Goal: Task Accomplishment & Management: Manage account settings

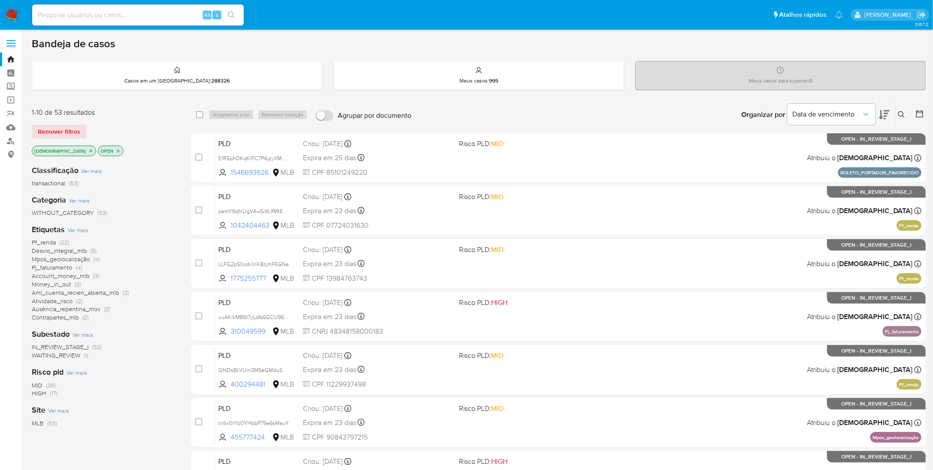
click at [84, 230] on span "Ver mais" at bounding box center [77, 230] width 21 height 8
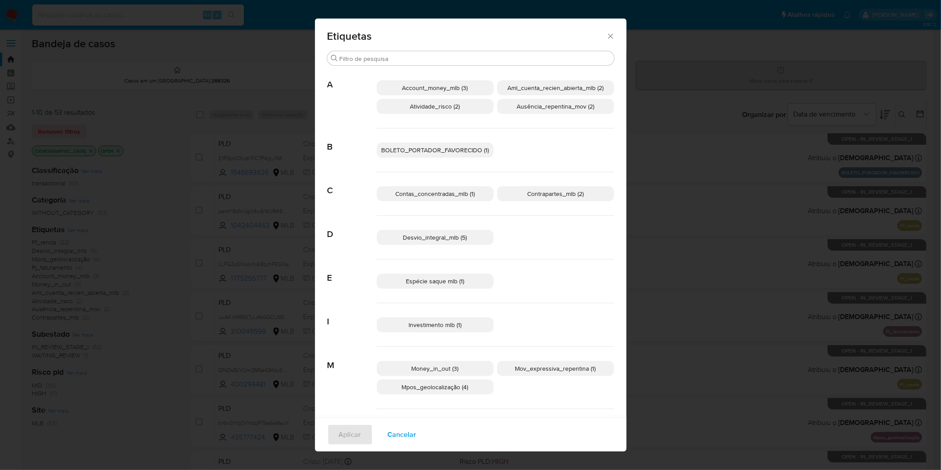
click at [441, 151] on span "BOLETO_PORTADOR_FAVORECIDO (1)" at bounding box center [435, 150] width 108 height 9
click at [441, 151] on span "BOLETO_PORTADOR_FAVORECIDO (1)" at bounding box center [435, 150] width 110 height 9
click at [441, 150] on span "BOLETO_PORTADOR_FAVORECIDO (1)" at bounding box center [435, 150] width 108 height 9
click at [347, 309] on span "Aplicar" at bounding box center [350, 434] width 22 height 19
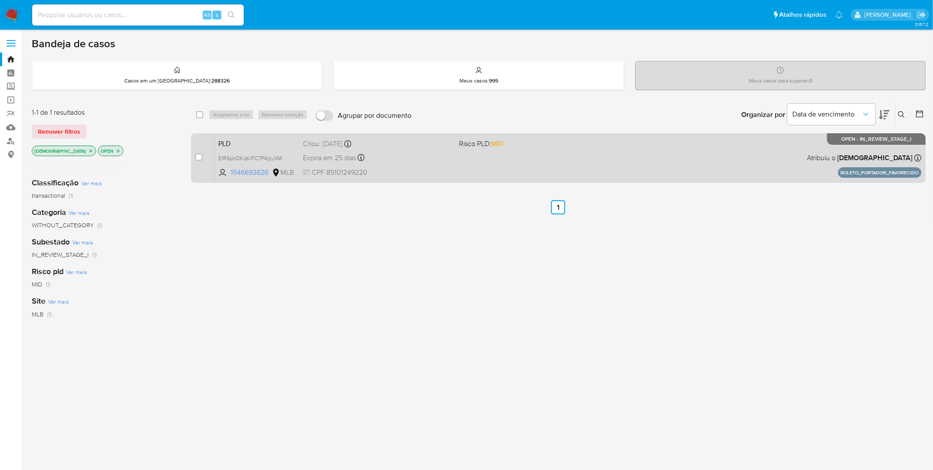
click at [462, 165] on div "PLD E1R5phDKqKlFC7P4jzyXMPLR 1546693626 MLB Risco PLD: MID Criou: 14/08/2025 Cr…" at bounding box center [568, 157] width 707 height 45
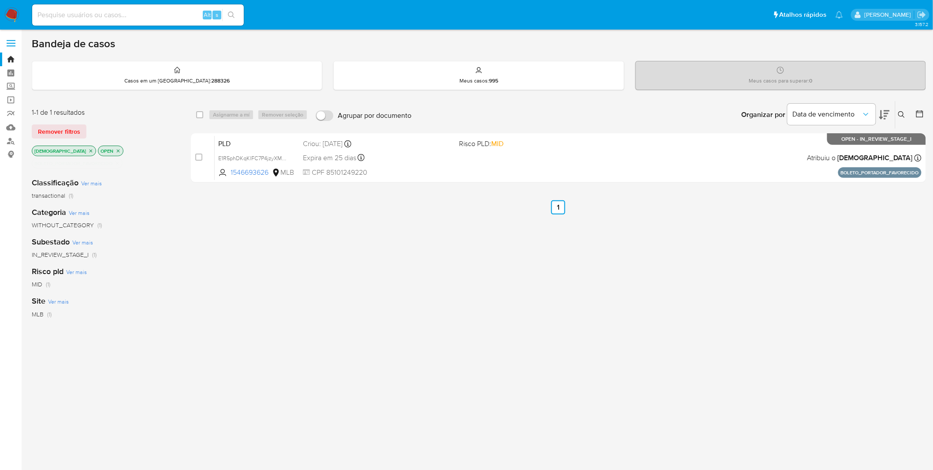
click at [8, 14] on img at bounding box center [11, 14] width 15 height 15
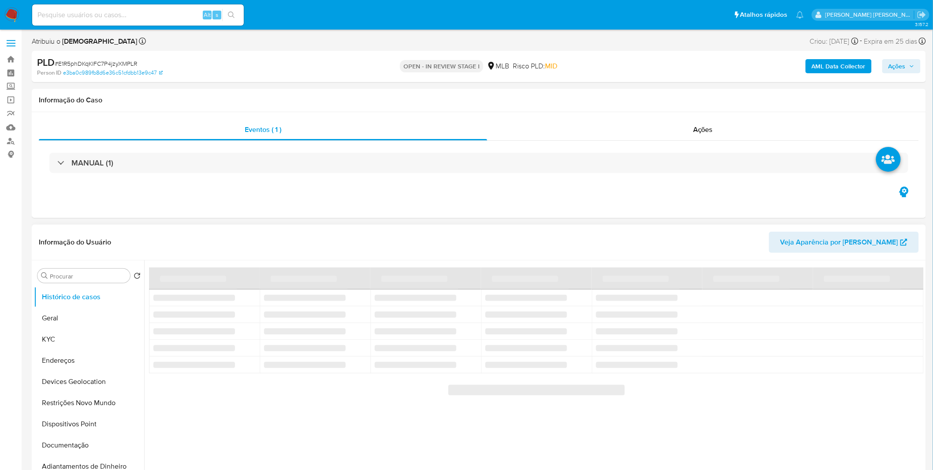
select select "10"
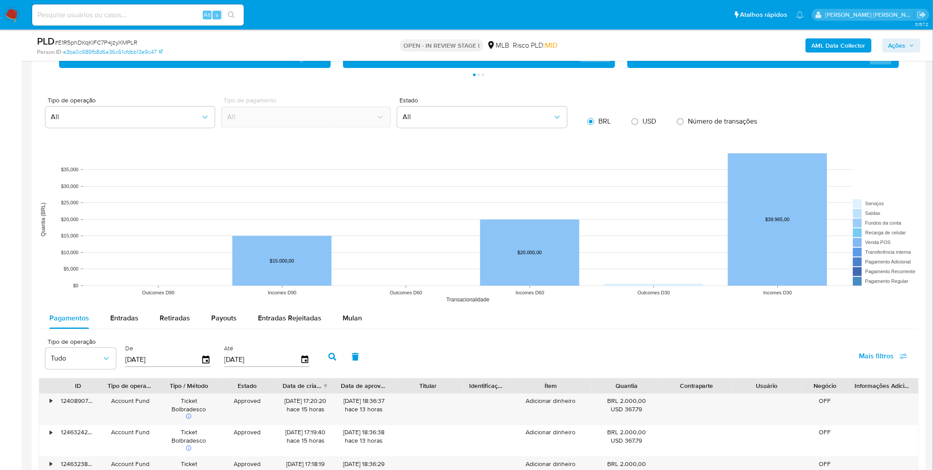
scroll to position [784, 0]
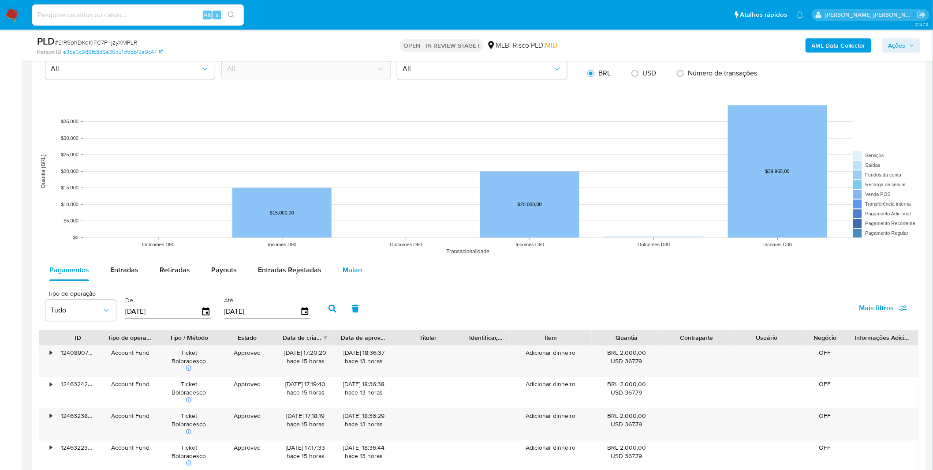
click at [352, 272] on span "Mulan" at bounding box center [352, 270] width 19 height 10
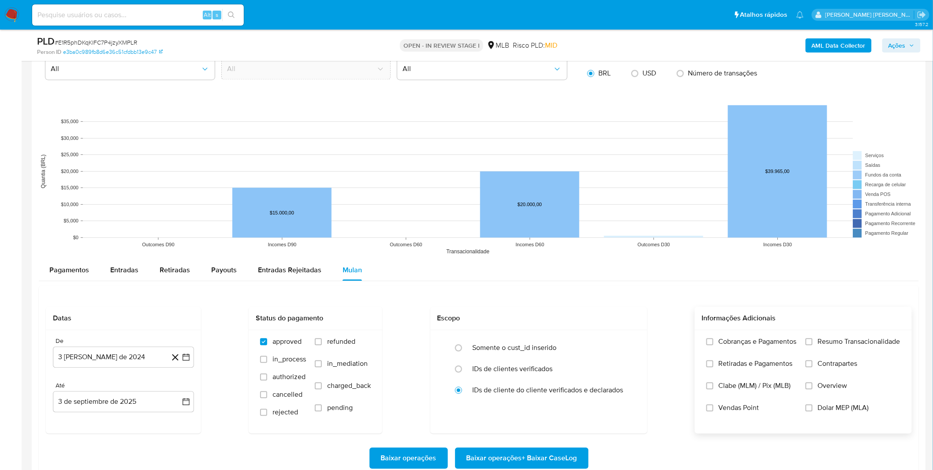
click at [802, 361] on div "Cobranças e Pagamentos Retiradas e Pagamentos Clabe (MLM) / Pix (MLB) Vendas Po…" at bounding box center [803, 381] width 203 height 88
click at [769, 349] on label "Cobranças e Pagamentos" at bounding box center [752, 348] width 90 height 22
click at [714, 345] on input "Cobranças e Pagamentos" at bounding box center [710, 341] width 7 height 7
click at [769, 371] on label "Retiradas e Pagamentos" at bounding box center [752, 370] width 90 height 22
click at [714, 367] on input "Retiradas e Pagamentos" at bounding box center [710, 363] width 7 height 7
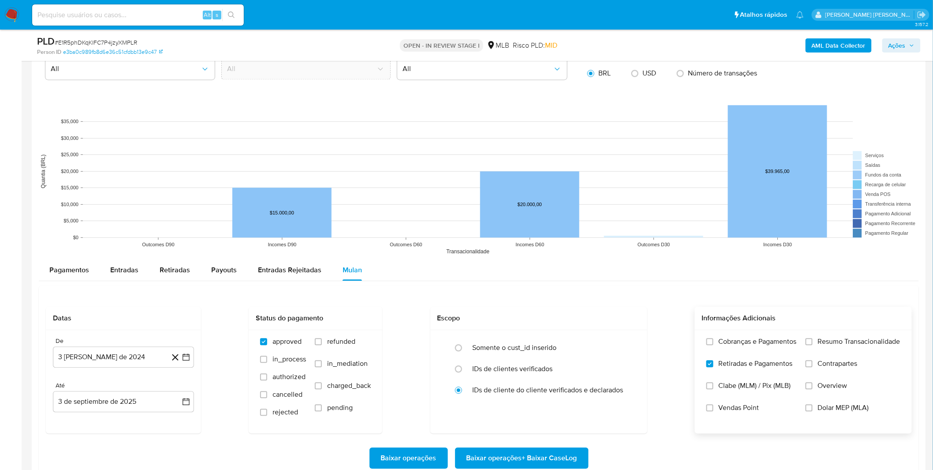
click at [768, 351] on label "Cobranças e Pagamentos" at bounding box center [752, 348] width 90 height 22
click at [714, 345] on input "Cobranças e Pagamentos" at bounding box center [710, 341] width 7 height 7
click at [850, 356] on label "Resumo Transacionalidade" at bounding box center [853, 348] width 95 height 22
click at [813, 345] on input "Resumo Transacionalidade" at bounding box center [809, 341] width 7 height 7
click at [841, 373] on label "Contrapartes" at bounding box center [853, 370] width 95 height 22
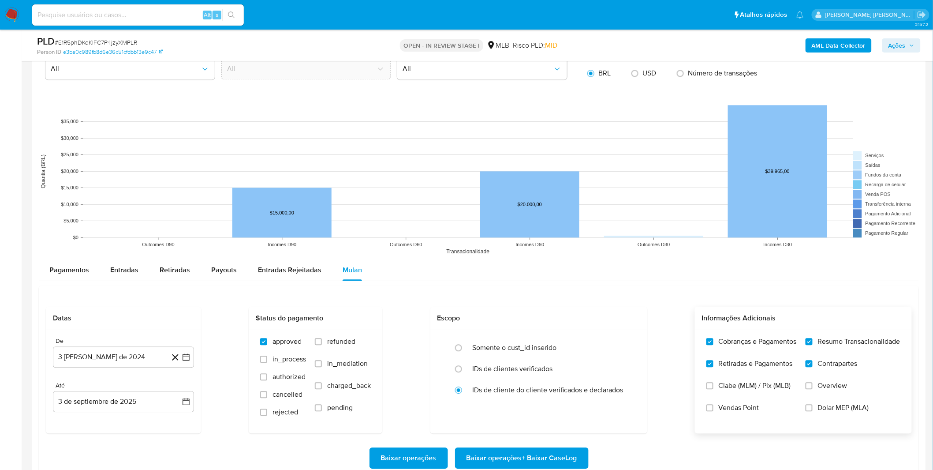
click at [813, 367] on input "Contrapartes" at bounding box center [809, 363] width 7 height 7
click at [838, 374] on label "Contrapartes" at bounding box center [853, 370] width 95 height 22
click at [813, 367] on input "Contrapartes" at bounding box center [809, 363] width 7 height 7
click at [122, 360] on button "3 [PERSON_NAME] de 2024" at bounding box center [123, 356] width 141 height 21
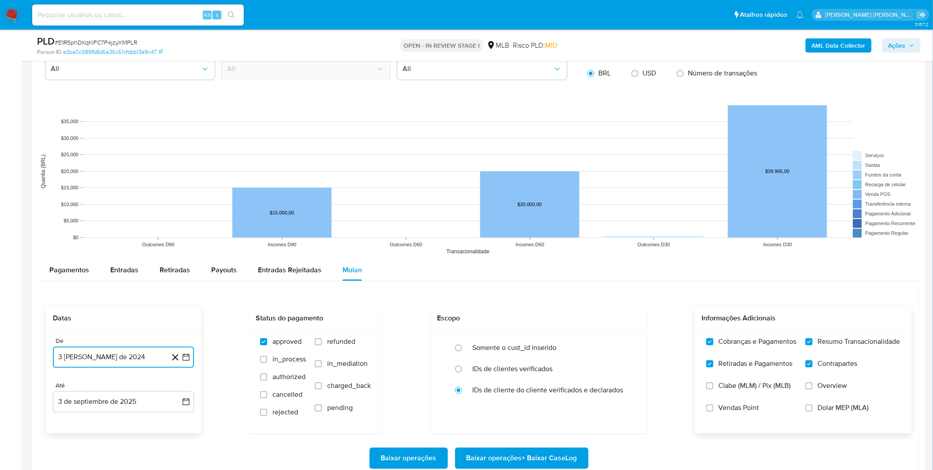
scroll to position [882, 0]
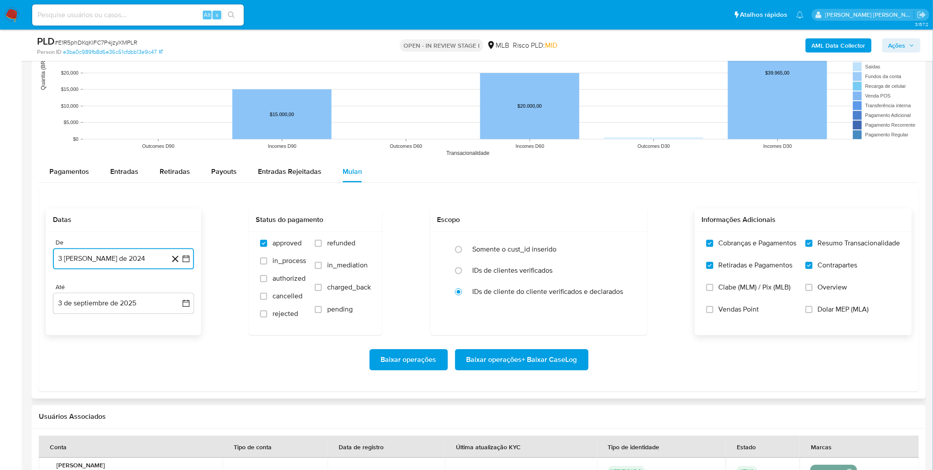
click at [118, 262] on button "3 [PERSON_NAME] de 2024" at bounding box center [123, 258] width 141 height 21
click at [116, 289] on span "agosto 2024" at bounding box center [119, 290] width 40 height 9
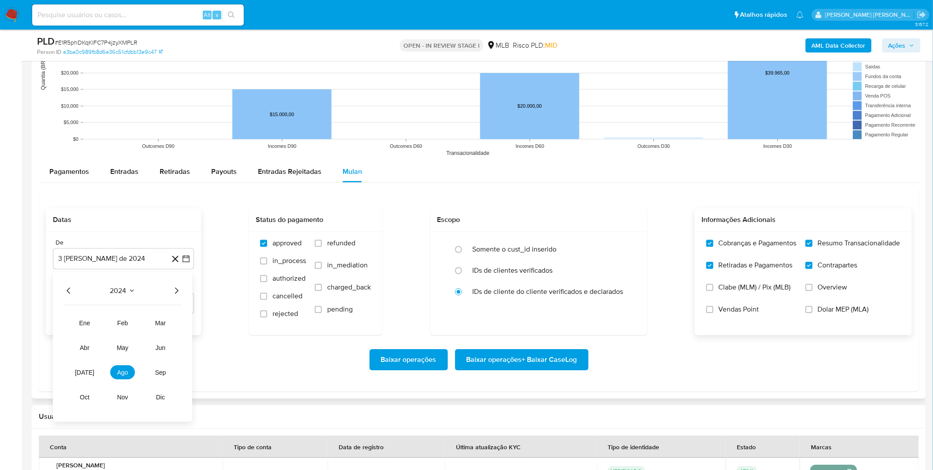
click at [170, 288] on div "2024" at bounding box center [123, 290] width 118 height 11
click at [169, 288] on div "2024" at bounding box center [123, 290] width 118 height 11
click at [173, 286] on icon "Año siguiente" at bounding box center [176, 290] width 11 height 11
click at [86, 372] on span "[DATE]" at bounding box center [84, 371] width 19 height 7
click at [228, 351] on div "Baixar operações Baixar operações + Baixar CaseLog" at bounding box center [479, 359] width 866 height 21
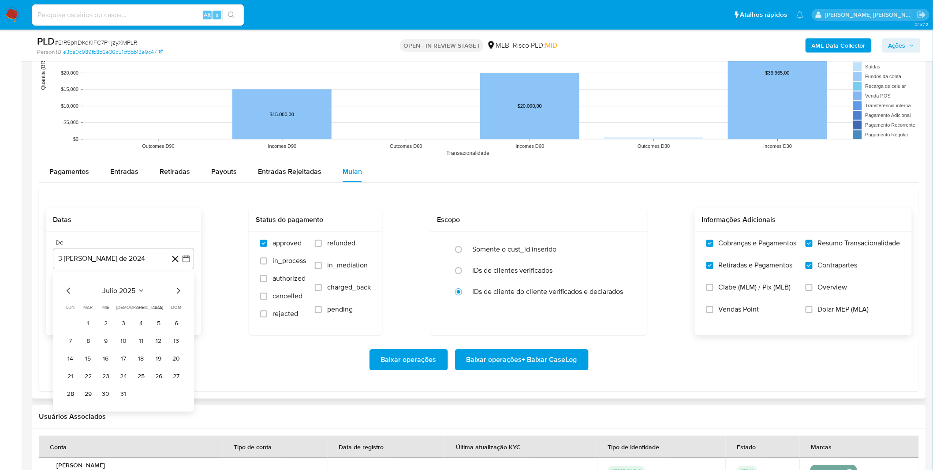
click at [228, 351] on div "Baixar operações Baixar operações + Baixar CaseLog" at bounding box center [479, 359] width 866 height 21
click at [115, 299] on button "3 de septiembre de 2025" at bounding box center [123, 302] width 141 height 21
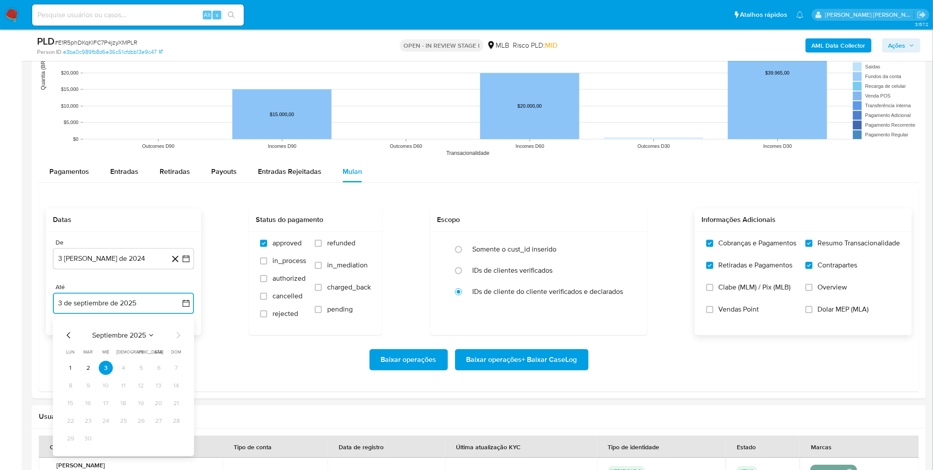
click at [115, 299] on button "3 de septiembre de 2025" at bounding box center [123, 302] width 141 height 21
click at [94, 300] on button "3 de septiembre de 2025" at bounding box center [123, 302] width 141 height 21
click at [90, 242] on div "De" at bounding box center [123, 243] width 141 height 8
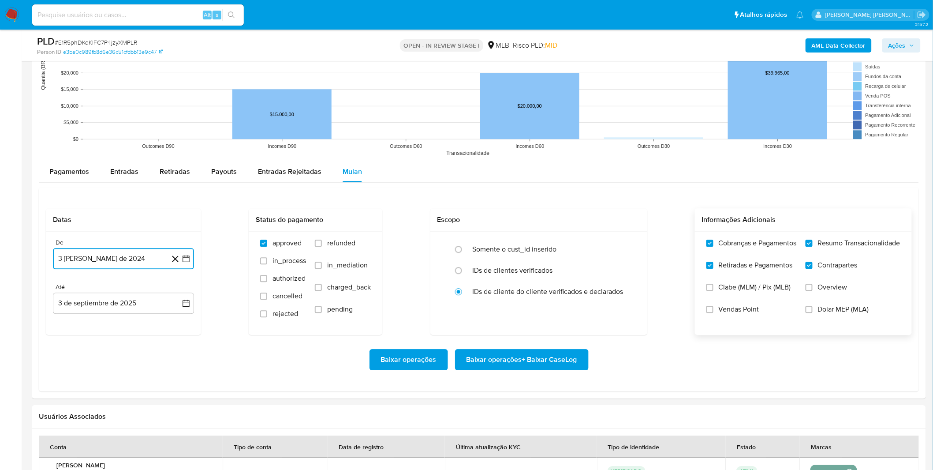
click at [87, 253] on button "3 [PERSON_NAME] de 2024" at bounding box center [123, 258] width 141 height 21
click at [71, 290] on icon "Mes anterior" at bounding box center [69, 290] width 11 height 11
click at [135, 290] on span "junio 2024" at bounding box center [118, 290] width 35 height 9
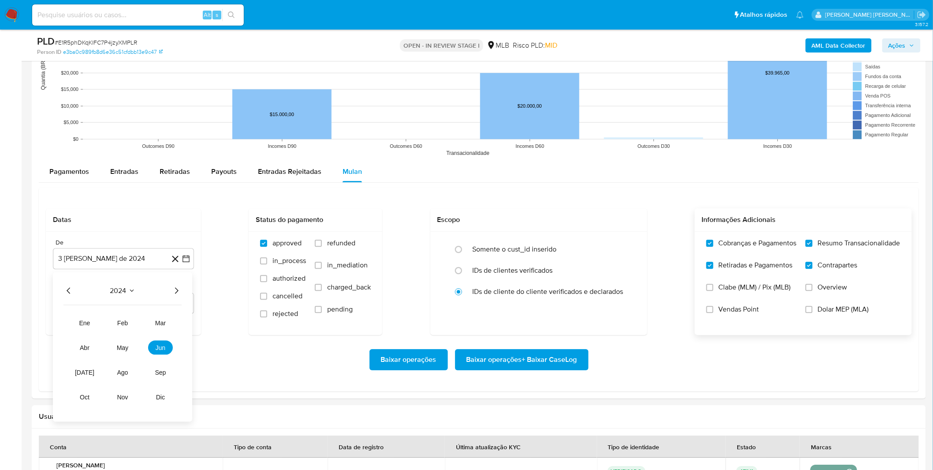
click at [176, 292] on icon "Año siguiente" at bounding box center [177, 290] width 4 height 6
click at [84, 377] on button "[DATE]" at bounding box center [84, 372] width 25 height 14
click at [84, 325] on button "1" at bounding box center [88, 323] width 14 height 14
click at [94, 350] on div "Baixar operações Baixar operações + Baixar CaseLog" at bounding box center [479, 359] width 866 height 21
click at [478, 364] on span "Baixar operações + Baixar CaseLog" at bounding box center [522, 359] width 111 height 19
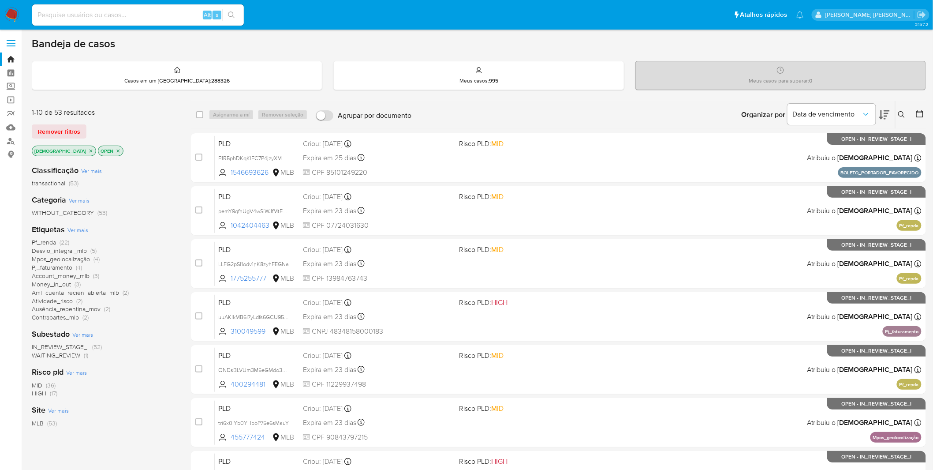
click at [73, 19] on input at bounding box center [138, 14] width 212 height 11
click at [77, 14] on input at bounding box center [138, 14] width 212 height 11
paste input "3Jv3ZlCvinb8KeQYsPGvJnXC"
type input "3Jv3ZlCvinb8KeQYsPGvJnXC"
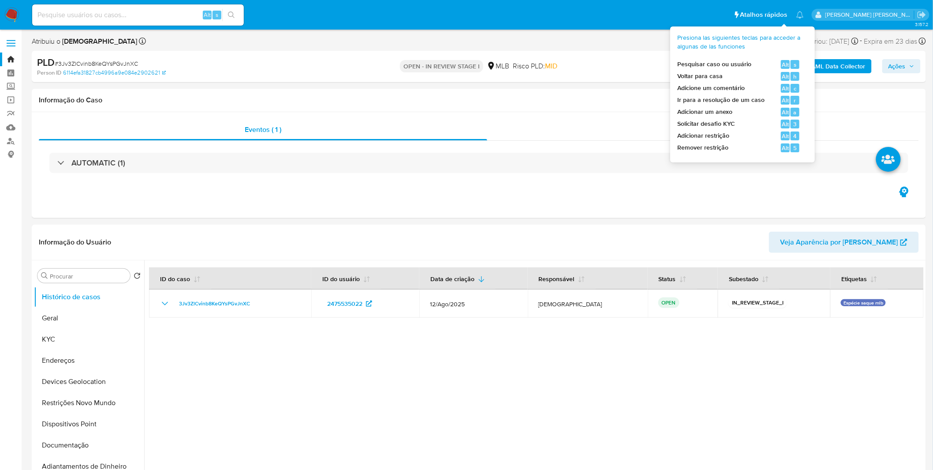
select select "10"
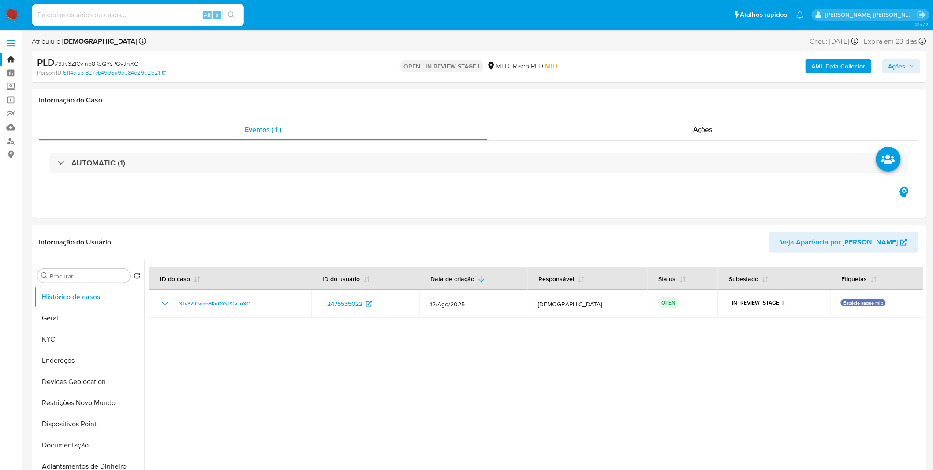
click at [852, 68] on b "AML Data Collector" at bounding box center [839, 66] width 54 height 14
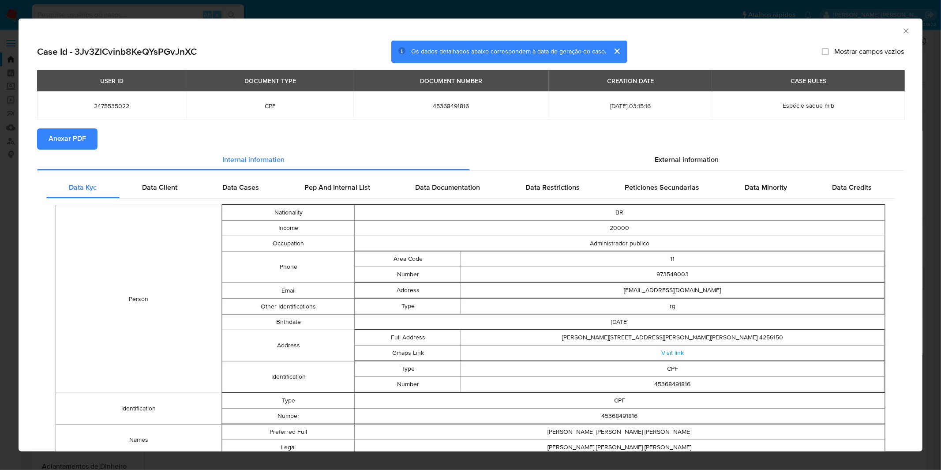
click at [76, 134] on span "Anexar PDF" at bounding box center [67, 138] width 37 height 19
click at [370, 7] on div "AML Data Collector Case Id - 3Jv3ZlCvinb8KeQYsPGvJnXC Os dados detalhados abaix…" at bounding box center [470, 235] width 941 height 470
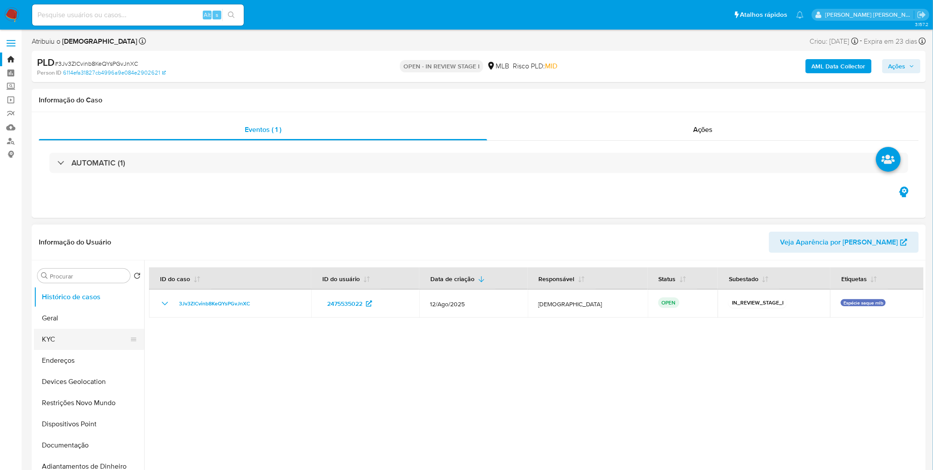
click at [80, 345] on button "KYC" at bounding box center [85, 339] width 103 height 21
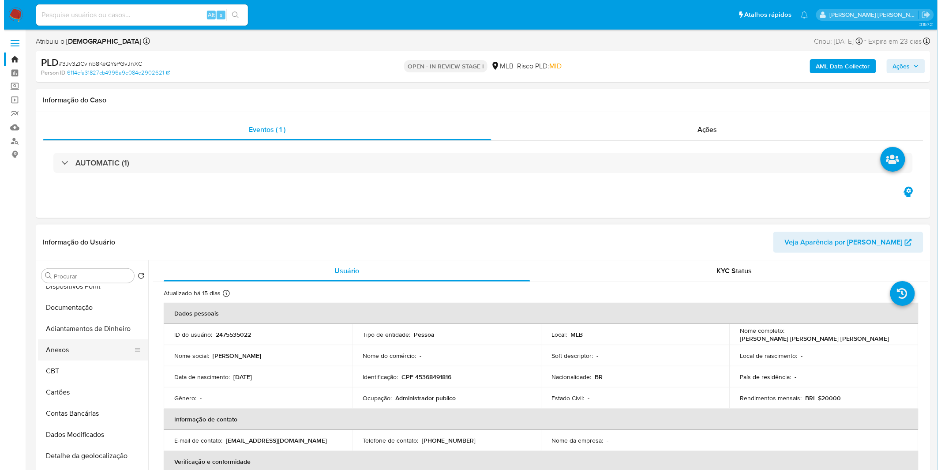
scroll to position [147, 0]
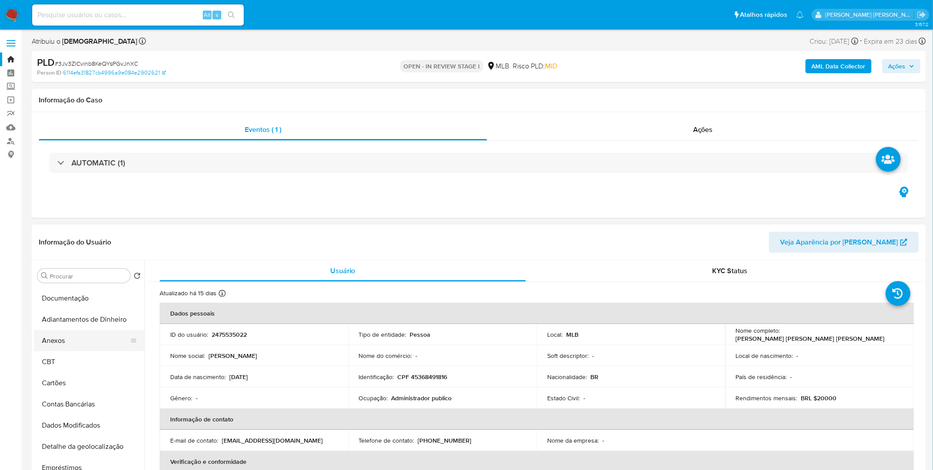
click at [76, 346] on button "Anexos" at bounding box center [85, 340] width 103 height 21
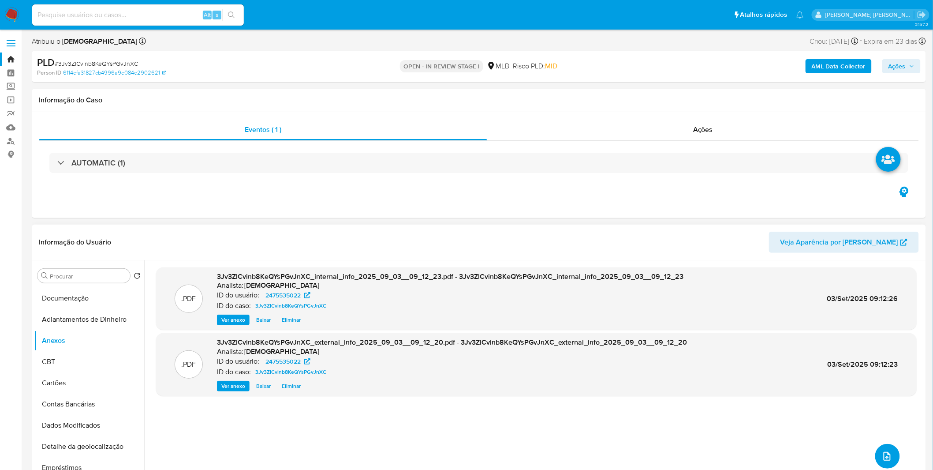
click at [890, 454] on button "upload-file" at bounding box center [888, 456] width 25 height 25
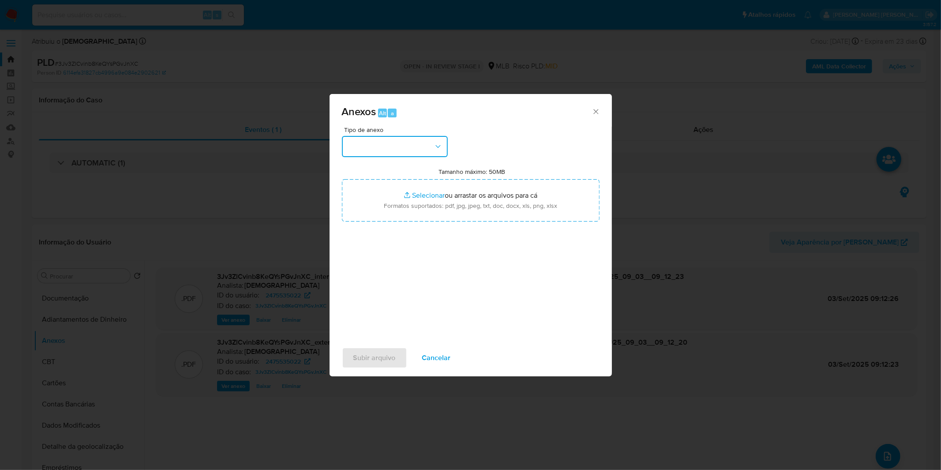
click at [439, 155] on button "button" at bounding box center [395, 146] width 106 height 21
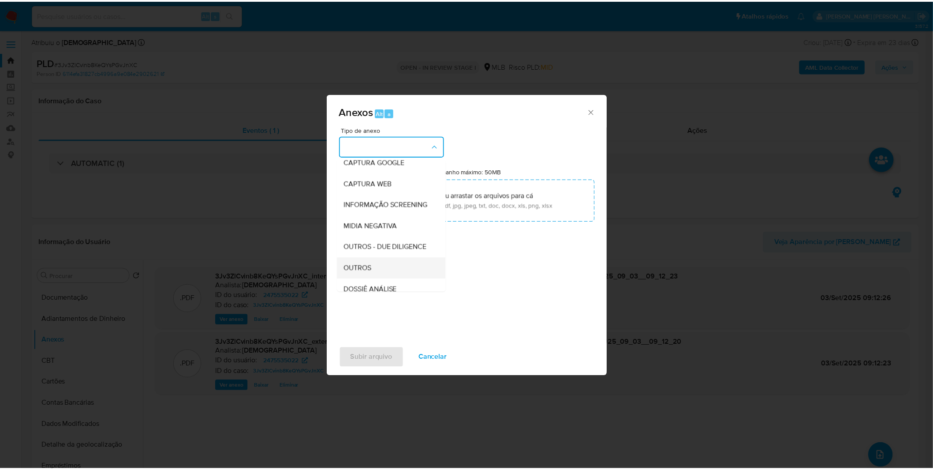
scroll to position [98, 0]
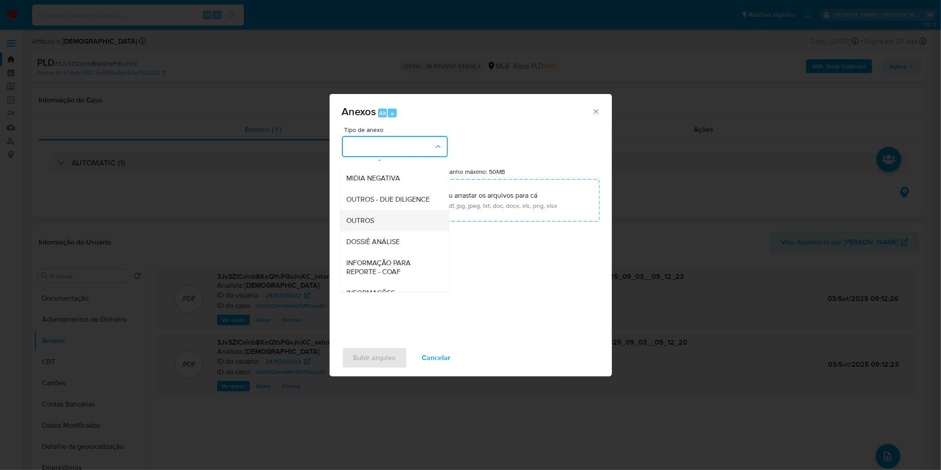
click at [394, 231] on div "OUTROS" at bounding box center [392, 220] width 90 height 21
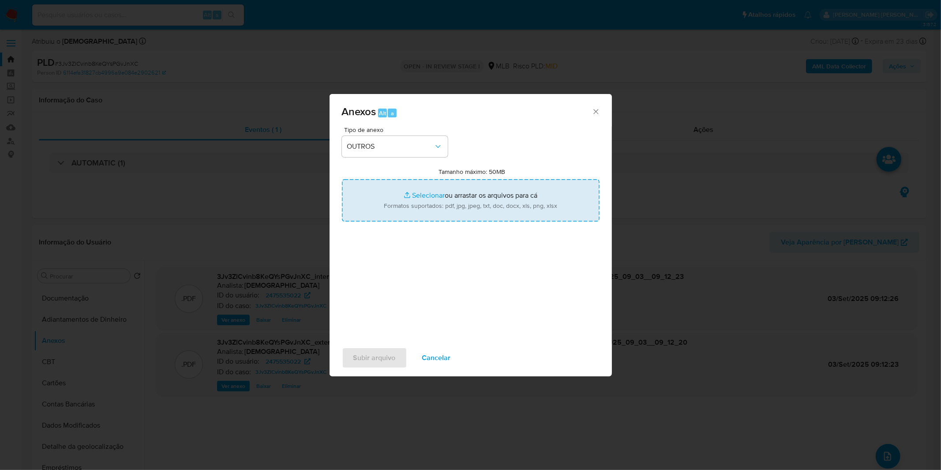
click at [398, 212] on input "Tamanho máximo: 50MB Selecionar arquivos" at bounding box center [471, 200] width 258 height 42
type input "C:\fakepath\Mulan 2475535022_2025_08_27_08_07_26.xlsx"
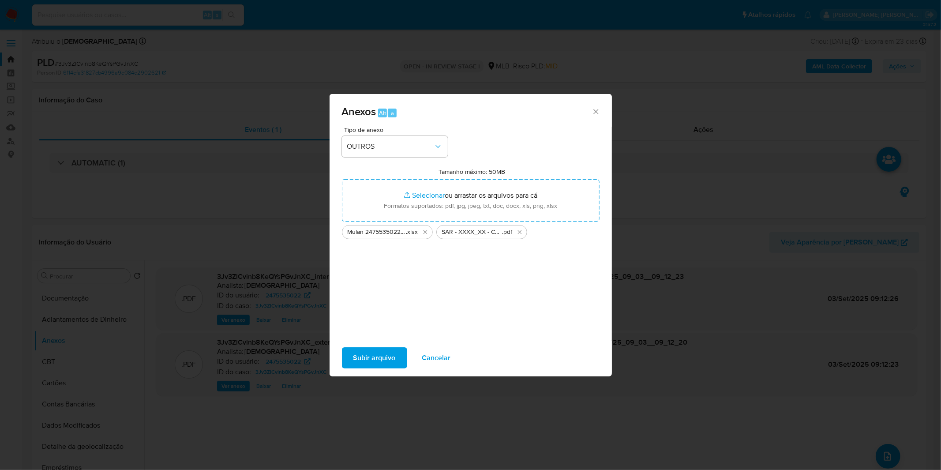
click at [393, 355] on span "Subir arquivo" at bounding box center [374, 357] width 42 height 19
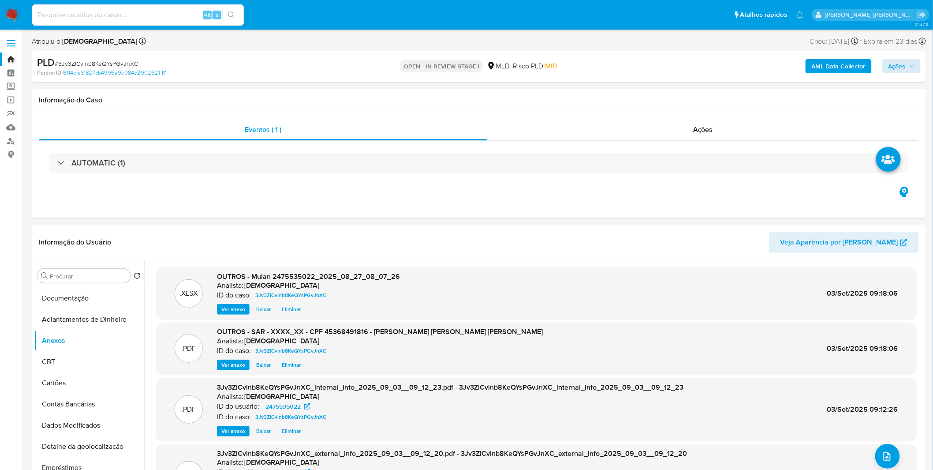
click at [902, 61] on div "PLD # 3Jv3ZlCvinb8KeQYsPGvJnXC Person ID 6114efa31827cb4996a9e084e2902621 OPEN …" at bounding box center [479, 66] width 895 height 31
click at [903, 63] on span "Ações" at bounding box center [897, 66] width 17 height 14
click at [654, 99] on div "Resolução do caso Alt r" at bounding box center [656, 94] width 81 height 23
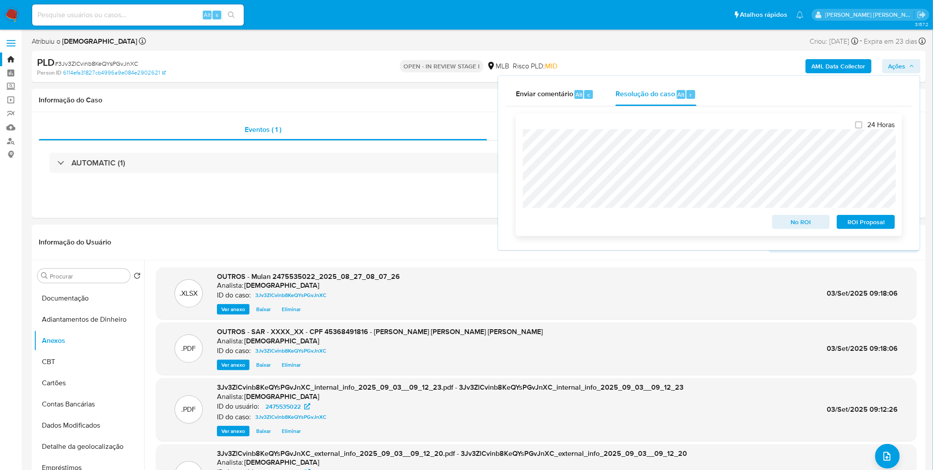
click at [872, 228] on span "ROI Proposal" at bounding box center [866, 222] width 46 height 12
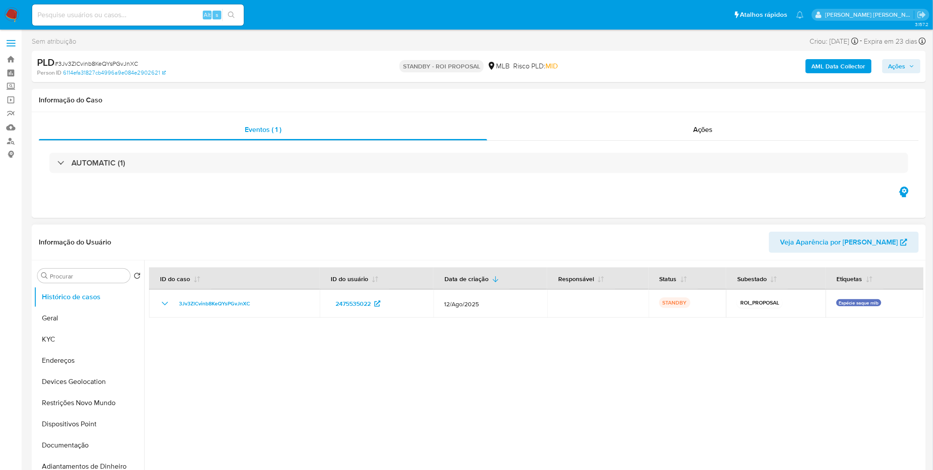
select select "10"
click at [12, 19] on img at bounding box center [11, 14] width 15 height 15
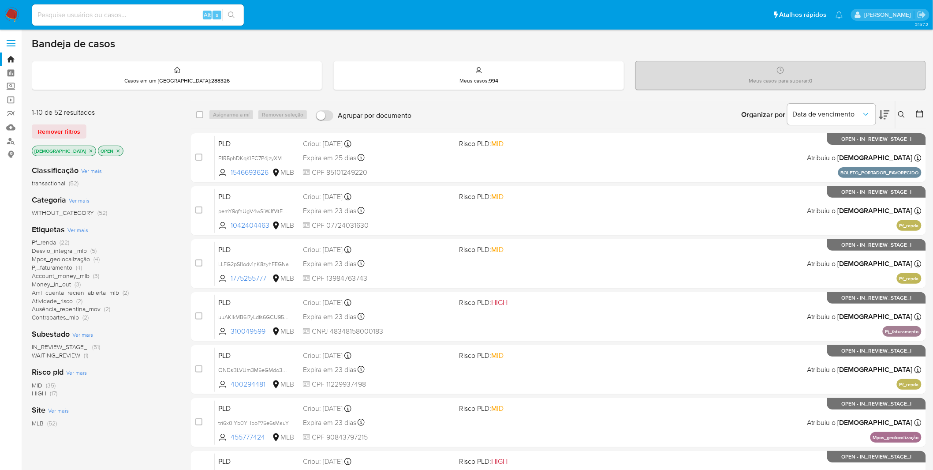
click at [89, 171] on span "Ver mais" at bounding box center [91, 171] width 21 height 8
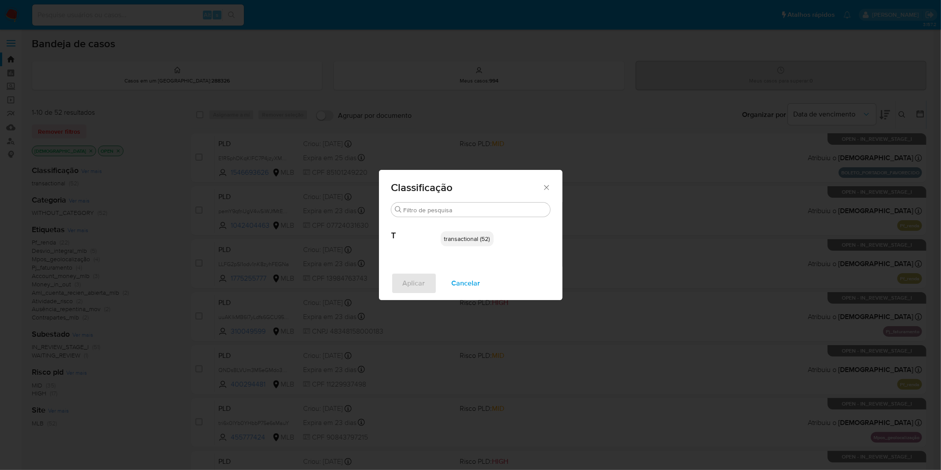
click at [458, 281] on span "Cancelar" at bounding box center [466, 283] width 29 height 19
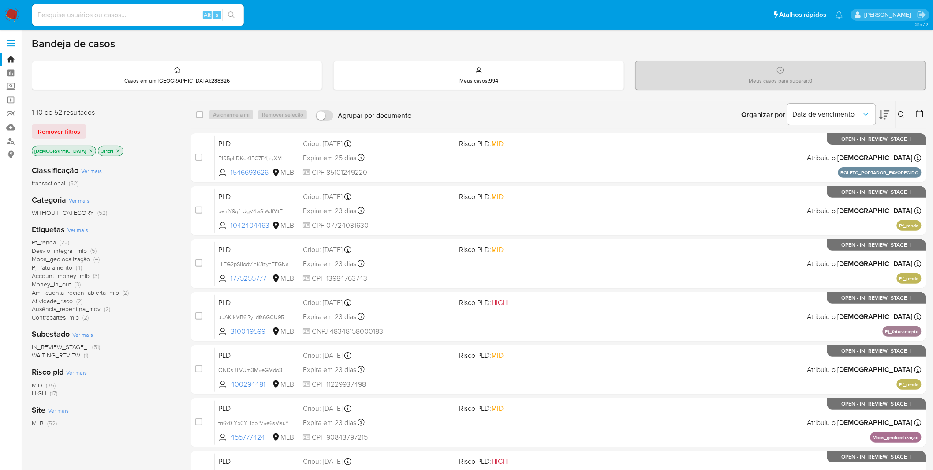
click at [77, 229] on span "Ver mais" at bounding box center [77, 230] width 21 height 8
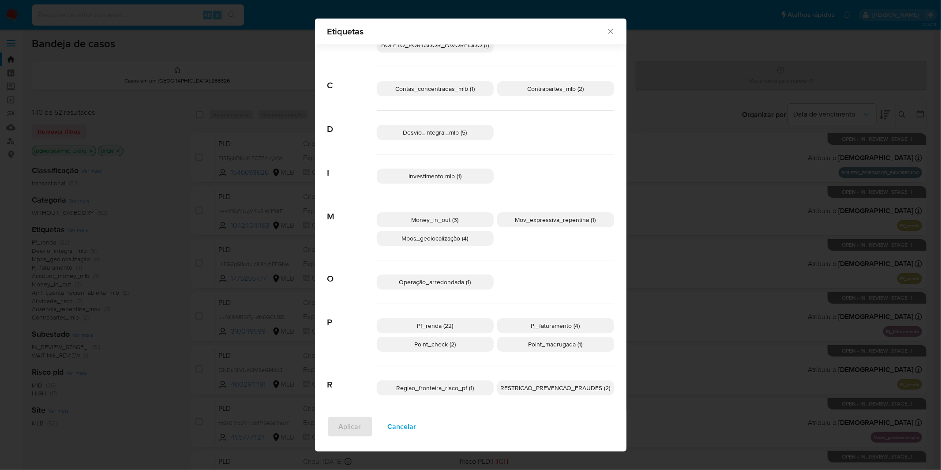
scroll to position [104, 0]
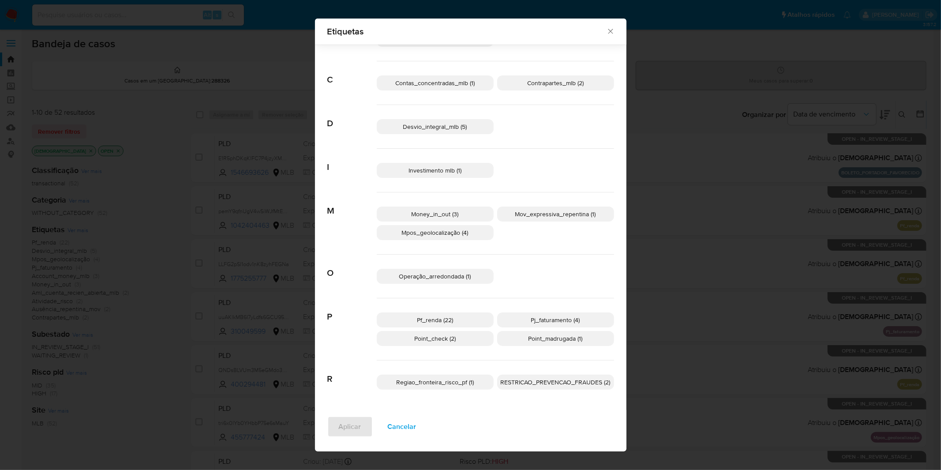
click at [390, 428] on span "Cancelar" at bounding box center [402, 426] width 29 height 19
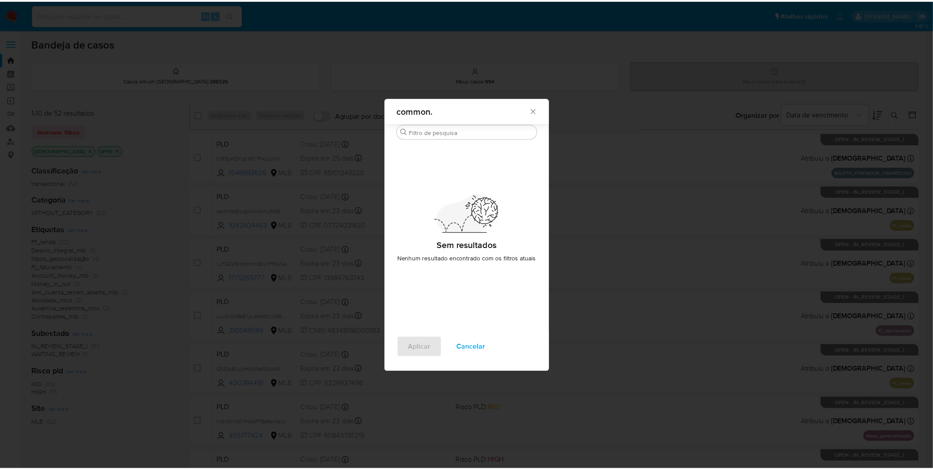
scroll to position [0, 0]
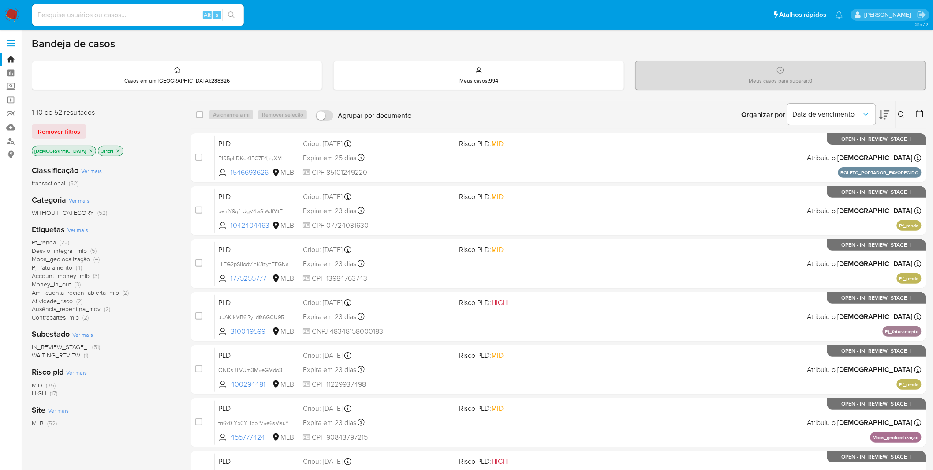
drag, startPoint x: 72, startPoint y: 250, endPoint x: 80, endPoint y: 251, distance: 8.0
click at [80, 251] on span "Desvio_integral_mlb" at bounding box center [59, 250] width 55 height 9
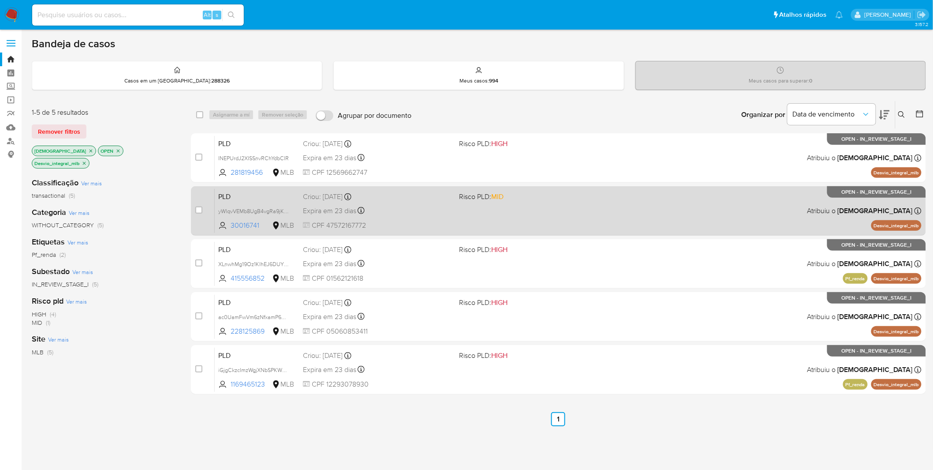
drag, startPoint x: 379, startPoint y: 226, endPoint x: 327, endPoint y: 223, distance: 52.2
click at [327, 223] on span "CPF 47572167772" at bounding box center [378, 226] width 150 height 10
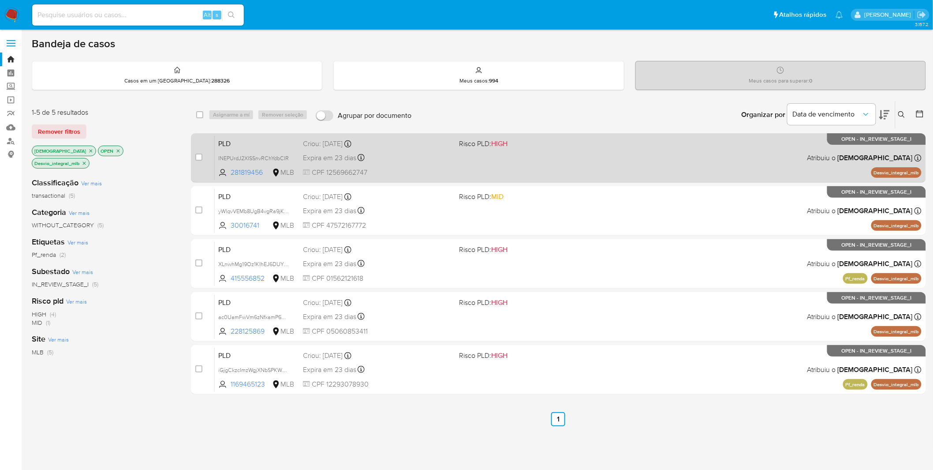
drag, startPoint x: 372, startPoint y: 173, endPoint x: 325, endPoint y: 177, distance: 46.9
click at [325, 177] on div "PLD INEPUrdJ2XISSnvRChYdbCIR 281819456 MLB Risco PLD: HIGH Criou: 12/08/2025 Cr…" at bounding box center [568, 157] width 707 height 45
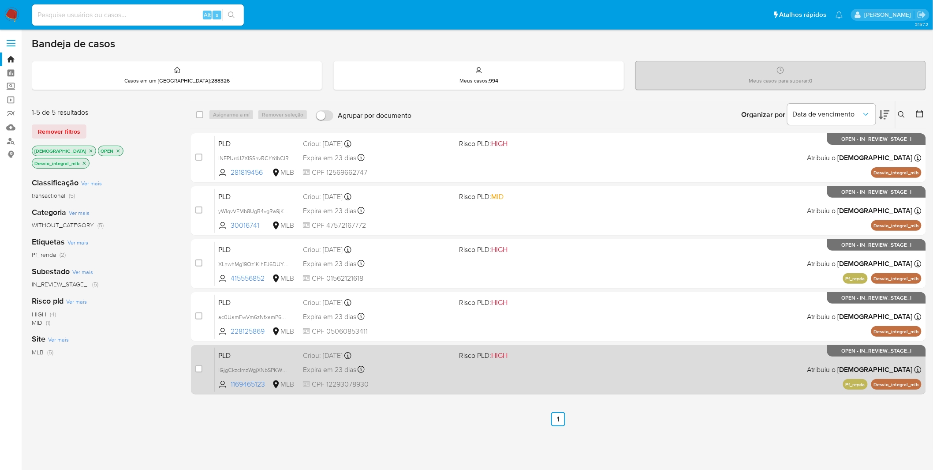
drag, startPoint x: 381, startPoint y: 382, endPoint x: 325, endPoint y: 390, distance: 56.6
click at [325, 390] on div "PLD iGjgCkzcImzWgjXNbSPKWOyJ 1169465123 MLB Risco PLD: HIGH Criou: 12/08/2025 C…" at bounding box center [568, 369] width 707 height 45
click at [436, 366] on div "Expira em 23 dias Expira em 26/09/2025 00:11:19" at bounding box center [378, 370] width 150 height 12
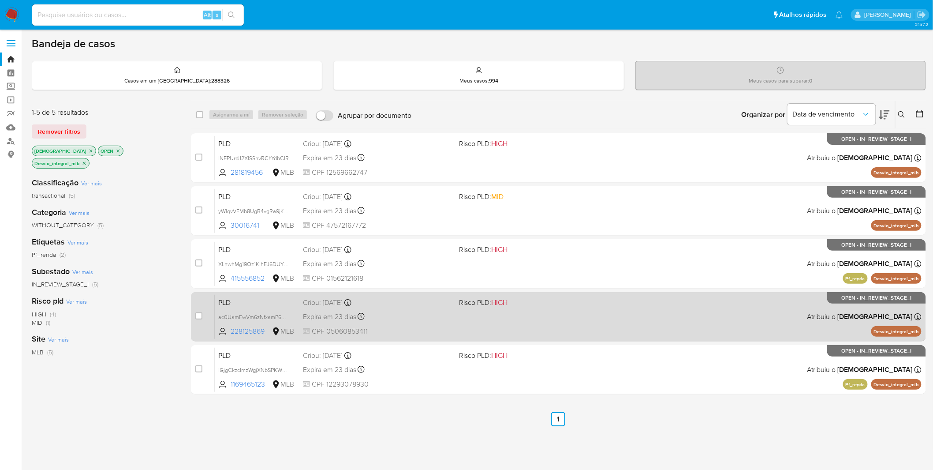
click at [432, 326] on span "CPF 05060853411" at bounding box center [378, 331] width 150 height 10
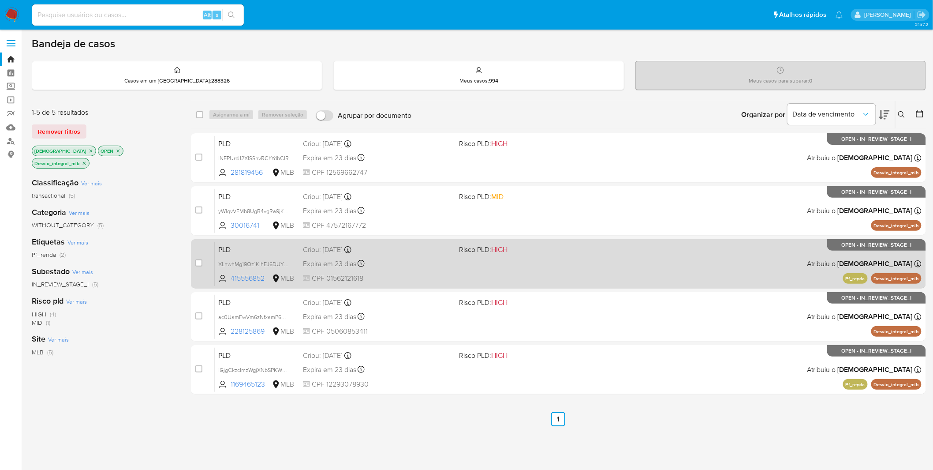
click at [416, 258] on div "Expira em 23 dias Expira em 26/09/2025 00:25:40" at bounding box center [378, 264] width 150 height 12
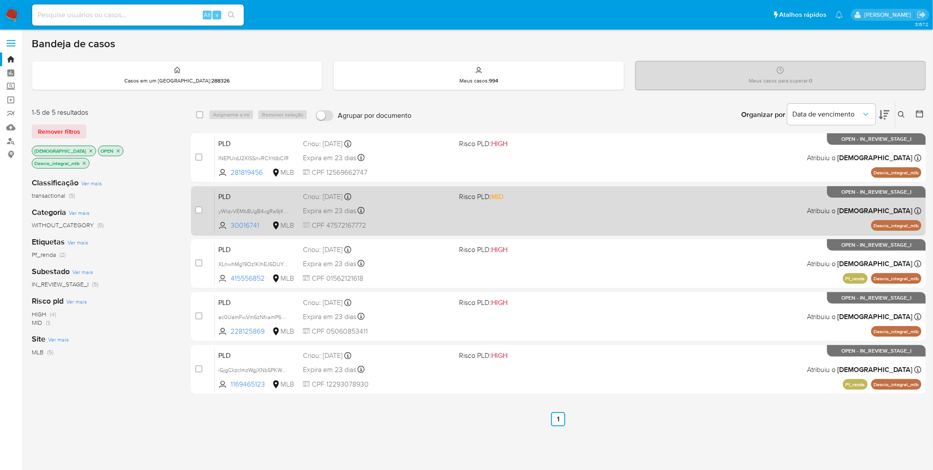
click at [413, 217] on div "PLD yWlqvVEMb8UgB4vgRa9jKsY5 30016741 MLB Risco PLD: MID Criou: 12/08/2025 Crio…" at bounding box center [568, 210] width 707 height 45
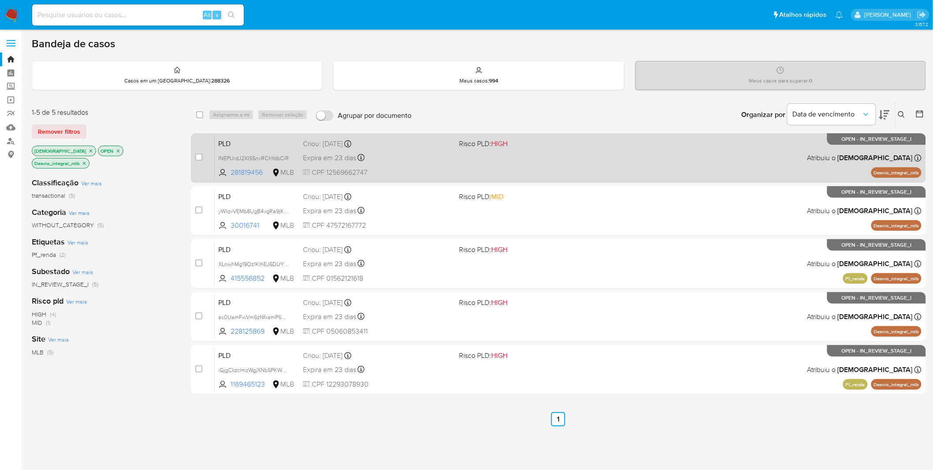
click at [398, 161] on div "Expira em 23 dias Expira em 26/09/2025 00:31:31" at bounding box center [378, 158] width 150 height 12
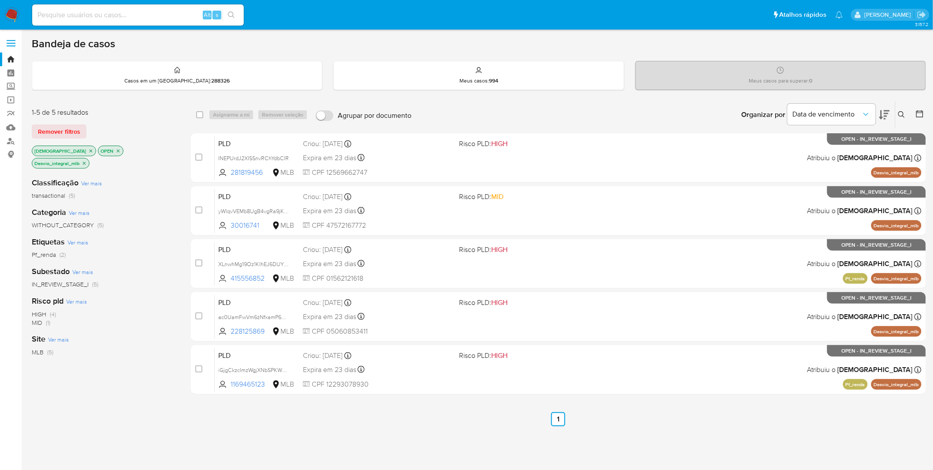
click at [16, 12] on img at bounding box center [11, 14] width 15 height 15
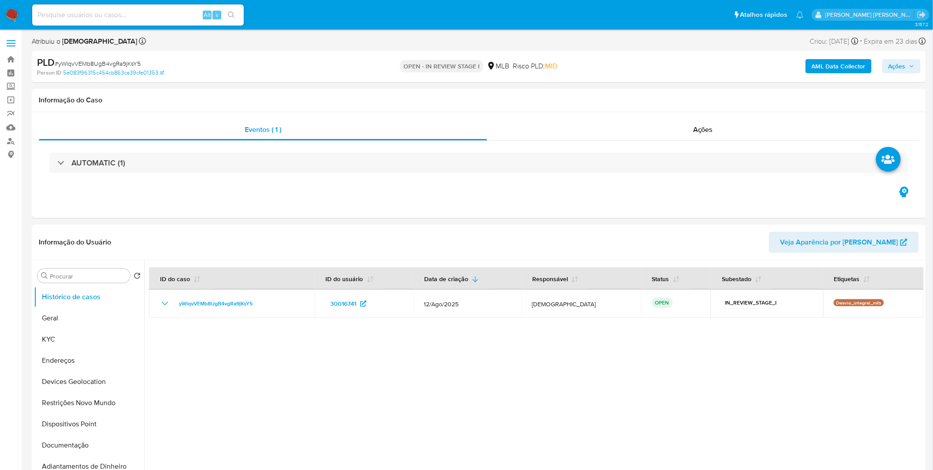
select select "10"
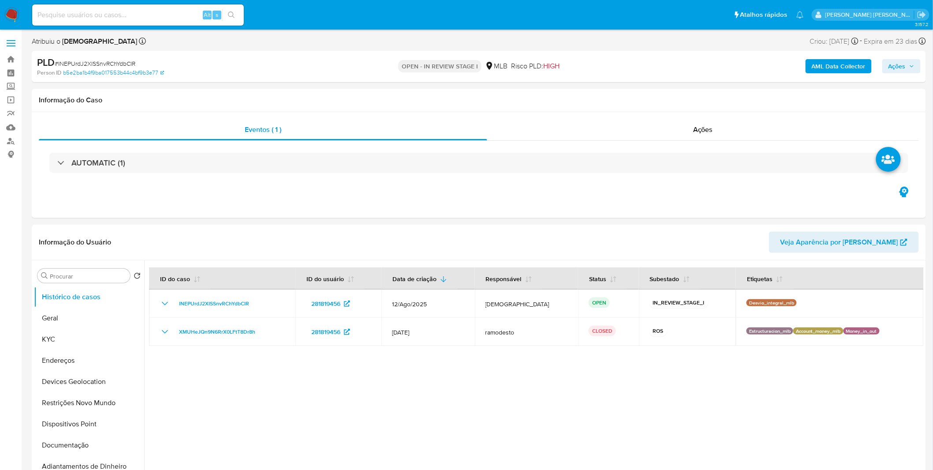
select select "10"
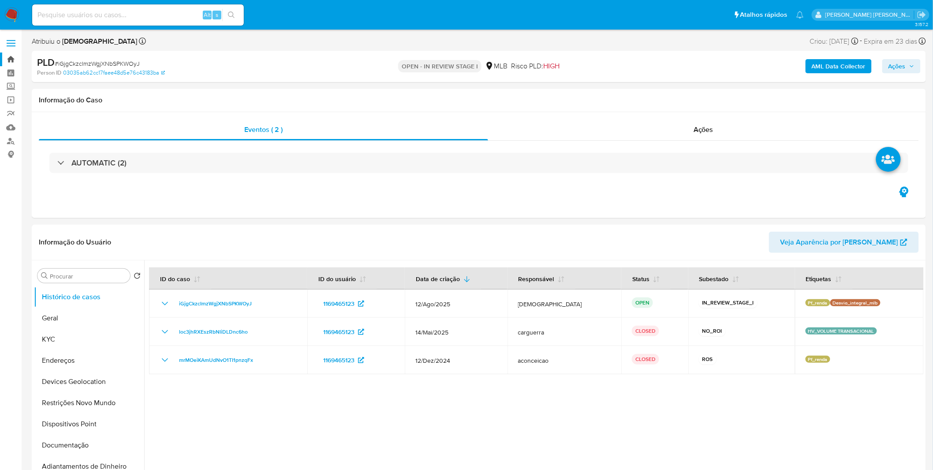
select select "10"
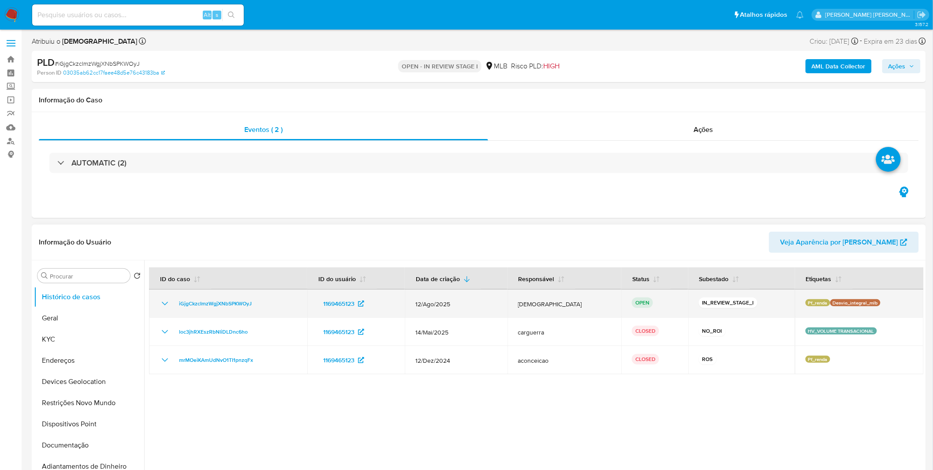
select select "10"
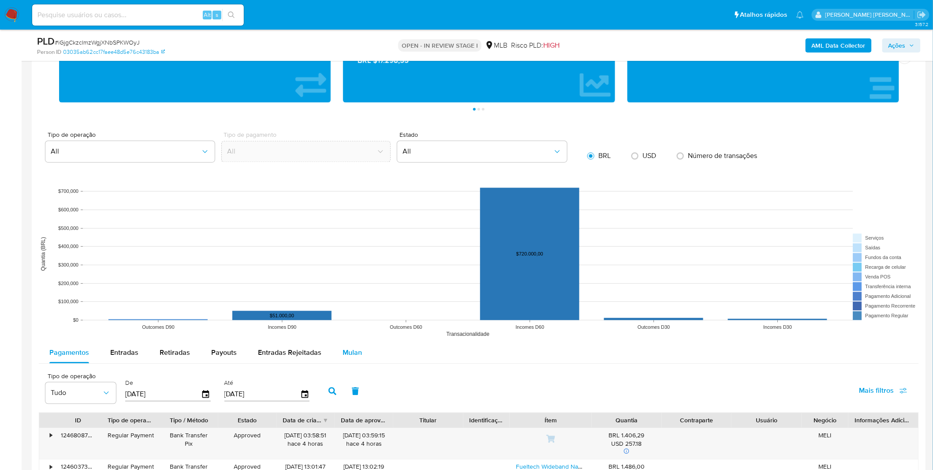
click at [355, 351] on span "Mulan" at bounding box center [352, 353] width 19 height 10
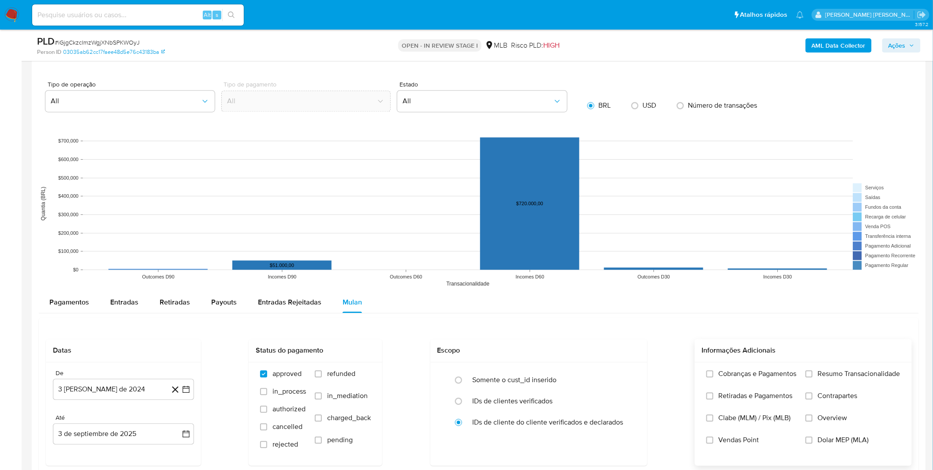
scroll to position [784, 0]
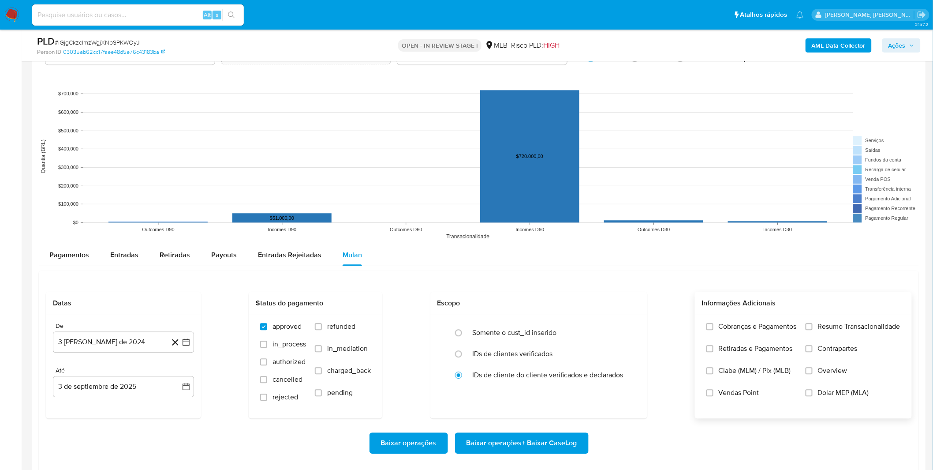
click at [723, 339] on label "Cobranças e Pagamentos" at bounding box center [752, 333] width 90 height 22
click at [714, 330] on input "Cobranças e Pagamentos" at bounding box center [710, 326] width 7 height 7
click at [716, 350] on label "Retiradas e Pagamentos" at bounding box center [752, 355] width 90 height 22
click at [714, 350] on input "Retiradas e Pagamentos" at bounding box center [710, 348] width 7 height 7
click at [813, 334] on label "Resumo Transacionalidade" at bounding box center [853, 333] width 95 height 22
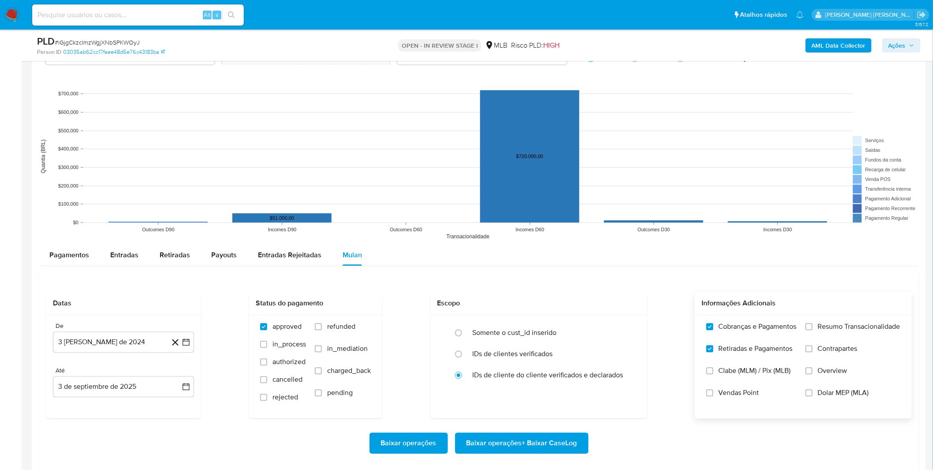
click at [813, 330] on input "Resumo Transacionalidade" at bounding box center [809, 326] width 7 height 7
click at [808, 354] on label "Contrapartes" at bounding box center [853, 355] width 95 height 22
click at [808, 352] on input "Contrapartes" at bounding box center [809, 348] width 7 height 7
click at [77, 345] on button "3 [PERSON_NAME] de 2024" at bounding box center [123, 341] width 141 height 21
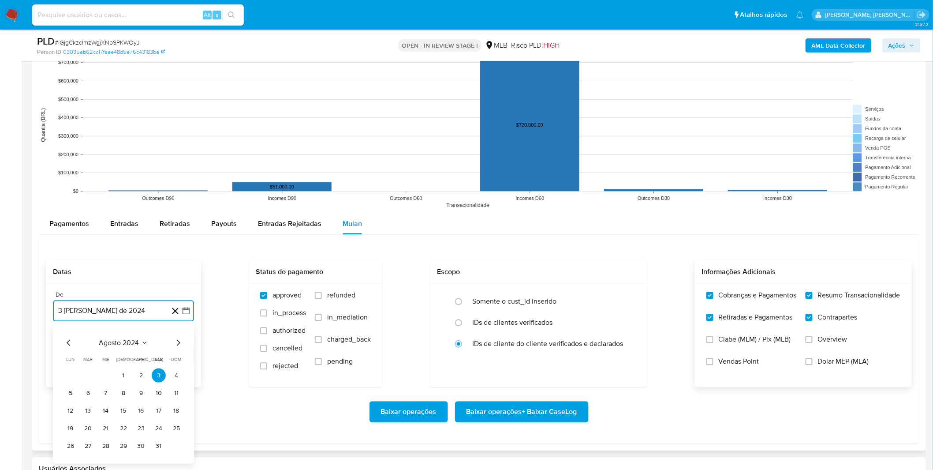
scroll to position [833, 0]
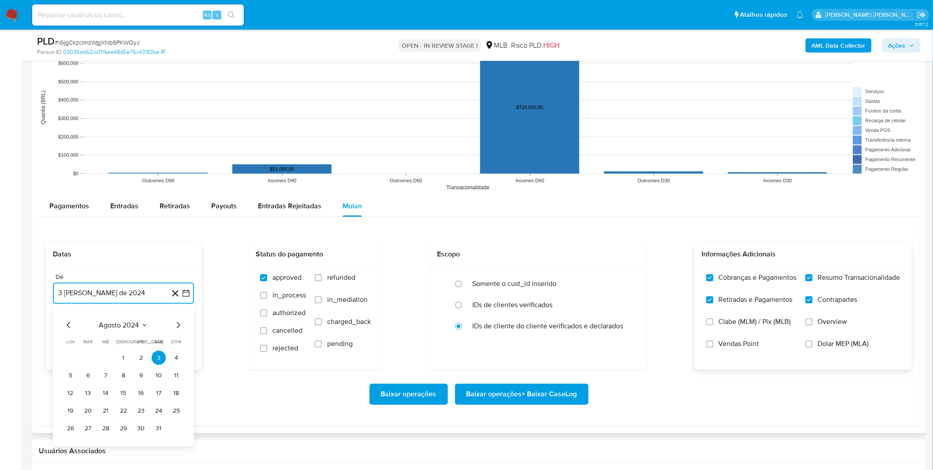
click at [103, 329] on span "agosto 2024" at bounding box center [119, 324] width 40 height 9
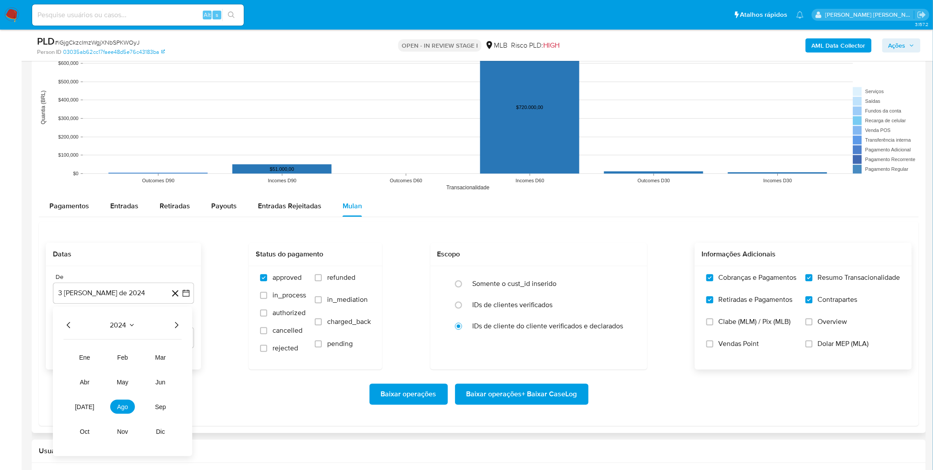
click at [173, 325] on icon "Año siguiente" at bounding box center [176, 324] width 11 height 11
click at [86, 411] on button "[DATE]" at bounding box center [84, 406] width 25 height 14
click at [89, 360] on button "1" at bounding box center [88, 357] width 14 height 14
click at [137, 382] on div "Baixar operações Baixar operações + Baixar CaseLog" at bounding box center [479, 393] width 866 height 49
click at [567, 398] on span "Baixar operações + Baixar CaseLog" at bounding box center [522, 393] width 111 height 19
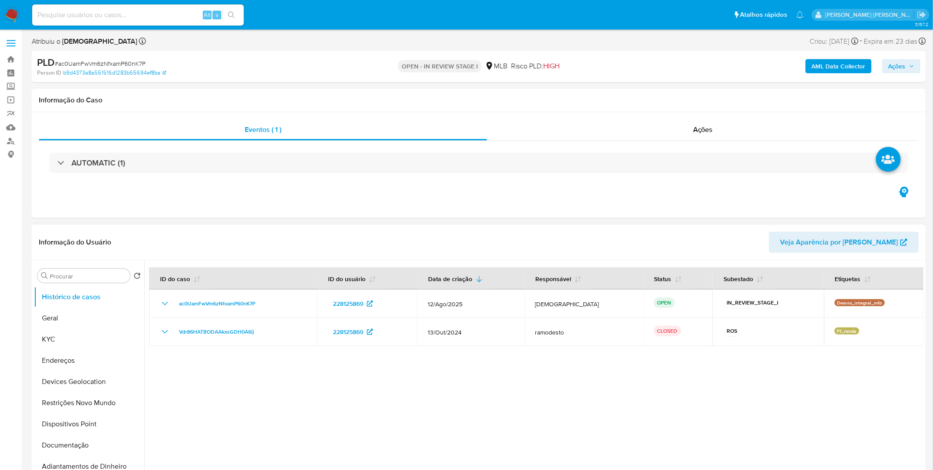
select select "10"
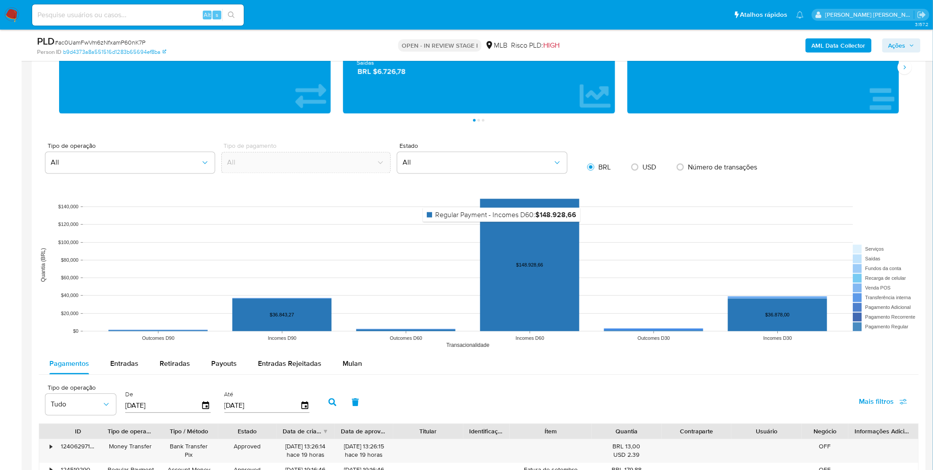
scroll to position [637, 0]
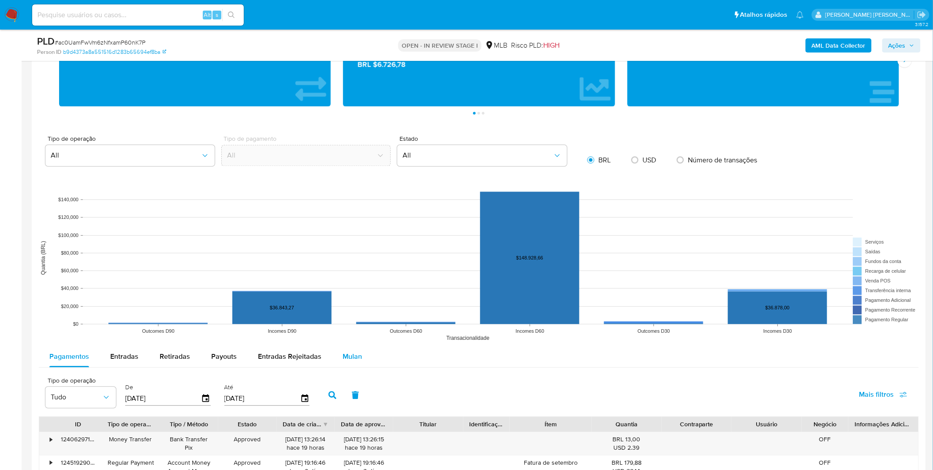
click at [350, 363] on div "Mulan" at bounding box center [352, 356] width 19 height 21
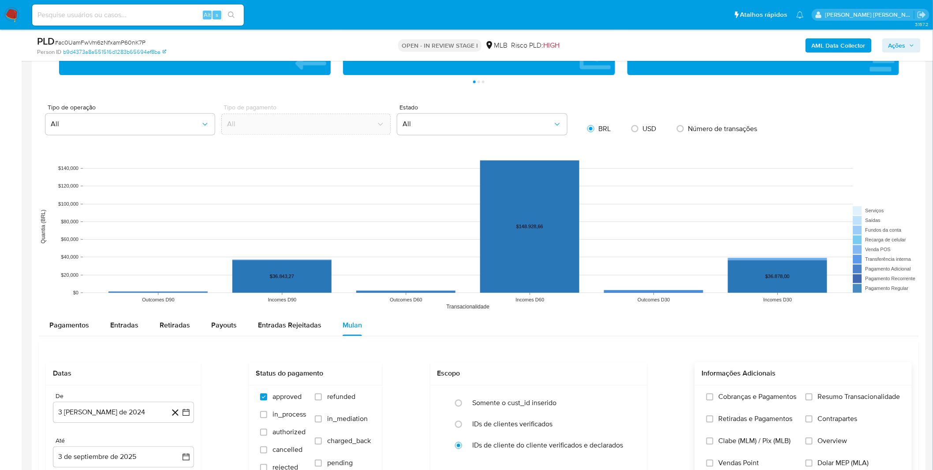
scroll to position [686, 0]
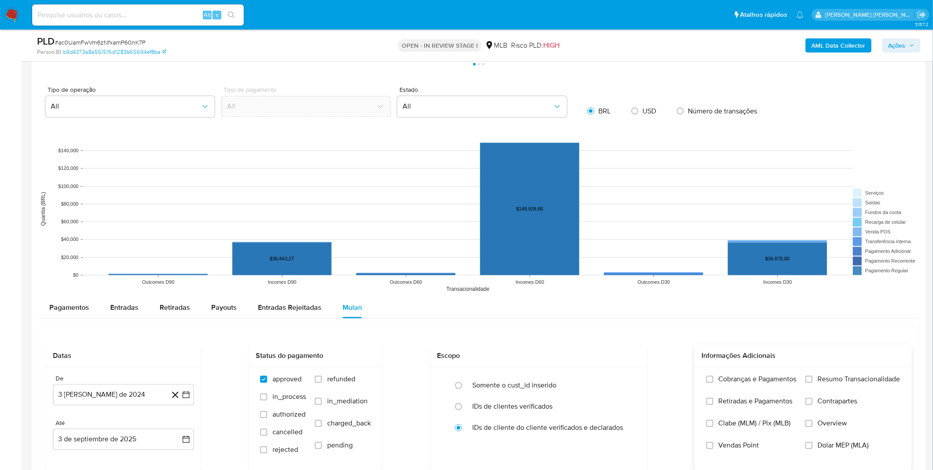
click at [794, 392] on label "Cobranças e Pagamentos" at bounding box center [752, 386] width 90 height 22
click at [714, 383] on input "Cobranças e Pagamentos" at bounding box center [710, 379] width 7 height 7
click at [832, 387] on label "Resumo Transacionalidade" at bounding box center [853, 386] width 95 height 22
click at [832, 407] on label "Contrapartes" at bounding box center [853, 408] width 95 height 22
click at [813, 405] on input "Contrapartes" at bounding box center [809, 401] width 7 height 7
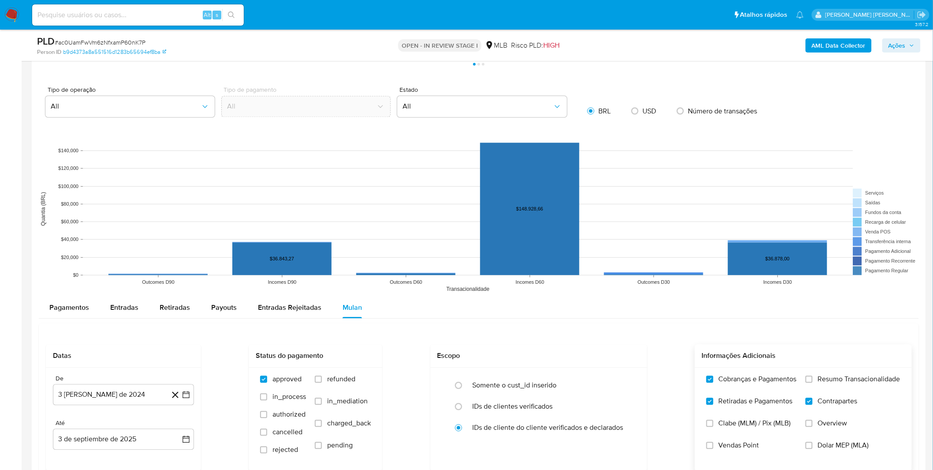
click at [829, 384] on span "Resumo Transacionalidade" at bounding box center [859, 379] width 82 height 9
click at [813, 383] on input "Resumo Transacionalidade" at bounding box center [809, 379] width 7 height 7
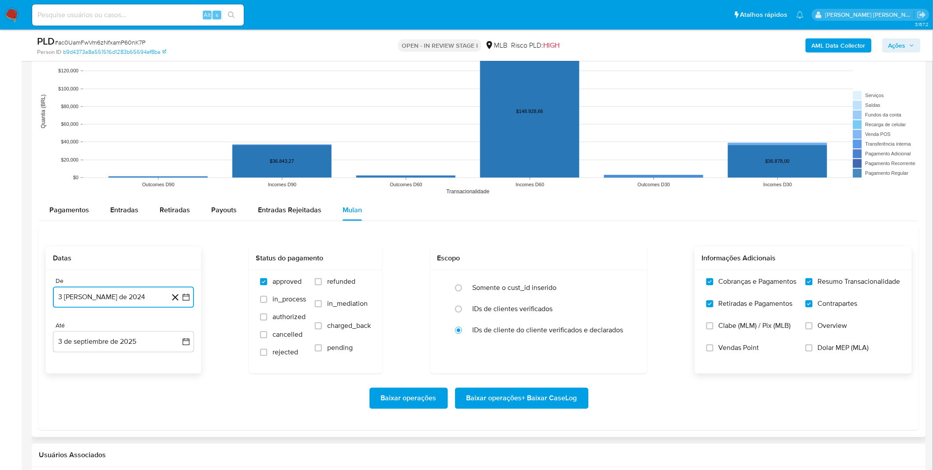
click at [138, 297] on button "3 [PERSON_NAME] de 2024" at bounding box center [123, 296] width 141 height 21
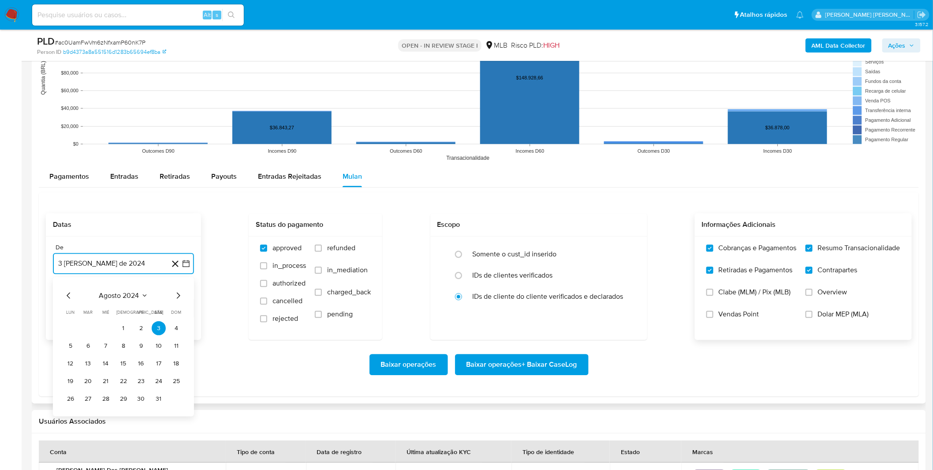
scroll to position [833, 0]
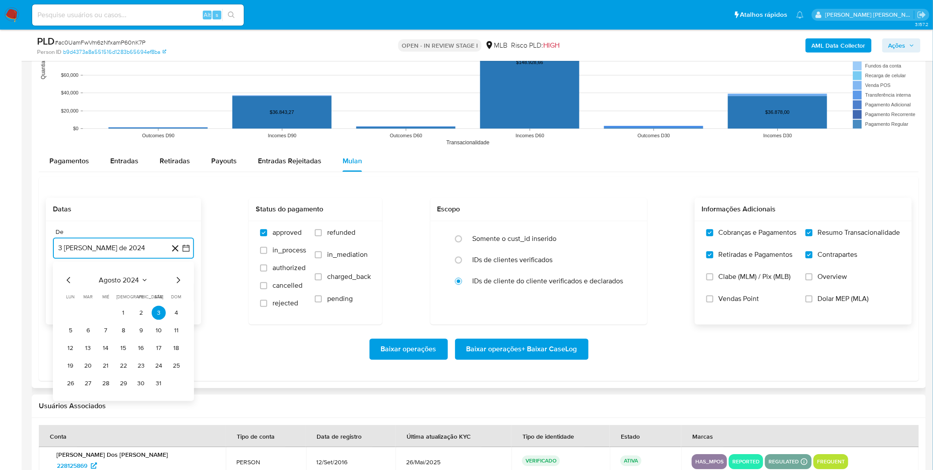
click at [131, 284] on span "agosto 2024" at bounding box center [119, 280] width 40 height 9
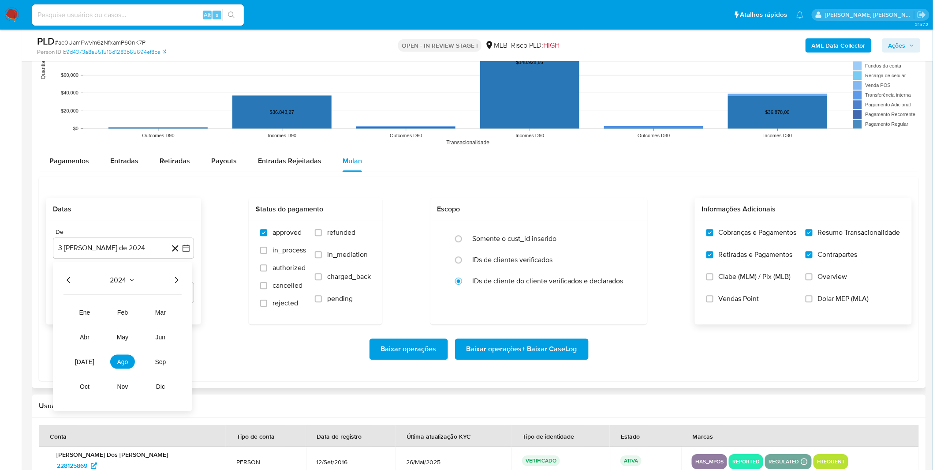
click at [177, 286] on div "2024 2024 ene feb mar abr may jun [DATE] ago sep oct nov dic" at bounding box center [122, 337] width 139 height 150
click at [171, 282] on div "2024" at bounding box center [123, 280] width 118 height 11
click at [177, 281] on icon "Año siguiente" at bounding box center [177, 280] width 4 height 6
click at [86, 355] on tr "ene feb mar abr may jun jul ago sep oct nov dic" at bounding box center [122, 349] width 101 height 88
click at [86, 355] on button "[DATE]" at bounding box center [84, 362] width 25 height 14
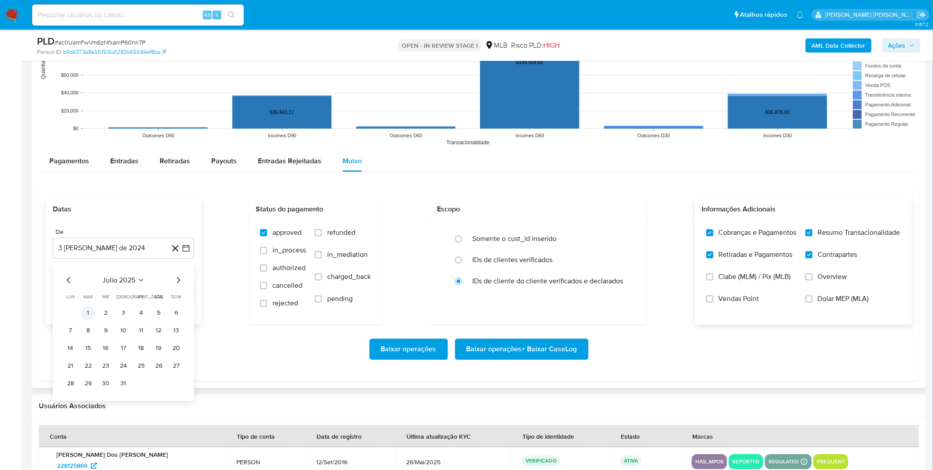
click at [89, 315] on button "1" at bounding box center [88, 313] width 14 height 14
click at [125, 357] on div "Baixar operações Baixar operações + Baixar CaseLog" at bounding box center [479, 348] width 866 height 21
click at [547, 347] on span "Baixar operações + Baixar CaseLog" at bounding box center [522, 348] width 111 height 19
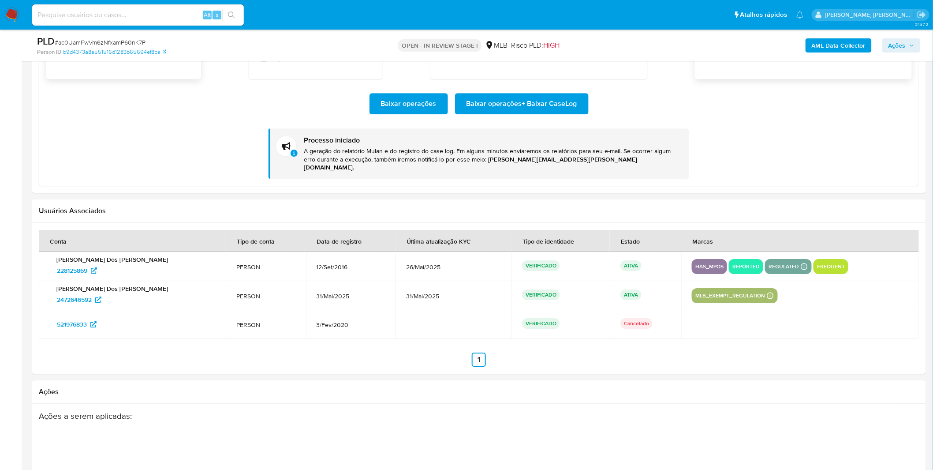
scroll to position [882, 0]
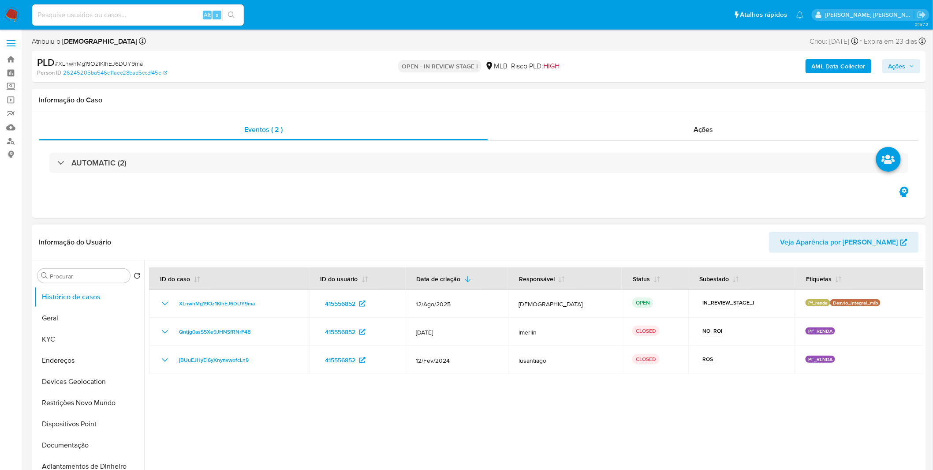
select select "10"
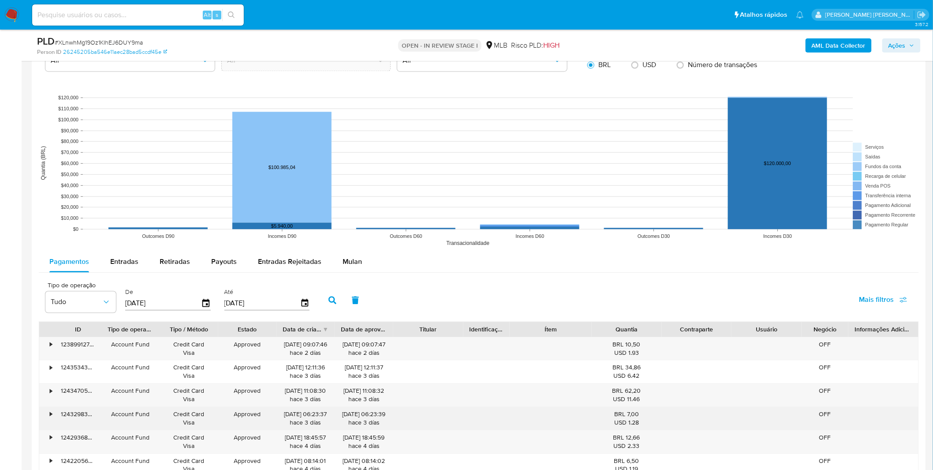
scroll to position [882, 0]
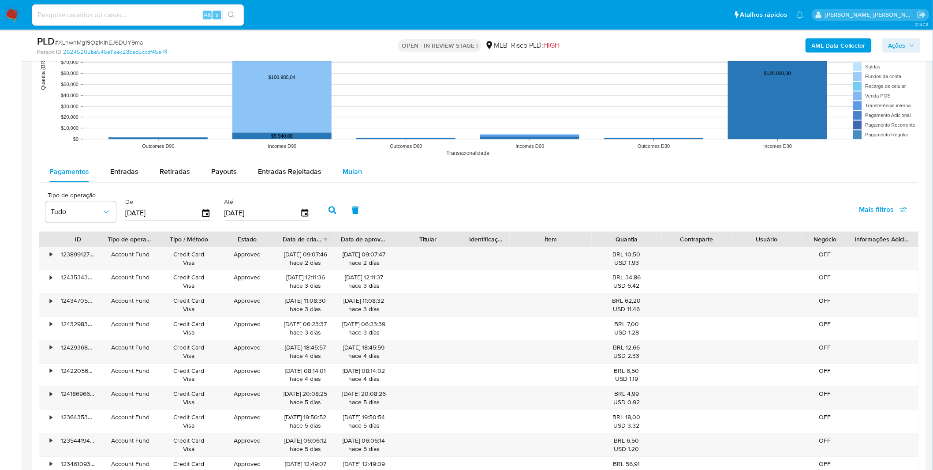
click at [355, 169] on span "Mulan" at bounding box center [352, 171] width 19 height 10
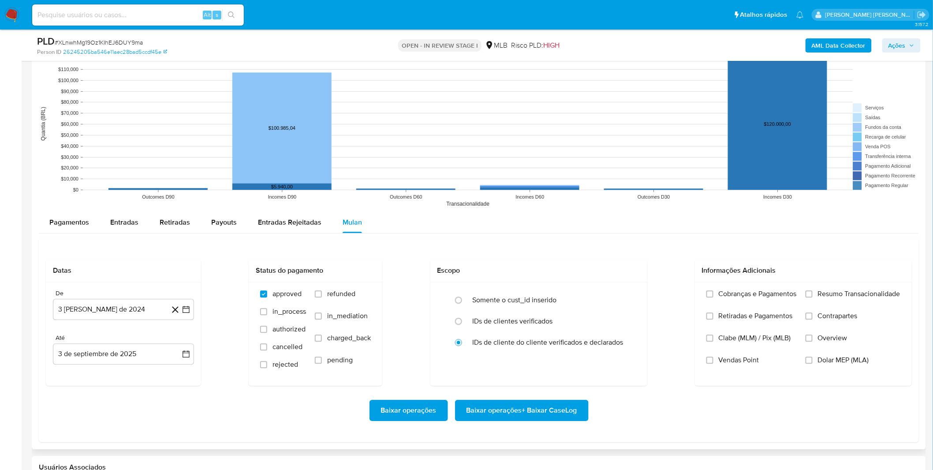
scroll to position [784, 0]
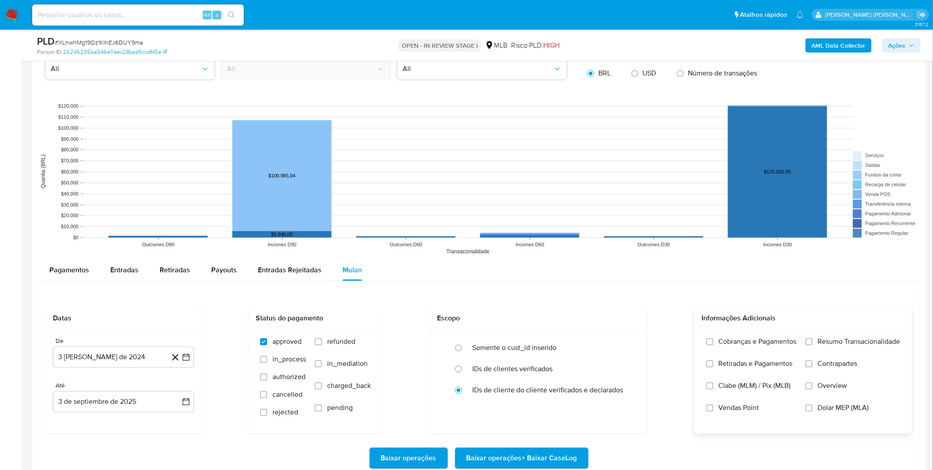
click at [748, 351] on label "Cobranças e Pagamentos" at bounding box center [752, 348] width 90 height 22
click at [746, 370] on label "Retiradas e Pagamentos" at bounding box center [752, 370] width 90 height 22
click at [714, 367] on input "Retiradas e Pagamentos" at bounding box center [710, 363] width 7 height 7
click at [749, 345] on span "Cobranças e Pagamentos" at bounding box center [758, 341] width 78 height 9
click at [714, 345] on input "Cobranças e Pagamentos" at bounding box center [710, 341] width 7 height 7
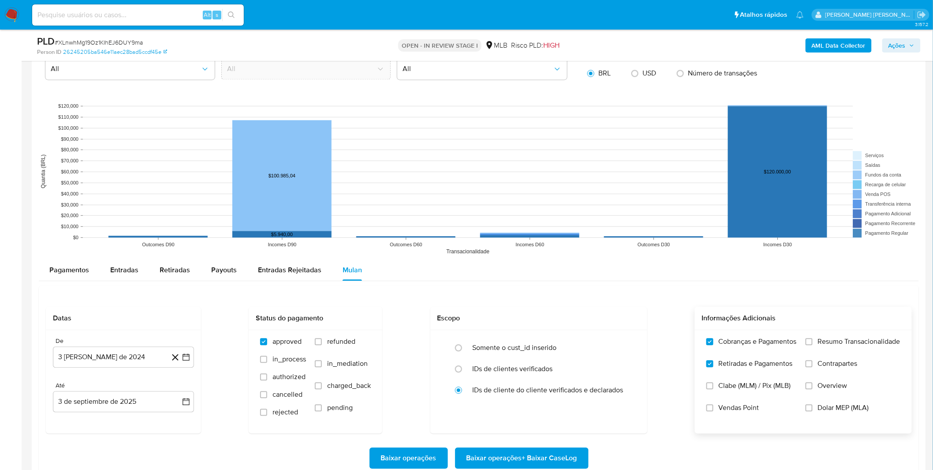
click at [830, 350] on label "Resumo Transacionalidade" at bounding box center [853, 348] width 95 height 22
click at [813, 345] on input "Resumo Transacionalidade" at bounding box center [809, 341] width 7 height 7
click at [827, 367] on span "Contrapartes" at bounding box center [838, 363] width 40 height 9
click at [813, 367] on input "Contrapartes" at bounding box center [809, 363] width 7 height 7
click at [116, 357] on button "3 [PERSON_NAME] de 2024" at bounding box center [123, 356] width 141 height 21
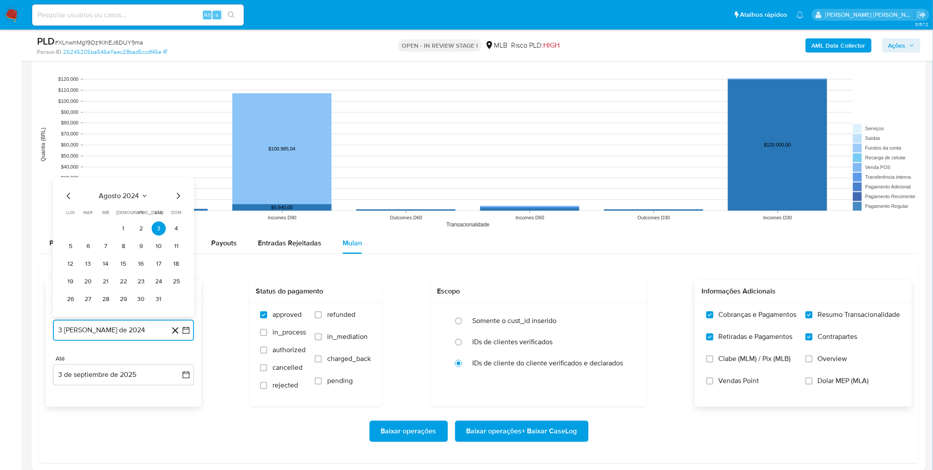
scroll to position [833, 0]
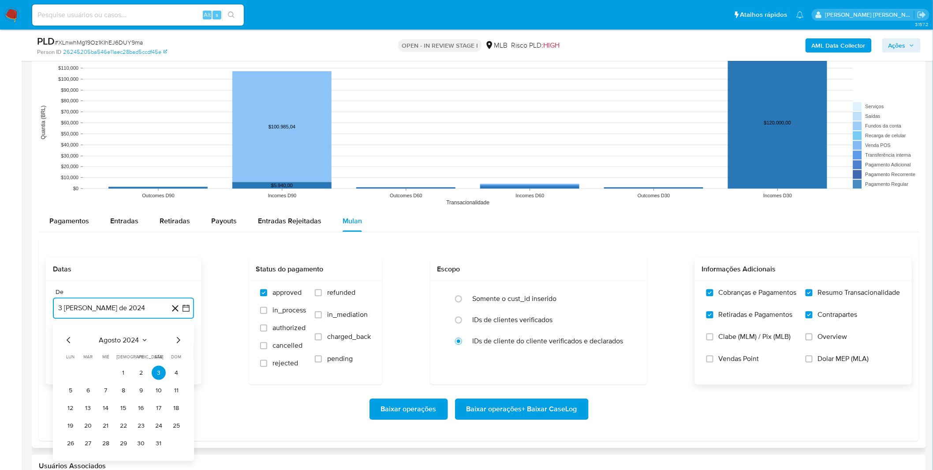
click at [123, 336] on span "agosto 2024" at bounding box center [119, 339] width 40 height 9
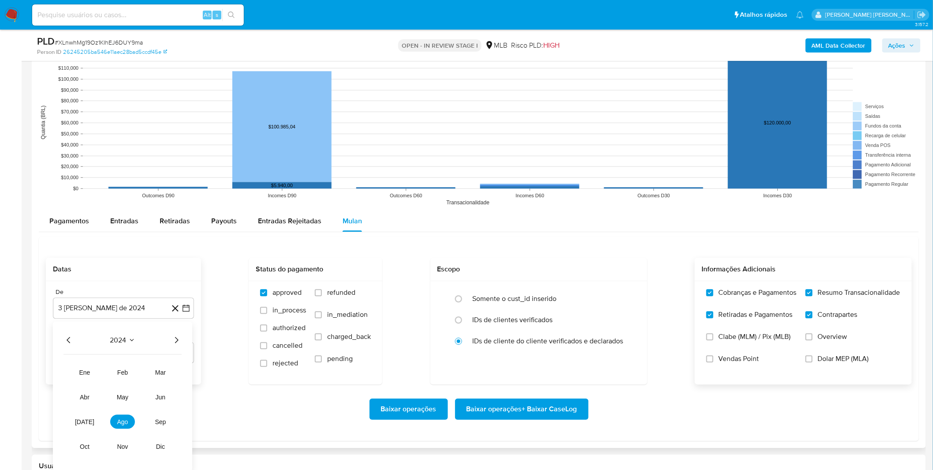
click at [176, 340] on icon "Año siguiente" at bounding box center [176, 339] width 11 height 11
click at [76, 423] on button "[DATE]" at bounding box center [84, 421] width 25 height 14
click at [89, 377] on button "1" at bounding box center [88, 372] width 14 height 14
click at [91, 384] on div "De 1 de julio de 2025 1-07-2025 Até 3 de septiembre de 2025 3-09-2025" at bounding box center [123, 332] width 155 height 103
click at [524, 417] on span "Baixar operações + Baixar CaseLog" at bounding box center [522, 408] width 111 height 19
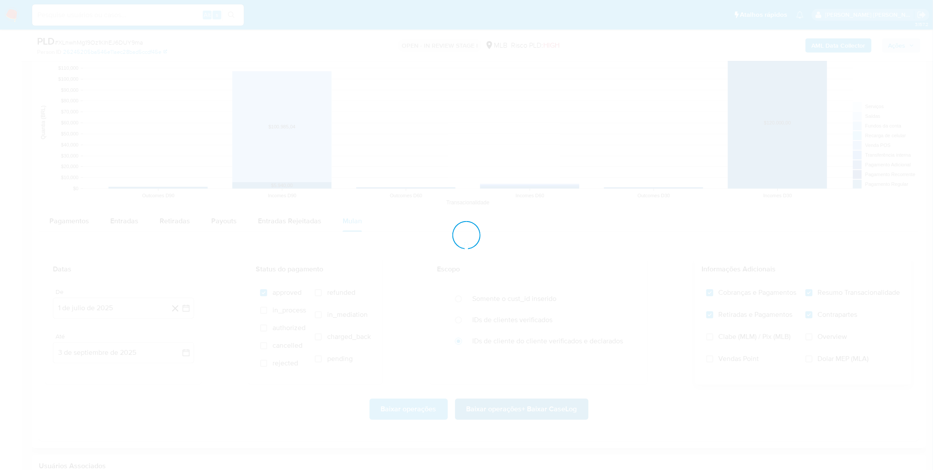
click at [524, 417] on div at bounding box center [466, 235] width 933 height 470
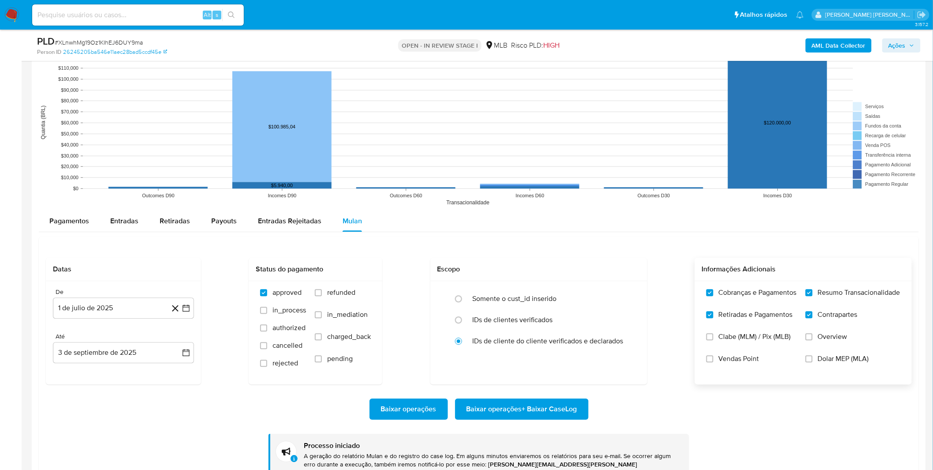
click at [134, 402] on div "Baixar operações Baixar operações + Baixar CaseLog" at bounding box center [479, 408] width 866 height 21
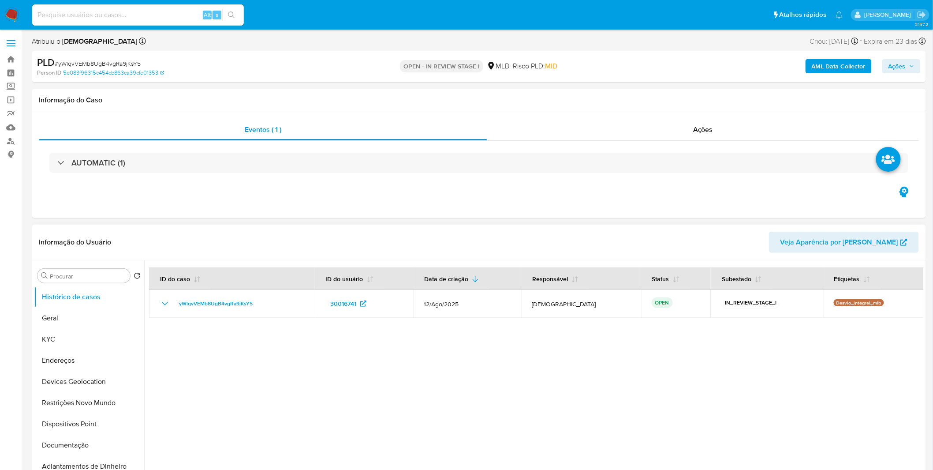
select select "10"
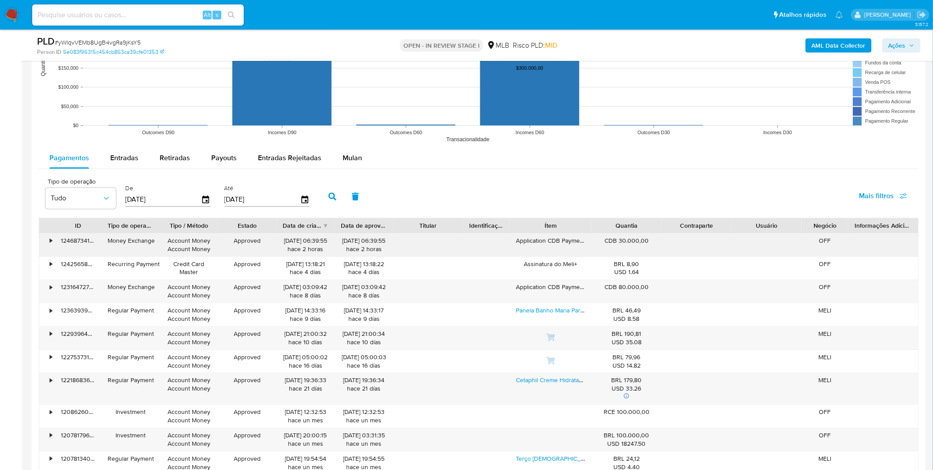
scroll to position [882, 0]
click at [349, 164] on div "Mulan" at bounding box center [352, 156] width 19 height 21
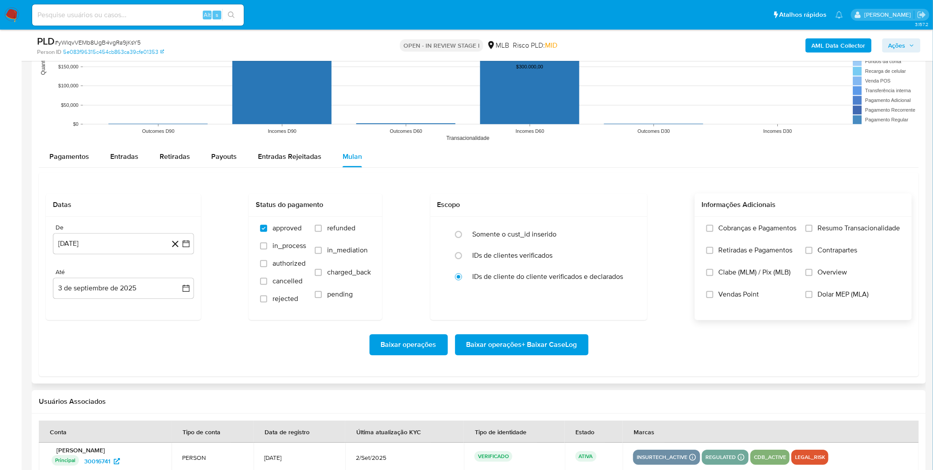
click at [756, 237] on label "Cobranças e Pagamentos" at bounding box center [752, 235] width 90 height 22
click at [714, 232] on input "Cobranças e Pagamentos" at bounding box center [710, 228] width 7 height 7
click at [747, 253] on span "Retiradas e Pagamentos" at bounding box center [756, 250] width 74 height 9
click at [714, 253] on input "Retiradas e Pagamentos" at bounding box center [710, 250] width 7 height 7
click at [827, 241] on label "Resumo Transacionalidade" at bounding box center [853, 235] width 95 height 22
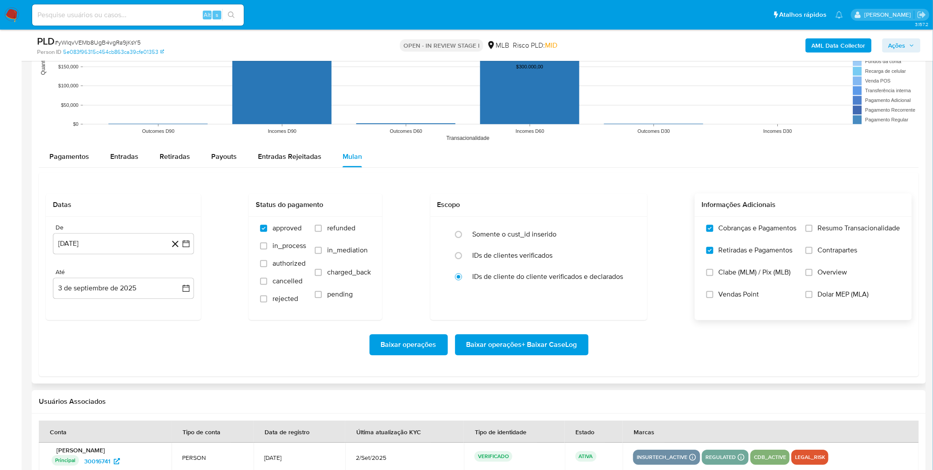
click at [813, 232] on input "Resumo Transacionalidade" at bounding box center [809, 228] width 7 height 7
click at [820, 255] on span "Contrapartes" at bounding box center [838, 250] width 40 height 9
click at [813, 254] on input "Contrapartes" at bounding box center [809, 250] width 7 height 7
click at [119, 251] on button "3 [PERSON_NAME] de 2024" at bounding box center [123, 243] width 141 height 21
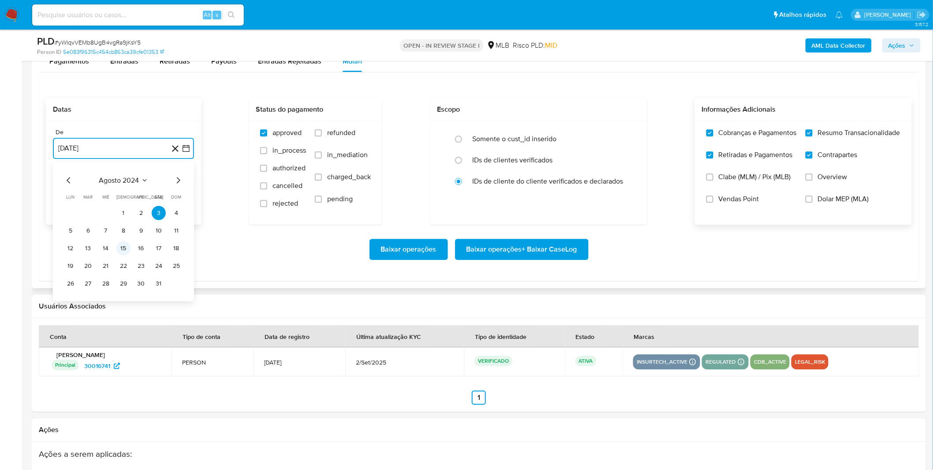
scroll to position [980, 0]
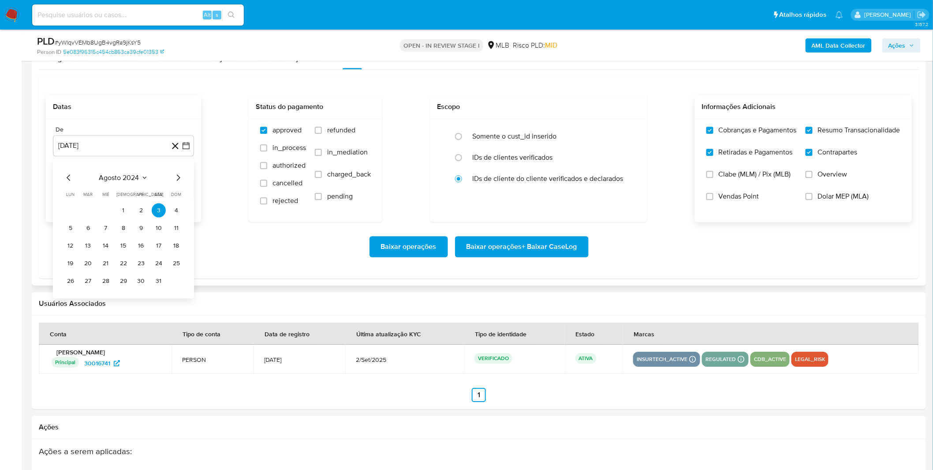
click at [124, 184] on div "agosto 2024 agosto 2024 lun lunes mar martes mié miércoles jue jueves vie viern…" at bounding box center [124, 230] width 120 height 116
click at [136, 178] on span "agosto 2024" at bounding box center [119, 177] width 40 height 9
click at [175, 179] on icon "Año siguiente" at bounding box center [176, 177] width 11 height 11
click at [87, 255] on button "[DATE]" at bounding box center [84, 259] width 25 height 14
click at [90, 214] on button "1" at bounding box center [88, 210] width 14 height 14
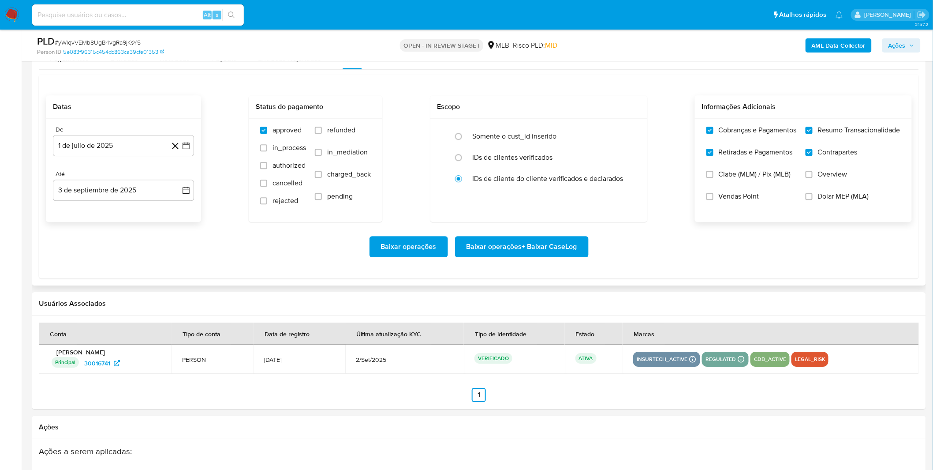
click at [111, 236] on div "Baixar operações Baixar operações + Baixar CaseLog" at bounding box center [479, 246] width 866 height 49
click at [491, 245] on span "Baixar operações + Baixar CaseLog" at bounding box center [522, 246] width 111 height 19
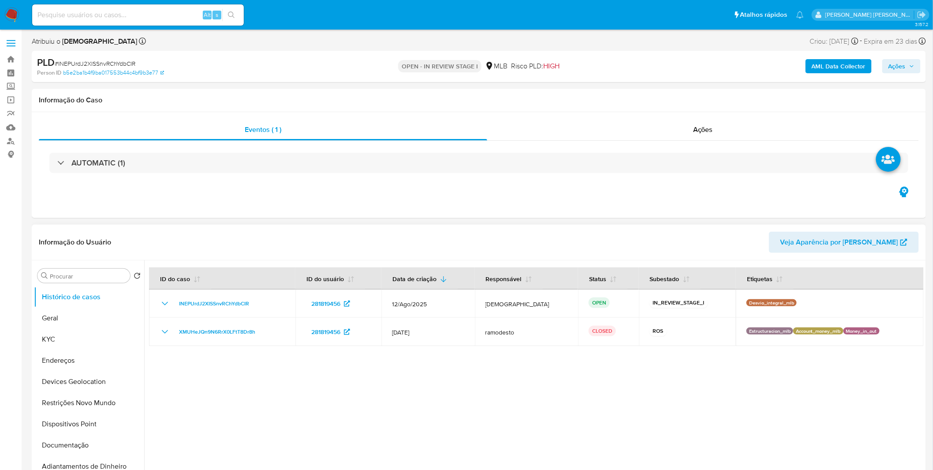
select select "10"
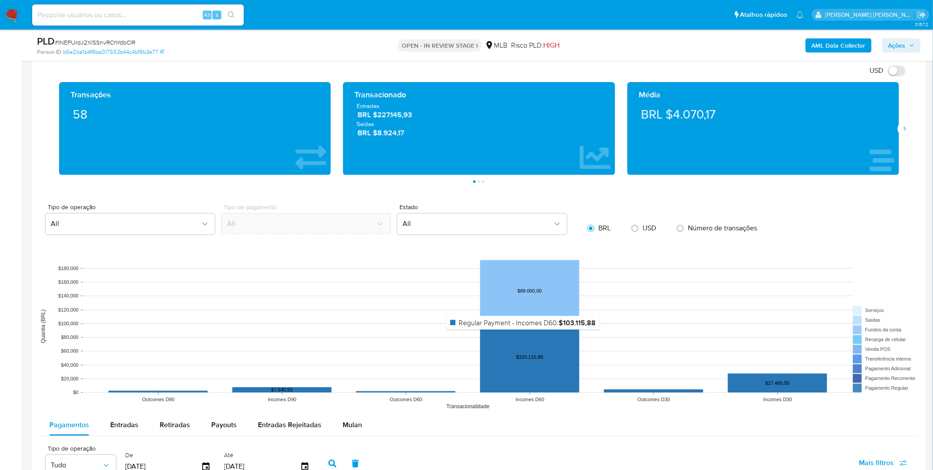
scroll to position [637, 0]
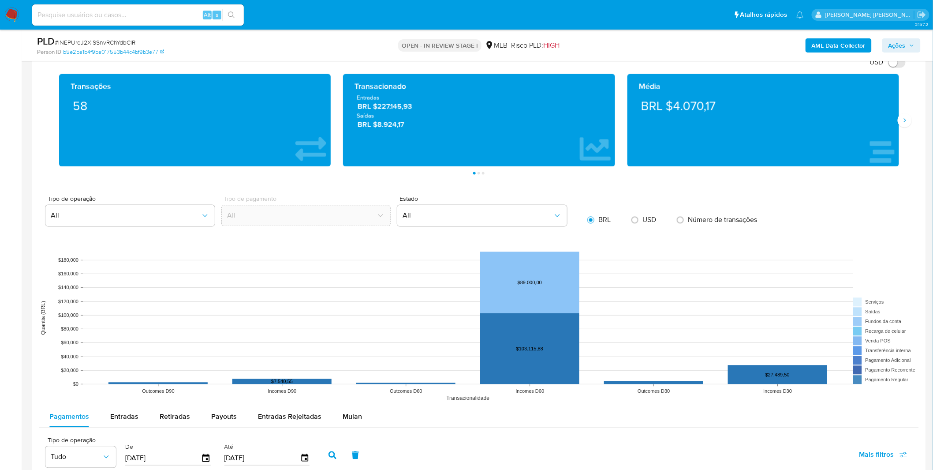
click at [307, 381] on icon "Outcomes D90 Incomes D90 Outcomes D60 Incomes D60 Outcomes D30 Incomes D30 Tran…" at bounding box center [479, 318] width 881 height 176
click at [521, 449] on div "Tipo de operação Tudo De [DATE] Até [DATE] Mais filtros" at bounding box center [479, 454] width 881 height 44
click at [349, 420] on span "Mulan" at bounding box center [352, 417] width 19 height 10
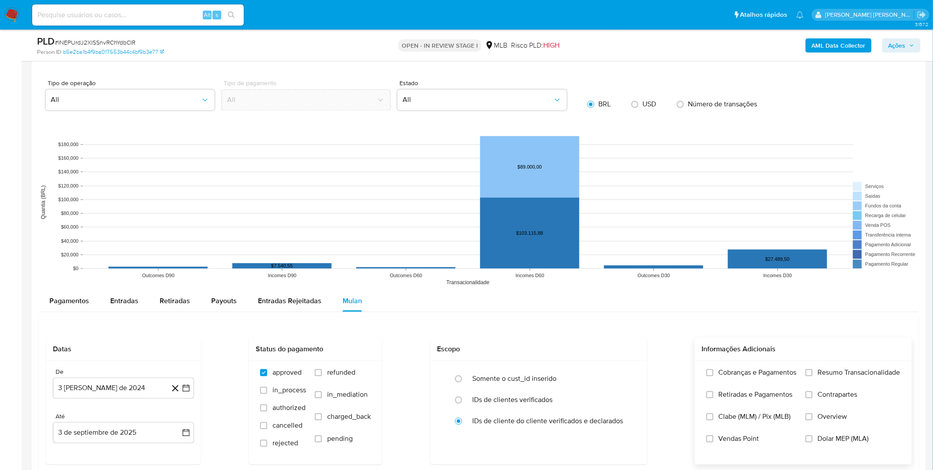
scroll to position [784, 0]
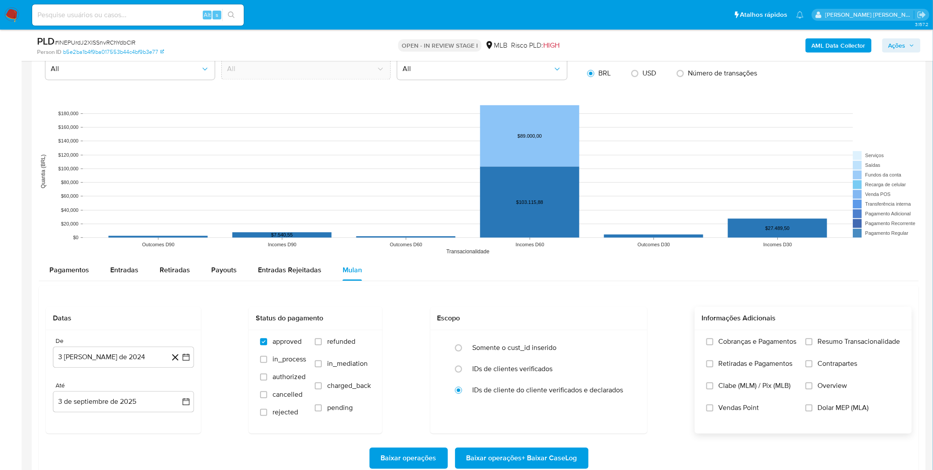
click at [766, 344] on span "Cobranças e Pagamentos" at bounding box center [758, 341] width 78 height 9
click at [714, 344] on input "Cobranças e Pagamentos" at bounding box center [710, 341] width 7 height 7
click at [761, 360] on div "Cobranças e Pagamentos Retiradas e Pagamentos Clabe (MLM) / Pix (MLB) Vendas Po…" at bounding box center [752, 381] width 90 height 88
click at [761, 361] on span "Retiradas e Pagamentos" at bounding box center [756, 363] width 74 height 9
click at [714, 361] on input "Retiradas e Pagamentos" at bounding box center [710, 363] width 7 height 7
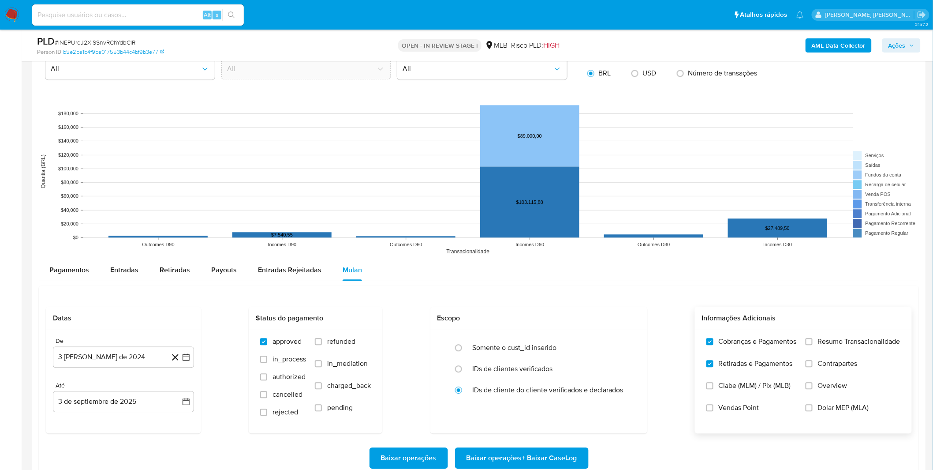
click at [832, 347] on label "Resumo Transacionalidade" at bounding box center [853, 348] width 95 height 22
click at [813, 345] on input "Resumo Transacionalidade" at bounding box center [809, 341] width 7 height 7
click at [828, 365] on span "Contrapartes" at bounding box center [838, 363] width 40 height 9
click at [813, 365] on input "Contrapartes" at bounding box center [809, 363] width 7 height 7
click at [133, 359] on button "3 de agosto de 2024" at bounding box center [123, 356] width 141 height 21
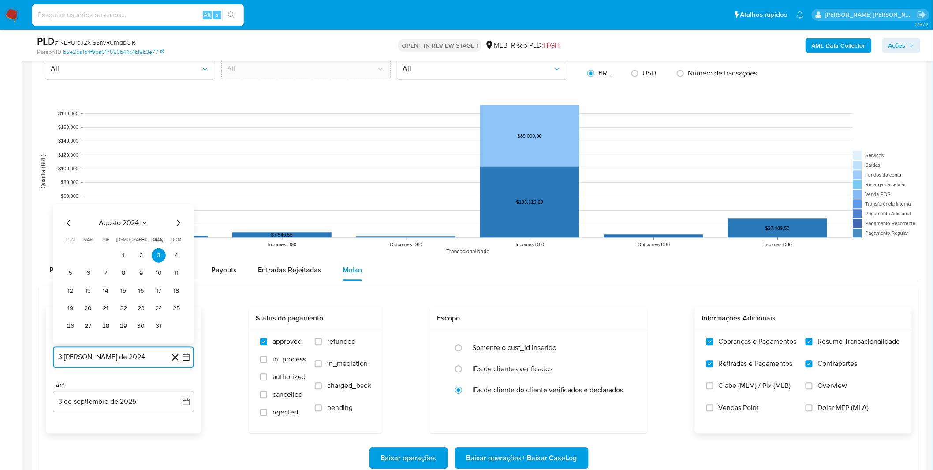
scroll to position [882, 0]
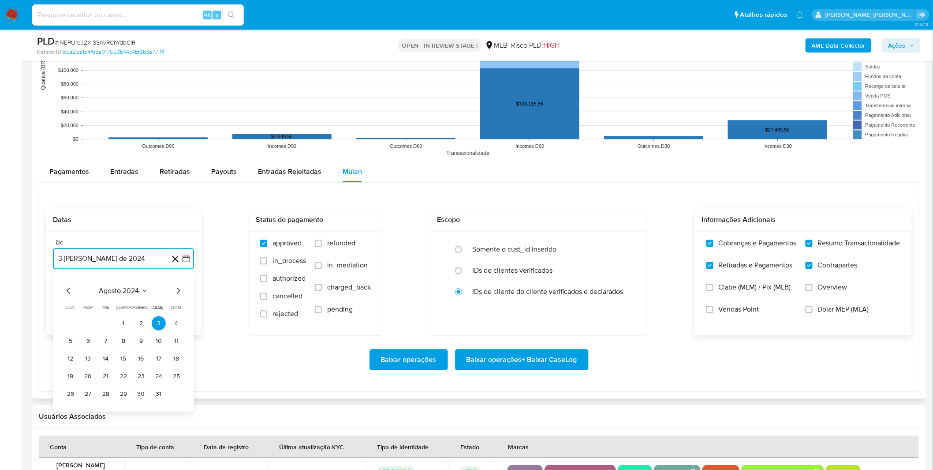
click at [124, 294] on span "agosto 2024" at bounding box center [119, 290] width 40 height 9
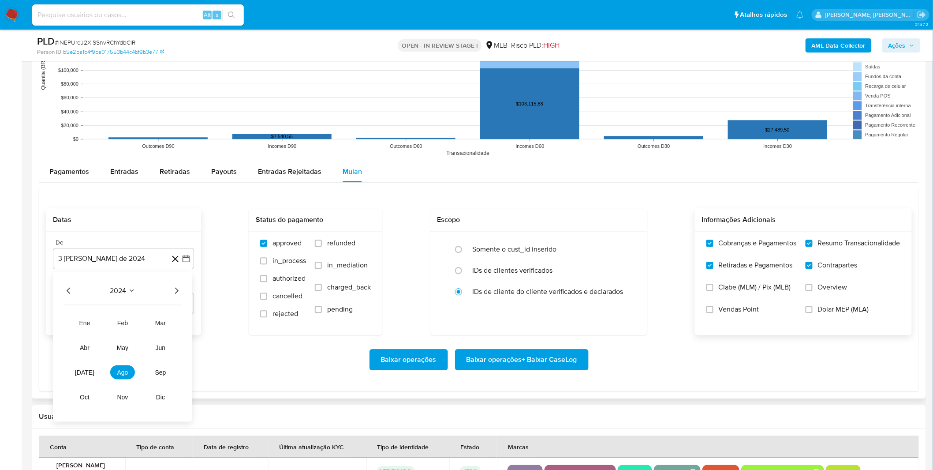
click at [183, 290] on div "2024 2024 ene feb mar abr may jun jul ago sep oct nov dic" at bounding box center [122, 347] width 139 height 150
click at [174, 290] on icon "Año siguiente" at bounding box center [176, 290] width 11 height 11
click at [84, 367] on button "jul" at bounding box center [84, 372] width 25 height 14
click at [89, 330] on button "1" at bounding box center [88, 323] width 14 height 14
click at [170, 344] on div "Baixar operações Baixar operações + Baixar CaseLog" at bounding box center [479, 359] width 866 height 49
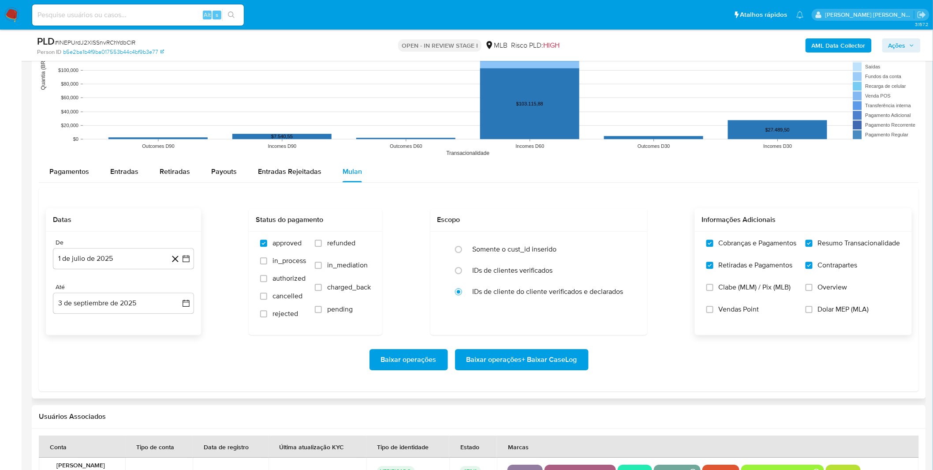
click at [491, 364] on span "Baixar operações + Baixar CaseLog" at bounding box center [522, 359] width 111 height 19
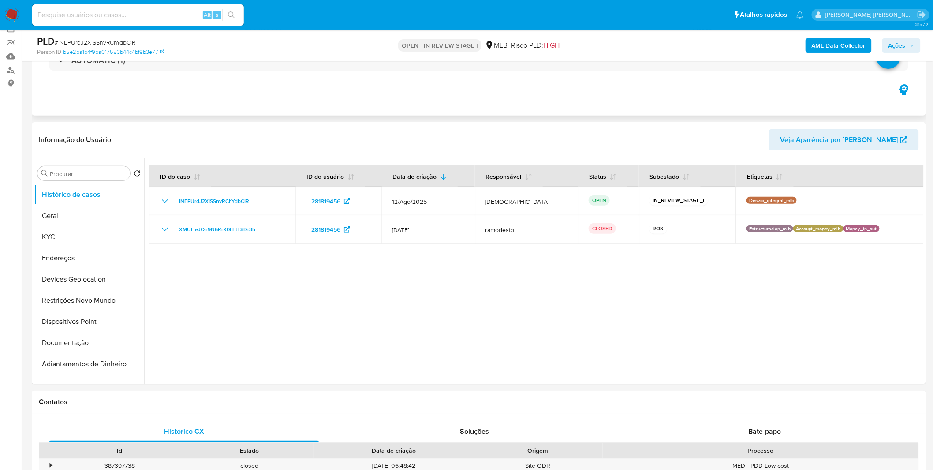
scroll to position [0, 0]
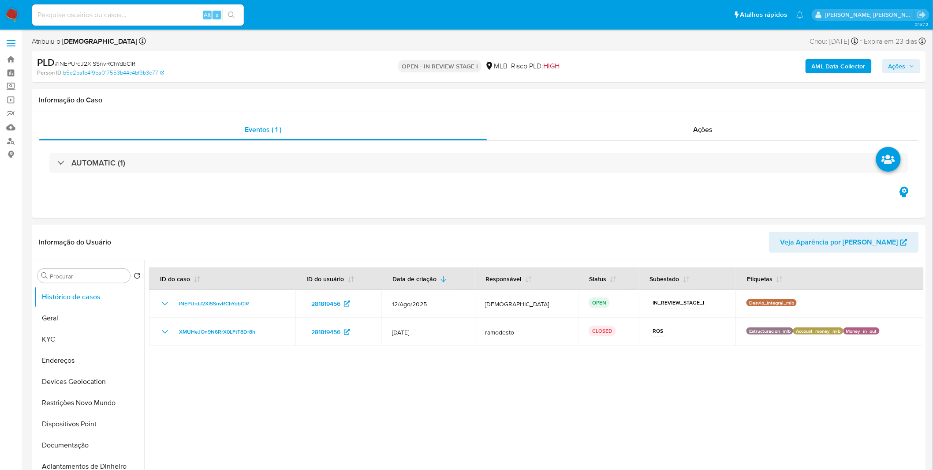
click at [20, 8] on nav "Pausado Ver notificaciones Alt s Atalhos rápidos Presiona las siguientes teclas…" at bounding box center [466, 15] width 933 height 30
click at [15, 10] on img at bounding box center [11, 14] width 15 height 15
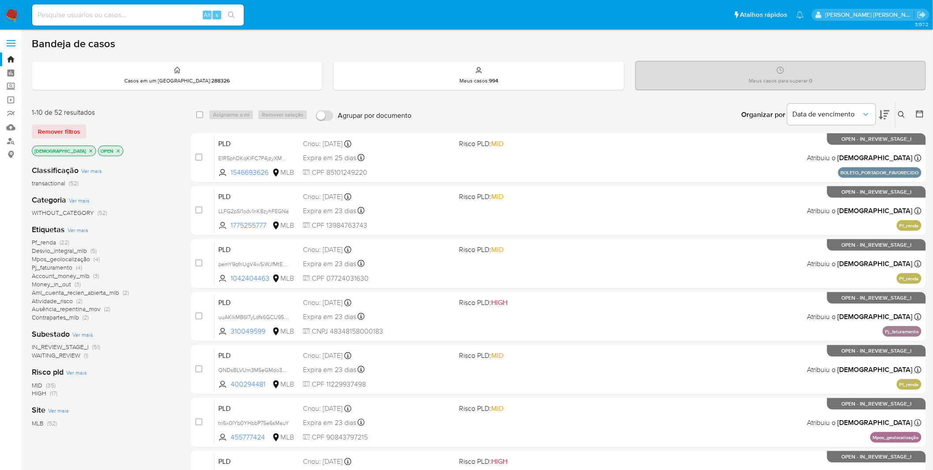
click at [177, 17] on input at bounding box center [138, 14] width 212 height 11
paste input "KqsOoC1SuW6RWXWrC59IsYay"
type input "KqsOoC1SuW6RWXWrC59IsYay"
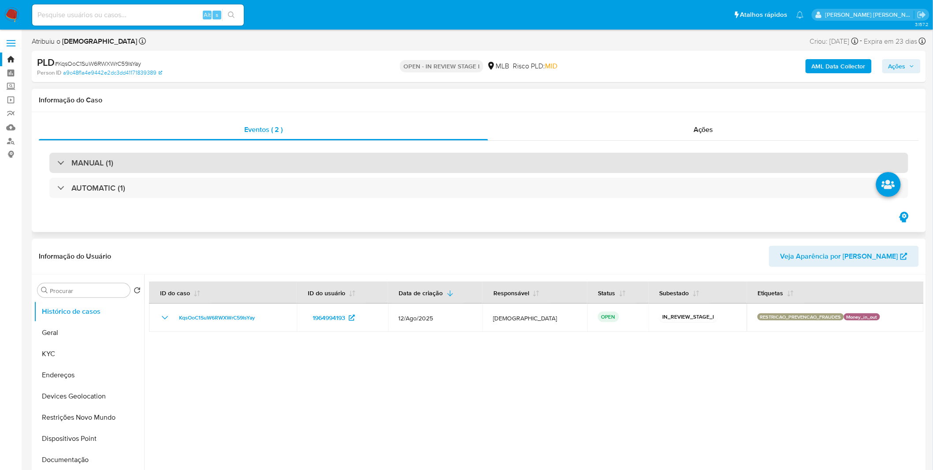
select select "10"
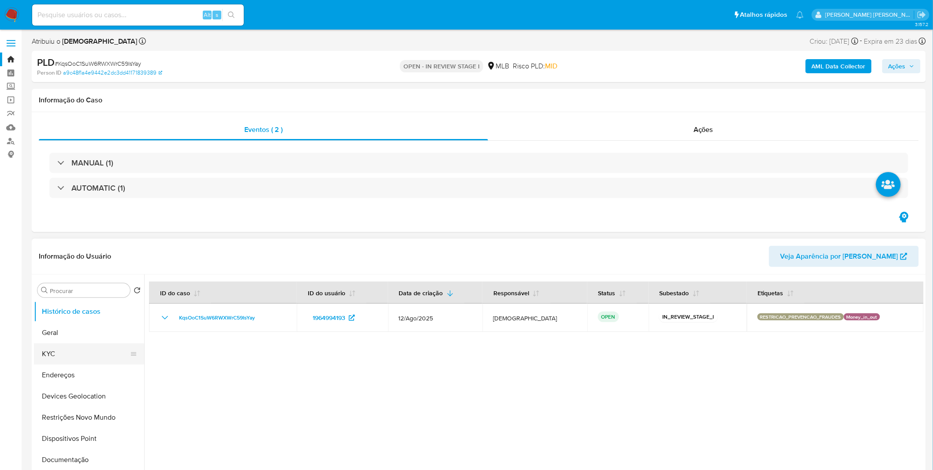
click at [62, 354] on button "KYC" at bounding box center [85, 353] width 103 height 21
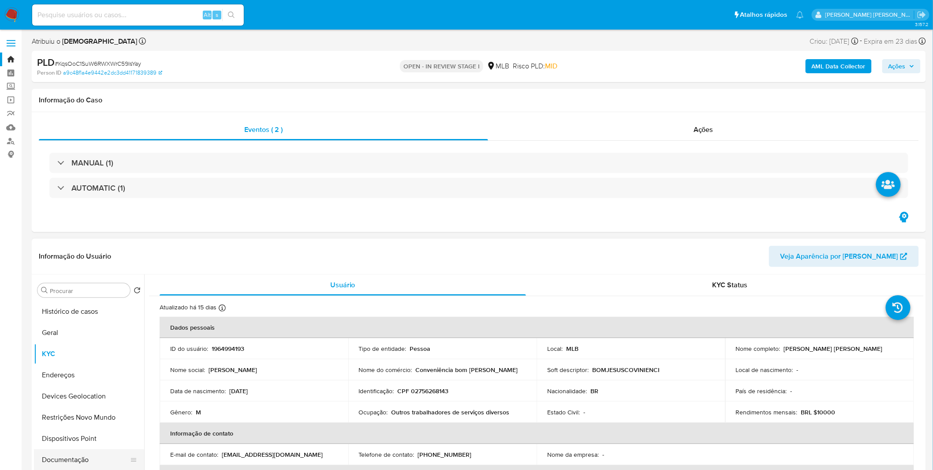
click at [61, 469] on button "Documentação" at bounding box center [85, 459] width 103 height 21
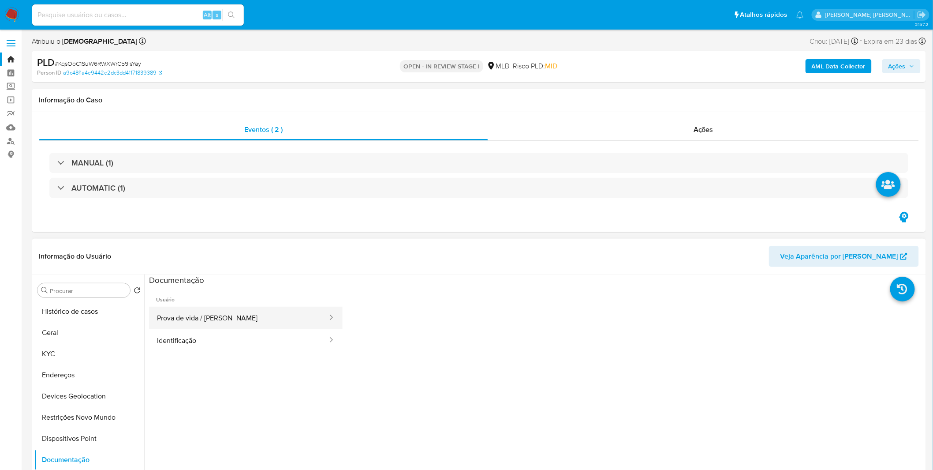
click at [232, 316] on button "Prova de vida / Selfie" at bounding box center [239, 318] width 180 height 22
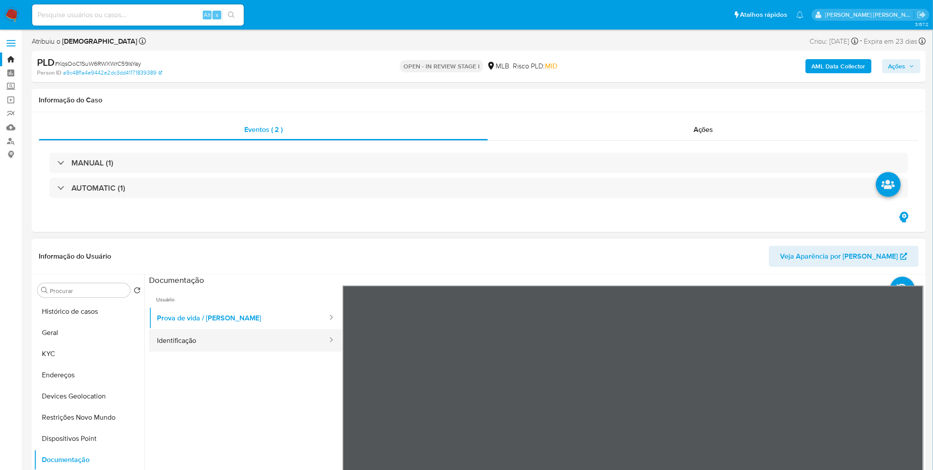
click at [224, 351] on button "Identificação" at bounding box center [239, 340] width 180 height 22
click at [902, 430] on div at bounding box center [633, 429] width 581 height 289
click at [904, 430] on icon at bounding box center [913, 429] width 18 height 18
click at [80, 351] on button "KYC" at bounding box center [85, 353] width 103 height 21
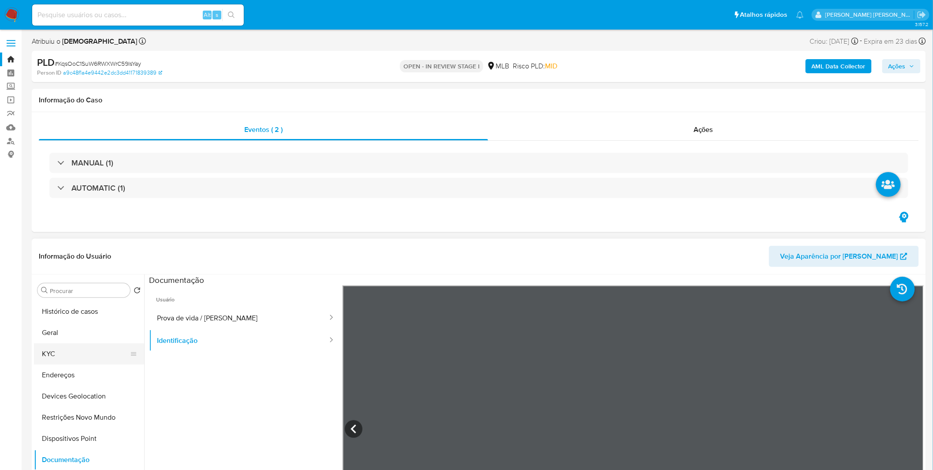
click at [80, 351] on button "KYC" at bounding box center [85, 353] width 103 height 21
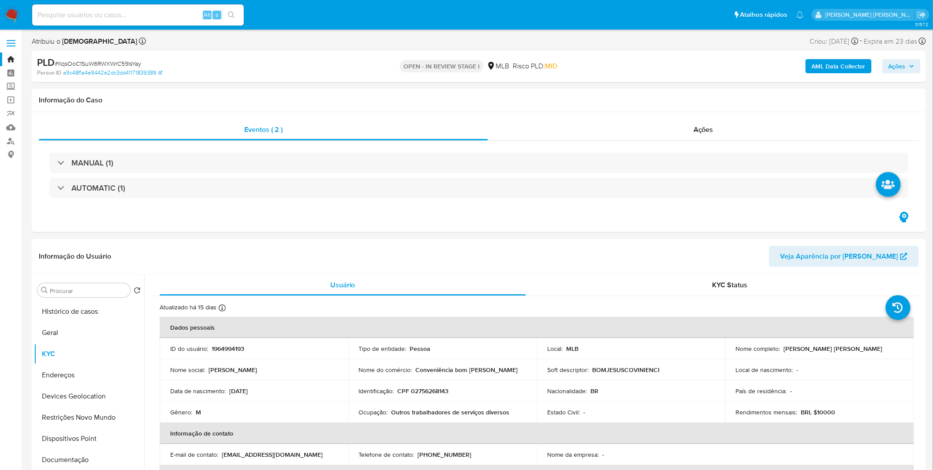
click at [840, 65] on b "AML Data Collector" at bounding box center [839, 66] width 54 height 14
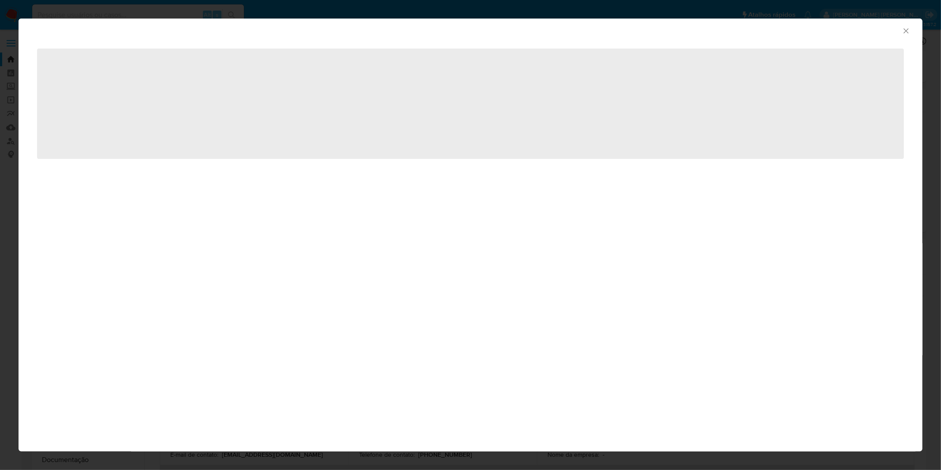
click at [481, 13] on div "AML Data Collector ‌" at bounding box center [470, 235] width 941 height 470
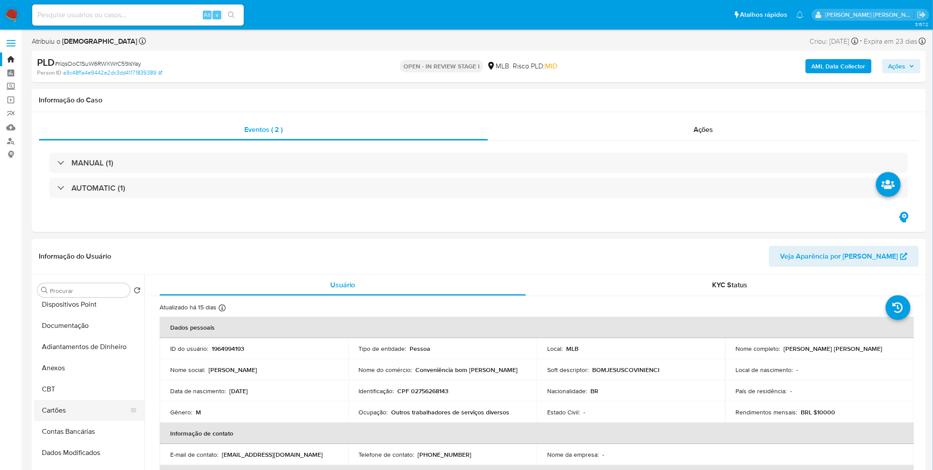
scroll to position [147, 0]
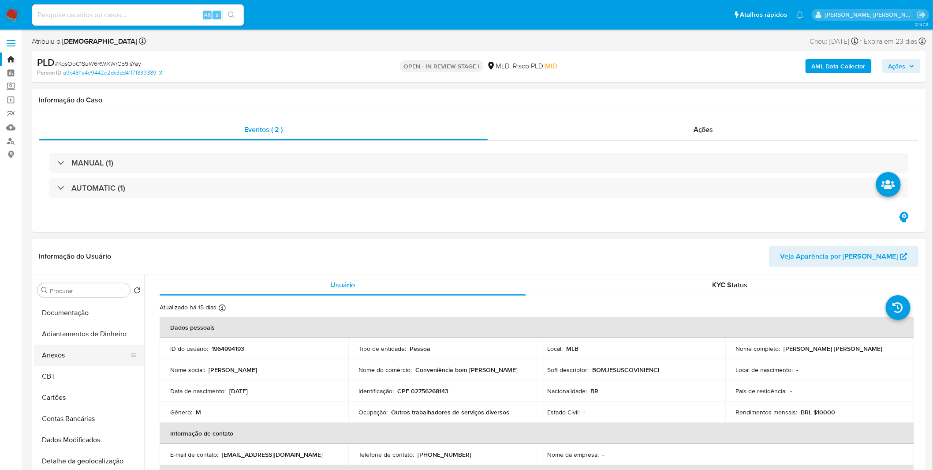
click at [66, 359] on button "Anexos" at bounding box center [85, 355] width 103 height 21
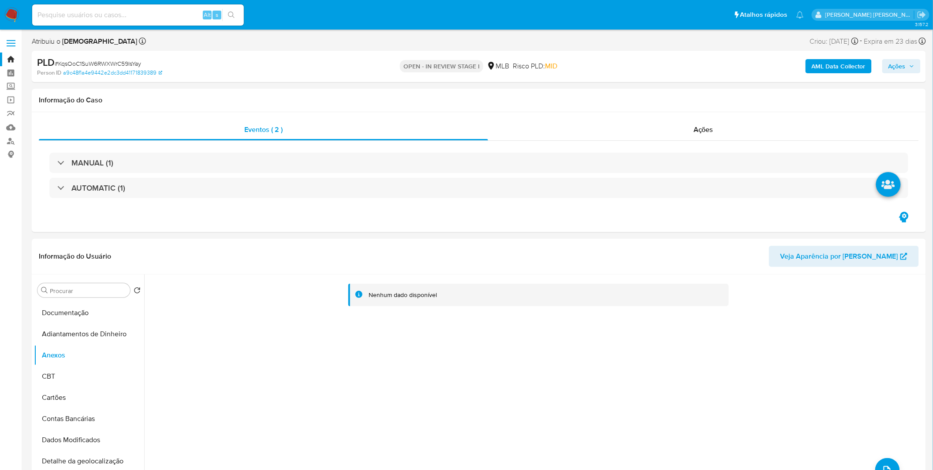
click at [849, 70] on b "AML Data Collector" at bounding box center [839, 66] width 54 height 14
click at [837, 65] on b "AML Data Collector" at bounding box center [839, 66] width 54 height 14
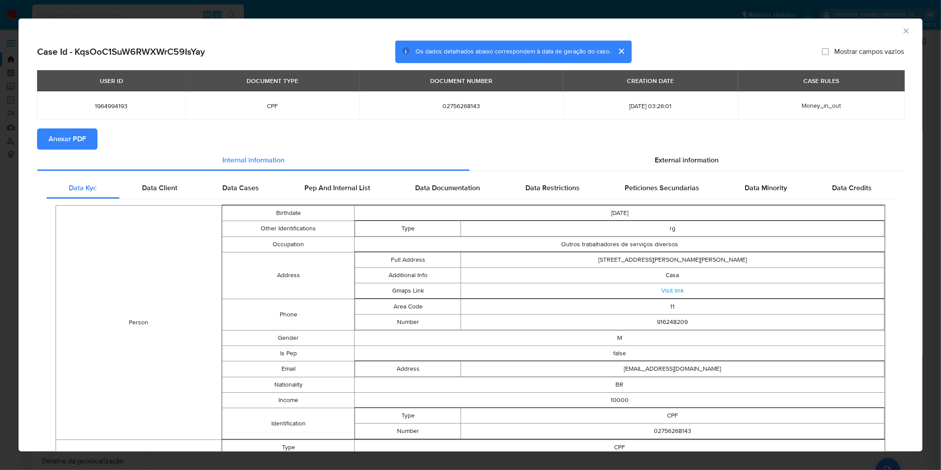
click at [76, 144] on span "Anexar PDF" at bounding box center [67, 138] width 37 height 19
click at [691, 14] on div "AML Data Collector Case Id - KqsOoC1SuW6RWXWrC59IsYay Os dados detalhados abaix…" at bounding box center [470, 235] width 941 height 470
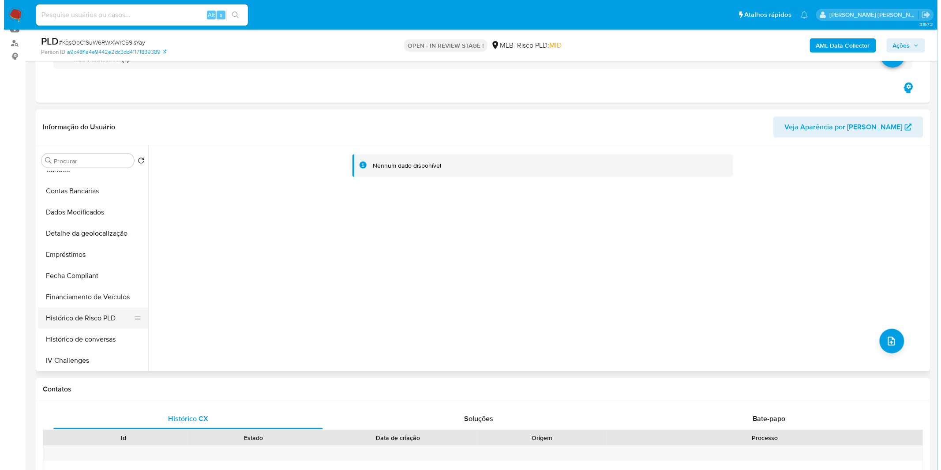
scroll to position [49, 0]
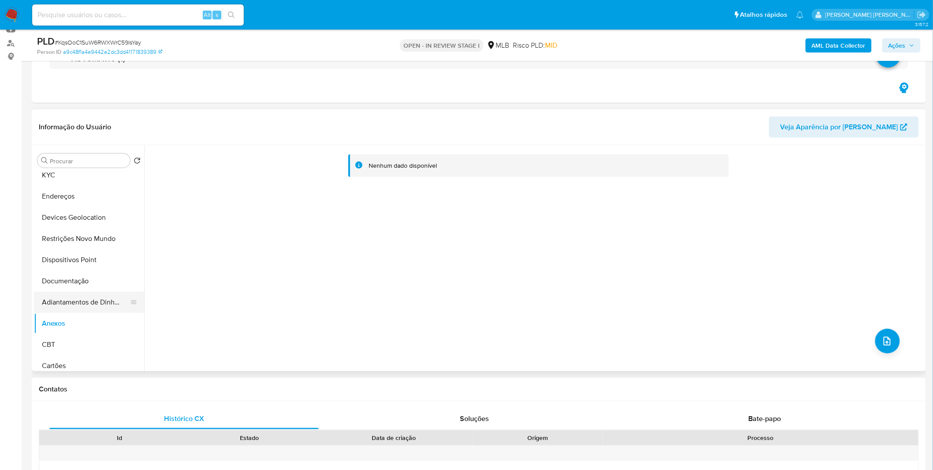
click at [82, 298] on button "Adiantamentos de Dinheiro" at bounding box center [85, 302] width 103 height 21
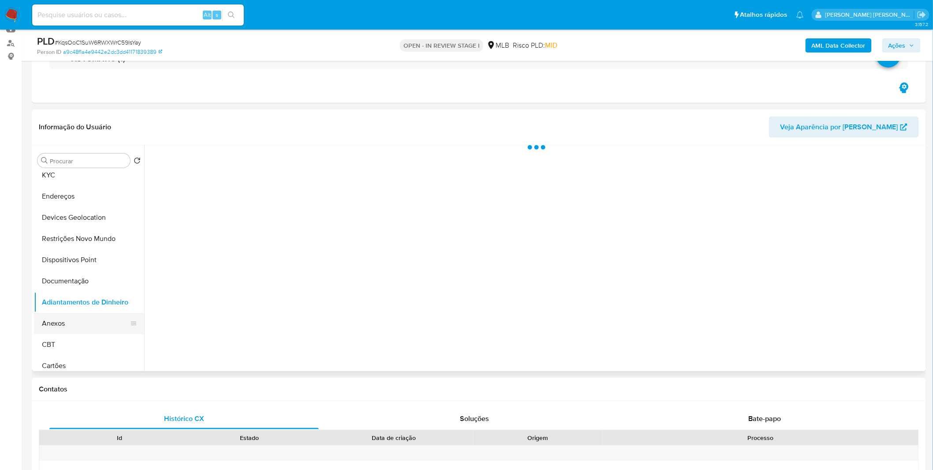
click at [64, 323] on button "Anexos" at bounding box center [85, 323] width 103 height 21
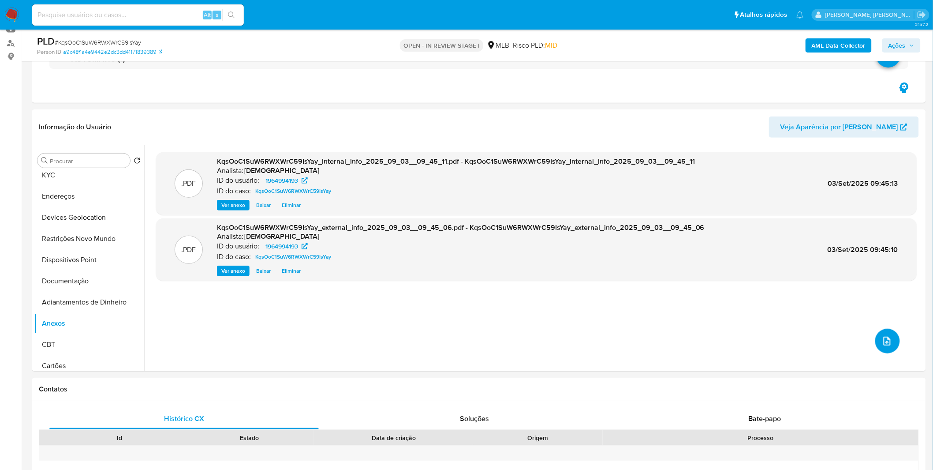
click at [889, 340] on icon "upload-file" at bounding box center [887, 341] width 11 height 11
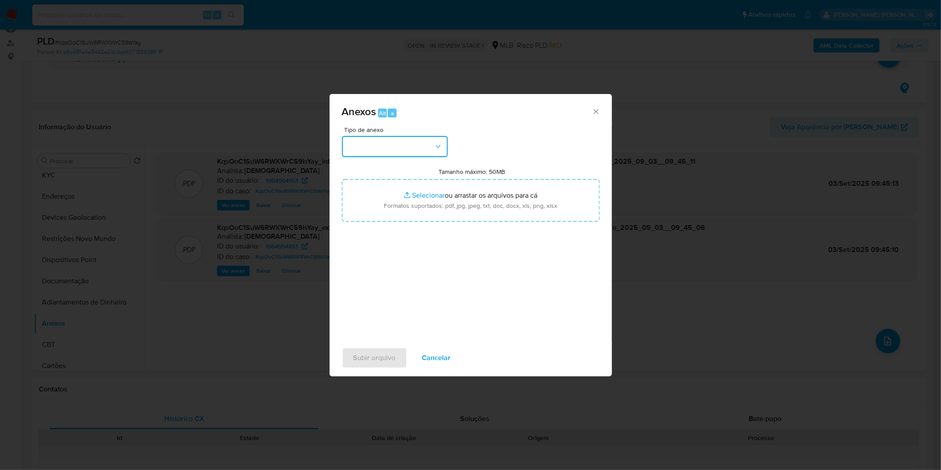
click at [406, 154] on button "button" at bounding box center [395, 146] width 106 height 21
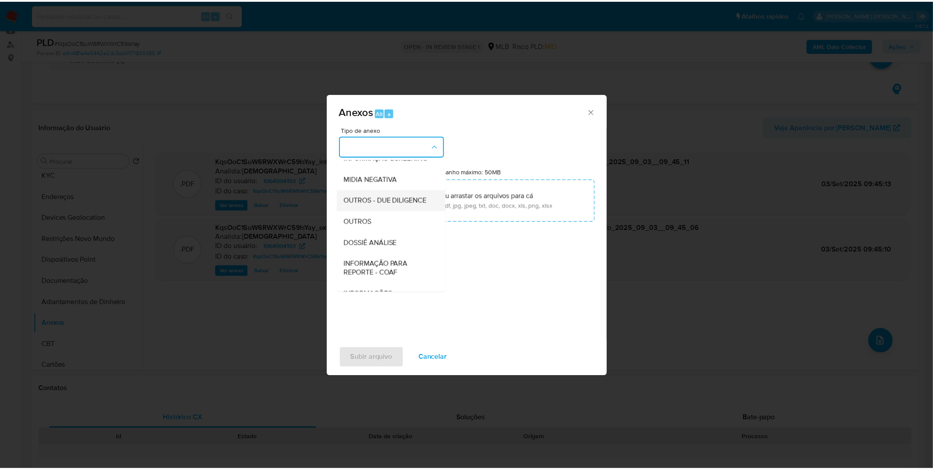
scroll to position [98, 0]
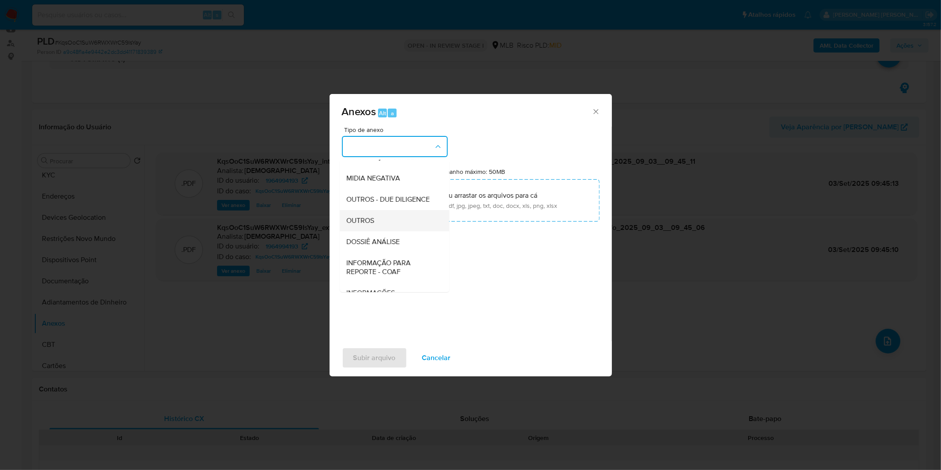
click at [371, 225] on span "OUTROS" at bounding box center [361, 220] width 28 height 9
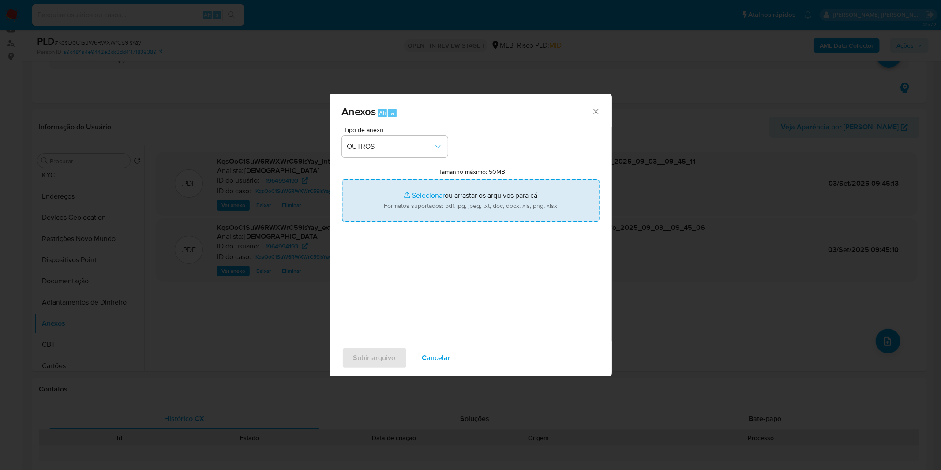
click at [380, 206] on input "Tamanho máximo: 50MB Selecionar arquivos" at bounding box center [471, 200] width 258 height 42
click at [434, 197] on input "Tamanho máximo: 50MB Selecionar arquivos" at bounding box center [471, 200] width 258 height 42
type input "C:\fakepath\Mulan 1964994193_2025_08_27_08_02_36.xlsx"
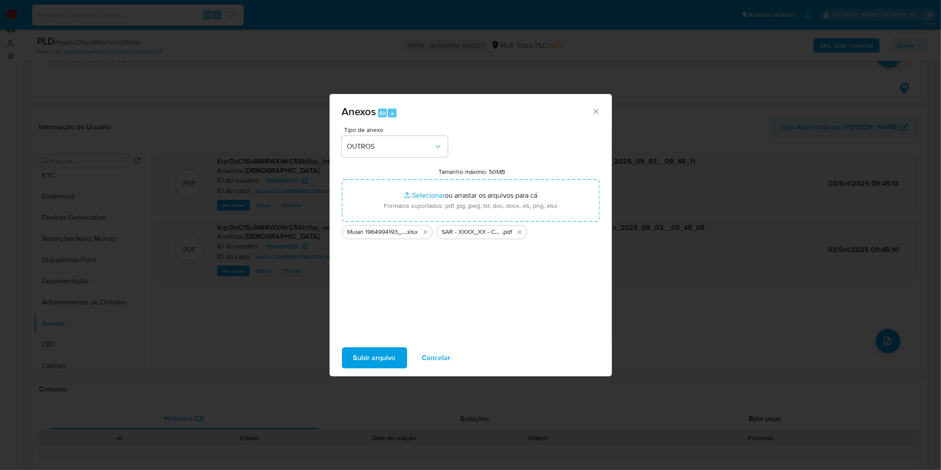
click at [371, 356] on span "Subir arquivo" at bounding box center [374, 357] width 42 height 19
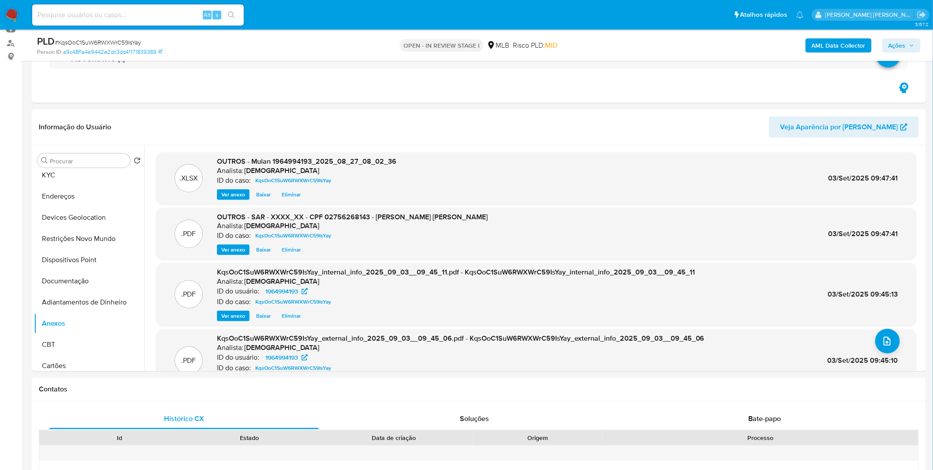
click at [901, 53] on div "AML Data Collector Ações" at bounding box center [775, 45] width 292 height 21
click at [901, 43] on span "Ações" at bounding box center [897, 45] width 17 height 14
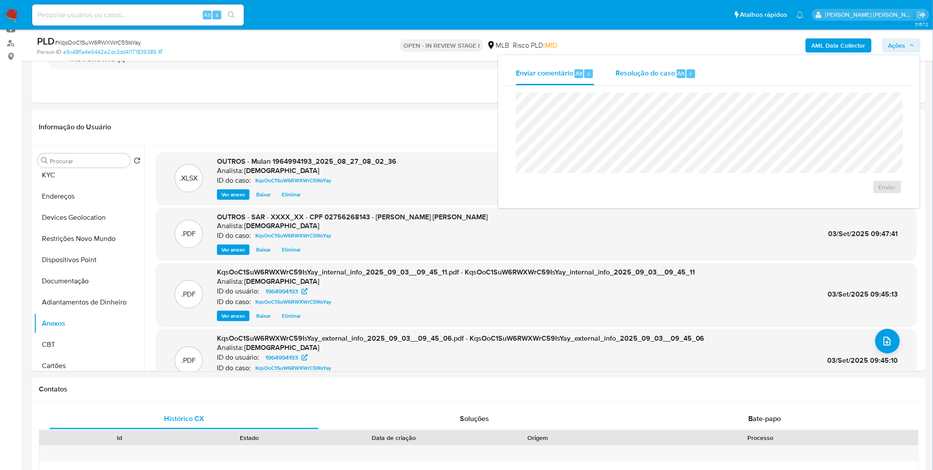
click at [671, 72] on span "Resolução do caso" at bounding box center [646, 73] width 60 height 10
click at [866, 203] on span "ROI Proposal" at bounding box center [866, 201] width 46 height 12
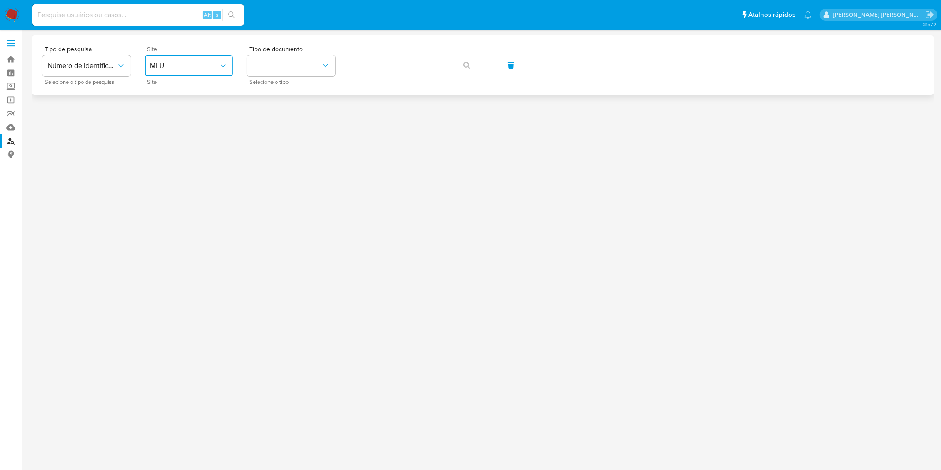
click at [192, 68] on span "MLU" at bounding box center [184, 65] width 69 height 9
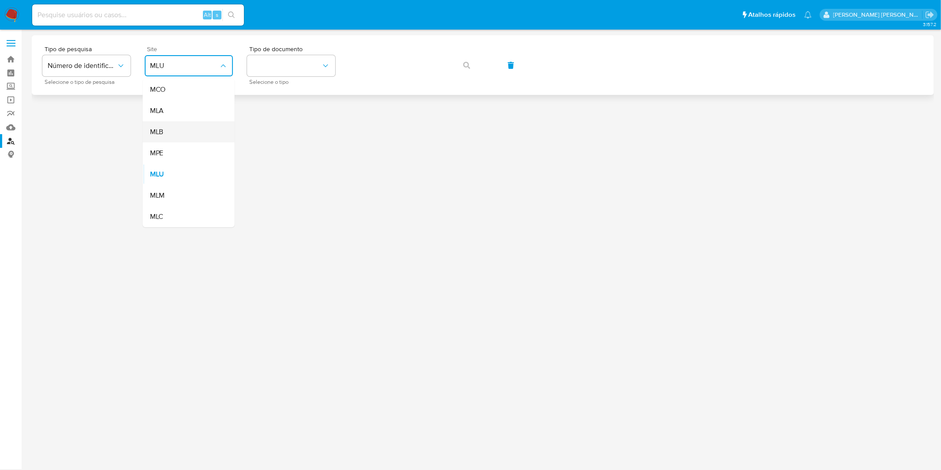
click at [192, 125] on div "MLB" at bounding box center [186, 131] width 72 height 21
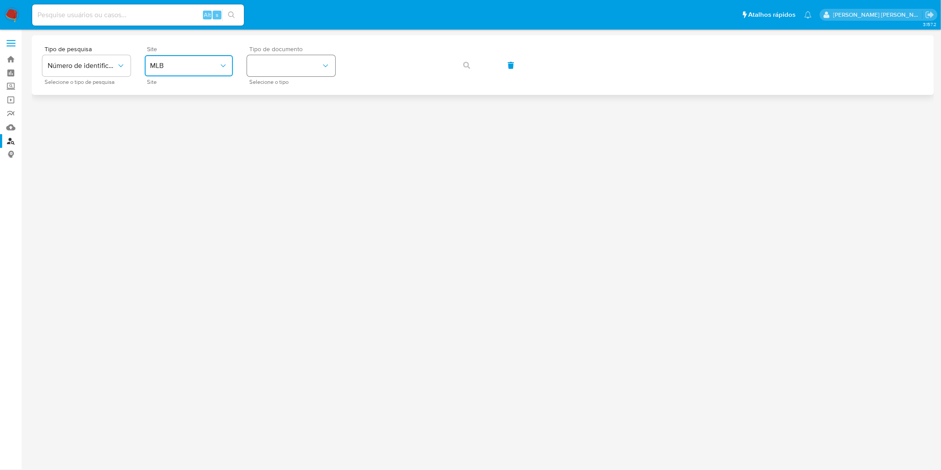
click at [294, 71] on button "identificationType" at bounding box center [291, 65] width 88 height 21
click at [300, 120] on div "CPF CPF" at bounding box center [288, 124] width 72 height 30
click at [463, 72] on span "button" at bounding box center [466, 65] width 7 height 19
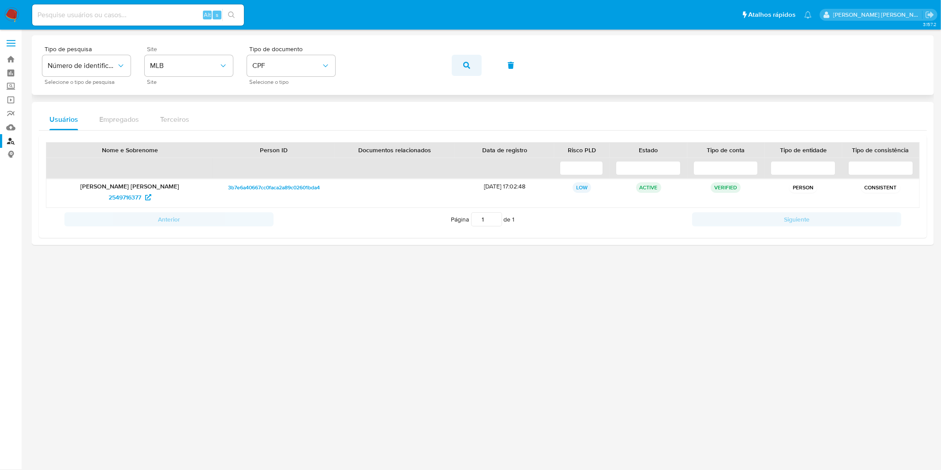
click at [475, 64] on button "button" at bounding box center [467, 65] width 30 height 21
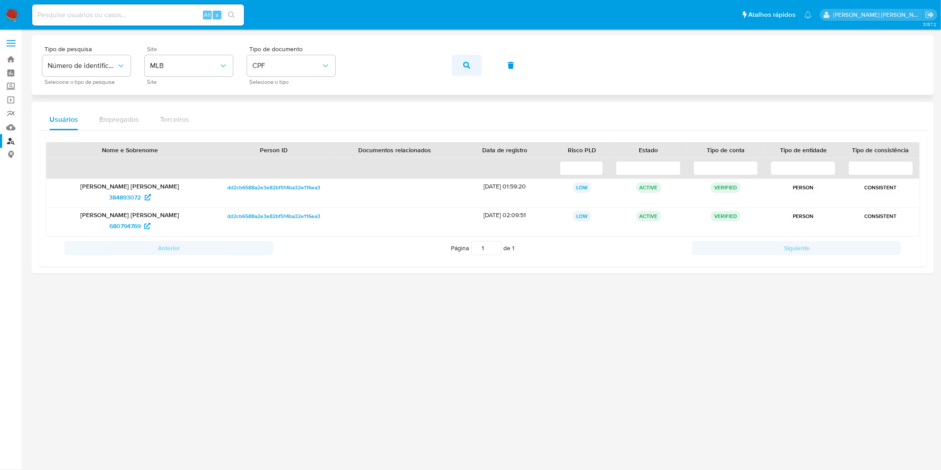
click at [461, 66] on button "button" at bounding box center [467, 65] width 30 height 21
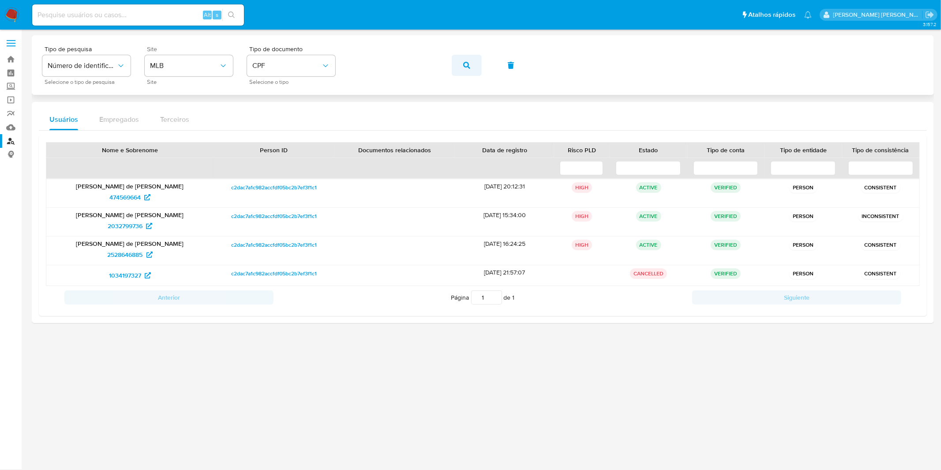
click at [463, 65] on icon "button" at bounding box center [466, 65] width 7 height 7
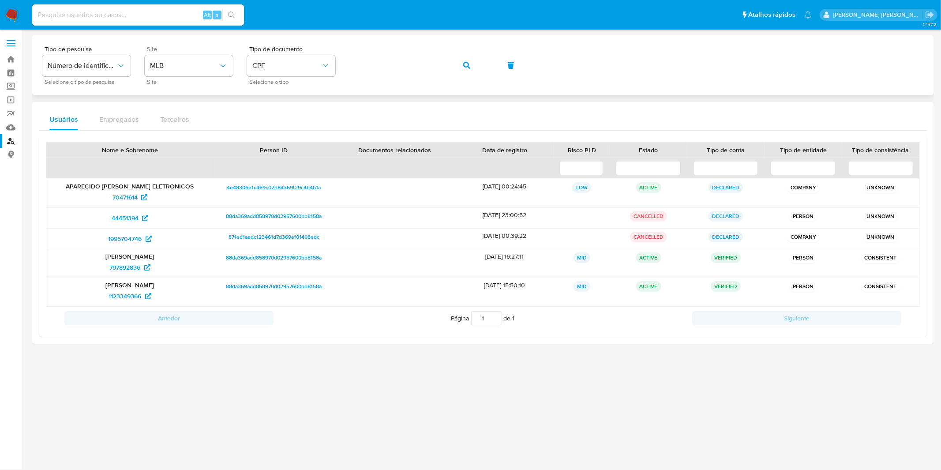
click at [456, 71] on button "button" at bounding box center [467, 65] width 30 height 21
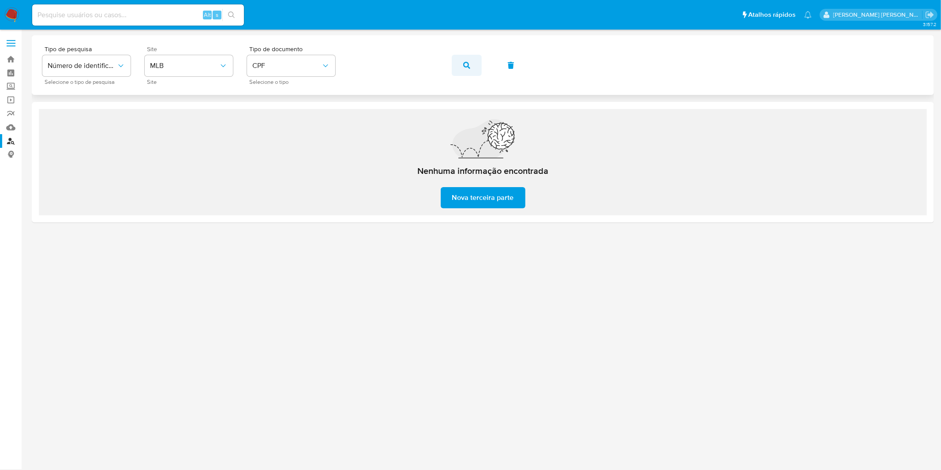
click at [455, 67] on button "button" at bounding box center [467, 65] width 30 height 21
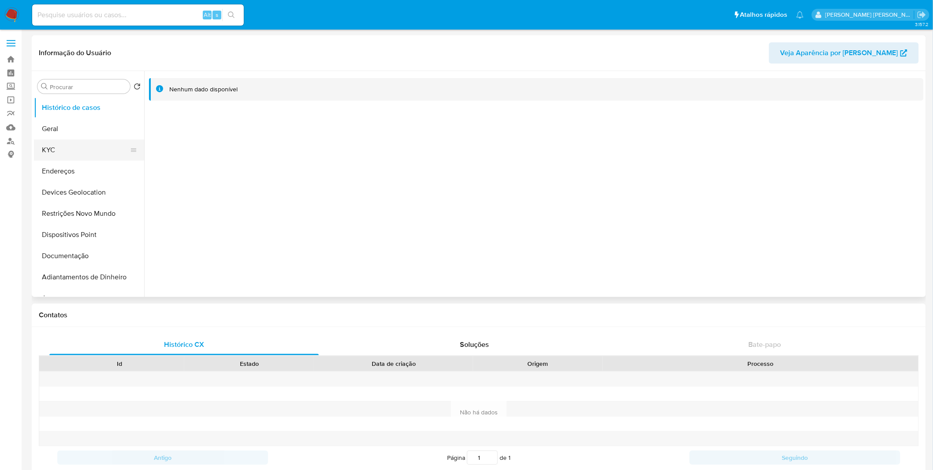
select select "10"
click at [86, 140] on button "KYC" at bounding box center [85, 149] width 103 height 21
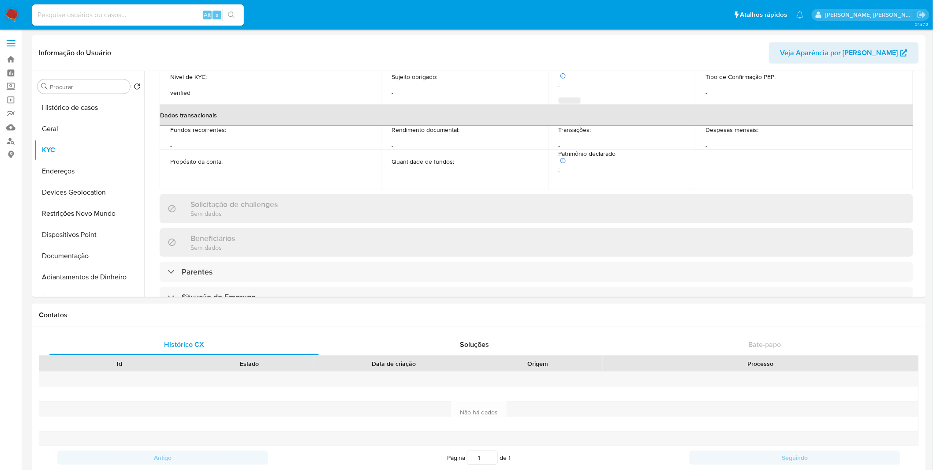
scroll to position [376, 0]
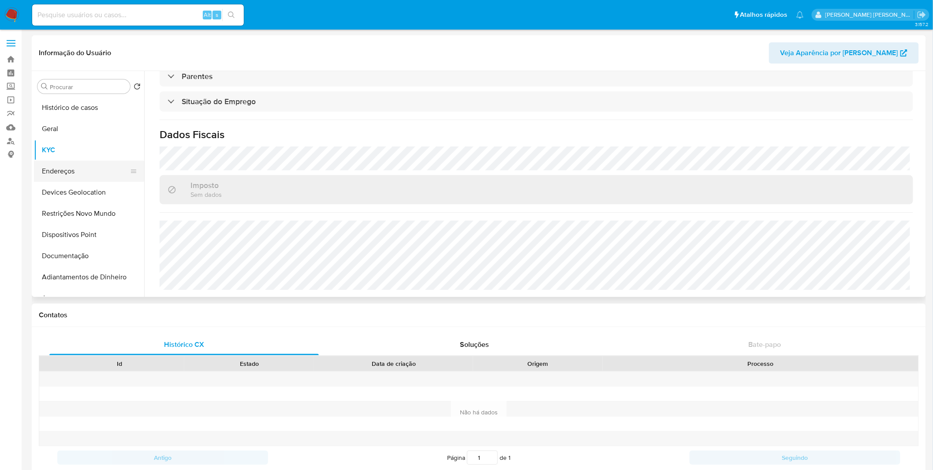
click at [111, 163] on button "Endereços" at bounding box center [85, 171] width 103 height 21
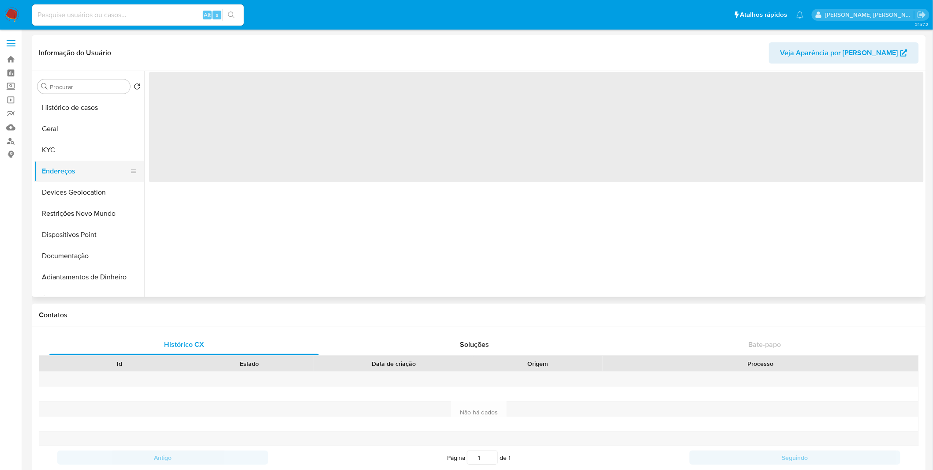
scroll to position [0, 0]
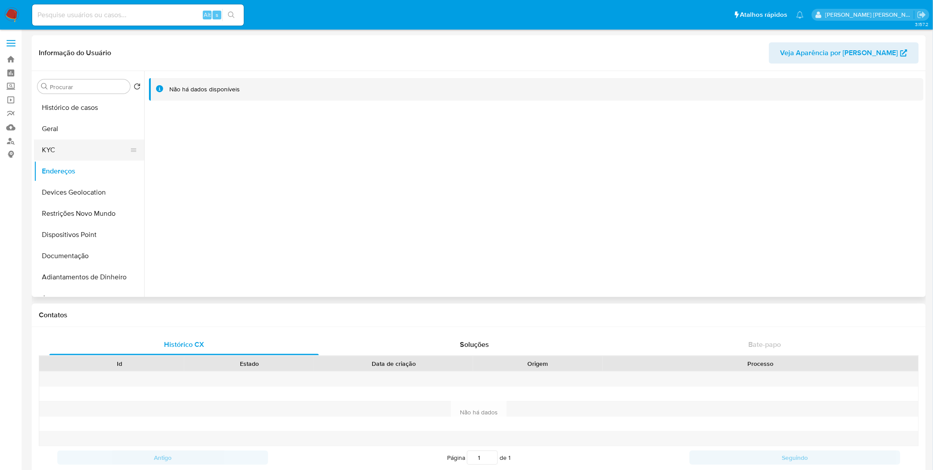
click at [94, 146] on button "KYC" at bounding box center [85, 149] width 103 height 21
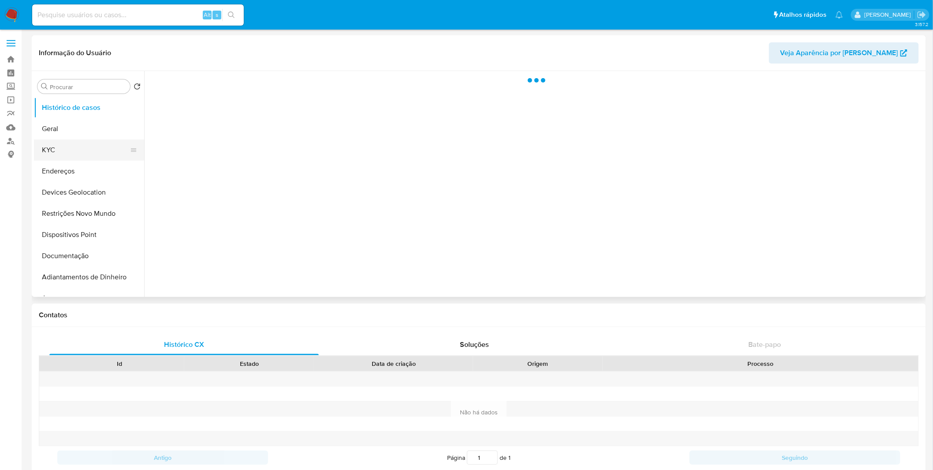
click at [88, 150] on button "KYC" at bounding box center [85, 149] width 103 height 21
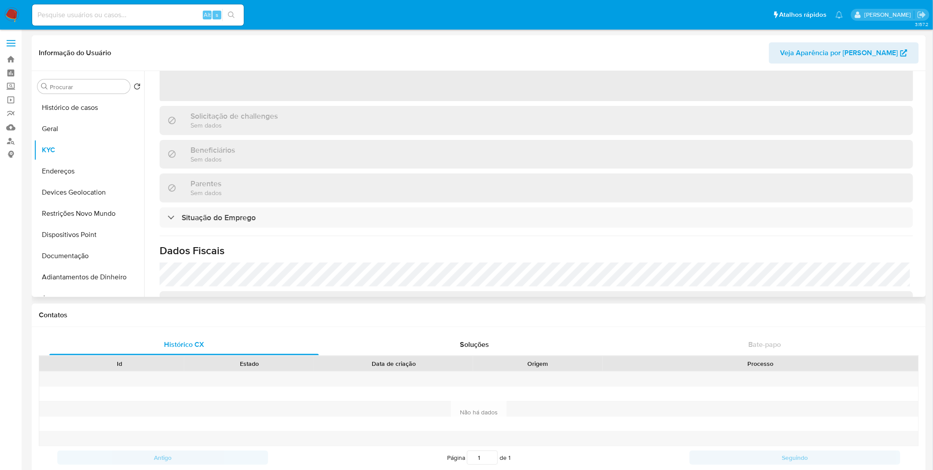
select select "10"
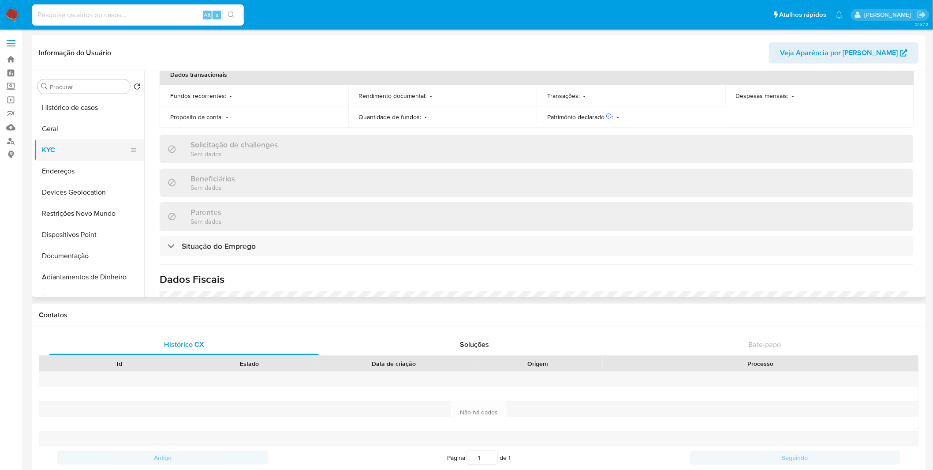
scroll to position [384, 0]
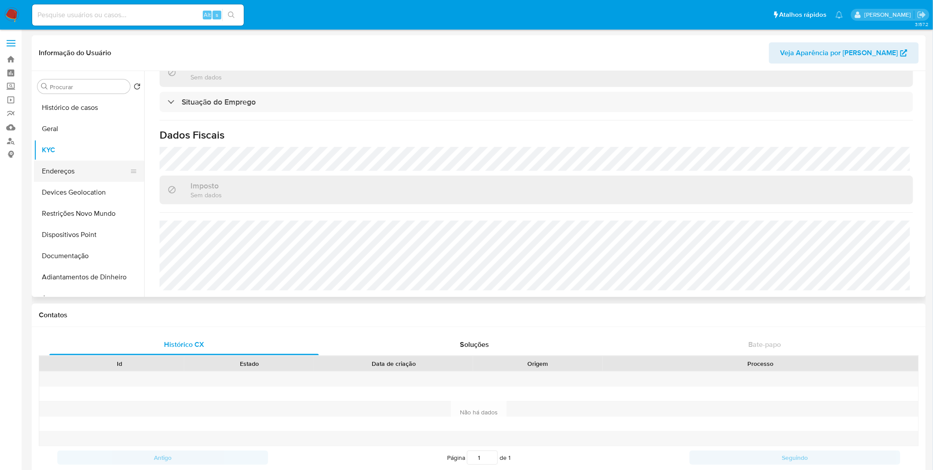
click at [82, 165] on button "Endereços" at bounding box center [85, 171] width 103 height 21
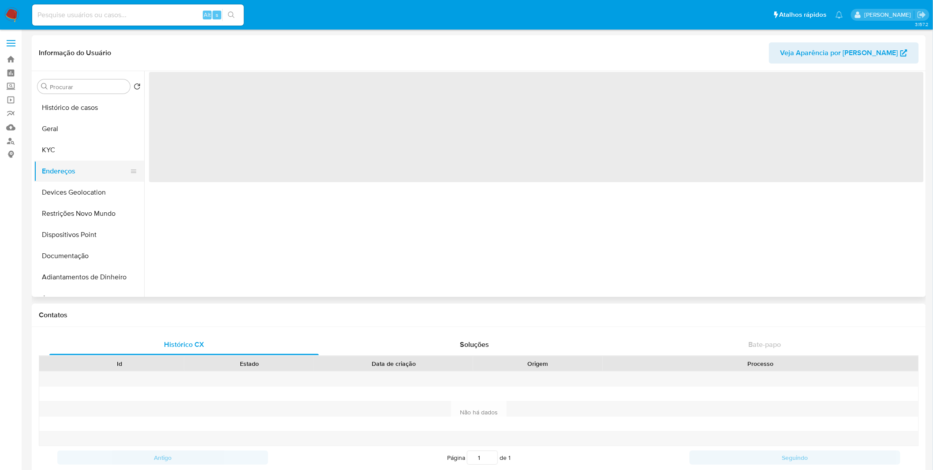
scroll to position [0, 0]
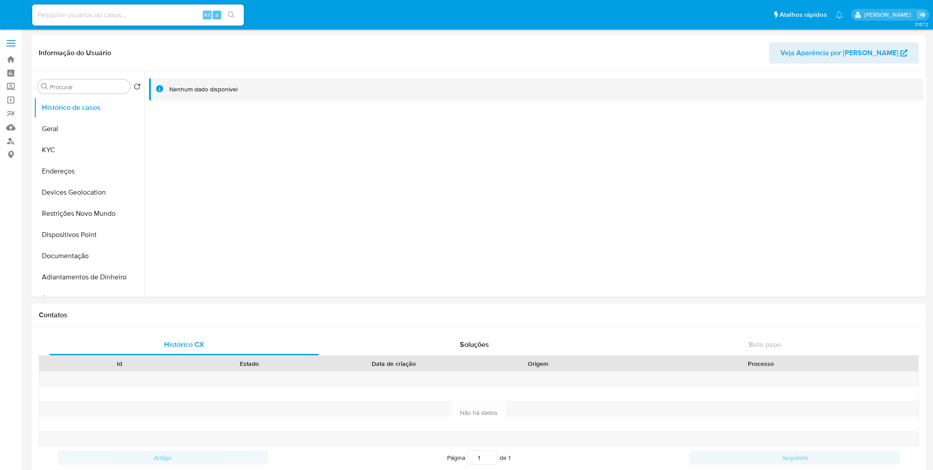
select select "10"
click at [89, 150] on button "KYC" at bounding box center [85, 149] width 103 height 21
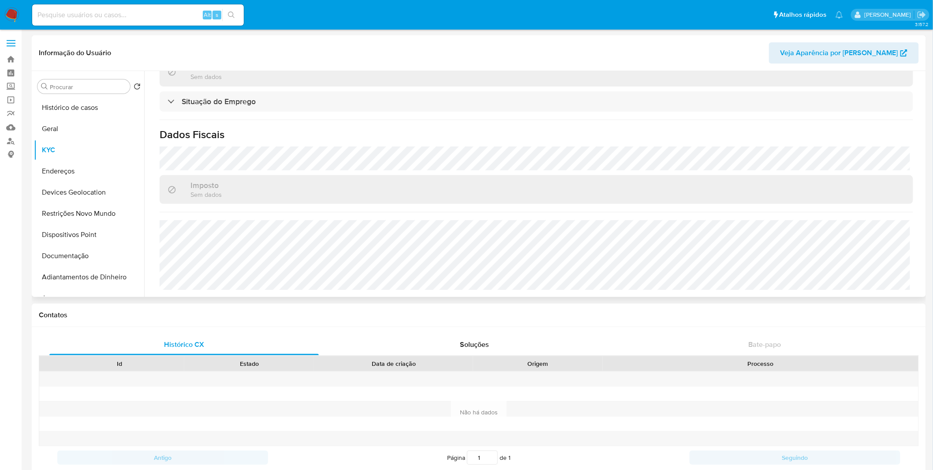
scroll to position [384, 0]
click at [109, 165] on button "Endereços" at bounding box center [85, 171] width 103 height 21
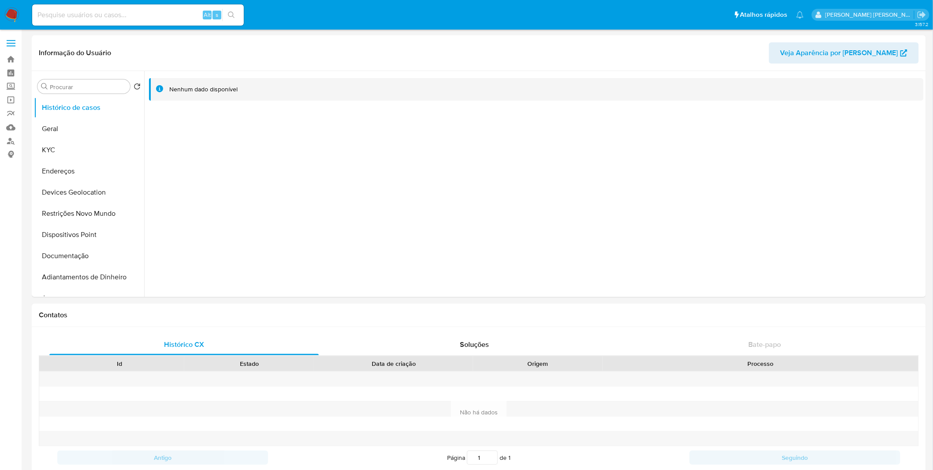
select select "10"
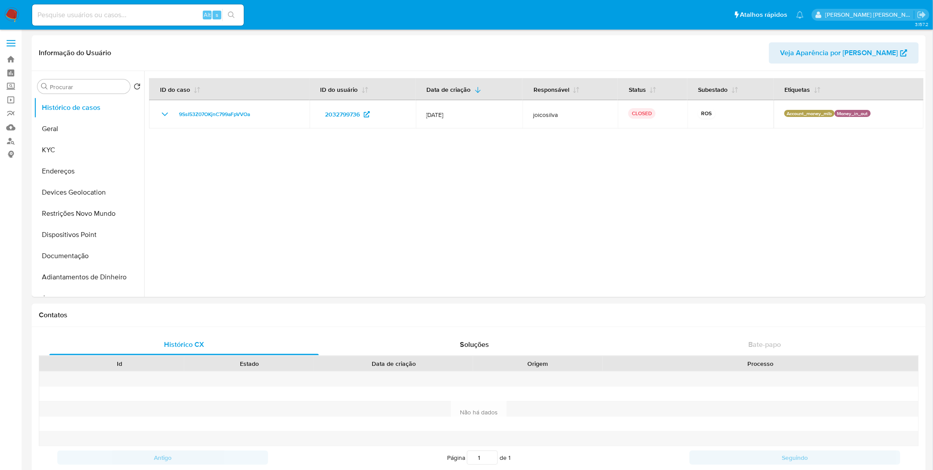
select select "10"
click at [79, 150] on button "KYC" at bounding box center [85, 149] width 103 height 21
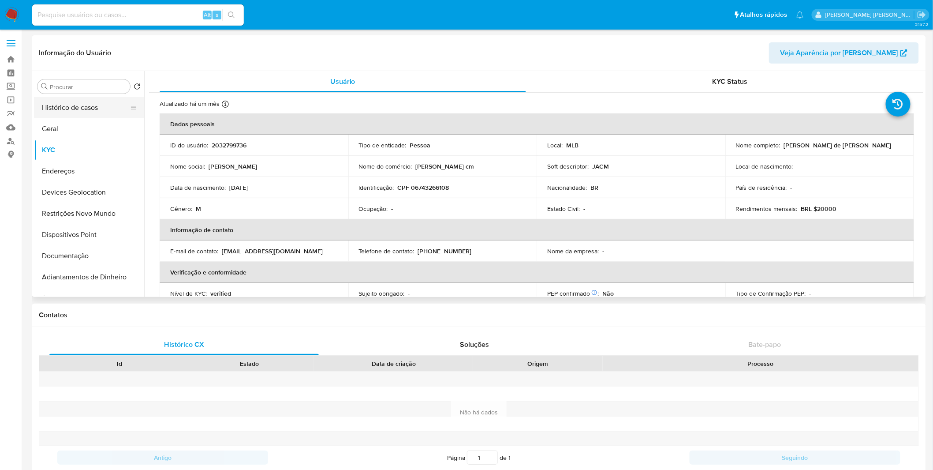
click at [95, 108] on button "Histórico de casos" at bounding box center [85, 107] width 103 height 21
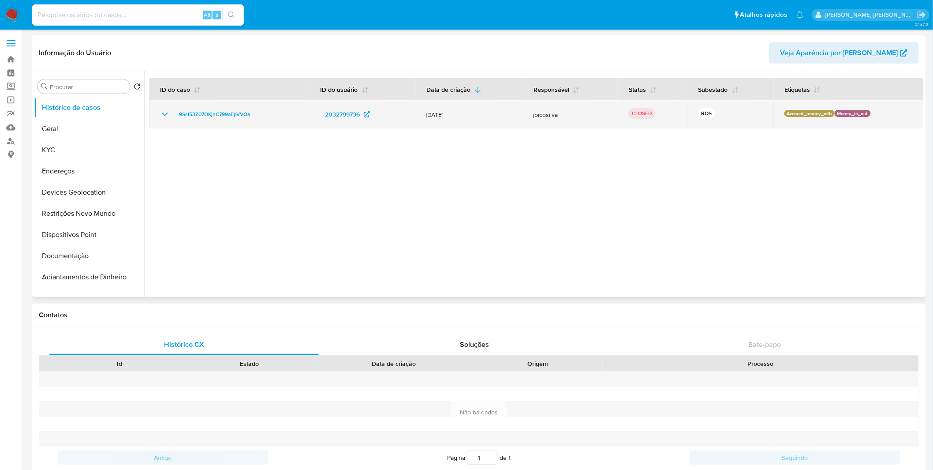
click at [169, 112] on icon "Mostrar/Ocultar" at bounding box center [165, 114] width 11 height 11
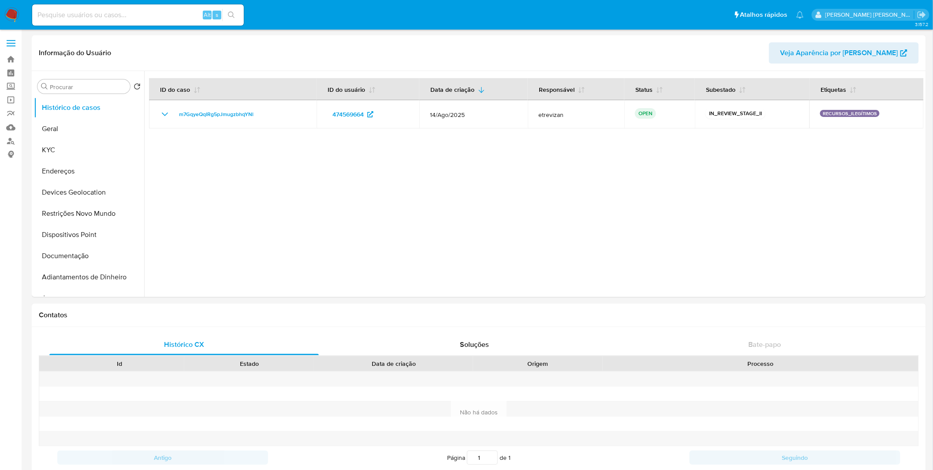
select select "10"
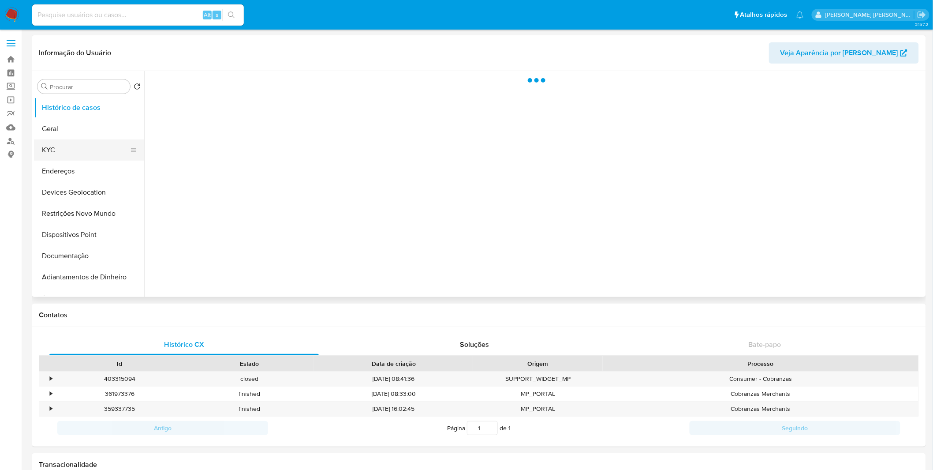
click at [79, 149] on button "KYC" at bounding box center [85, 149] width 103 height 21
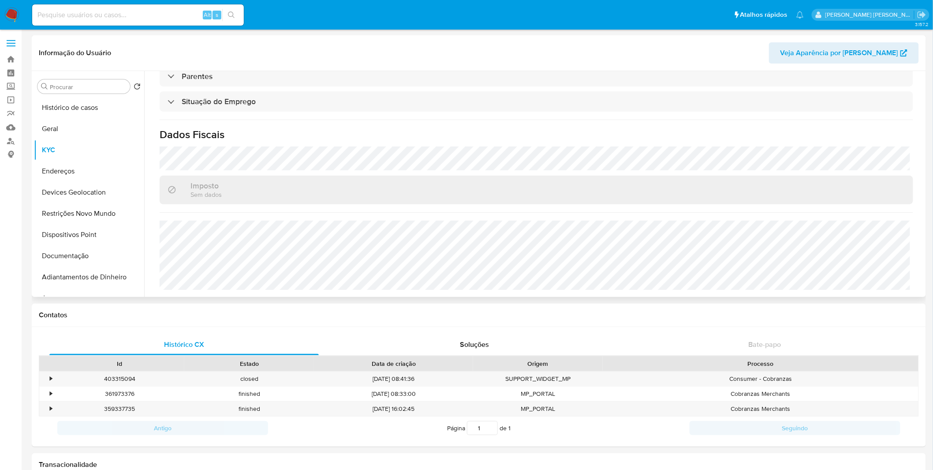
select select "10"
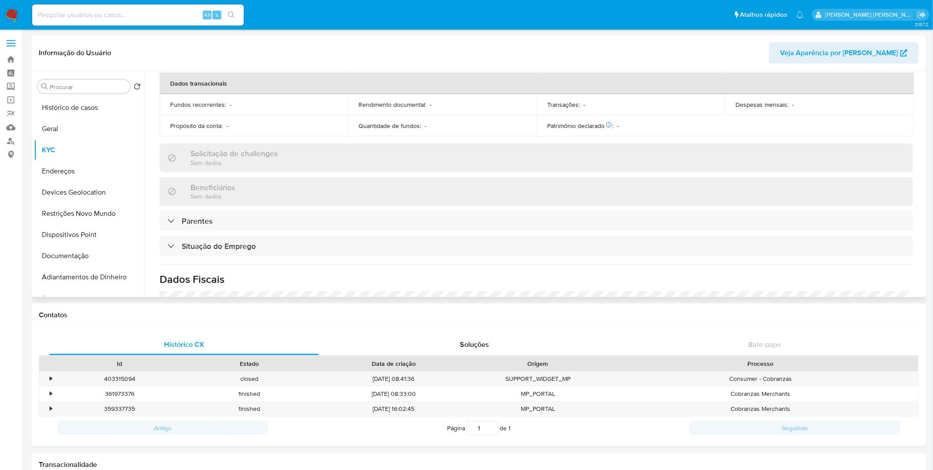
scroll to position [376, 0]
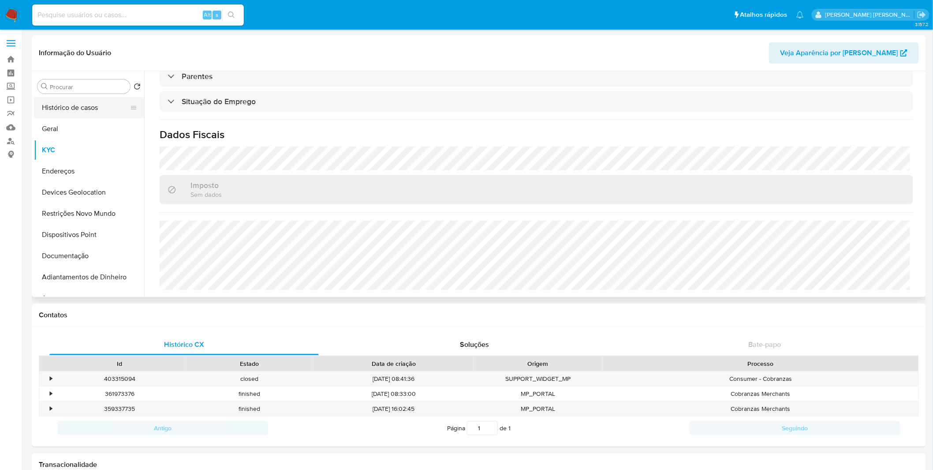
click at [92, 117] on button "Histórico de casos" at bounding box center [85, 107] width 103 height 21
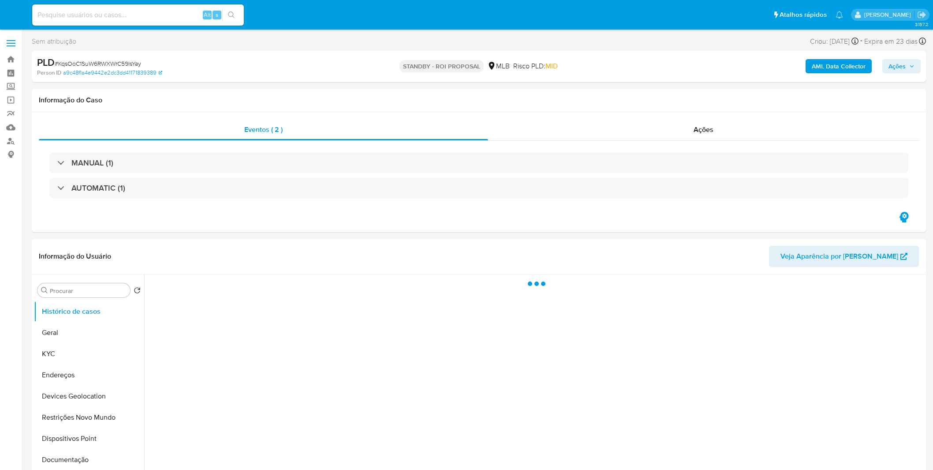
select select "10"
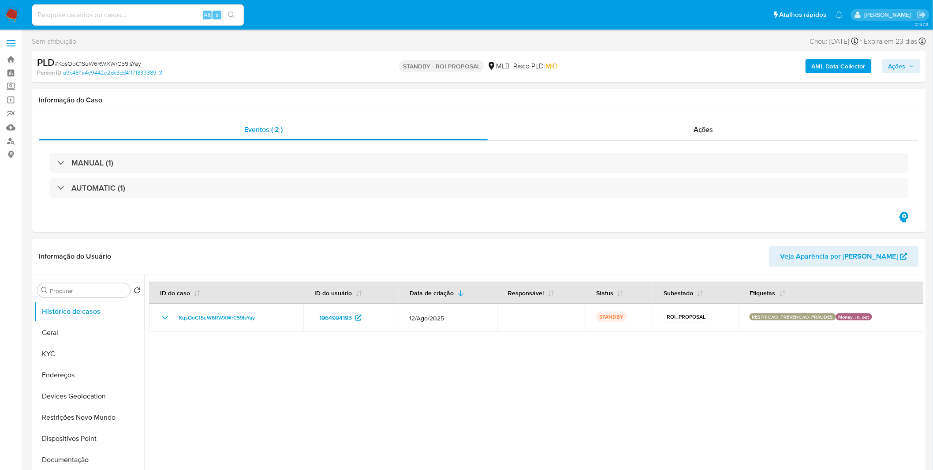
click at [21, 15] on nav "Pausado Ver notificaciones Alt s Atalhos rápidos Presiona las siguientes teclas…" at bounding box center [466, 15] width 933 height 30
click at [15, 14] on img at bounding box center [11, 14] width 15 height 15
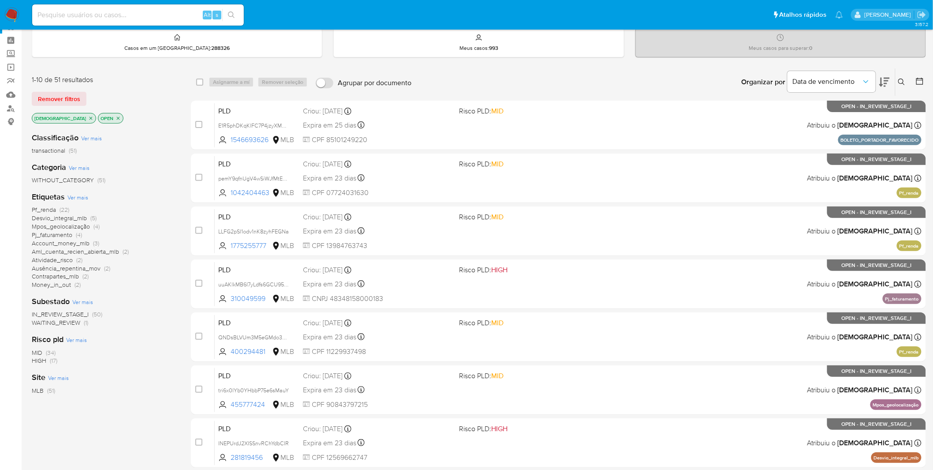
scroll to position [49, 0]
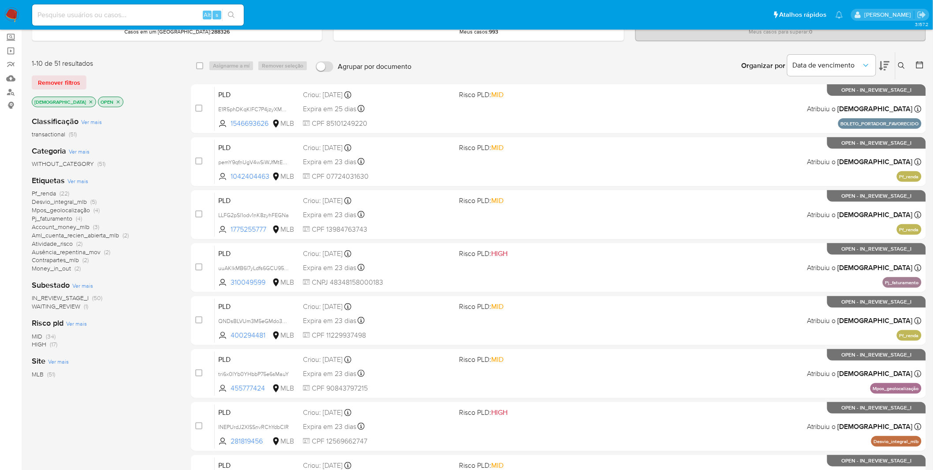
click at [71, 309] on span "WAITING_REVIEW" at bounding box center [56, 306] width 49 height 9
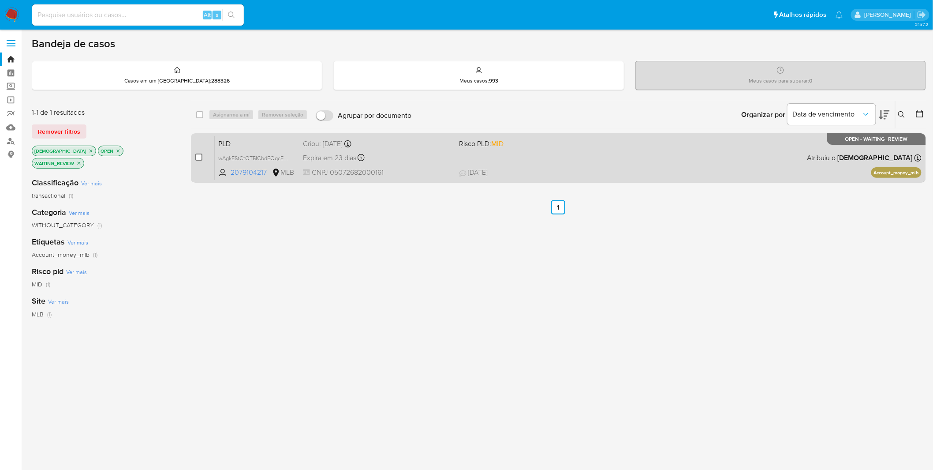
click at [199, 157] on input "checkbox" at bounding box center [198, 157] width 7 height 7
checkbox input "true"
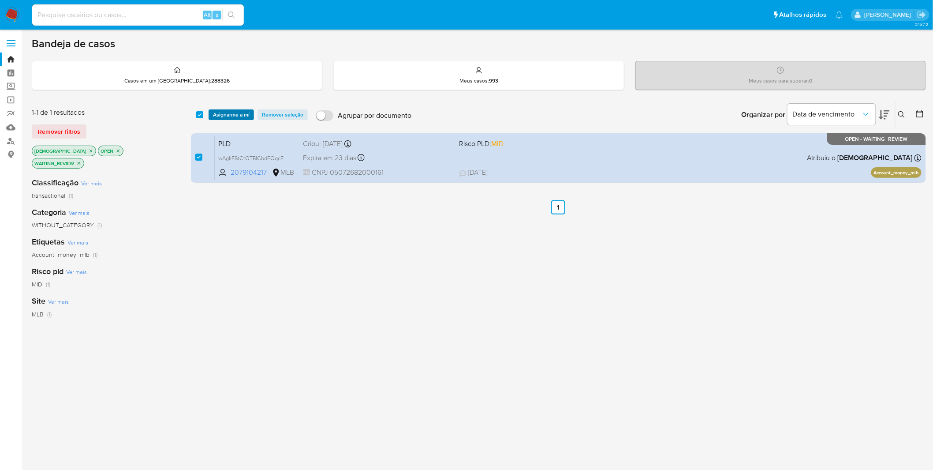
click at [229, 114] on span "Asignarme a mí" at bounding box center [231, 114] width 37 height 9
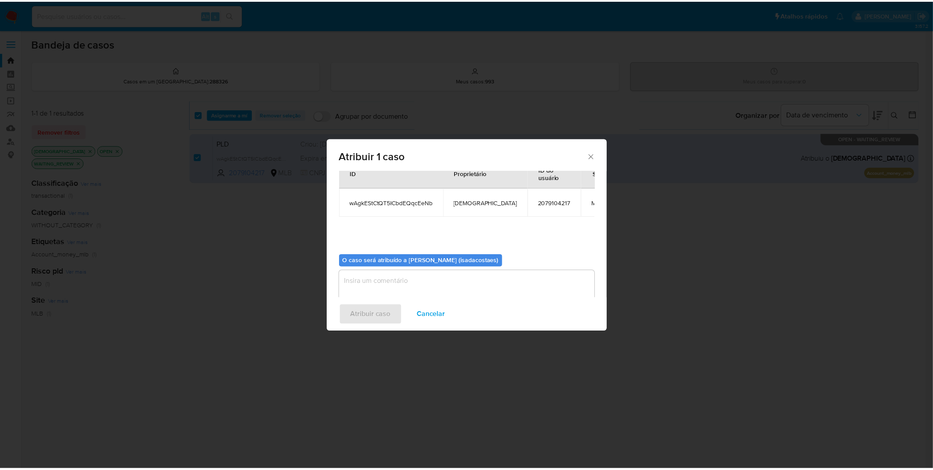
scroll to position [45, 0]
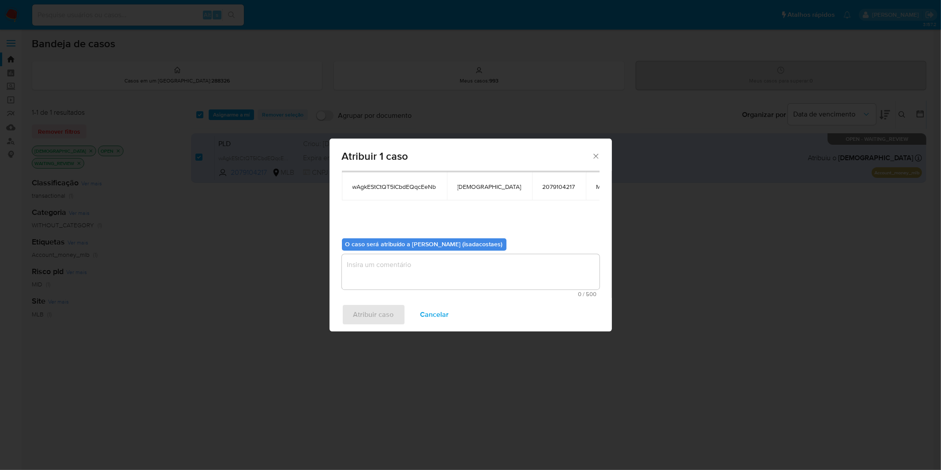
click at [408, 265] on textarea "assign-modal" at bounding box center [471, 271] width 258 height 35
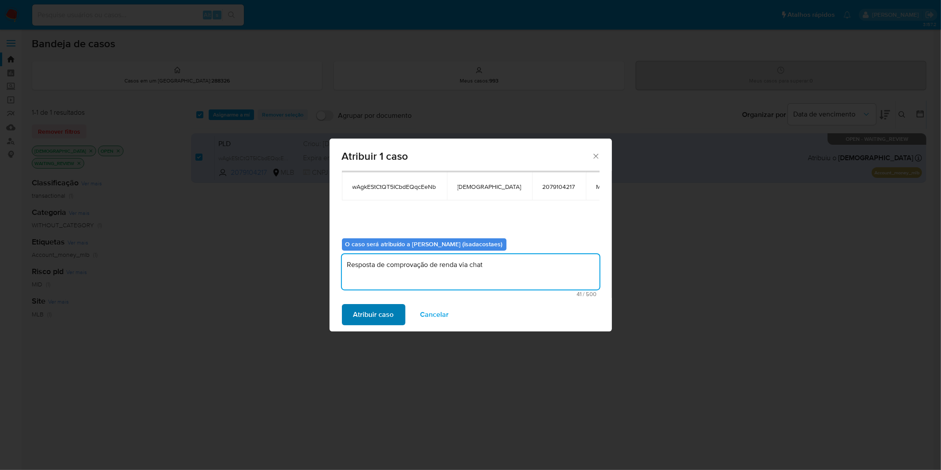
type textarea "Resposta de comprovação de renda via chat"
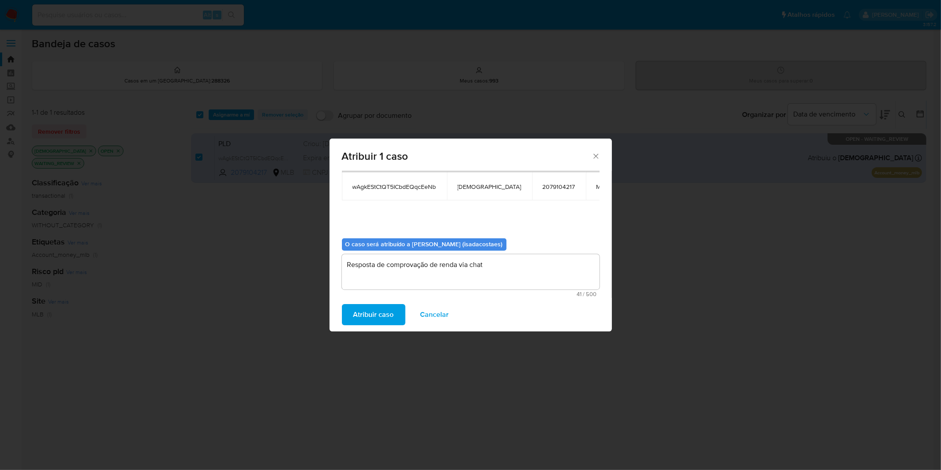
click at [375, 319] on span "Atribuir caso" at bounding box center [373, 314] width 41 height 19
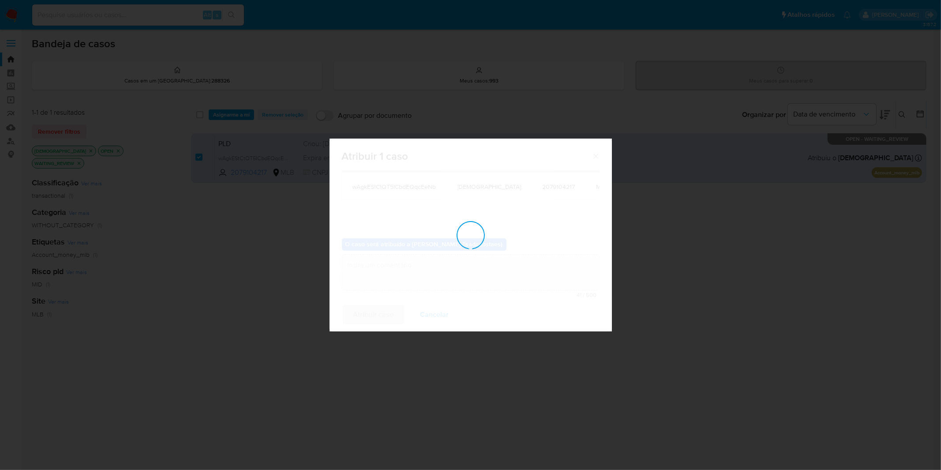
checkbox input "false"
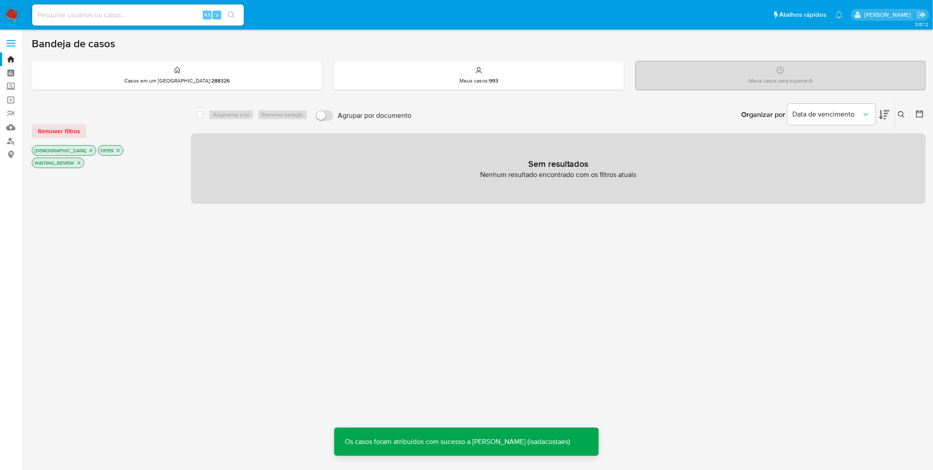
click at [20, 9] on nav "Pausado Ver notificaciones Alt s Atalhos rápidos Presiona las siguientes teclas…" at bounding box center [466, 15] width 933 height 30
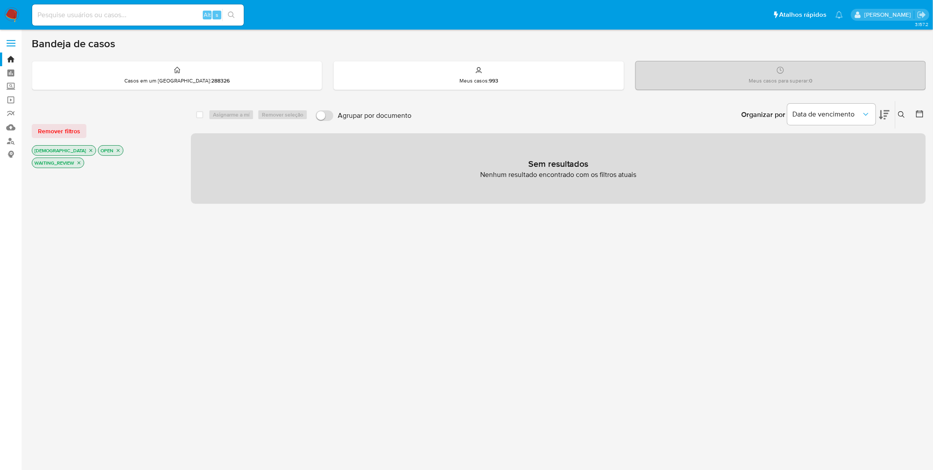
click at [14, 15] on img at bounding box center [11, 14] width 15 height 15
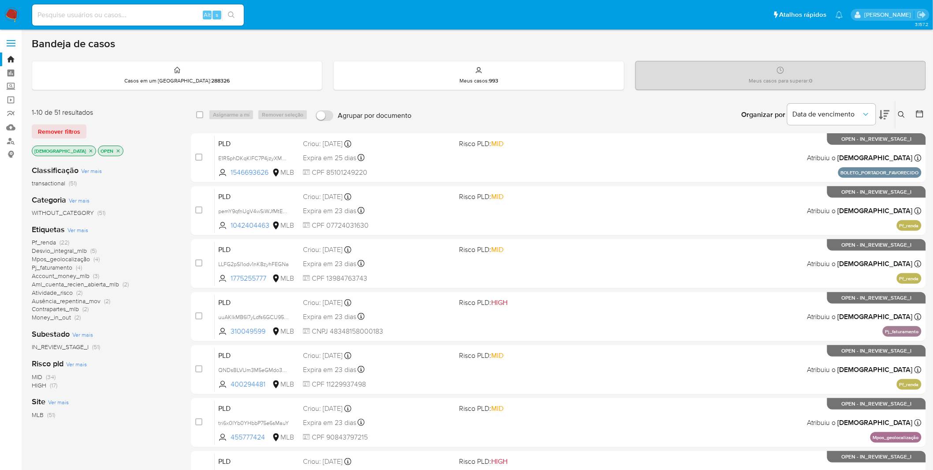
click at [85, 231] on span "Ver mais" at bounding box center [77, 230] width 21 height 8
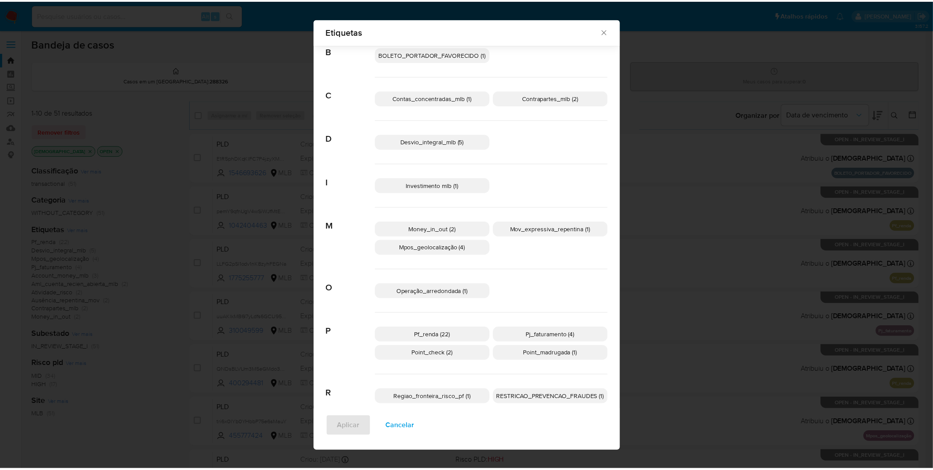
scroll to position [96, 0]
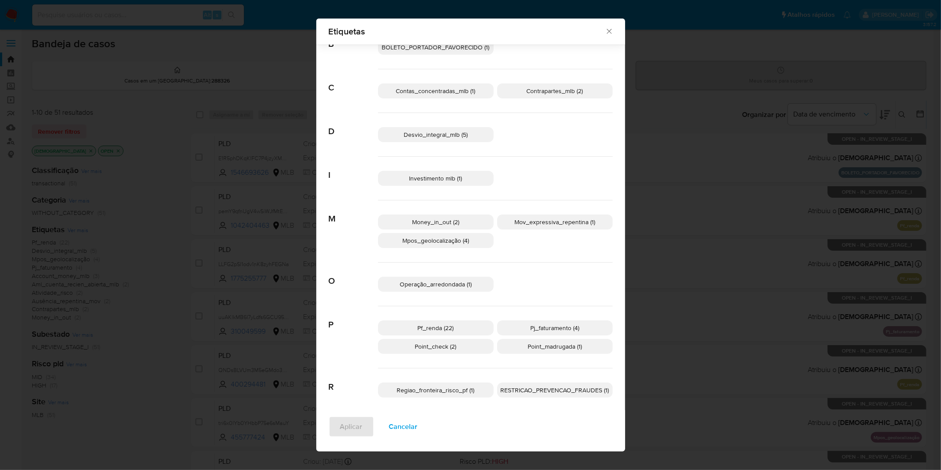
click at [545, 394] on span "RESTRICAO_PREVENCAO_FRAUDES (1)" at bounding box center [555, 390] width 109 height 9
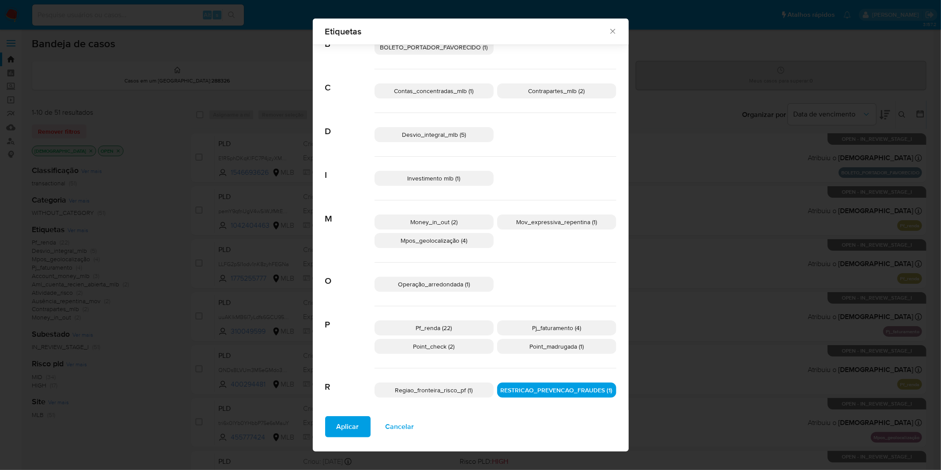
click at [346, 420] on span "Aplicar" at bounding box center [348, 426] width 22 height 19
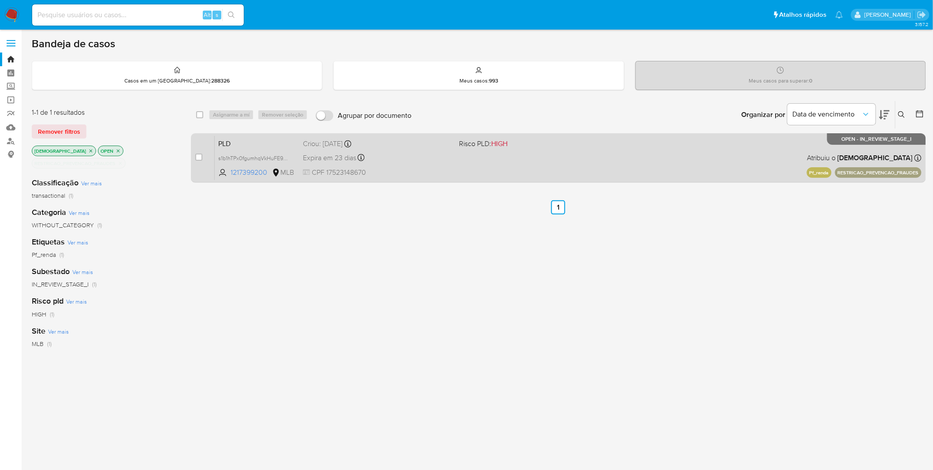
drag, startPoint x: 363, startPoint y: 170, endPoint x: 326, endPoint y: 171, distance: 37.5
click at [326, 171] on span "CPF 17523148670" at bounding box center [378, 173] width 150 height 10
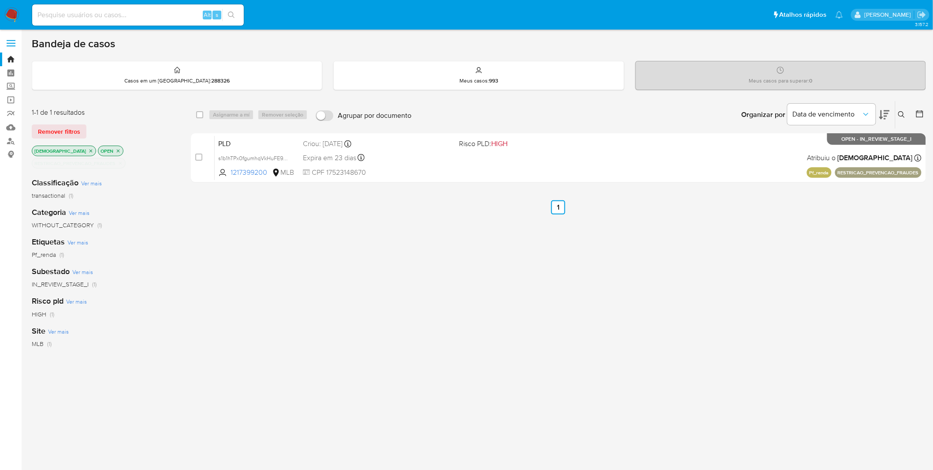
click at [12, 22] on img at bounding box center [11, 14] width 15 height 15
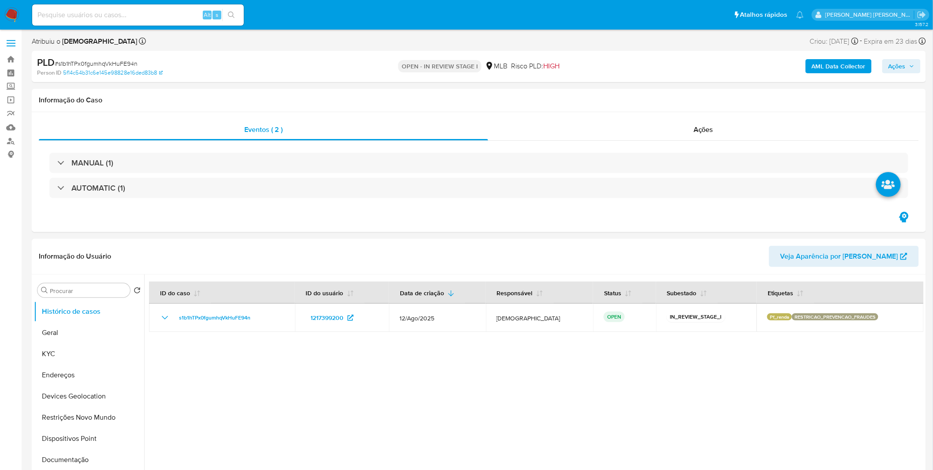
select select "10"
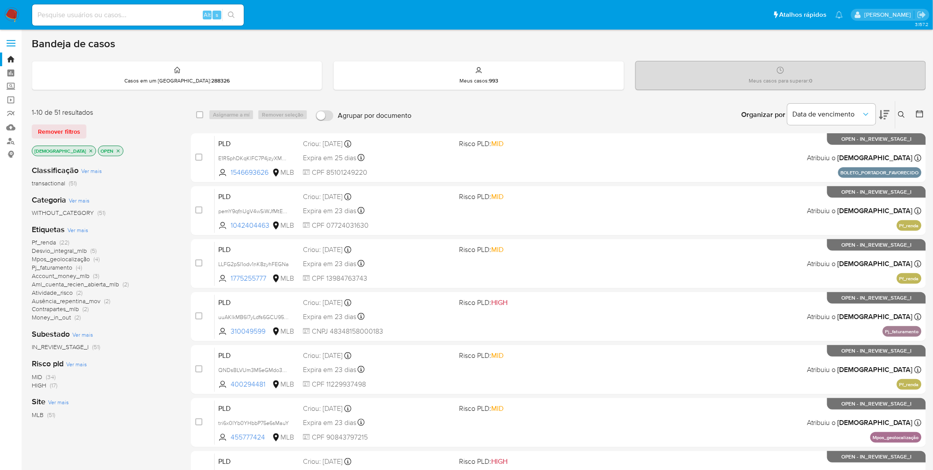
click at [145, 19] on input at bounding box center [138, 14] width 212 height 11
paste input "PzV7mouIBq1pRY2uMHr57UTr"
type input "PzV7mouIBq1pRY2uMHr57UTr"
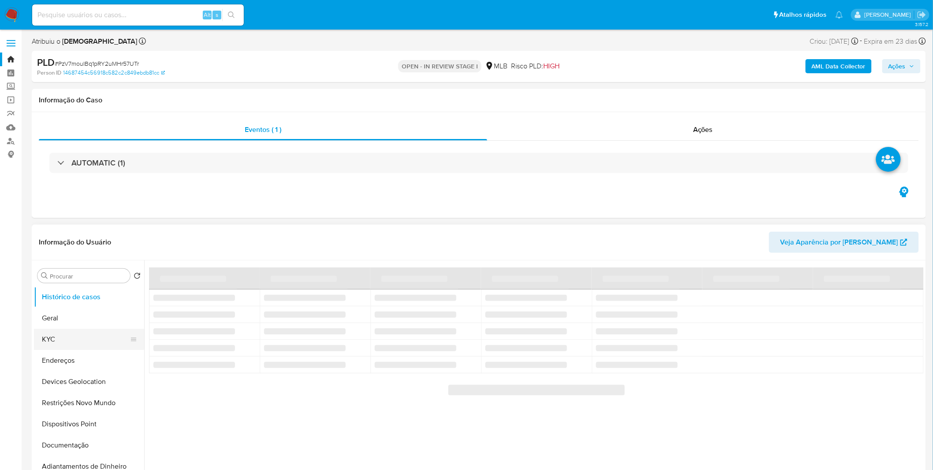
click at [73, 343] on button "KYC" at bounding box center [85, 339] width 103 height 21
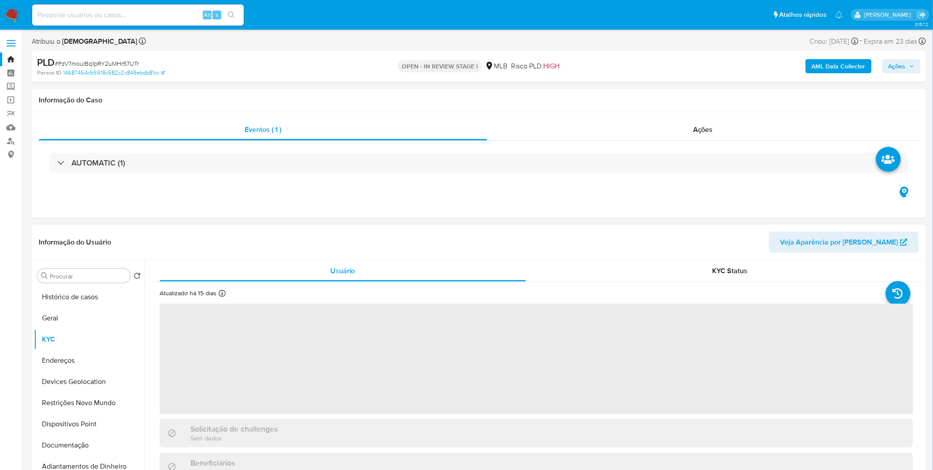
select select "10"
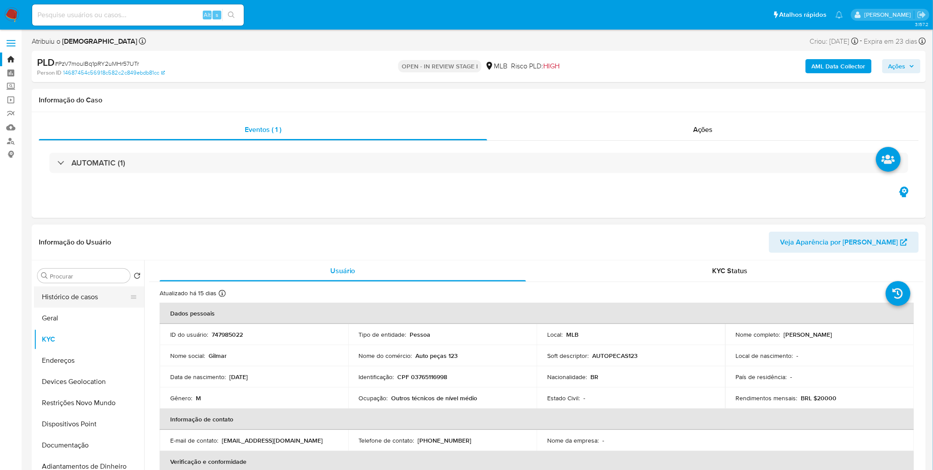
click at [96, 299] on button "Histórico de casos" at bounding box center [85, 296] width 103 height 21
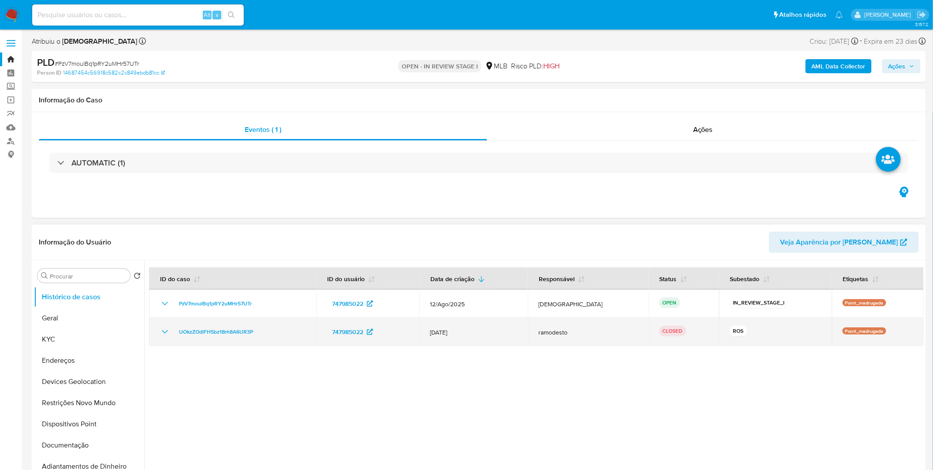
click at [170, 334] on div "UOkzZOdlFH5bz18rh8A6UR3P" at bounding box center [233, 331] width 146 height 11
click at [165, 332] on icon "Mostrar/Ocultar" at bounding box center [165, 332] width 6 height 4
click at [175, 330] on div "UOkzZOdlFH5bz18rh8A6UR3P" at bounding box center [233, 331] width 146 height 11
click at [162, 333] on icon "Mostrar/Ocultar" at bounding box center [165, 331] width 11 height 11
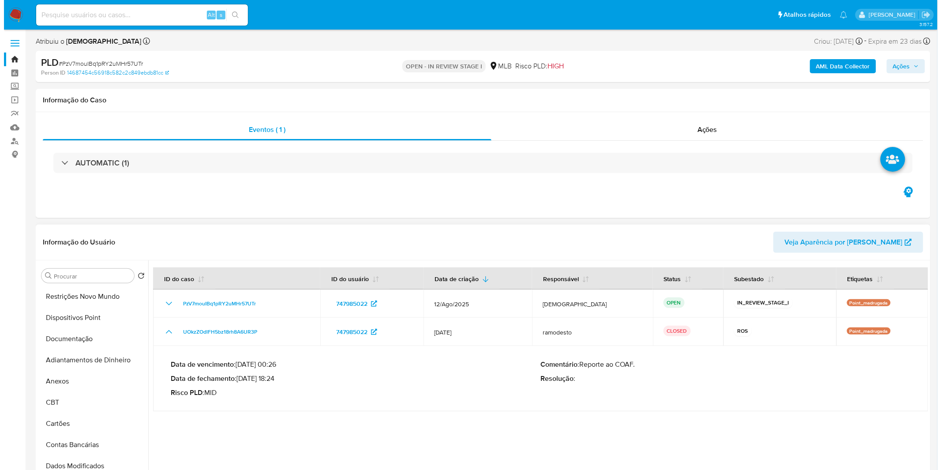
scroll to position [97, 0]
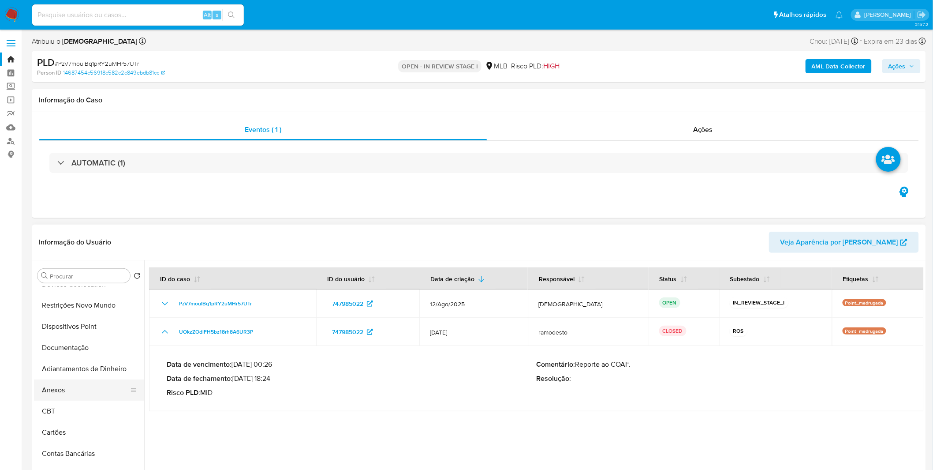
click at [78, 390] on button "Anexos" at bounding box center [85, 389] width 103 height 21
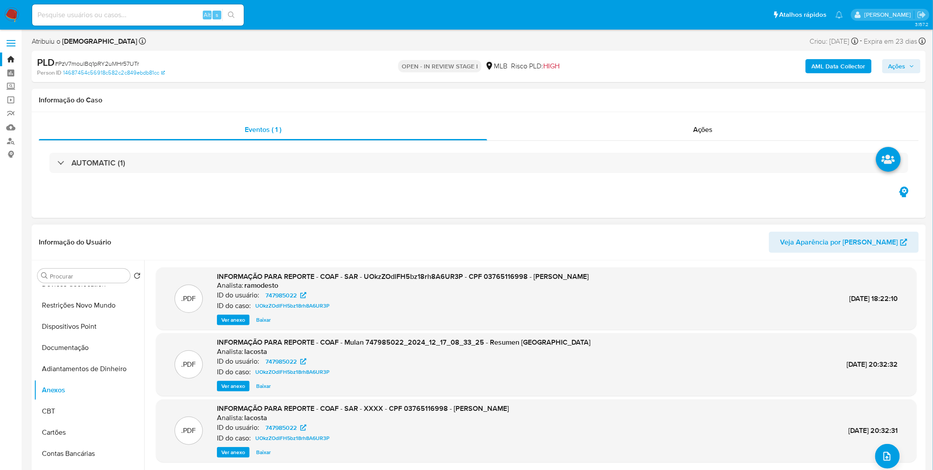
click at [226, 323] on span "Ver anexo" at bounding box center [233, 319] width 24 height 9
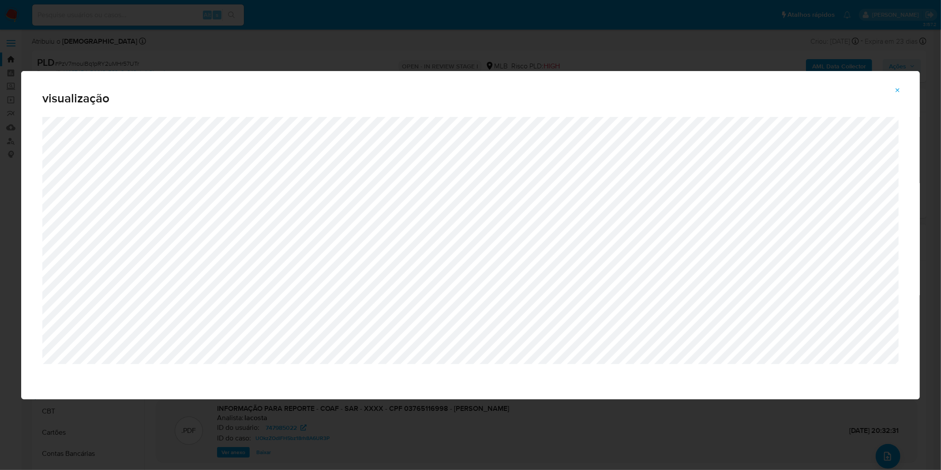
click at [318, 54] on div "visualização" at bounding box center [470, 235] width 941 height 470
click at [899, 89] on icon "Attachment preview" at bounding box center [897, 90] width 7 height 7
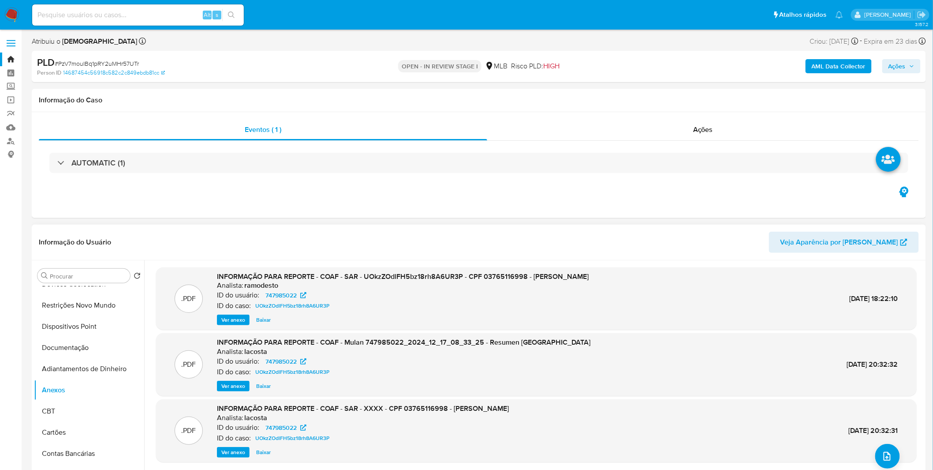
click at [855, 69] on b "AML Data Collector" at bounding box center [839, 66] width 54 height 14
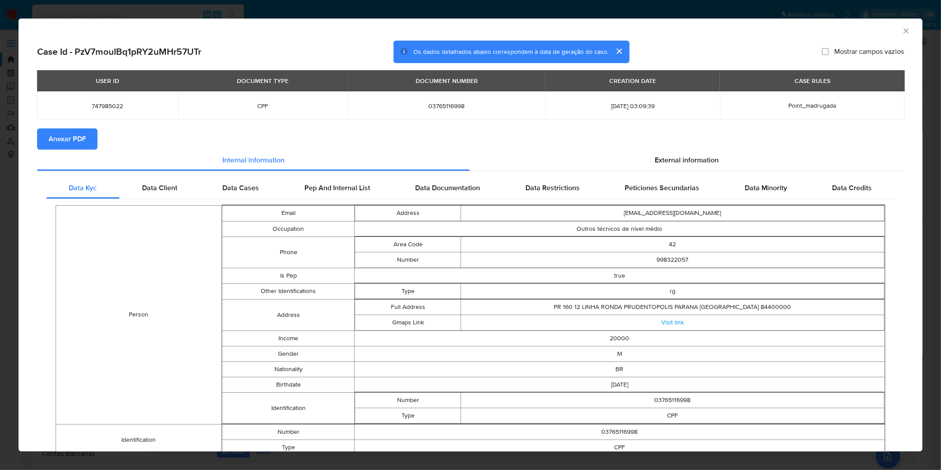
click at [77, 141] on span "Anexar PDF" at bounding box center [67, 138] width 37 height 19
click at [234, 11] on div "AML Data Collector Case Id - PzV7mouIBq1pRY2uMHr57UTr Os dados detalhados abaix…" at bounding box center [470, 235] width 941 height 470
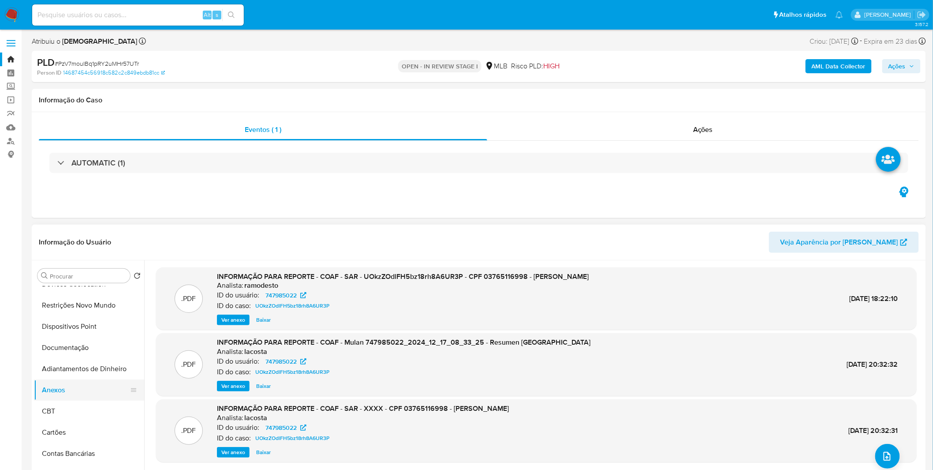
click at [78, 401] on button "CBT" at bounding box center [89, 411] width 110 height 21
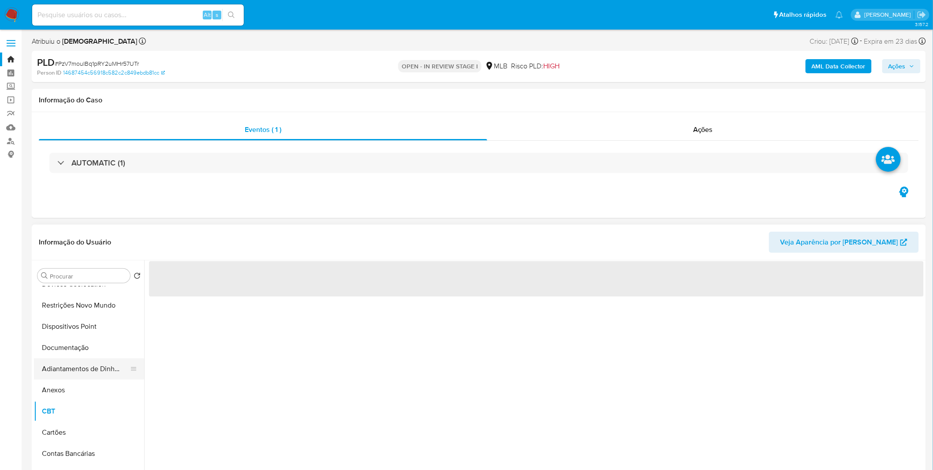
click at [68, 377] on button "Adiantamentos de Dinheiro" at bounding box center [85, 368] width 103 height 21
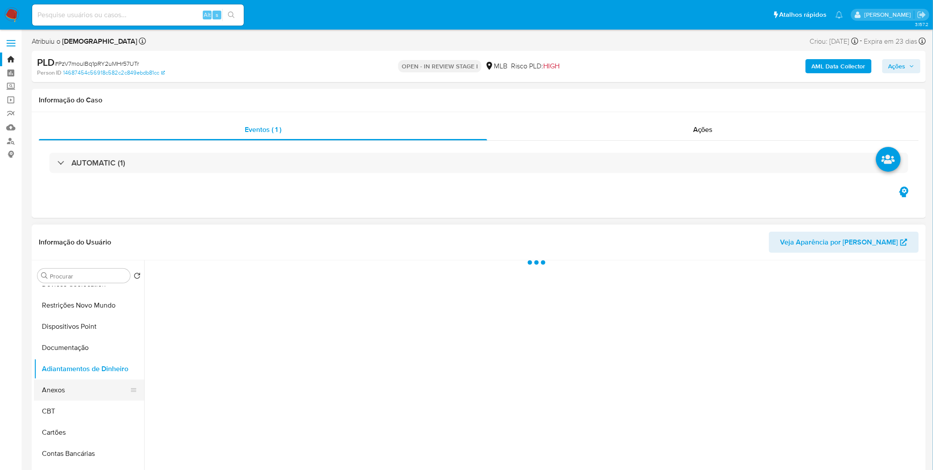
click at [68, 386] on button "Anexos" at bounding box center [85, 389] width 103 height 21
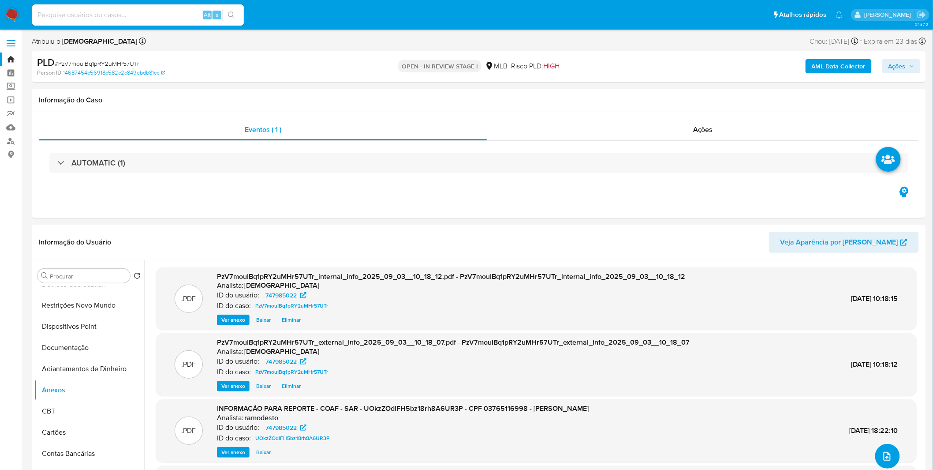
click at [885, 454] on icon "upload-file" at bounding box center [887, 456] width 11 height 11
click at [876, 454] on button "upload-file" at bounding box center [888, 456] width 25 height 25
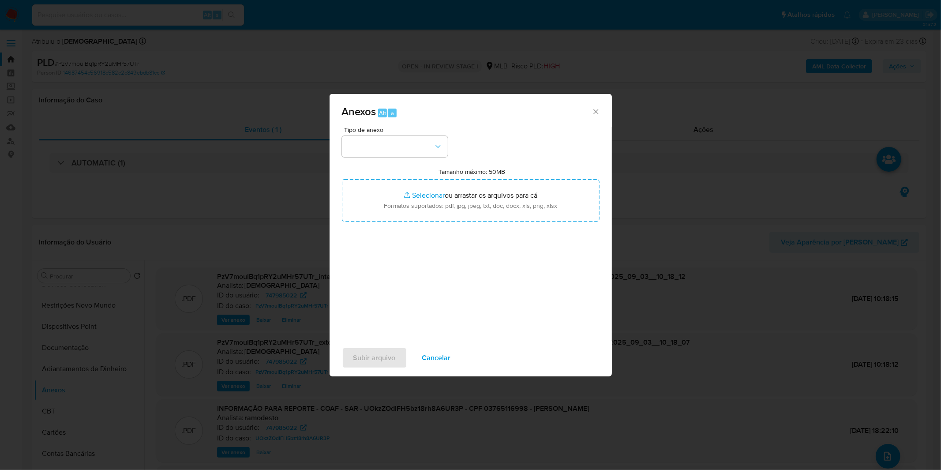
click at [416, 161] on div "Tipo de anexo Tamanho máximo: 50MB Selecionar arquivos Selecionar ou arrastar o…" at bounding box center [471, 231] width 258 height 208
click at [420, 154] on button "button" at bounding box center [395, 146] width 106 height 21
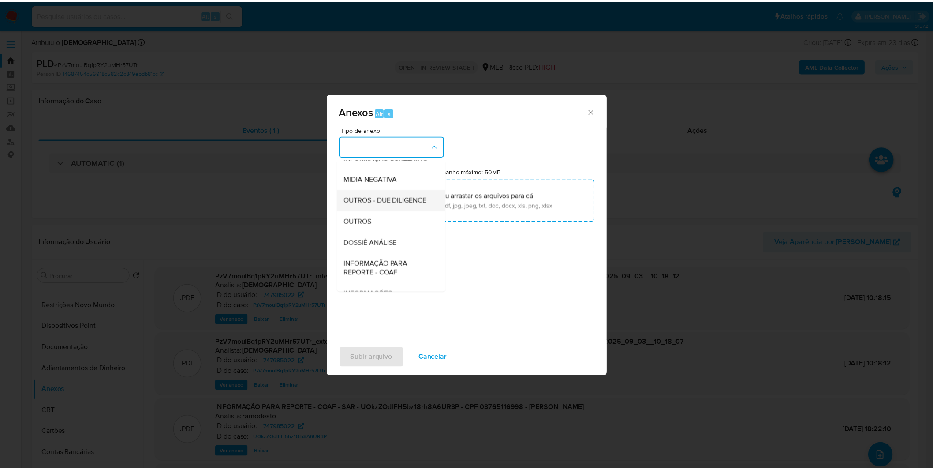
scroll to position [98, 0]
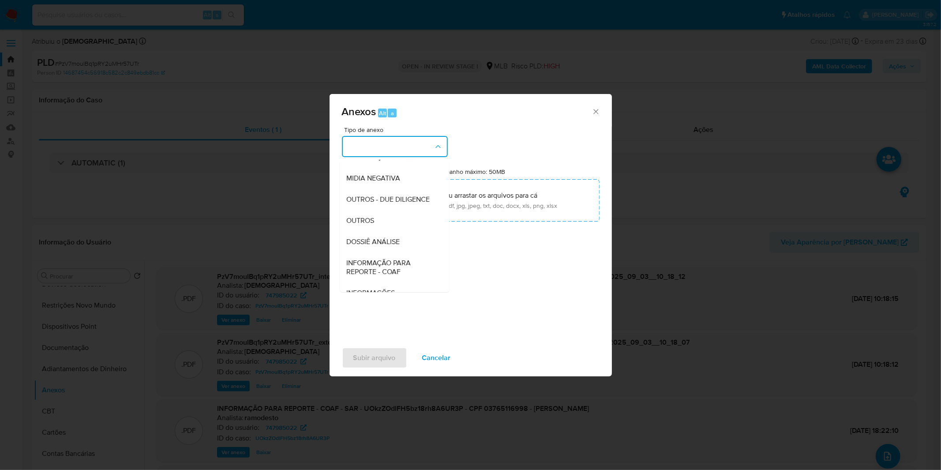
click at [396, 231] on div "OUTROS" at bounding box center [392, 220] width 90 height 21
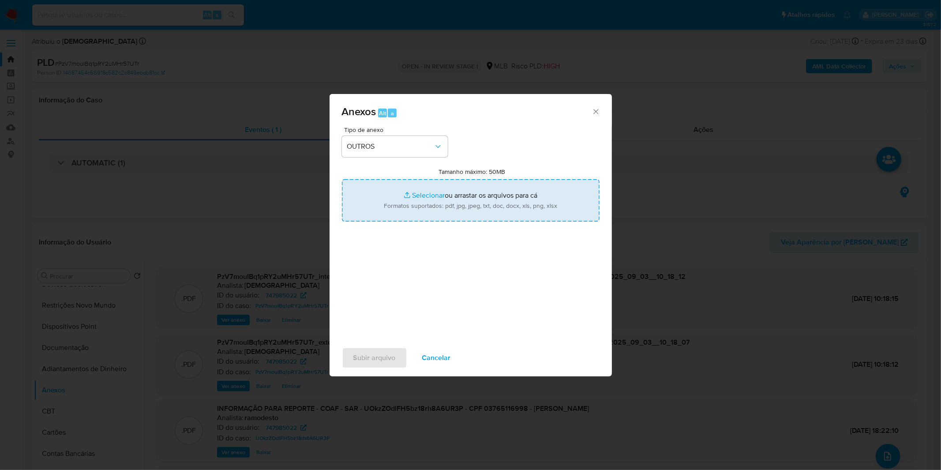
click at [412, 212] on input "Tamanho máximo: 50MB Selecionar arquivos" at bounding box center [471, 200] width 258 height 42
type input "C:\fakepath\2º SAR - XXXX_XX - CPF 03765116998 - GILMAR DE PAULA.pdf"
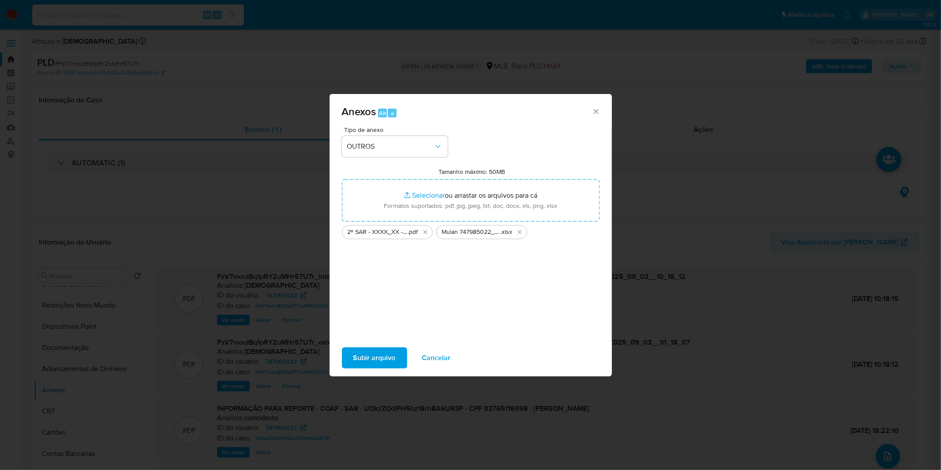
click at [379, 364] on span "Subir arquivo" at bounding box center [374, 357] width 42 height 19
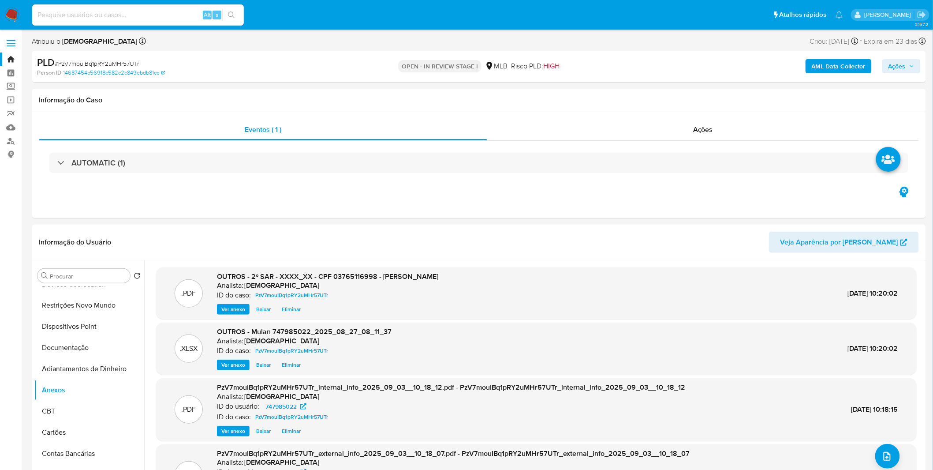
click at [898, 64] on span "Ações" at bounding box center [897, 66] width 17 height 14
click at [700, 96] on button "Resolução do caso Alt r" at bounding box center [656, 94] width 102 height 23
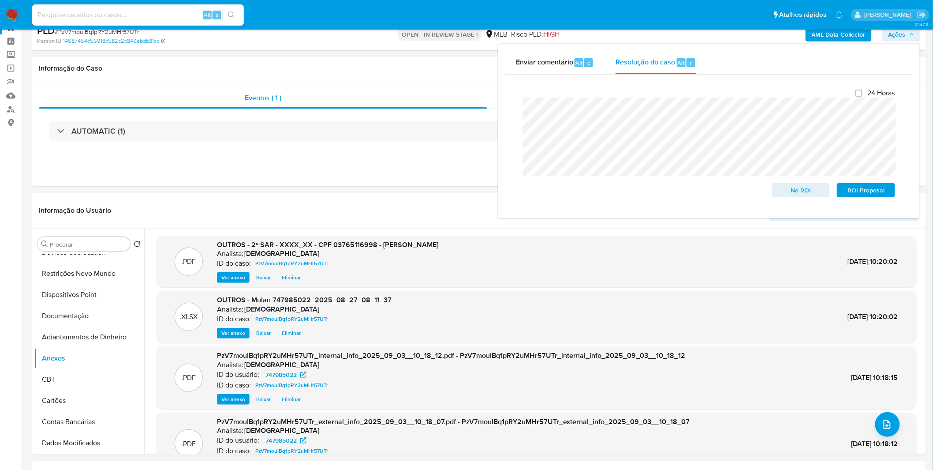
scroll to position [49, 0]
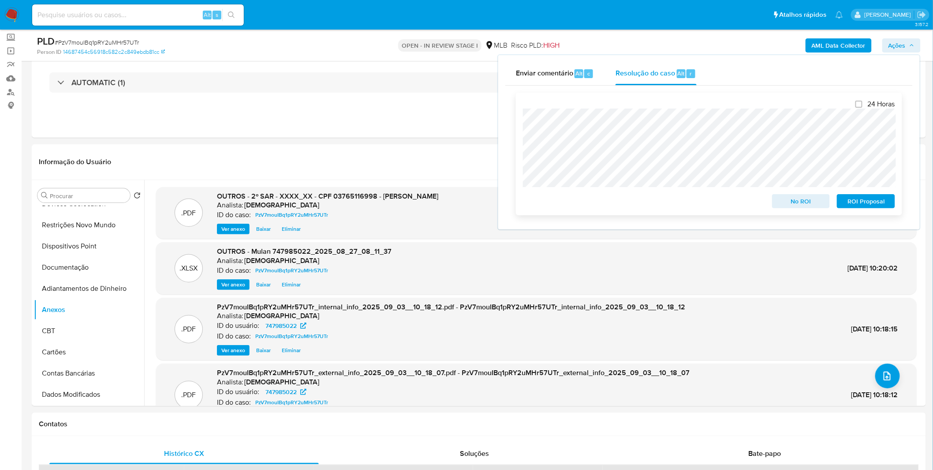
click at [877, 200] on span "ROI Proposal" at bounding box center [866, 201] width 46 height 12
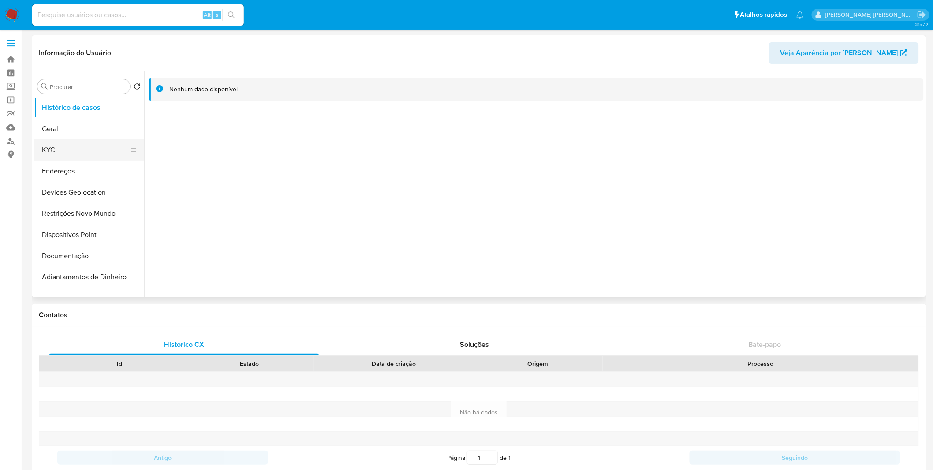
click at [77, 146] on button "KYC" at bounding box center [85, 149] width 103 height 21
select select "10"
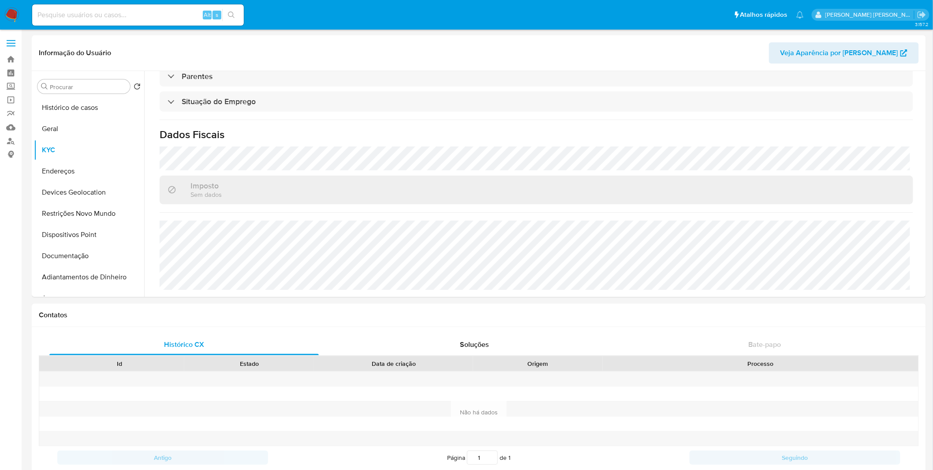
scroll to position [376, 0]
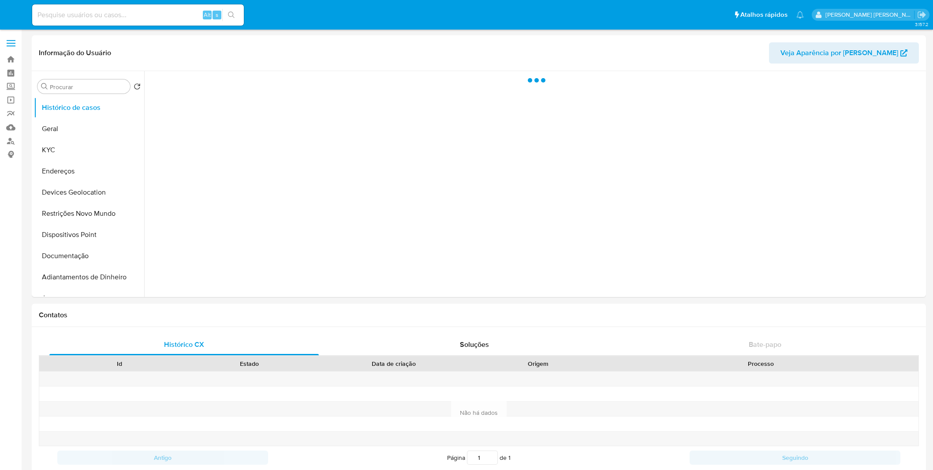
select select "10"
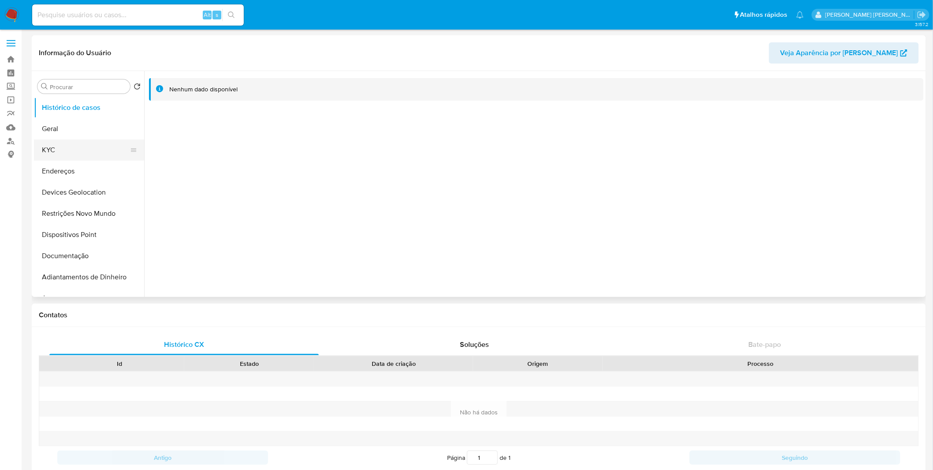
click at [69, 151] on button "KYC" at bounding box center [85, 149] width 103 height 21
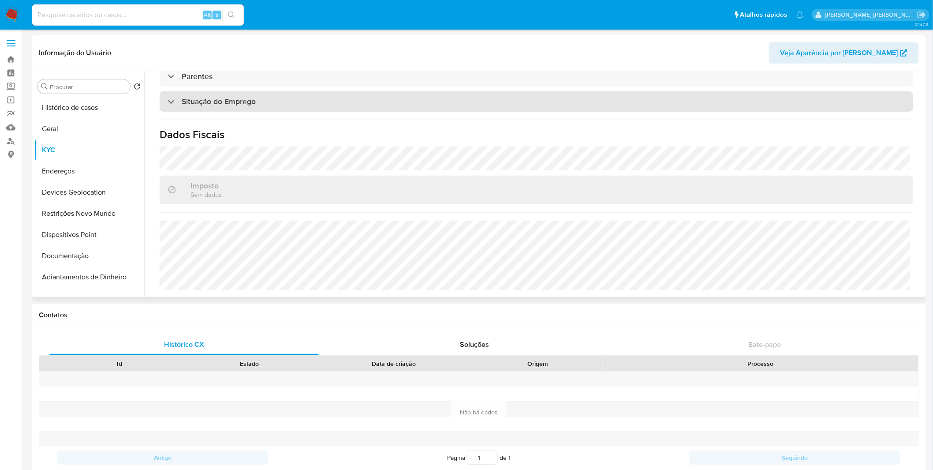
scroll to position [376, 0]
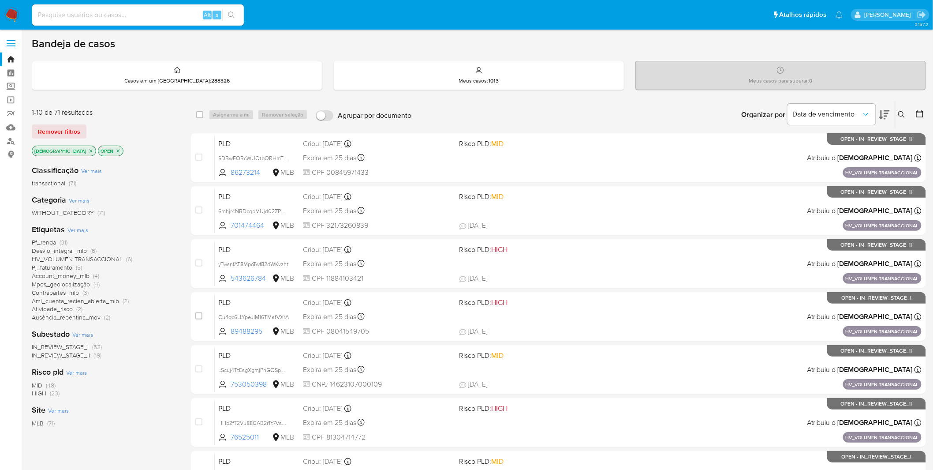
click at [81, 229] on span "Ver mais" at bounding box center [77, 230] width 21 height 8
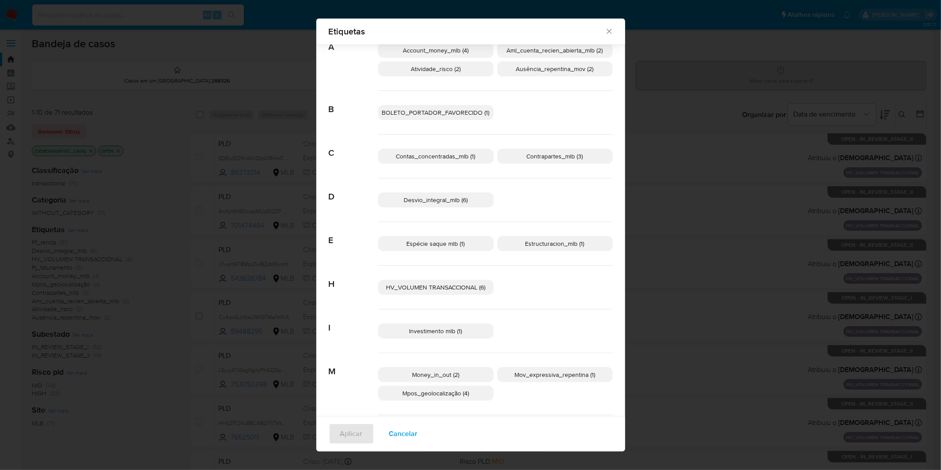
scroll to position [140, 0]
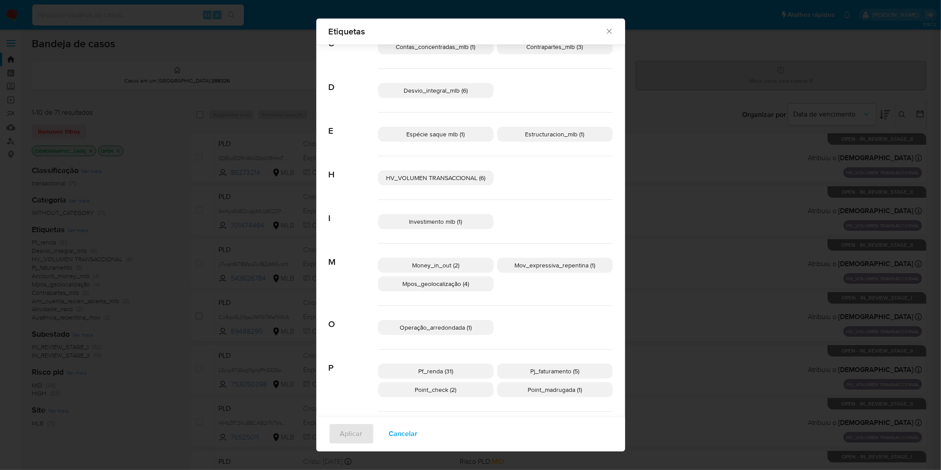
click at [401, 429] on span "Cancelar" at bounding box center [403, 433] width 29 height 19
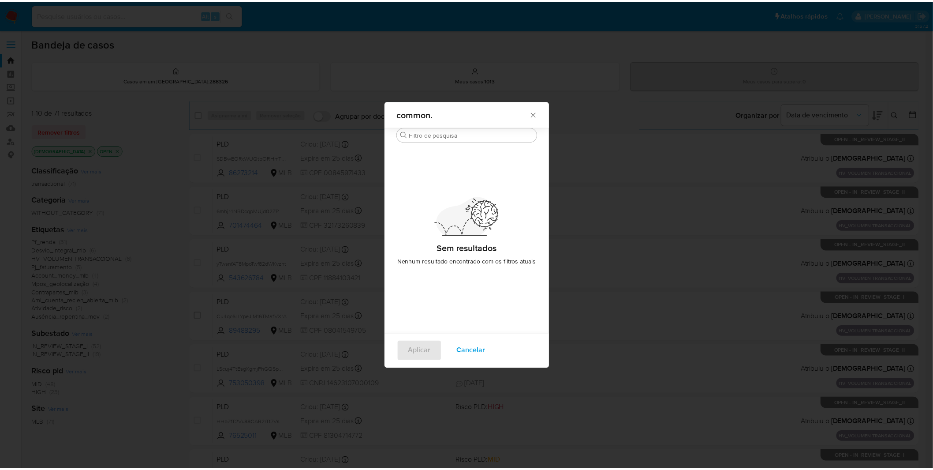
scroll to position [0, 0]
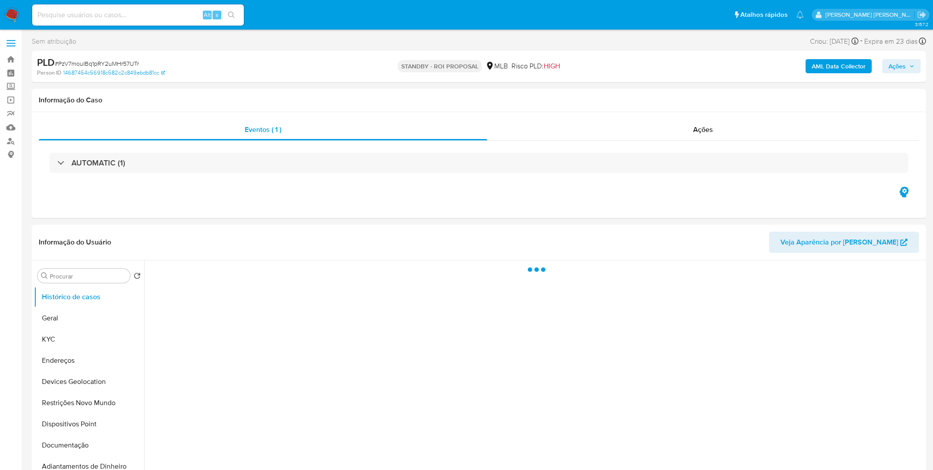
select select "10"
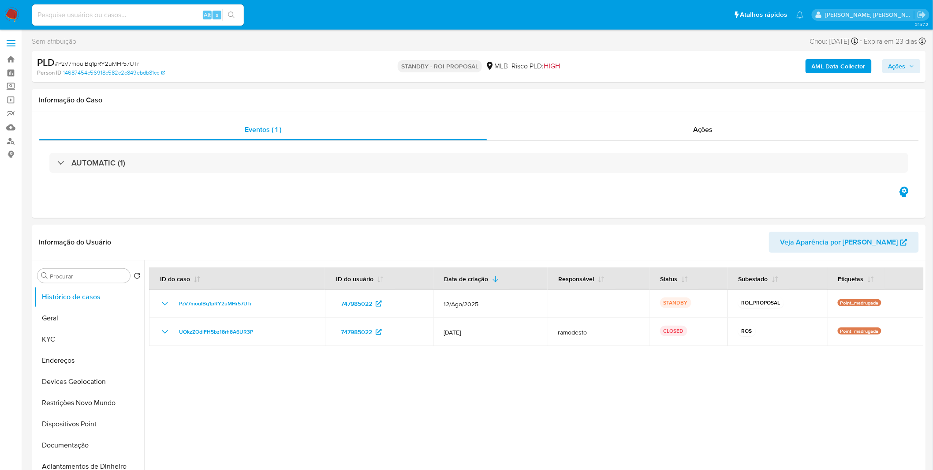
click at [165, 18] on input at bounding box center [138, 14] width 212 height 11
paste input "wAgkEStCtQT5ICbdEQqcEeNb"
type input "wAgkEStCtQT5ICbdEQqcEeNb"
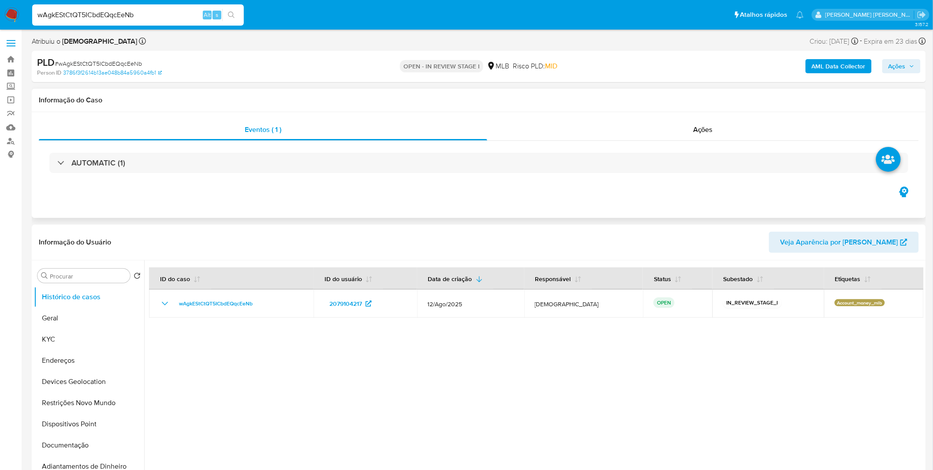
select select "10"
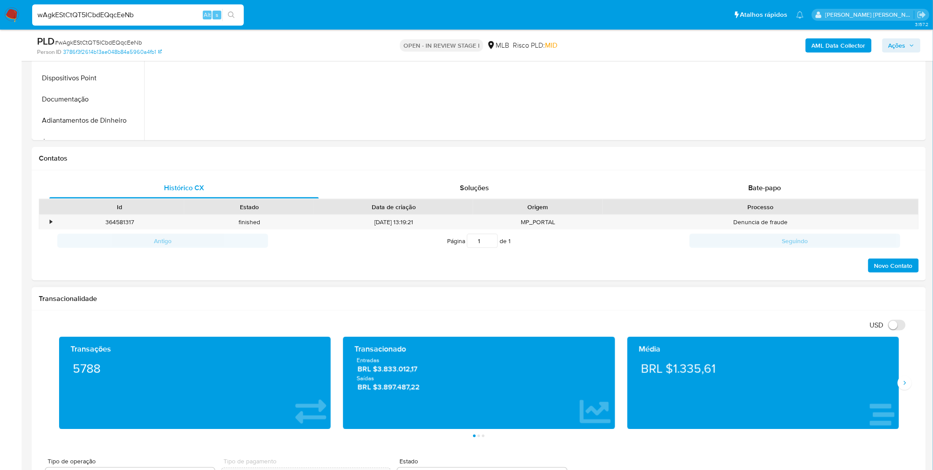
scroll to position [392, 0]
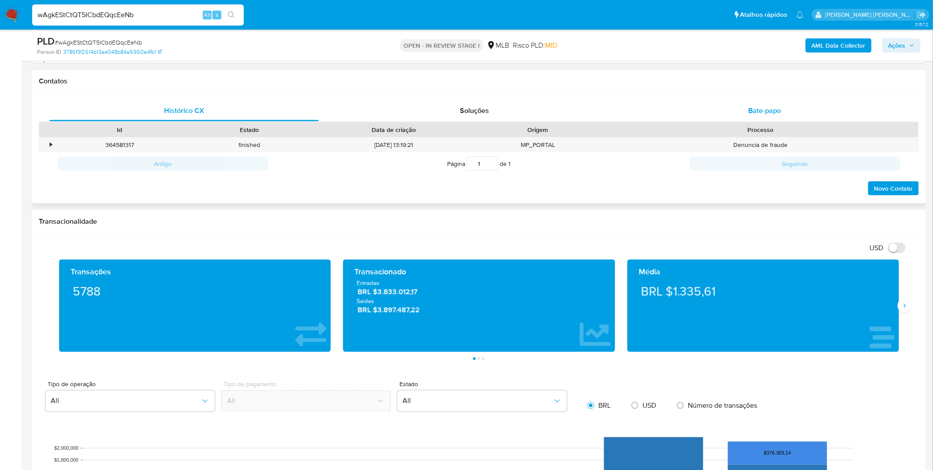
click at [749, 112] on span "Bate-papo" at bounding box center [765, 110] width 33 height 10
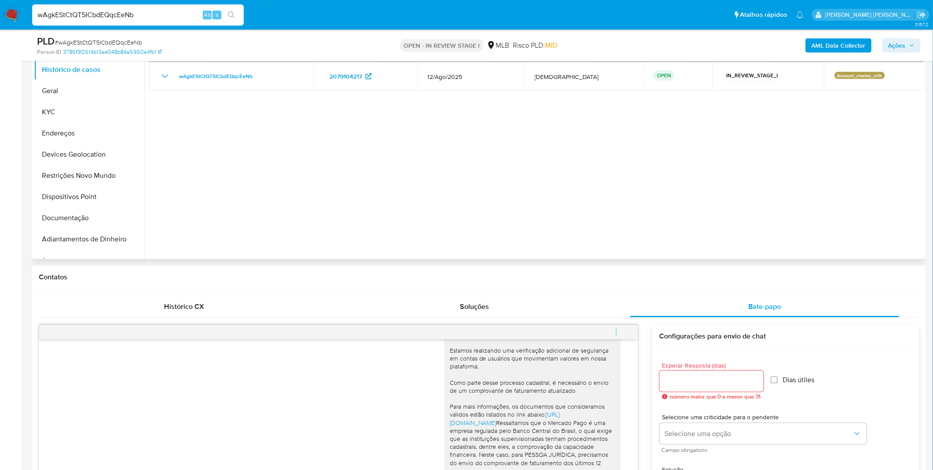
scroll to position [0, 0]
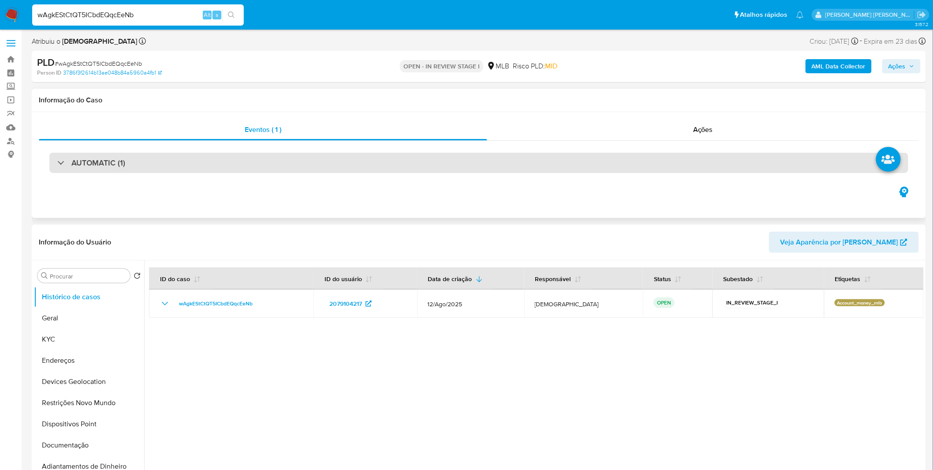
click at [55, 161] on div "AUTOMATIC (1)" at bounding box center [478, 163] width 859 height 20
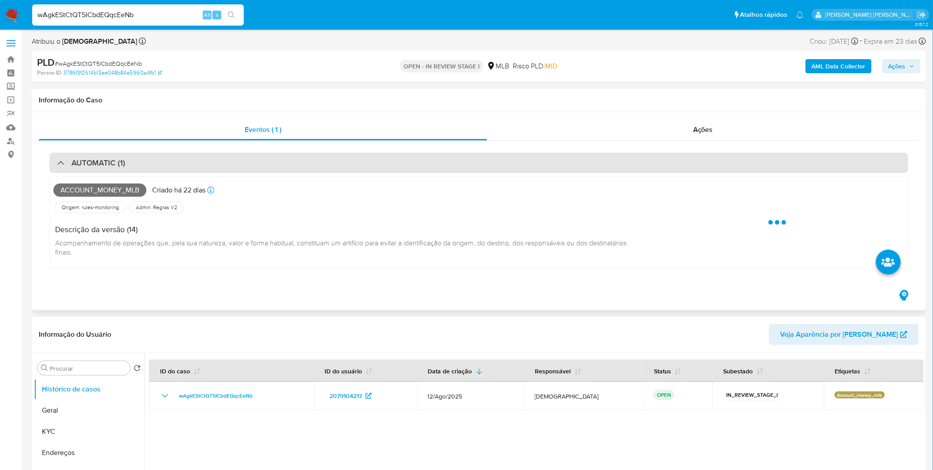
click at [57, 160] on div "AUTOMATIC (1)" at bounding box center [91, 163] width 68 height 10
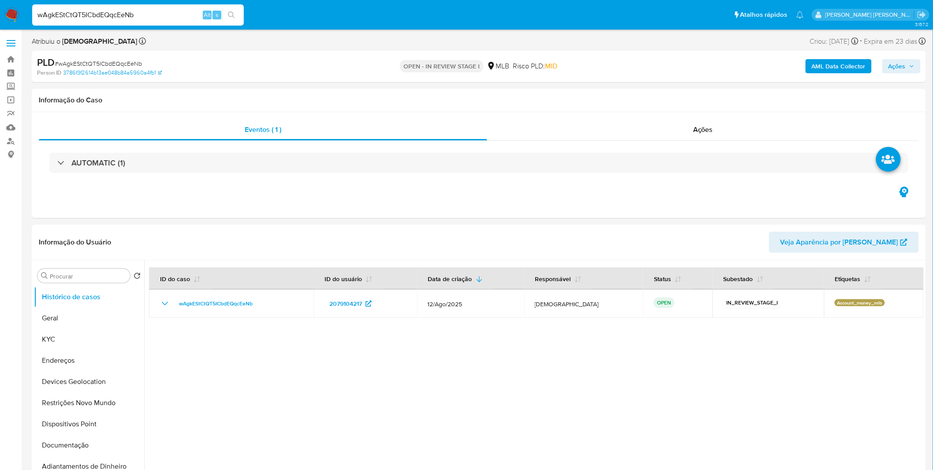
click at [15, 15] on img at bounding box center [11, 14] width 15 height 15
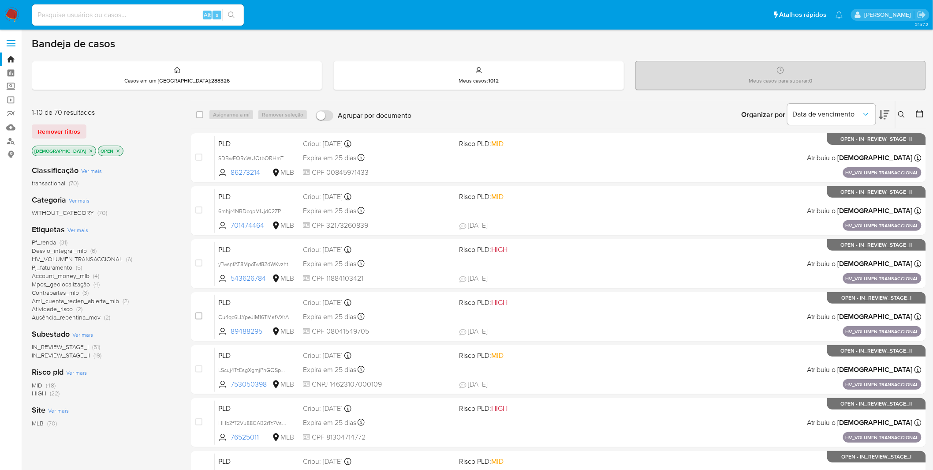
scroll to position [49, 0]
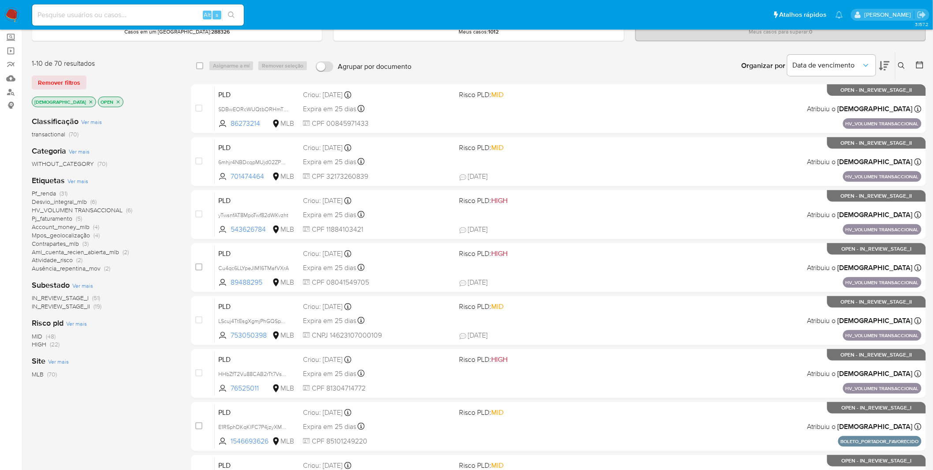
click at [76, 307] on span "IN_REVIEW_STAGE_II" at bounding box center [61, 306] width 58 height 9
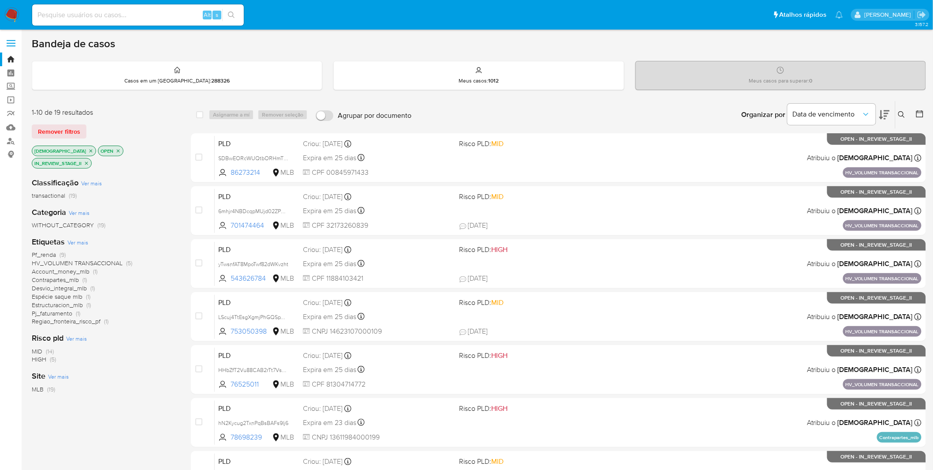
click at [89, 161] on icon "close-filter" at bounding box center [86, 163] width 5 height 5
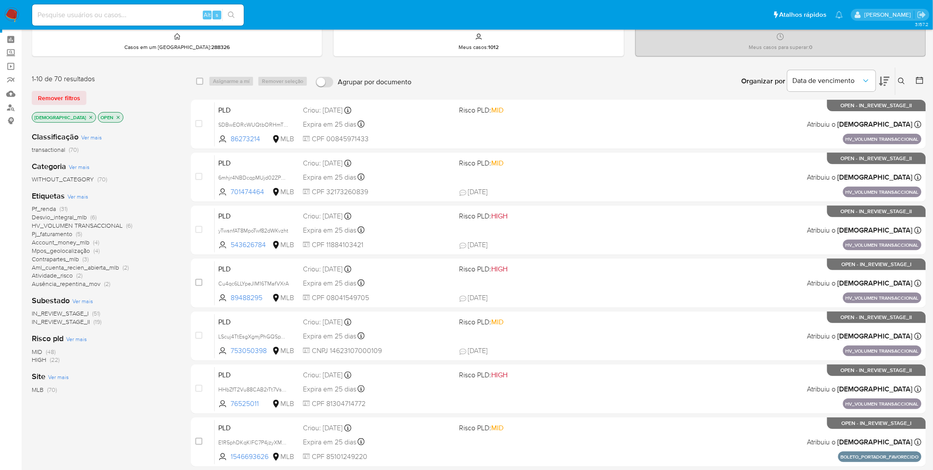
scroll to position [49, 0]
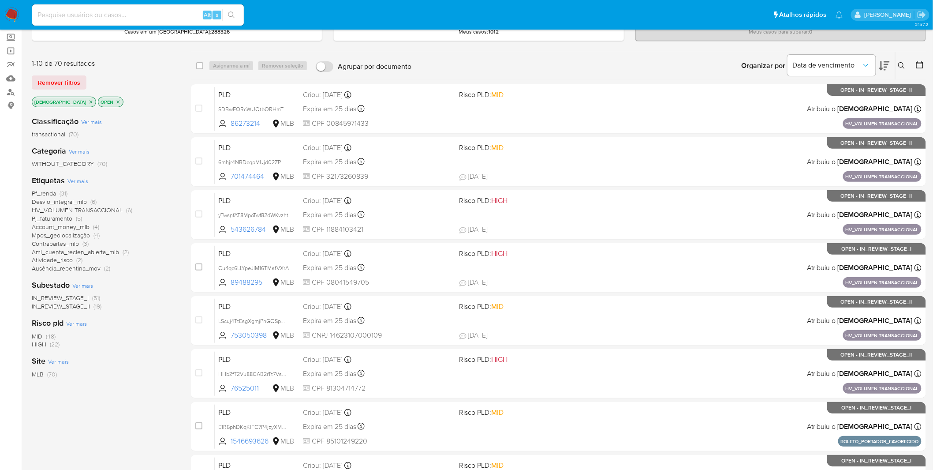
click at [65, 309] on span "IN_REVIEW_STAGE_II" at bounding box center [61, 306] width 58 height 9
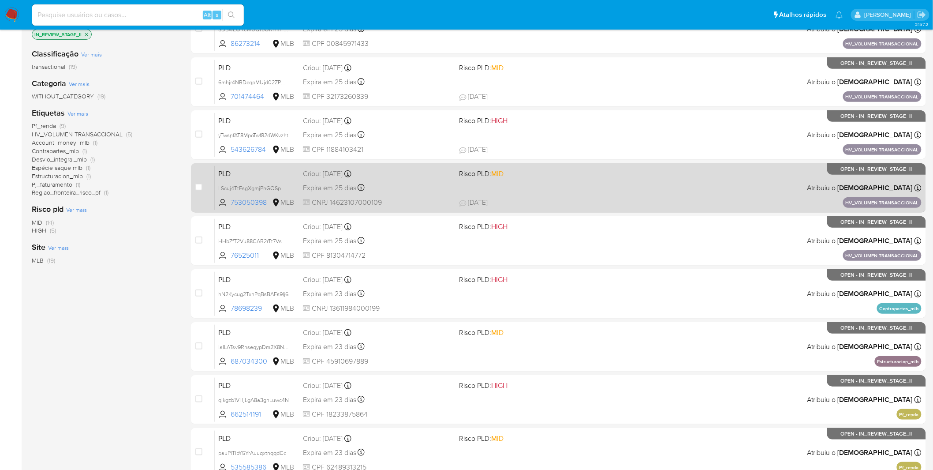
scroll to position [226, 0]
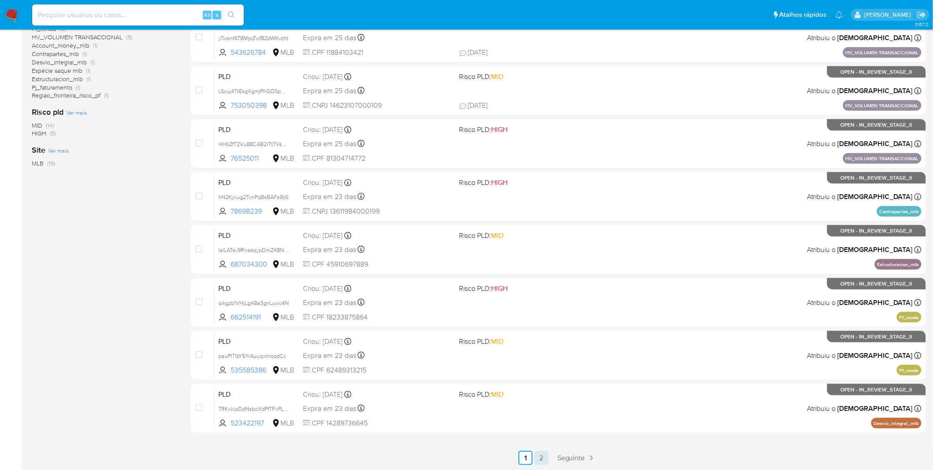
click at [537, 461] on link "2" at bounding box center [542, 458] width 14 height 14
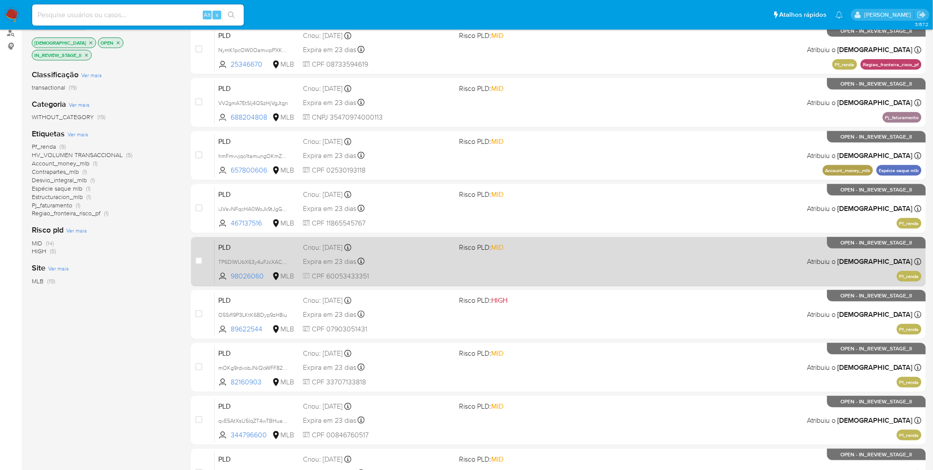
scroll to position [173, 0]
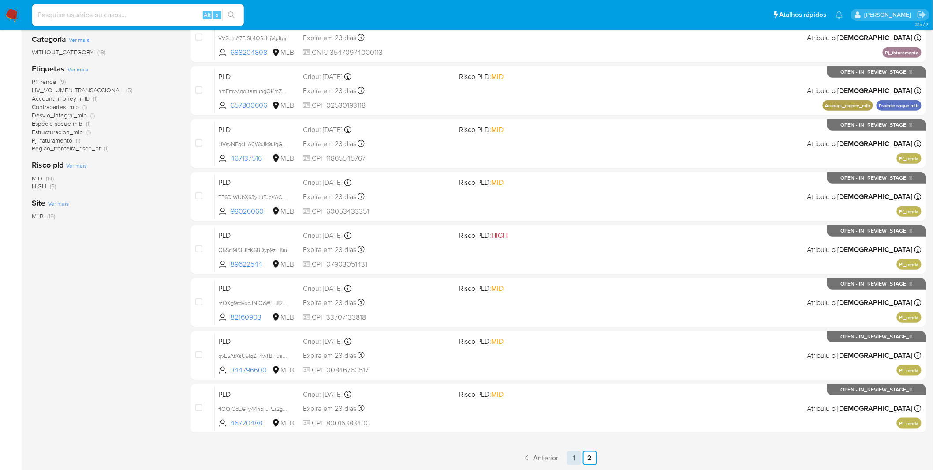
click at [570, 461] on link "1" at bounding box center [574, 458] width 14 height 14
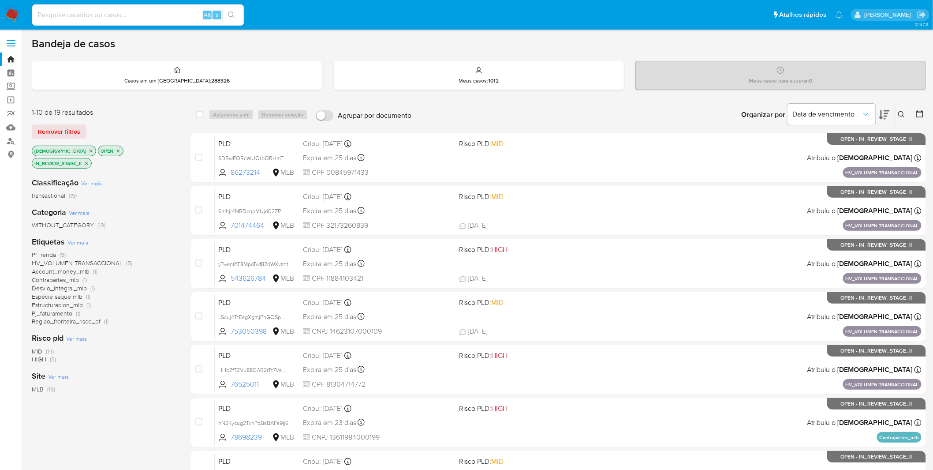
click at [22, 12] on nav "Pausado Ver notificaciones Alt s Atalhos rápidos Presiona las siguientes teclas…" at bounding box center [466, 15] width 933 height 30
click at [16, 15] on img at bounding box center [11, 14] width 15 height 15
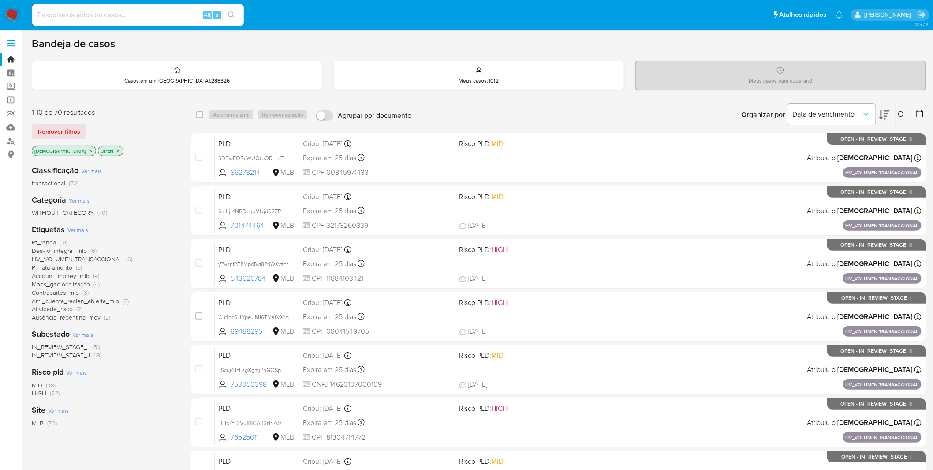
click at [71, 147] on p "[DEMOGRAPHIC_DATA]" at bounding box center [64, 151] width 64 height 10
click at [88, 148] on icon "close-filter" at bounding box center [90, 150] width 5 height 5
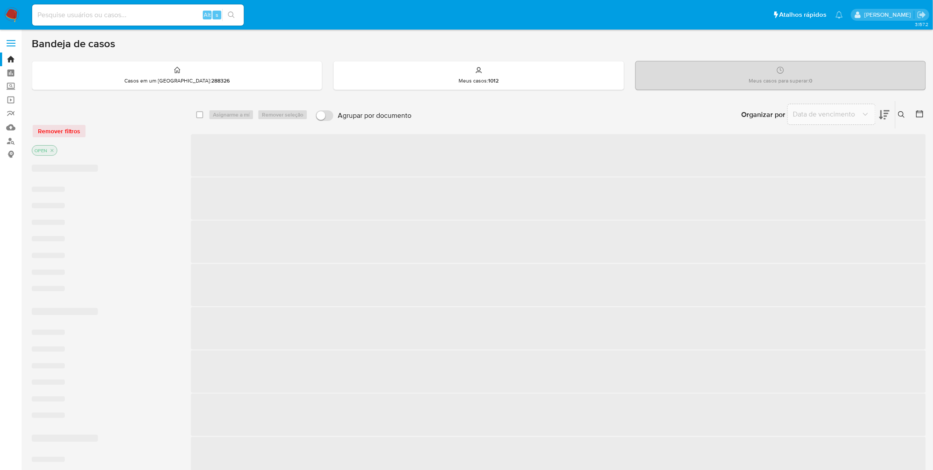
click at [67, 149] on div "OPEN" at bounding box center [102, 151] width 141 height 12
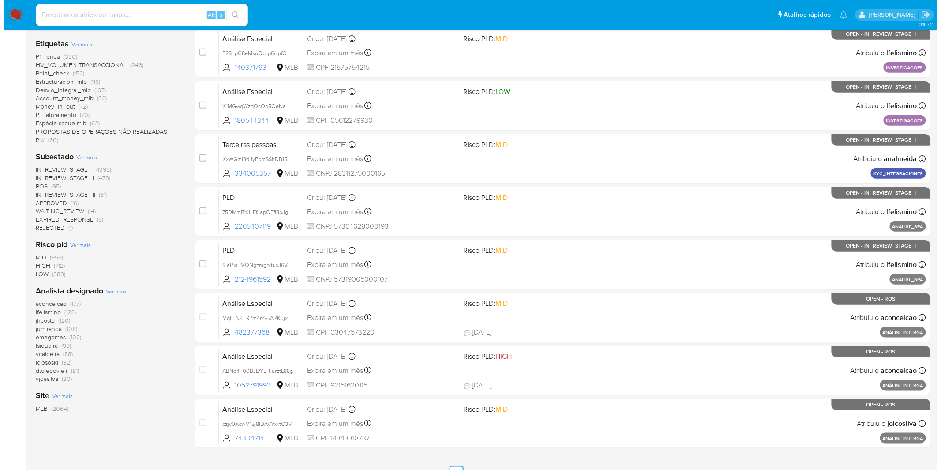
scroll to position [226, 0]
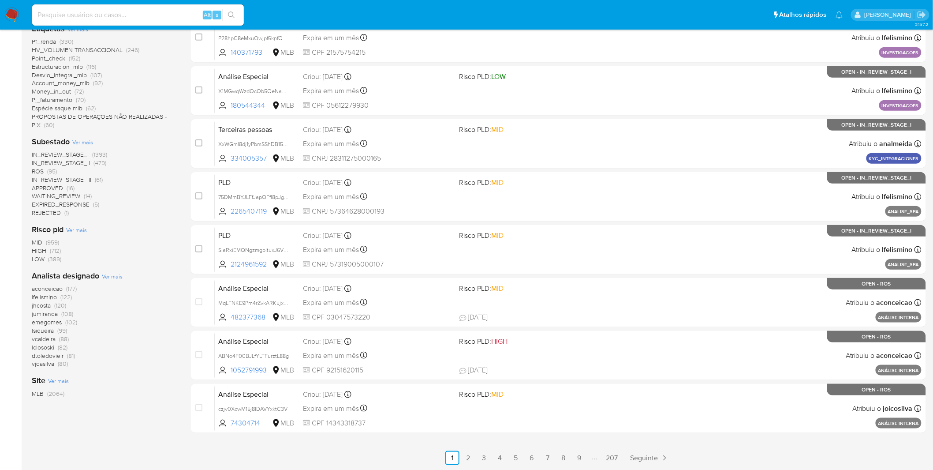
click at [117, 275] on span "Ver mais" at bounding box center [112, 276] width 21 height 8
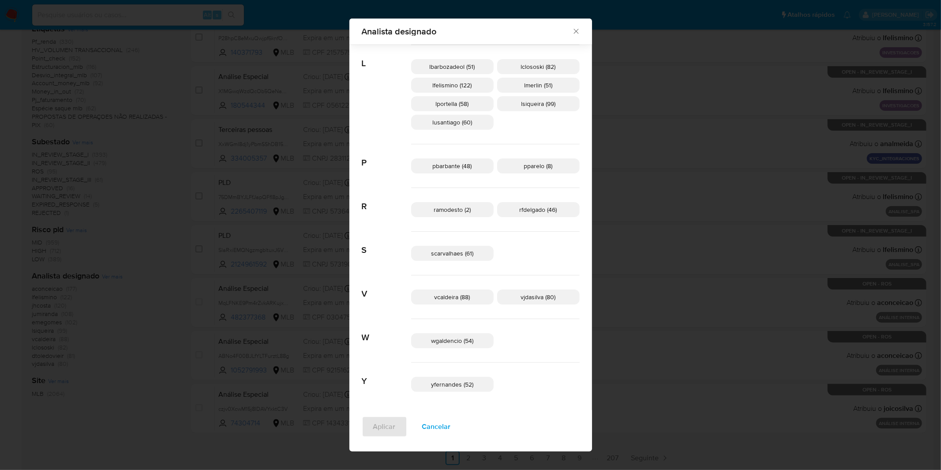
scroll to position [378, 0]
click at [451, 431] on span "Cancelar" at bounding box center [436, 426] width 29 height 19
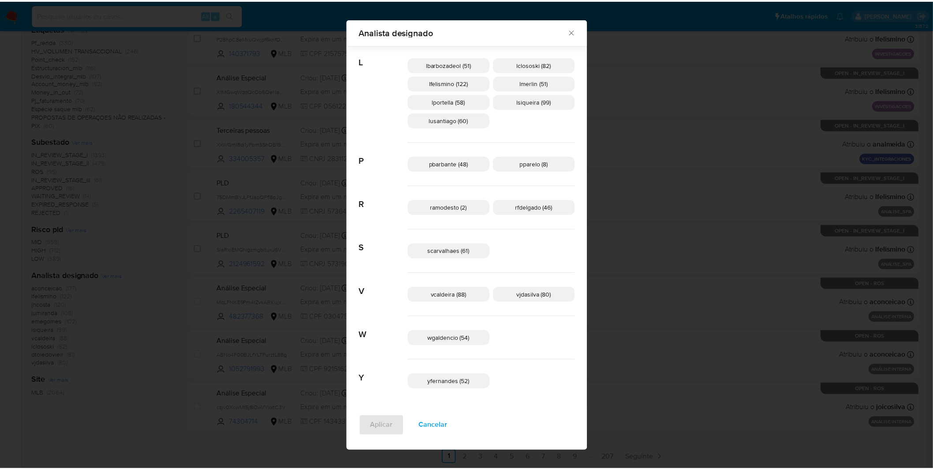
scroll to position [0, 0]
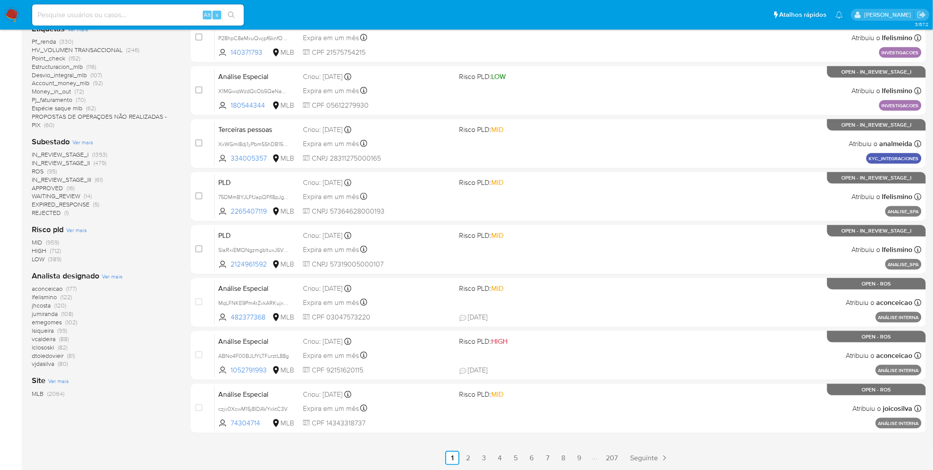
click at [138, 230] on div "Risco pld Ver mais MID (959) HIGH (712) LOW (389)" at bounding box center [104, 243] width 145 height 39
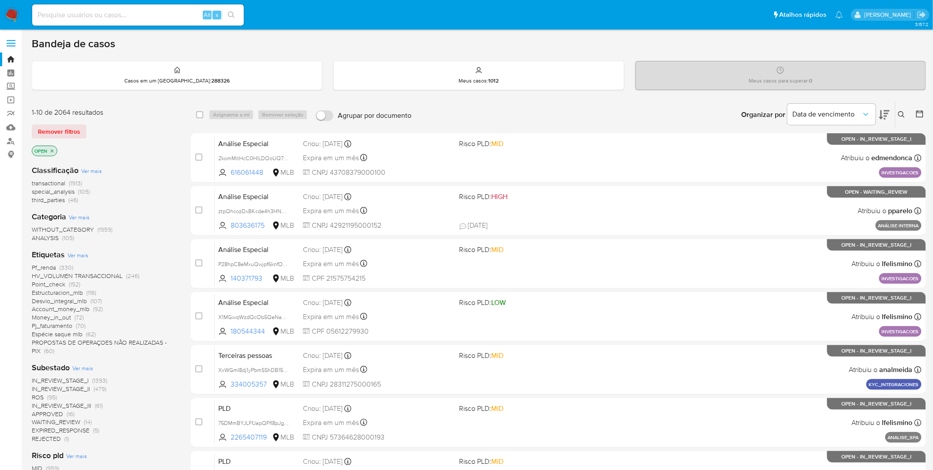
click at [9, 9] on img at bounding box center [11, 14] width 15 height 15
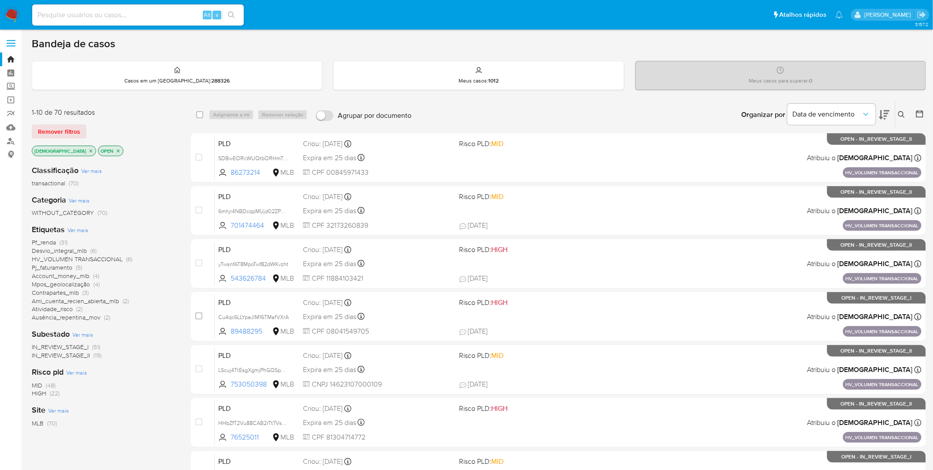
click at [71, 149] on p "[DEMOGRAPHIC_DATA]" at bounding box center [64, 151] width 64 height 10
click at [71, 149] on p "isadacostaes" at bounding box center [64, 151] width 64 height 10
click at [90, 151] on icon "close-filter" at bounding box center [91, 150] width 3 height 3
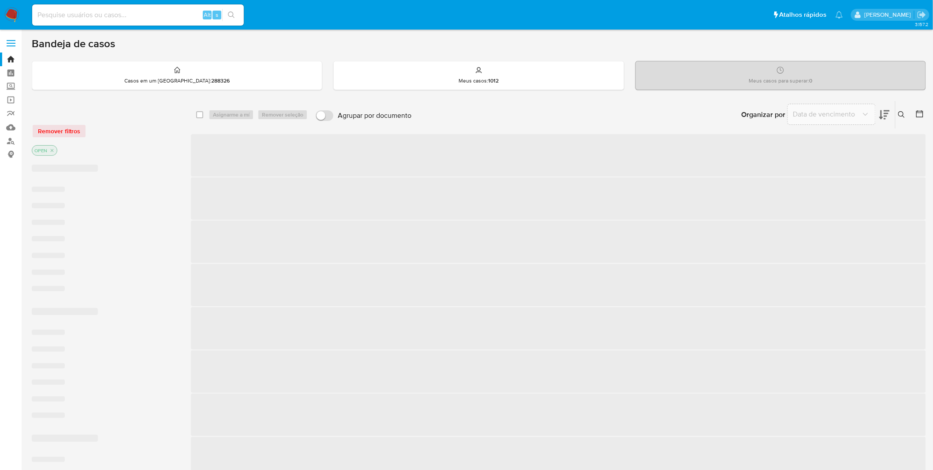
click at [68, 151] on div "OPEN" at bounding box center [102, 151] width 141 height 12
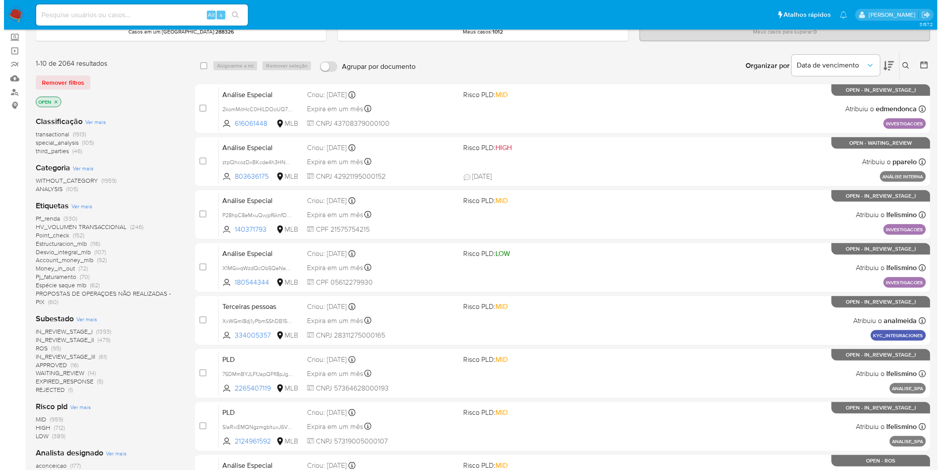
scroll to position [147, 0]
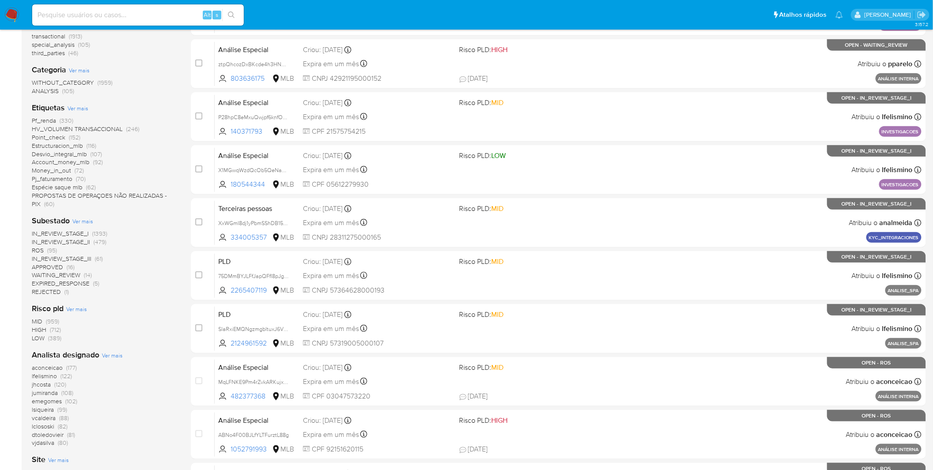
click at [113, 352] on span "Ver mais" at bounding box center [112, 355] width 21 height 8
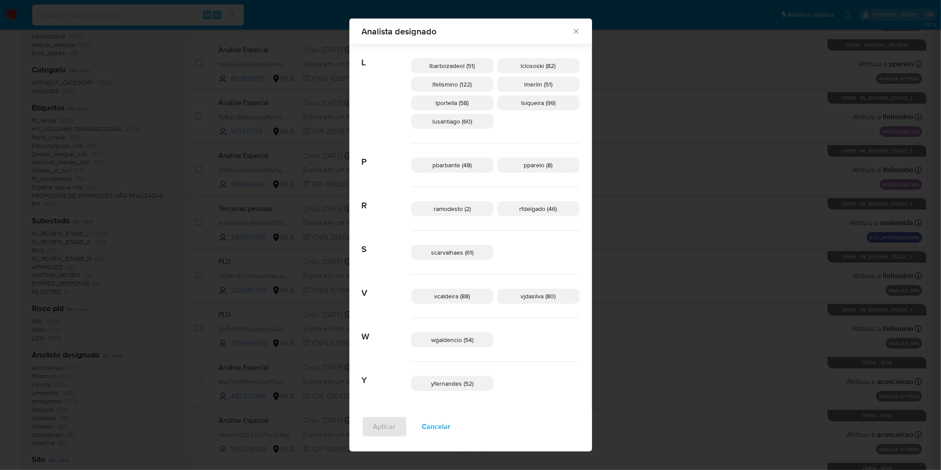
scroll to position [378, 0]
click at [446, 423] on span "Cancelar" at bounding box center [436, 426] width 29 height 19
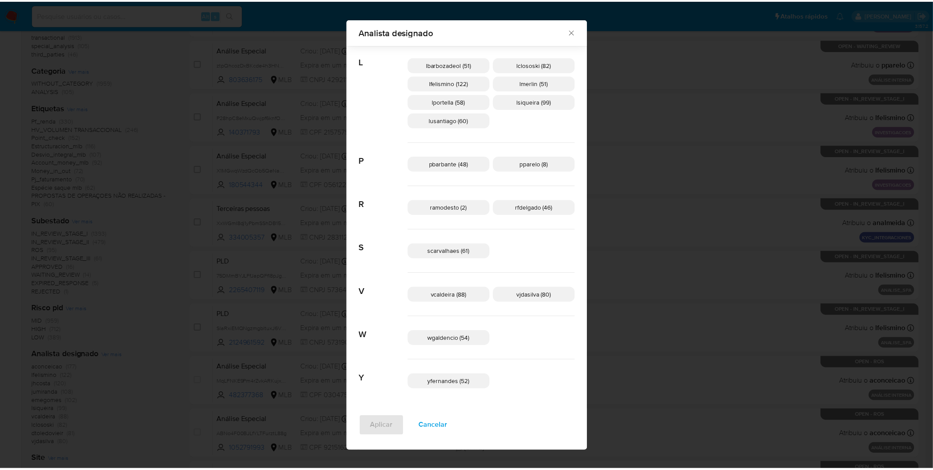
scroll to position [0, 0]
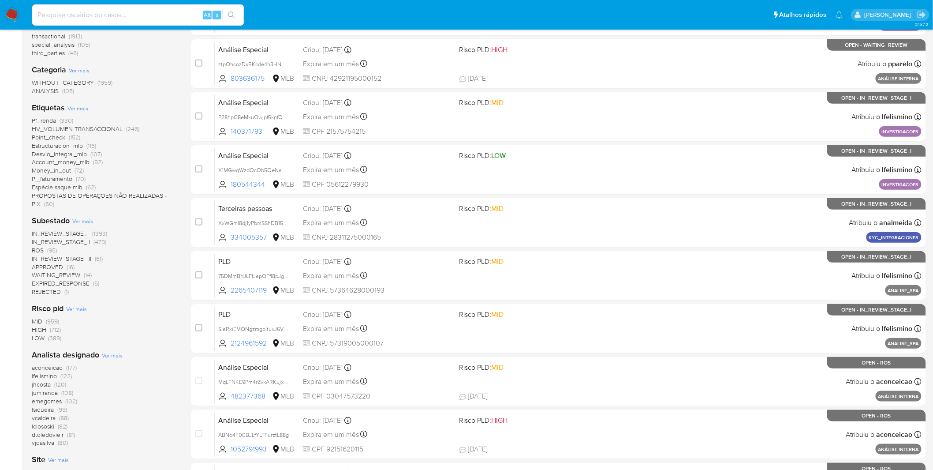
click at [47, 401] on span "emegomes" at bounding box center [47, 401] width 30 height 9
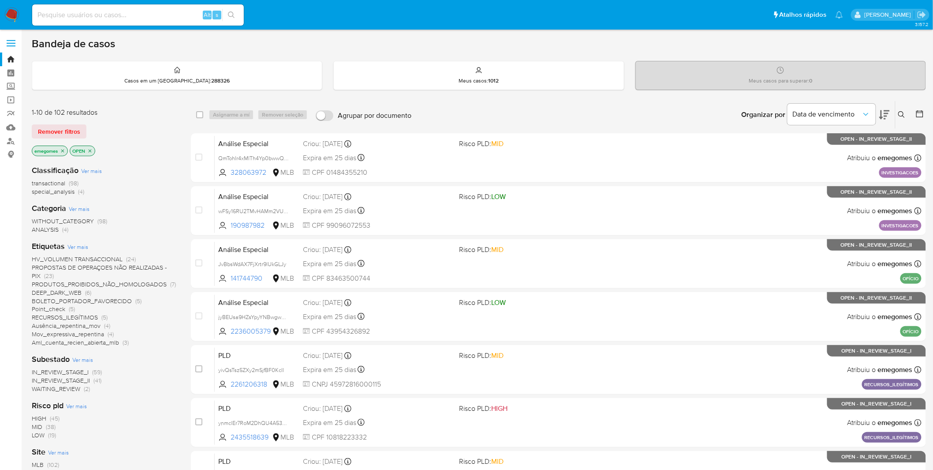
click at [10, 11] on img at bounding box center [11, 14] width 15 height 15
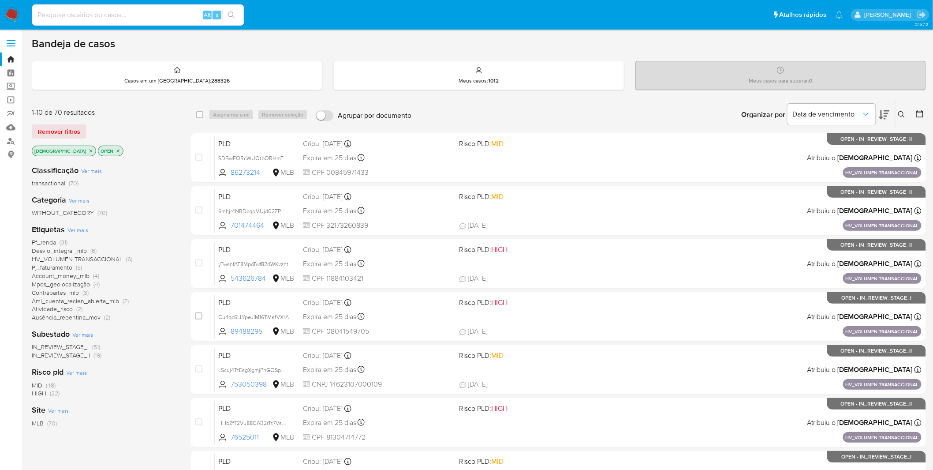
click at [120, 22] on div "Alt s" at bounding box center [138, 14] width 212 height 21
click at [122, 15] on input at bounding box center [138, 14] width 212 height 11
paste input "wAgkEStCtQT5ICbdEQqcEeNb"
type input "wAgkEStCtQT5ICbdEQqcEeNb"
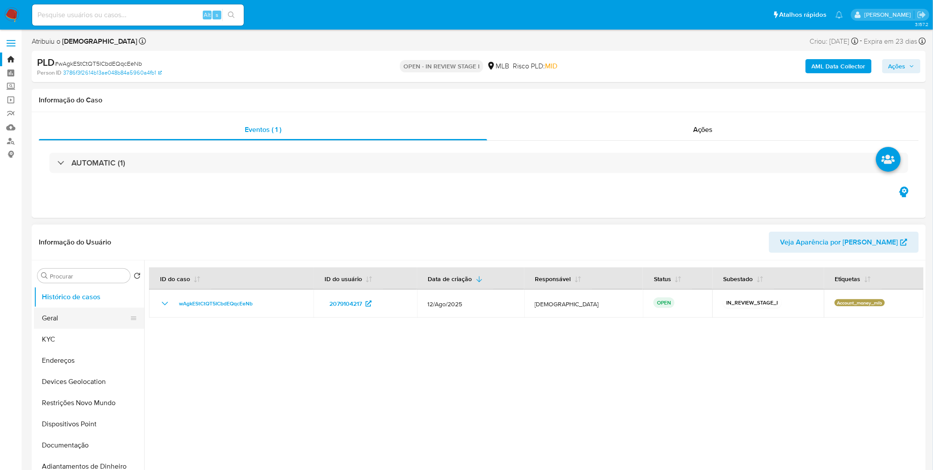
click at [90, 324] on button "Geral" at bounding box center [85, 317] width 103 height 21
select select "10"
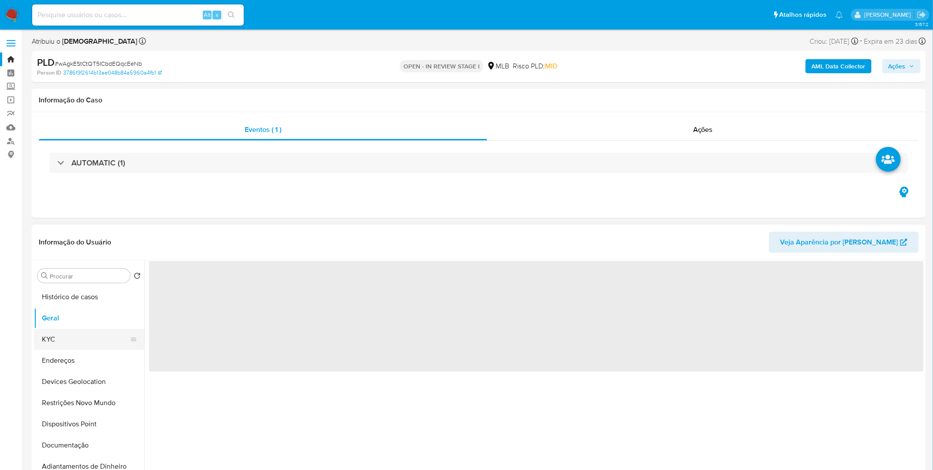
click at [86, 334] on button "KYC" at bounding box center [85, 339] width 103 height 21
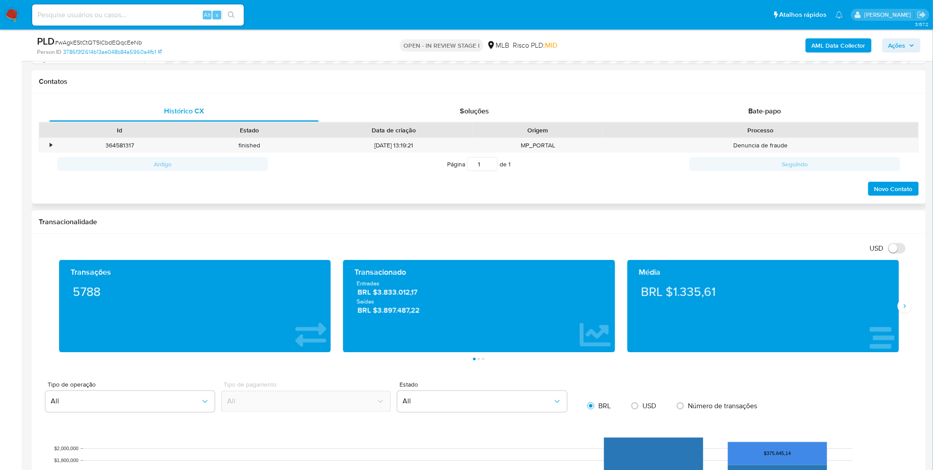
scroll to position [294, 0]
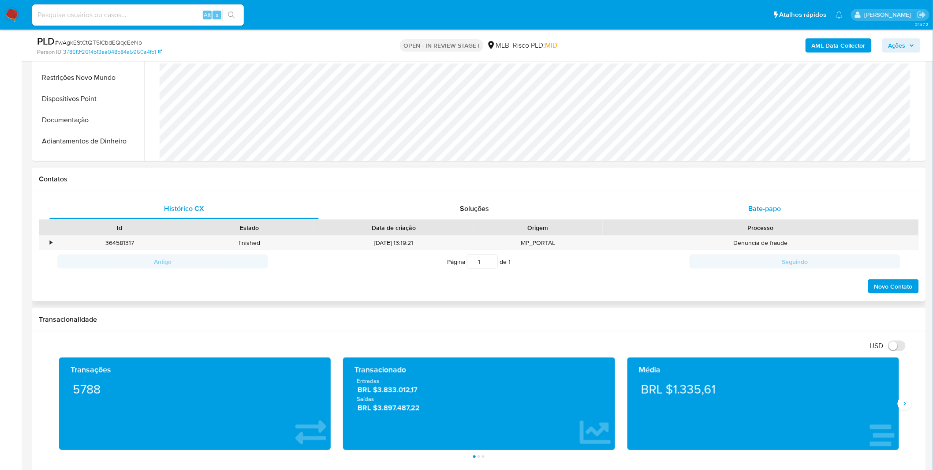
click at [717, 215] on div "Bate-papo" at bounding box center [765, 208] width 270 height 21
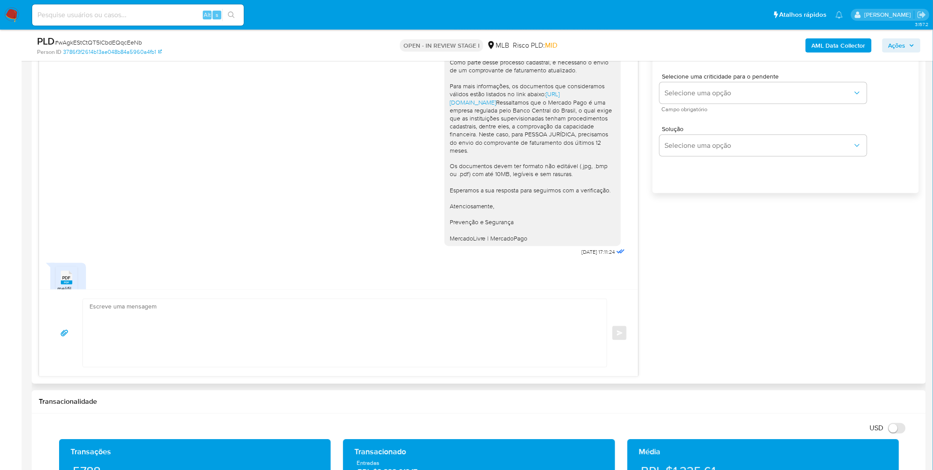
scroll to position [38, 0]
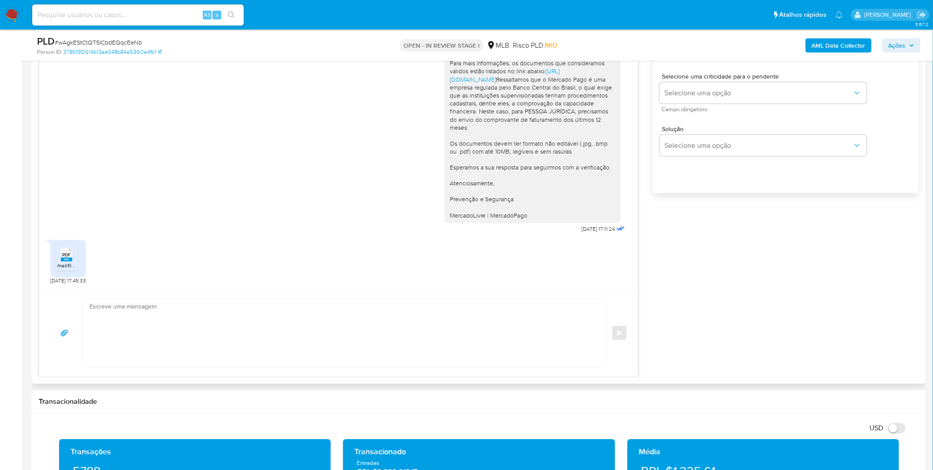
click at [61, 252] on icon "PDF" at bounding box center [66, 254] width 11 height 15
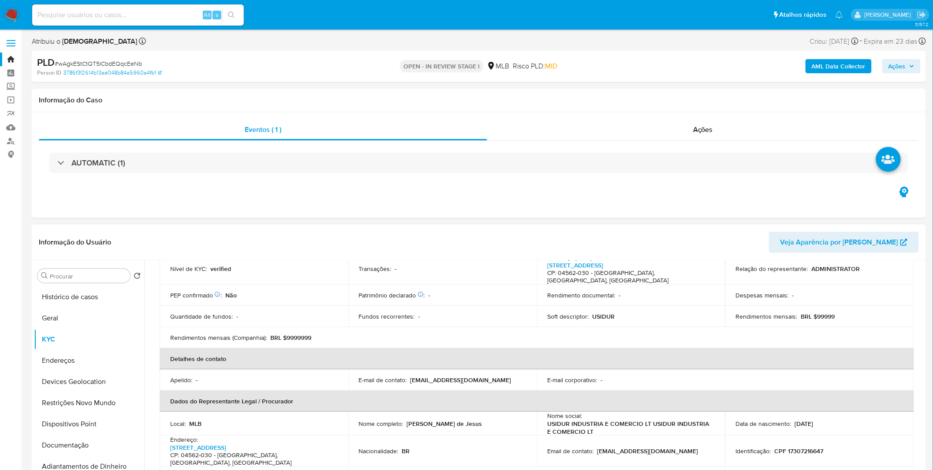
scroll to position [147, 0]
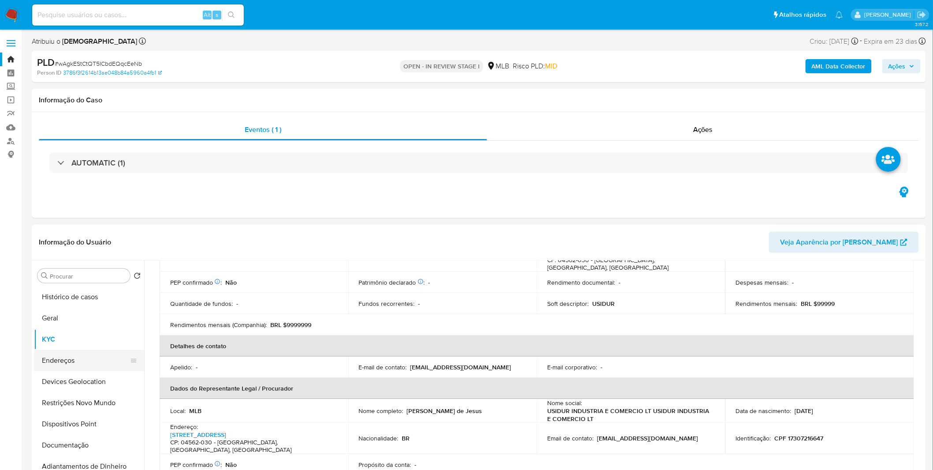
click at [78, 350] on button "Endereços" at bounding box center [85, 360] width 103 height 21
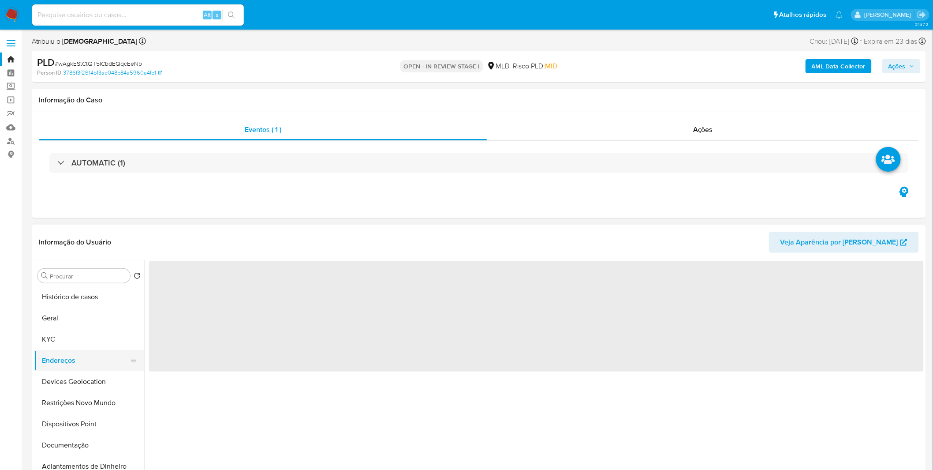
scroll to position [0, 0]
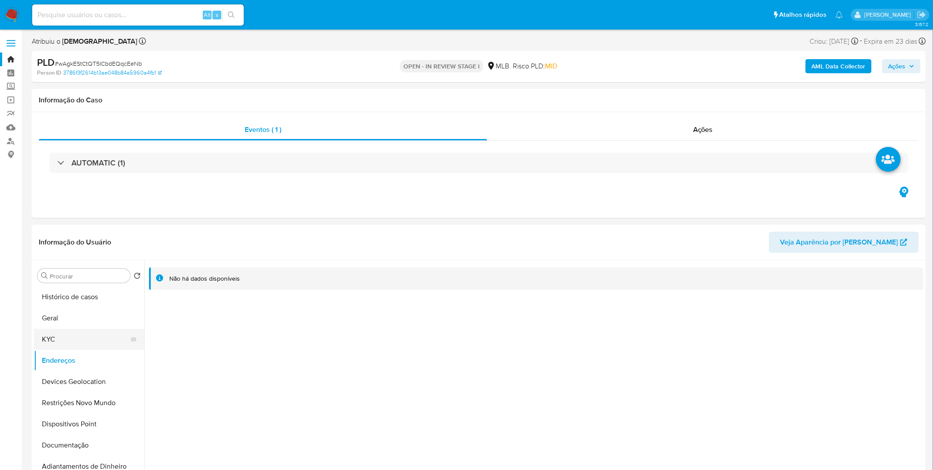
click at [73, 346] on button "KYC" at bounding box center [85, 339] width 103 height 21
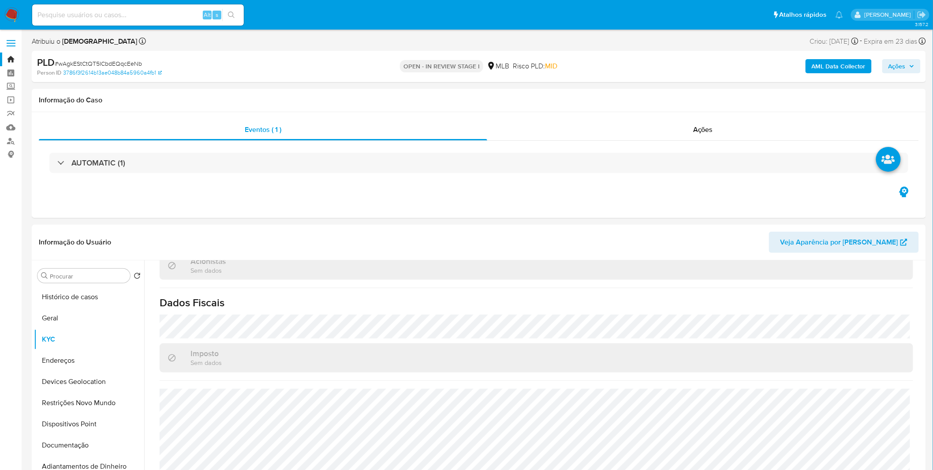
click at [845, 68] on b "AML Data Collector" at bounding box center [839, 66] width 54 height 14
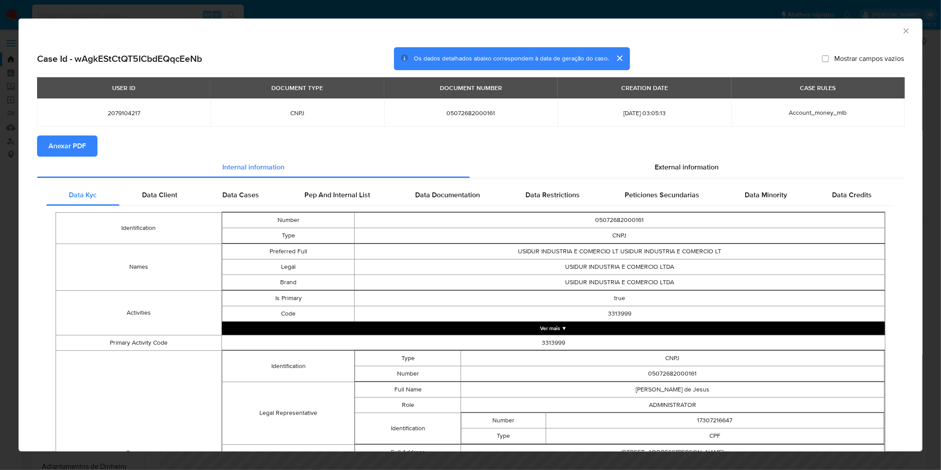
click at [91, 152] on button "Anexar PDF" at bounding box center [67, 145] width 60 height 21
click at [902, 32] on icon "Fechar a janela" at bounding box center [906, 30] width 9 height 9
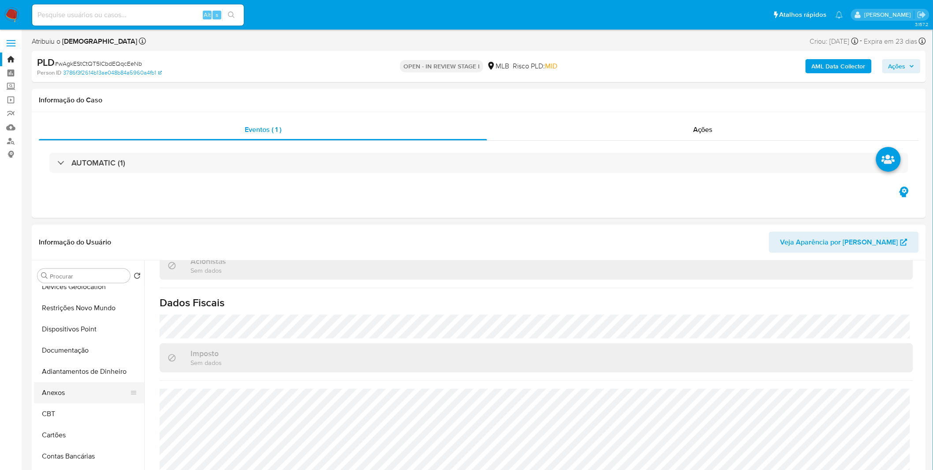
scroll to position [98, 0]
click at [69, 390] on button "Anexos" at bounding box center [85, 389] width 103 height 21
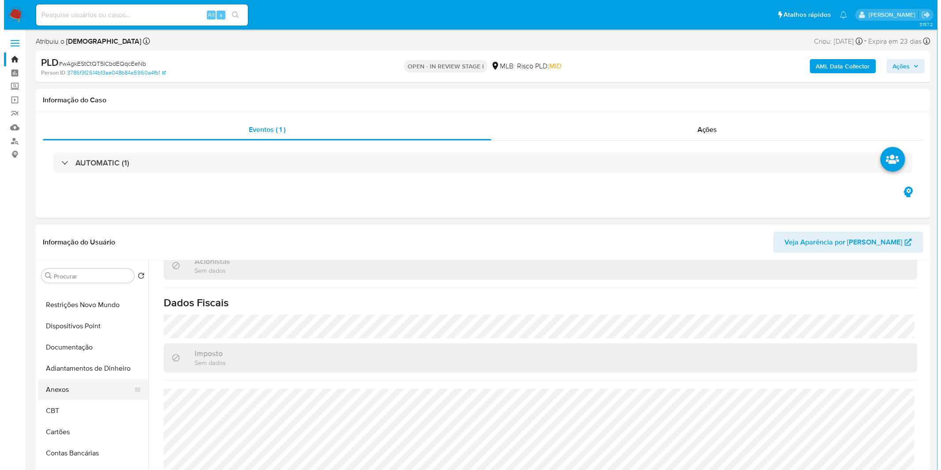
scroll to position [0, 0]
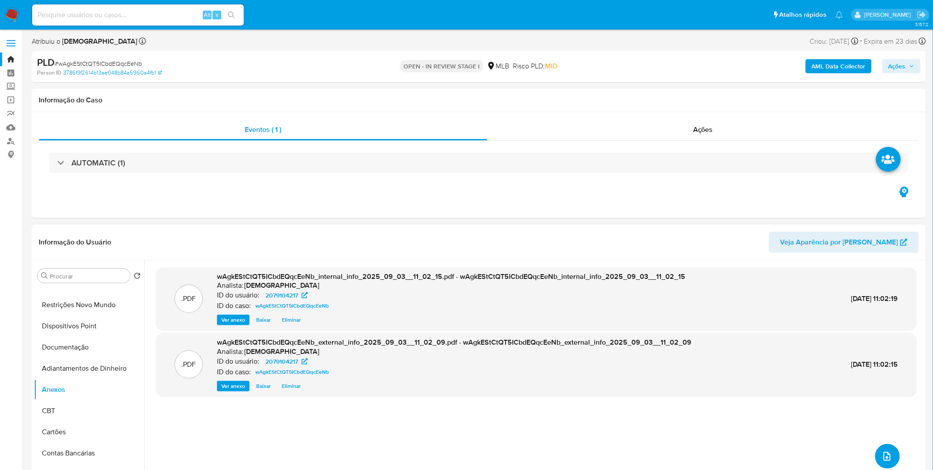
click at [885, 451] on span "upload-file" at bounding box center [888, 456] width 10 height 11
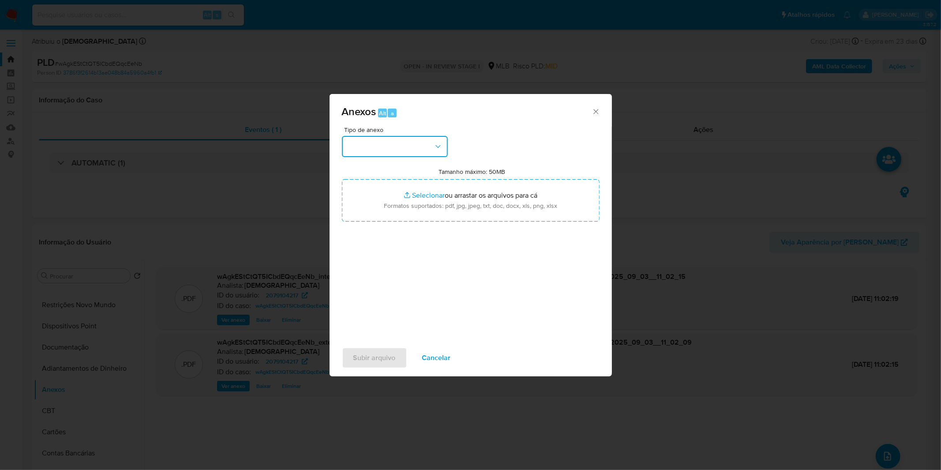
click at [405, 150] on button "button" at bounding box center [395, 146] width 106 height 21
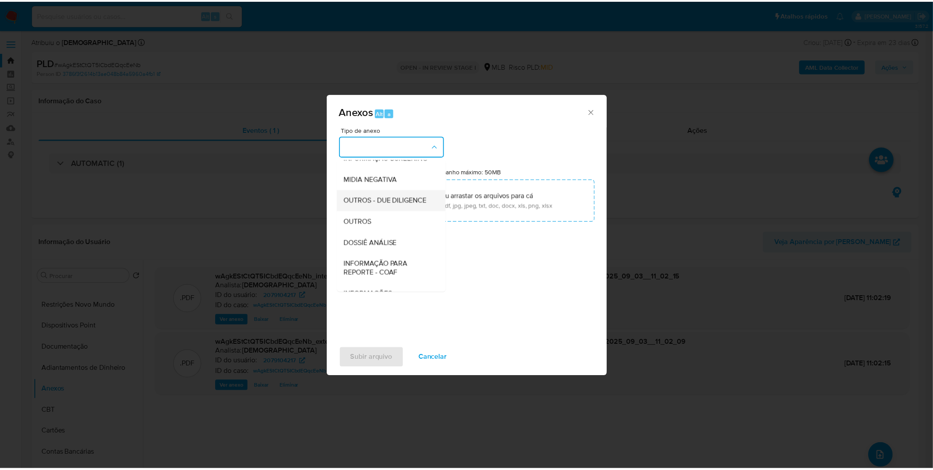
scroll to position [98, 0]
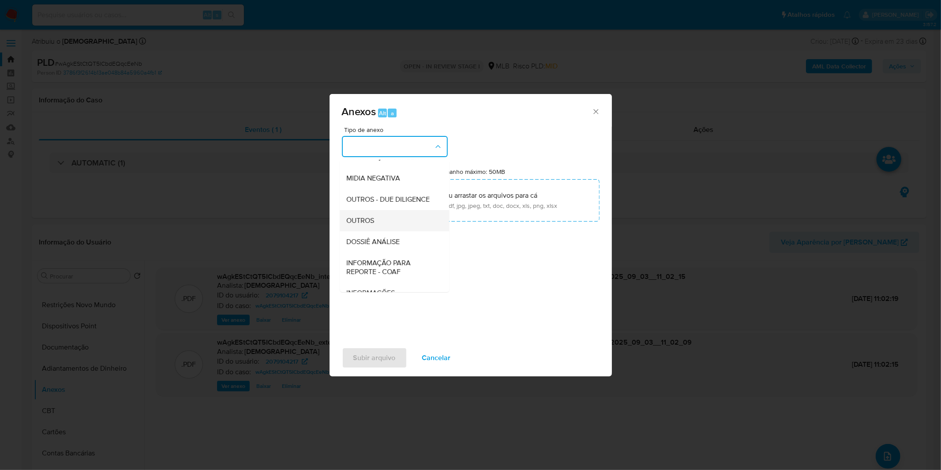
click at [386, 231] on div "OUTROS" at bounding box center [392, 220] width 90 height 21
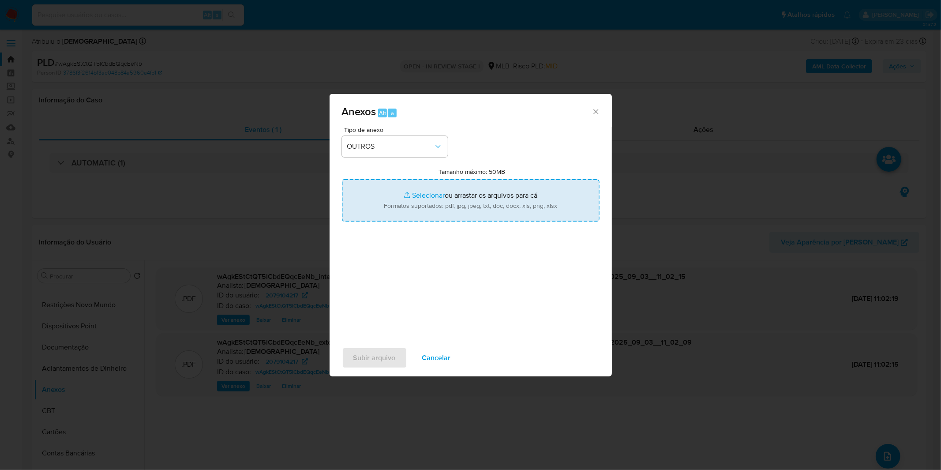
click at [399, 213] on input "Tamanho máximo: 50MB Selecionar arquivos" at bounding box center [471, 200] width 258 height 42
type input "C:\fakepath\Mulan 2079104217_2025_09_01_08_50_11.xlsx"
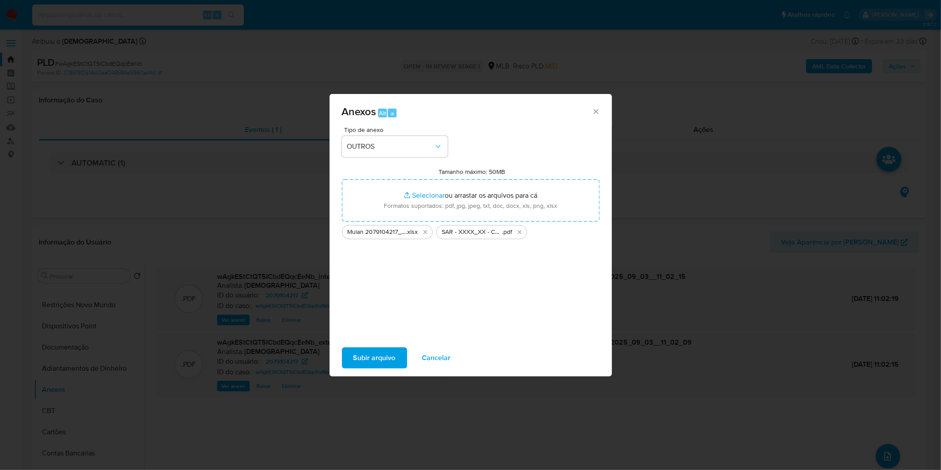
click at [380, 357] on span "Subir arquivo" at bounding box center [374, 357] width 42 height 19
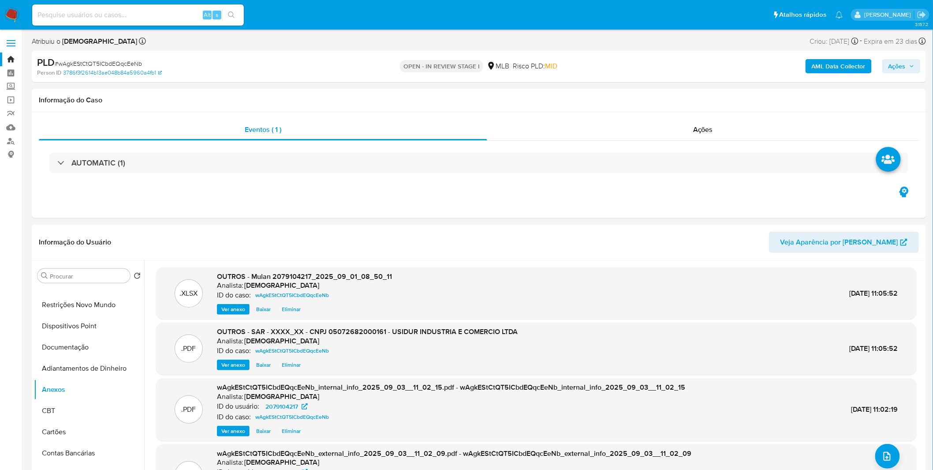
click at [892, 64] on span "Ações" at bounding box center [897, 66] width 17 height 14
click at [684, 96] on div "Alt" at bounding box center [681, 94] width 9 height 9
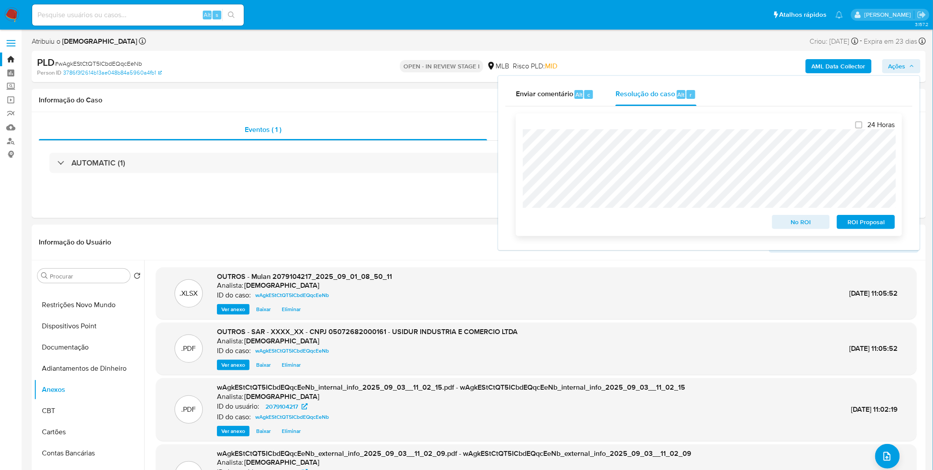
click at [891, 226] on button "ROI Proposal" at bounding box center [866, 222] width 58 height 14
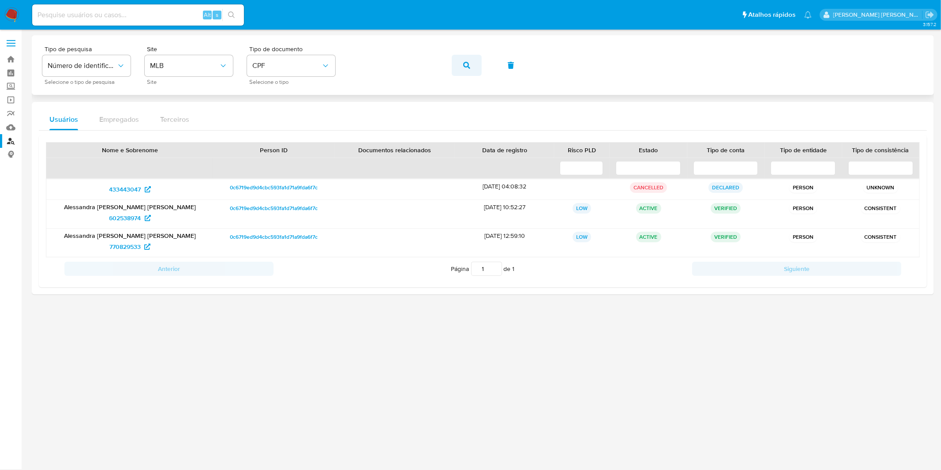
click at [462, 67] on button "button" at bounding box center [467, 65] width 30 height 21
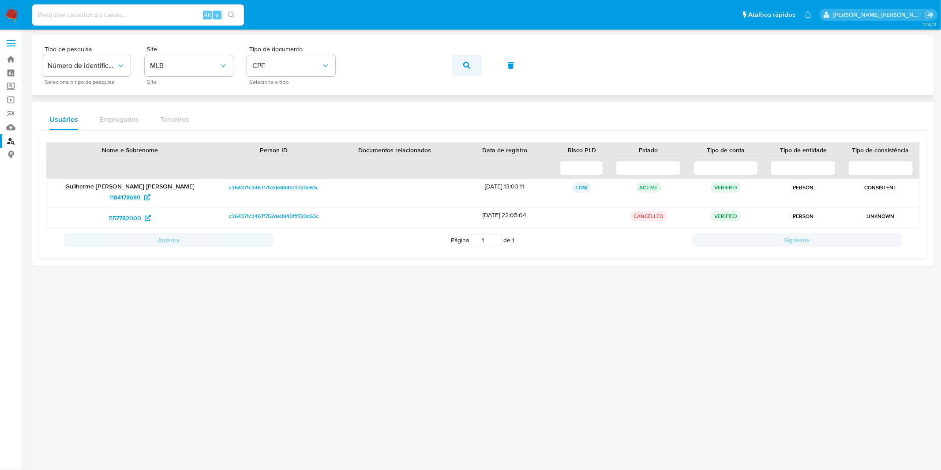
click at [457, 66] on button "button" at bounding box center [467, 65] width 30 height 21
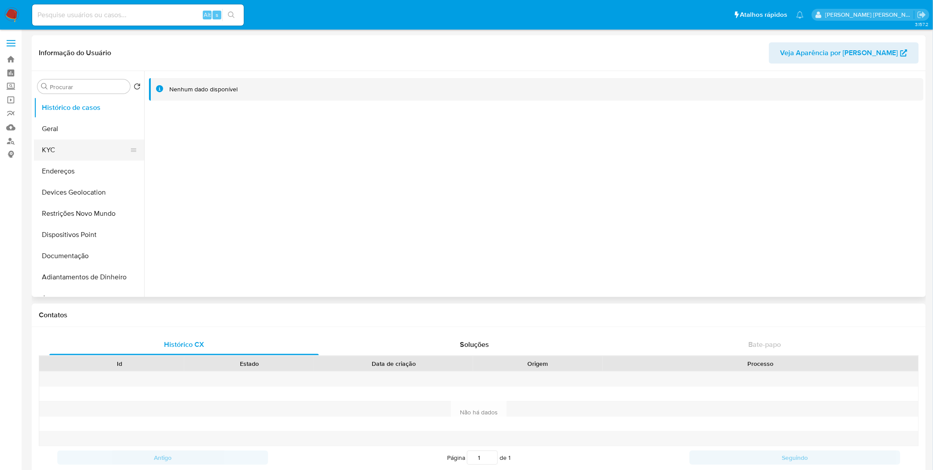
select select "10"
click at [95, 142] on button "KYC" at bounding box center [85, 149] width 103 height 21
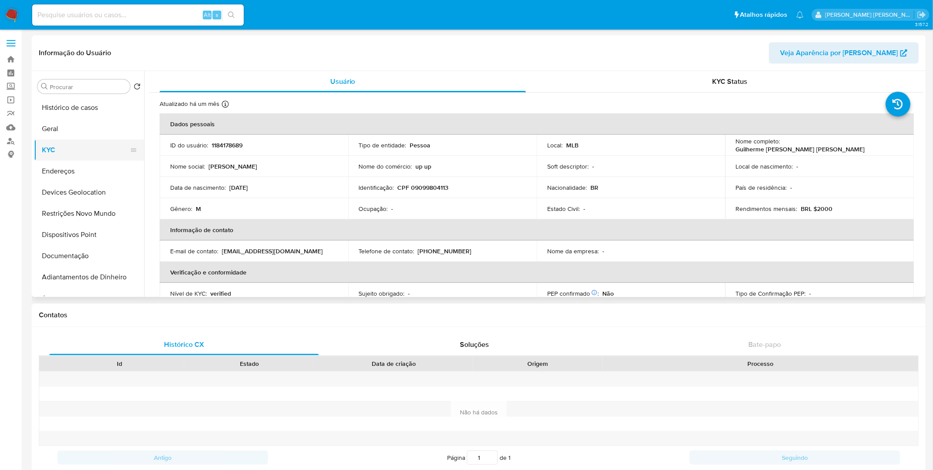
click at [109, 156] on button "KYC" at bounding box center [85, 149] width 103 height 21
click at [89, 168] on button "Endereços" at bounding box center [85, 171] width 103 height 21
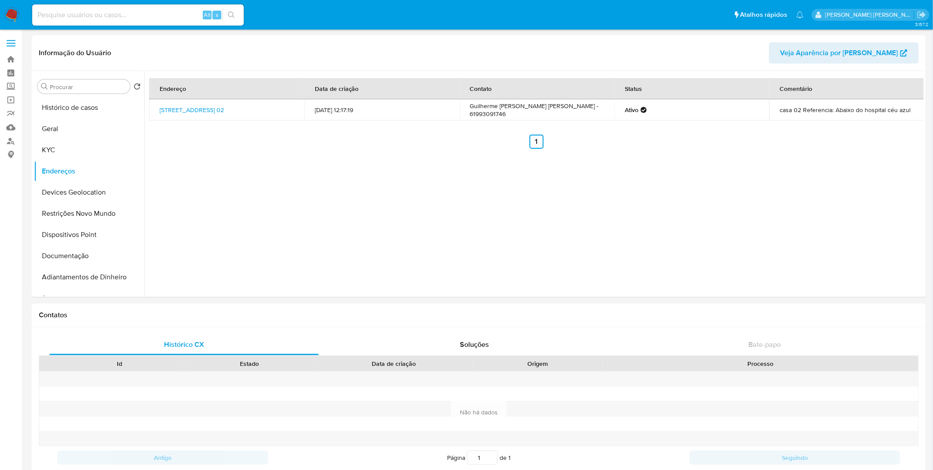
click at [133, 7] on div "Alt s" at bounding box center [138, 14] width 212 height 21
paste input "2480217889"
click at [131, 12] on input at bounding box center [138, 14] width 212 height 11
type input "2480217889"
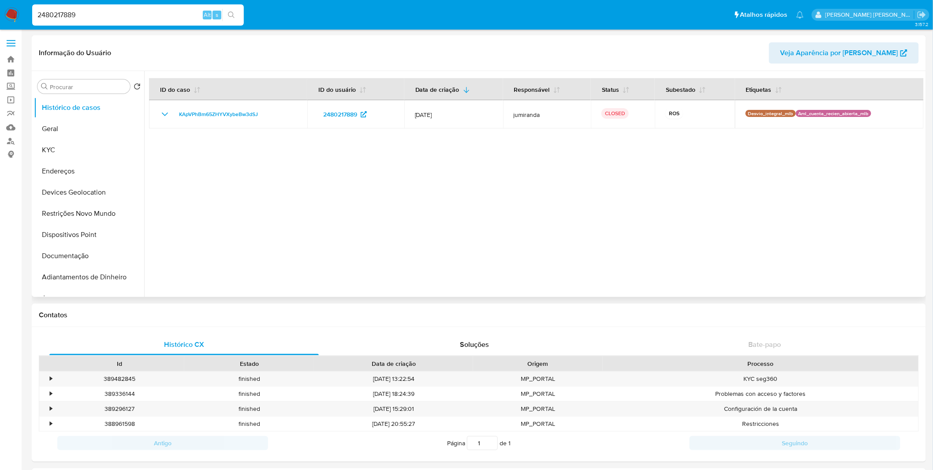
select select "10"
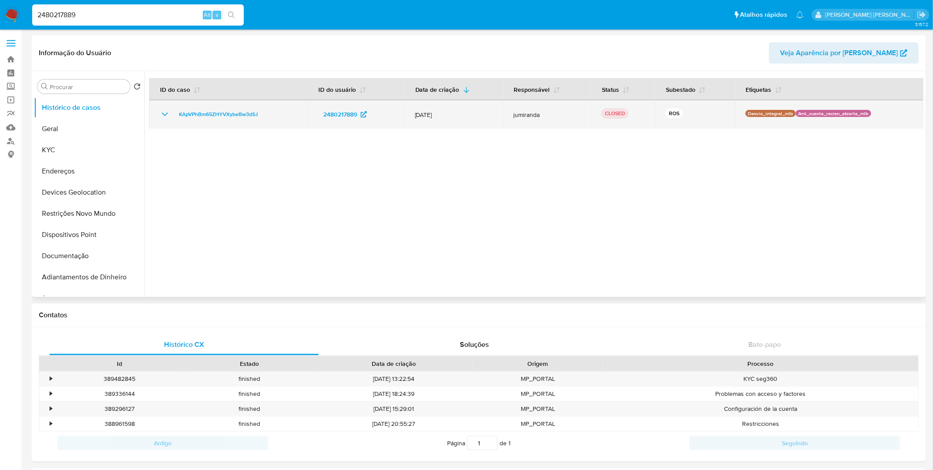
click at [164, 111] on icon "Mostrar/Ocultar" at bounding box center [165, 114] width 11 height 11
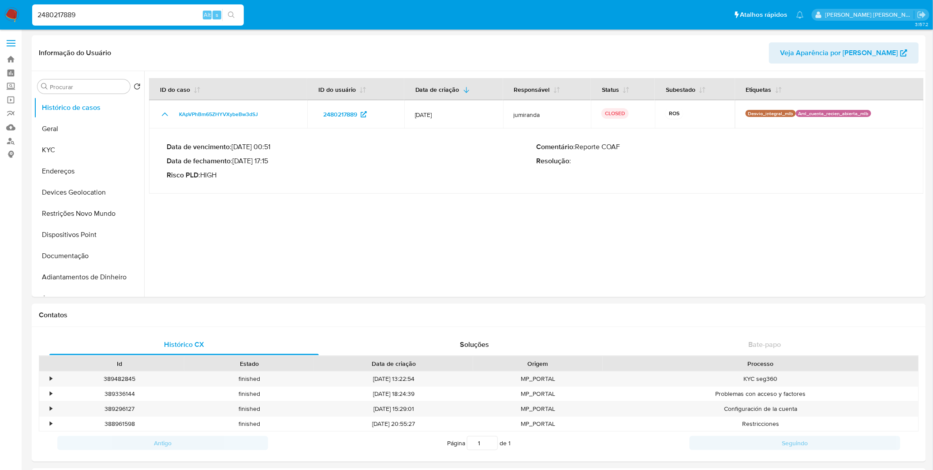
click at [101, 23] on div "2480217889 Alt s" at bounding box center [138, 14] width 212 height 21
click at [103, 18] on input "2480217889" at bounding box center [138, 14] width 212 height 11
paste input "623278324"
type input "2623278324"
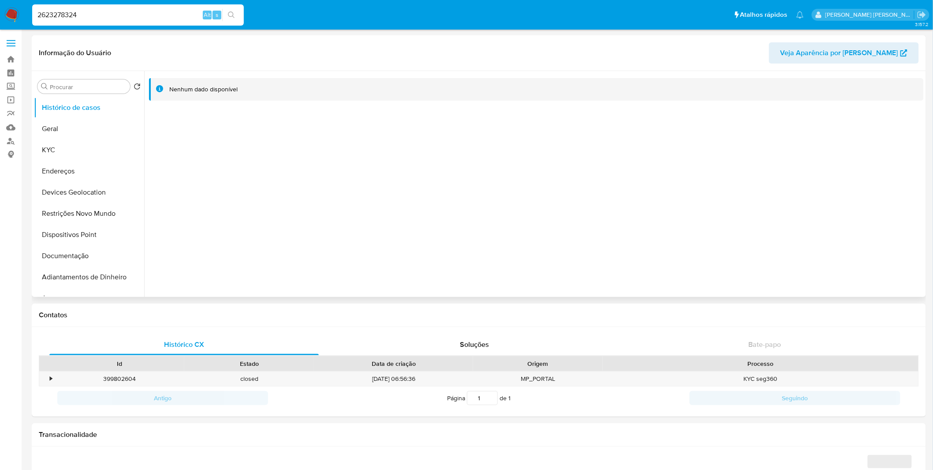
select select "10"
click at [133, 19] on input "2623278324" at bounding box center [138, 14] width 212 height 11
paste input "32444922"
type input "2632444922"
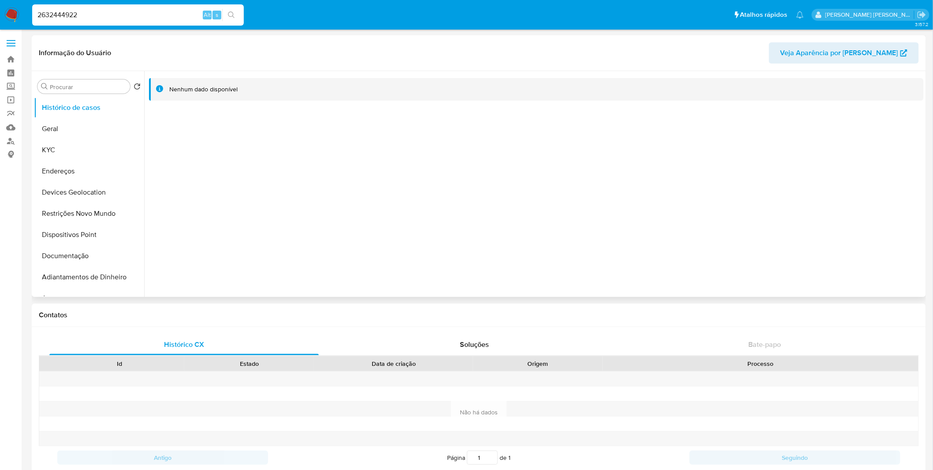
select select "10"
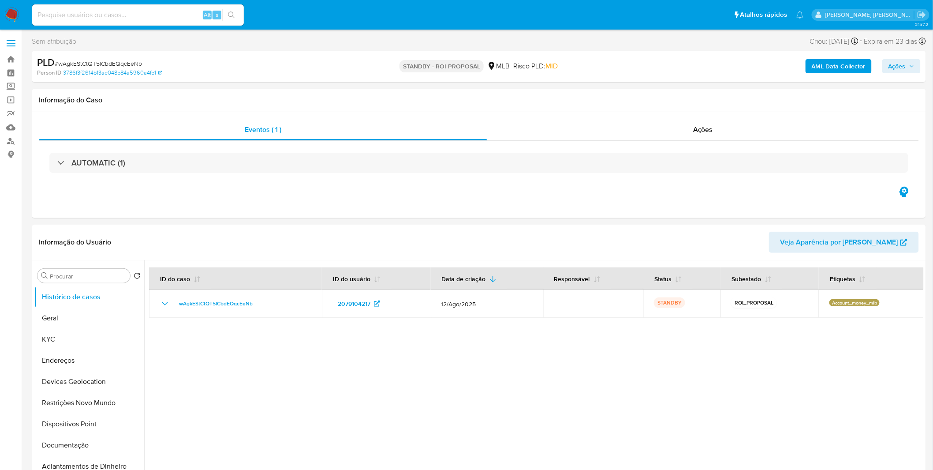
select select "10"
click at [291, 351] on div at bounding box center [534, 373] width 780 height 226
click at [20, 10] on nav "Pausado Ver notificaciones Alt s Atalhos rápidos Presiona las siguientes teclas…" at bounding box center [466, 15] width 933 height 30
click at [11, 11] on img at bounding box center [11, 14] width 15 height 15
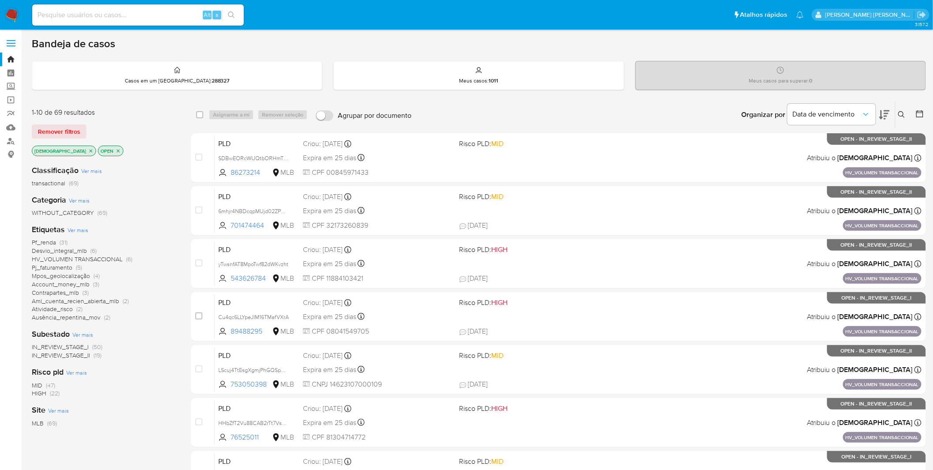
click at [96, 18] on input at bounding box center [138, 14] width 212 height 11
paste input "7DasnnJwCGOq97wIdy5opq46"
type input "7DasnnJwCGOq97wIdy5opq46"
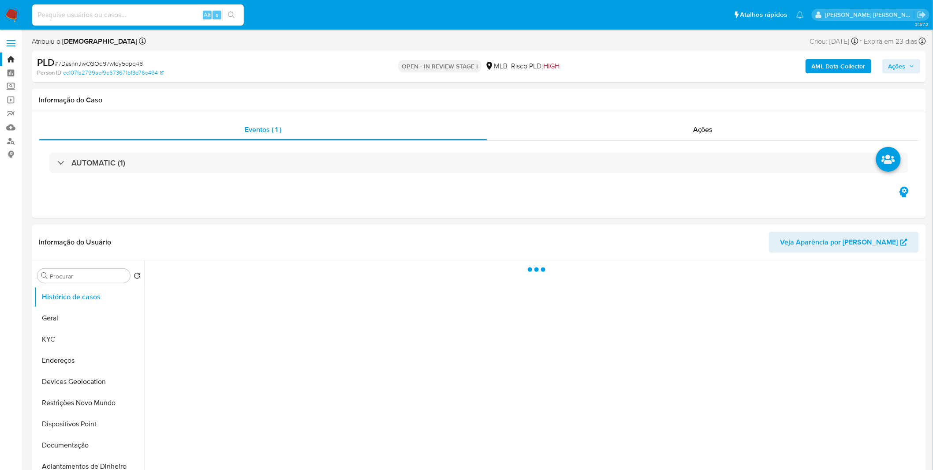
select select "10"
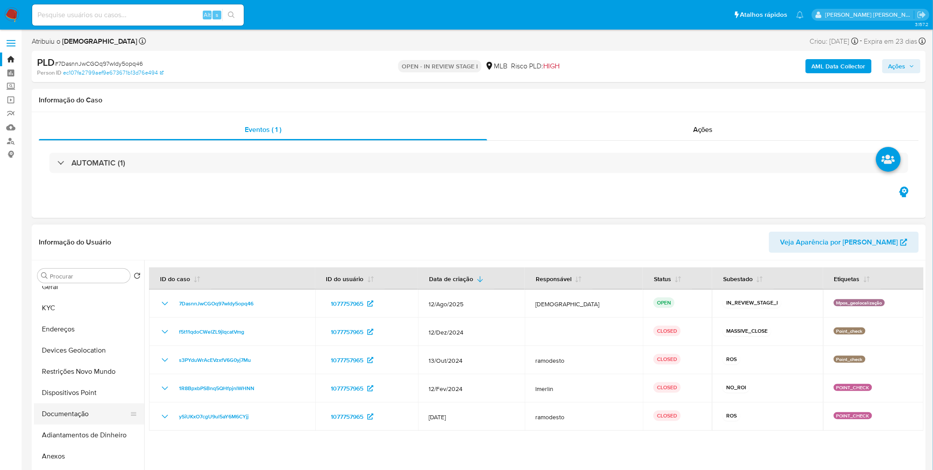
scroll to position [49, 0]
click at [73, 438] on button "Anexos" at bounding box center [85, 438] width 103 height 21
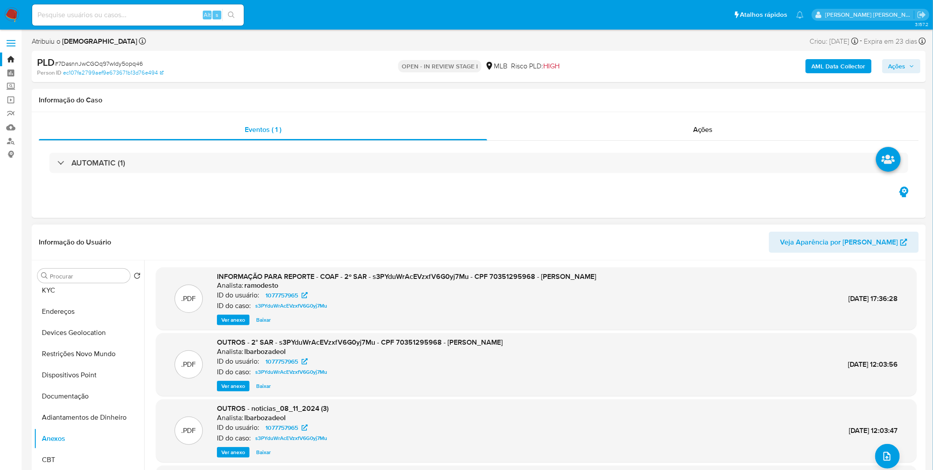
click at [237, 319] on span "Ver anexo" at bounding box center [233, 319] width 24 height 9
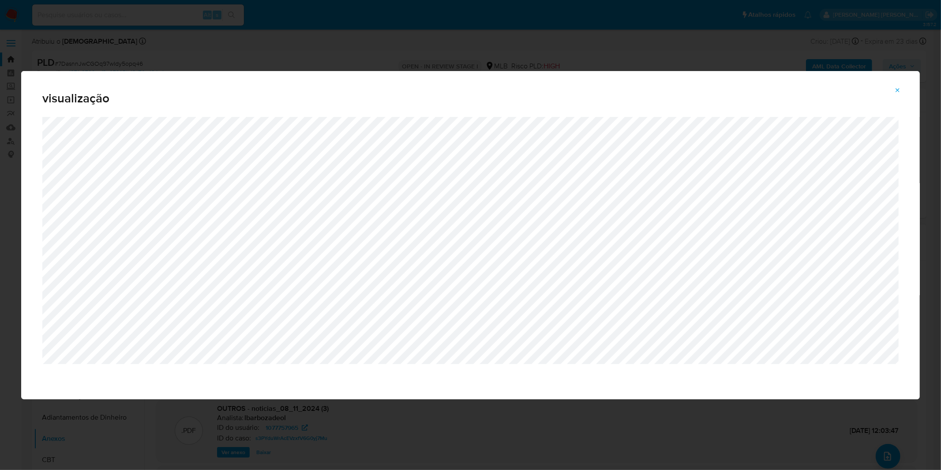
click at [356, 38] on div "visualização" at bounding box center [470, 235] width 941 height 470
click at [278, 27] on div "visualização" at bounding box center [470, 235] width 941 height 470
click at [292, 39] on div "visualização" at bounding box center [470, 235] width 941 height 470
click at [333, 46] on div "visualização" at bounding box center [470, 235] width 941 height 470
click at [906, 96] on button "Attachment preview" at bounding box center [897, 90] width 19 height 14
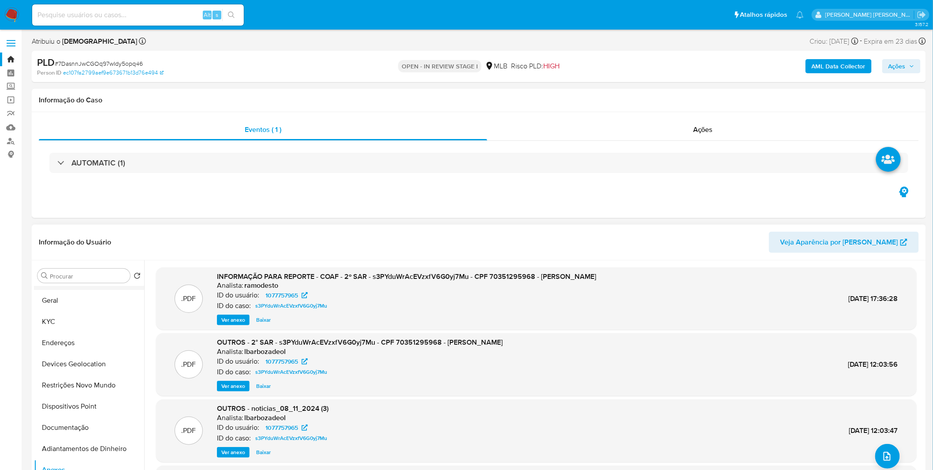
scroll to position [0, 0]
click at [64, 294] on button "Histórico de casos" at bounding box center [85, 296] width 103 height 21
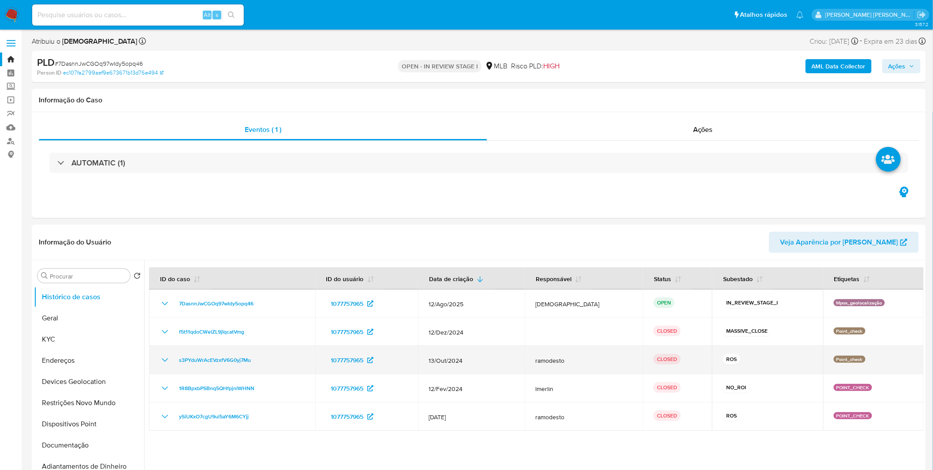
click at [162, 367] on td "s3PYduWrAcEVzxfV6G0yj7Mu" at bounding box center [232, 360] width 166 height 28
click at [161, 363] on icon "Mostrar/Ocultar" at bounding box center [165, 360] width 11 height 11
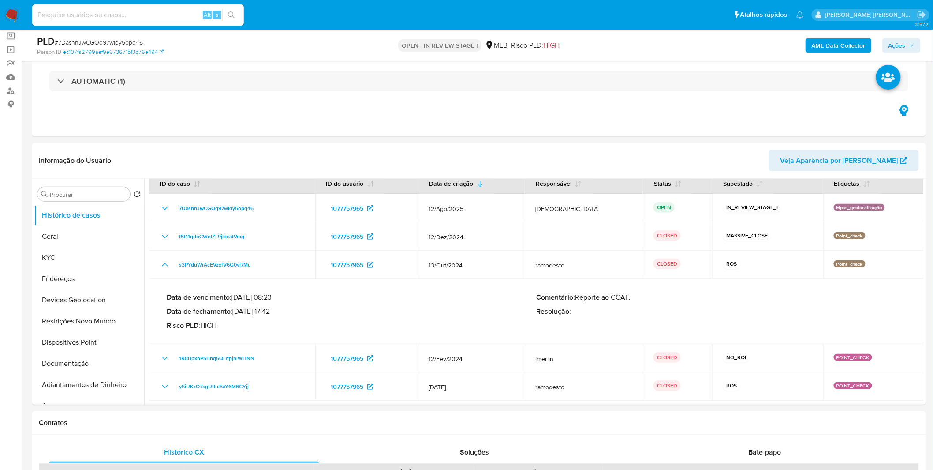
scroll to position [98, 0]
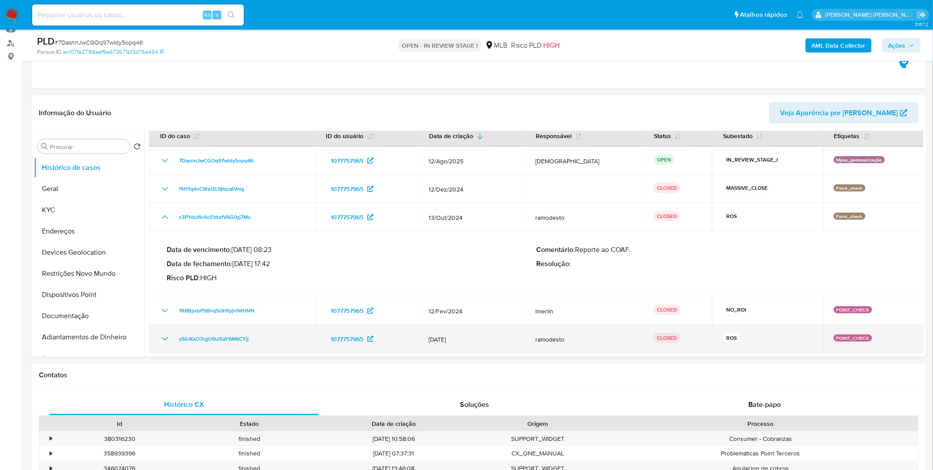
click at [166, 338] on icon "Mostrar/Ocultar" at bounding box center [165, 339] width 11 height 11
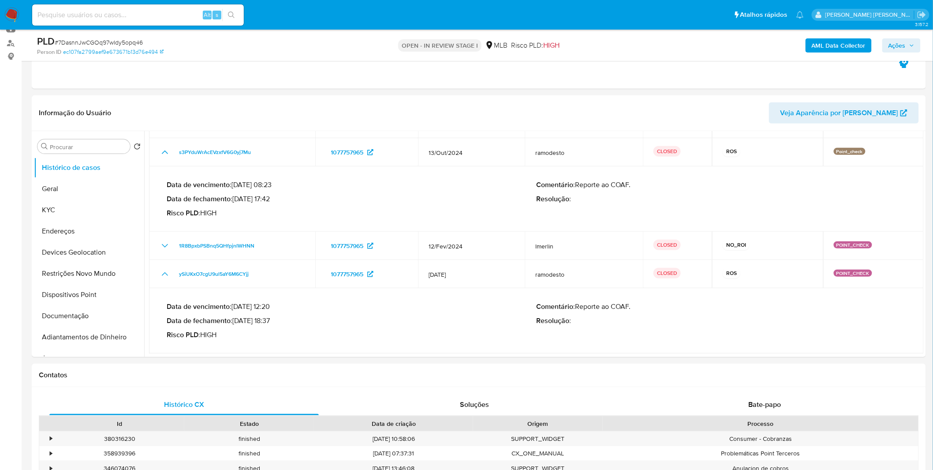
scroll to position [79, 0]
click at [95, 214] on button "KYC" at bounding box center [85, 209] width 103 height 21
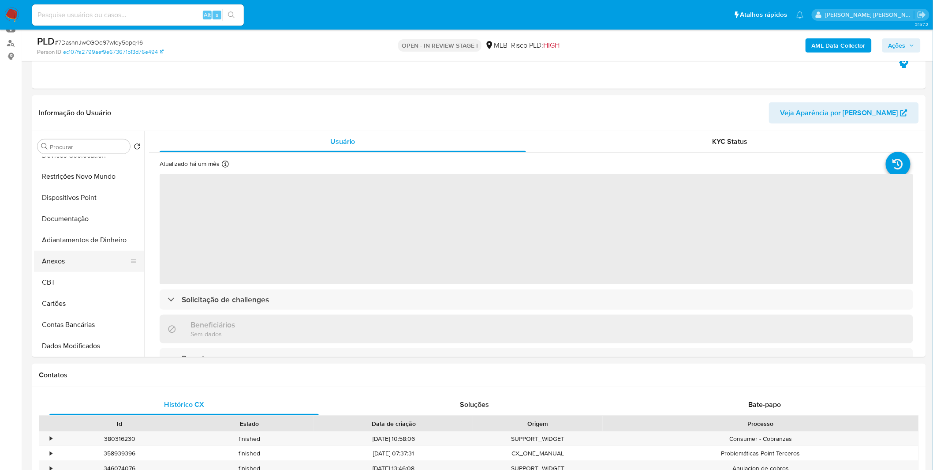
scroll to position [98, 0]
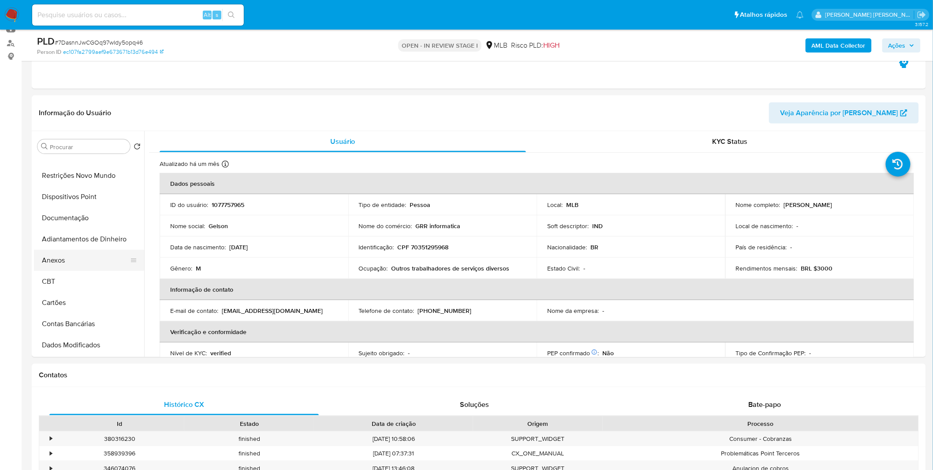
click at [91, 259] on button "Anexos" at bounding box center [85, 260] width 103 height 21
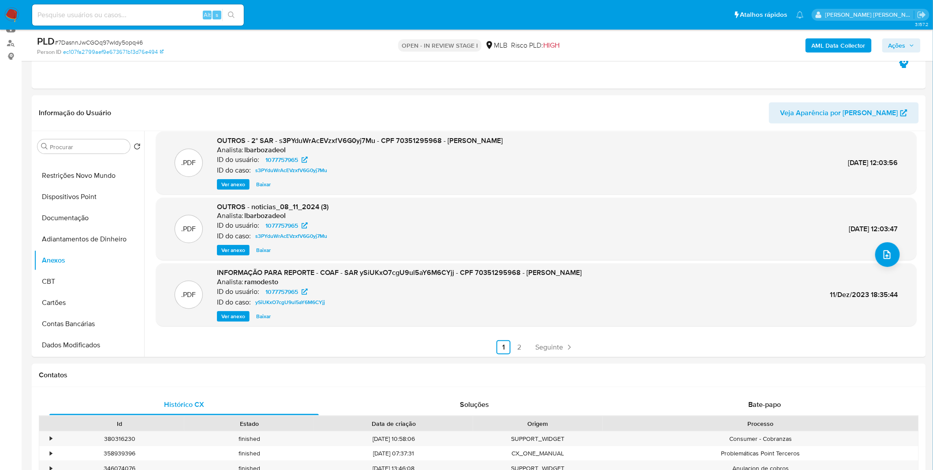
scroll to position [74, 0]
click at [239, 315] on span "Ver anexo" at bounding box center [233, 315] width 24 height 9
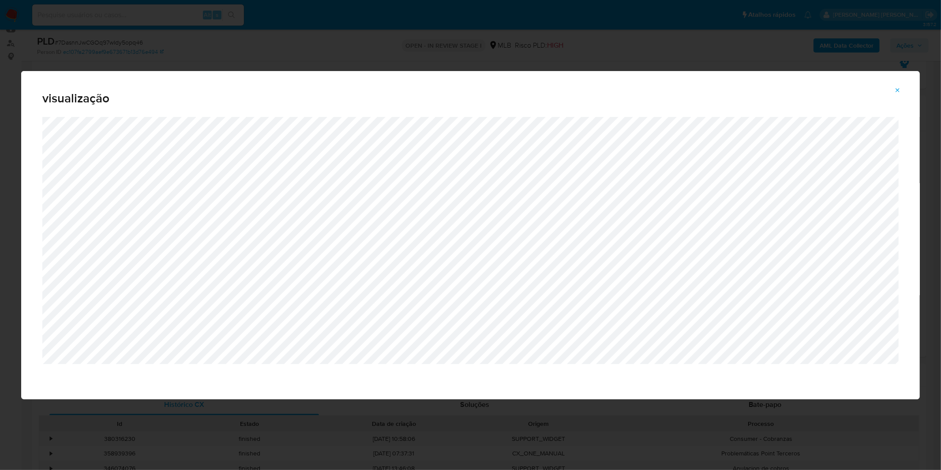
click at [329, 50] on div "visualização" at bounding box center [470, 235] width 941 height 470
click at [896, 87] on icon "Attachment preview" at bounding box center [897, 90] width 7 height 7
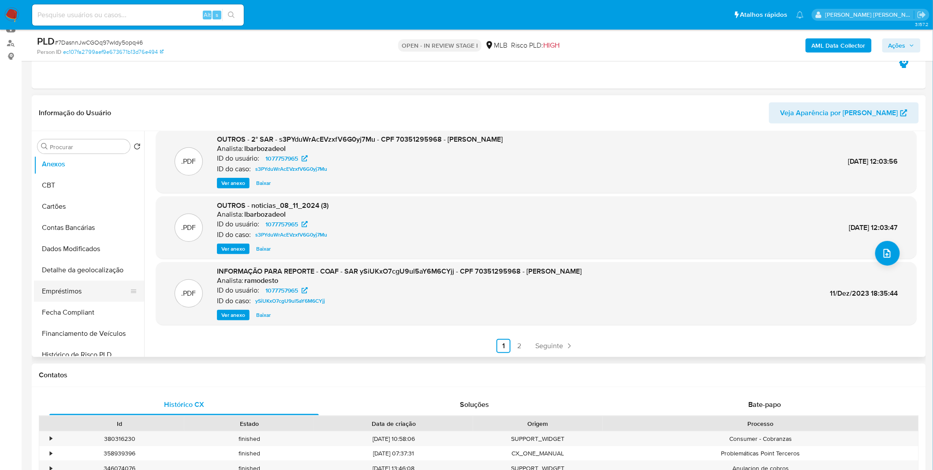
scroll to position [196, 0]
click at [828, 49] on b "AML Data Collector" at bounding box center [839, 45] width 54 height 14
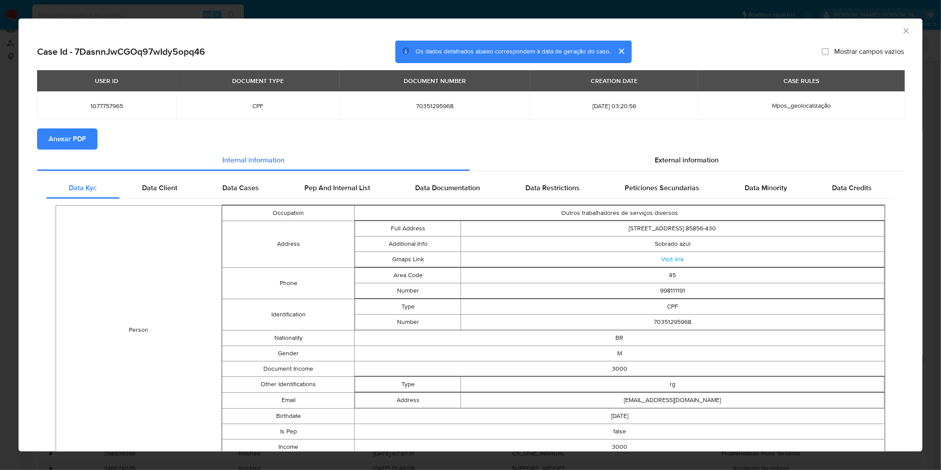
click at [79, 140] on span "Anexar PDF" at bounding box center [67, 138] width 37 height 19
click at [364, 11] on div "AML Data Collector Case Id - 7DasnnJwCGOq97wIdy5opq46 Os dados detalhados abaix…" at bounding box center [470, 235] width 941 height 470
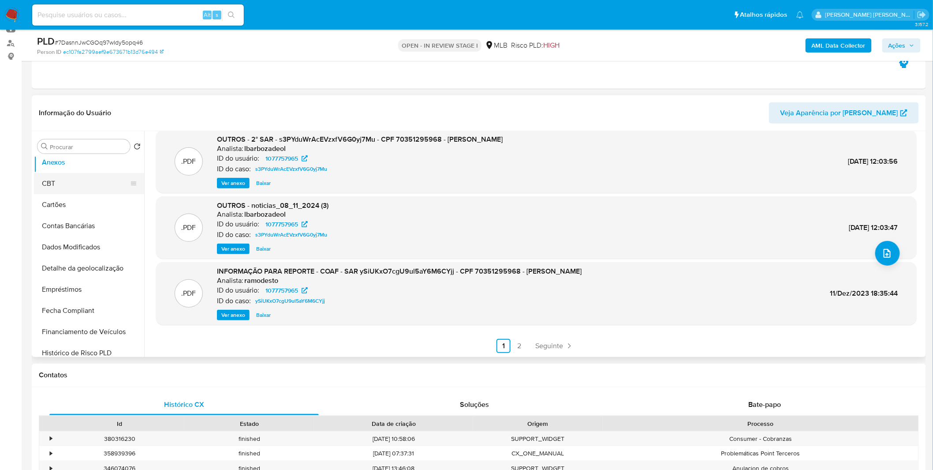
scroll to position [147, 0]
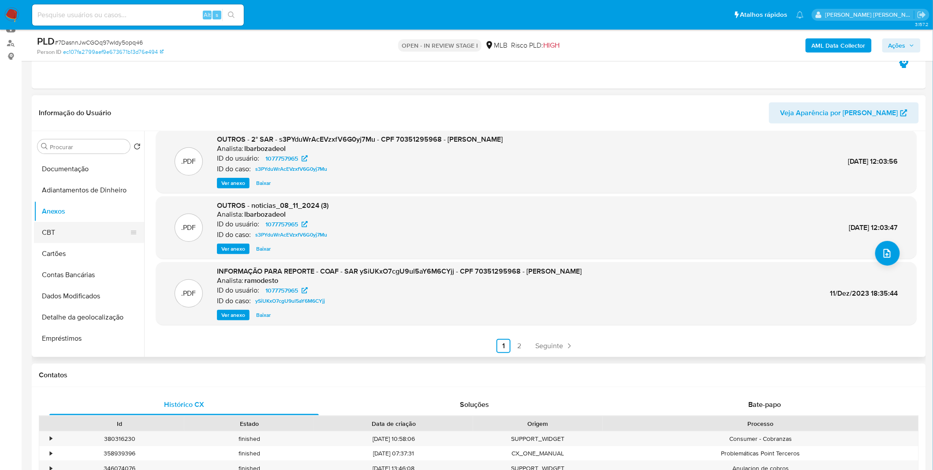
click at [66, 236] on button "CBT" at bounding box center [85, 232] width 103 height 21
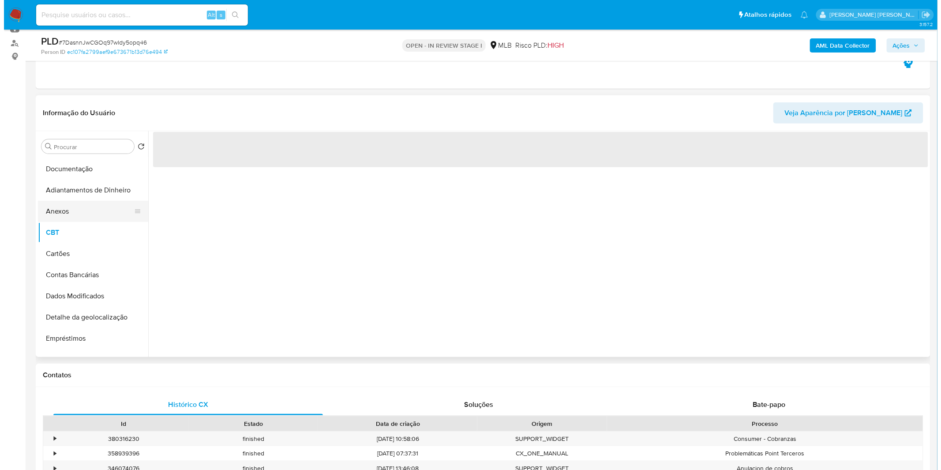
scroll to position [0, 0]
click at [79, 214] on button "Anexos" at bounding box center [85, 211] width 103 height 21
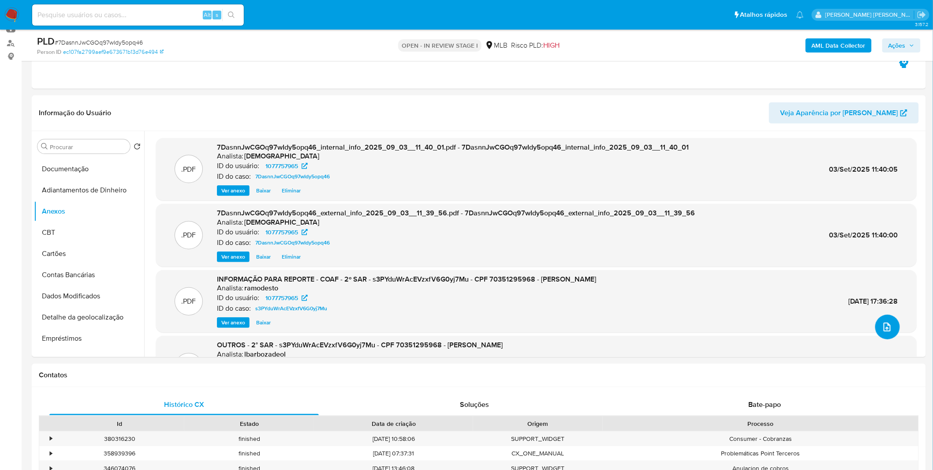
click at [876, 326] on button "upload-file" at bounding box center [888, 327] width 25 height 25
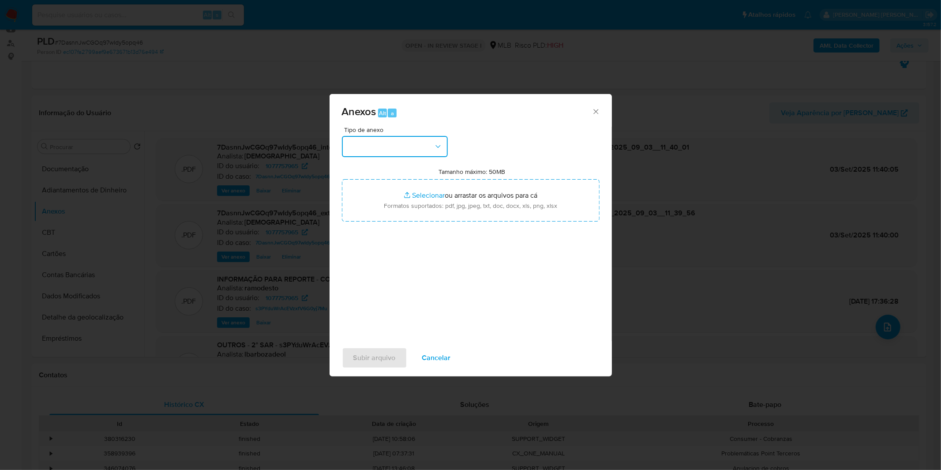
click at [398, 154] on button "button" at bounding box center [395, 146] width 106 height 21
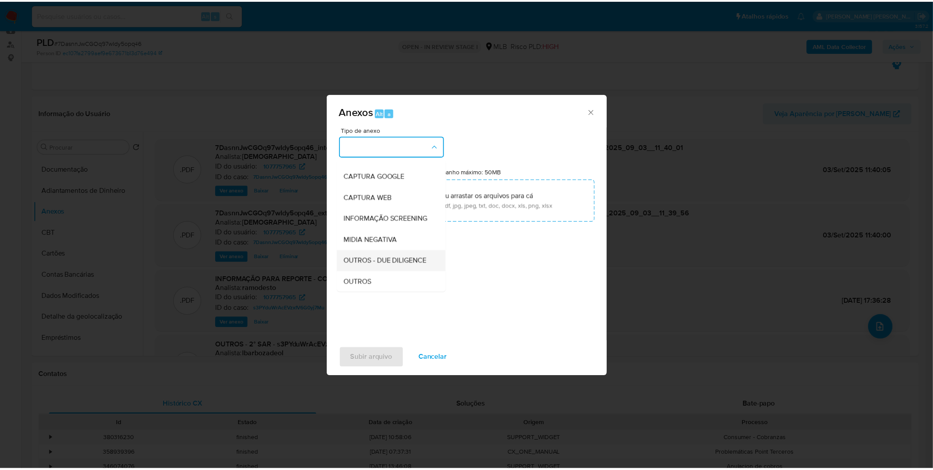
scroll to position [98, 0]
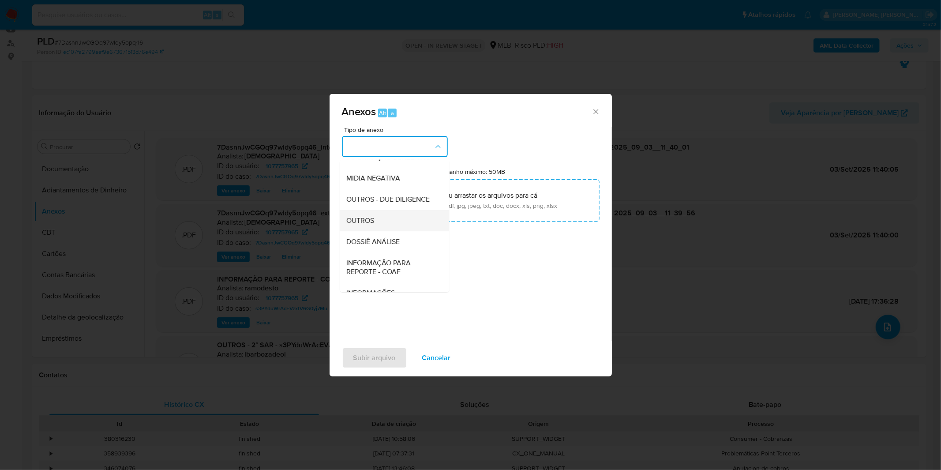
click at [400, 231] on div "OUTROS" at bounding box center [392, 220] width 90 height 21
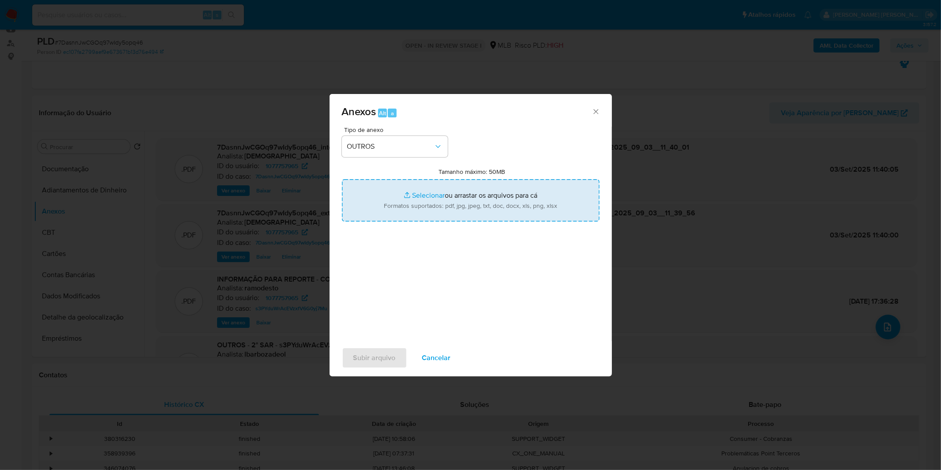
click at [408, 214] on input "Tamanho máximo: 50MB Selecionar arquivos" at bounding box center [471, 200] width 258 height 42
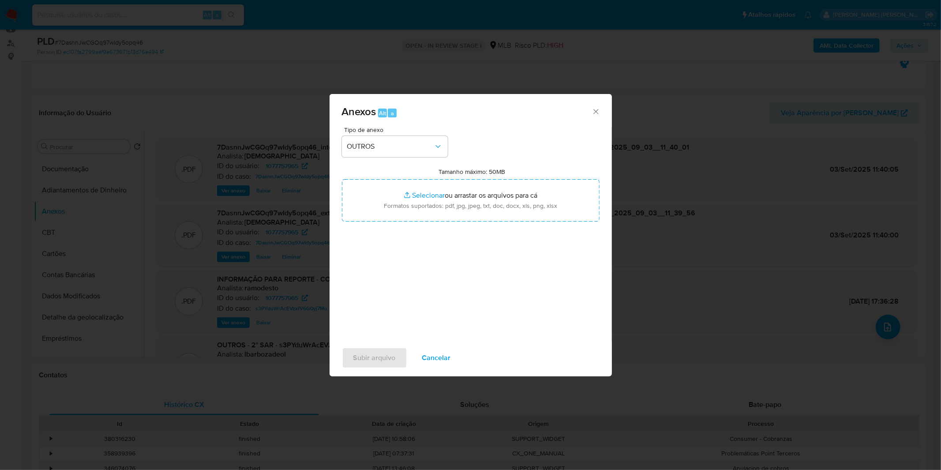
click at [660, 223] on div "Anexos Alt a Tipo de anexo OUTROS Tamanho máximo: 50MB Selecionar arquivos Sele…" at bounding box center [470, 235] width 941 height 470
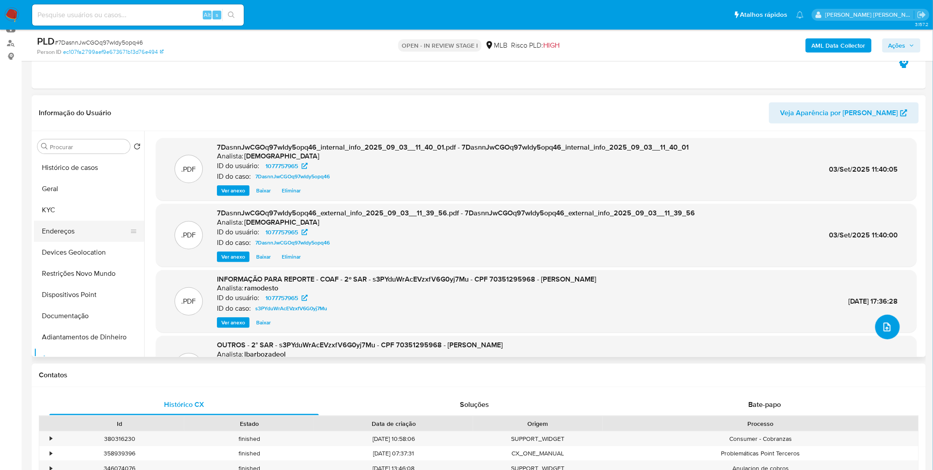
scroll to position [49, 0]
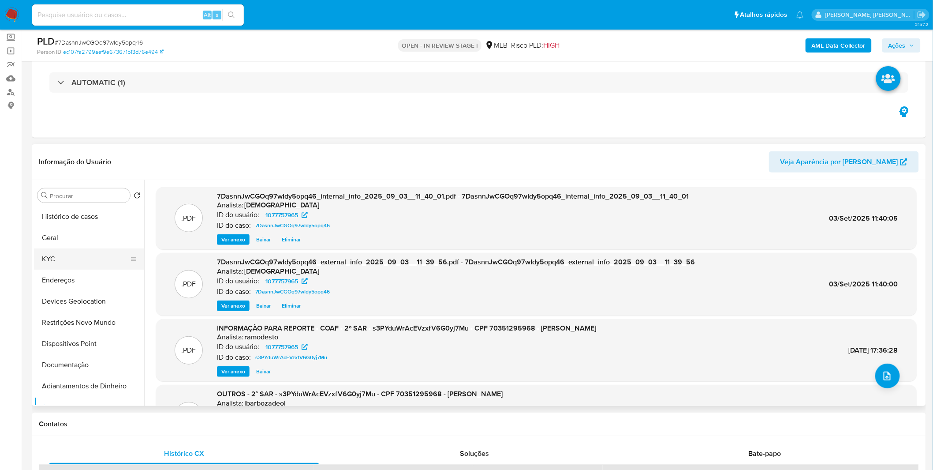
click at [41, 258] on button "KYC" at bounding box center [85, 258] width 103 height 21
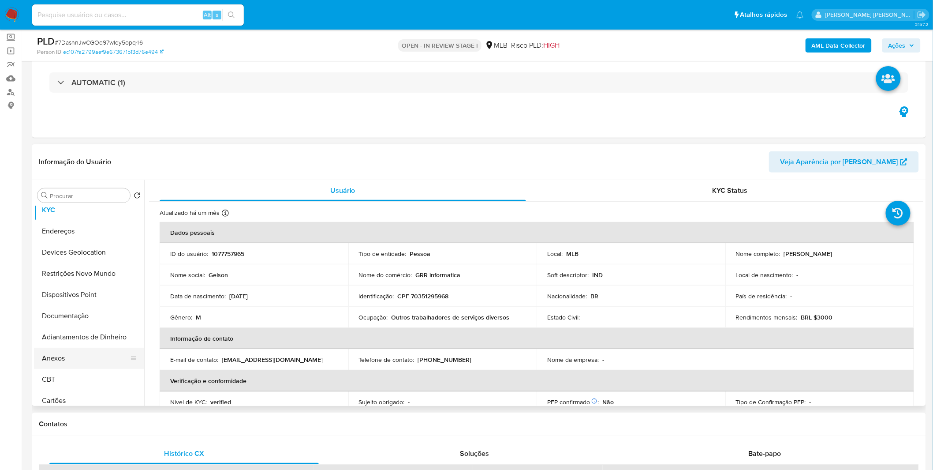
click at [64, 358] on button "Anexos" at bounding box center [85, 358] width 103 height 21
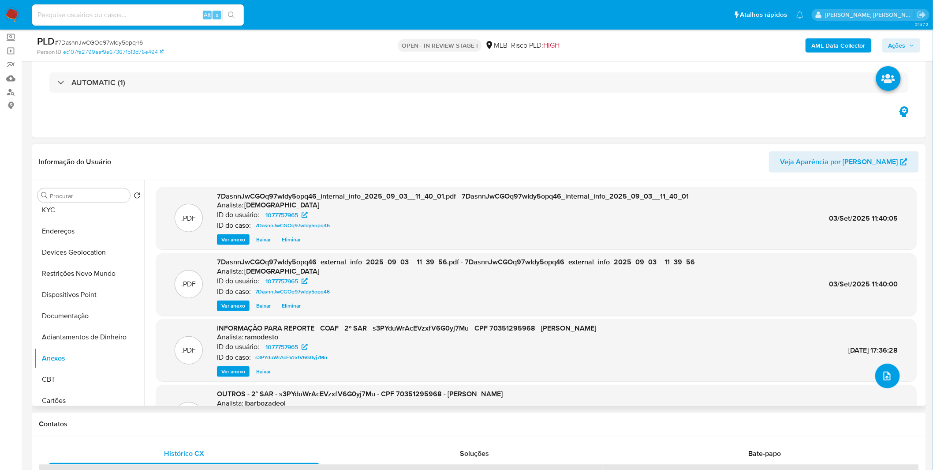
click at [882, 372] on icon "upload-file" at bounding box center [887, 376] width 11 height 11
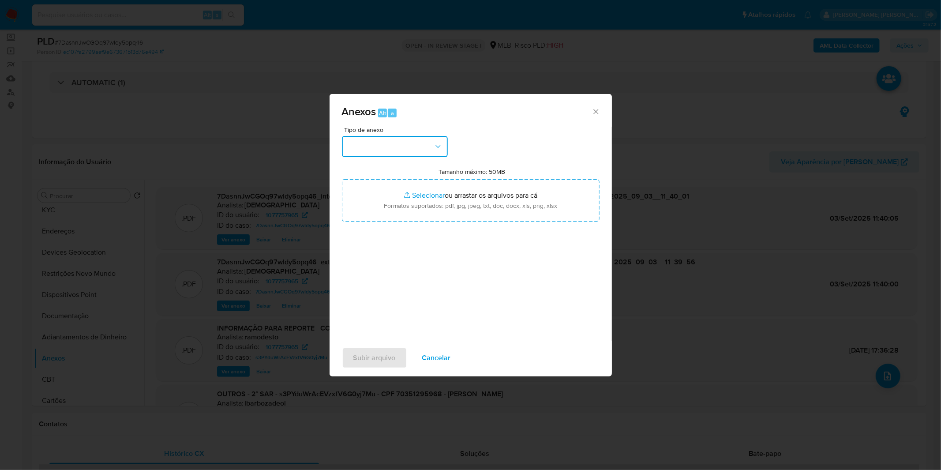
click at [385, 146] on button "button" at bounding box center [395, 146] width 106 height 21
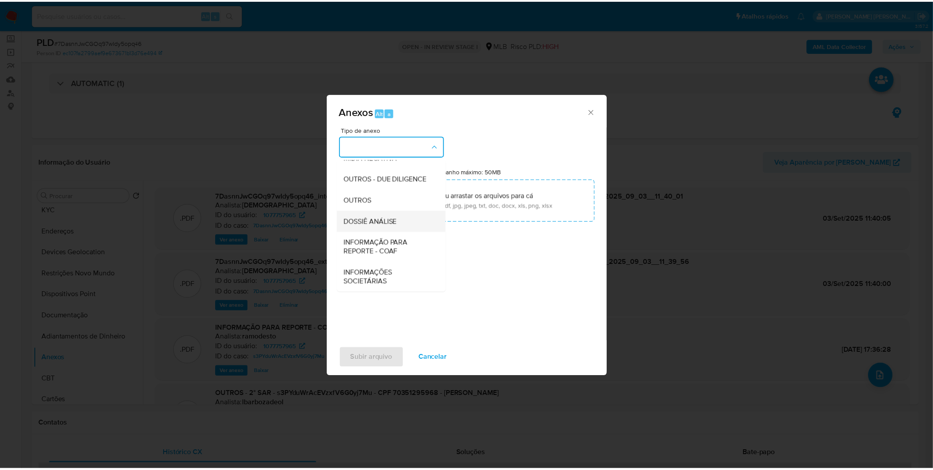
scroll to position [135, 0]
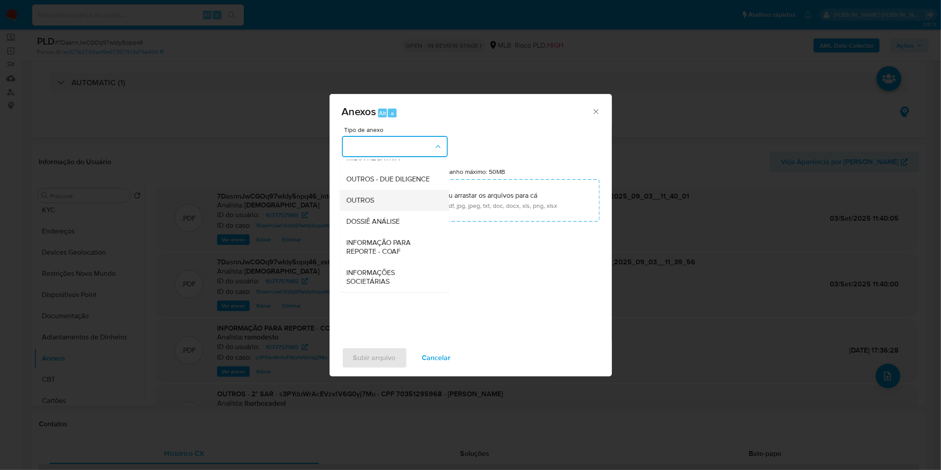
click at [371, 199] on span "OUTROS" at bounding box center [361, 200] width 28 height 9
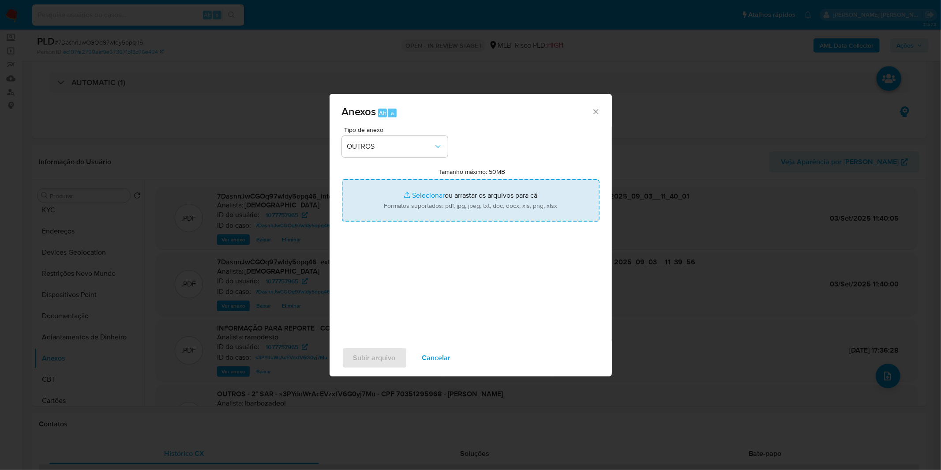
click at [390, 192] on input "Tamanho máximo: 50MB Selecionar arquivos" at bounding box center [471, 200] width 258 height 42
type input "C:\fakepath\3º SAR - XXXX_XX - CPF 70351295968 - GELSON RIBEIRO RODRIGUES.pdf"
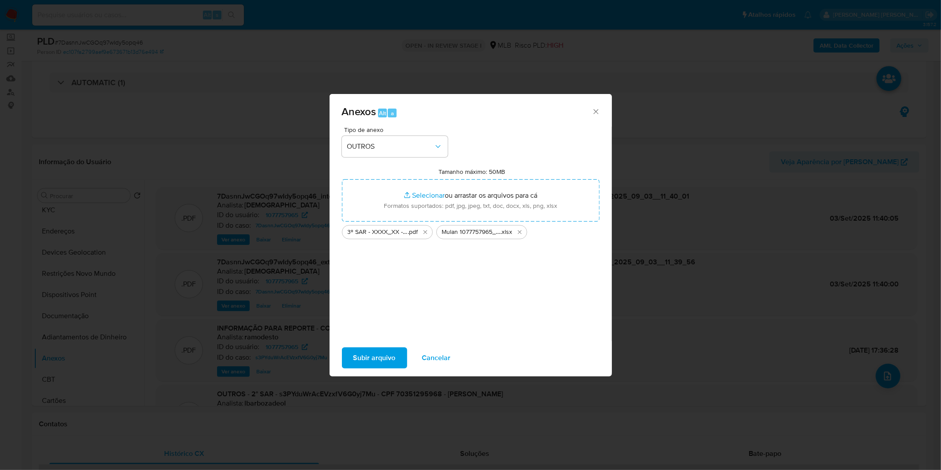
click at [374, 359] on span "Subir arquivo" at bounding box center [374, 357] width 42 height 19
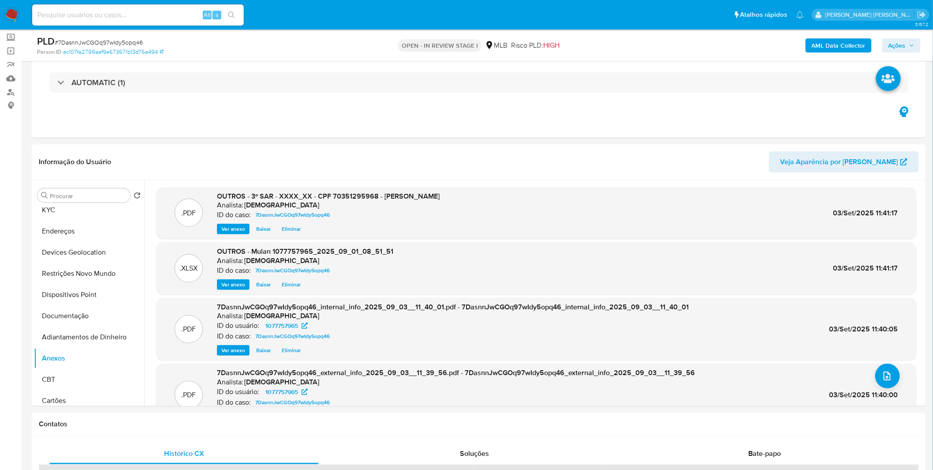
click at [911, 43] on icon "button" at bounding box center [912, 45] width 5 height 5
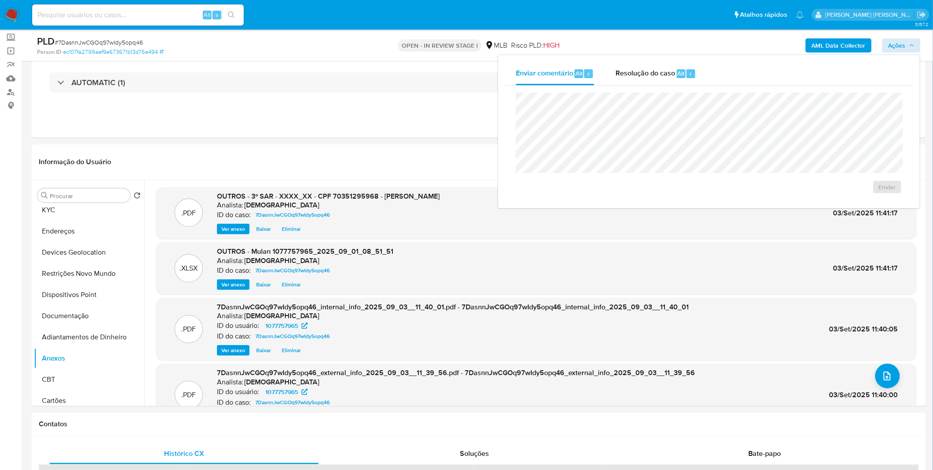
click at [637, 76] on span "Resolução do caso" at bounding box center [646, 73] width 60 height 10
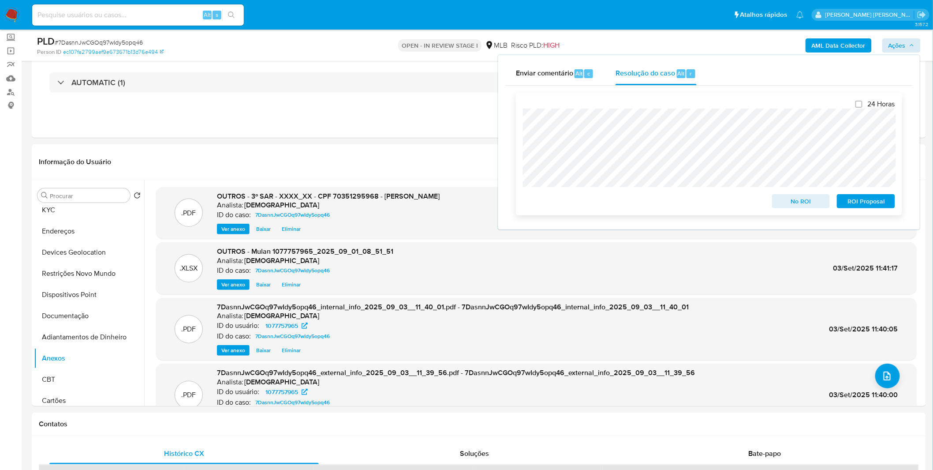
click at [871, 203] on span "ROI Proposal" at bounding box center [866, 201] width 46 height 12
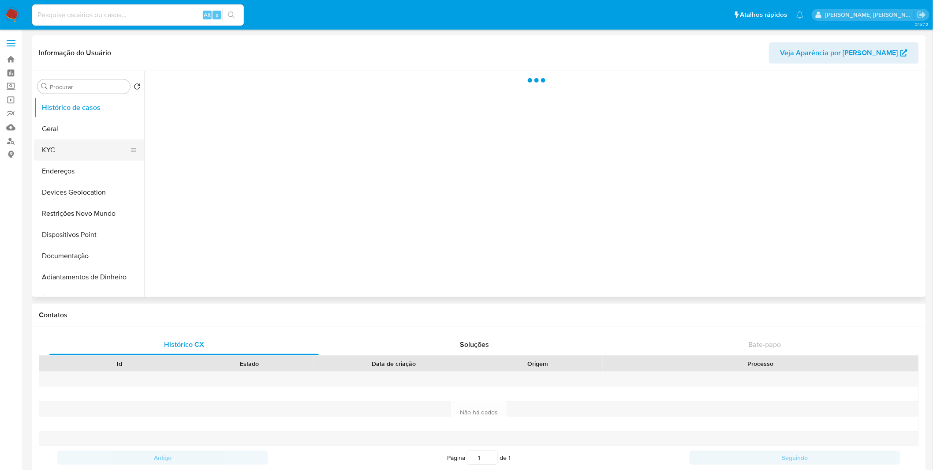
click at [83, 149] on button "KYC" at bounding box center [85, 149] width 103 height 21
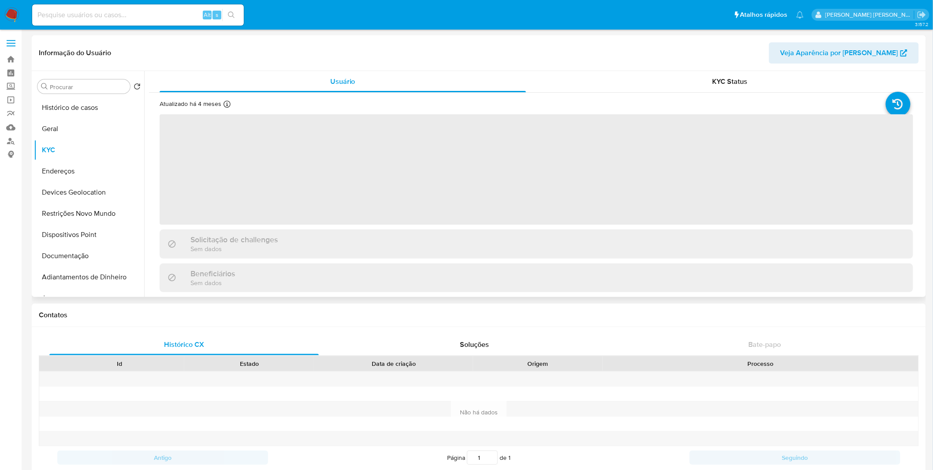
scroll to position [231, 0]
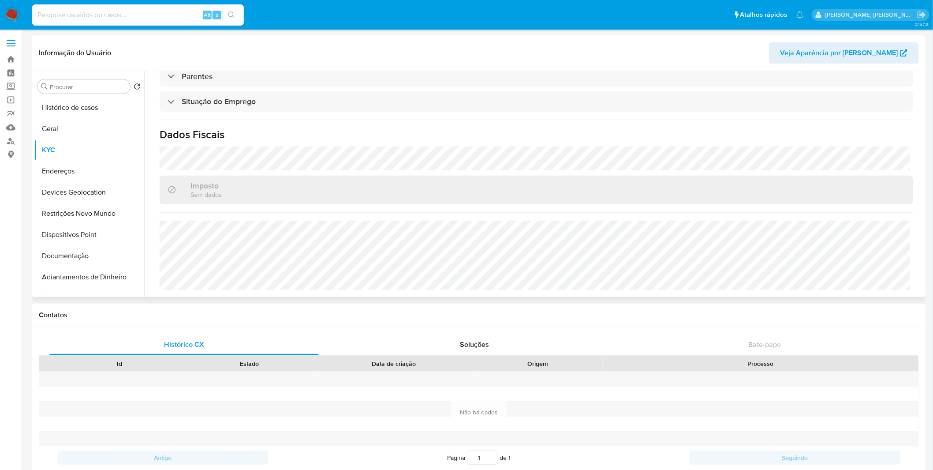
select select "10"
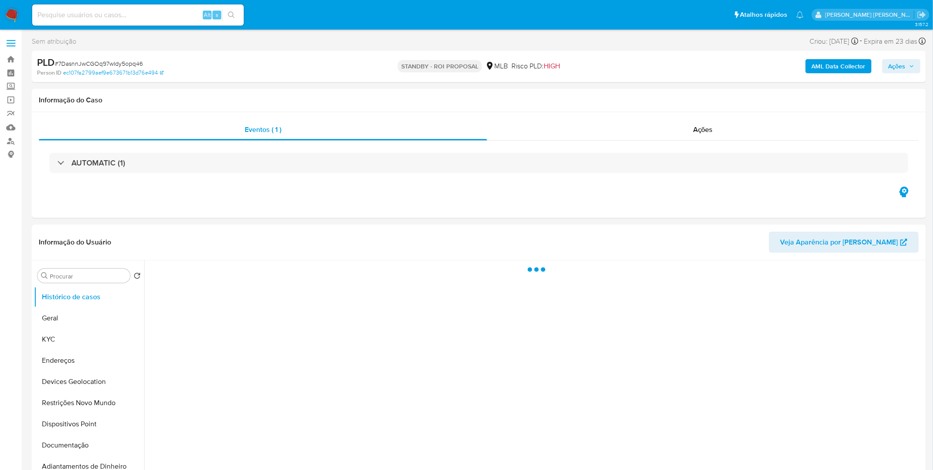
select select "10"
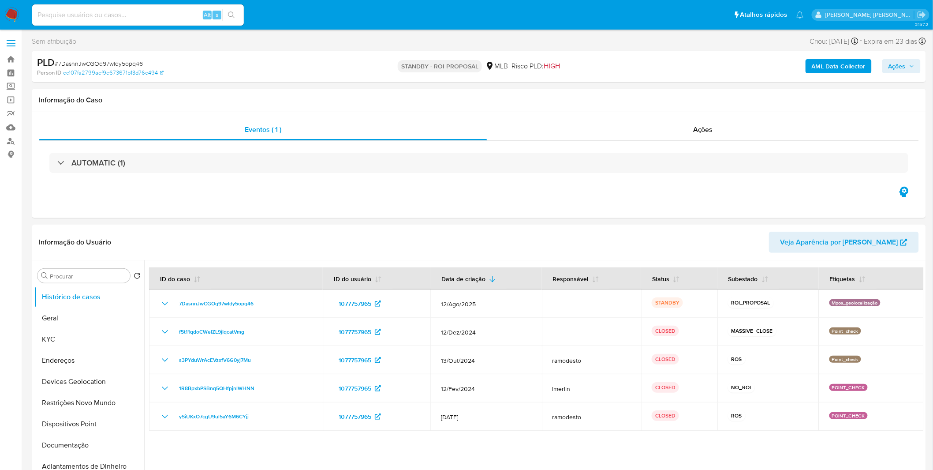
click at [12, 12] on img at bounding box center [11, 14] width 15 height 15
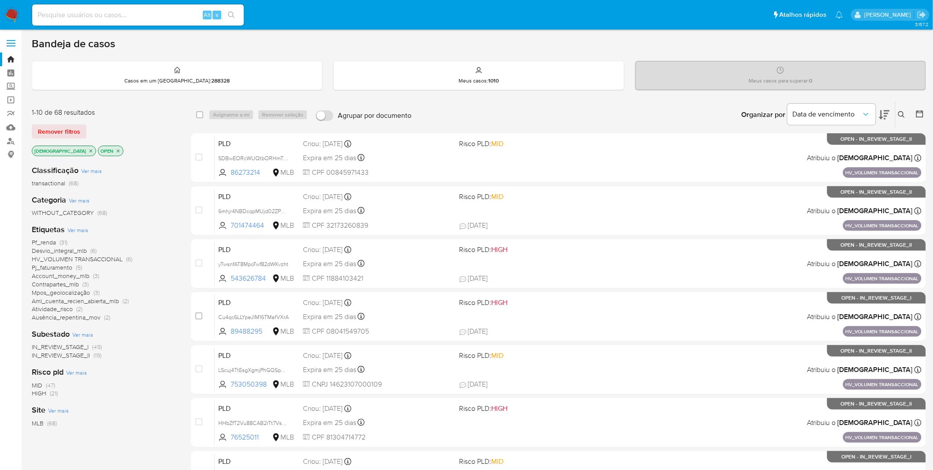
click at [74, 231] on span "Ver mais" at bounding box center [77, 230] width 21 height 8
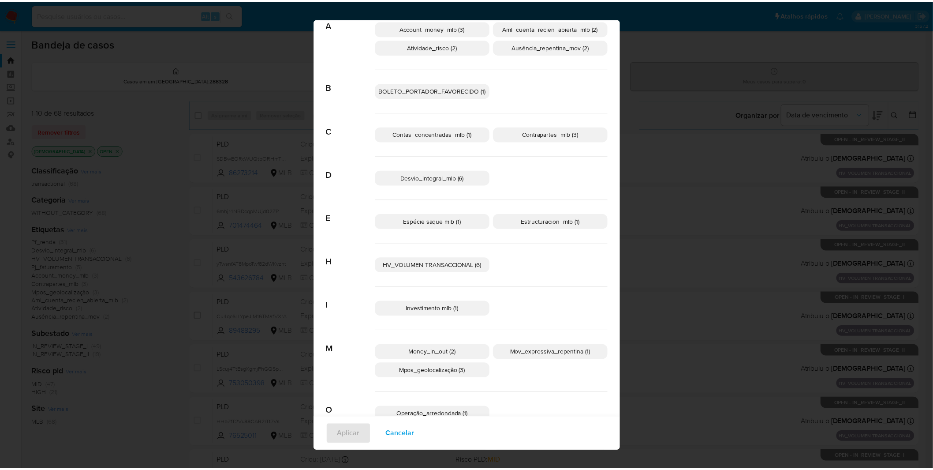
scroll to position [184, 0]
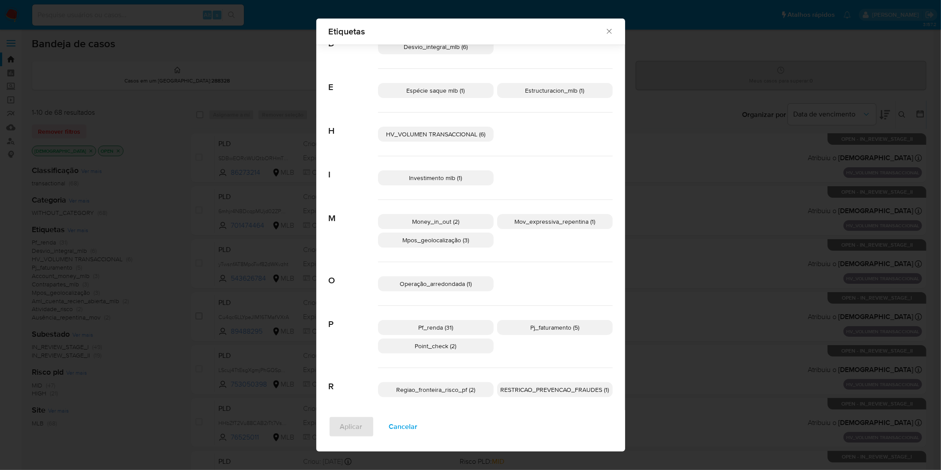
click at [461, 348] on p "Point_check (2)" at bounding box center [436, 345] width 116 height 15
click at [346, 427] on span "Aplicar" at bounding box center [351, 426] width 22 height 19
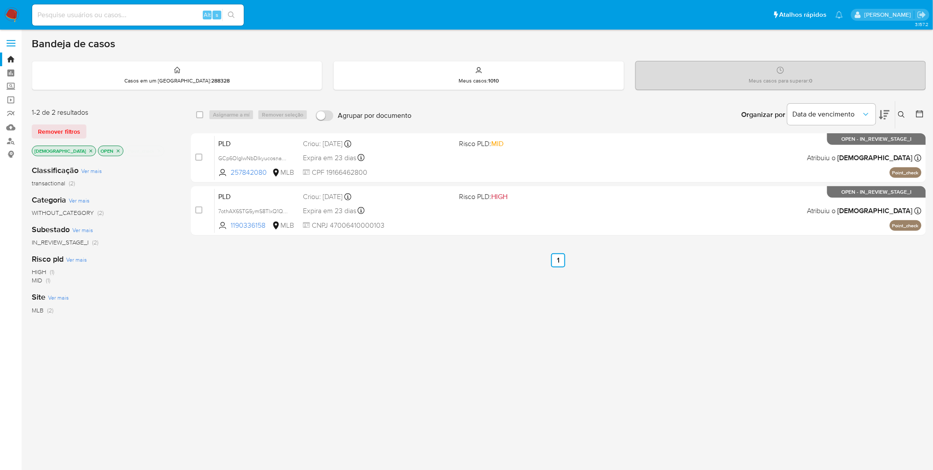
click at [518, 345] on div "select-all-cases-checkbox Asignarme a mí Remover seleção Agrupar por documento …" at bounding box center [558, 301] width 735 height 400
click at [15, 7] on img at bounding box center [11, 14] width 15 height 15
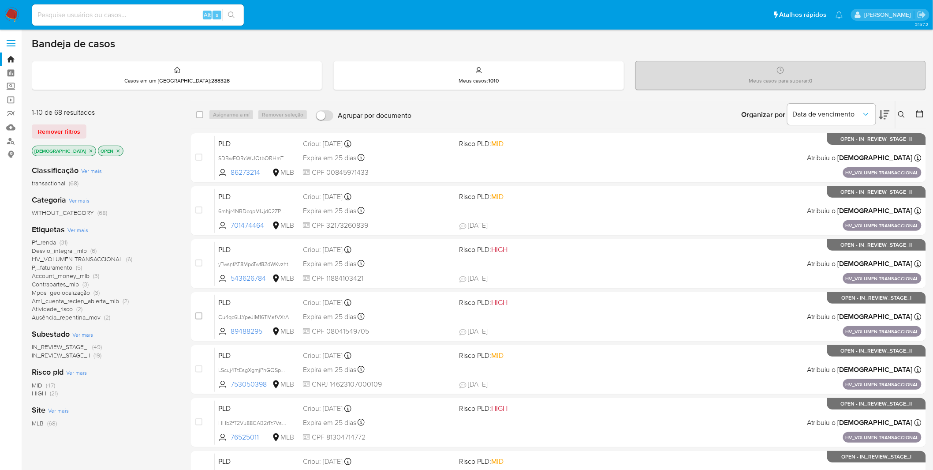
click at [66, 13] on input at bounding box center [138, 14] width 212 height 11
paste input "o3xRhZdMYm5BQHUpTNyrYgp2"
type input "o3xRhZdMYm5BQHUpTNyrYgp2"
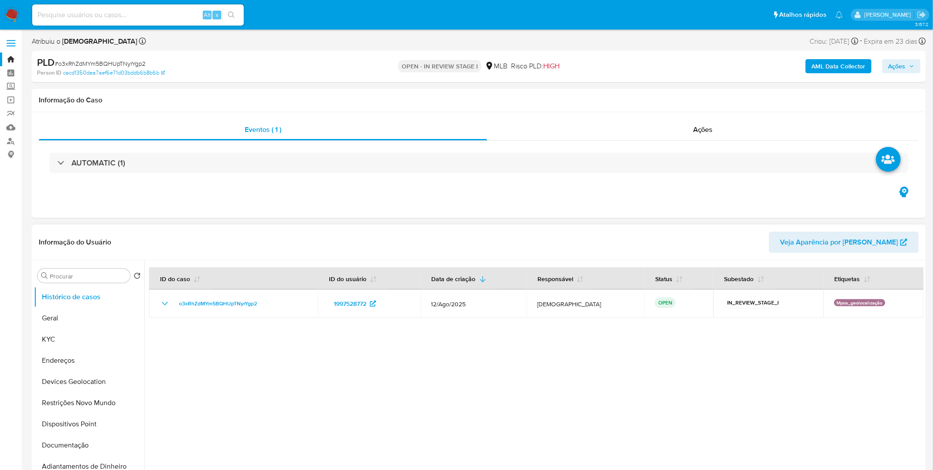
select select "10"
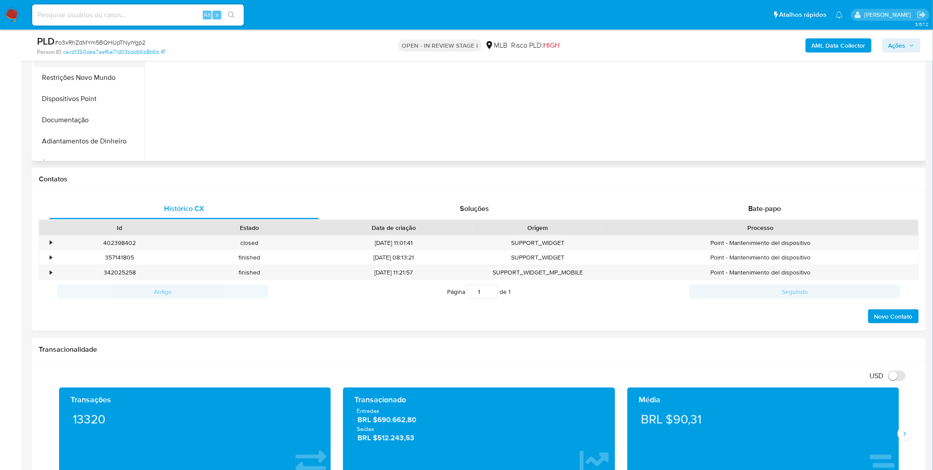
scroll to position [98, 0]
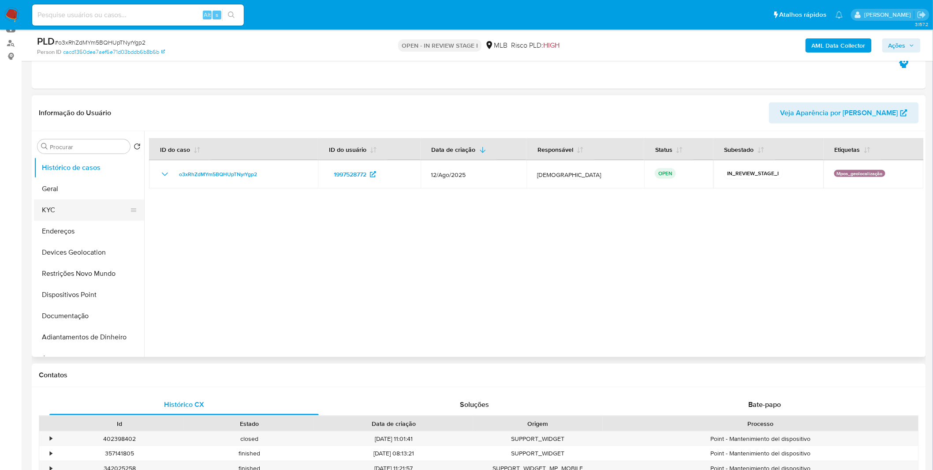
click at [89, 214] on button "KYC" at bounding box center [85, 209] width 103 height 21
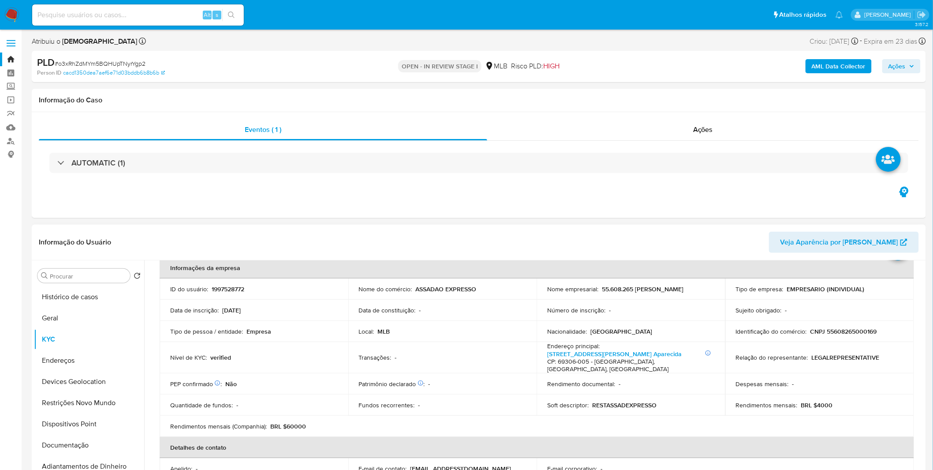
scroll to position [0, 0]
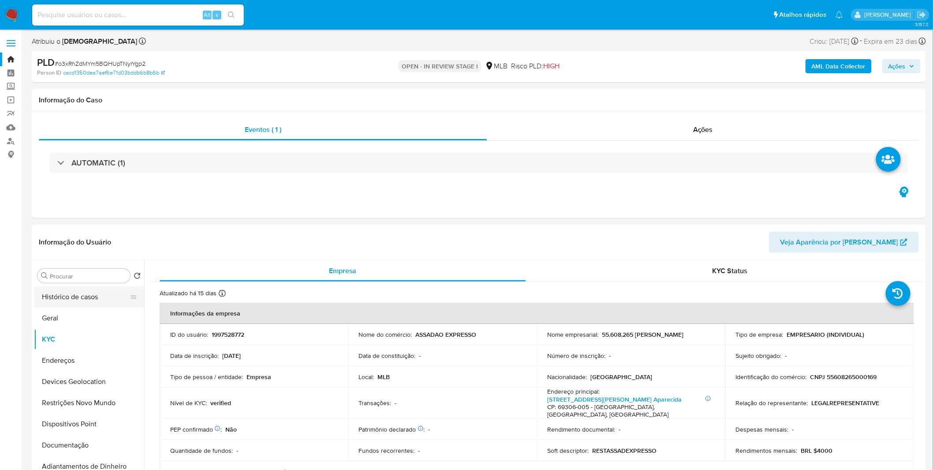
click at [85, 297] on button "Histórico de casos" at bounding box center [85, 296] width 103 height 21
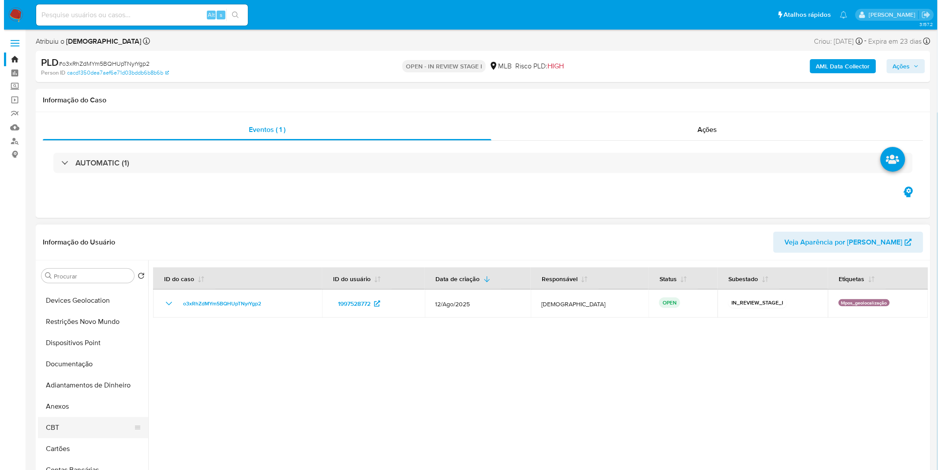
scroll to position [98, 0]
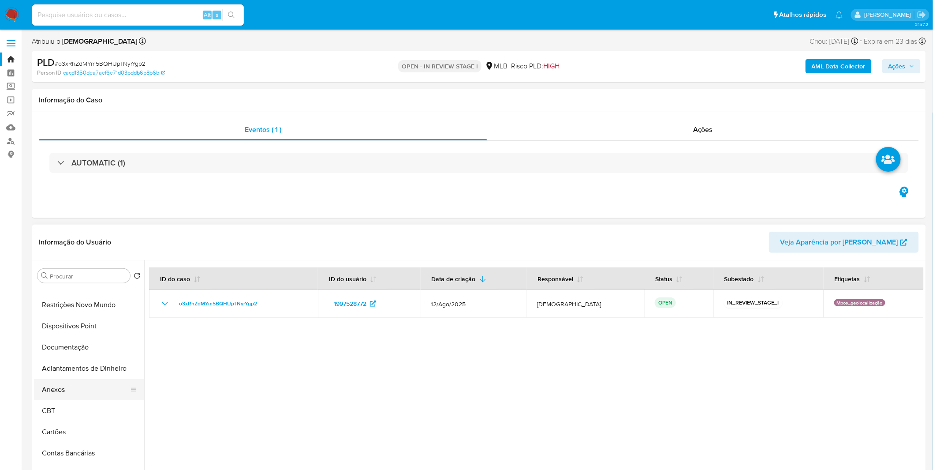
click at [78, 390] on button "Anexos" at bounding box center [85, 389] width 103 height 21
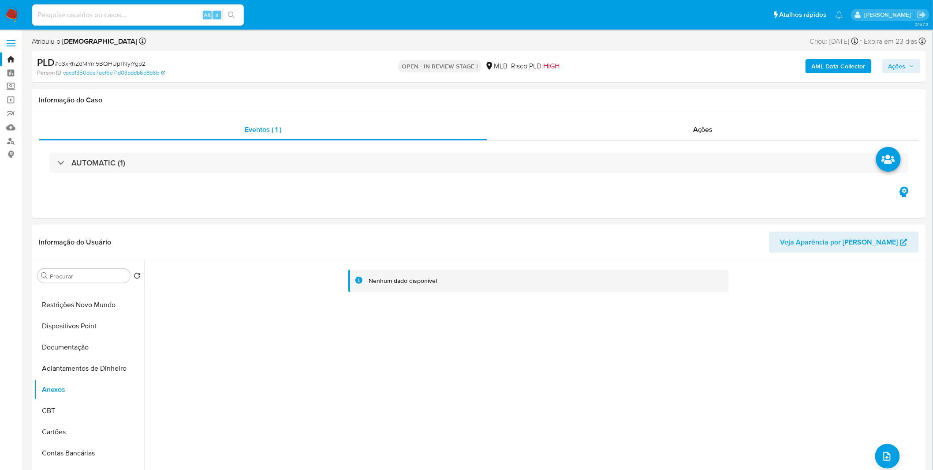
click at [822, 65] on b "AML Data Collector" at bounding box center [839, 66] width 54 height 14
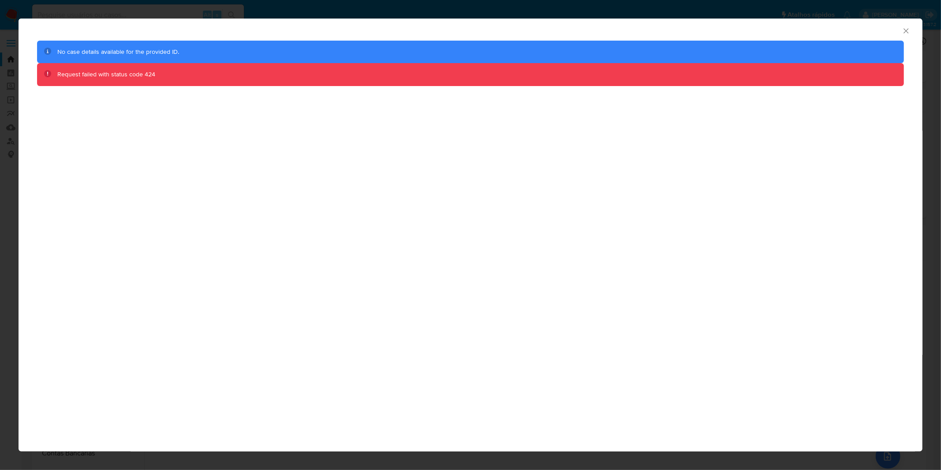
click at [898, 27] on div "AML Data Collector" at bounding box center [463, 30] width 877 height 10
click at [900, 27] on div "AML Data Collector" at bounding box center [463, 30] width 877 height 10
click at [902, 28] on icon "Fechar a janela" at bounding box center [906, 30] width 9 height 9
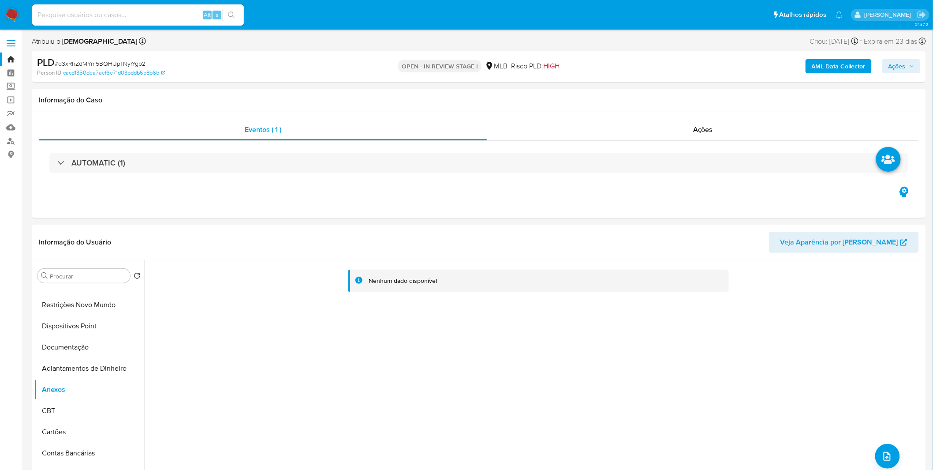
click at [815, 68] on b "AML Data Collector" at bounding box center [839, 66] width 54 height 14
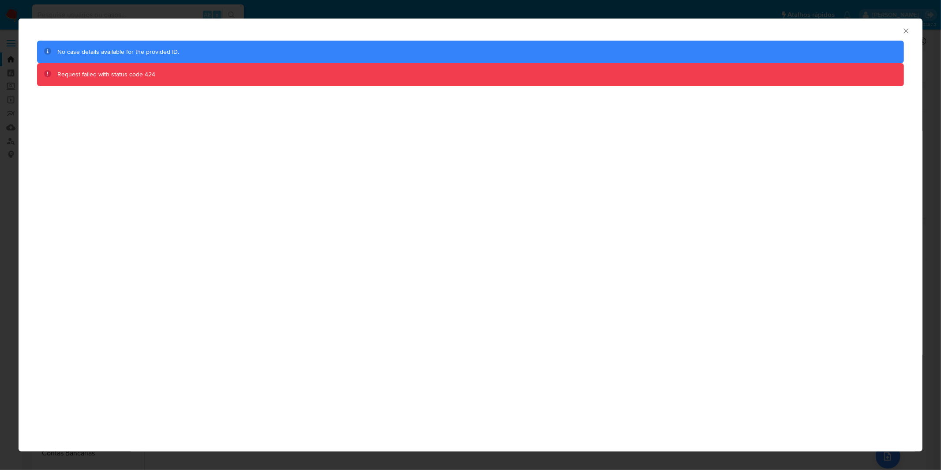
click at [583, 237] on div "AML Data Collector No case details available for the provided ID. Request faile…" at bounding box center [471, 235] width 904 height 433
click at [904, 28] on icon "Fechar a janela" at bounding box center [906, 30] width 9 height 9
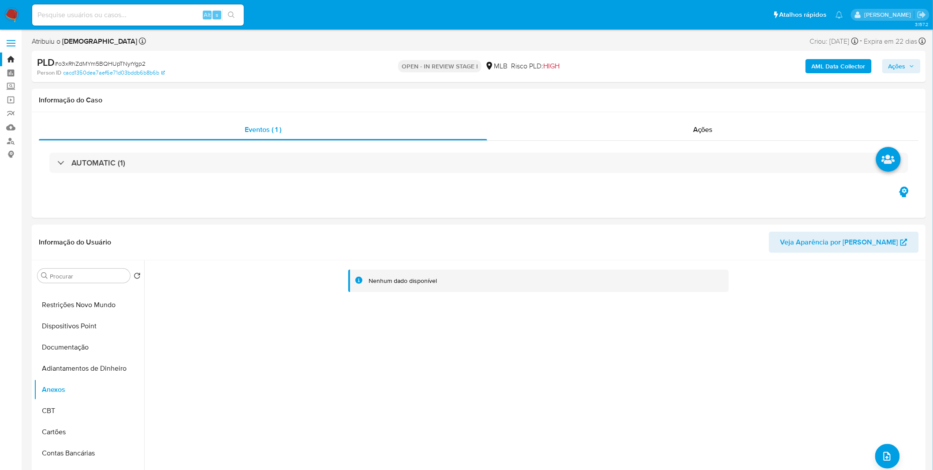
click at [806, 63] on div "AML Data Collector Ações" at bounding box center [775, 66] width 292 height 21
click at [820, 65] on b "AML Data Collector" at bounding box center [839, 66] width 54 height 14
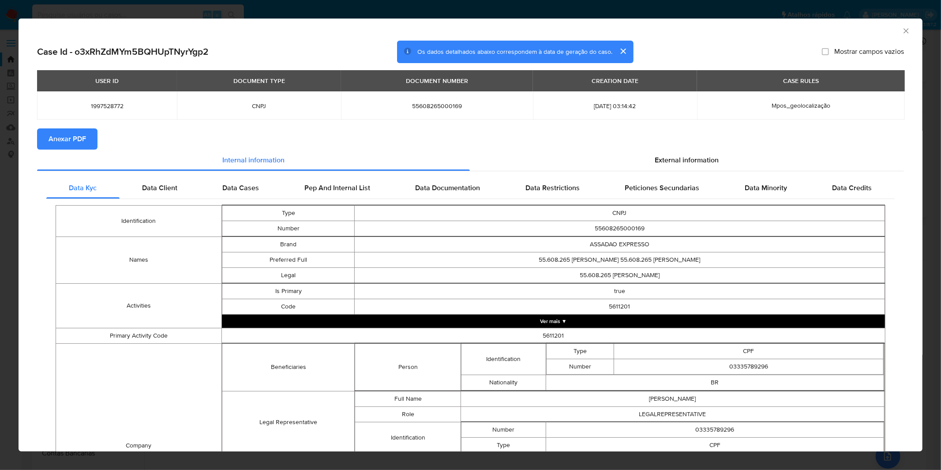
click at [89, 140] on button "Anexar PDF" at bounding box center [67, 138] width 60 height 21
click at [439, 14] on div "AML Data Collector Case Id - o3xRhZdMYm5BQHUpTNyrYgp2 Os dados detalhados abaix…" at bounding box center [470, 235] width 941 height 470
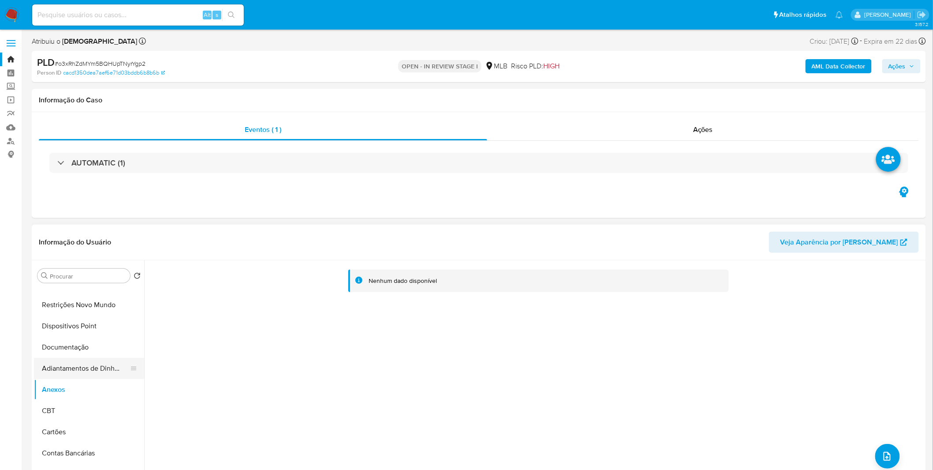
click at [96, 368] on button "Adiantamentos de Dinheiro" at bounding box center [85, 368] width 103 height 21
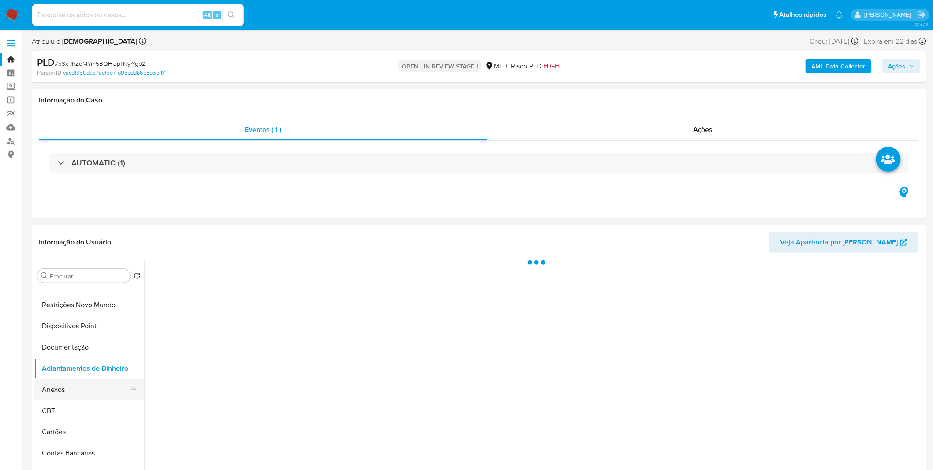
click at [96, 382] on button "Anexos" at bounding box center [85, 389] width 103 height 21
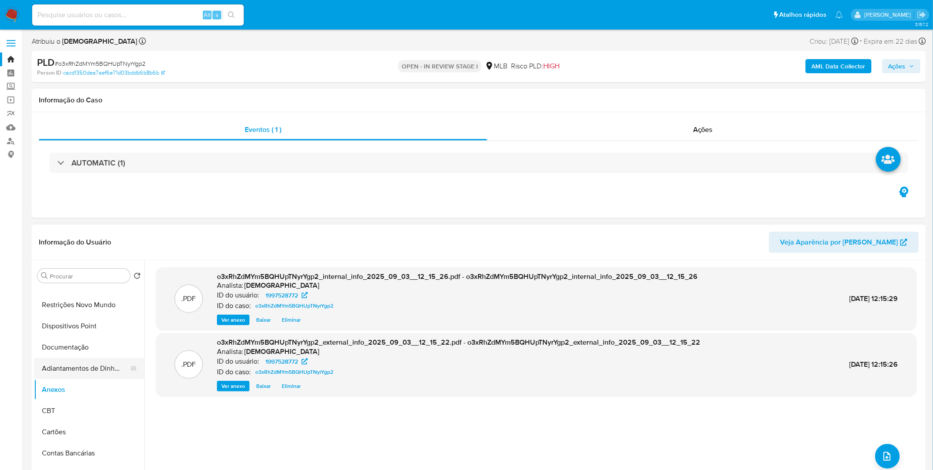
click at [81, 368] on button "Adiantamentos de Dinheiro" at bounding box center [85, 368] width 103 height 21
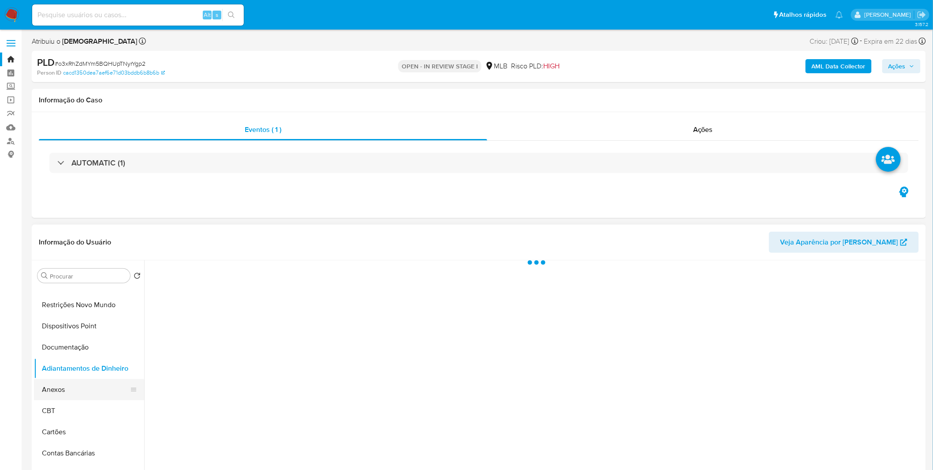
click at [78, 379] on ul "Histórico de casos Geral KYC Endereços Devices Geolocation Restrições Novo Mund…" at bounding box center [89, 385] width 110 height 199
click at [78, 379] on button "Anexos" at bounding box center [85, 389] width 103 height 21
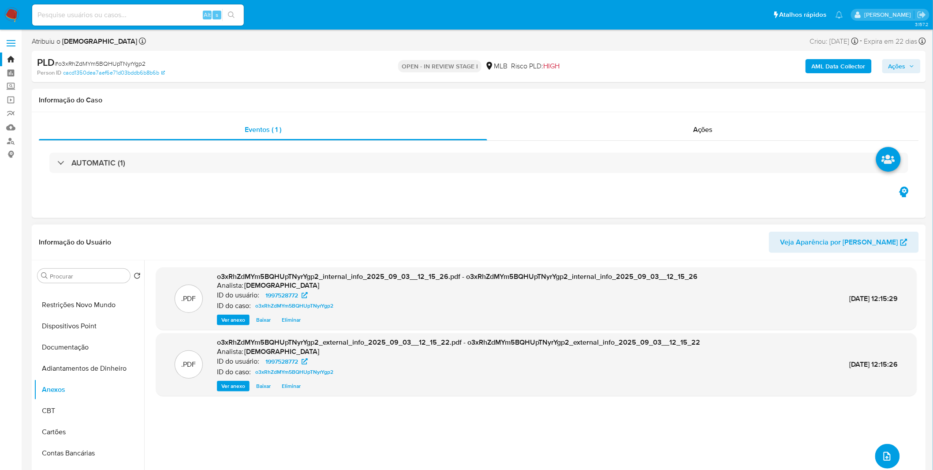
click at [882, 455] on icon "upload-file" at bounding box center [887, 456] width 11 height 11
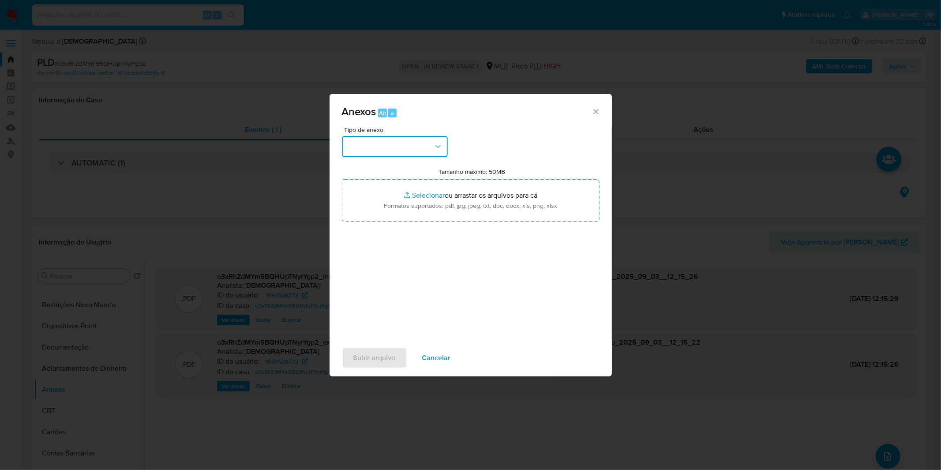
click at [385, 146] on button "button" at bounding box center [395, 146] width 106 height 21
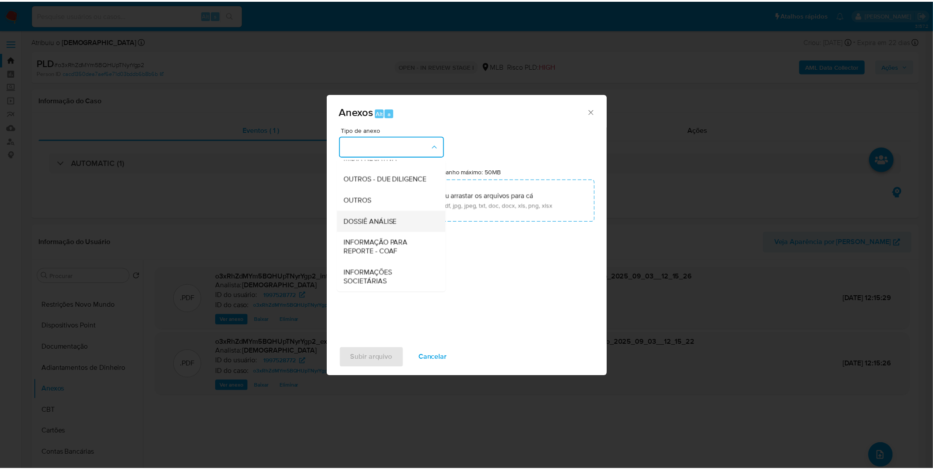
scroll to position [135, 0]
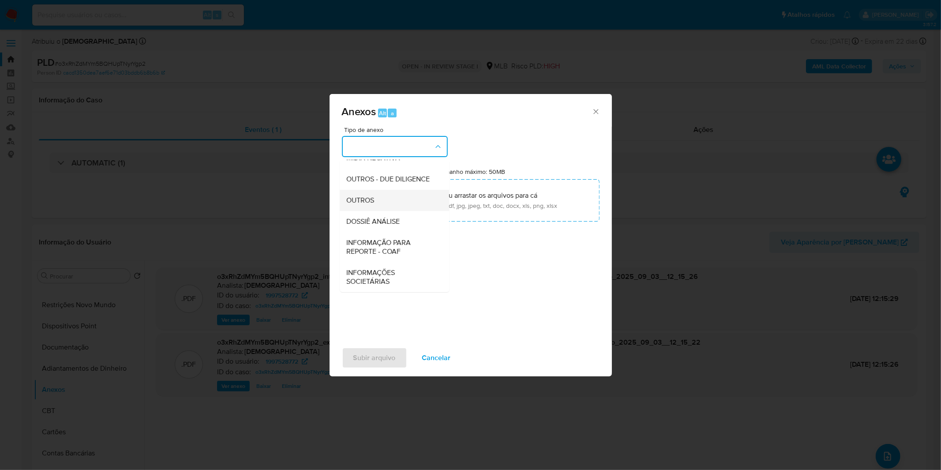
click at [381, 199] on div "OUTROS" at bounding box center [392, 200] width 90 height 21
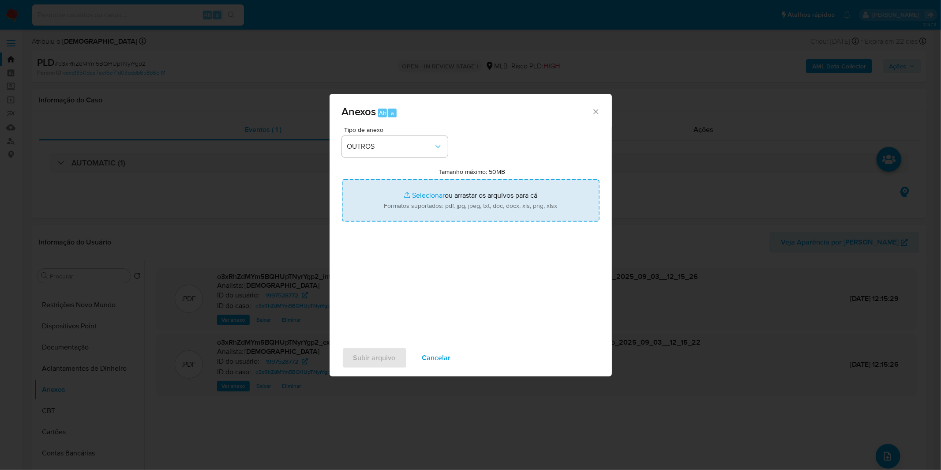
click at [425, 187] on input "Tamanho máximo: 50MB Selecionar arquivos" at bounding box center [471, 200] width 258 height 42
type input "C:\fakepath\Mulan 1997528772_2025_09_01_10_54_22.xlsx"
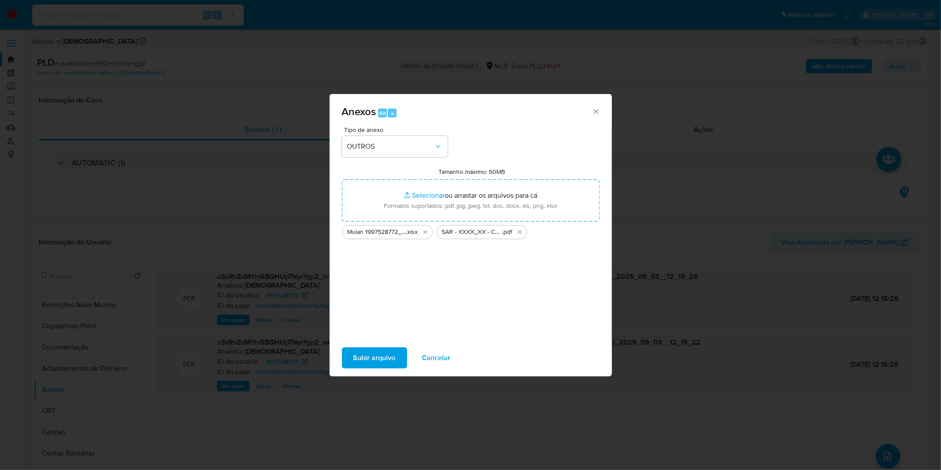
click at [368, 353] on span "Subir arquivo" at bounding box center [374, 357] width 42 height 19
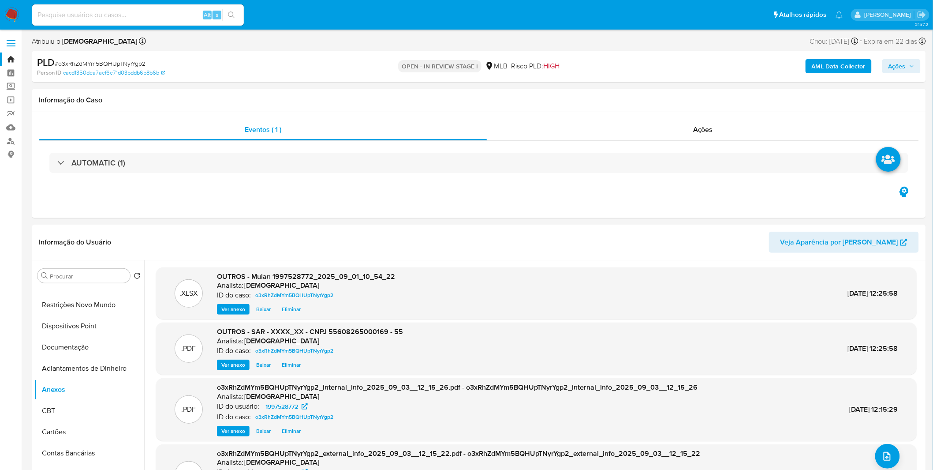
click at [898, 64] on span "Ações" at bounding box center [897, 66] width 17 height 14
click at [684, 86] on div "Resolução do caso Alt r" at bounding box center [656, 94] width 81 height 23
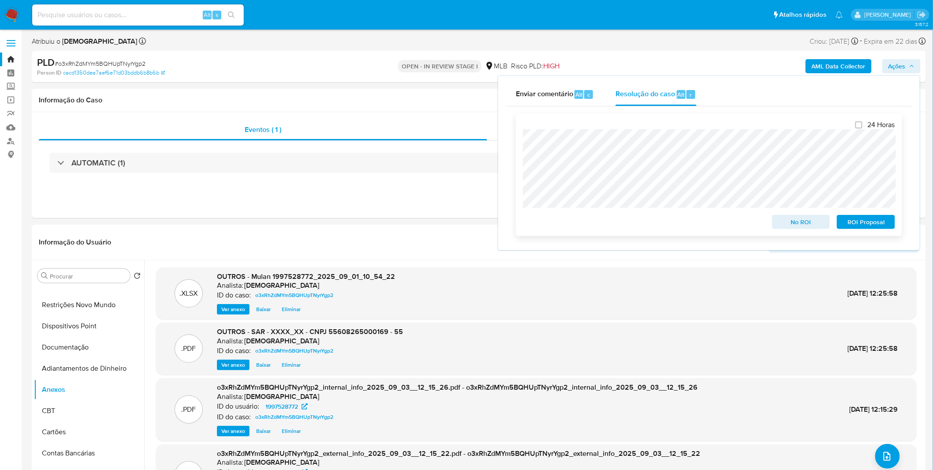
click at [874, 227] on span "ROI Proposal" at bounding box center [866, 222] width 46 height 12
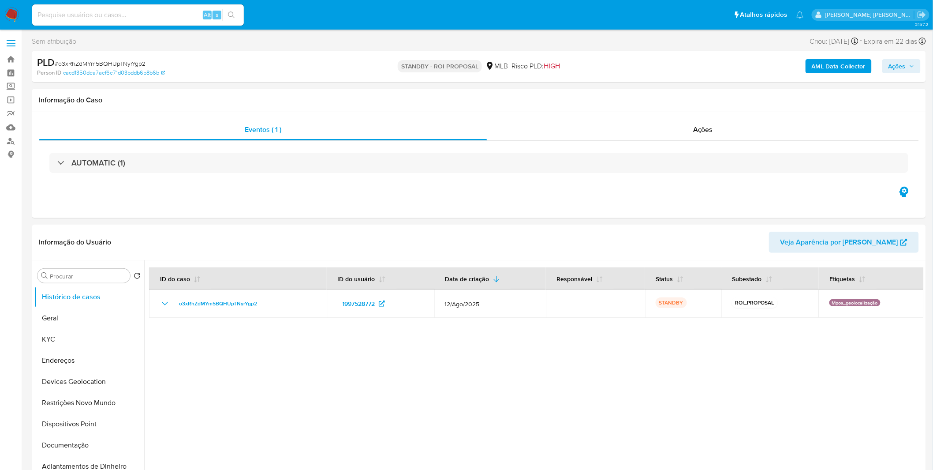
select select "10"
click at [14, 9] on img at bounding box center [11, 14] width 15 height 15
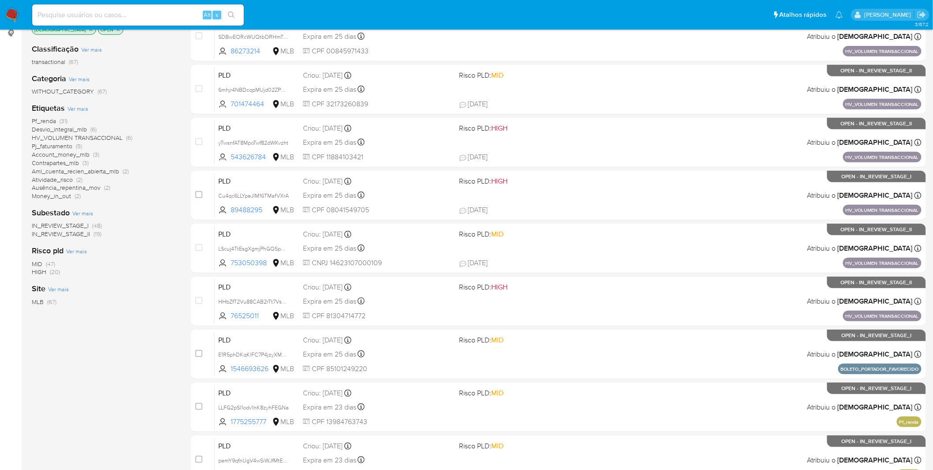
scroll to position [147, 0]
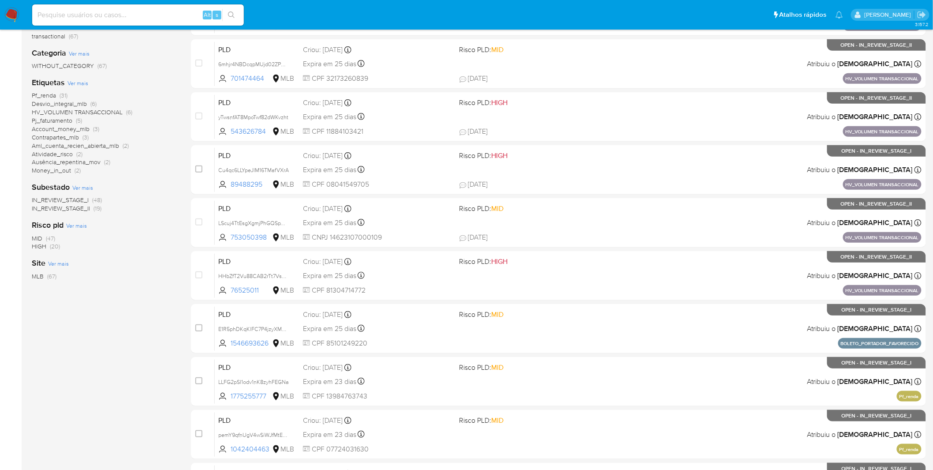
click at [16, 14] on img at bounding box center [11, 14] width 15 height 15
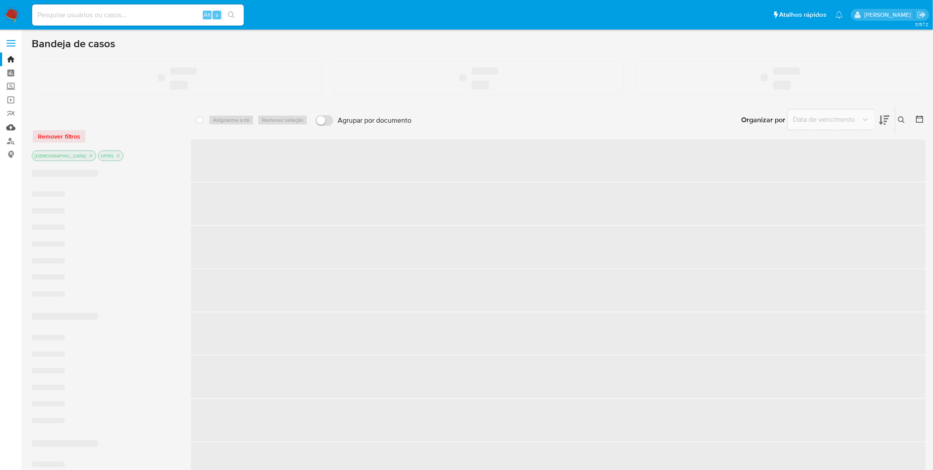
click at [10, 128] on link "Mulan" at bounding box center [52, 127] width 105 height 14
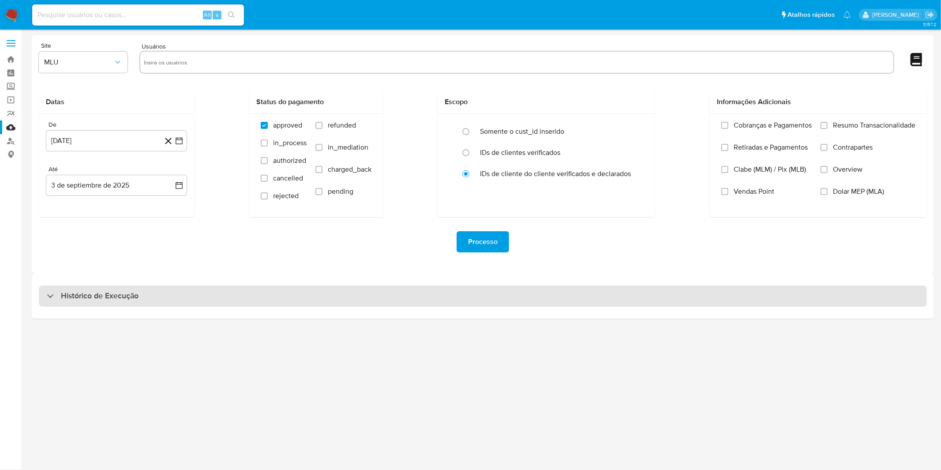
click at [156, 293] on div "Histórico de Execução" at bounding box center [483, 295] width 888 height 21
select select "10"
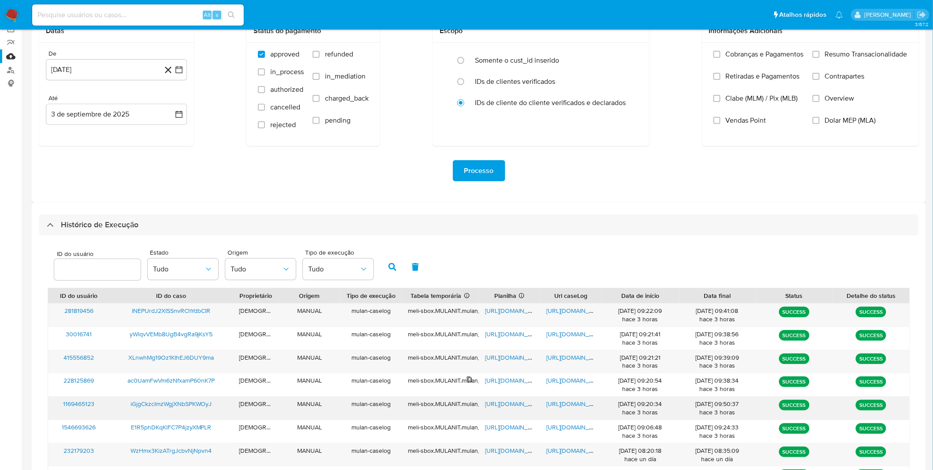
scroll to position [147, 0]
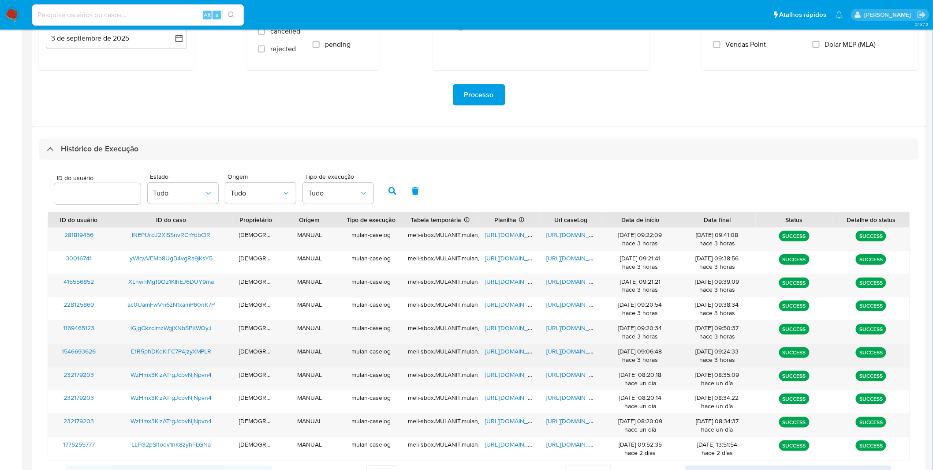
click at [566, 352] on span "https://docs.google.com/document/d/1PlDbTkjkm4i19mmUoQb8Sr5M0zuqSfWv10pQLbEJUeE…" at bounding box center [577, 351] width 61 height 9
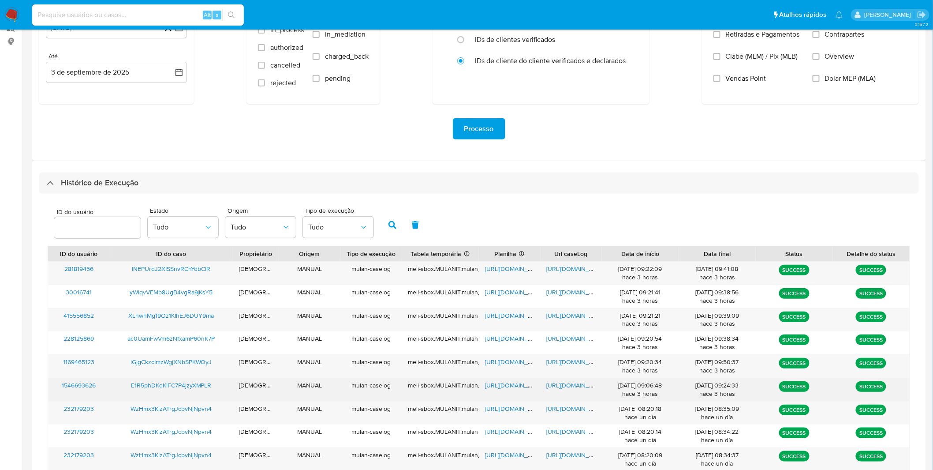
scroll to position [102, 0]
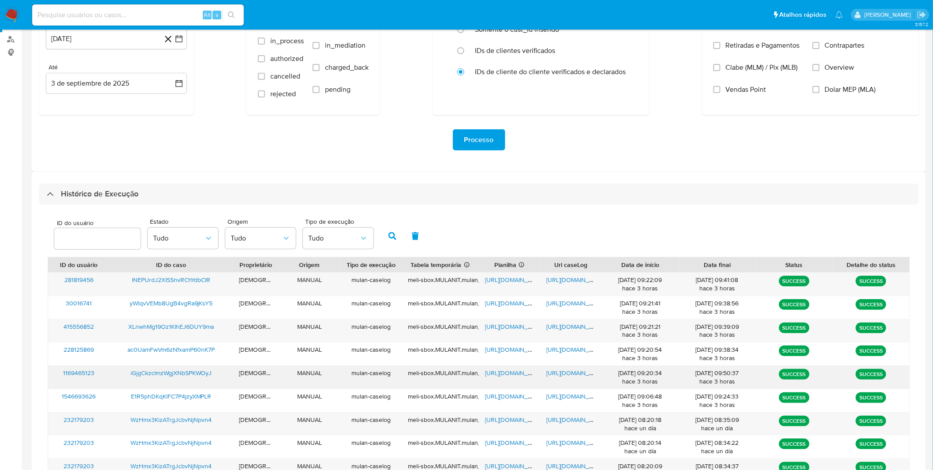
click at [581, 375] on span "https://docs.google.com/document/d/1zFlL6ROlykl9MQc8mjWy0mlycm56uJ7BwGAwjHyh-o0…" at bounding box center [577, 372] width 61 height 9
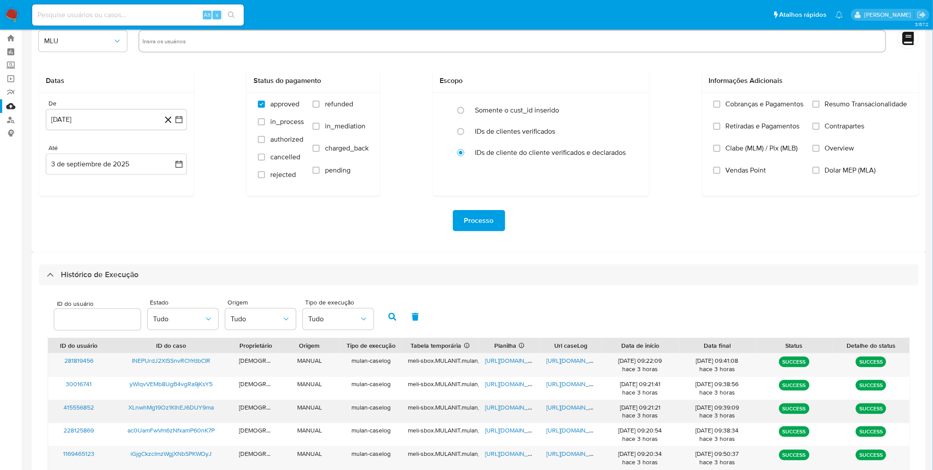
scroll to position [19, 0]
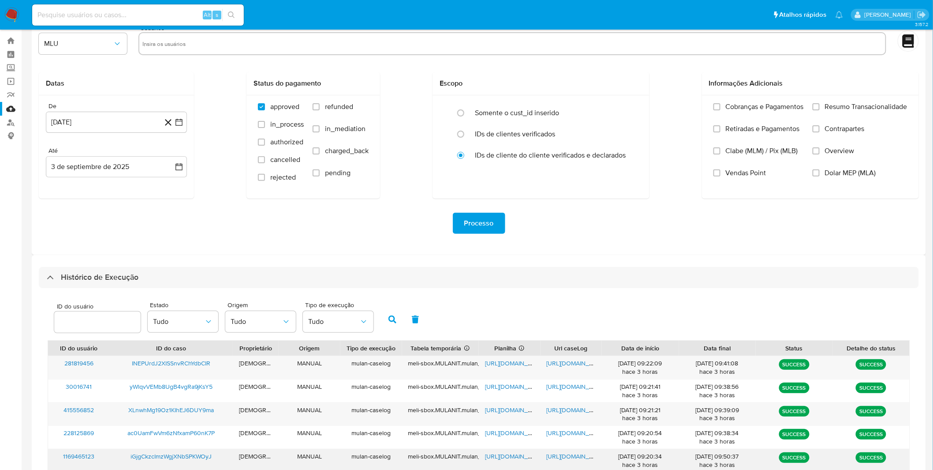
click at [512, 457] on span "https://docs.google.com/spreadsheets/d/1CmAK0YwB1vlXCJNX8qW3pbxING99PA9OK_N6sLw…" at bounding box center [515, 456] width 61 height 9
click at [0, 4] on nav "Pausado Ver notificaciones Alt s Atalhos rápidos Presiona las siguientes teclas…" at bounding box center [466, 15] width 933 height 30
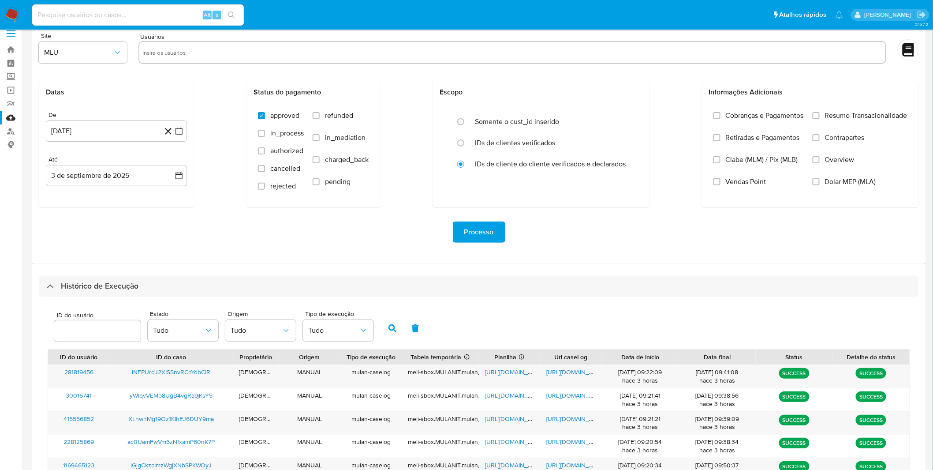
scroll to position [0, 0]
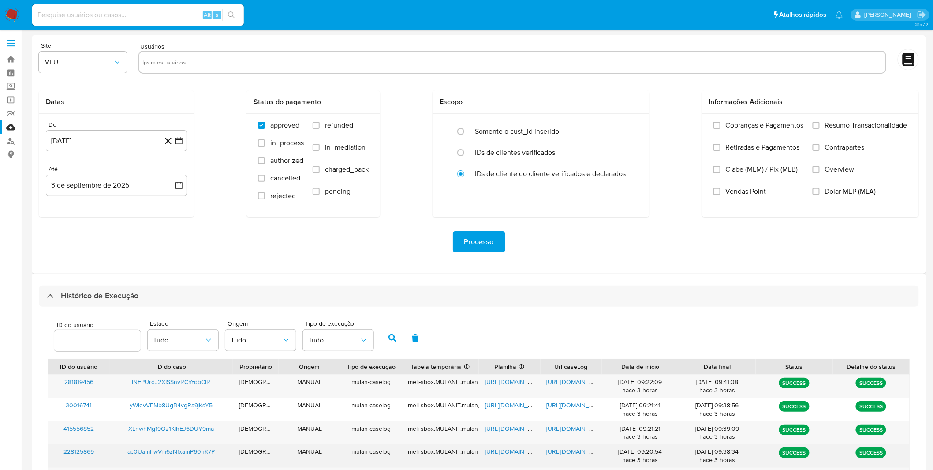
click at [571, 453] on span "https://docs.google.com/document/d/1QO55NKBDuZtm1eqhm5RfJ3nSBhRK5r8f5Z1ffdupDS0…" at bounding box center [577, 451] width 61 height 9
click at [510, 450] on span "https://docs.google.com/spreadsheets/d/1EnTBUKZ7OGTalIw5t7sASLxakAzUbiwF6xTCM4b…" at bounding box center [515, 451] width 61 height 9
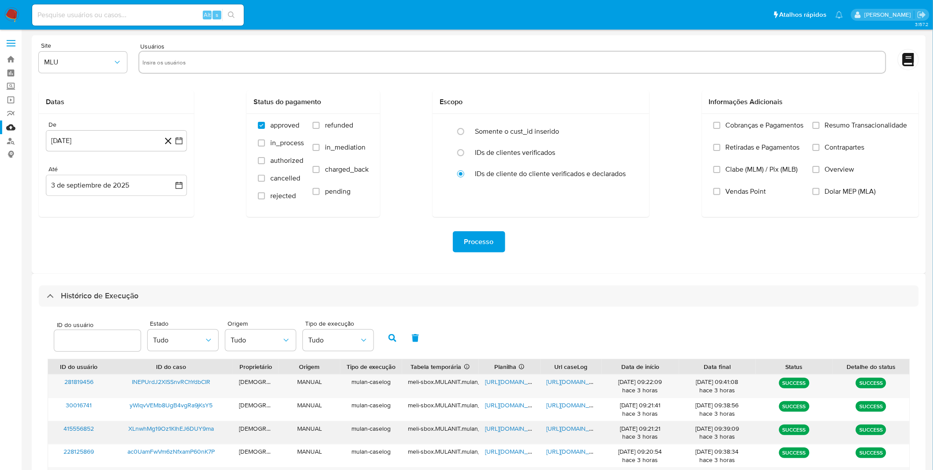
click at [568, 425] on span "https://docs.google.com/document/d/1CE5J7l4YGTD-rG2GvGHJNgSq196zW5-us2RFDUb2ZL8…" at bounding box center [577, 428] width 61 height 9
click at [522, 429] on span "https://docs.google.com/spreadsheets/d/1xDpPuU5A9u5DXKz4F11qRQMAqnhtgrZvhP251PH…" at bounding box center [515, 428] width 61 height 9
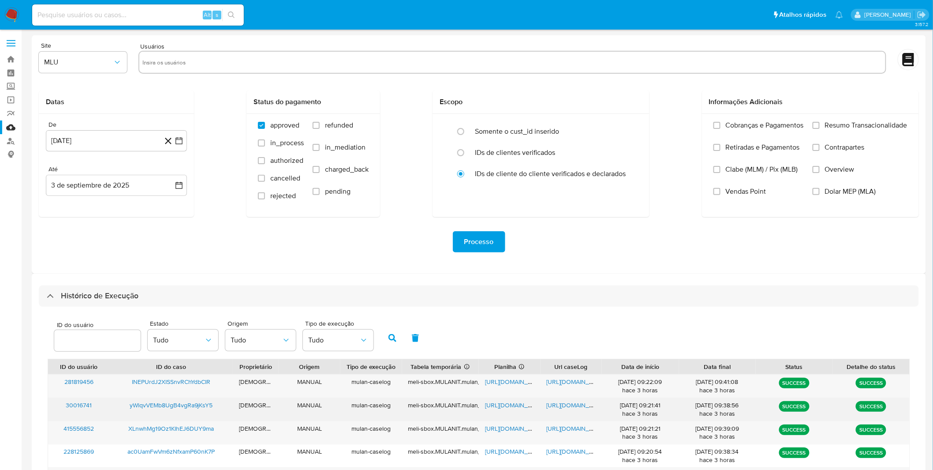
click at [578, 407] on span "https://docs.google.com/document/d/1WL9jK3i9PAG2R_7We_RAoyQ8QbuIQni2Mtk2O684W0M…" at bounding box center [577, 405] width 61 height 9
click at [514, 400] on div "https://docs.google.com/spreadsheets/d/1KE0WOUiOioZbeQXQcGq3khUOEhhgzJ7h2VDEdAU…" at bounding box center [510, 409] width 62 height 23
click at [517, 403] on span "https://docs.google.com/spreadsheets/d/1KE0WOUiOioZbeQXQcGq3khUOEhhgzJ7h2VDEdAU…" at bounding box center [515, 405] width 61 height 9
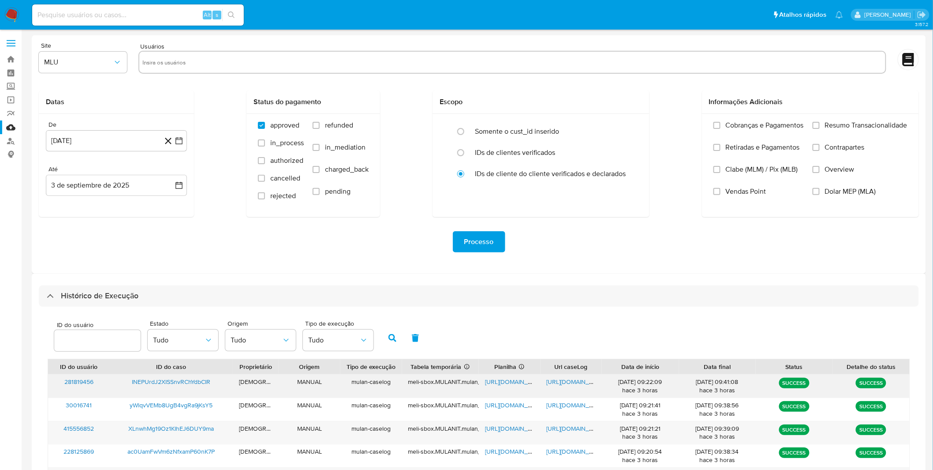
click at [566, 382] on span "https://docs.google.com/document/d/1FHKZ0p8-fbjzp5MzlnD83QULkgGD4zCyWX3EC6vIvZs…" at bounding box center [577, 381] width 61 height 9
click at [495, 386] on span "https://docs.google.com/spreadsheets/d/1Zg9pkHT0CucYwHUx8BX5zw5ZcVotYj5Ivcm06hE…" at bounding box center [515, 381] width 61 height 9
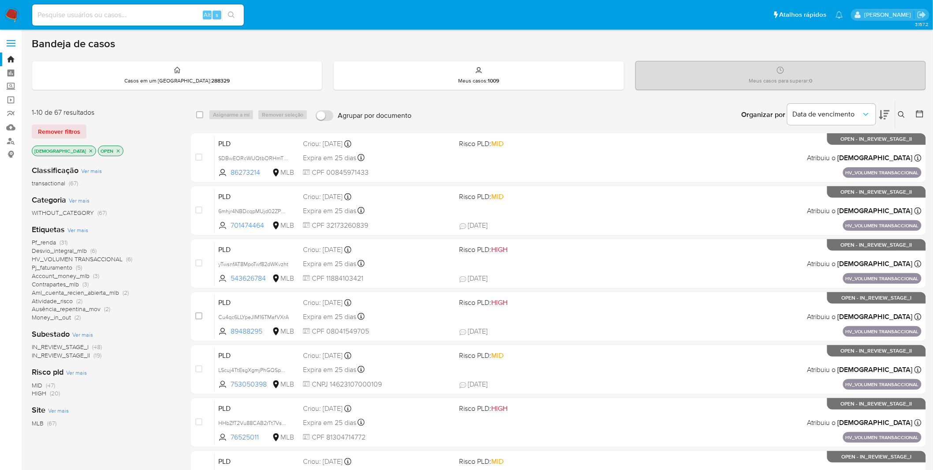
click at [69, 250] on span "Desvio_integral_mlb" at bounding box center [59, 250] width 55 height 9
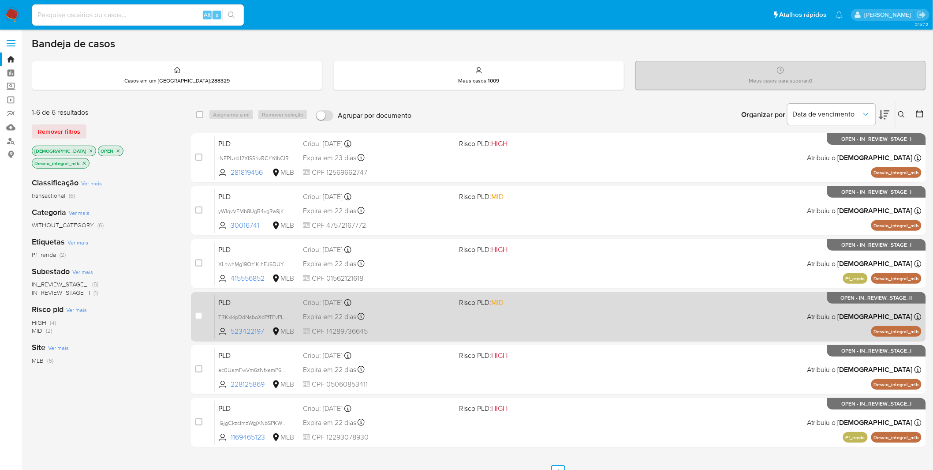
click at [431, 319] on div "Expira em 22 dias Expira em [DATE] 00:16:58" at bounding box center [378, 317] width 150 height 12
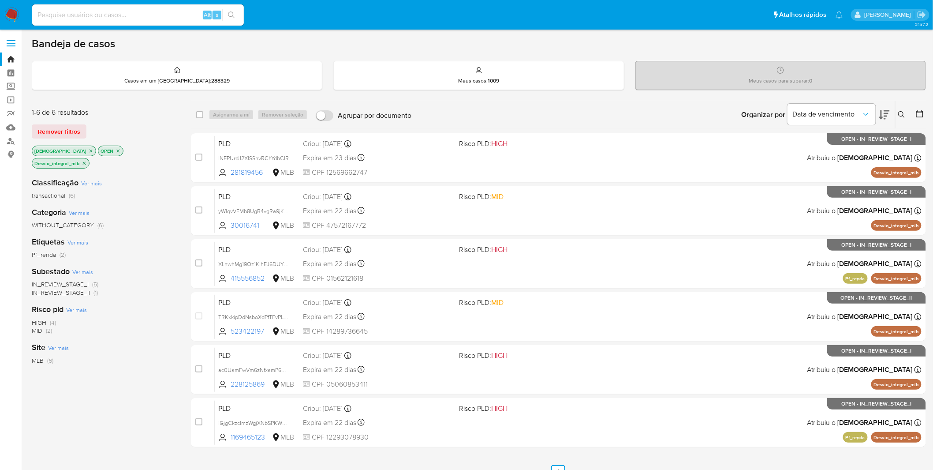
click at [9, 12] on img at bounding box center [11, 14] width 15 height 15
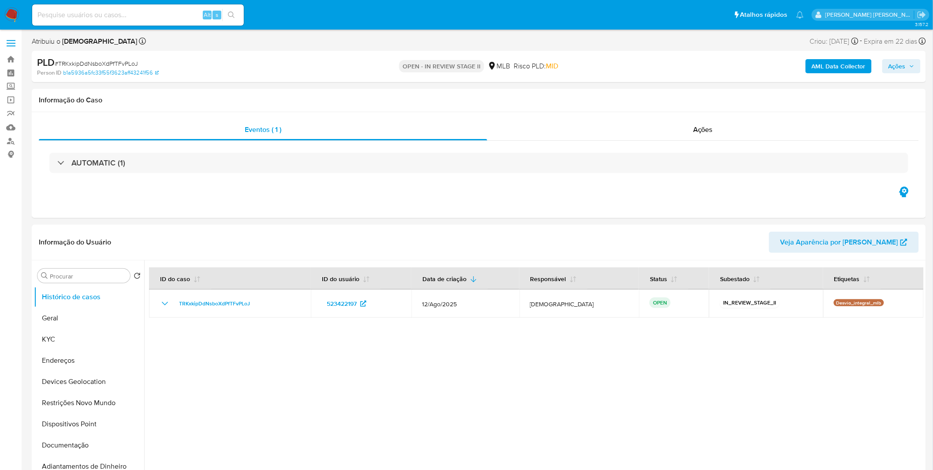
select select "10"
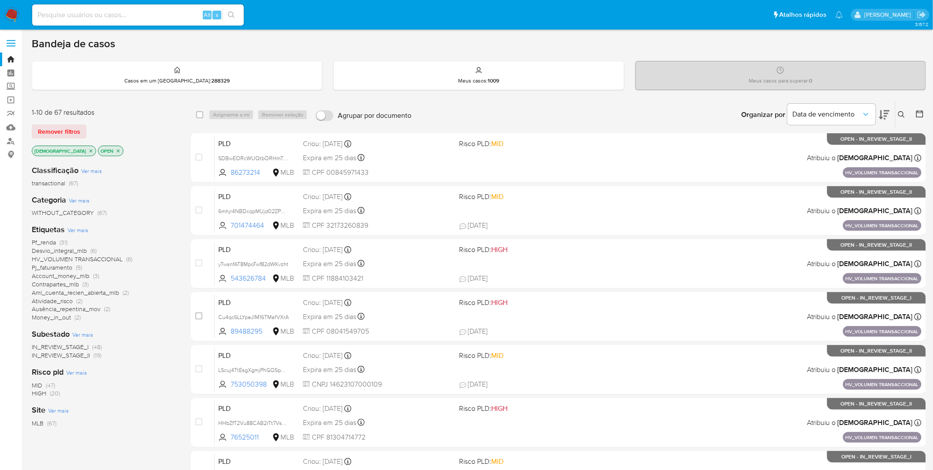
click at [20, 17] on nav "Pausado Ver notificaciones Alt s Atalhos rápidos Presiona las siguientes teclas…" at bounding box center [466, 15] width 933 height 30
click at [15, 17] on img at bounding box center [11, 14] width 15 height 15
click at [88, 11] on input at bounding box center [138, 14] width 212 height 11
paste input "WIiUqtAgqIUhR9neyVYJEShU"
type input "WIiUqtAgqIUhR9neyVYJEShU"
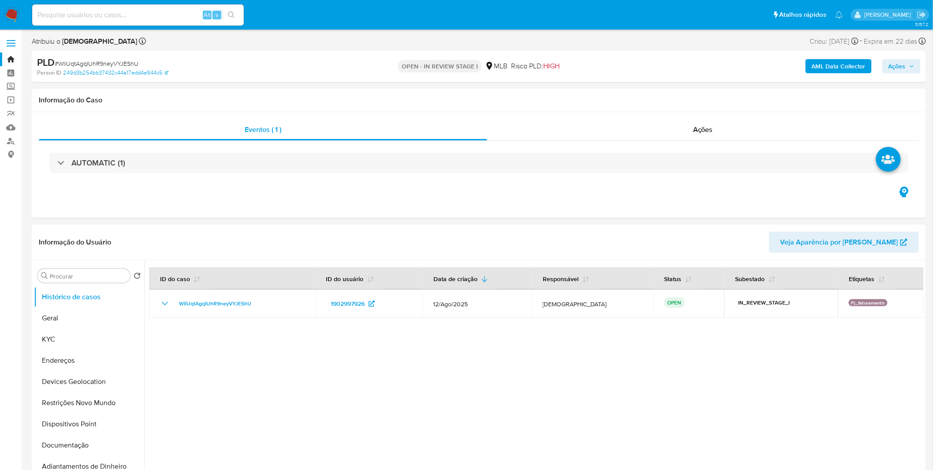
select select "10"
click at [100, 343] on button "KYC" at bounding box center [85, 339] width 103 height 21
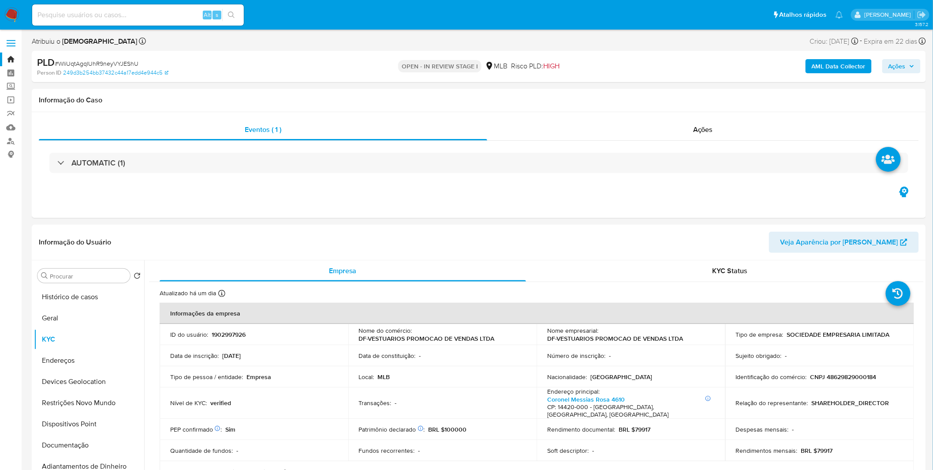
click at [851, 71] on b "AML Data Collector" at bounding box center [839, 66] width 54 height 14
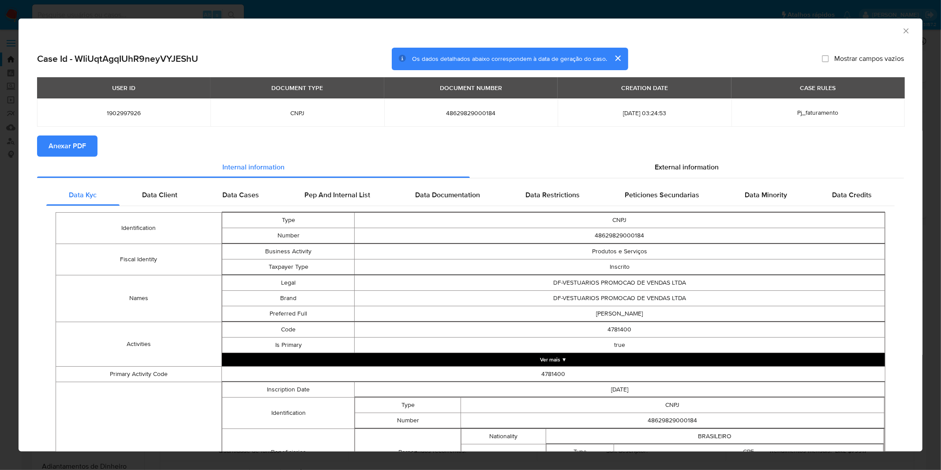
click at [69, 143] on span "Anexar PDF" at bounding box center [67, 145] width 37 height 19
click at [469, 8] on div "AML Data Collector Case Id - WIiUqtAgqIUhR9neyVYJEShU Os dados detalhados abaix…" at bounding box center [470, 235] width 941 height 470
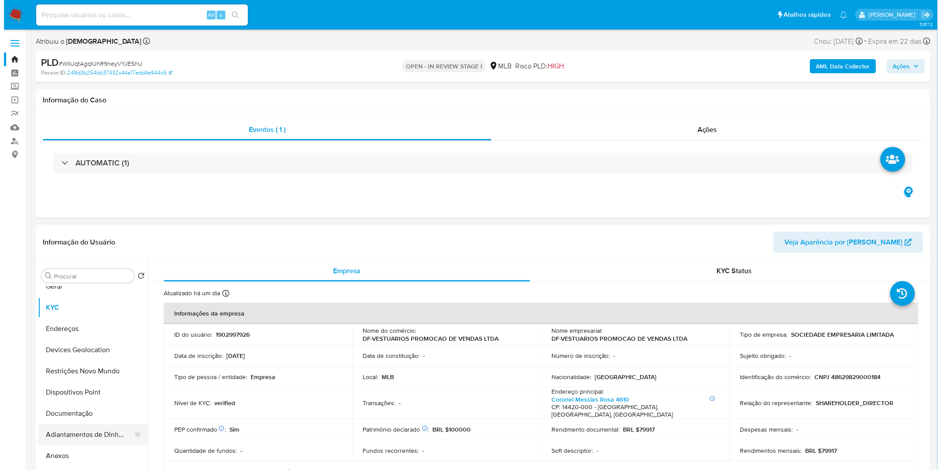
scroll to position [49, 0]
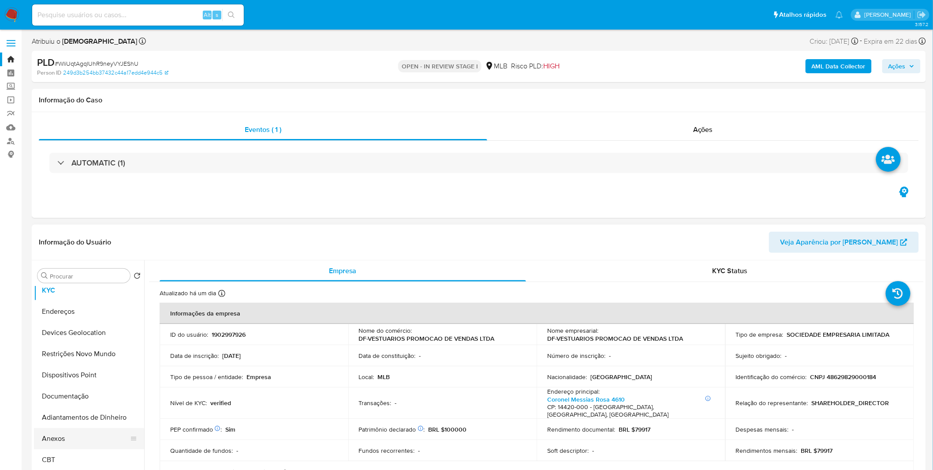
click at [69, 433] on button "Anexos" at bounding box center [85, 438] width 103 height 21
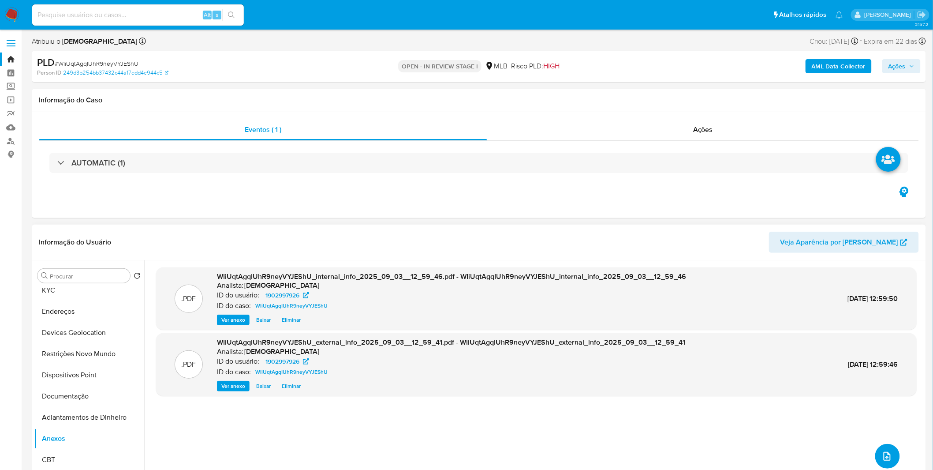
click at [889, 458] on span "upload-file" at bounding box center [887, 456] width 11 height 11
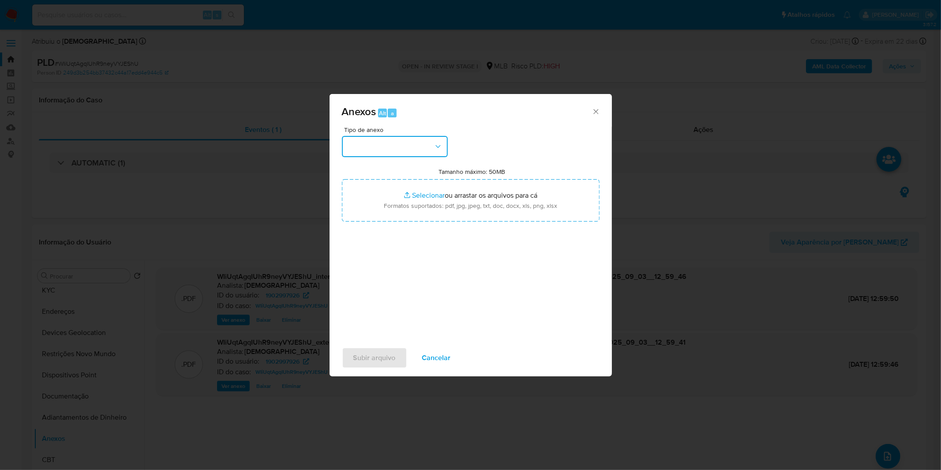
click at [439, 149] on icon "button" at bounding box center [438, 146] width 9 height 9
click at [396, 144] on button "button" at bounding box center [395, 146] width 106 height 21
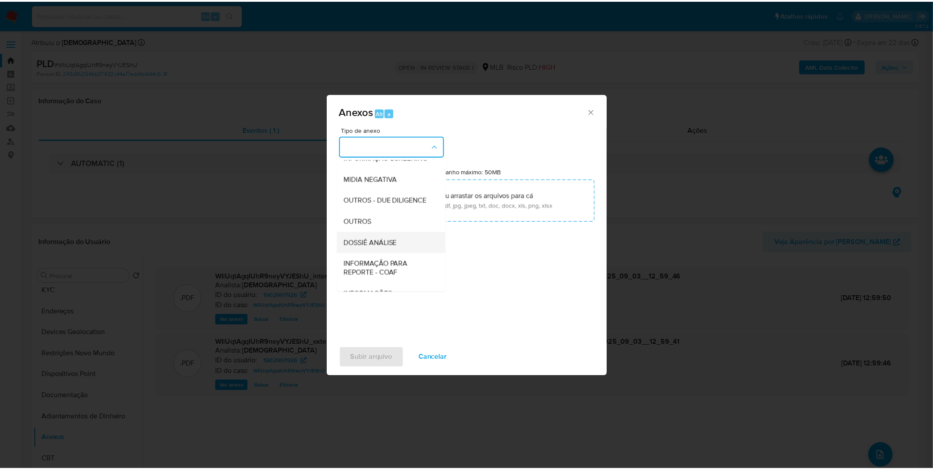
scroll to position [98, 0]
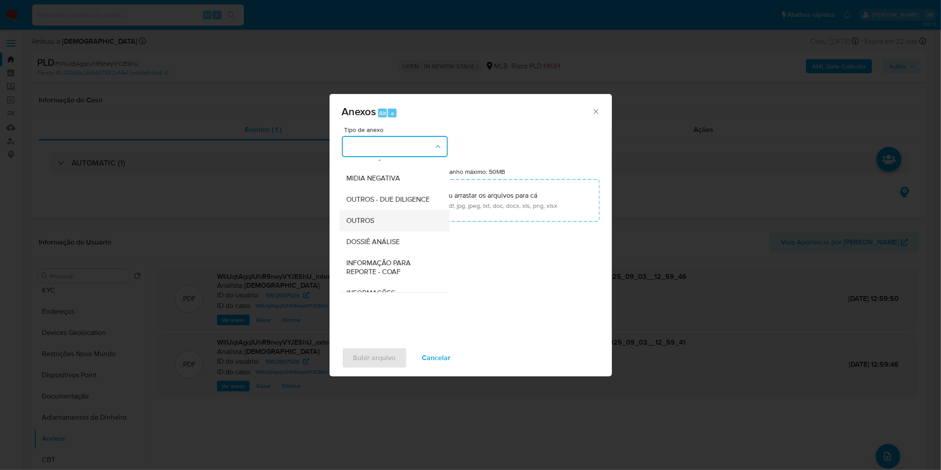
click at [378, 231] on div "OUTROS" at bounding box center [392, 220] width 90 height 21
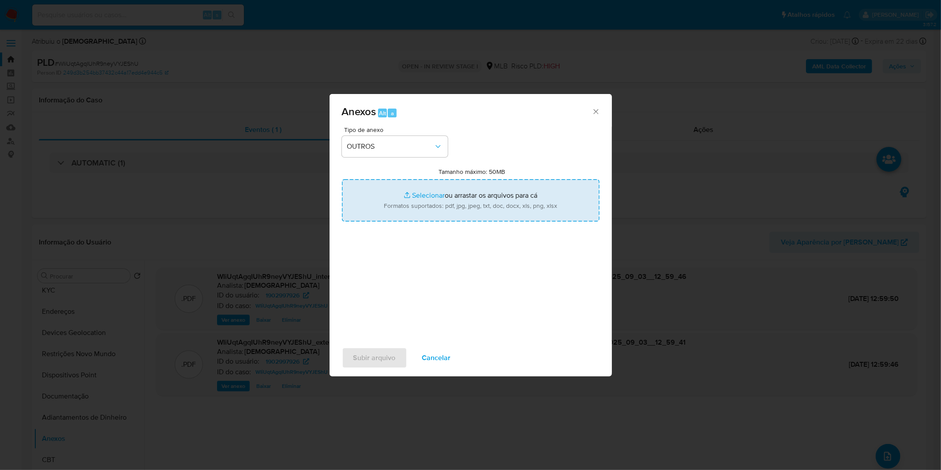
click at [411, 192] on input "Tamanho máximo: 50MB Selecionar arquivos" at bounding box center [471, 200] width 258 height 42
type input "C:\fakepath\DECLINIO SAR - CNPJ 48629829000184 - DF-VESTUARIOS PROMOCAO DE VEND…"
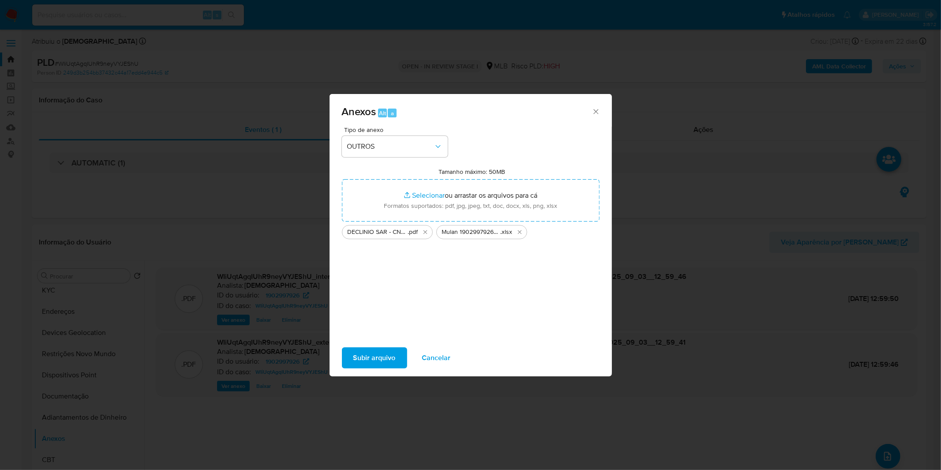
click at [395, 366] on button "Subir arquivo" at bounding box center [374, 357] width 65 height 21
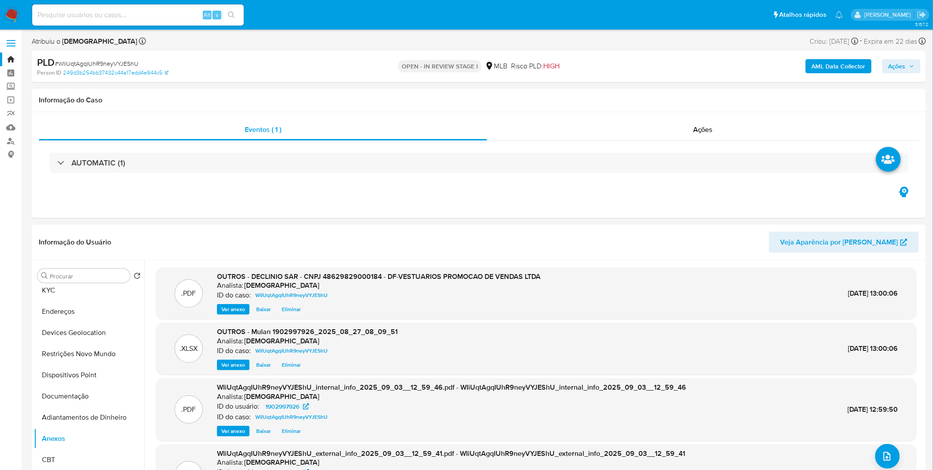
click at [894, 67] on span "Ações" at bounding box center [897, 66] width 17 height 14
click at [614, 101] on button "Resolução do caso Alt r" at bounding box center [656, 94] width 102 height 23
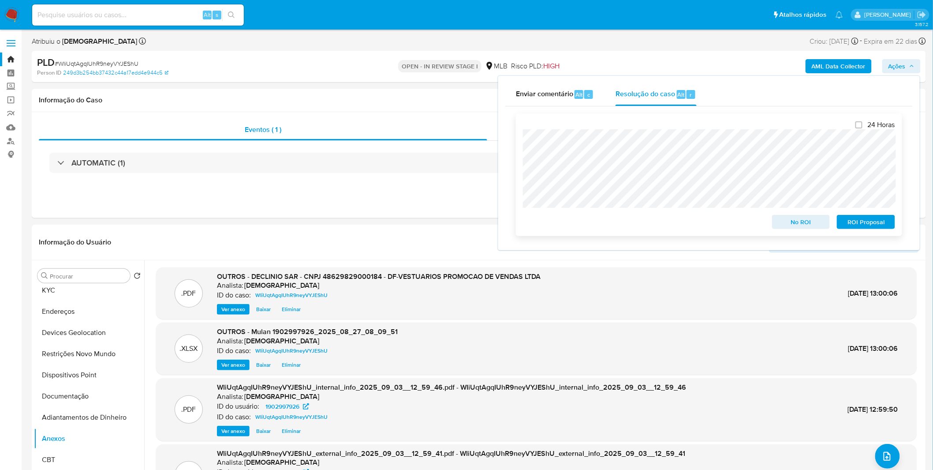
click at [801, 226] on span "No ROI" at bounding box center [802, 222] width 46 height 12
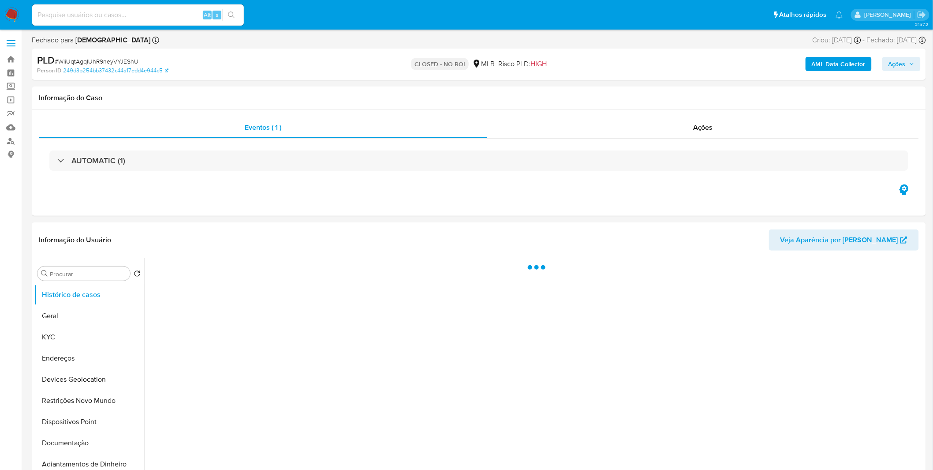
select select "10"
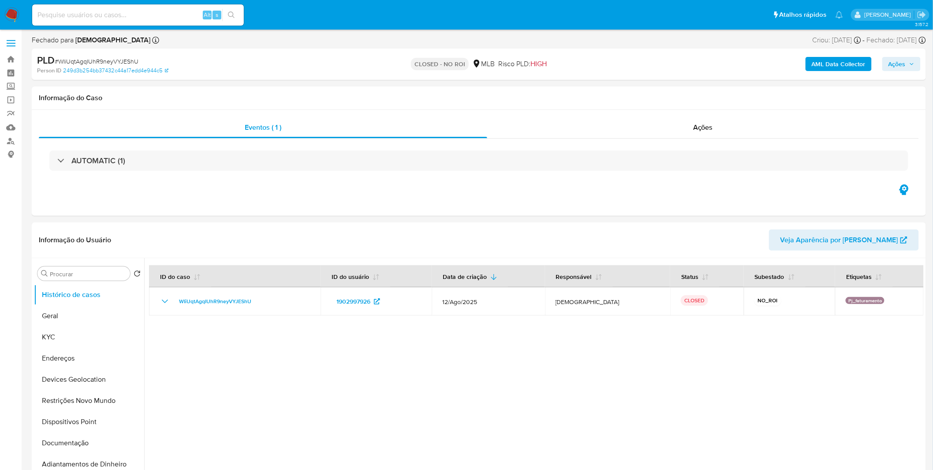
click at [2, 6] on nav "Pausado Ver notificaciones Alt s Atalhos rápidos Presiona las siguientes teclas…" at bounding box center [466, 15] width 933 height 30
click at [5, 8] on img at bounding box center [11, 14] width 15 height 15
click at [6, 6] on nav "Pausado Ver notificaciones Alt s Atalhos rápidos Presiona las siguientes teclas…" at bounding box center [466, 15] width 933 height 30
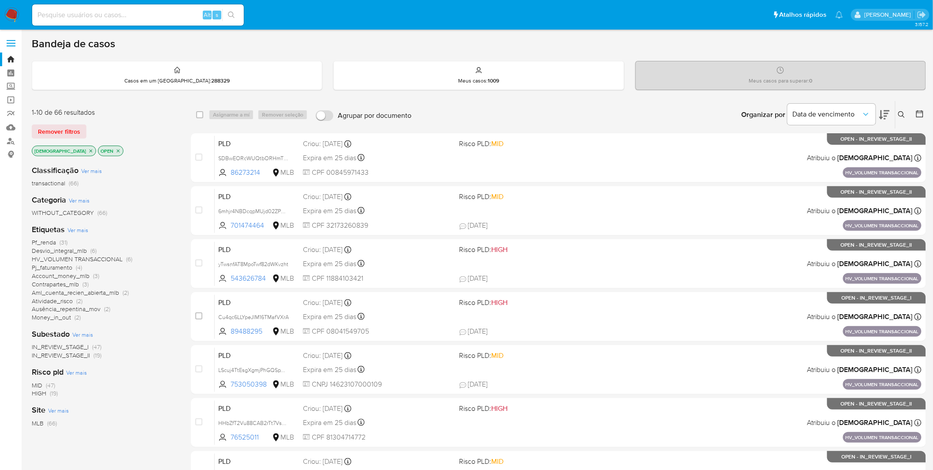
click at [88, 150] on icon "close-filter" at bounding box center [90, 150] width 5 height 5
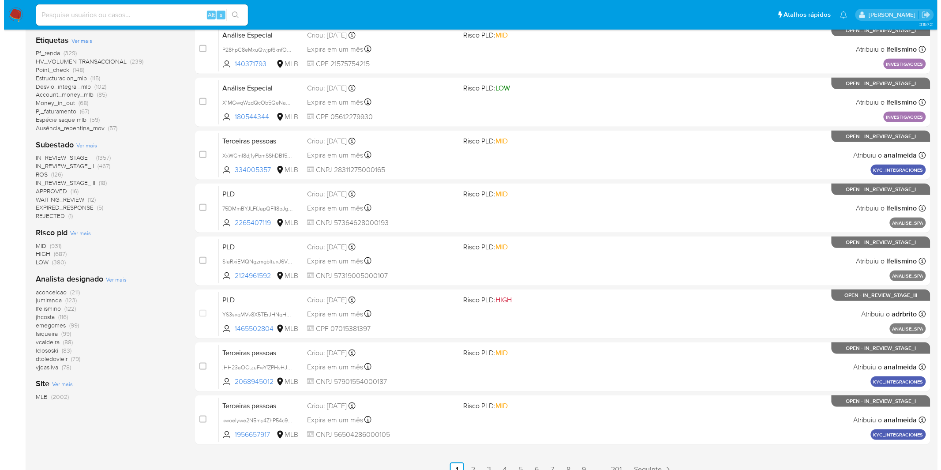
scroll to position [226, 0]
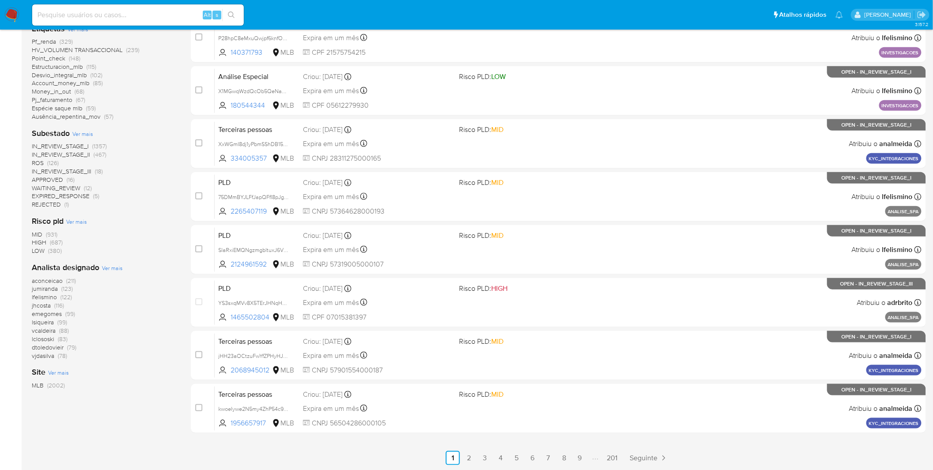
click at [119, 265] on span "Ver mais" at bounding box center [112, 268] width 21 height 8
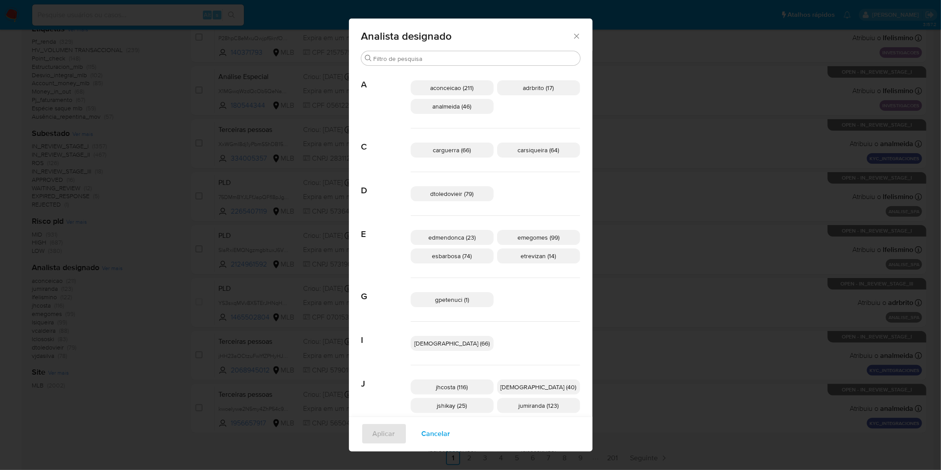
scroll to position [239, 0]
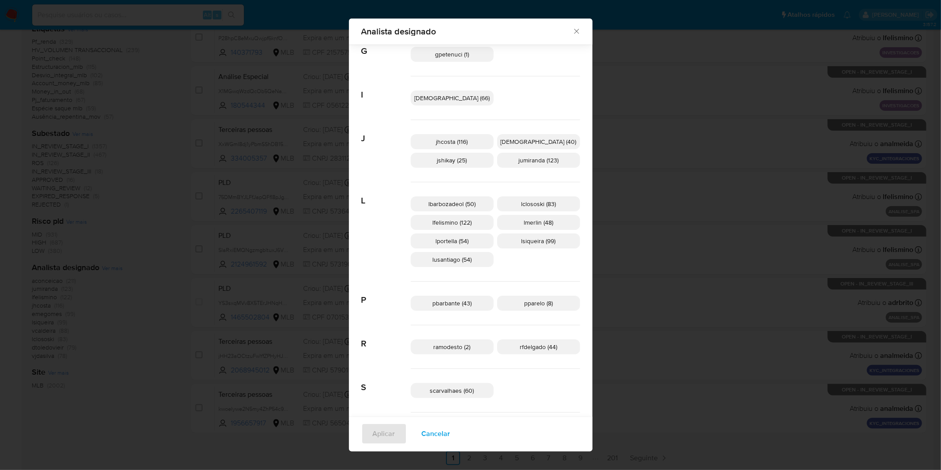
click at [450, 435] on span "Cancelar" at bounding box center [436, 433] width 29 height 19
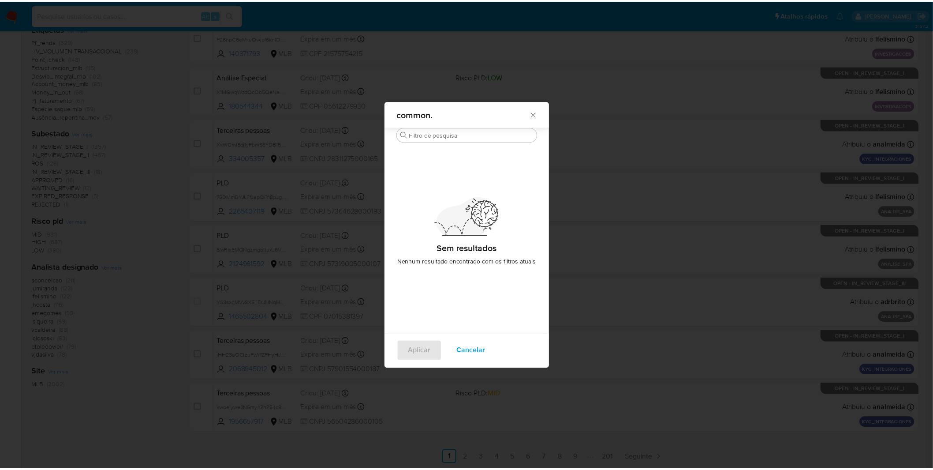
scroll to position [0, 0]
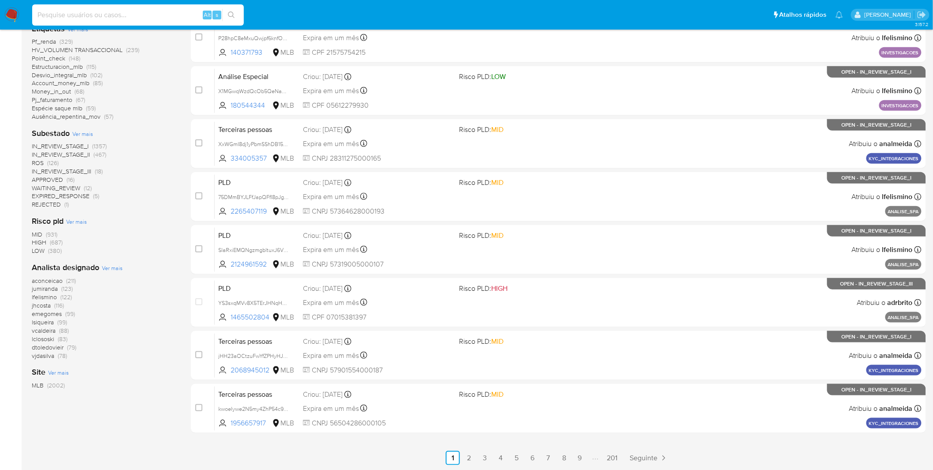
click at [164, 16] on input at bounding box center [138, 14] width 212 height 11
paste input "XLnwhMg19Oz1KIhEJ6DUY9ma"
type input "XLnwhMg19Oz1KIhEJ6DUY9ma"
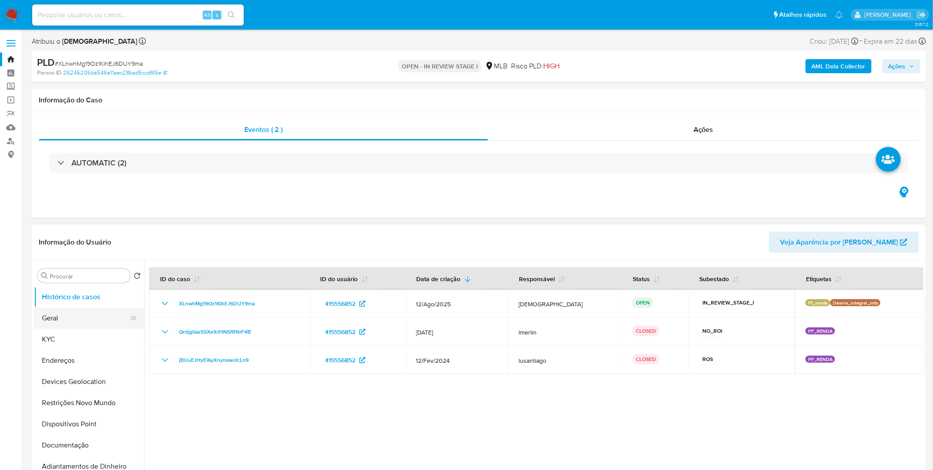
select select "10"
click at [360, 424] on div at bounding box center [534, 373] width 780 height 226
click at [41, 311] on button "Geral" at bounding box center [85, 317] width 103 height 21
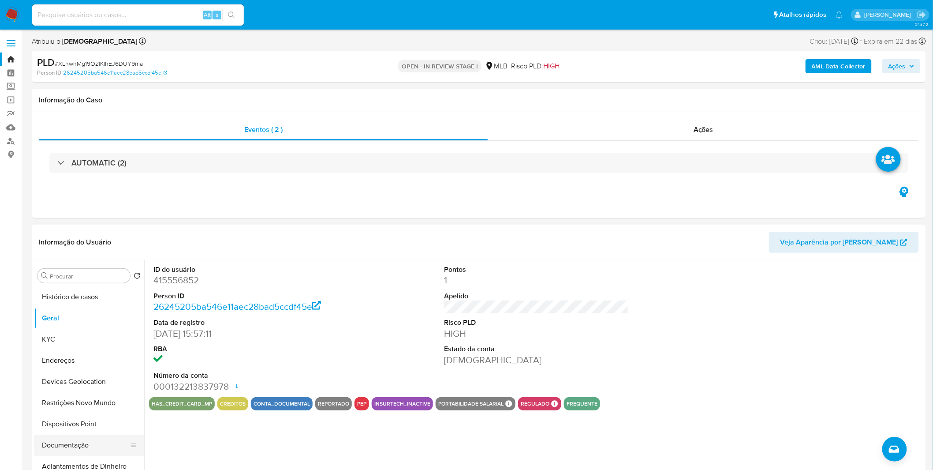
click at [78, 438] on button "Documentação" at bounding box center [85, 445] width 103 height 21
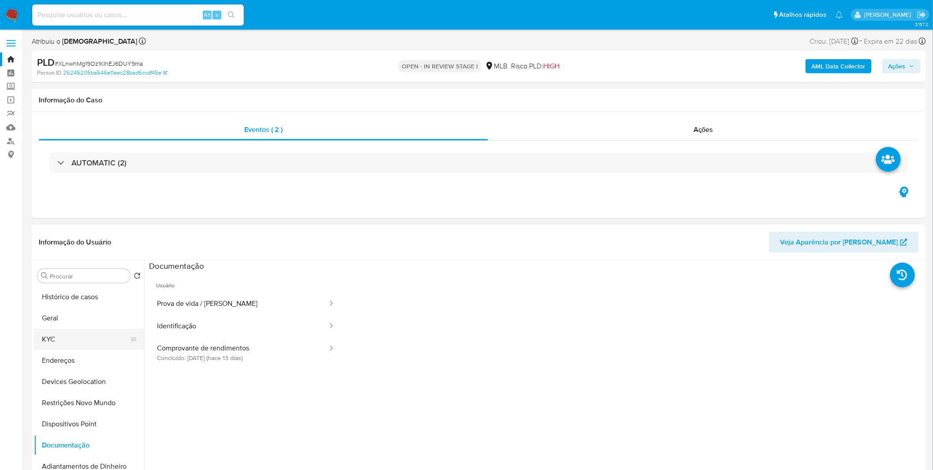
click at [73, 346] on button "KYC" at bounding box center [85, 339] width 103 height 21
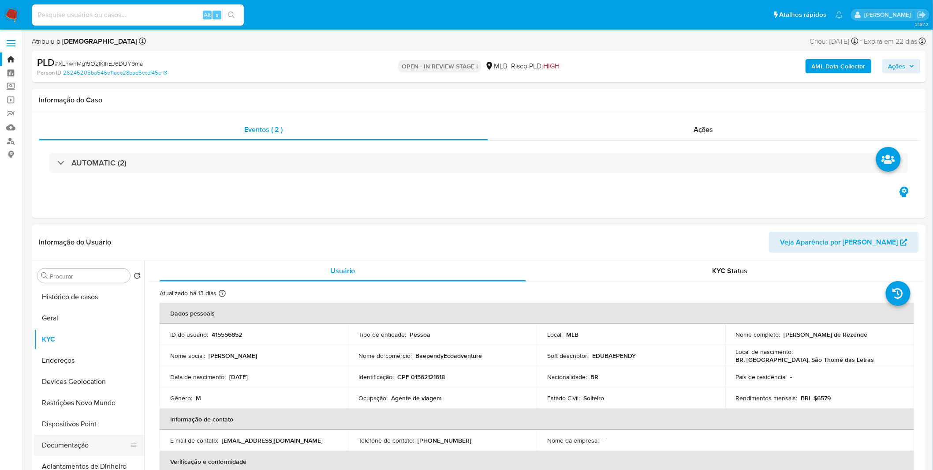
click at [74, 452] on button "Documentação" at bounding box center [85, 445] width 103 height 21
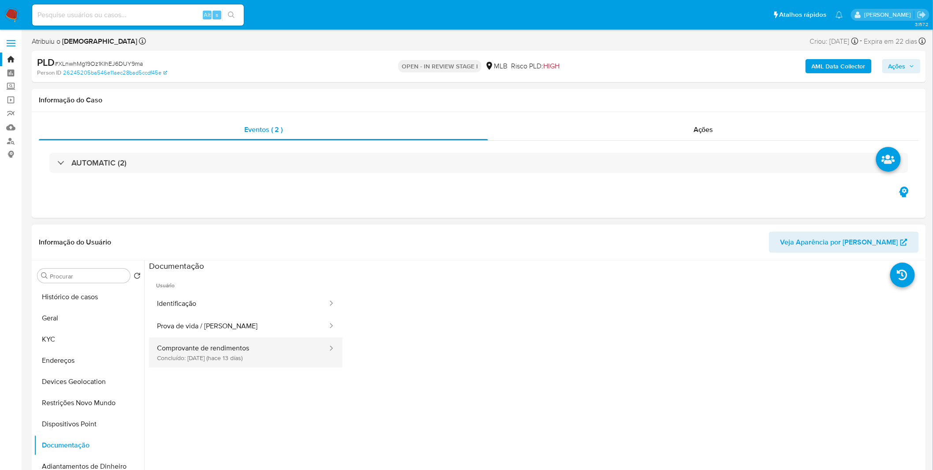
click at [270, 364] on button "Comprovante de rendimentos Concluído: 21/08/2025 (hace 13 días)" at bounding box center [239, 352] width 180 height 30
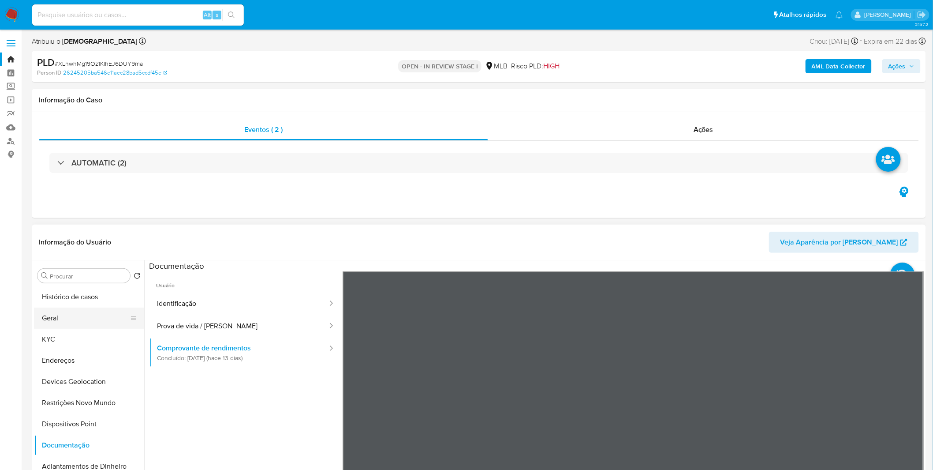
click at [47, 310] on button "Geral" at bounding box center [85, 317] width 103 height 21
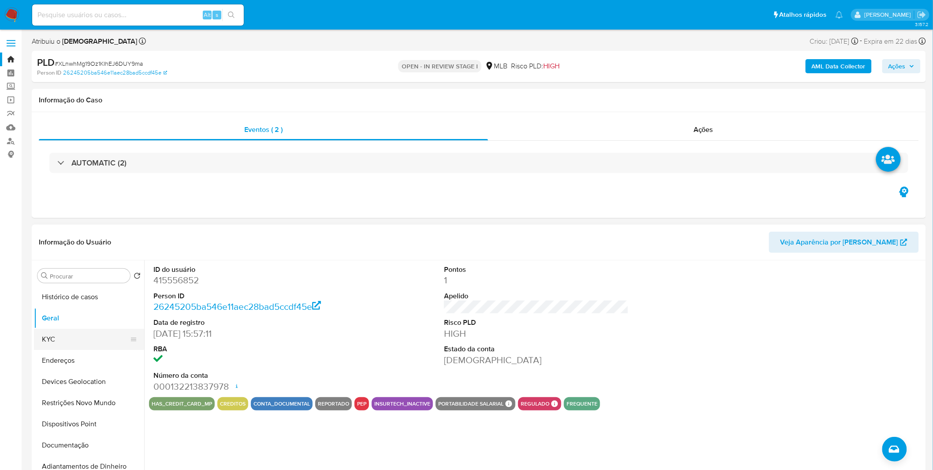
click at [102, 342] on button "KYC" at bounding box center [85, 339] width 103 height 21
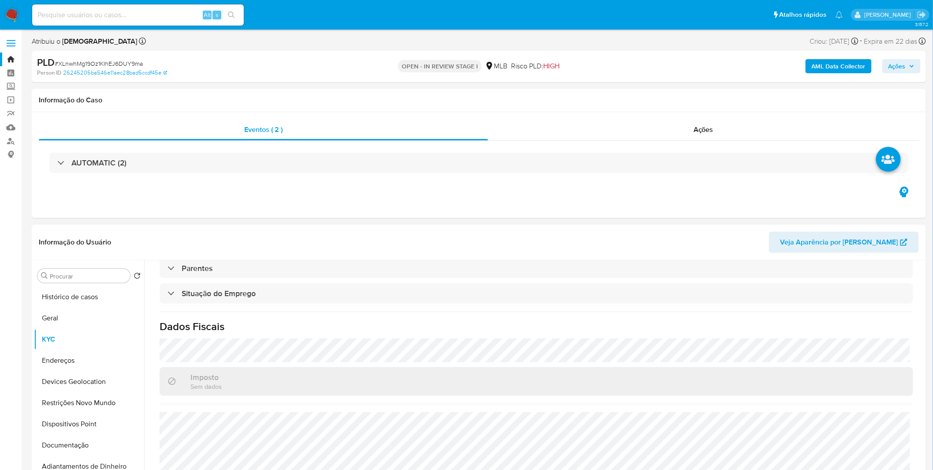
scroll to position [367, 0]
click at [60, 360] on button "Endereços" at bounding box center [85, 360] width 103 height 21
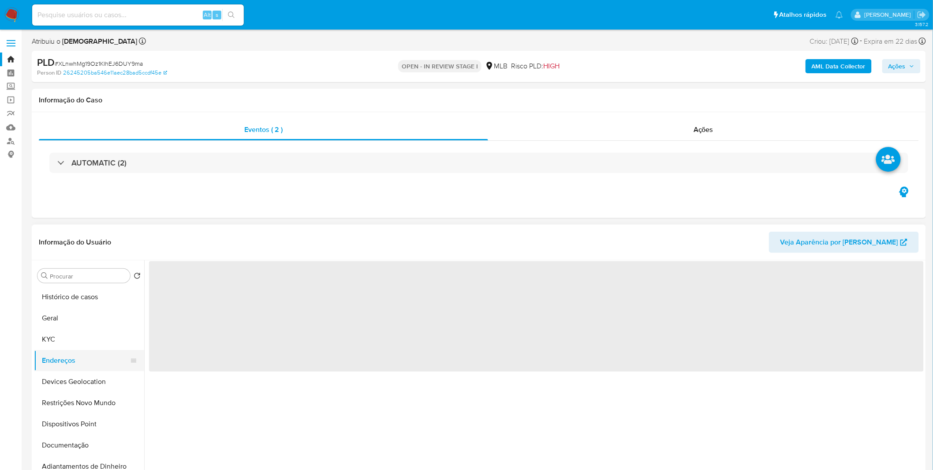
scroll to position [0, 0]
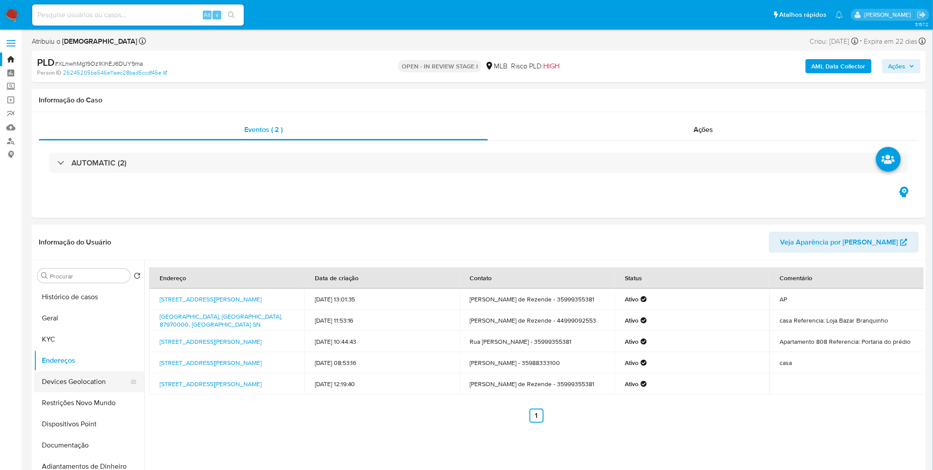
click at [107, 385] on button "Devices Geolocation" at bounding box center [85, 381] width 103 height 21
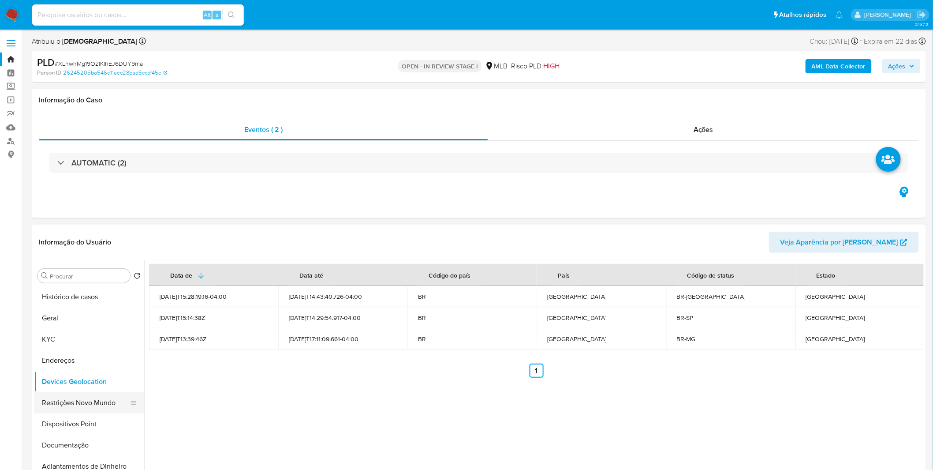
click at [86, 403] on button "Restrições Novo Mundo" at bounding box center [85, 402] width 103 height 21
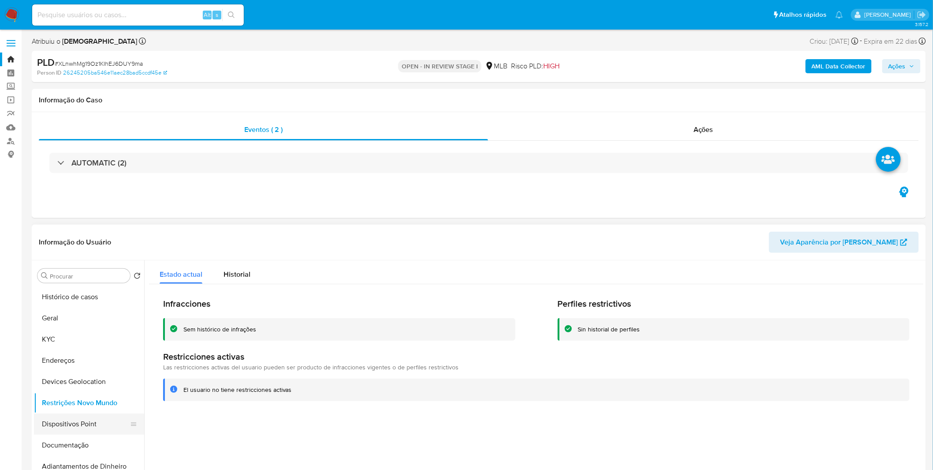
click at [64, 429] on button "Dispositivos Point" at bounding box center [85, 423] width 103 height 21
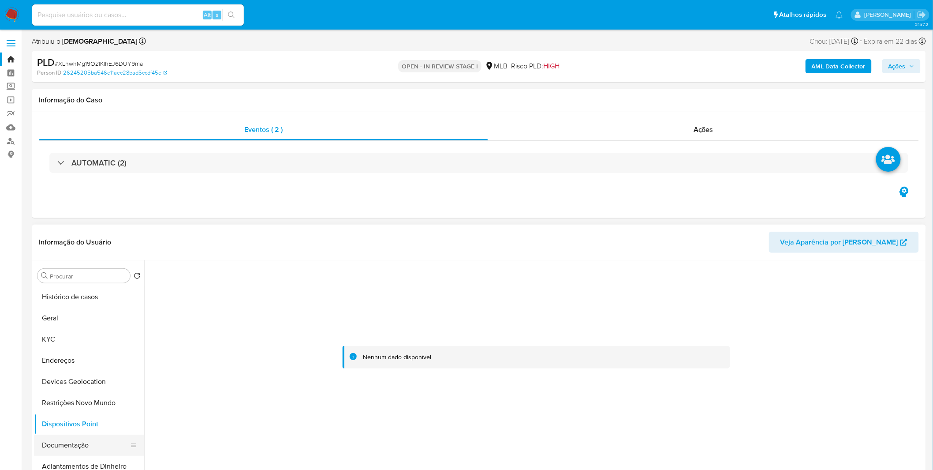
click at [97, 444] on button "Documentação" at bounding box center [85, 445] width 103 height 21
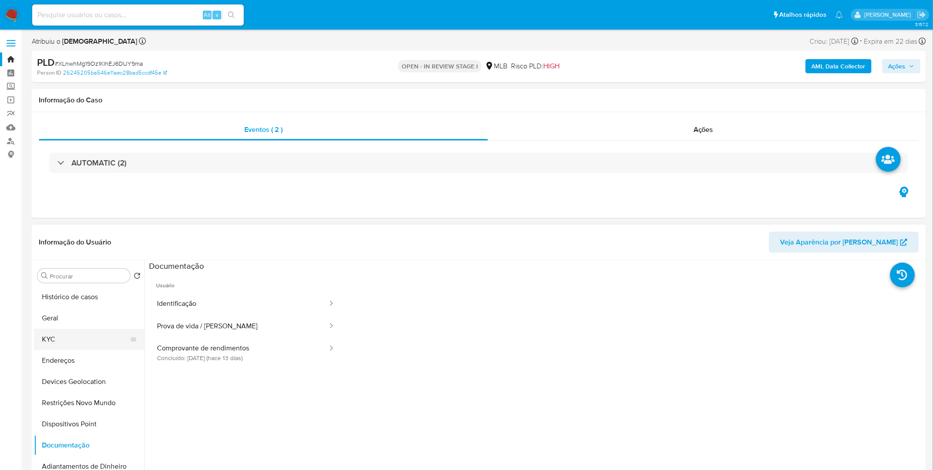
click at [103, 343] on button "KYC" at bounding box center [85, 339] width 103 height 21
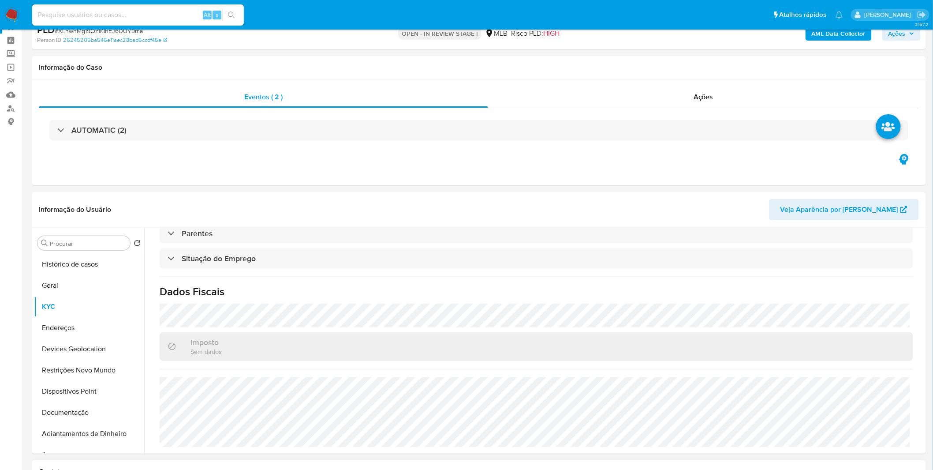
scroll to position [98, 0]
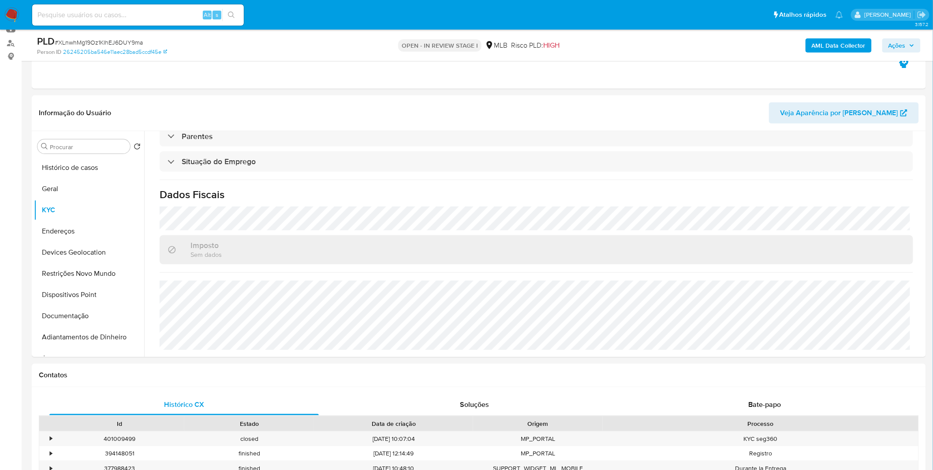
click at [76, 18] on input at bounding box center [138, 14] width 212 height 11
paste input "yWlqvVEMb8UgB4vgRa9jKsY5"
type input "yWlqvVEMb8UgB4vgRa9jKsY5"
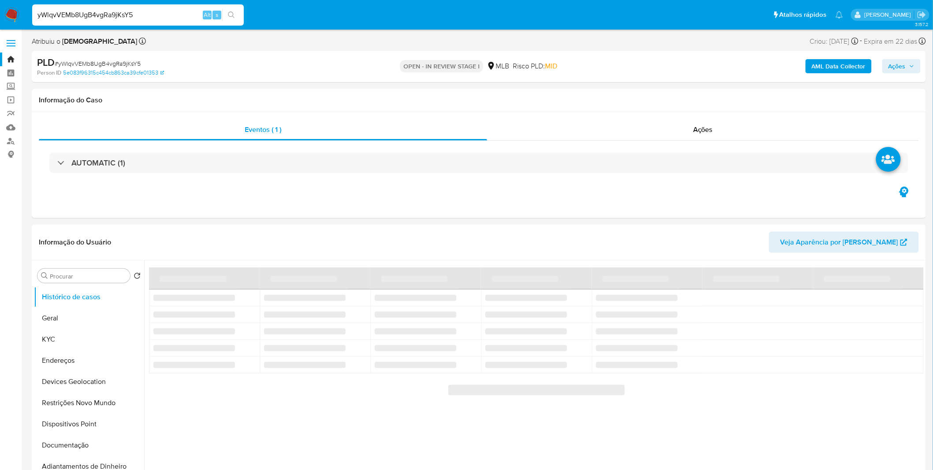
select select "10"
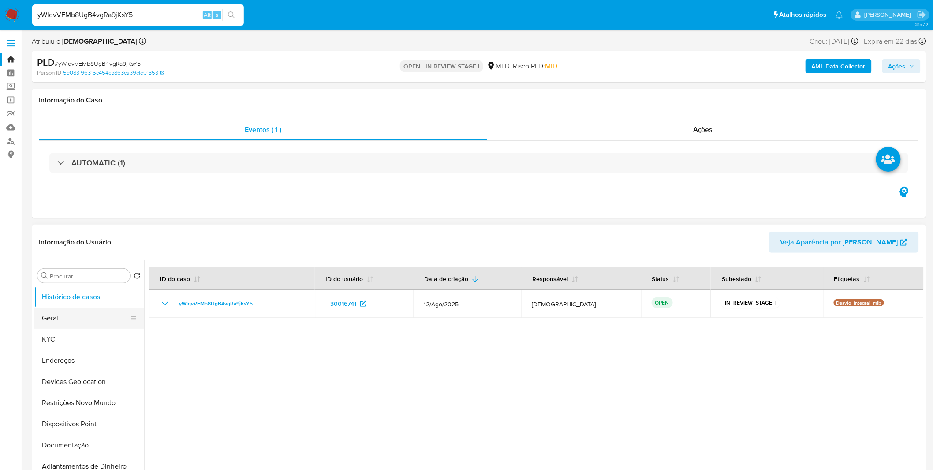
click at [39, 328] on button "Geral" at bounding box center [85, 317] width 103 height 21
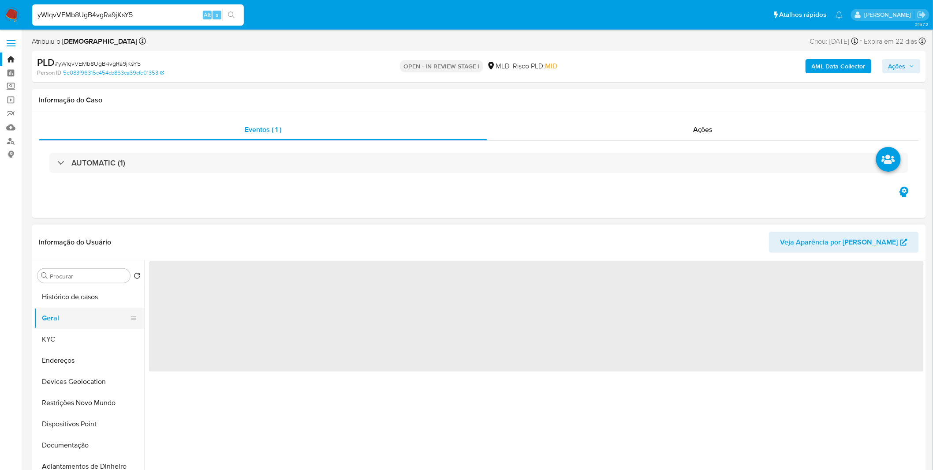
click at [45, 322] on button "Geral" at bounding box center [85, 317] width 103 height 21
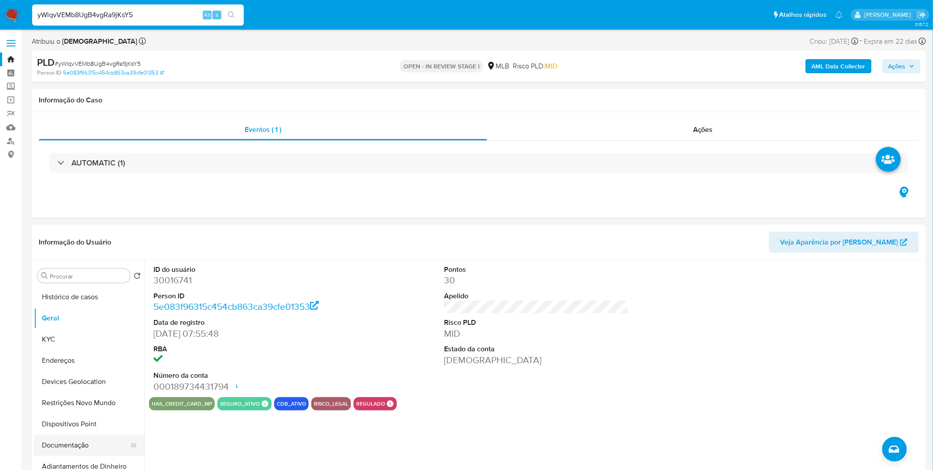
click at [52, 448] on button "Documentação" at bounding box center [85, 445] width 103 height 21
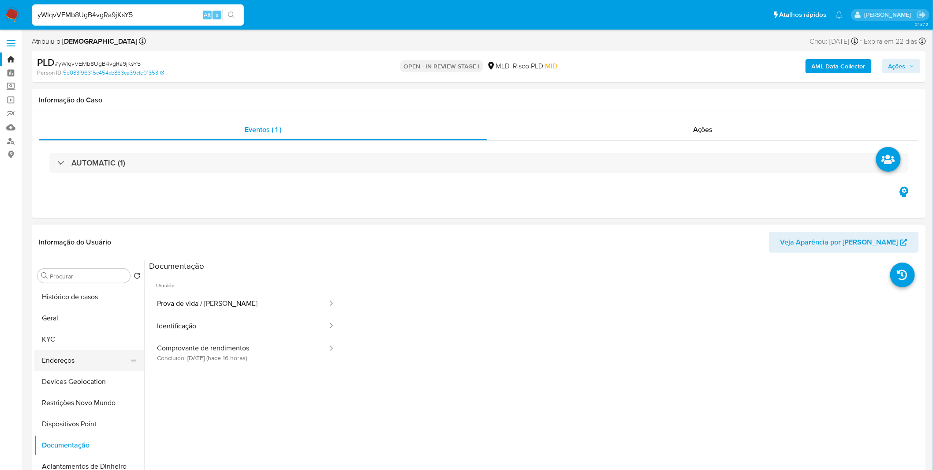
click at [64, 350] on button "Endereços" at bounding box center [85, 360] width 103 height 21
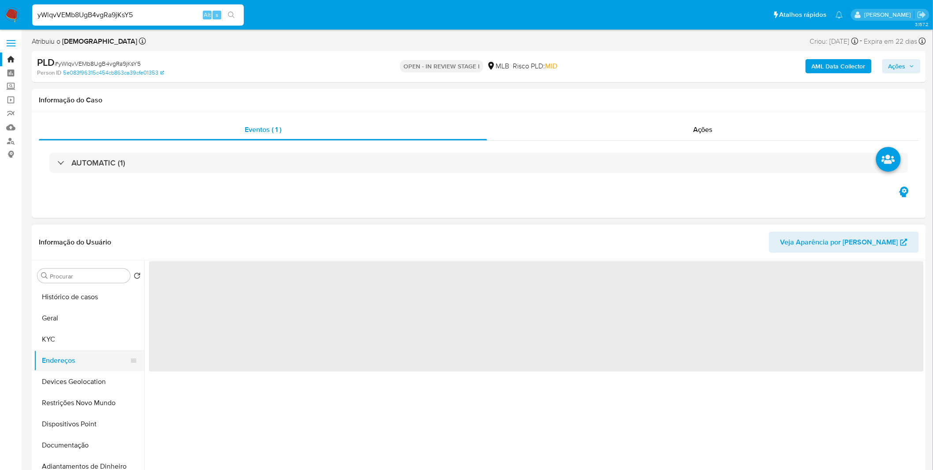
click at [64, 350] on button "Endereços" at bounding box center [85, 360] width 103 height 21
click at [70, 343] on button "KYC" at bounding box center [85, 339] width 103 height 21
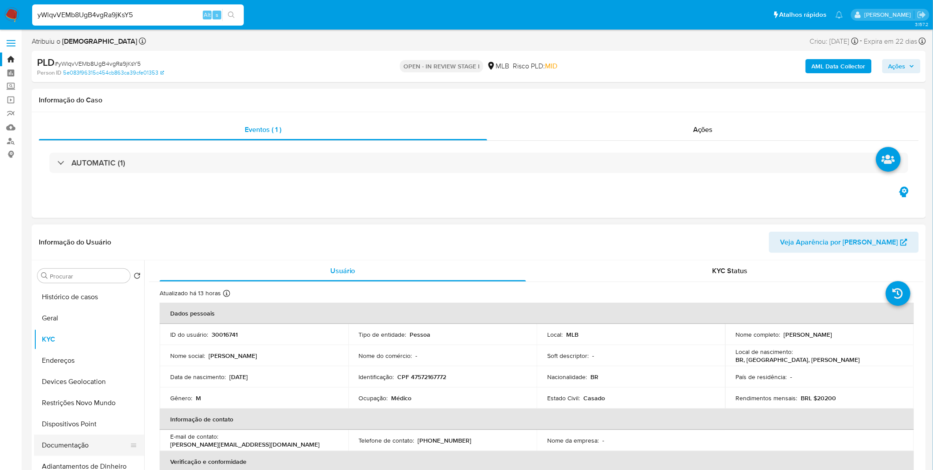
click at [64, 438] on button "Documentação" at bounding box center [85, 445] width 103 height 21
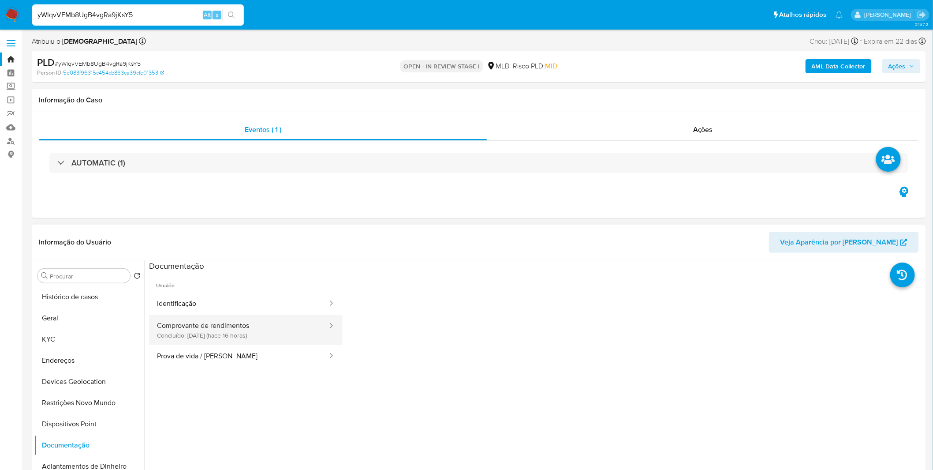
click at [196, 337] on button "Comprovante de rendimentos Concluído: 02/09/2025 (hace 16 horas)" at bounding box center [239, 330] width 180 height 30
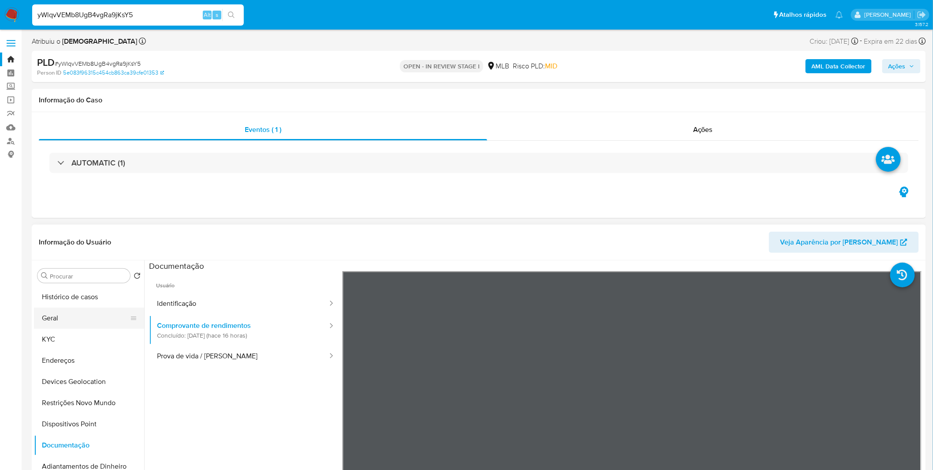
click at [71, 326] on button "Geral" at bounding box center [85, 317] width 103 height 21
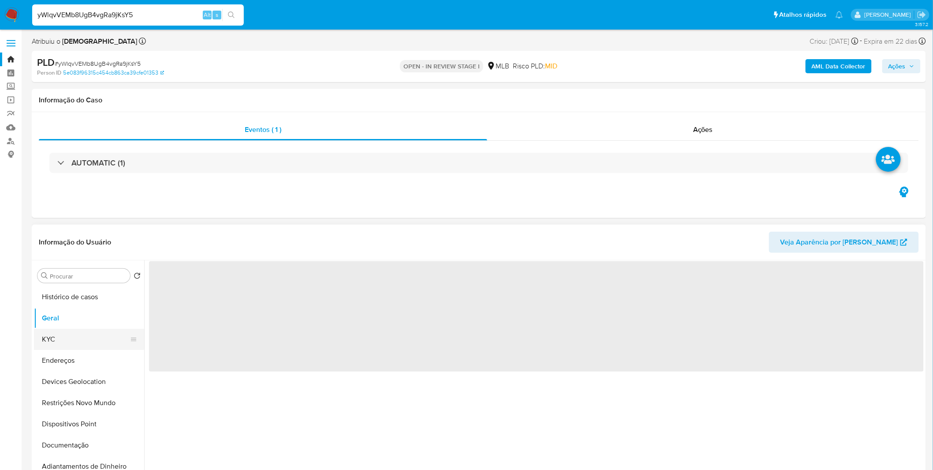
click at [76, 330] on button "KYC" at bounding box center [85, 339] width 103 height 21
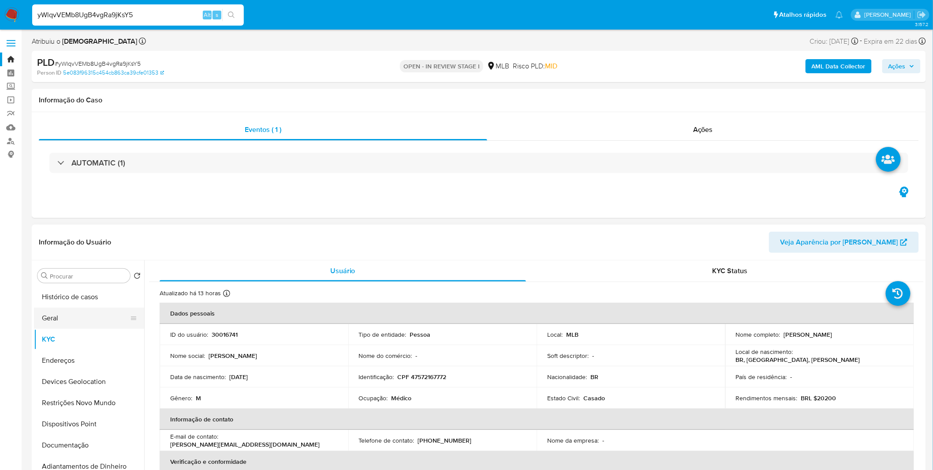
click at [81, 311] on button "Geral" at bounding box center [85, 317] width 103 height 21
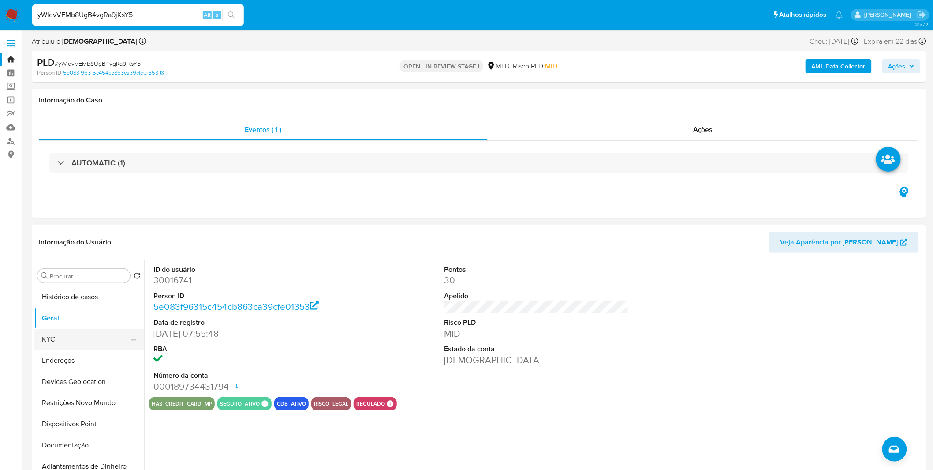
click at [68, 333] on button "KYC" at bounding box center [85, 339] width 103 height 21
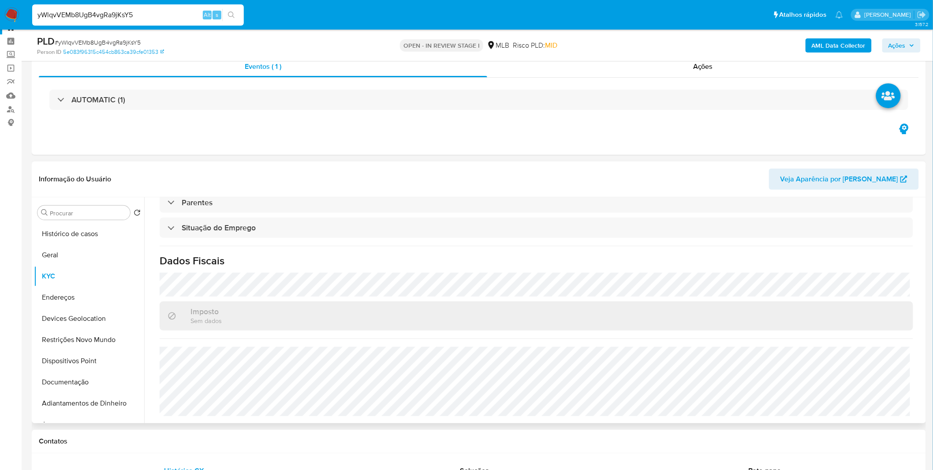
scroll to position [49, 0]
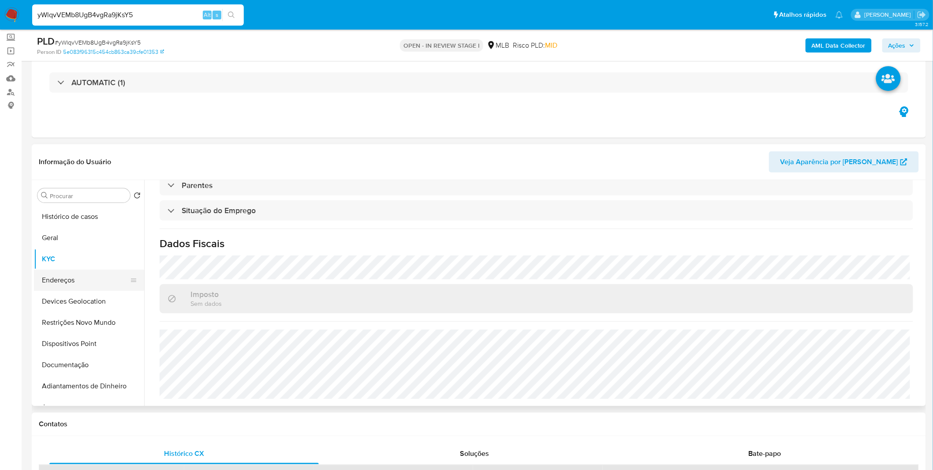
click at [99, 287] on button "Endereços" at bounding box center [85, 280] width 103 height 21
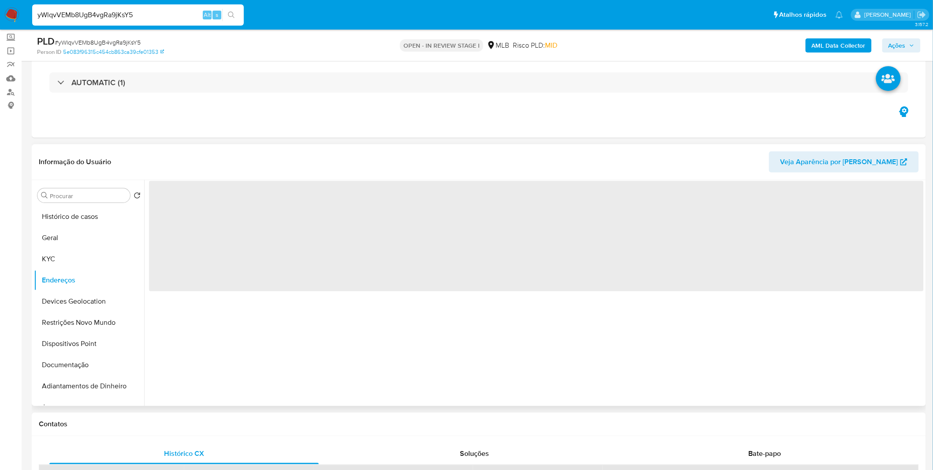
scroll to position [0, 0]
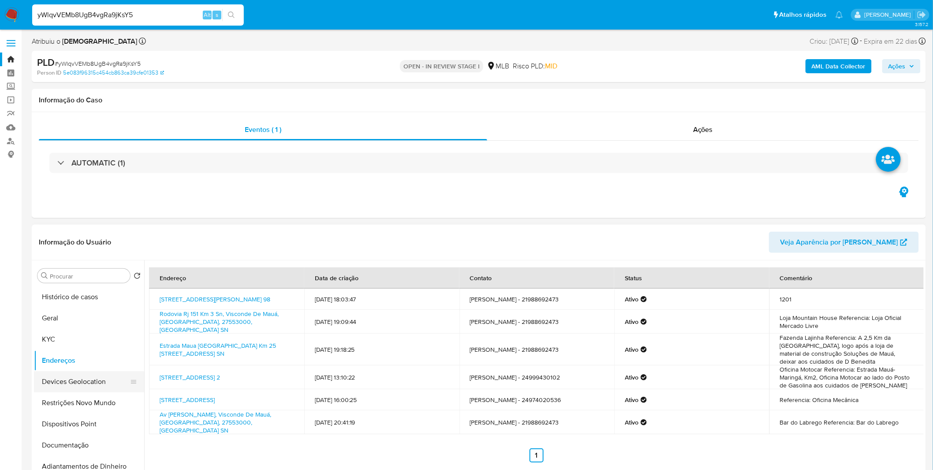
click at [97, 384] on button "Devices Geolocation" at bounding box center [85, 381] width 103 height 21
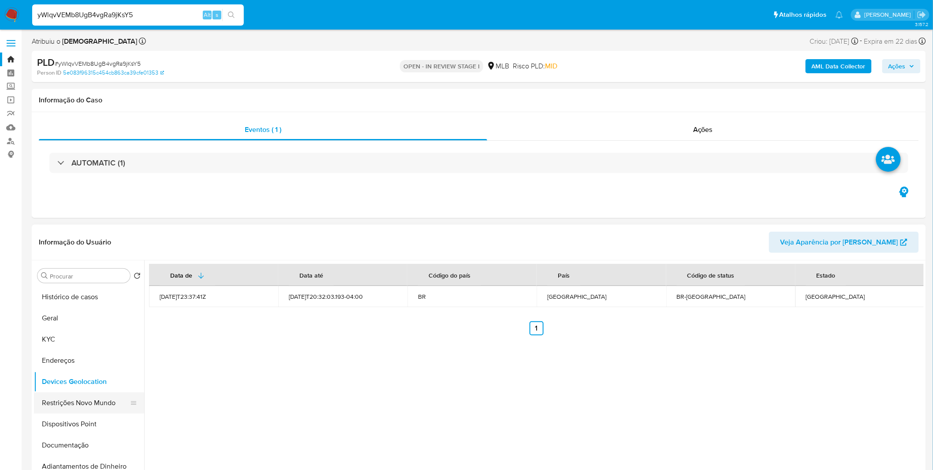
click at [64, 398] on button "Restrições Novo Mundo" at bounding box center [85, 402] width 103 height 21
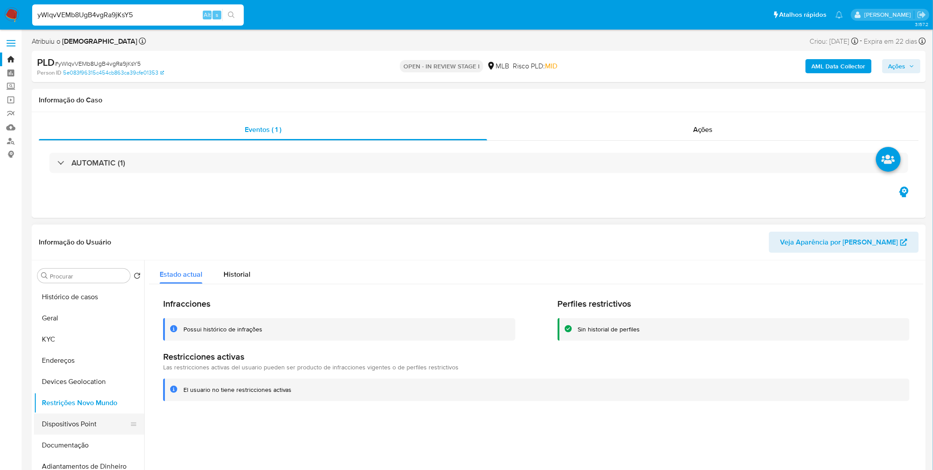
click at [60, 422] on button "Dispositivos Point" at bounding box center [85, 423] width 103 height 21
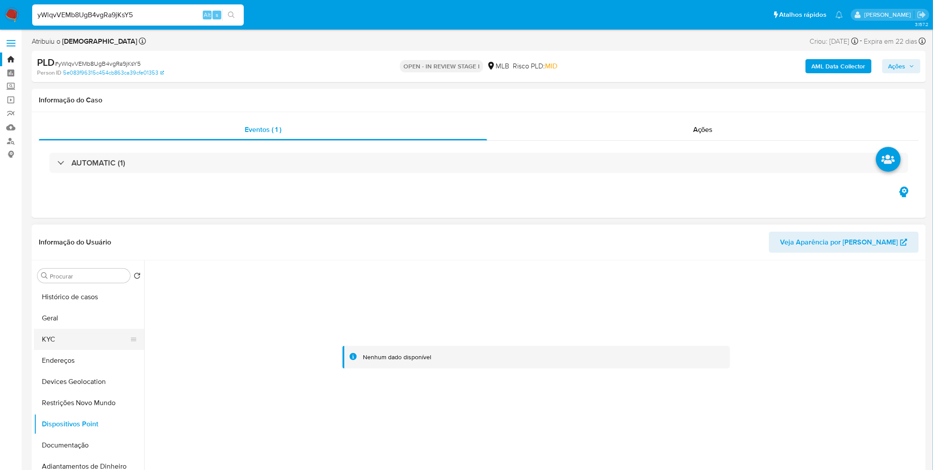
click at [108, 334] on button "KYC" at bounding box center [85, 339] width 103 height 21
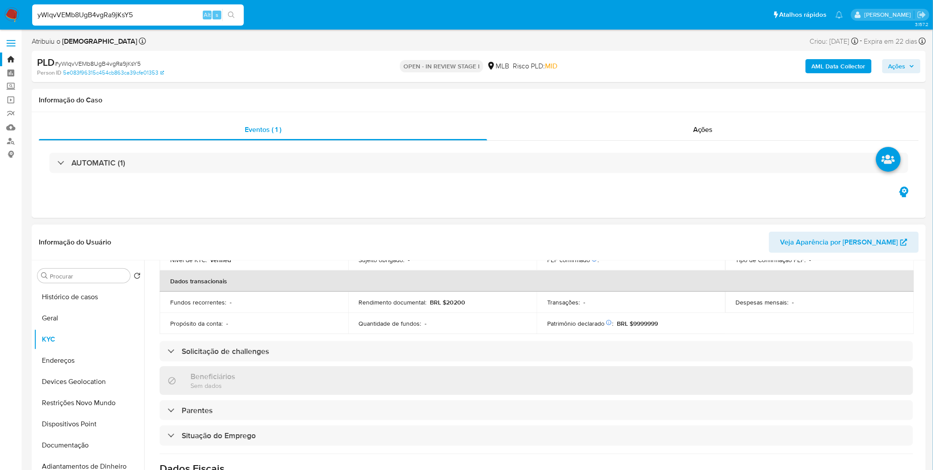
scroll to position [367, 0]
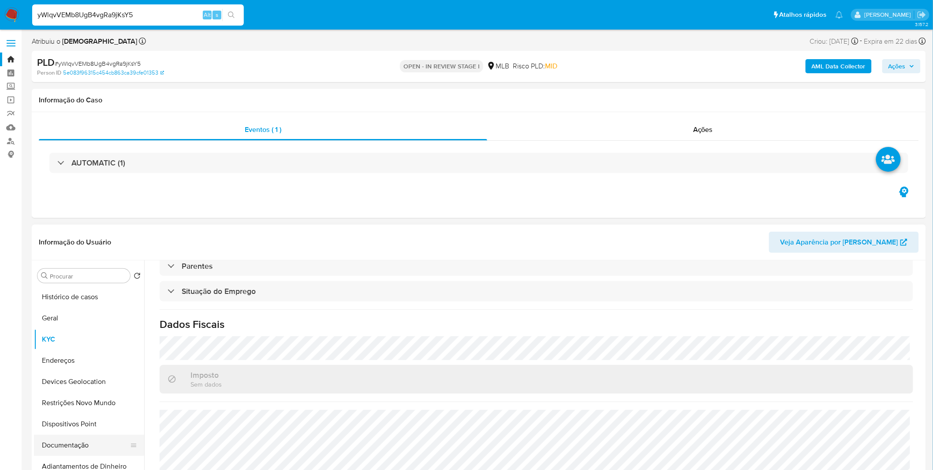
click at [81, 435] on button "Documentação" at bounding box center [85, 445] width 103 height 21
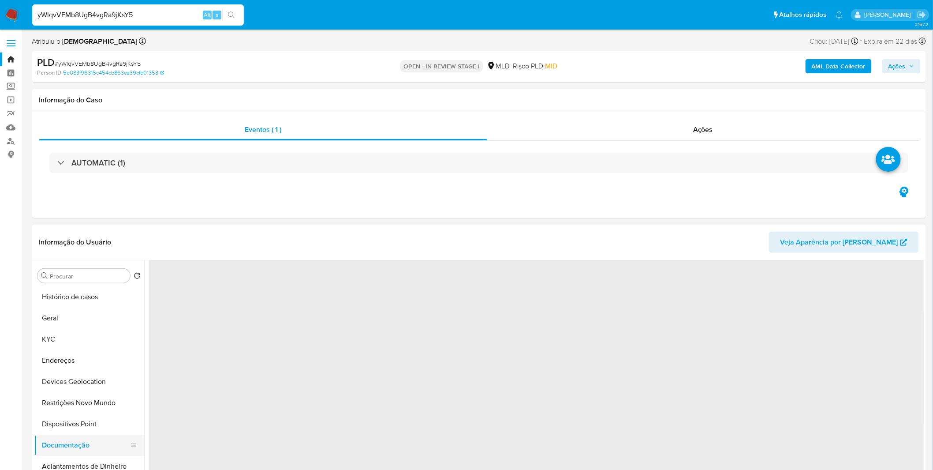
scroll to position [0, 0]
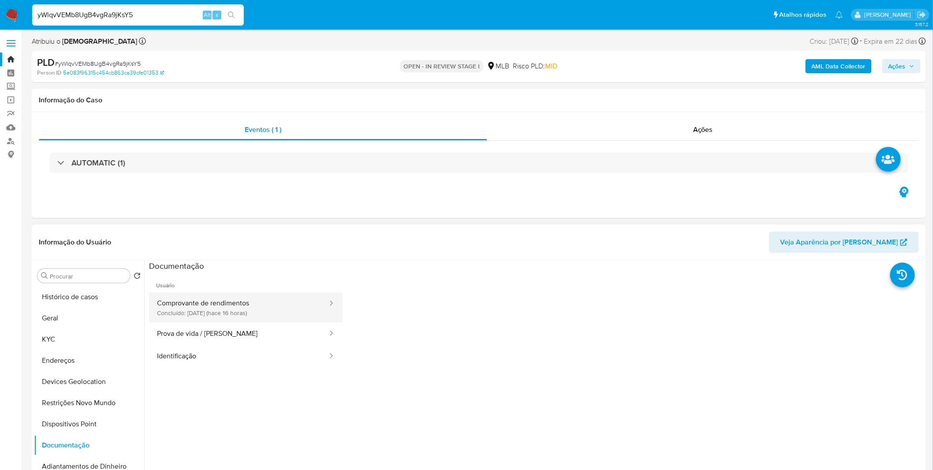
click at [227, 318] on button "Comprovante de rendimentos Concluído: 02/09/2025 (hace 16 horas)" at bounding box center [239, 307] width 180 height 30
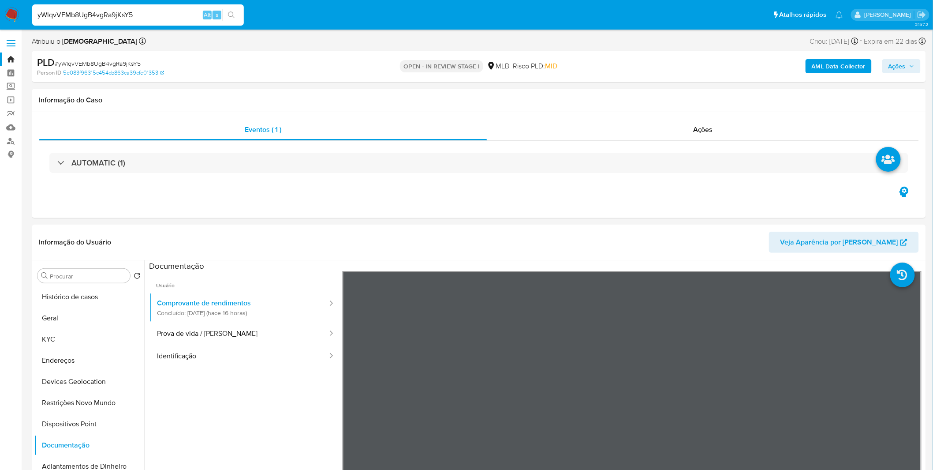
click at [11, 10] on img at bounding box center [11, 14] width 15 height 15
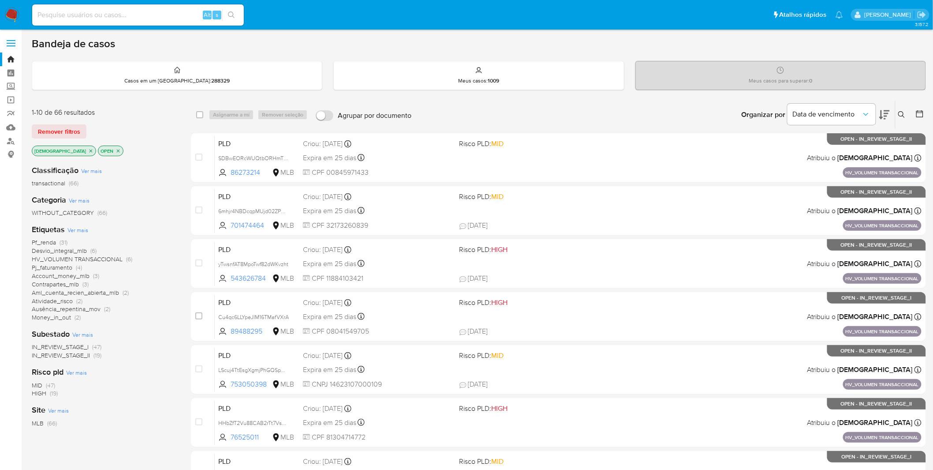
click at [134, 7] on div "Alt s" at bounding box center [138, 14] width 212 height 21
click at [133, 11] on input at bounding box center [138, 14] width 212 height 11
paste input "iGjgCkzcImzWgjXNbSPKWOyJ"
type input "iGjgCkzcImzWgjXNbSPKWOyJ"
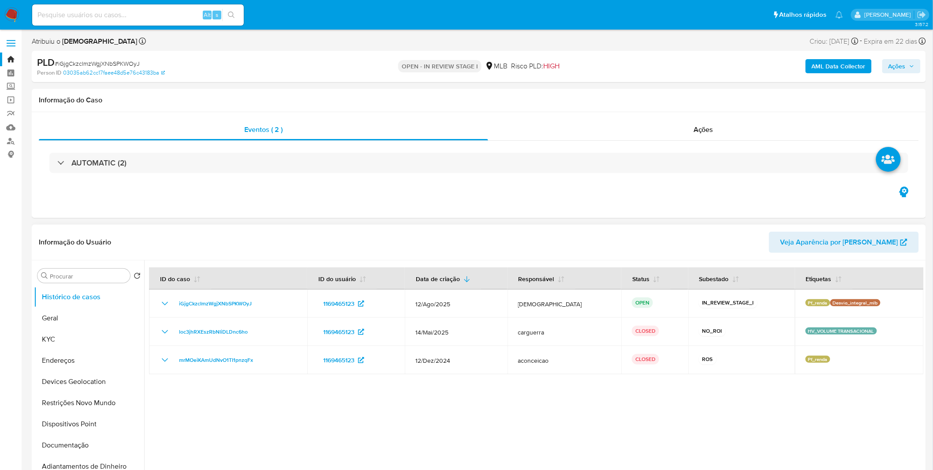
select select "10"
click at [84, 310] on button "Geral" at bounding box center [85, 317] width 103 height 21
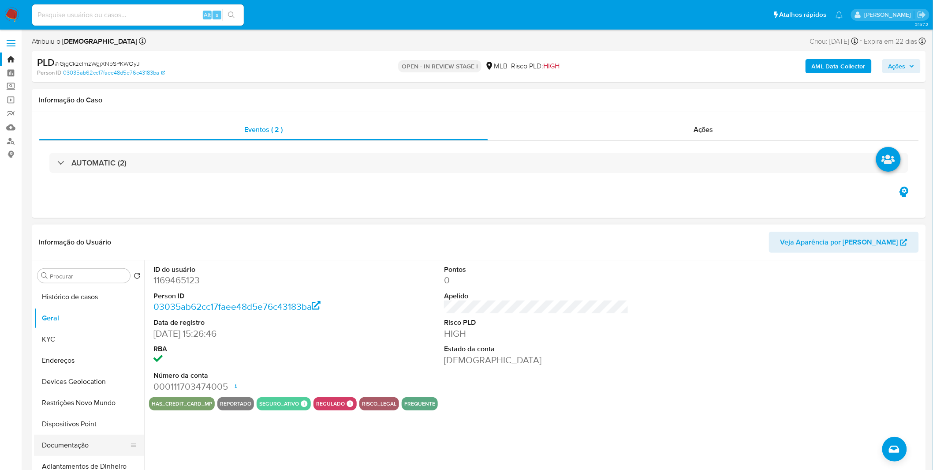
click at [90, 443] on button "Documentação" at bounding box center [85, 445] width 103 height 21
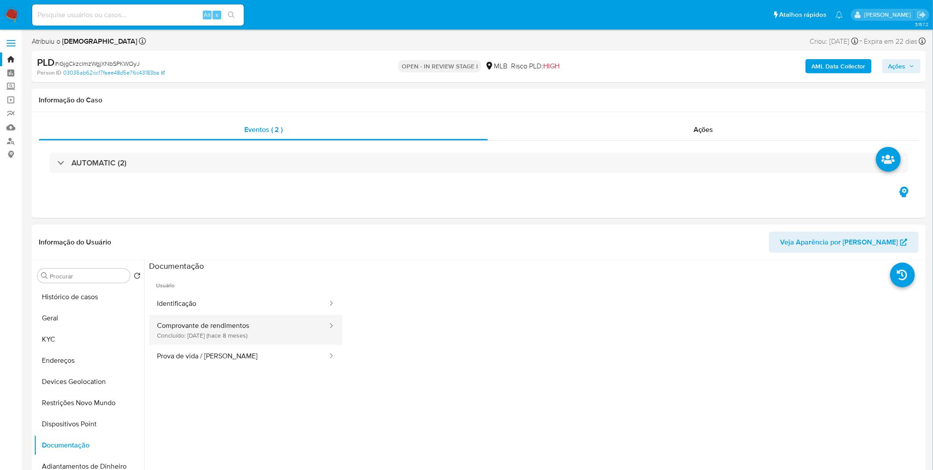
click at [192, 339] on button "Comprovante de rendimentos Concluído: 09/01/2025 (hace 8 meses)" at bounding box center [239, 330] width 180 height 30
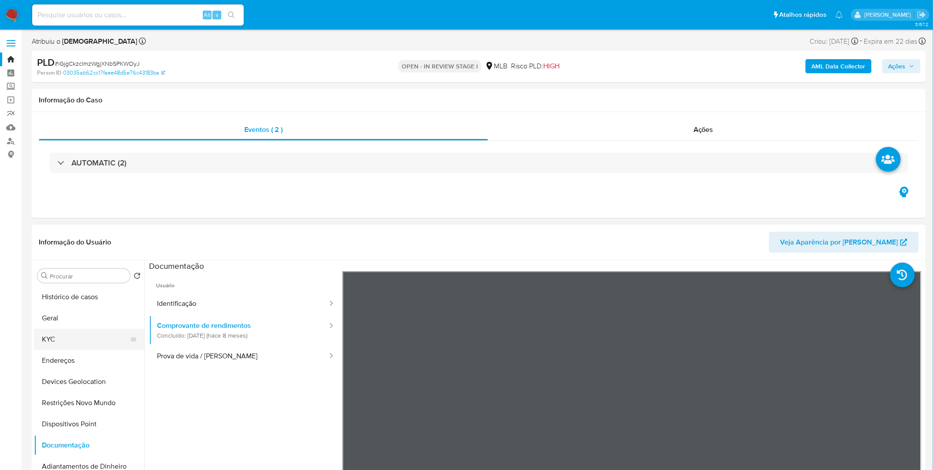
click at [90, 342] on button "KYC" at bounding box center [85, 339] width 103 height 21
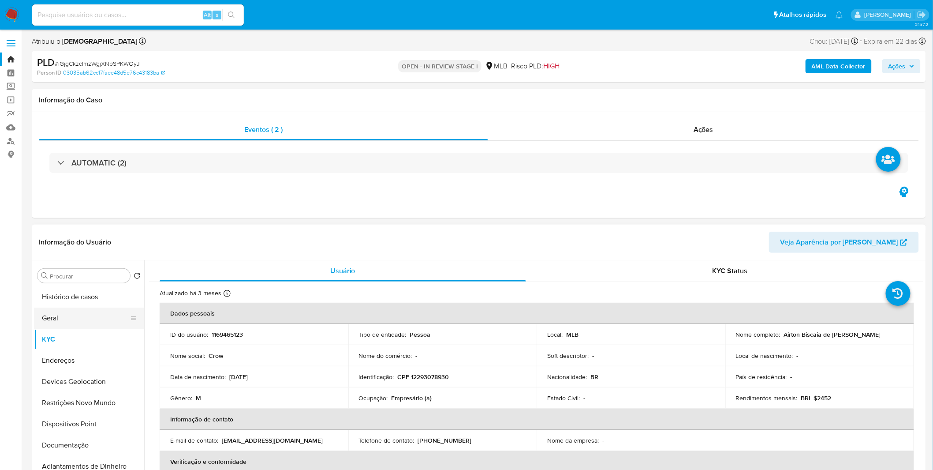
click at [71, 320] on button "Geral" at bounding box center [85, 317] width 103 height 21
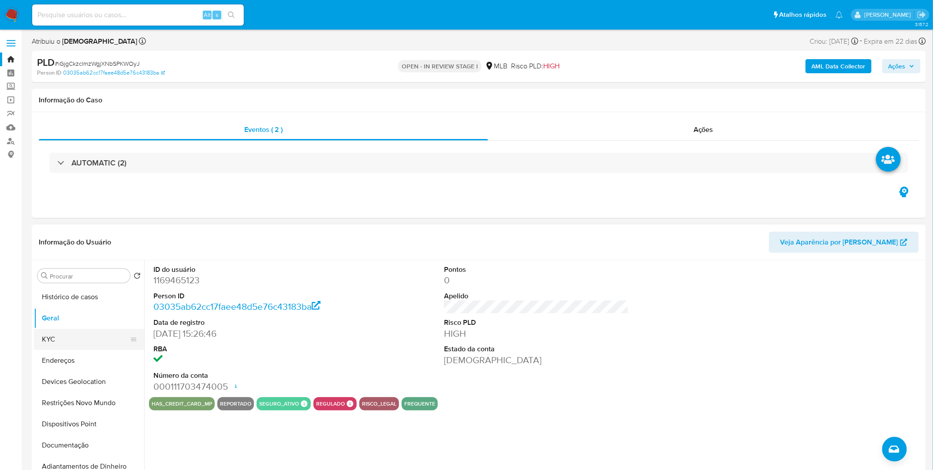
click at [81, 341] on button "KYC" at bounding box center [85, 339] width 103 height 21
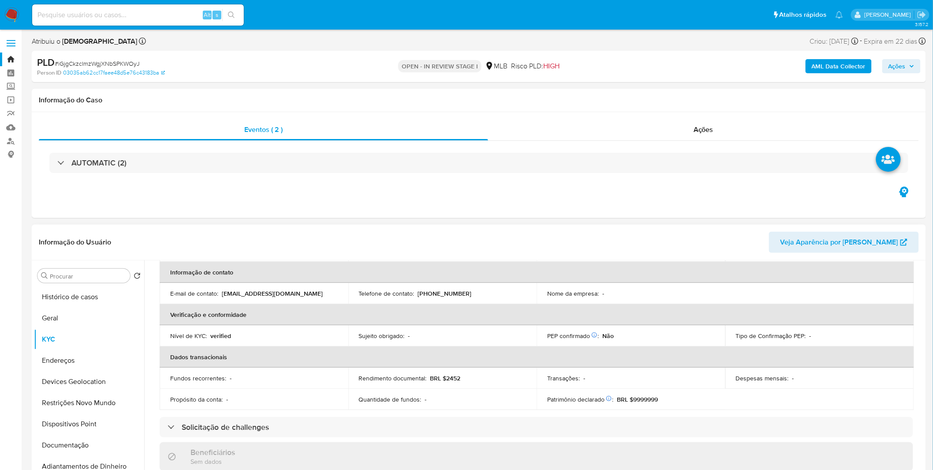
scroll to position [367, 0]
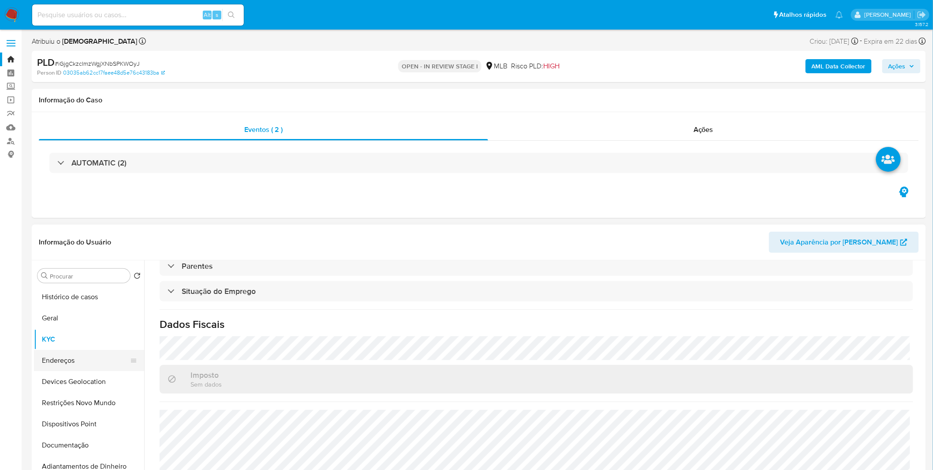
click at [84, 361] on button "Endereços" at bounding box center [85, 360] width 103 height 21
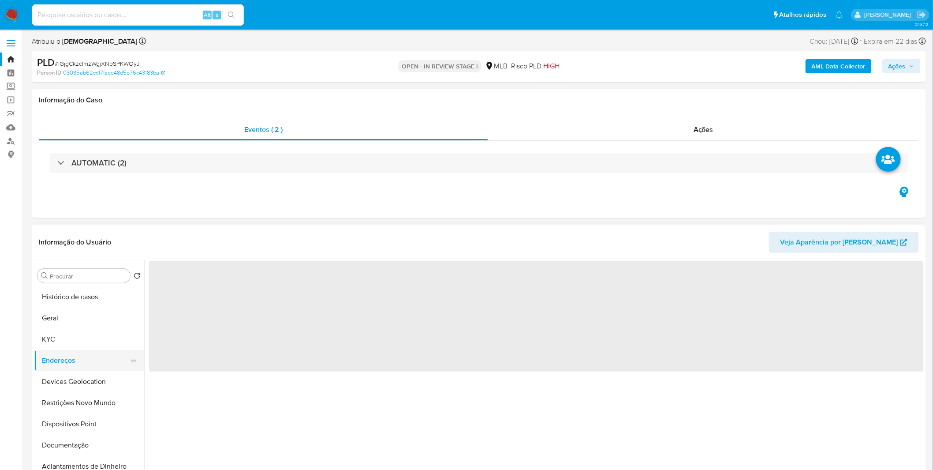
scroll to position [0, 0]
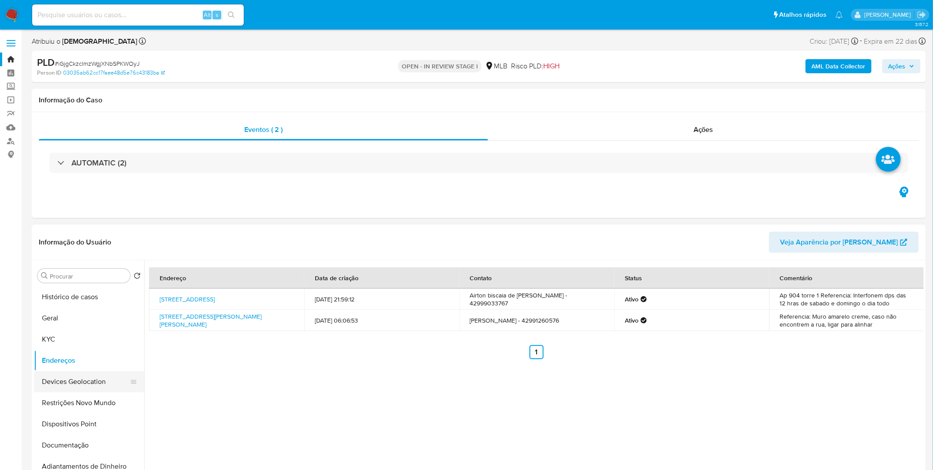
click at [75, 384] on button "Devices Geolocation" at bounding box center [85, 381] width 103 height 21
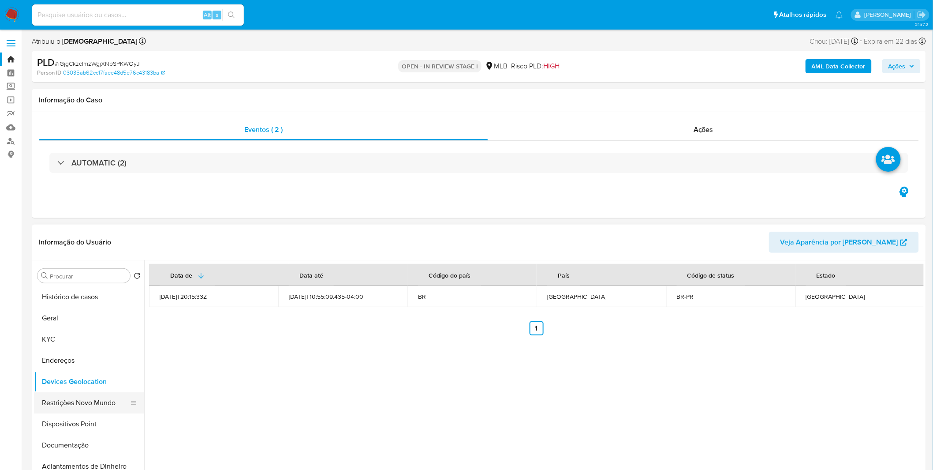
click at [48, 404] on button "Restrições Novo Mundo" at bounding box center [85, 402] width 103 height 21
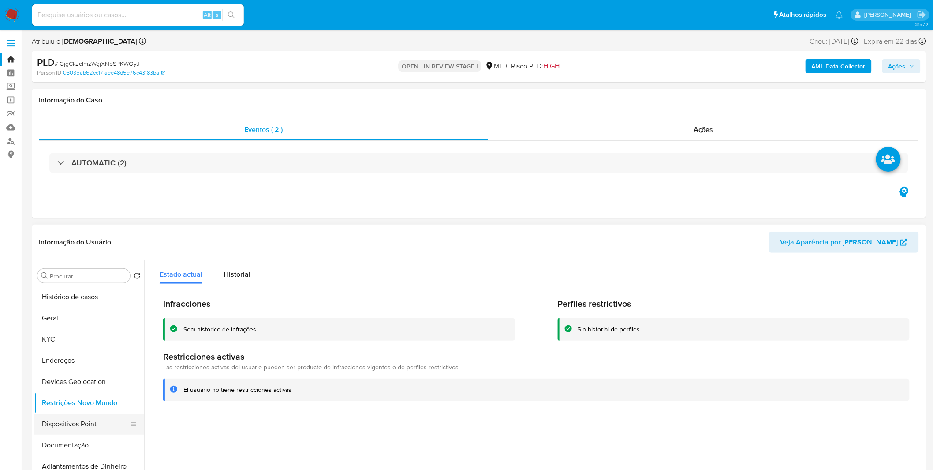
click at [87, 422] on button "Dispositivos Point" at bounding box center [85, 423] width 103 height 21
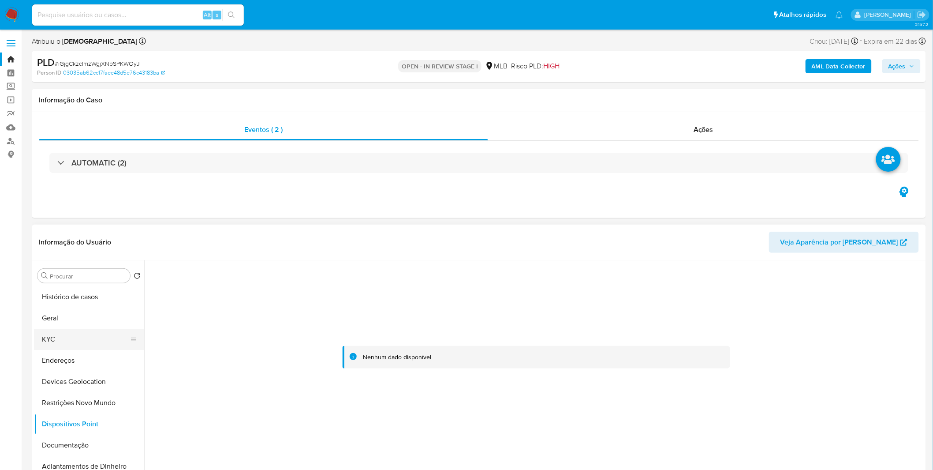
click at [71, 329] on button "KYC" at bounding box center [85, 339] width 103 height 21
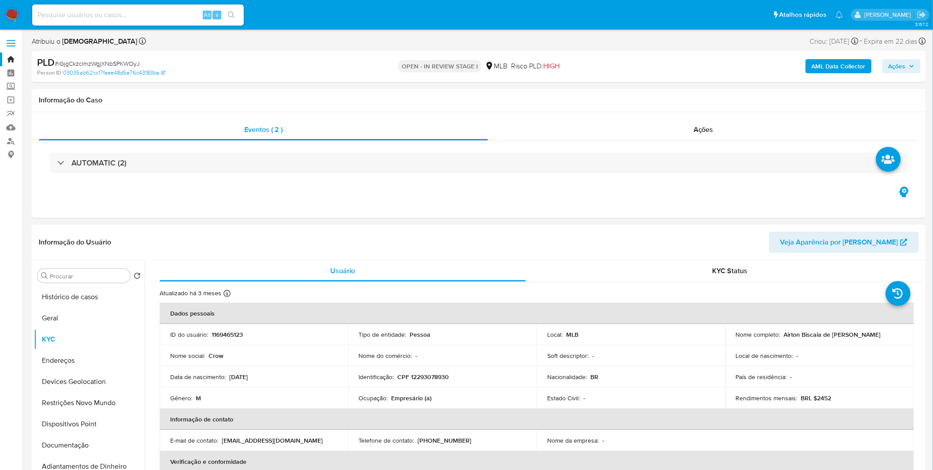
click at [422, 383] on td "Identificação : CPF 12293078930" at bounding box center [443, 376] width 189 height 21
click at [420, 377] on p "CPF 12293078930" at bounding box center [424, 377] width 52 height 8
copy p "12293078930"
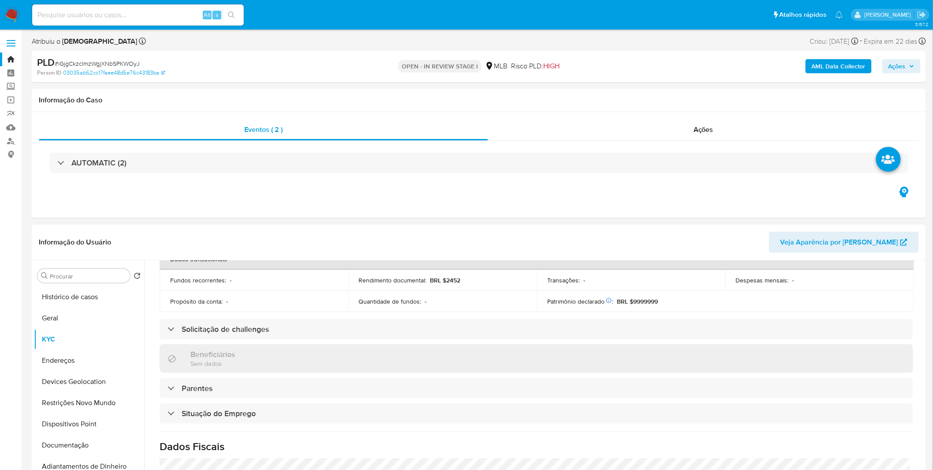
scroll to position [367, 0]
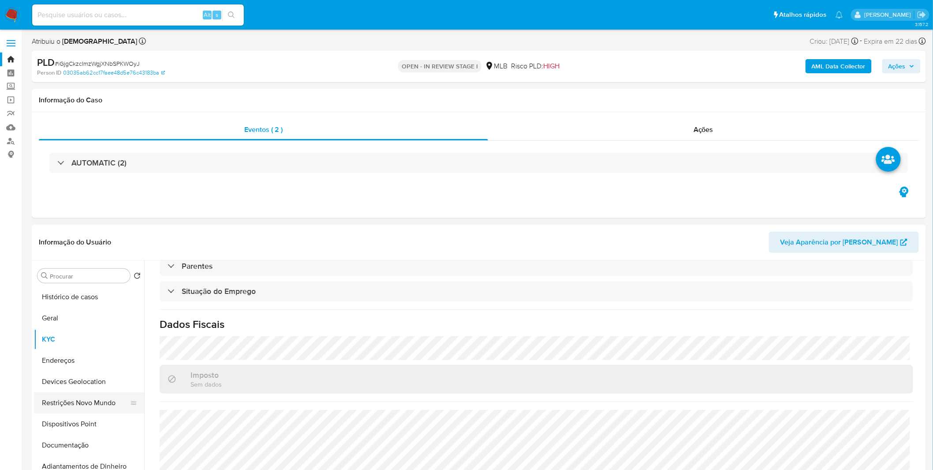
click at [84, 404] on button "Restrições Novo Mundo" at bounding box center [85, 402] width 103 height 21
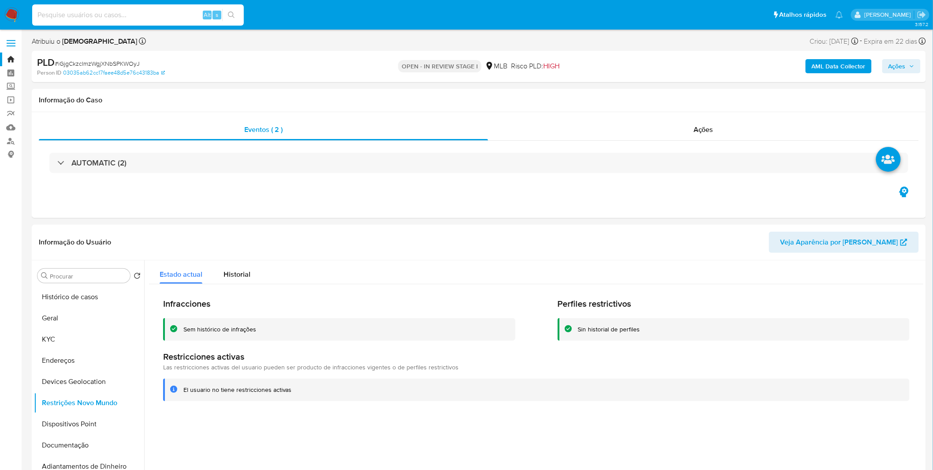
click at [93, 15] on input at bounding box center [138, 14] width 212 height 11
paste input "ac0UamFwVm6zNfxamP60nK7P"
type input "ac0UamFwVm6zNfxamP60nK7P"
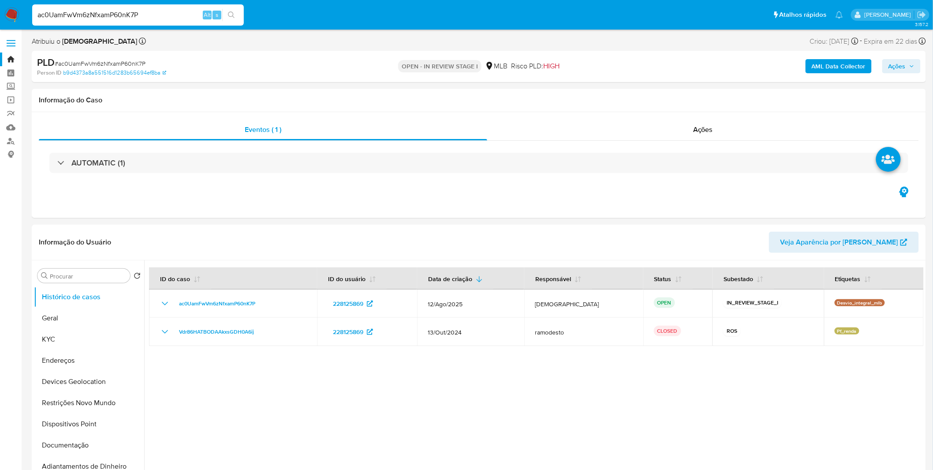
select select "10"
click at [69, 322] on button "Geral" at bounding box center [85, 317] width 103 height 21
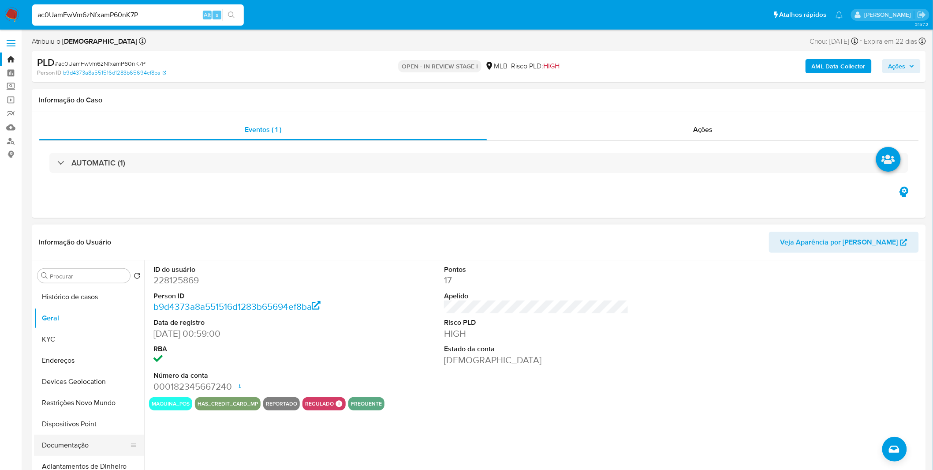
click at [103, 447] on button "Documentação" at bounding box center [85, 445] width 103 height 21
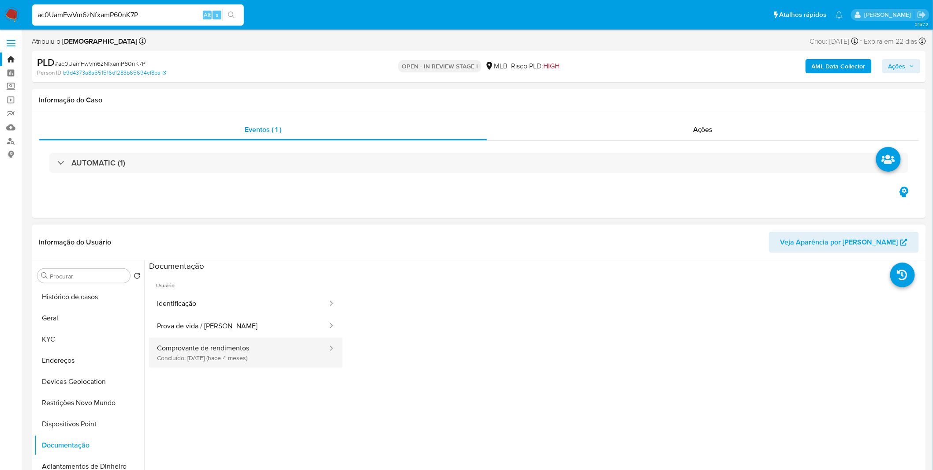
click at [214, 349] on button "Comprovante de rendimentos Concluído: 26/04/2025 (hace 4 meses)" at bounding box center [239, 352] width 180 height 30
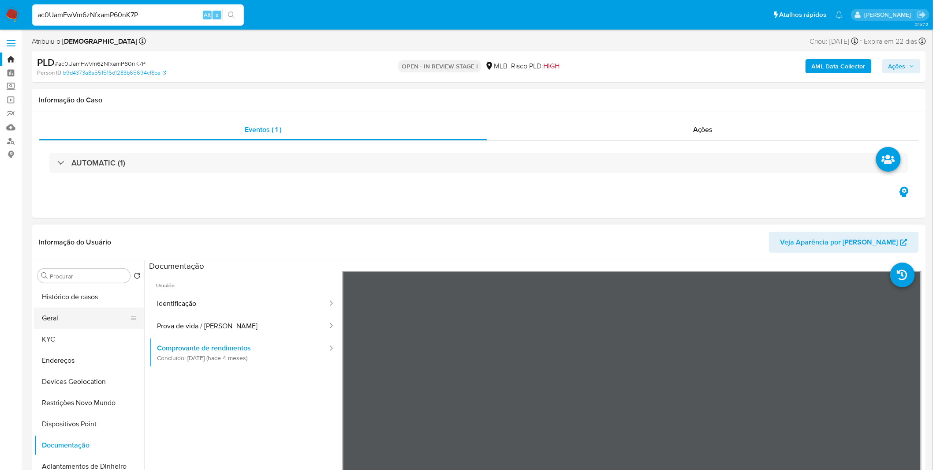
click at [89, 318] on button "Geral" at bounding box center [85, 317] width 103 height 21
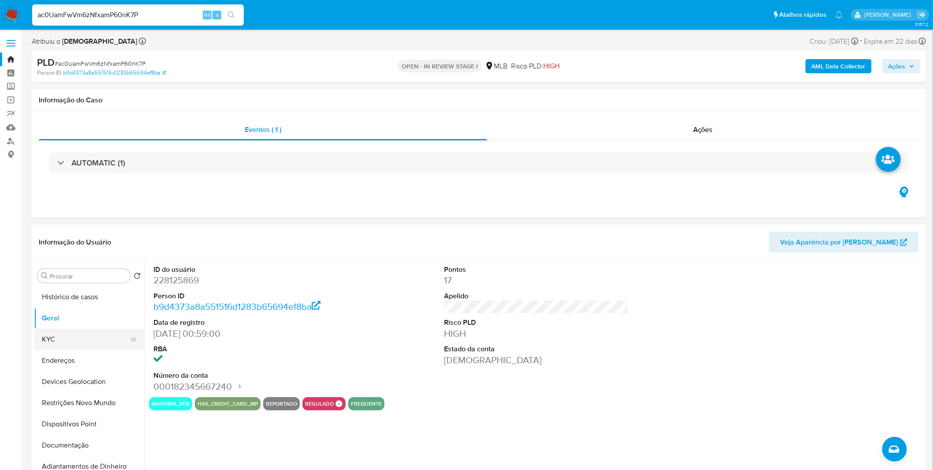
click at [98, 344] on button "KYC" at bounding box center [85, 339] width 103 height 21
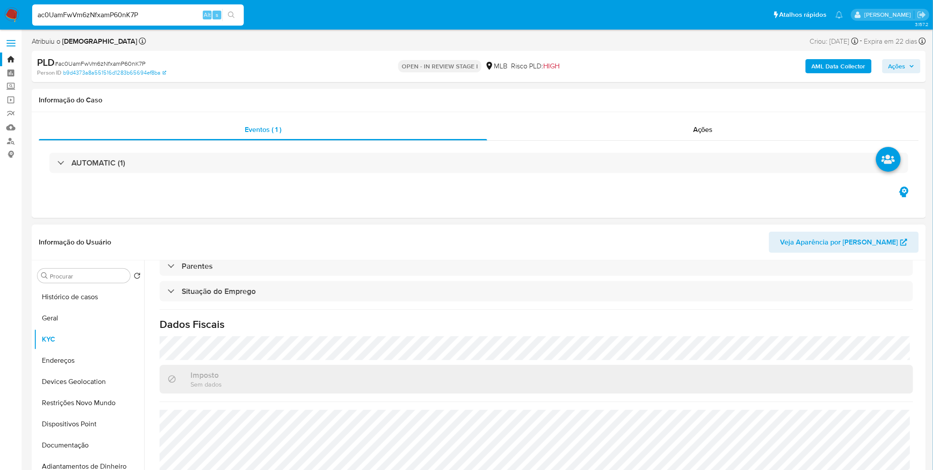
scroll to position [49, 0]
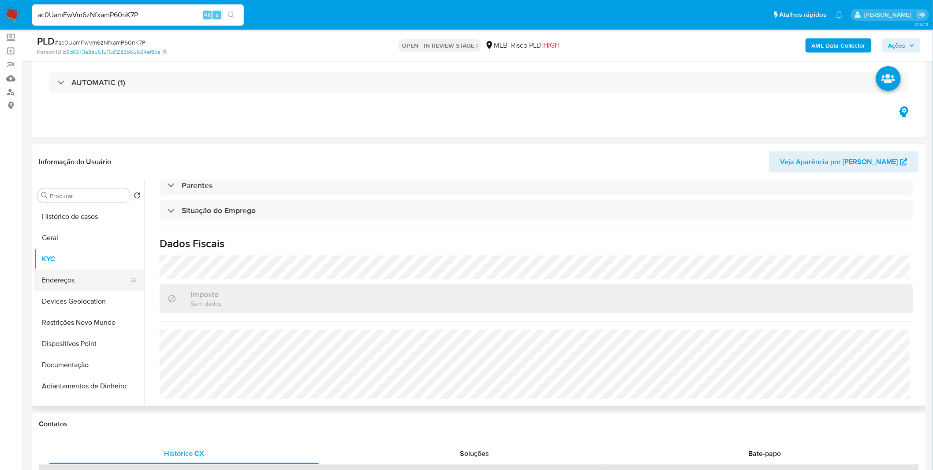
click at [90, 287] on button "Endereços" at bounding box center [85, 280] width 103 height 21
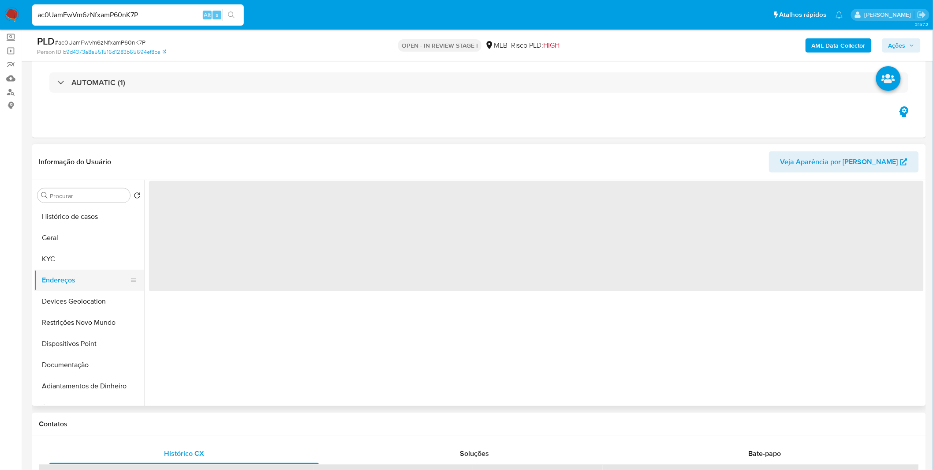
click at [92, 285] on button "Endereços" at bounding box center [85, 280] width 103 height 21
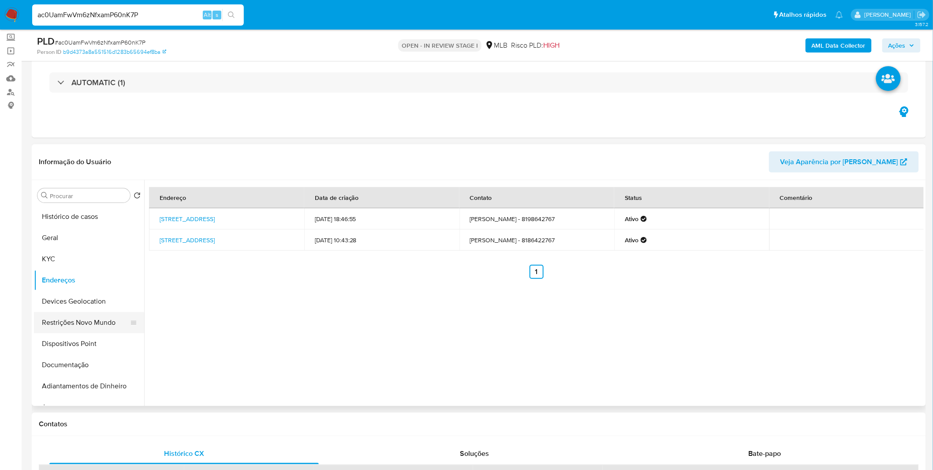
drag, startPoint x: 89, startPoint y: 293, endPoint x: 128, endPoint y: 312, distance: 43.8
click at [89, 293] on button "Devices Geolocation" at bounding box center [89, 301] width 110 height 21
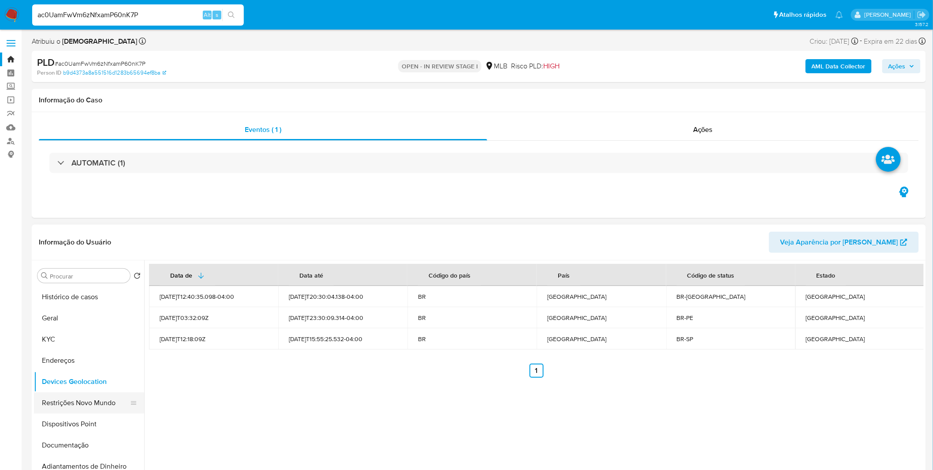
click at [75, 402] on button "Restrições Novo Mundo" at bounding box center [85, 402] width 103 height 21
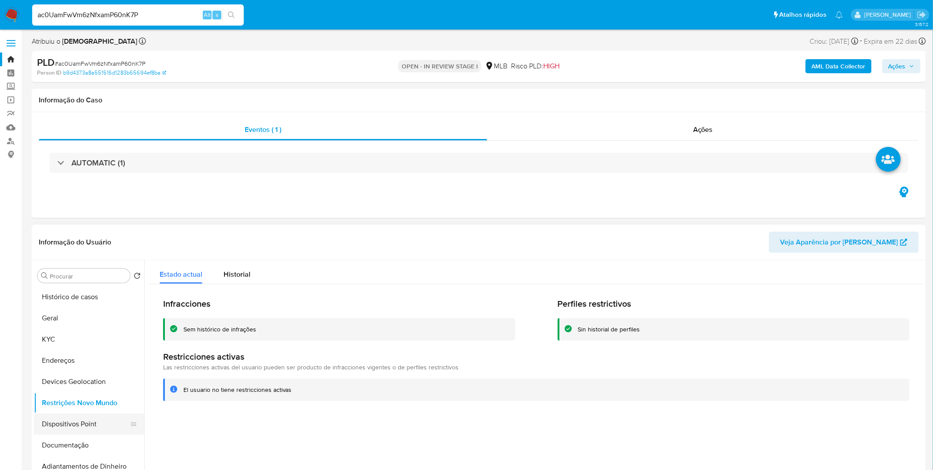
click at [74, 427] on button "Dispositivos Point" at bounding box center [85, 423] width 103 height 21
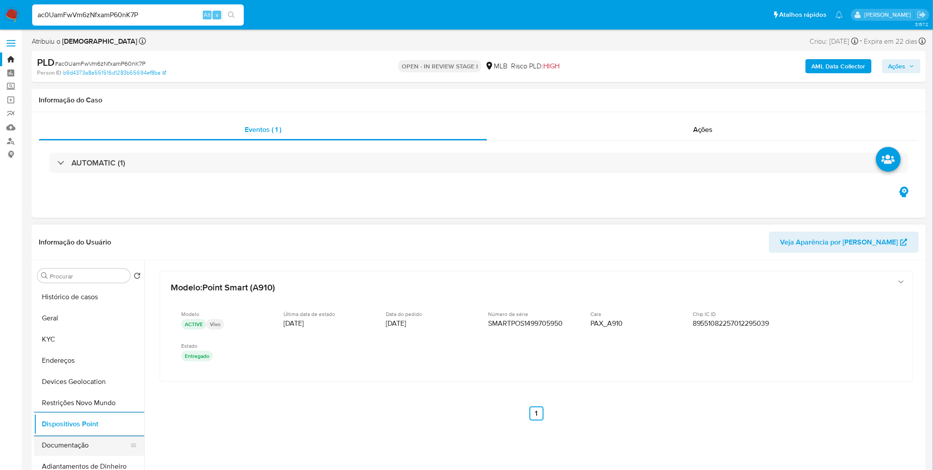
click at [71, 452] on button "Documentação" at bounding box center [85, 445] width 103 height 21
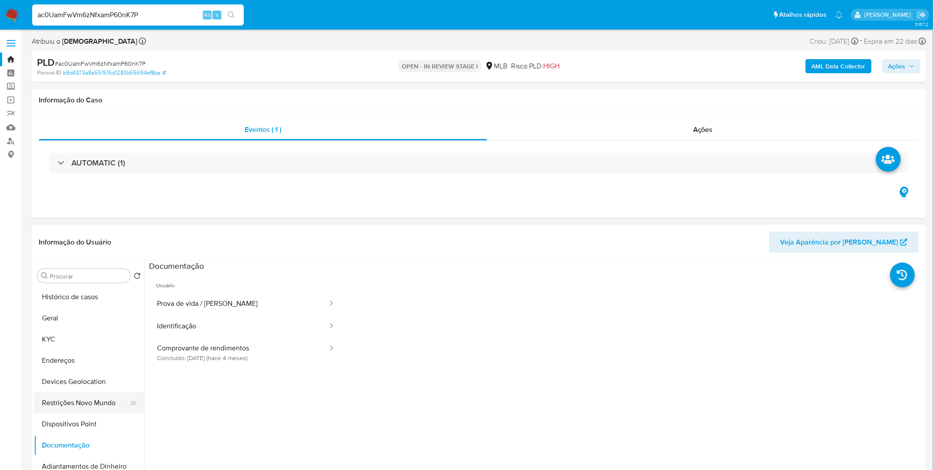
click at [101, 398] on button "Restrições Novo Mundo" at bounding box center [85, 402] width 103 height 21
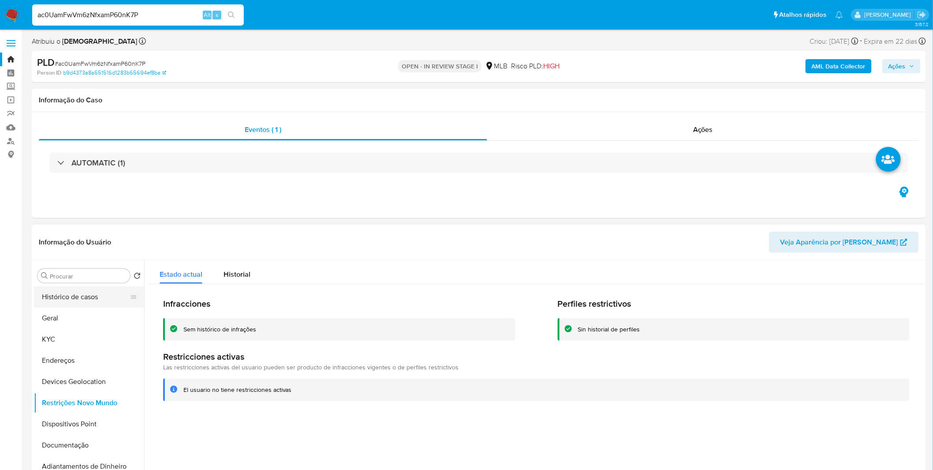
click at [90, 303] on button "Histórico de casos" at bounding box center [85, 296] width 103 height 21
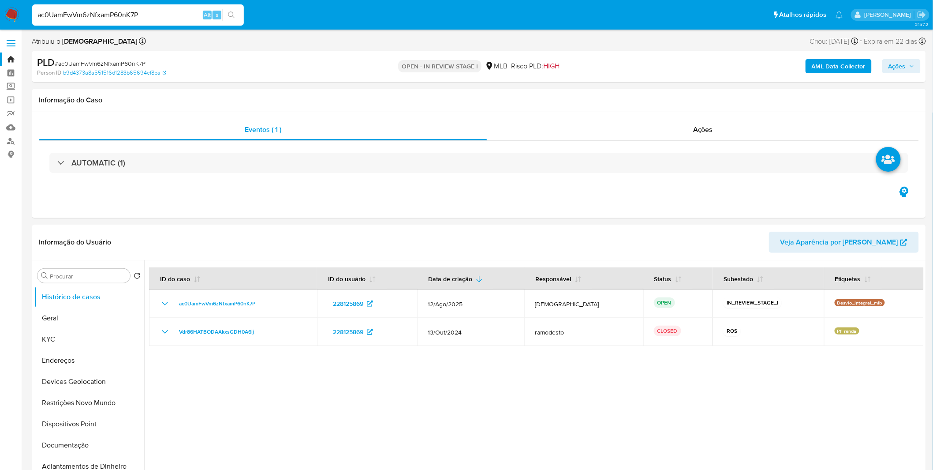
click at [140, 15] on input "ac0UamFwVm6zNfxamP60nK7P" at bounding box center [138, 14] width 212 height 11
paste input "INEPUrdJ2XISSnvRChYdbCIR"
type input "INEPUrdJ2XISSnvRChYdbCIR"
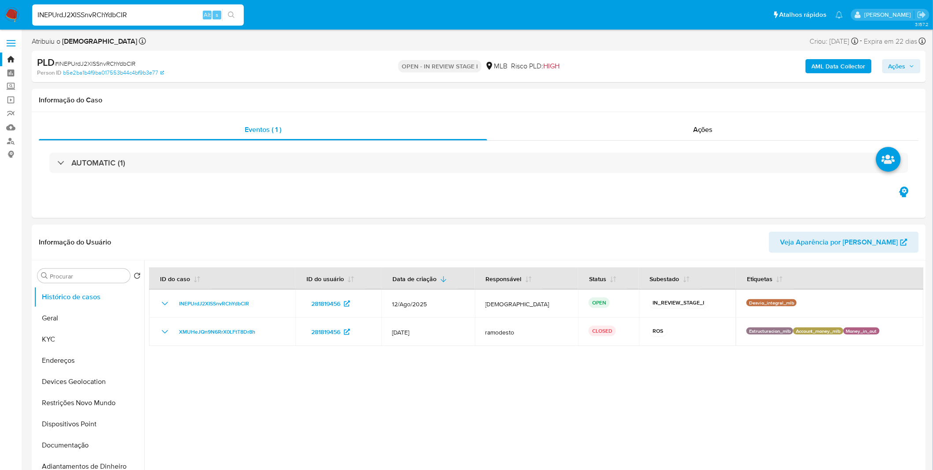
select select "10"
click at [76, 433] on button "Dispositivos Point" at bounding box center [85, 423] width 103 height 21
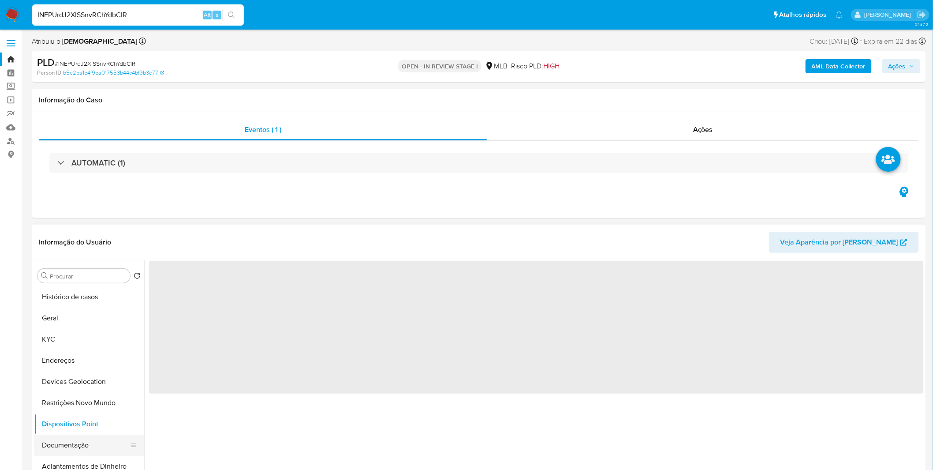
click at [74, 440] on button "Documentação" at bounding box center [85, 445] width 103 height 21
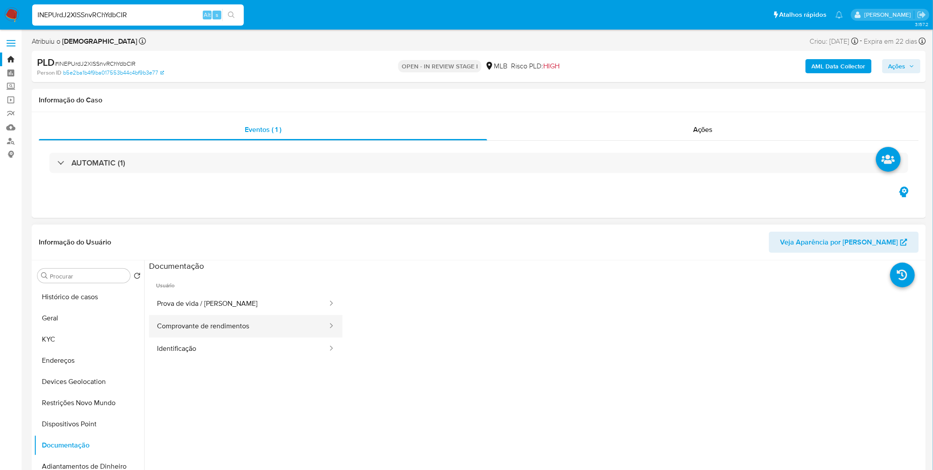
click at [156, 332] on button "Comprovante de rendimentos" at bounding box center [239, 326] width 180 height 22
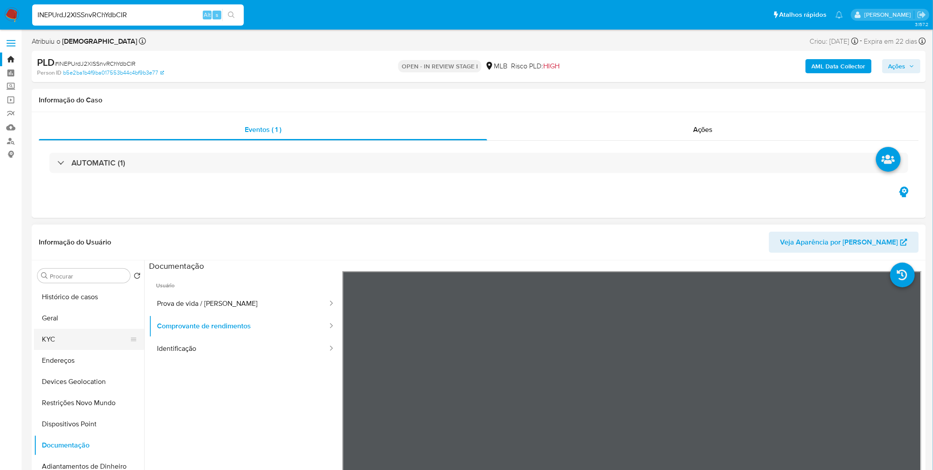
drag, startPoint x: 79, startPoint y: 348, endPoint x: 73, endPoint y: 341, distance: 9.1
click at [79, 347] on button "KYC" at bounding box center [85, 339] width 103 height 21
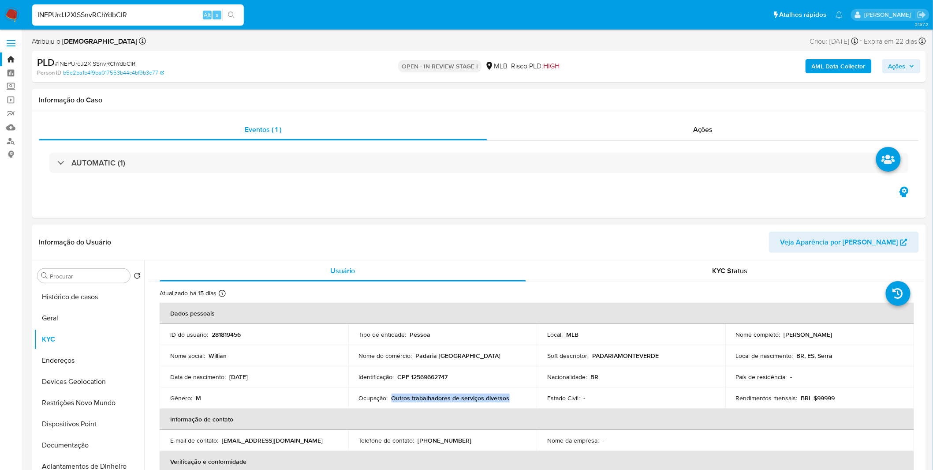
copy p "Outros trabalhadores de serviços diversos"
drag, startPoint x: 499, startPoint y: 399, endPoint x: 392, endPoint y: 398, distance: 107.7
click at [392, 398] on div "Ocupação : Outros trabalhadores de serviços diversos" at bounding box center [443, 398] width 168 height 8
click at [67, 322] on button "Geral" at bounding box center [85, 317] width 103 height 21
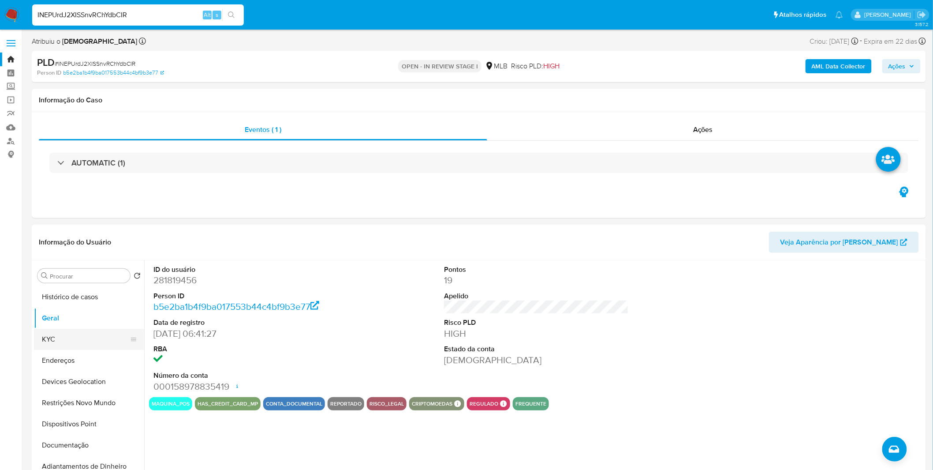
click at [78, 345] on button "KYC" at bounding box center [85, 339] width 103 height 21
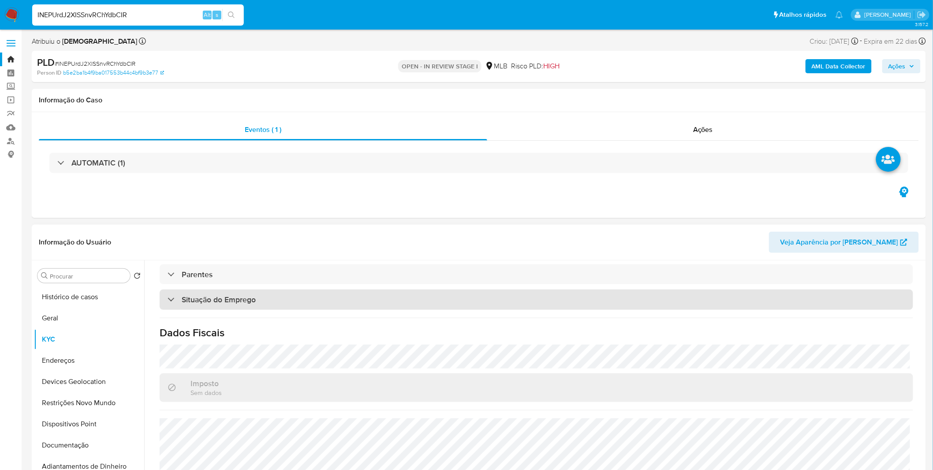
scroll to position [367, 0]
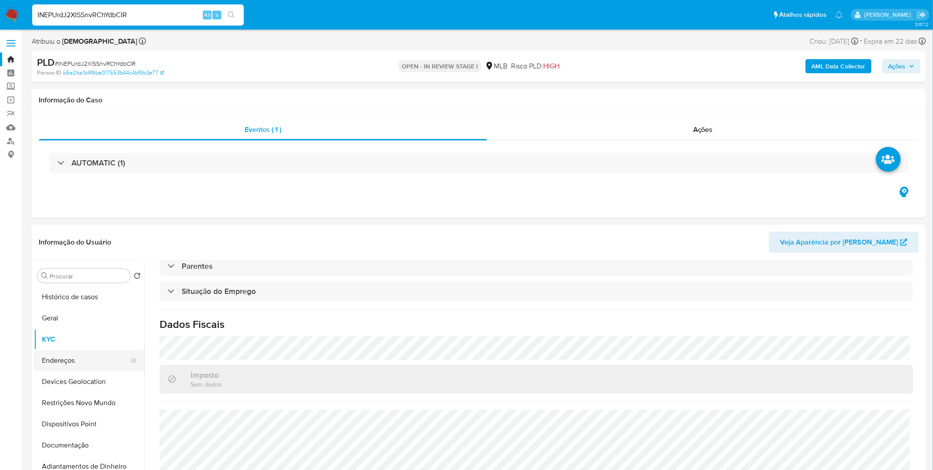
click at [84, 354] on button "Endereços" at bounding box center [85, 360] width 103 height 21
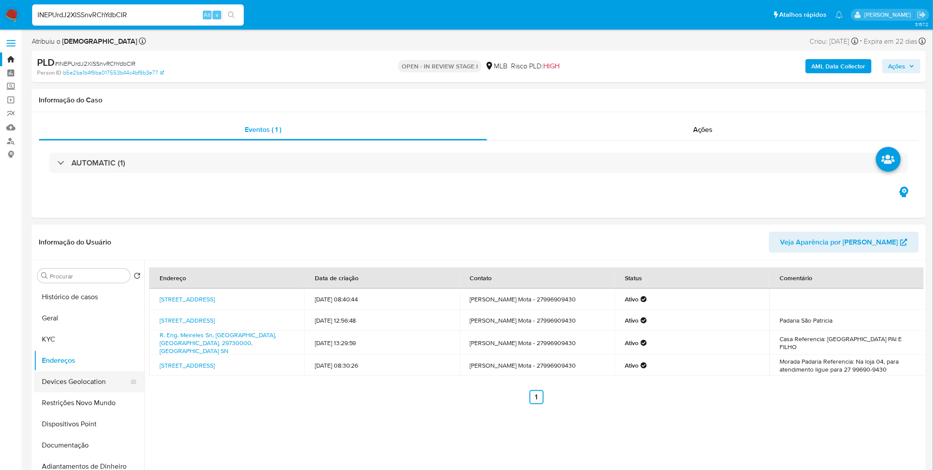
click at [82, 387] on button "Devices Geolocation" at bounding box center [85, 381] width 103 height 21
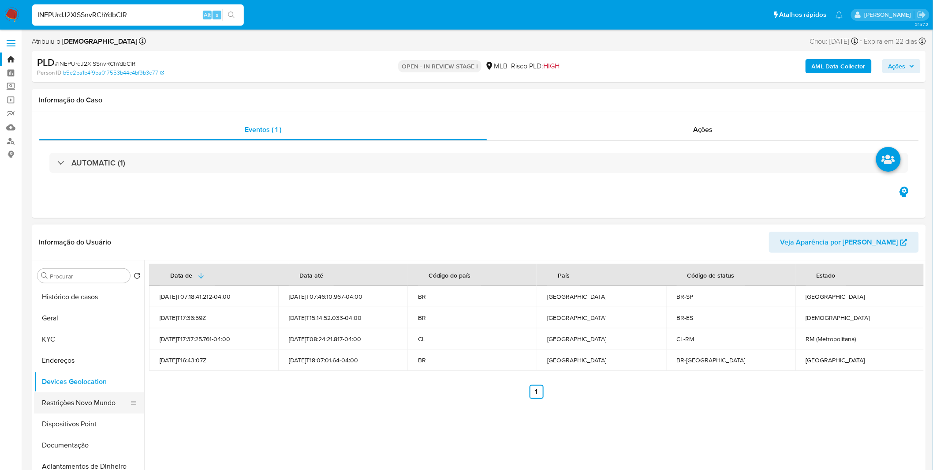
click at [67, 401] on button "Restrições Novo Mundo" at bounding box center [85, 402] width 103 height 21
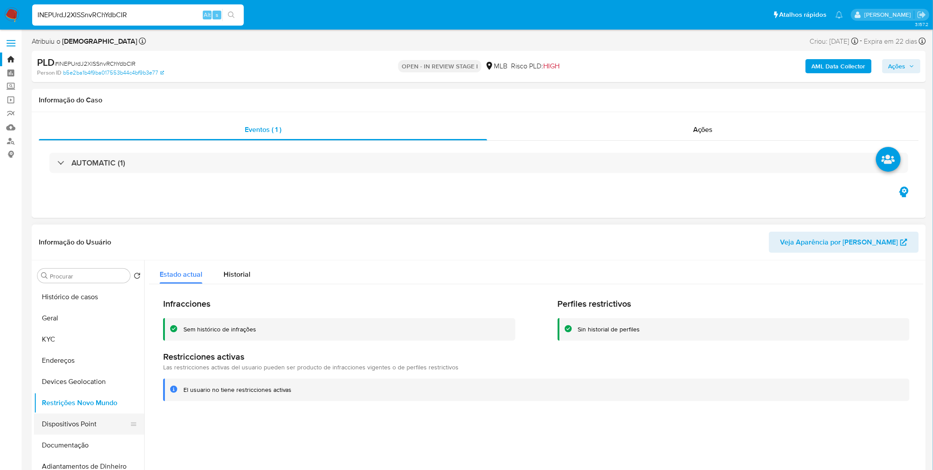
click at [70, 415] on button "Dispositivos Point" at bounding box center [85, 423] width 103 height 21
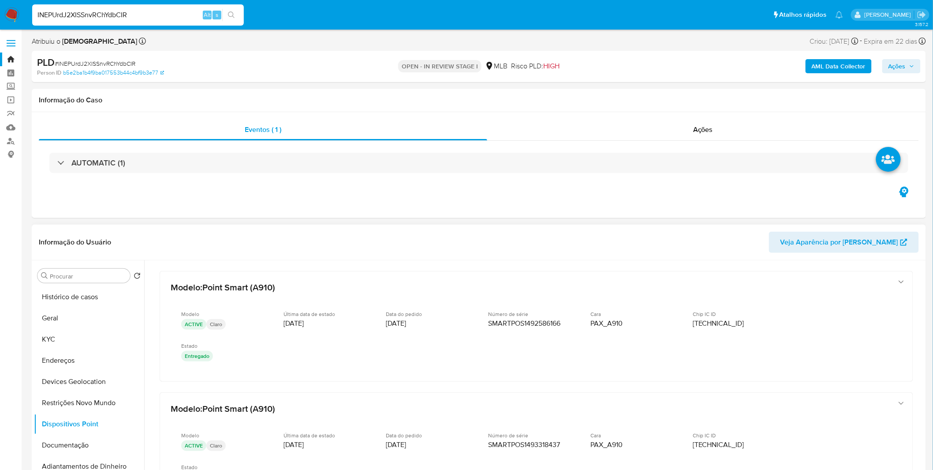
click at [921, 294] on div at bounding box center [534, 373] width 780 height 226
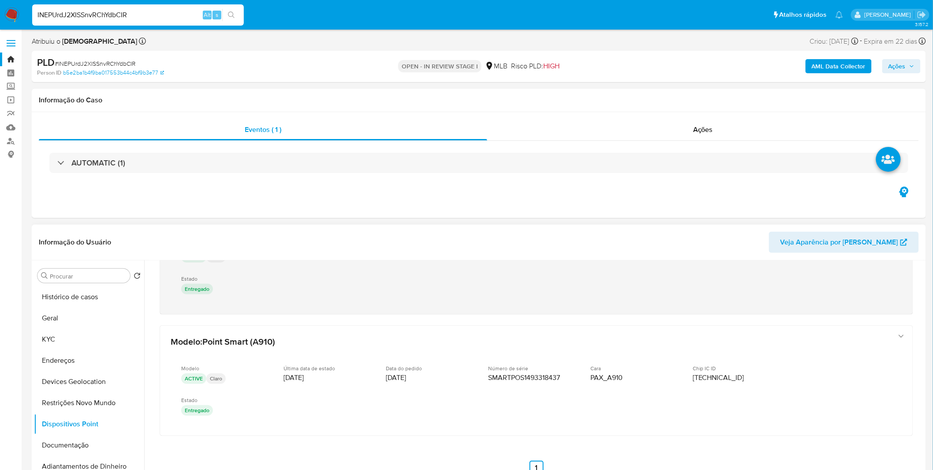
scroll to position [69, 0]
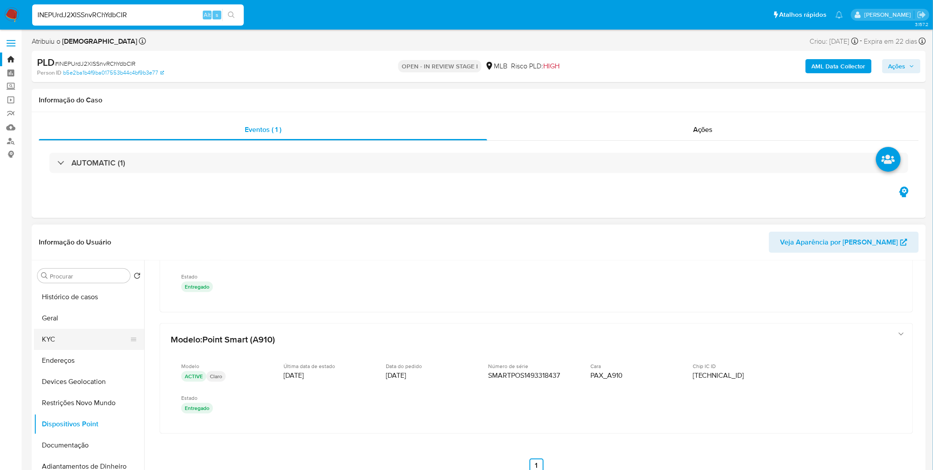
click at [69, 346] on button "KYC" at bounding box center [85, 339] width 103 height 21
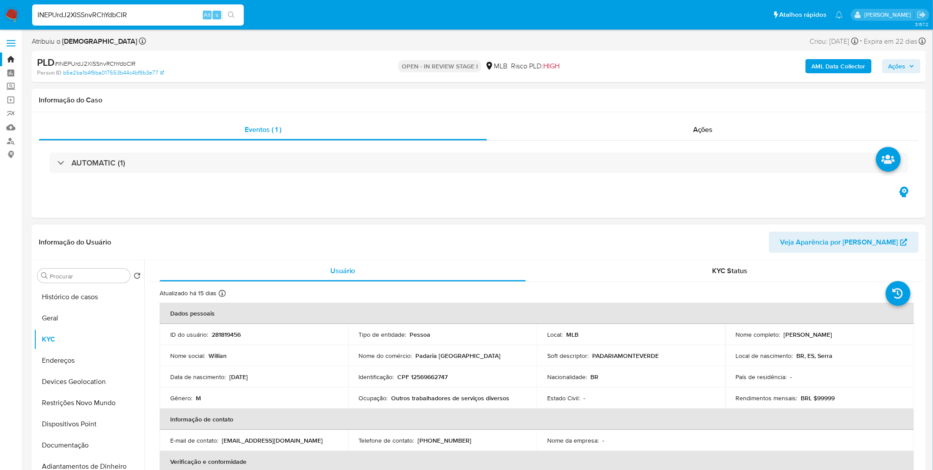
click at [439, 381] on td "Identificação : CPF 12569662747" at bounding box center [443, 376] width 189 height 21
click at [438, 381] on td "Identificação : CPF 12569662747" at bounding box center [443, 376] width 189 height 21
click at [432, 378] on p "CPF 12569662747" at bounding box center [423, 377] width 50 height 8
copy p "12569662747"
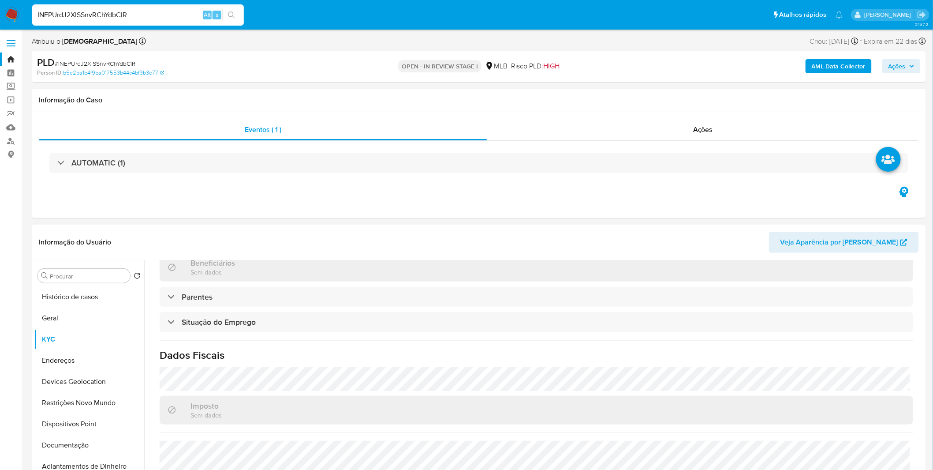
scroll to position [367, 0]
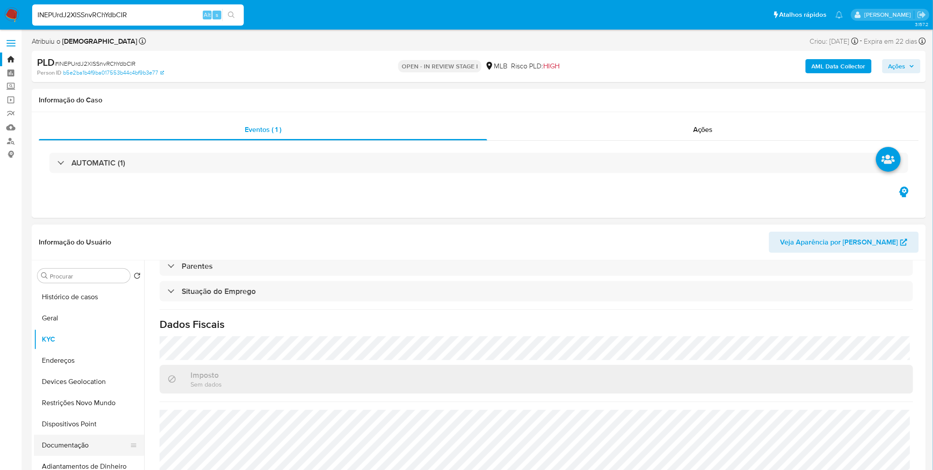
click at [81, 446] on button "Documentação" at bounding box center [85, 445] width 103 height 21
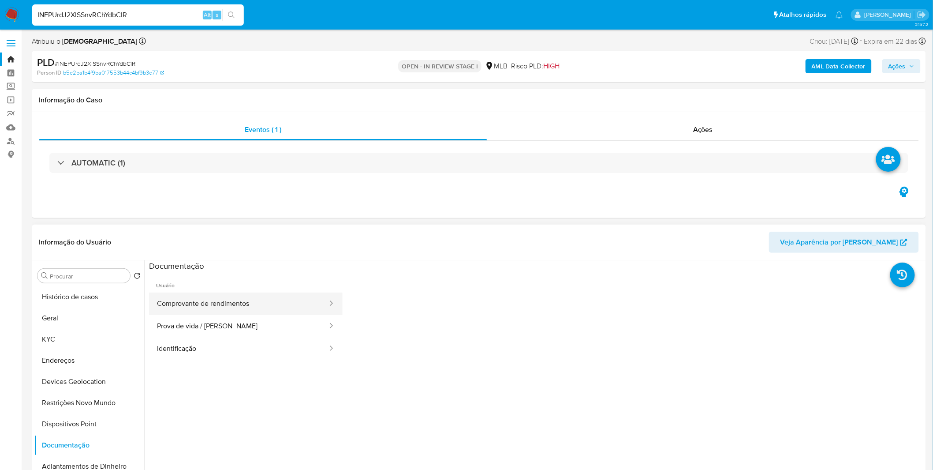
click at [200, 300] on button "Comprovante de rendimentos" at bounding box center [239, 303] width 180 height 22
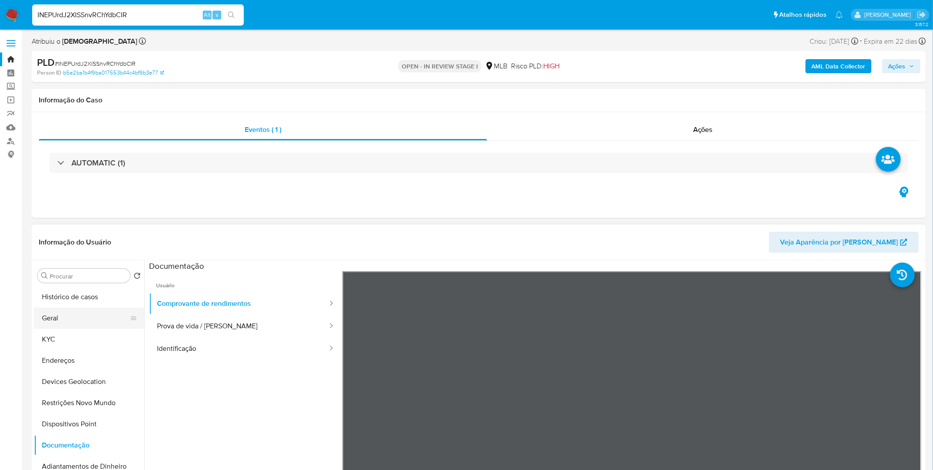
click at [97, 323] on button "Geral" at bounding box center [85, 317] width 103 height 21
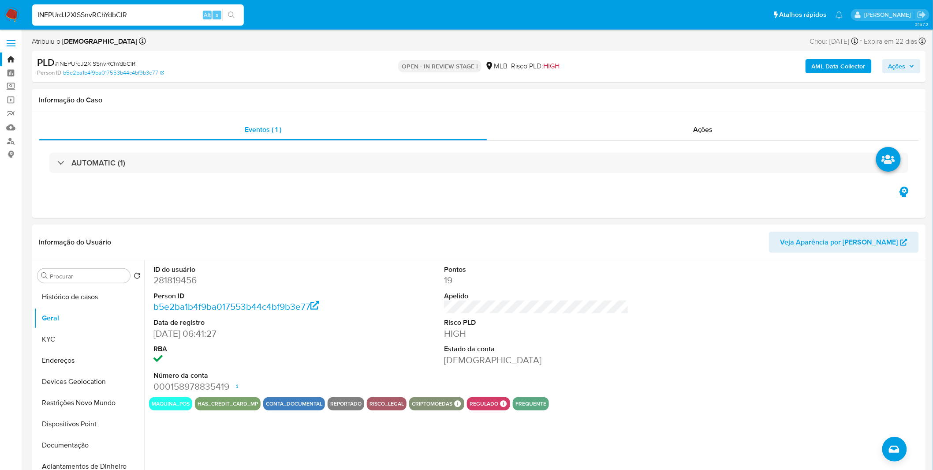
click at [148, 18] on input "INEPUrdJ2XISSnvRChYdbCIR" at bounding box center [138, 14] width 212 height 11
paste input "XcT2gkLxfxmpbtPWwrjPVTPJ"
type input "XcT2gkLxfxmpbtPWwrjPVTPJ"
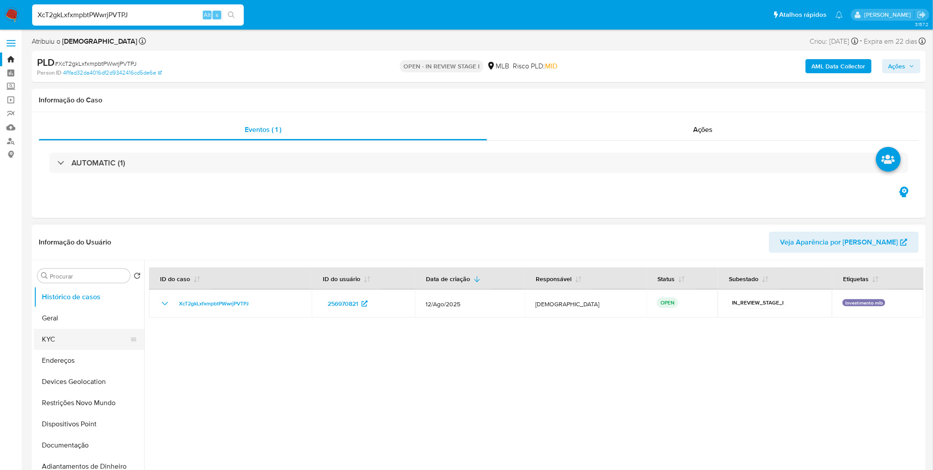
select select "10"
click at [69, 321] on button "Geral" at bounding box center [85, 317] width 103 height 21
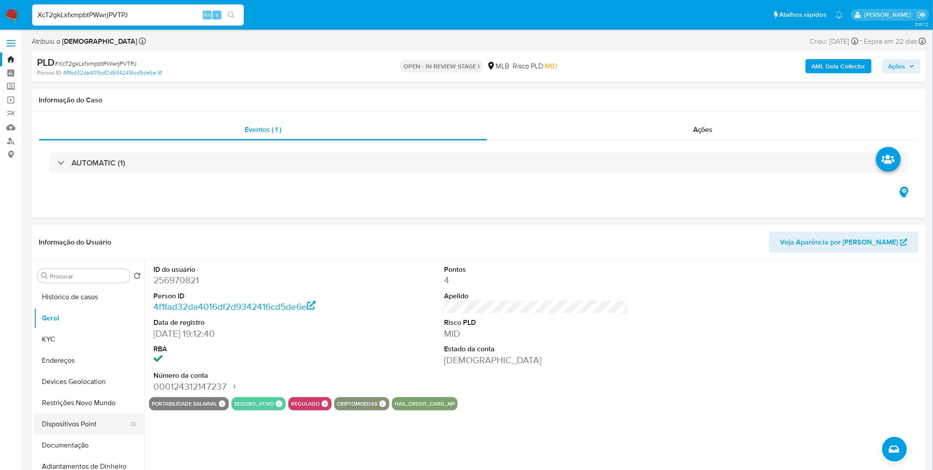
drag, startPoint x: 96, startPoint y: 437, endPoint x: 97, endPoint y: 428, distance: 8.9
click at [96, 437] on button "Documentação" at bounding box center [89, 445] width 110 height 21
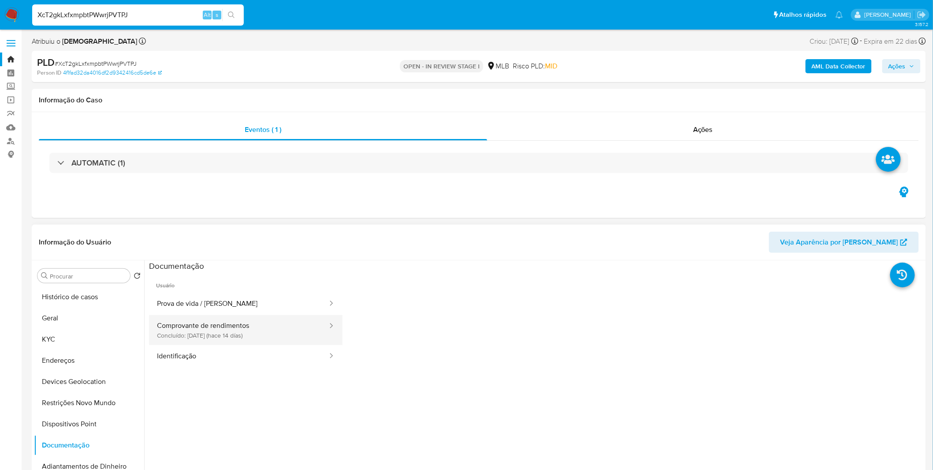
click at [179, 334] on button "Comprovante de rendimentos Concluído: 20/08/2025 (hace 14 días)" at bounding box center [239, 330] width 180 height 30
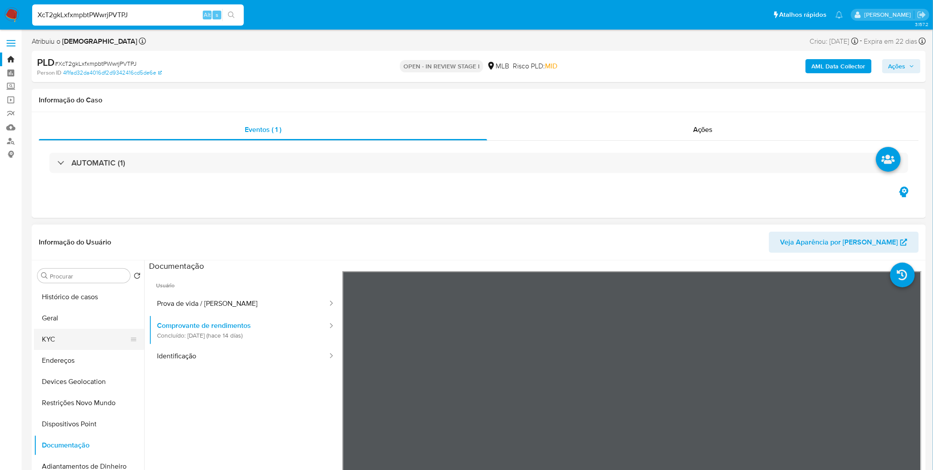
click at [90, 333] on button "KYC" at bounding box center [85, 339] width 103 height 21
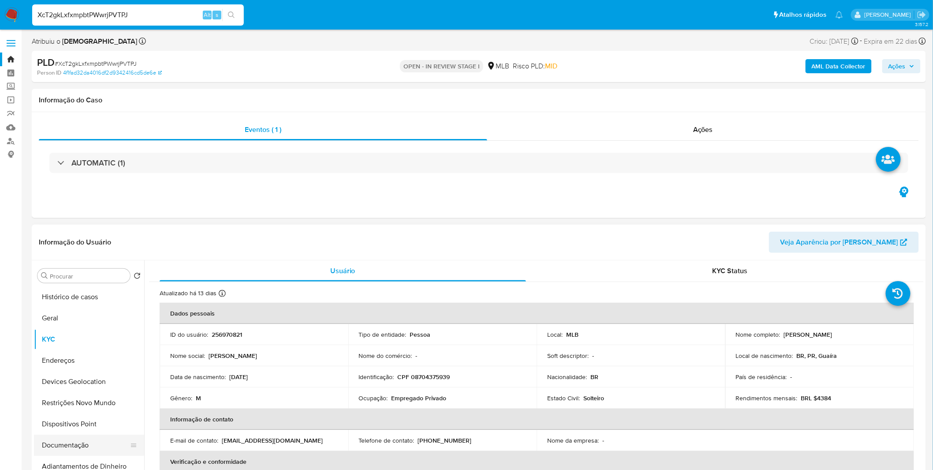
click at [98, 439] on button "Documentação" at bounding box center [85, 445] width 103 height 21
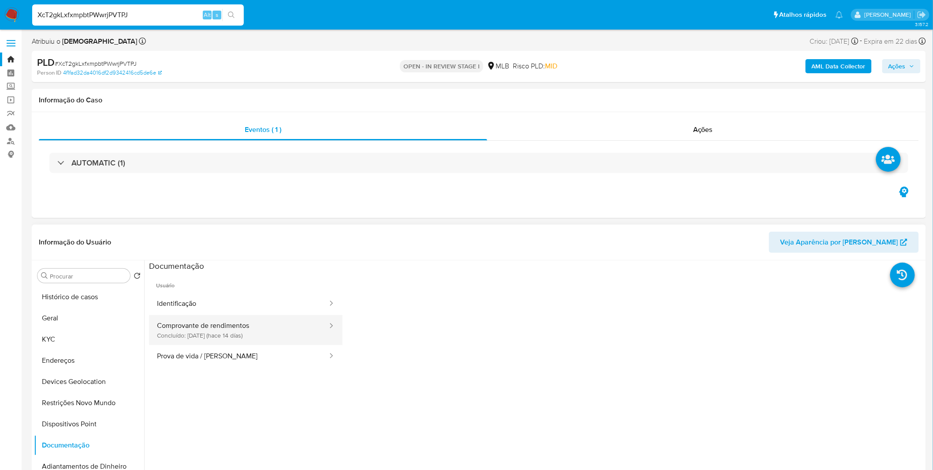
click at [271, 341] on button "Comprovante de rendimentos Concluído: 20/08/2025 (hace 14 días)" at bounding box center [239, 330] width 180 height 30
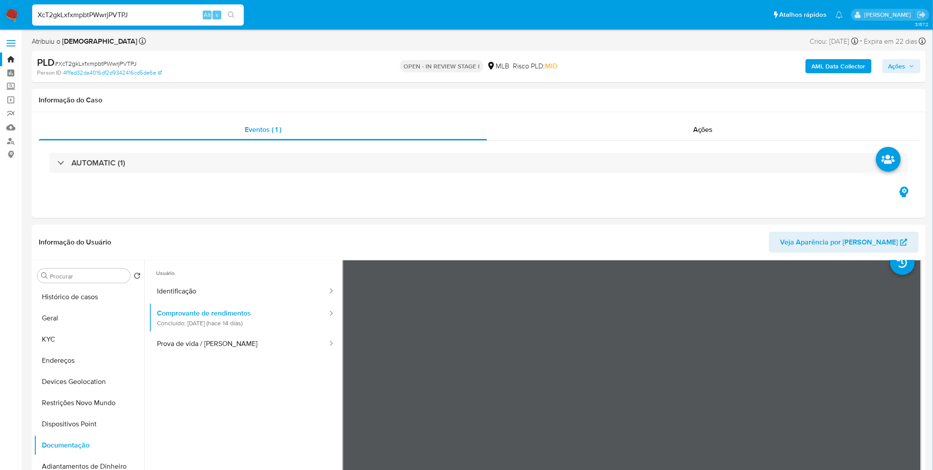
scroll to position [49, 0]
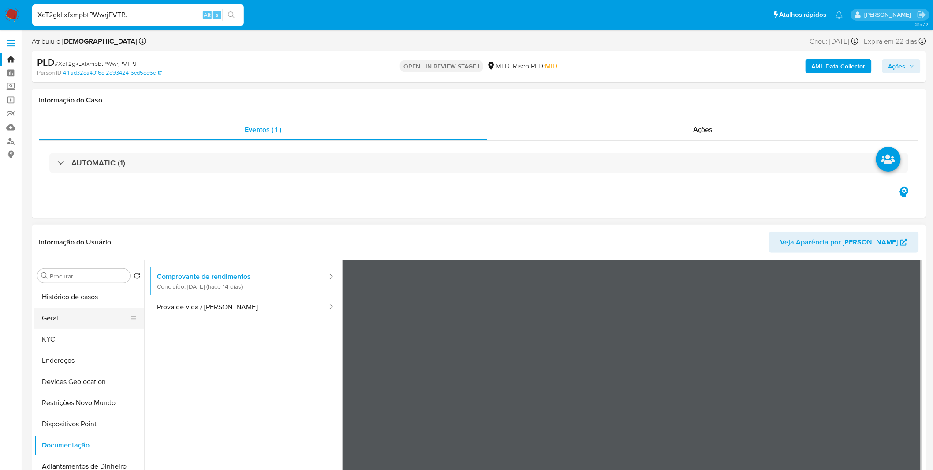
click at [95, 326] on button "Geral" at bounding box center [85, 317] width 103 height 21
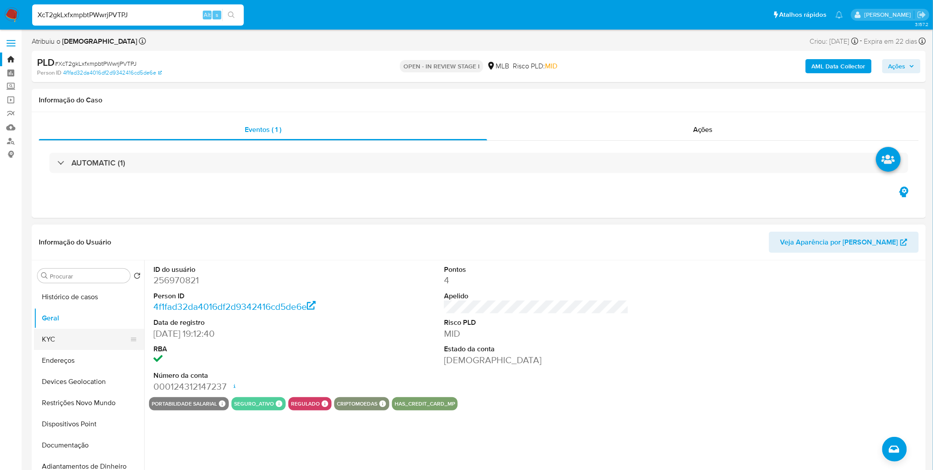
click at [107, 335] on button "KYC" at bounding box center [85, 339] width 103 height 21
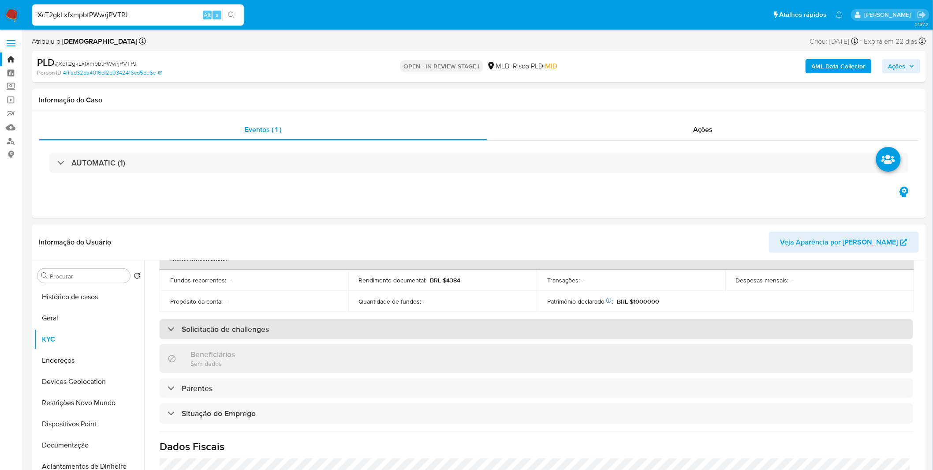
scroll to position [367, 0]
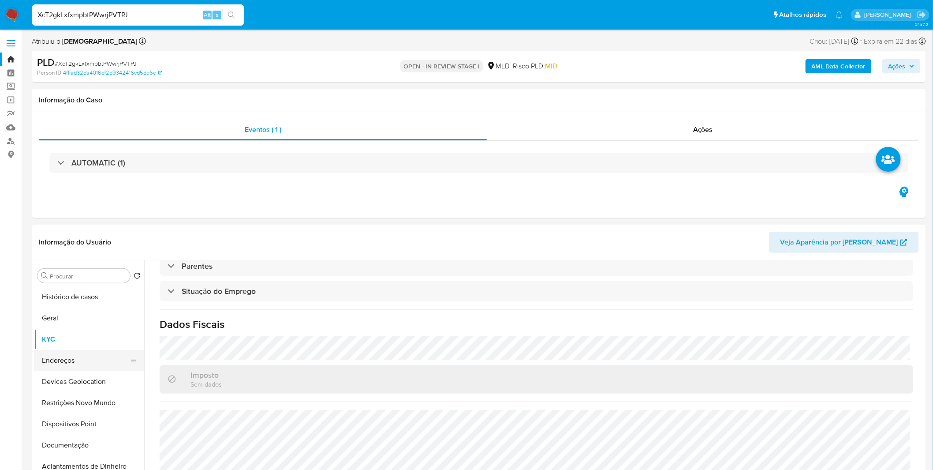
click at [105, 364] on button "Endereços" at bounding box center [85, 360] width 103 height 21
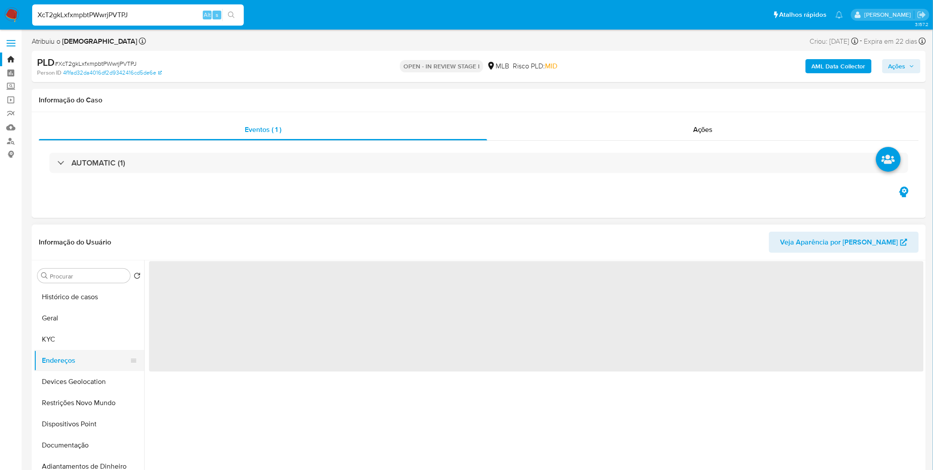
scroll to position [0, 0]
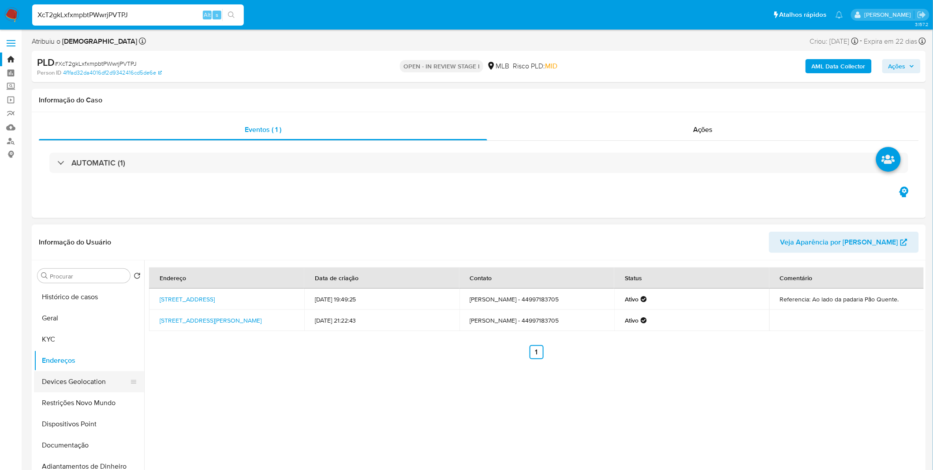
click at [55, 373] on button "Devices Geolocation" at bounding box center [85, 381] width 103 height 21
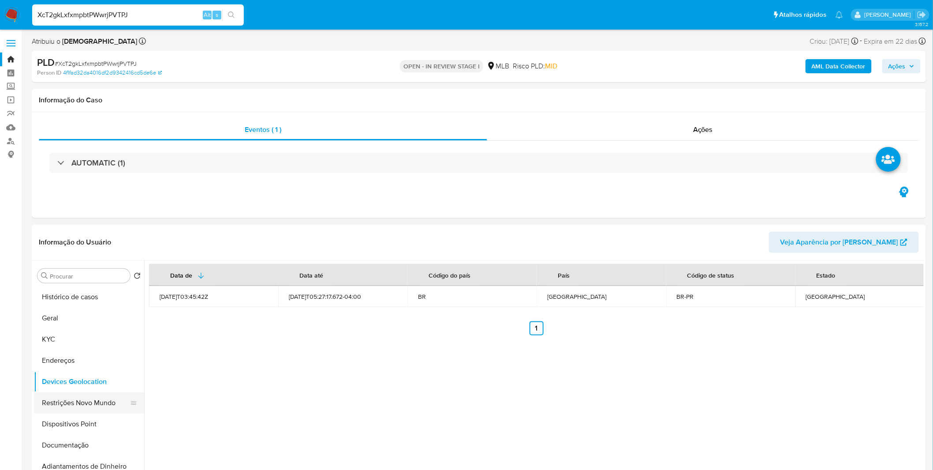
click at [59, 399] on button "Restrições Novo Mundo" at bounding box center [85, 402] width 103 height 21
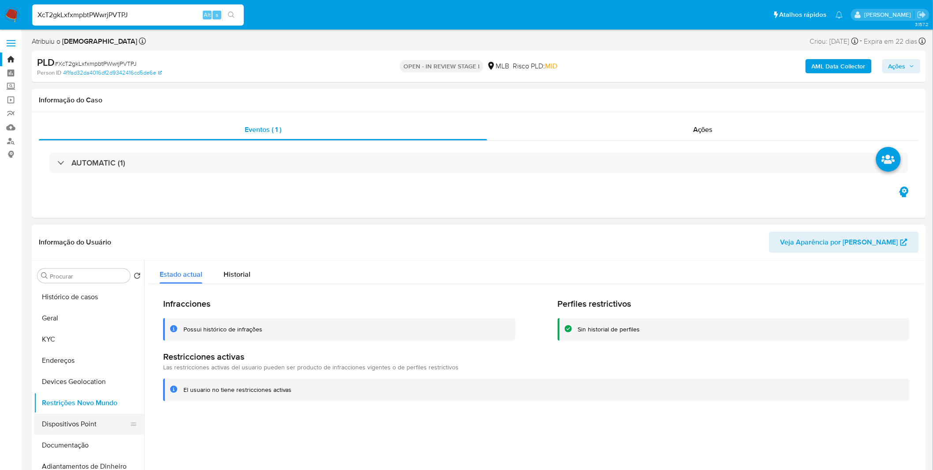
click at [104, 420] on button "Dispositivos Point" at bounding box center [85, 423] width 103 height 21
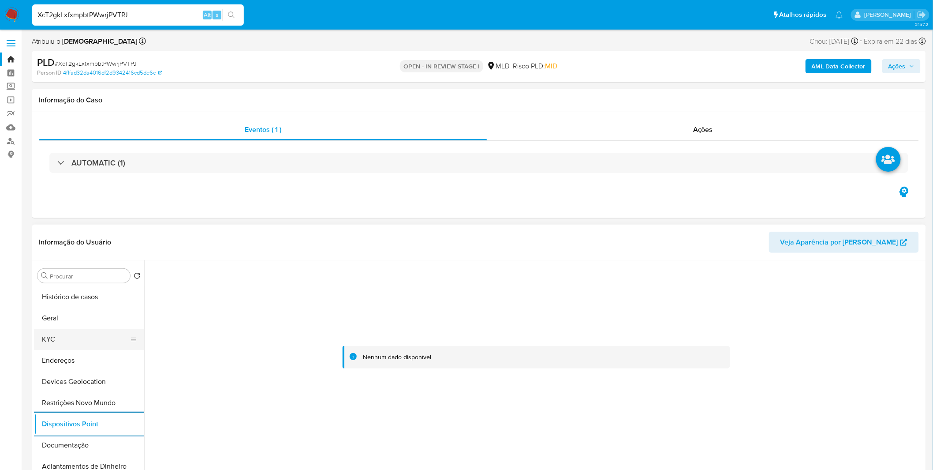
click at [64, 332] on button "KYC" at bounding box center [85, 339] width 103 height 21
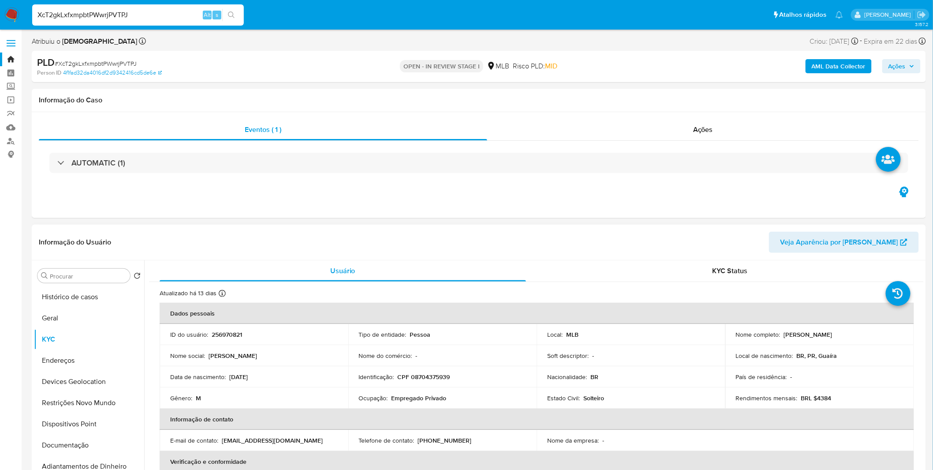
click at [437, 374] on p "CPF 08704375939" at bounding box center [424, 377] width 52 height 8
click at [422, 373] on p "CPF 08704375939" at bounding box center [424, 377] width 52 height 8
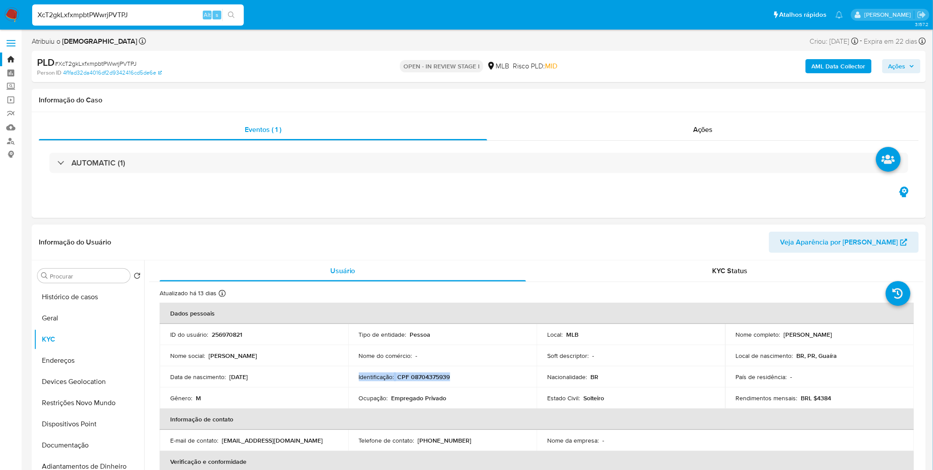
click at [422, 381] on p "CPF 08704375939" at bounding box center [424, 377] width 52 height 8
click at [78, 448] on button "Documentação" at bounding box center [85, 445] width 103 height 21
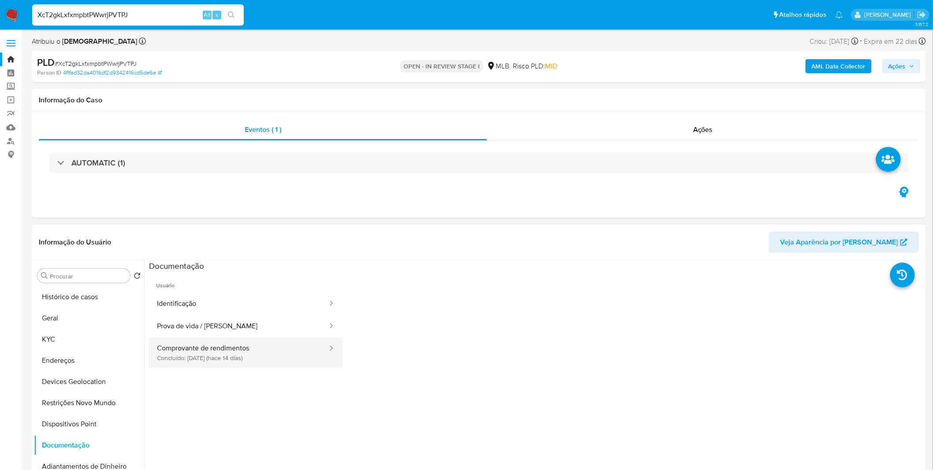
click at [233, 364] on button "Comprovante de rendimentos Concluído: 20/08/2025 (hace 14 días)" at bounding box center [239, 352] width 180 height 30
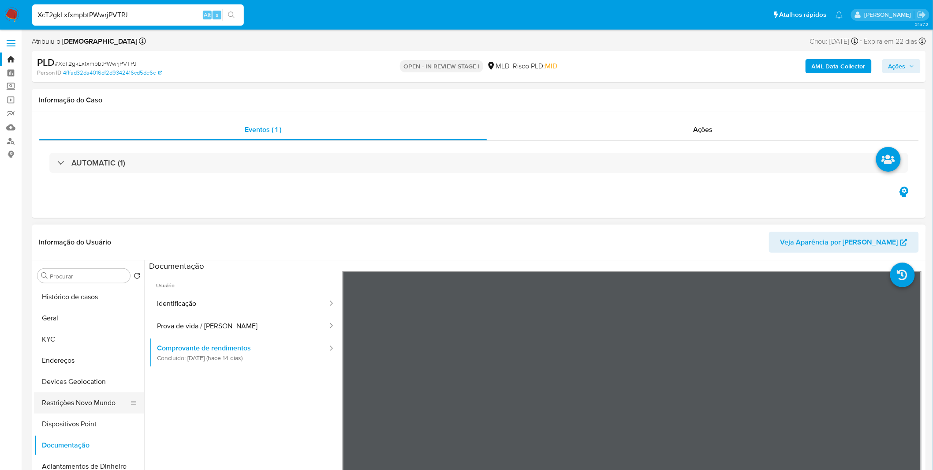
click at [103, 403] on button "Restrições Novo Mundo" at bounding box center [85, 402] width 103 height 21
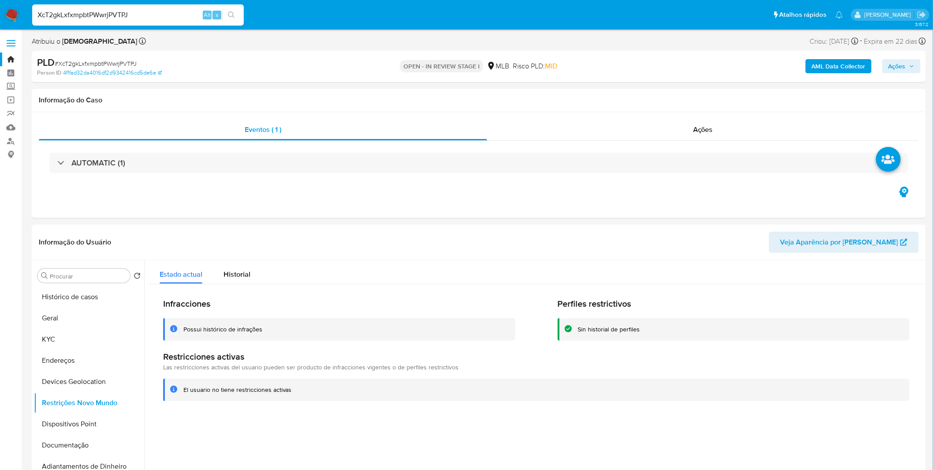
click at [62, 16] on input "XcT2gkLxfxmpbtPWwrjPVTPJ" at bounding box center [138, 14] width 212 height 11
paste input "Kof46q2rqw6WX4e1BqCmQCSi"
type input "Kof46q2rqw6WX4e1BqCmQCSi"
click at [15, 7] on img at bounding box center [11, 14] width 15 height 15
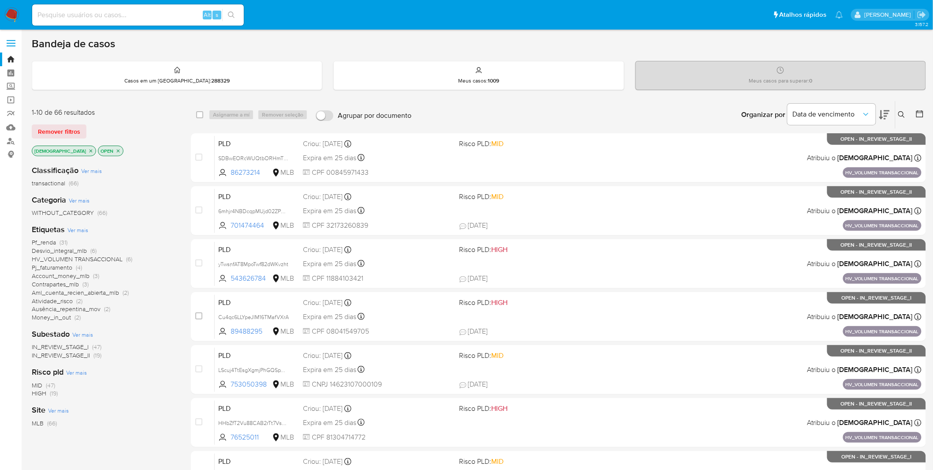
click at [74, 278] on span "Account_money_mlb" at bounding box center [61, 275] width 58 height 9
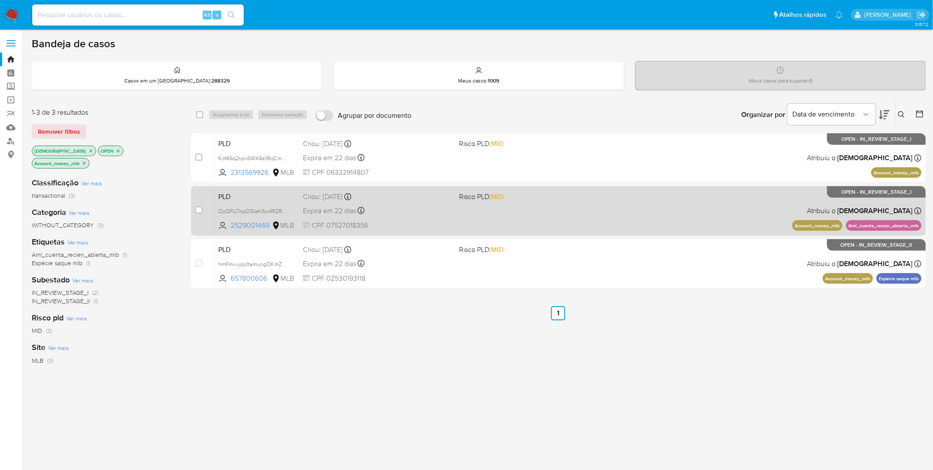
click at [371, 230] on div "PLD OzQFU7npO51eKAw4RZRgZKvI 2529001469 MLB Risco PLD: MID Criou: [DATE] Criou:…" at bounding box center [568, 210] width 707 height 45
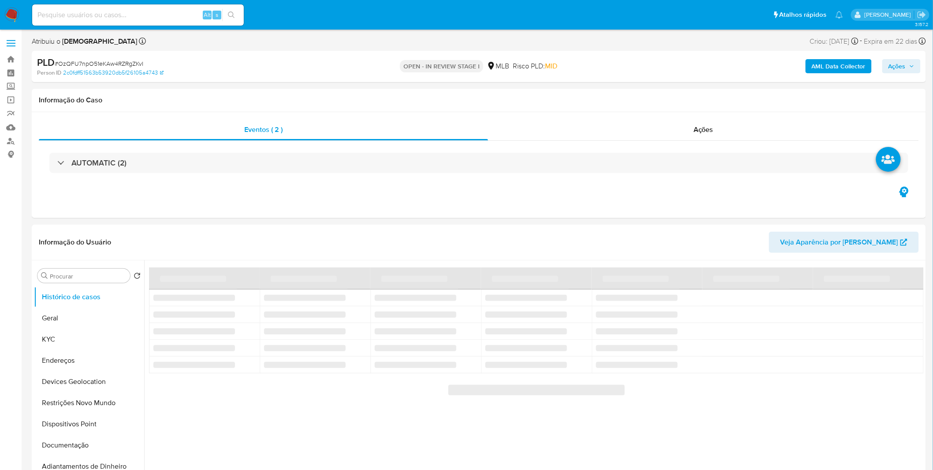
select select "10"
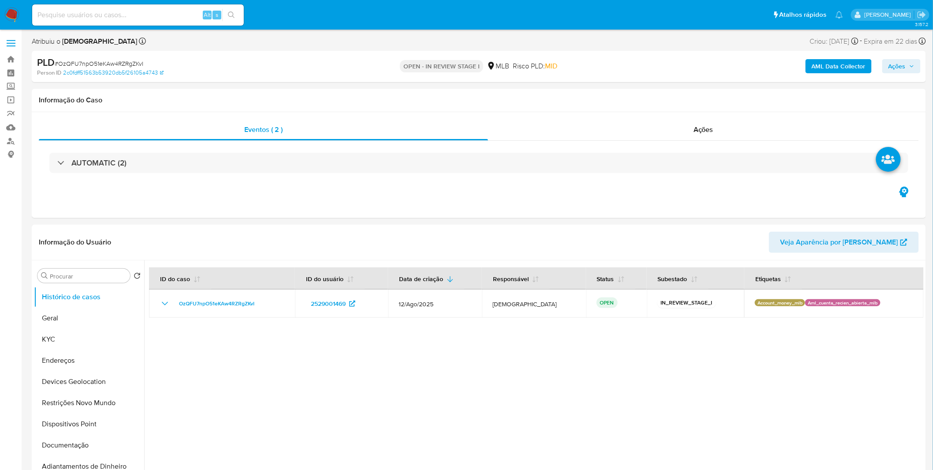
click at [86, 7] on div "Alt s" at bounding box center [138, 14] width 212 height 21
click at [84, 9] on input at bounding box center [138, 14] width 212 height 11
paste input "Kof46q2rqw6WX4e1BqCmQCSi"
type input "Kof46q2rqw6WX4e1BqCmQCSi"
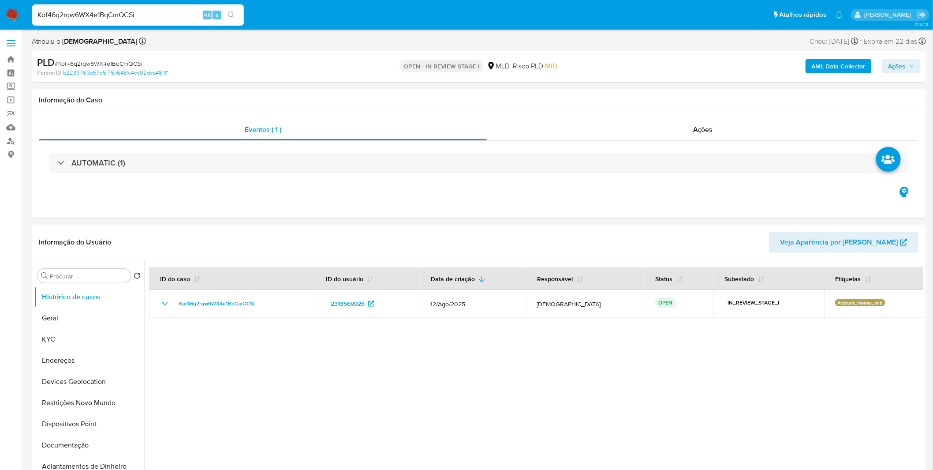
select select "10"
click at [68, 318] on button "Geral" at bounding box center [85, 317] width 103 height 21
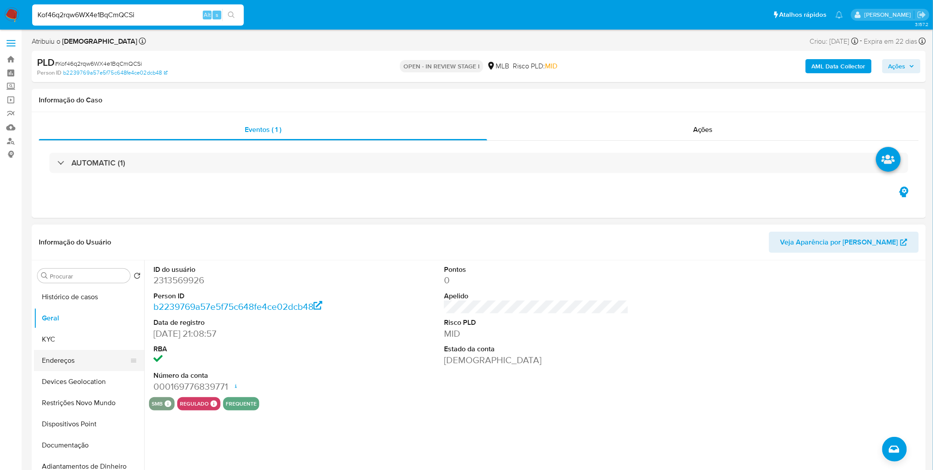
click at [71, 352] on button "Endereços" at bounding box center [85, 360] width 103 height 21
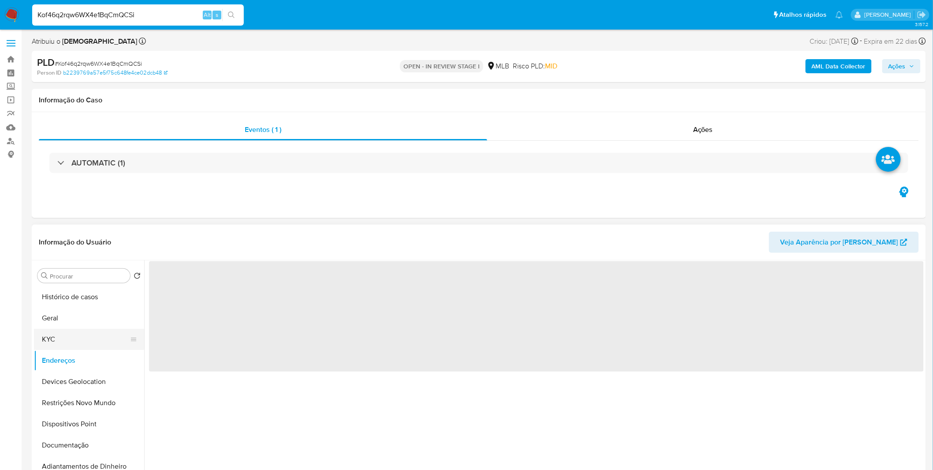
click at [71, 337] on button "KYC" at bounding box center [85, 339] width 103 height 21
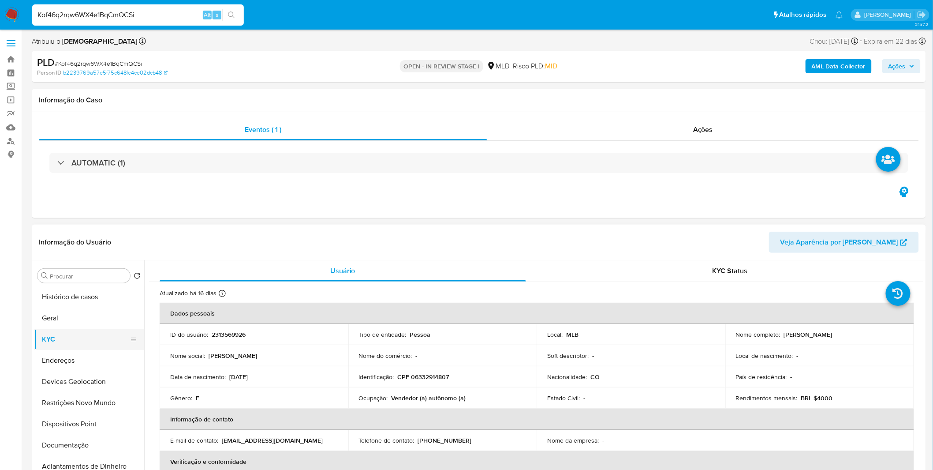
click at [98, 330] on button "KYC" at bounding box center [85, 339] width 103 height 21
click at [98, 326] on button "Geral" at bounding box center [85, 317] width 103 height 21
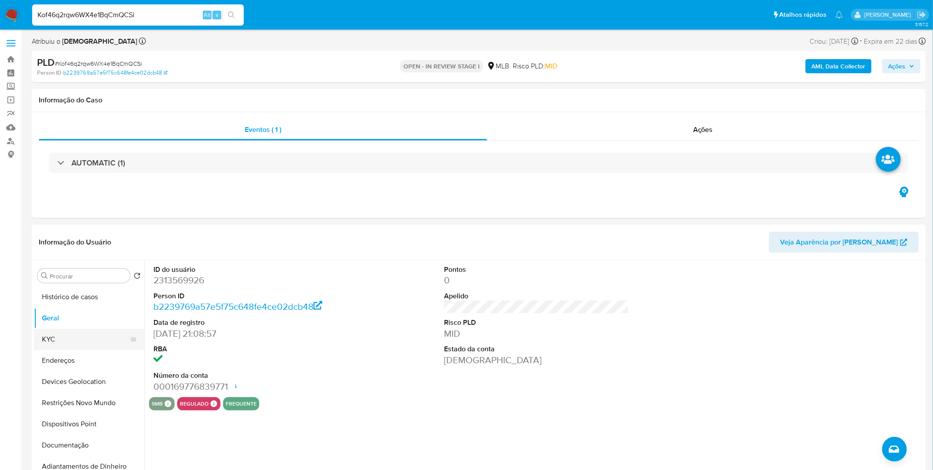
click at [58, 331] on button "KYC" at bounding box center [85, 339] width 103 height 21
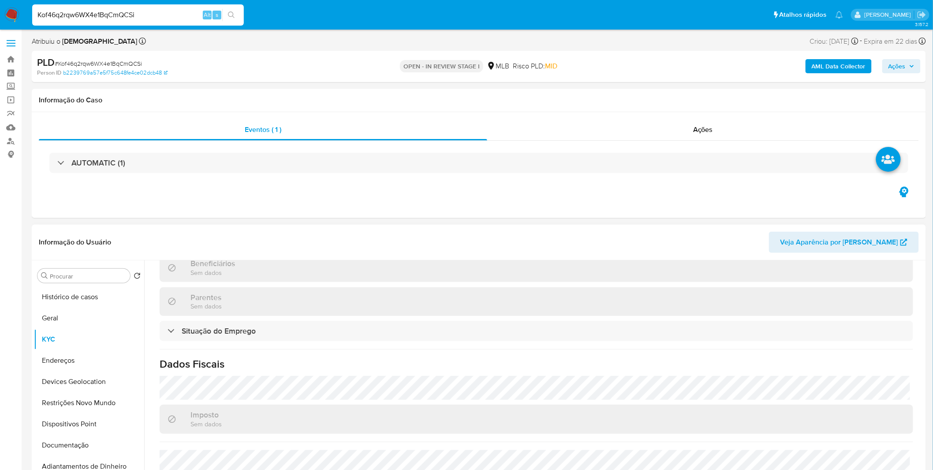
scroll to position [376, 0]
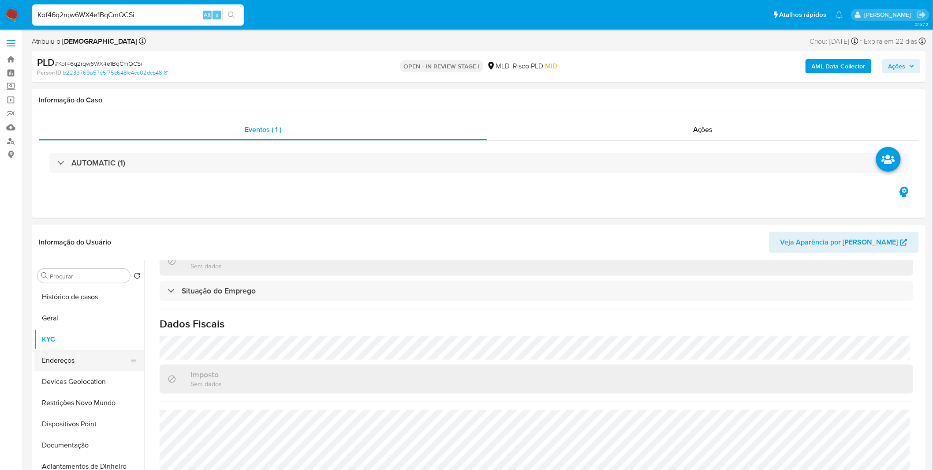
click at [109, 362] on button "Endereços" at bounding box center [85, 360] width 103 height 21
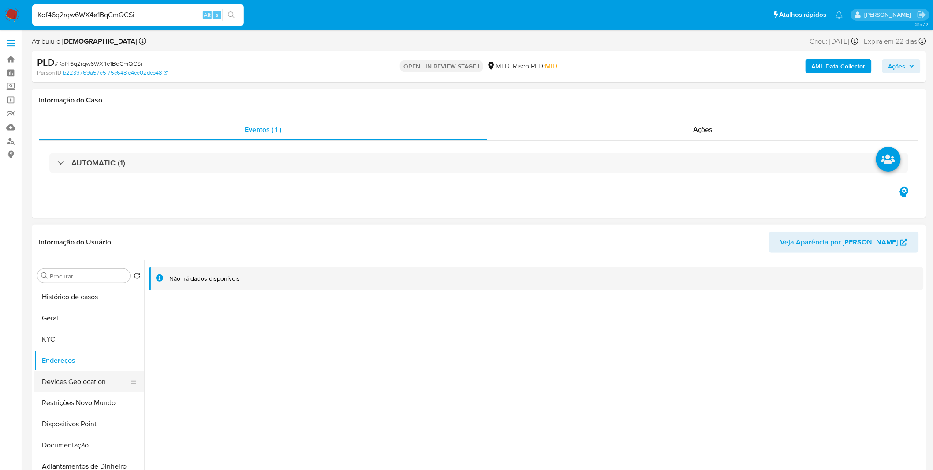
click at [95, 382] on button "Devices Geolocation" at bounding box center [85, 381] width 103 height 21
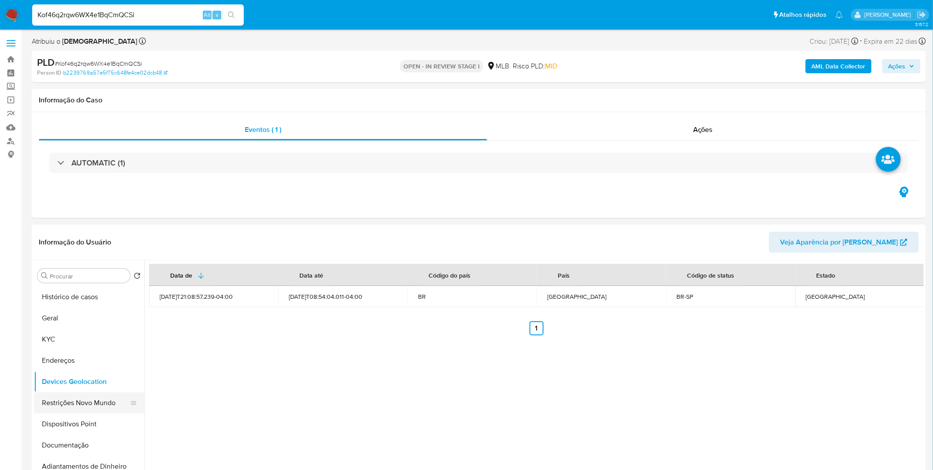
click at [76, 402] on button "Restrições Novo Mundo" at bounding box center [85, 402] width 103 height 21
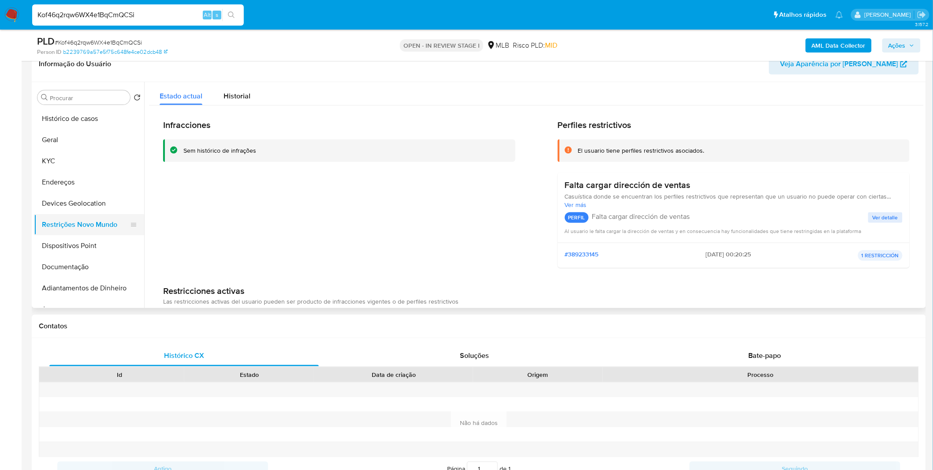
click at [51, 232] on button "Restrições Novo Mundo" at bounding box center [85, 224] width 103 height 21
click at [57, 240] on button "Dispositivos Point" at bounding box center [85, 245] width 103 height 21
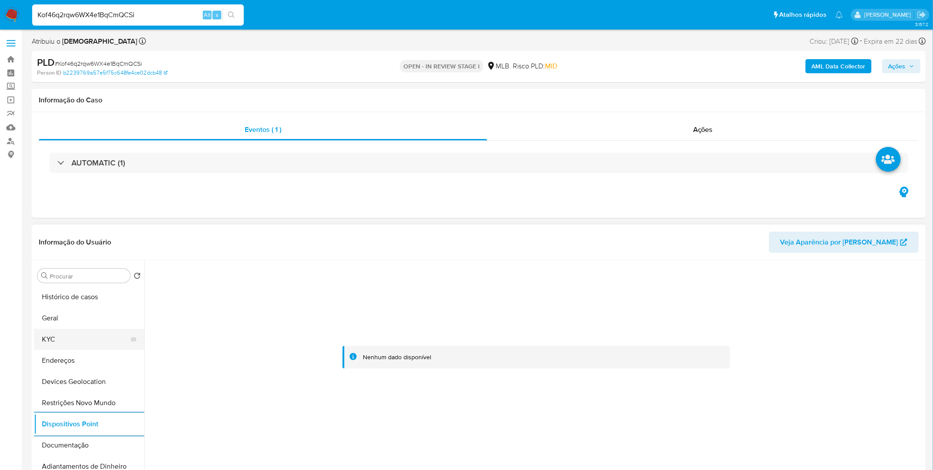
click at [67, 337] on button "KYC" at bounding box center [85, 339] width 103 height 21
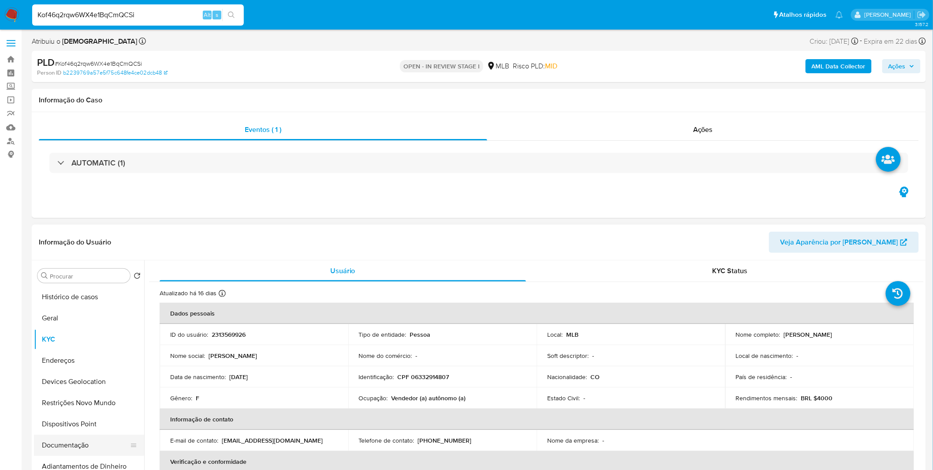
click at [71, 445] on button "Documentação" at bounding box center [85, 445] width 103 height 21
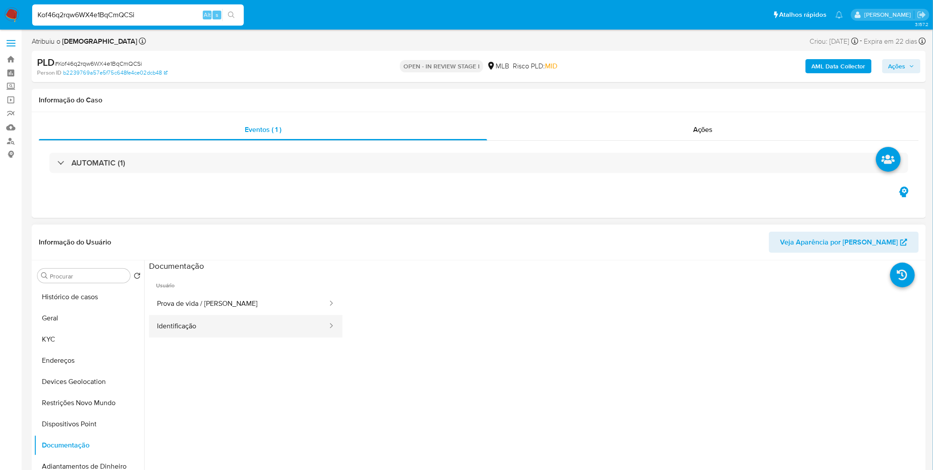
click at [218, 323] on button "Identificação" at bounding box center [239, 326] width 180 height 22
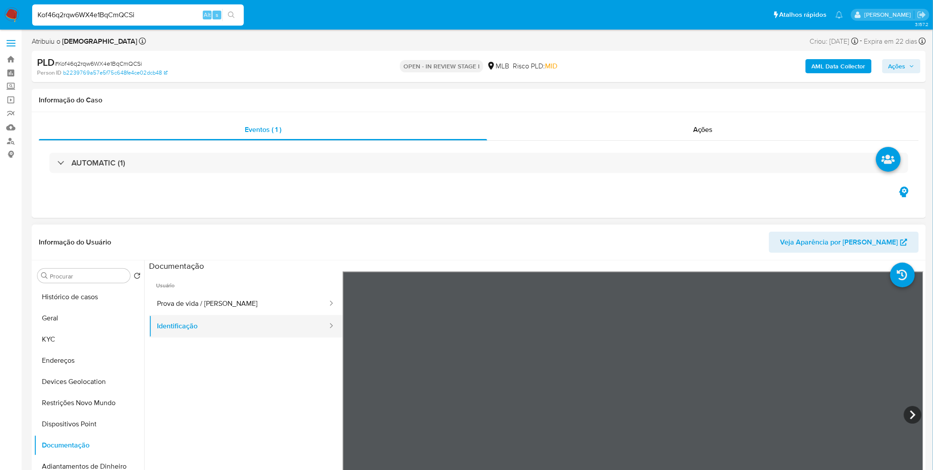
click at [239, 318] on button "Identificação" at bounding box center [239, 326] width 180 height 22
click at [243, 309] on button "Prova de vida / [PERSON_NAME]" at bounding box center [239, 303] width 180 height 22
click at [264, 333] on button "Identificação" at bounding box center [239, 326] width 180 height 22
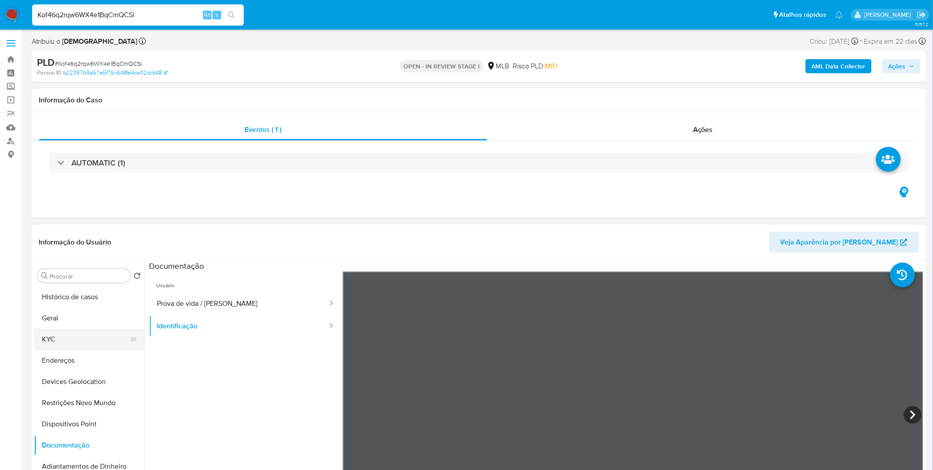
click at [76, 341] on button "KYC" at bounding box center [85, 339] width 103 height 21
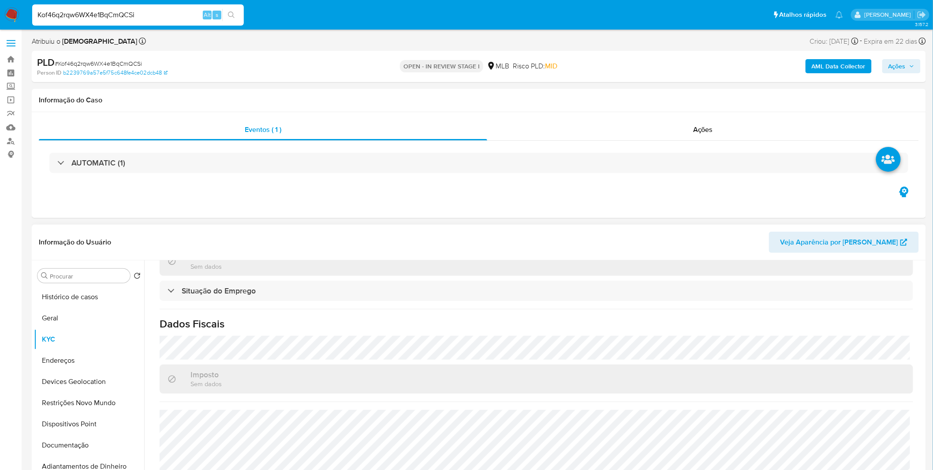
scroll to position [376, 0]
click at [70, 451] on button "Documentação" at bounding box center [85, 445] width 103 height 21
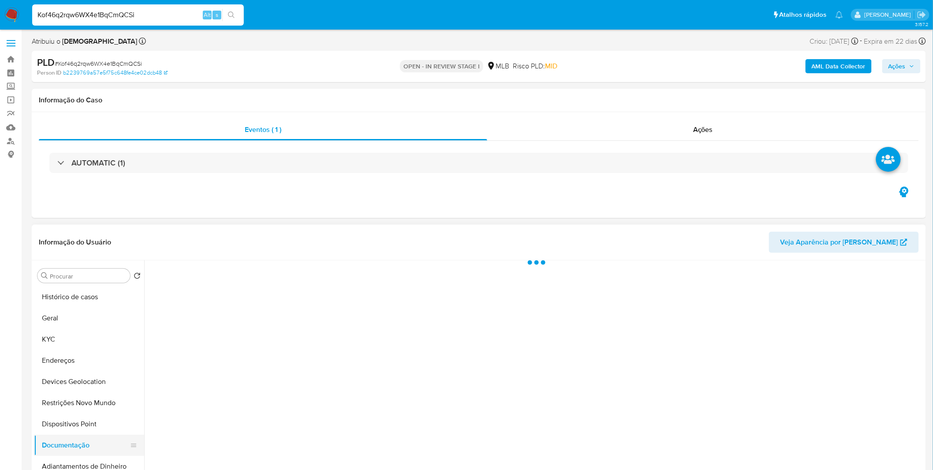
scroll to position [0, 0]
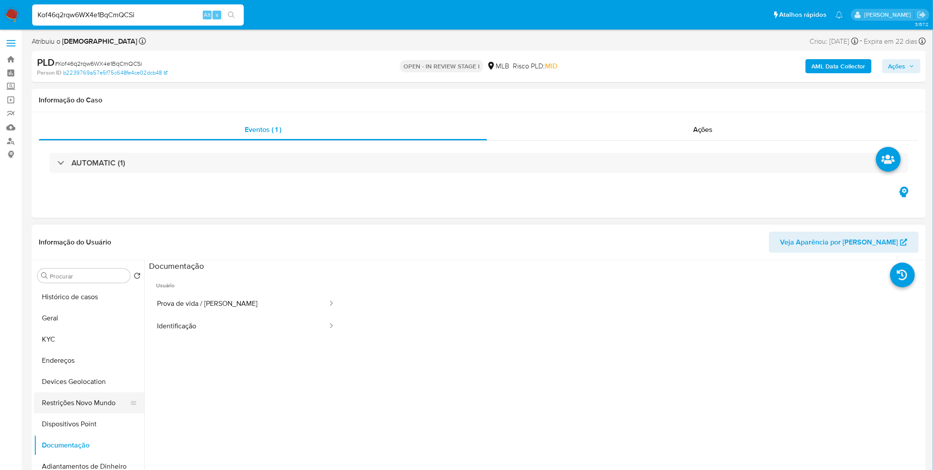
click at [71, 405] on button "Restrições Novo Mundo" at bounding box center [85, 402] width 103 height 21
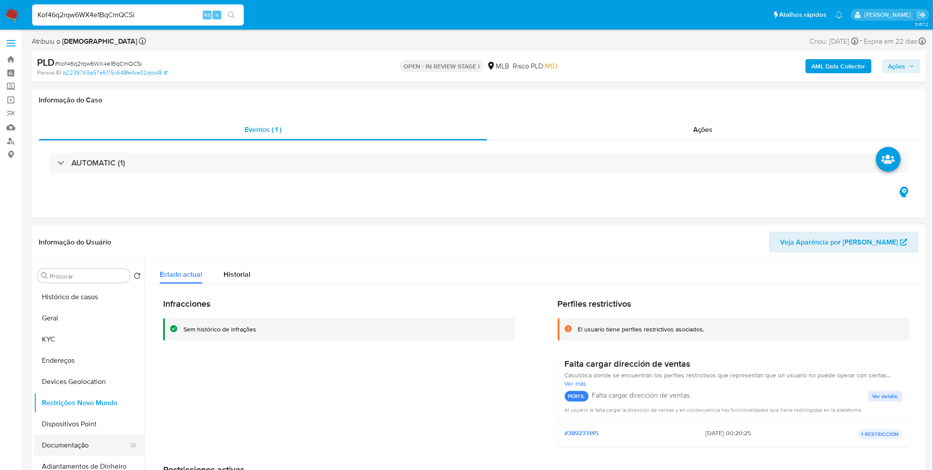
click at [112, 444] on button "Documentação" at bounding box center [85, 445] width 103 height 21
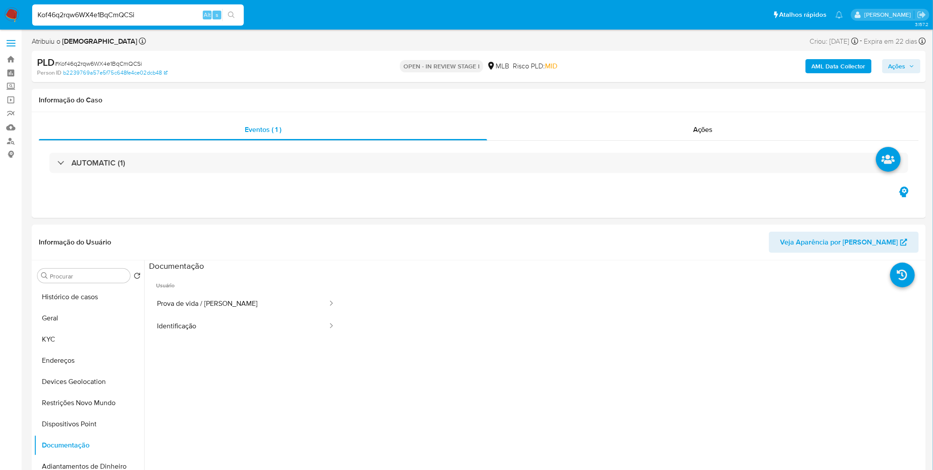
click at [101, 18] on input "Kof46q2rqw6WX4e1BqCmQCSi" at bounding box center [138, 14] width 212 height 11
paste input "Zf0wkKl6OXraco6sXoK6yULG"
type input "Zf0wkKl6OXraco6sXoK6yULG"
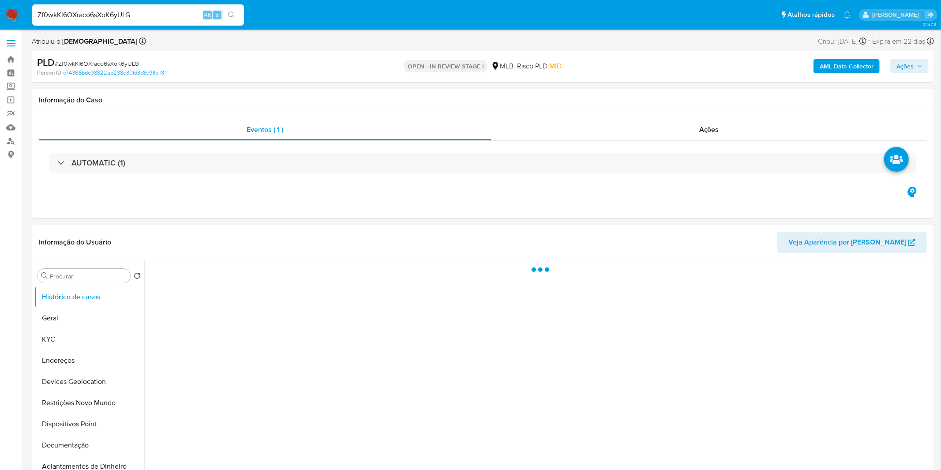
select select "10"
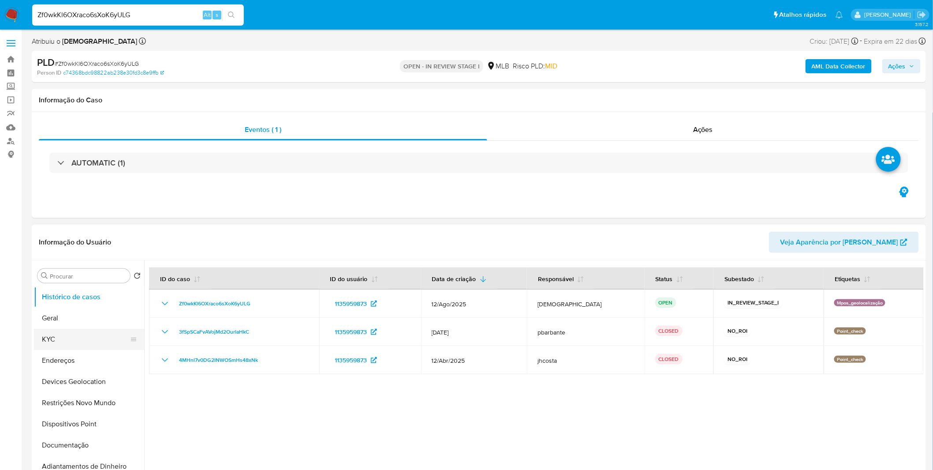
click at [101, 331] on button "KYC" at bounding box center [85, 339] width 103 height 21
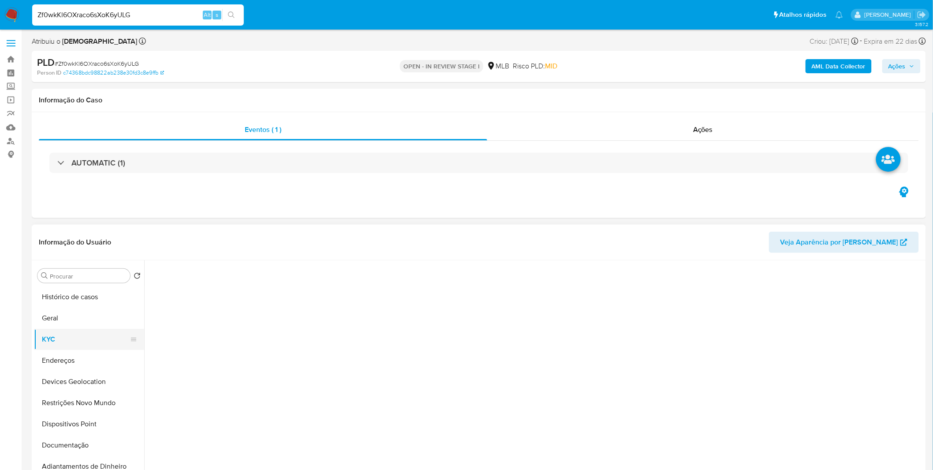
click at [103, 329] on button "KYC" at bounding box center [85, 339] width 103 height 21
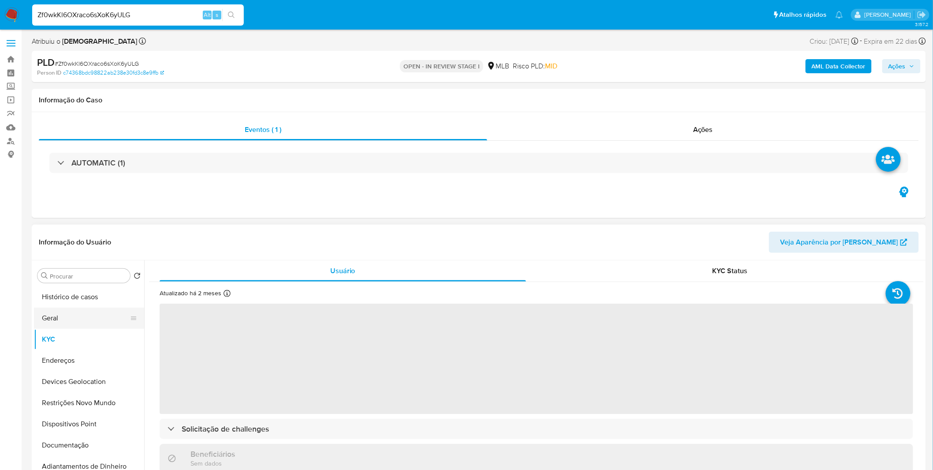
click at [96, 326] on button "Geral" at bounding box center [85, 317] width 103 height 21
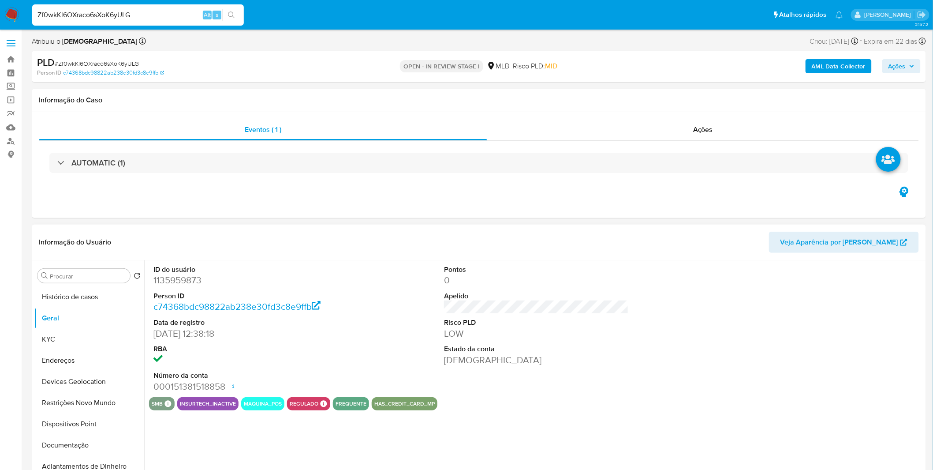
click at [205, 444] on div "ID do usuário 1135959873 Person ID c74368bdc98822ab238e30fd3c8e9ffb Data de reg…" at bounding box center [534, 373] width 780 height 226
click at [88, 337] on button "KYC" at bounding box center [85, 339] width 103 height 21
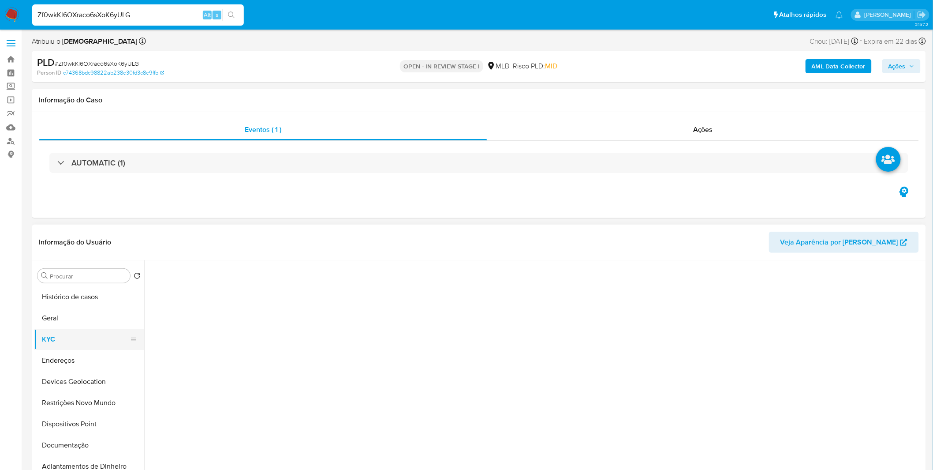
click at [88, 337] on button "KYC" at bounding box center [85, 339] width 103 height 21
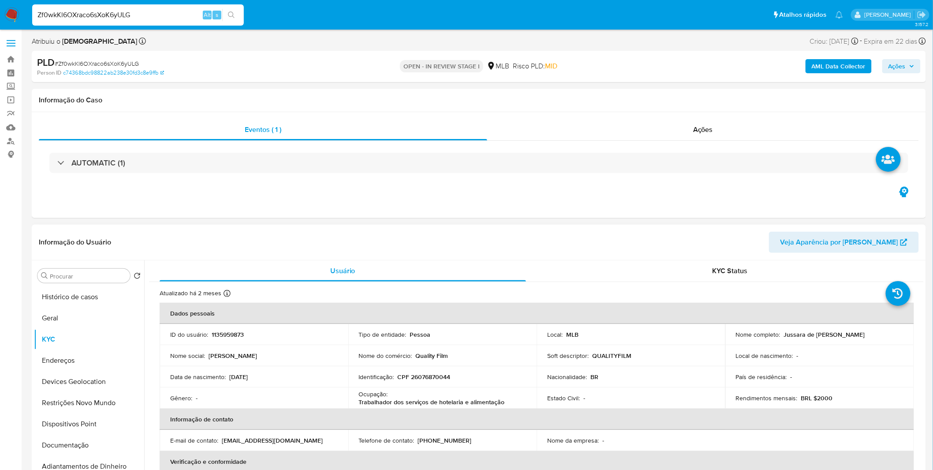
click at [449, 406] on p "Trabalhador dos serviços de hotelaria e alimentação" at bounding box center [432, 402] width 146 height 8
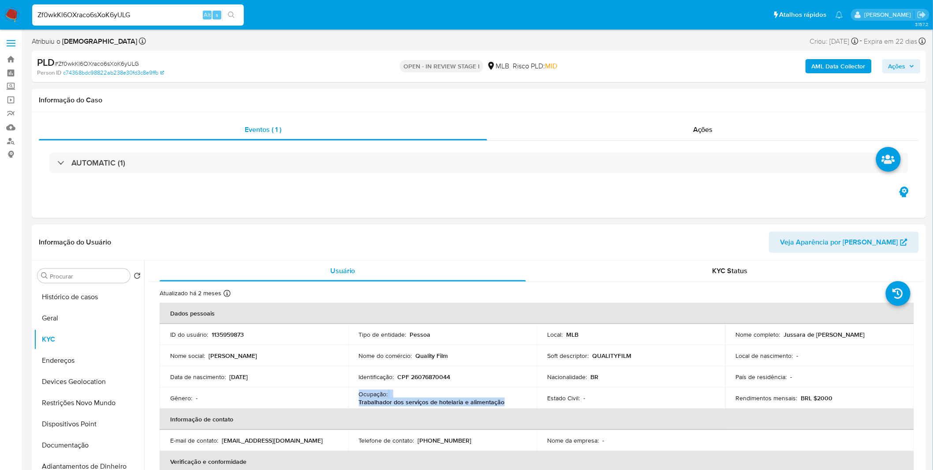
click at [476, 405] on p "Trabalhador dos serviços de hotelaria e alimentação" at bounding box center [432, 402] width 146 height 8
copy p "Trabalhador dos serviços de hotelaria e alimentação"
drag, startPoint x: 506, startPoint y: 403, endPoint x: 359, endPoint y: 403, distance: 147.3
click at [359, 403] on div "Ocupação : Trabalhador dos serviços de hotelaria e alimentação" at bounding box center [443, 398] width 168 height 16
copy p "Quality Film"
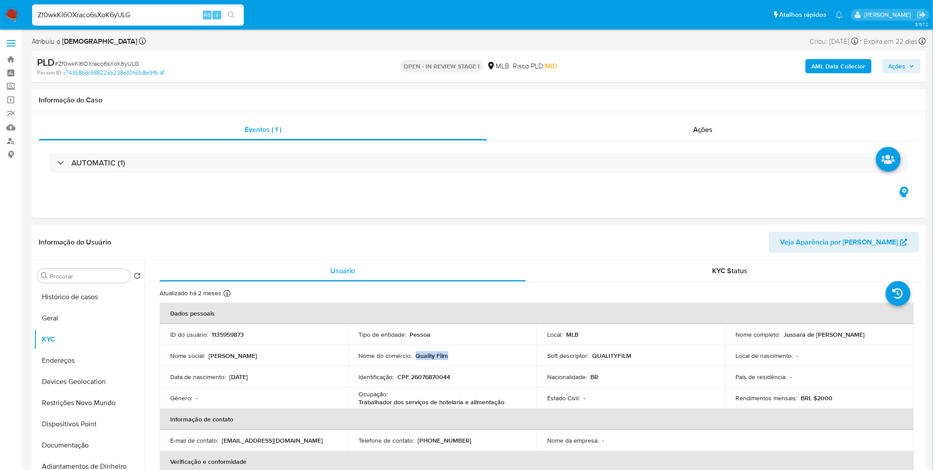
drag, startPoint x: 457, startPoint y: 357, endPoint x: 415, endPoint y: 358, distance: 42.4
click at [415, 358] on div "Nome do comércio : Quality Film" at bounding box center [443, 356] width 168 height 8
click at [99, 406] on button "Restrições Novo Mundo" at bounding box center [85, 402] width 103 height 21
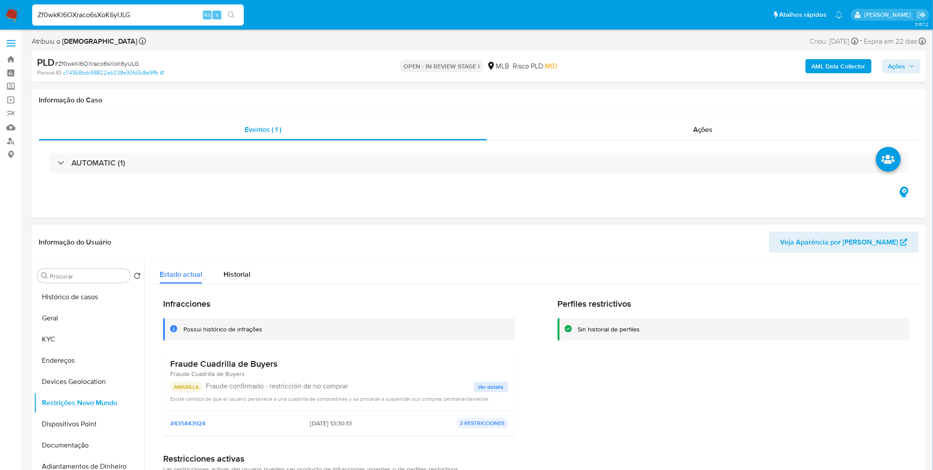
drag, startPoint x: 288, startPoint y: 361, endPoint x: 169, endPoint y: 365, distance: 118.8
click at [169, 365] on div "Fraude Cuadrilla de Buyers Fraude Cuadrilla de Buyers AMARILLA Fraude confirmad…" at bounding box center [339, 380] width 352 height 59
drag, startPoint x: 299, startPoint y: 422, endPoint x: 333, endPoint y: 420, distance: 34.0
click at [333, 420] on div "#435443924 2025-05-06 - 13:30:13 3 RESTRICCIONES" at bounding box center [339, 423] width 338 height 11
click at [78, 448] on button "Documentação" at bounding box center [85, 445] width 103 height 21
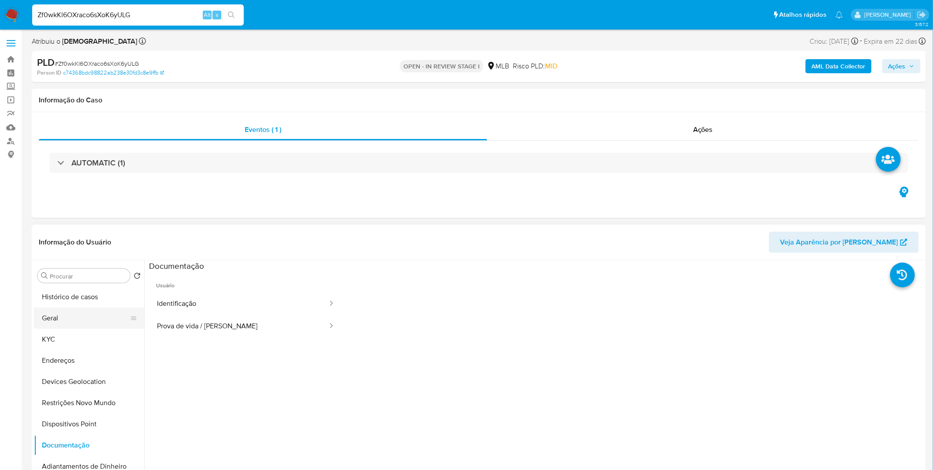
click at [59, 326] on button "Geral" at bounding box center [85, 317] width 103 height 21
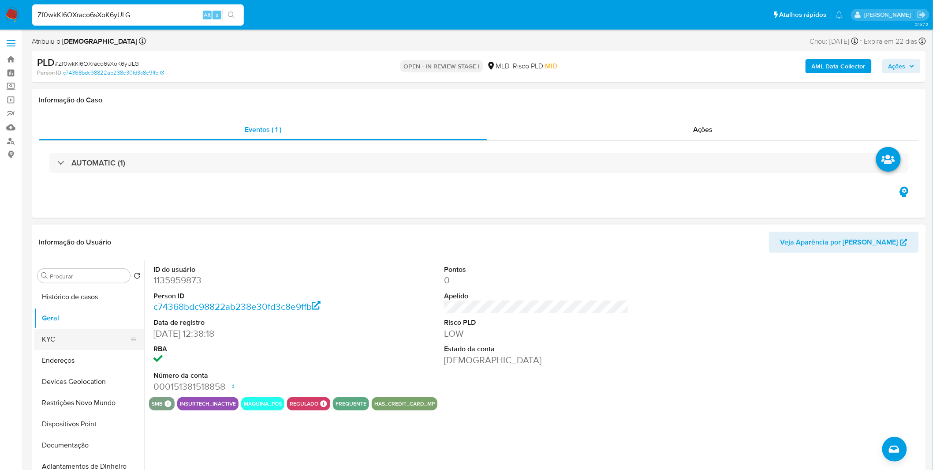
click at [71, 348] on button "KYC" at bounding box center [85, 339] width 103 height 21
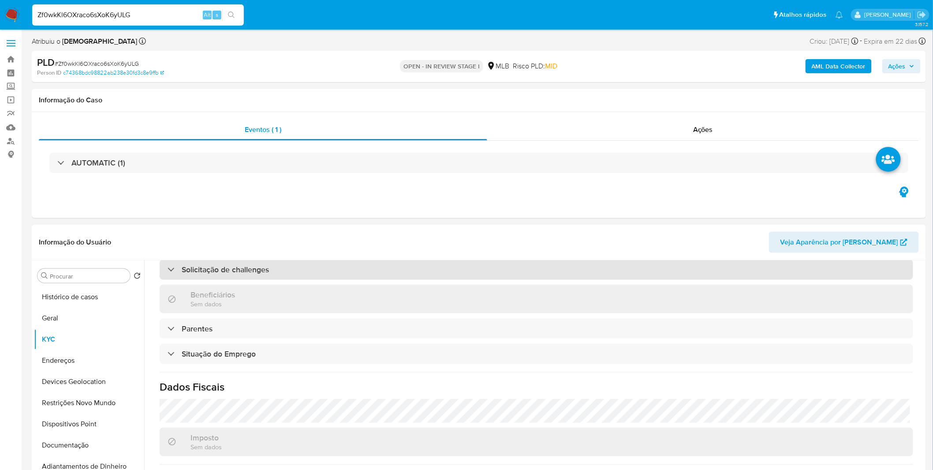
scroll to position [367, 0]
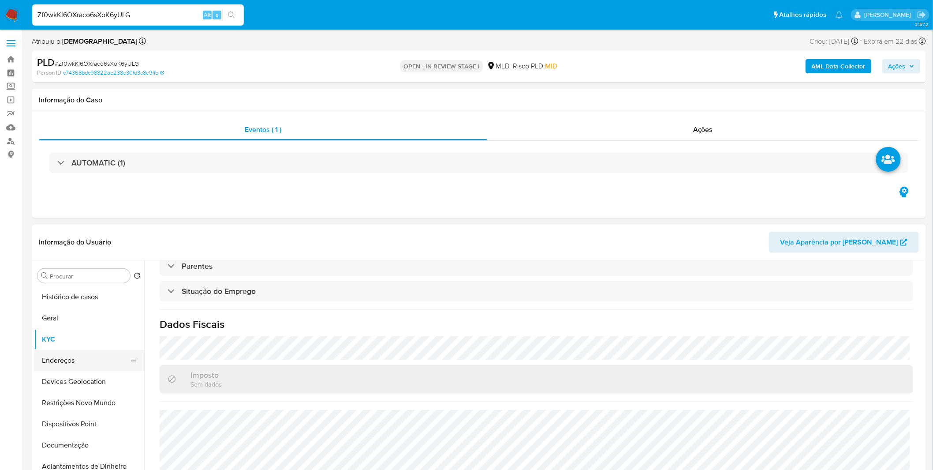
click at [91, 369] on button "Endereços" at bounding box center [85, 360] width 103 height 21
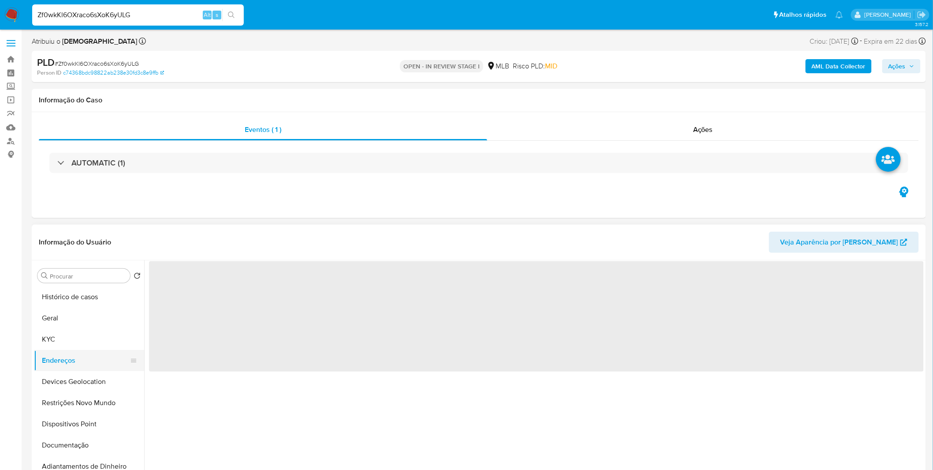
scroll to position [0, 0]
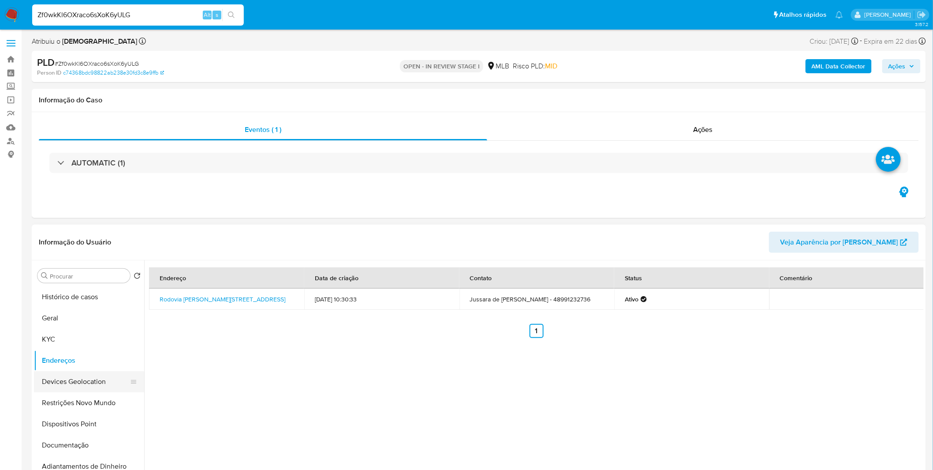
click at [65, 383] on button "Devices Geolocation" at bounding box center [85, 381] width 103 height 21
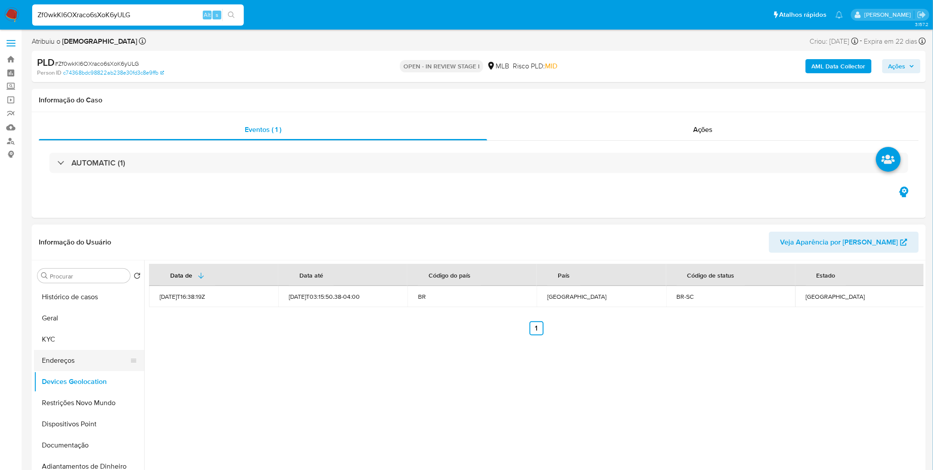
click at [84, 363] on button "Endereços" at bounding box center [85, 360] width 103 height 21
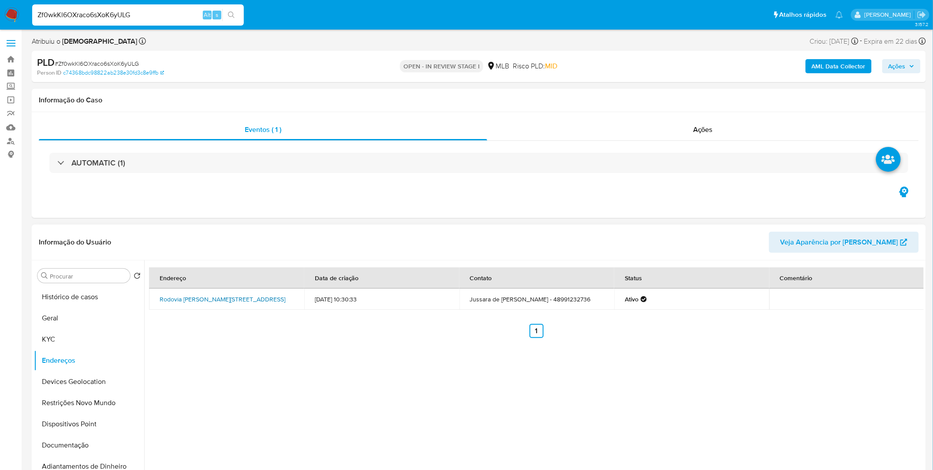
click at [228, 296] on link "Rodovia João Gualberto Soares 487, Florianópolis, Santa Catarina, 88058300, Bra…" at bounding box center [223, 299] width 126 height 9
click at [81, 408] on button "Restrições Novo Mundo" at bounding box center [85, 402] width 103 height 21
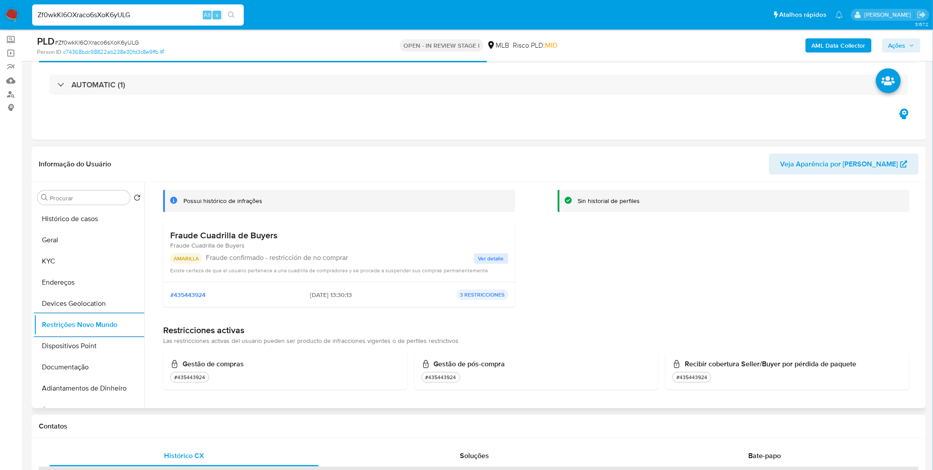
scroll to position [49, 0]
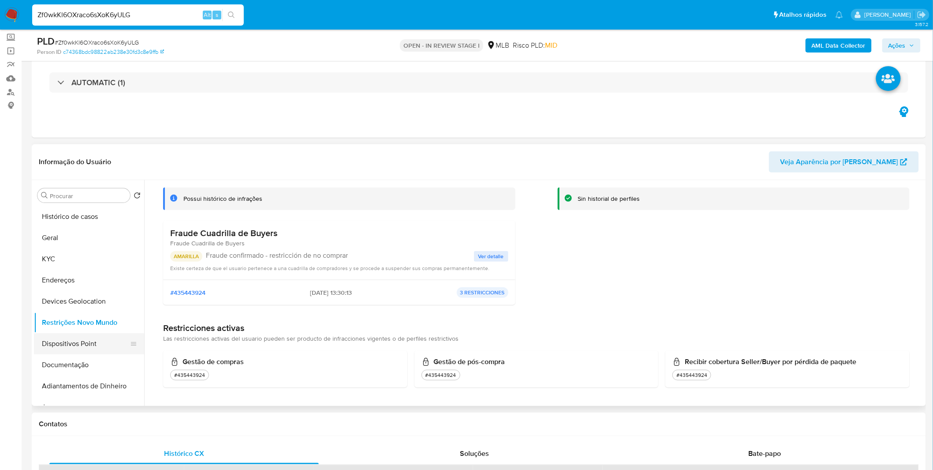
click at [74, 344] on button "Dispositivos Point" at bounding box center [85, 343] width 103 height 21
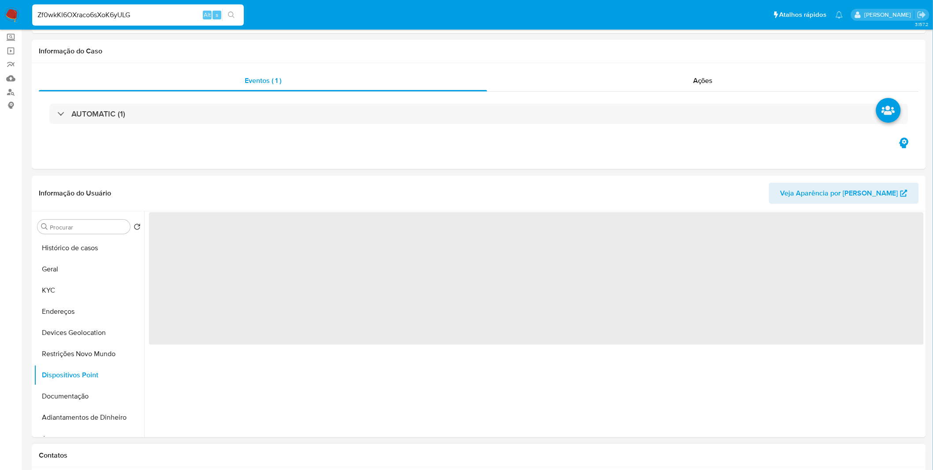
scroll to position [0, 0]
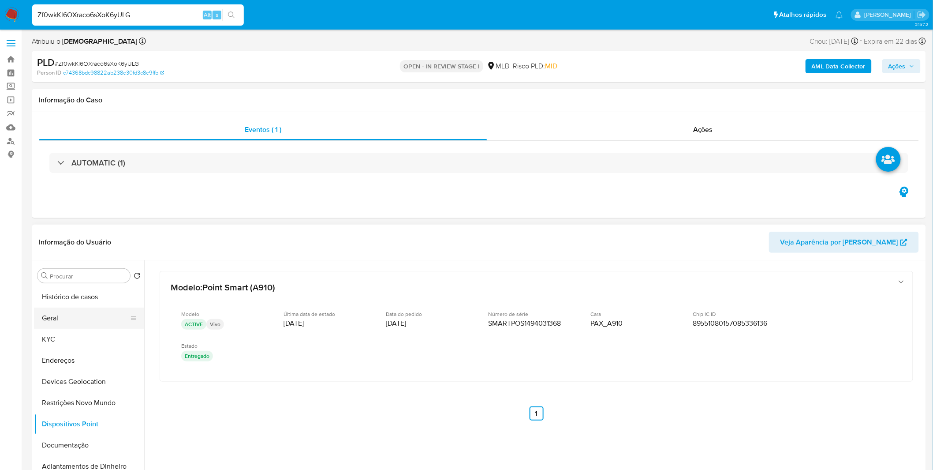
click at [71, 321] on button "Geral" at bounding box center [85, 317] width 103 height 21
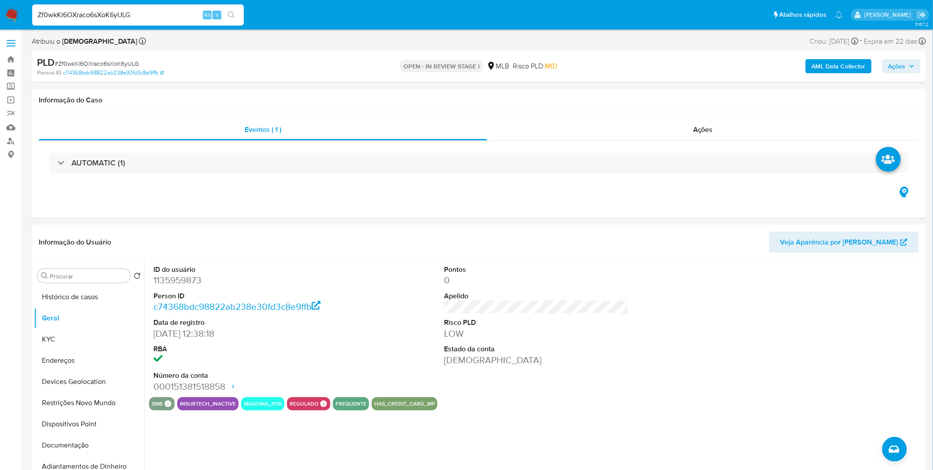
click at [105, 21] on div "Zf0wkKl6OXraco6sXoK6yULG Alt s" at bounding box center [138, 14] width 212 height 21
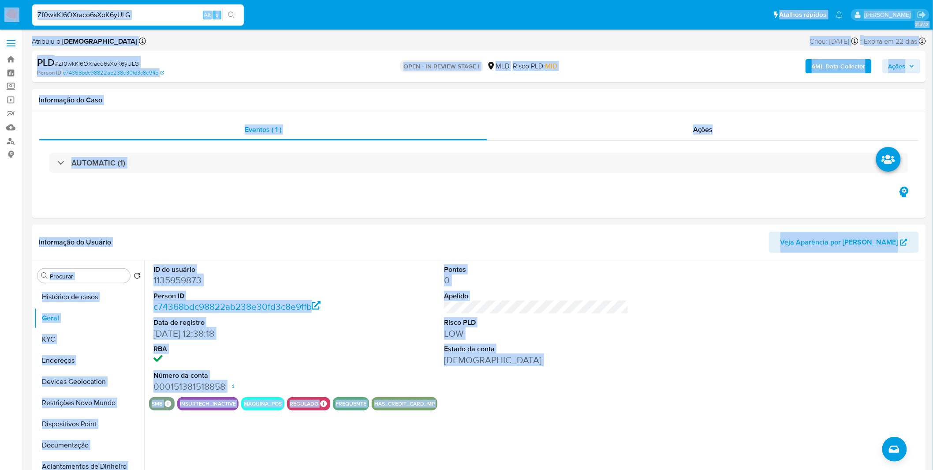
click at [108, 16] on input "Zf0wkKl6OXraco6sXoK6yULG" at bounding box center [138, 14] width 212 height 11
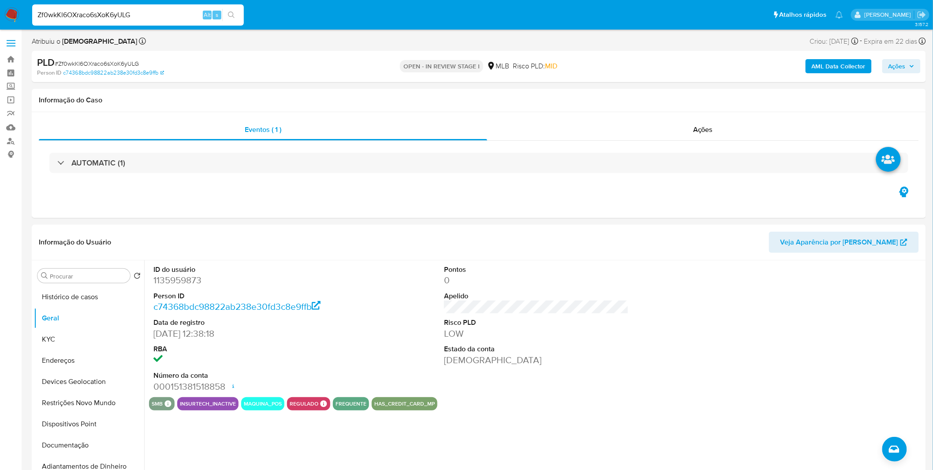
paste input "tri6x0lYb0YHbbP75e6sMauY"
type input "tri6x0lYb0YHbbP75e6sMauY"
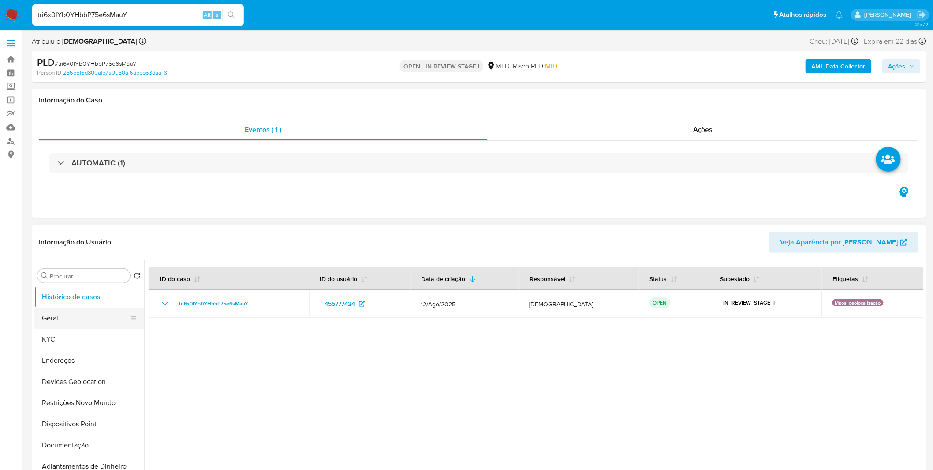
select select "10"
click at [93, 325] on button "Geral" at bounding box center [85, 317] width 103 height 21
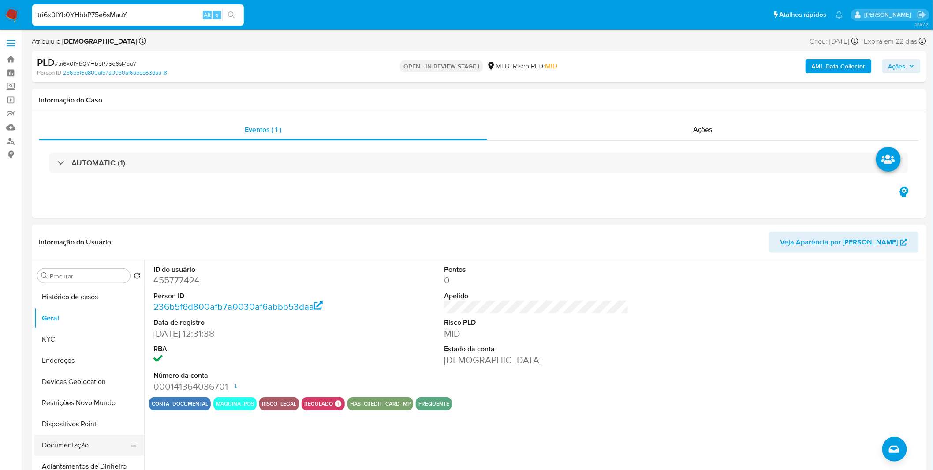
drag, startPoint x: 41, startPoint y: 443, endPoint x: 46, endPoint y: 442, distance: 5.0
click at [42, 443] on button "Documentação" at bounding box center [85, 445] width 103 height 21
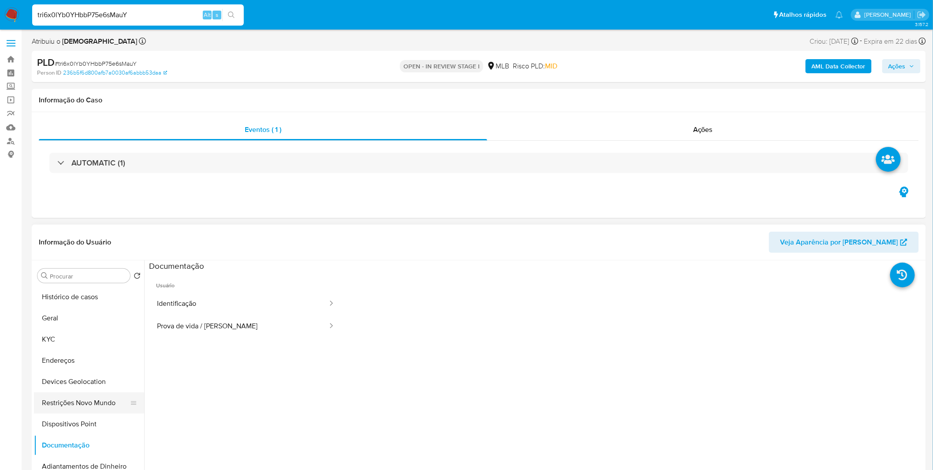
click at [85, 402] on button "Restrições Novo Mundo" at bounding box center [85, 402] width 103 height 21
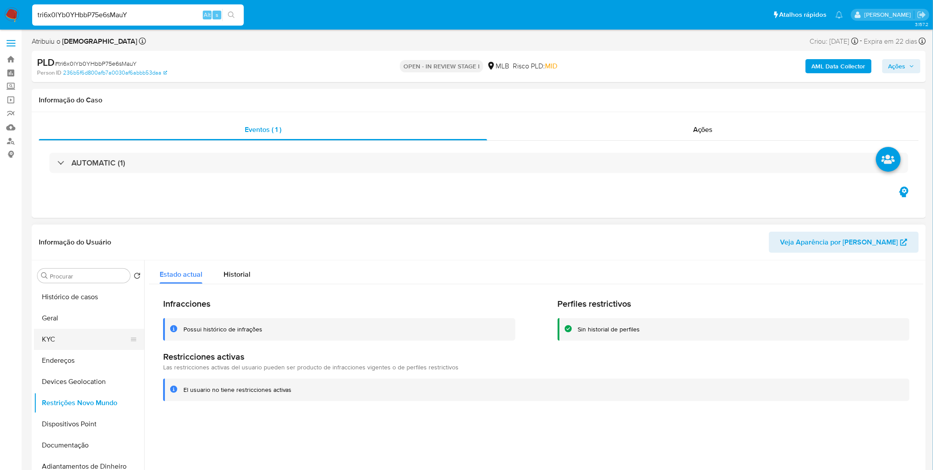
click at [81, 338] on button "KYC" at bounding box center [85, 339] width 103 height 21
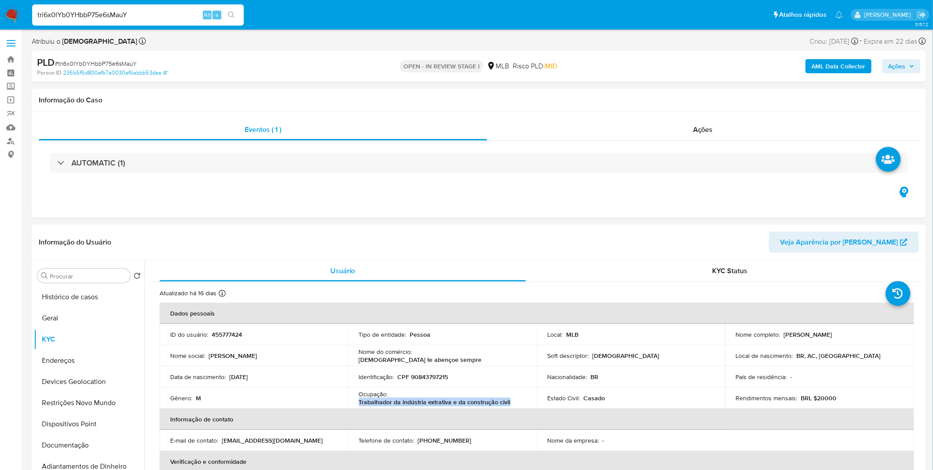
copy p "Trabalhador da indústria extrativa e da construção civil"
drag, startPoint x: 514, startPoint y: 402, endPoint x: 357, endPoint y: 406, distance: 156.7
click at [357, 406] on td "Ocupação : Trabalhador da indústria extrativa e da construção civil" at bounding box center [443, 397] width 189 height 21
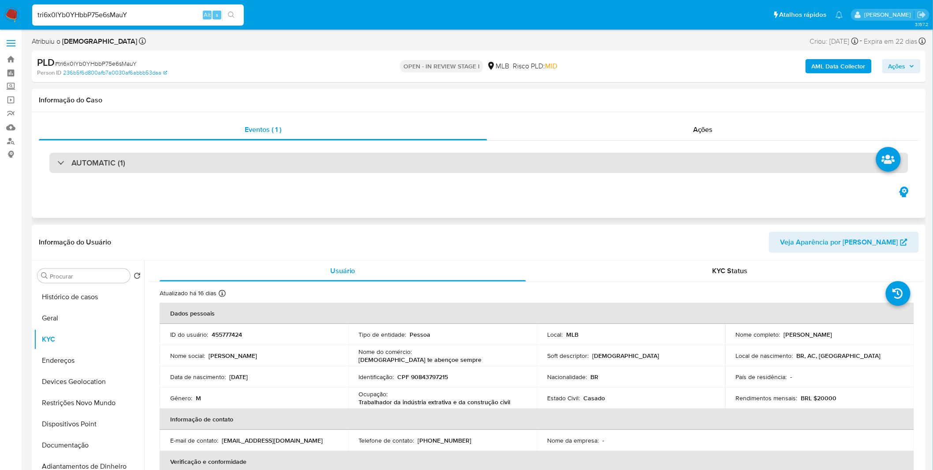
click at [96, 160] on h3 "AUTOMATIC (1)" at bounding box center [98, 163] width 54 height 10
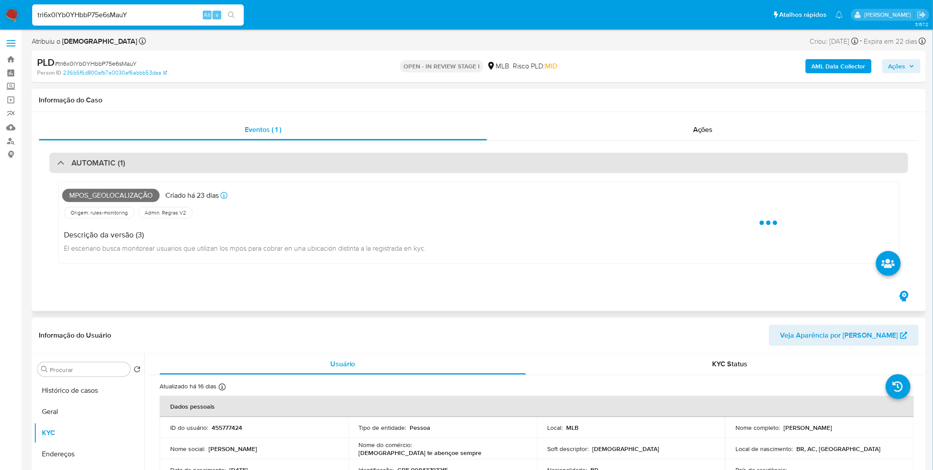
click at [96, 160] on h3 "AUTOMATIC (1)" at bounding box center [98, 163] width 54 height 10
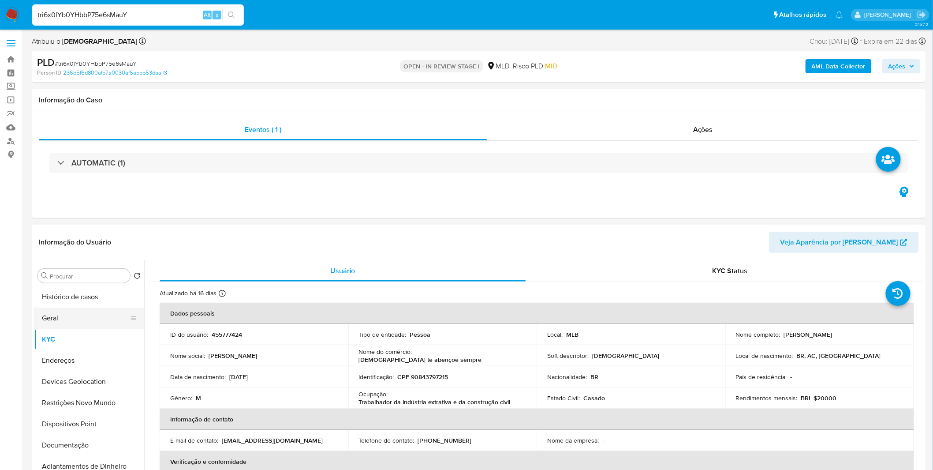
click at [80, 319] on button "Geral" at bounding box center [85, 317] width 103 height 21
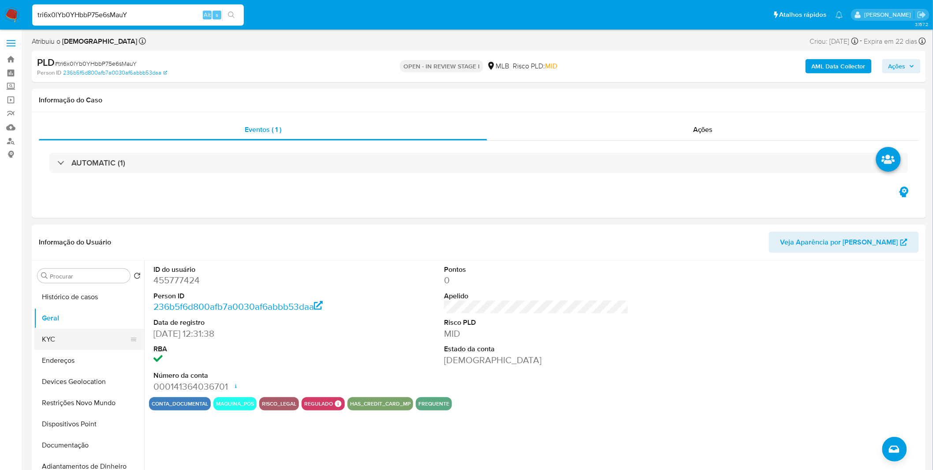
click at [78, 337] on button "KYC" at bounding box center [85, 339] width 103 height 21
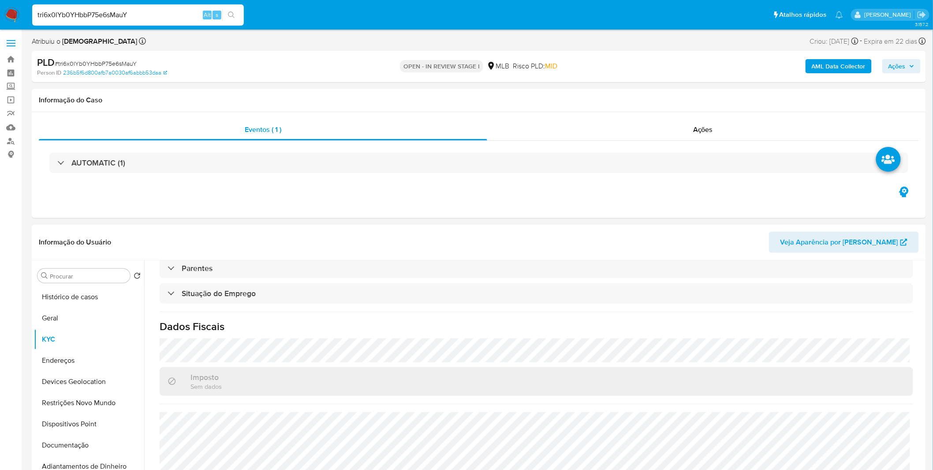
scroll to position [367, 0]
click at [89, 361] on button "Endereços" at bounding box center [85, 360] width 103 height 21
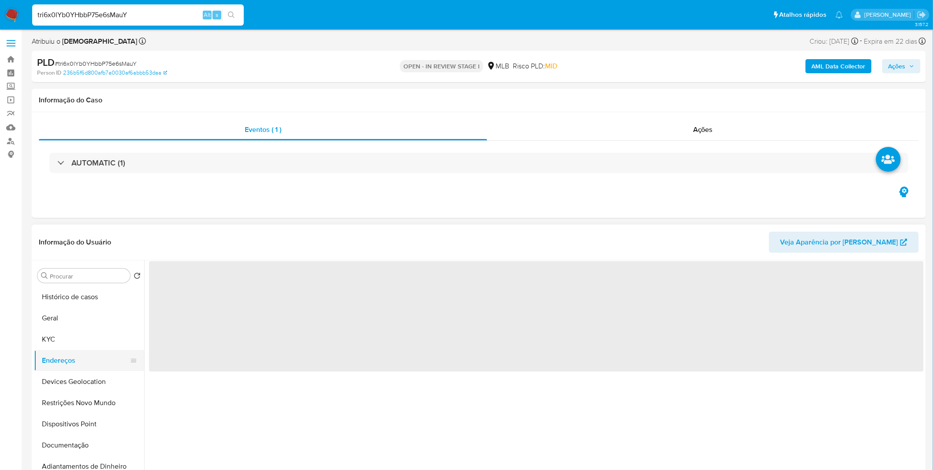
scroll to position [0, 0]
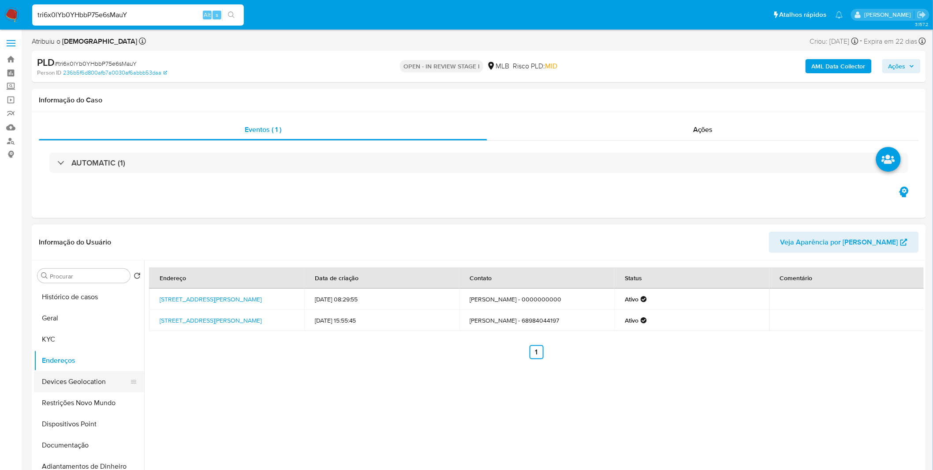
click at [79, 390] on button "Devices Geolocation" at bounding box center [85, 381] width 103 height 21
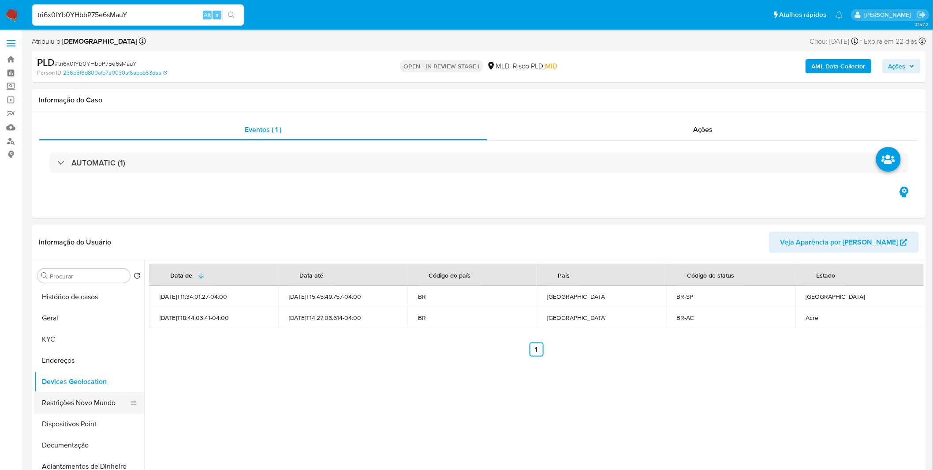
click at [69, 394] on button "Restrições Novo Mundo" at bounding box center [85, 402] width 103 height 21
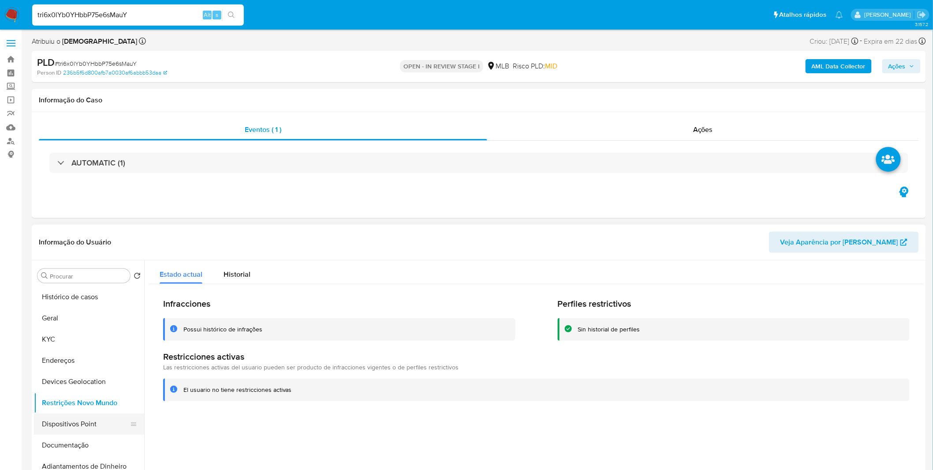
click at [81, 421] on button "Dispositivos Point" at bounding box center [85, 423] width 103 height 21
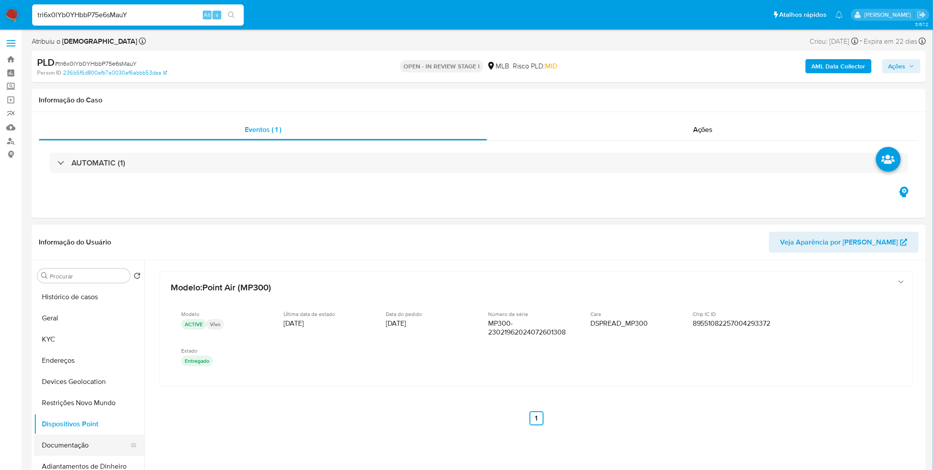
click at [91, 442] on button "Documentação" at bounding box center [85, 445] width 103 height 21
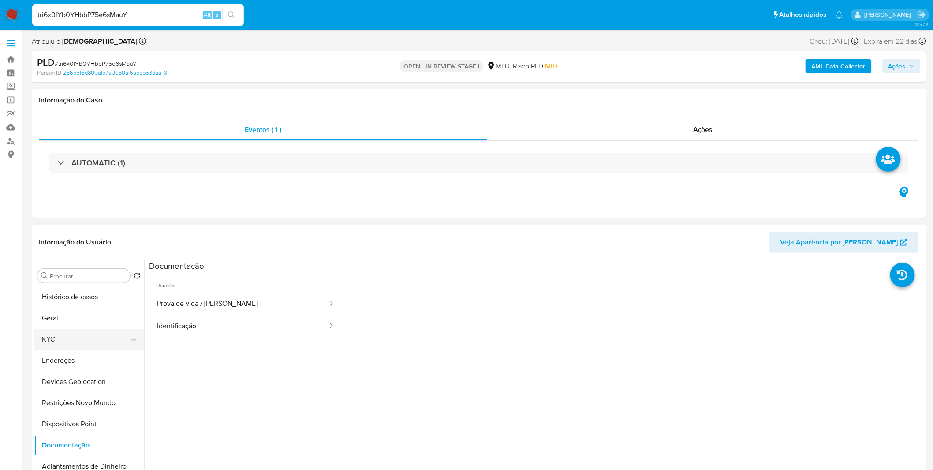
click at [91, 346] on button "KYC" at bounding box center [85, 339] width 103 height 21
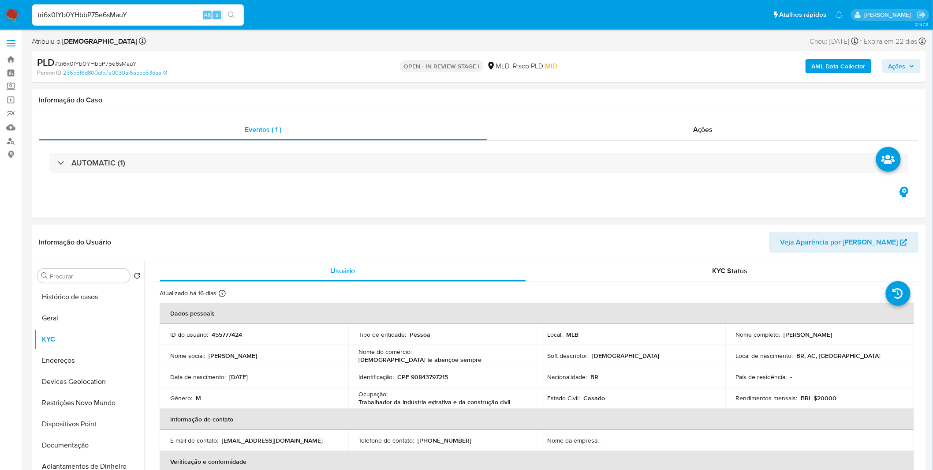
click at [430, 379] on p "CPF 90843797215" at bounding box center [423, 377] width 51 height 8
copy p "90843797215"
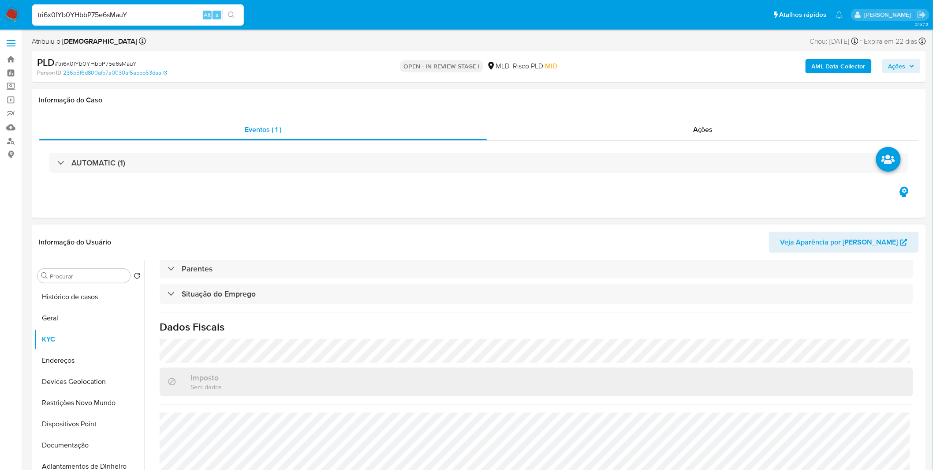
scroll to position [367, 0]
click at [89, 434] on button "Dispositivos Point" at bounding box center [85, 423] width 103 height 21
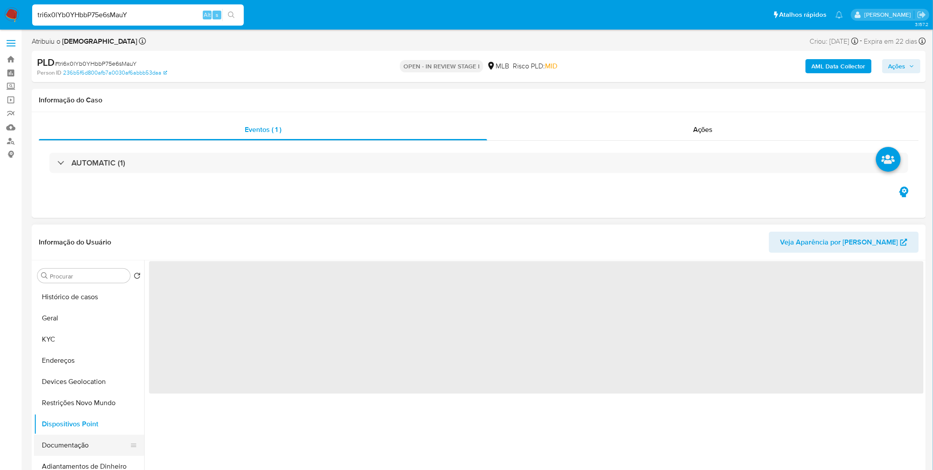
click at [71, 440] on button "Documentação" at bounding box center [85, 445] width 103 height 21
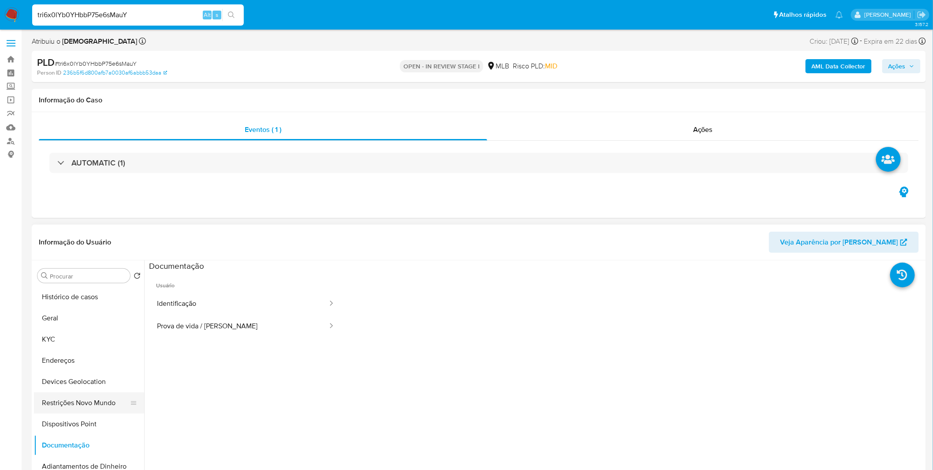
click at [109, 402] on button "Restrições Novo Mundo" at bounding box center [85, 402] width 103 height 21
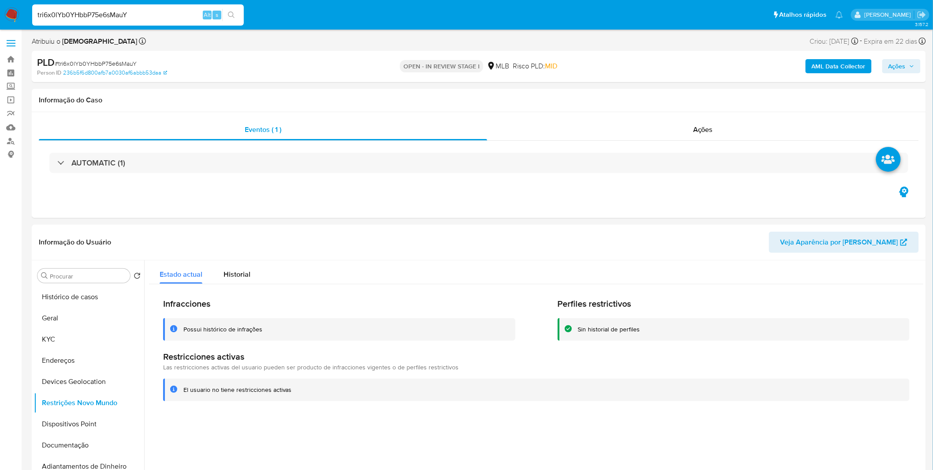
click at [15, 15] on img at bounding box center [11, 14] width 15 height 15
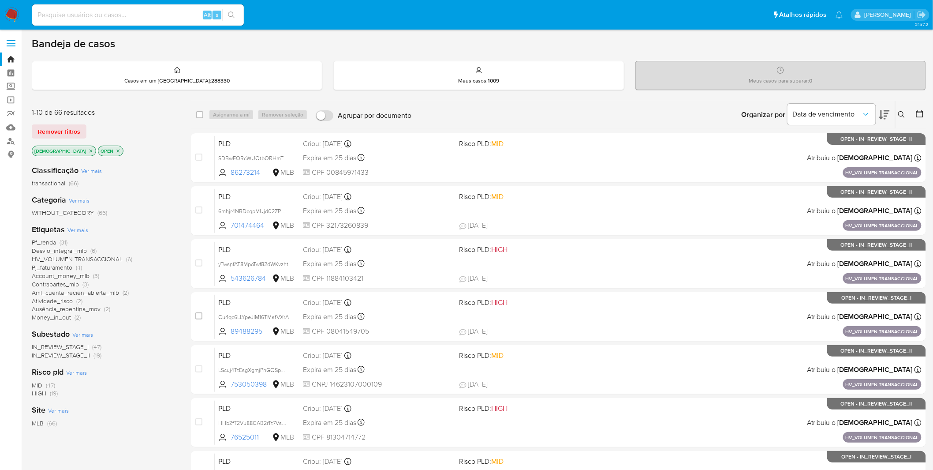
click at [122, 11] on input at bounding box center [138, 14] width 212 height 11
paste input "Case ID: SLXqQOoTb9q6GP1v0iRHXpdO"
drag, startPoint x: 65, startPoint y: 16, endPoint x: 1, endPoint y: 15, distance: 64.0
click at [1, 15] on nav "Pausado Ver notificaciones Case ID: SLXqQOoTb9q6GP1v0iRHXpdO Alt s Atalhos rápi…" at bounding box center [466, 15] width 933 height 30
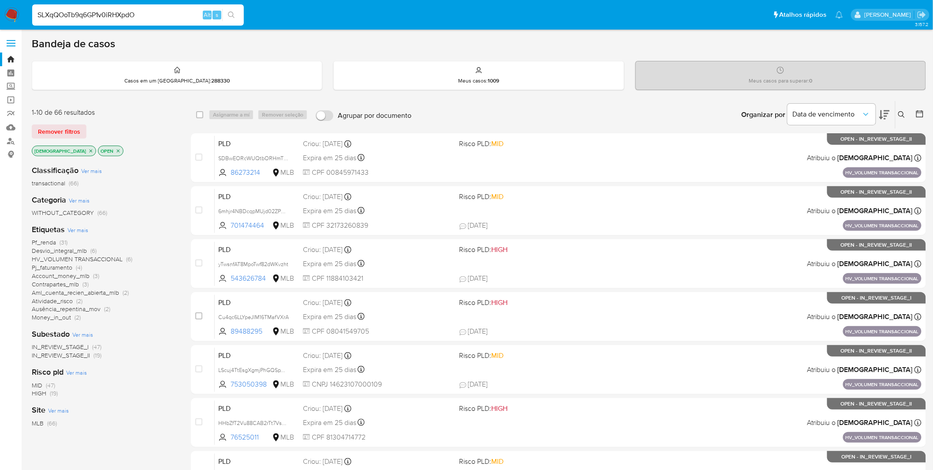
type input "SLXqQOoTb9q6GP1v0iRHXpdO"
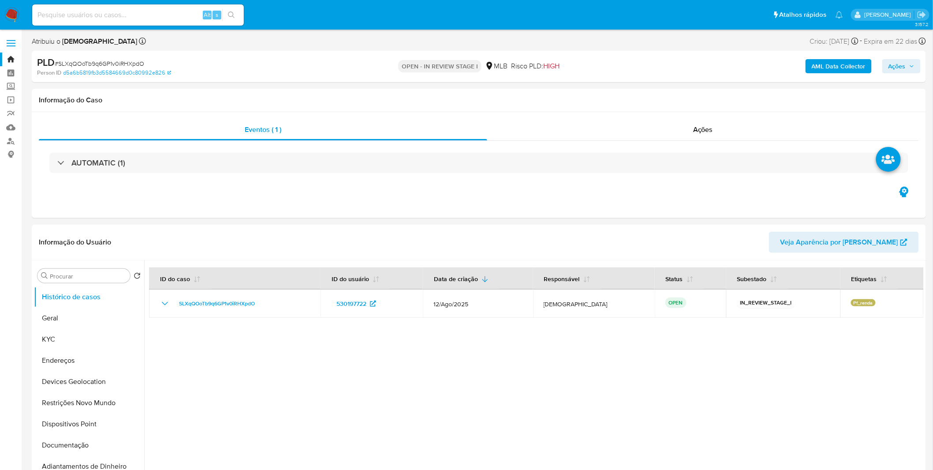
select select "10"
click at [84, 313] on button "Geral" at bounding box center [85, 317] width 103 height 21
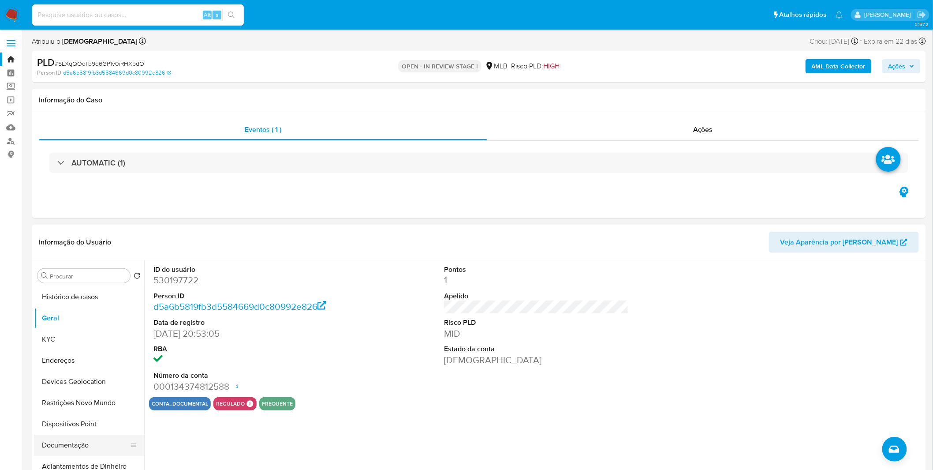
drag, startPoint x: 76, startPoint y: 446, endPoint x: 76, endPoint y: 442, distance: 4.9
click at [76, 447] on button "Documentação" at bounding box center [85, 445] width 103 height 21
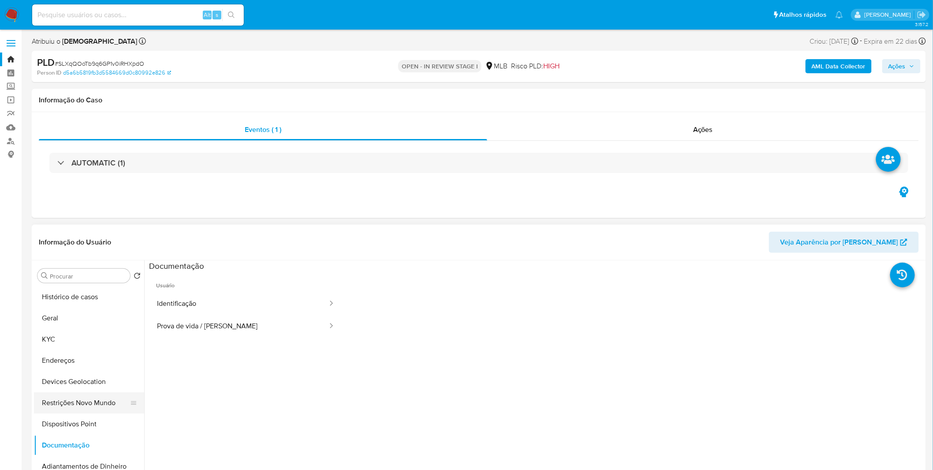
click at [84, 403] on button "Restrições Novo Mundo" at bounding box center [85, 402] width 103 height 21
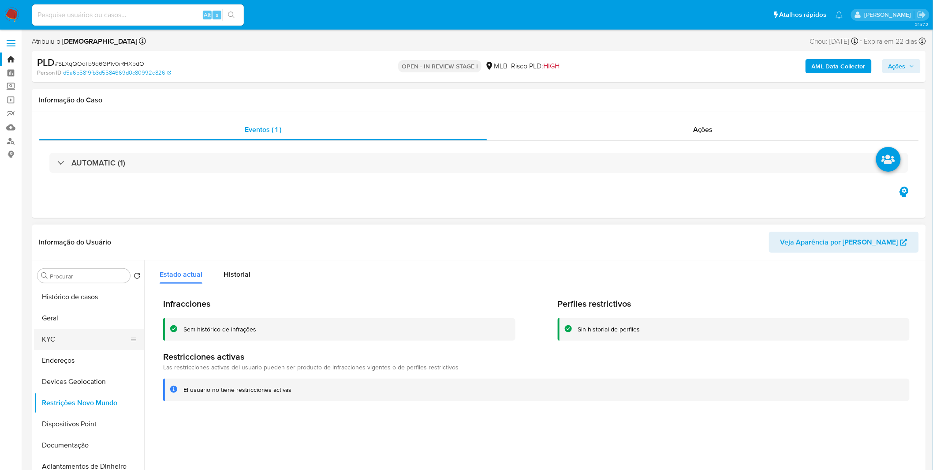
click at [94, 337] on button "KYC" at bounding box center [85, 339] width 103 height 21
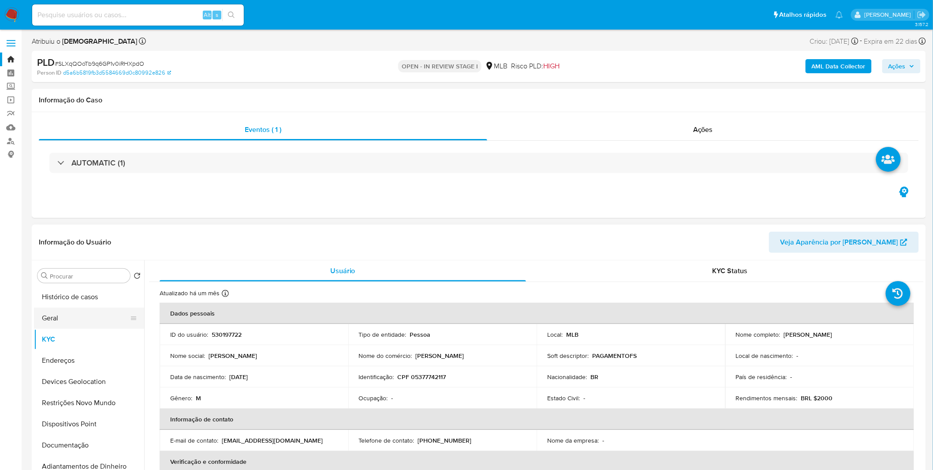
click at [68, 314] on button "Geral" at bounding box center [85, 317] width 103 height 21
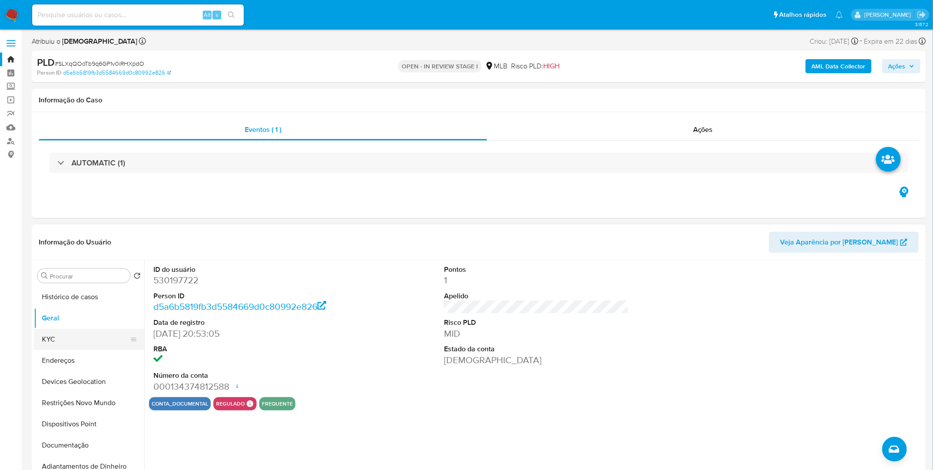
click at [77, 335] on button "KYC" at bounding box center [85, 339] width 103 height 21
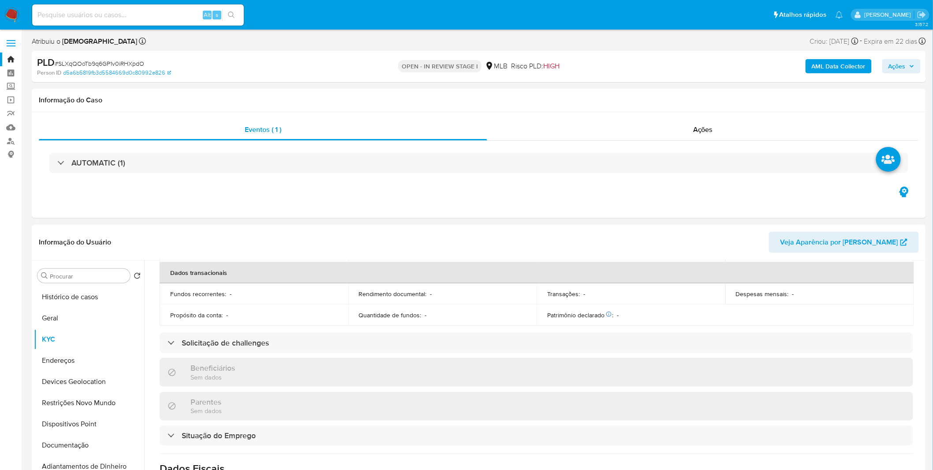
scroll to position [376, 0]
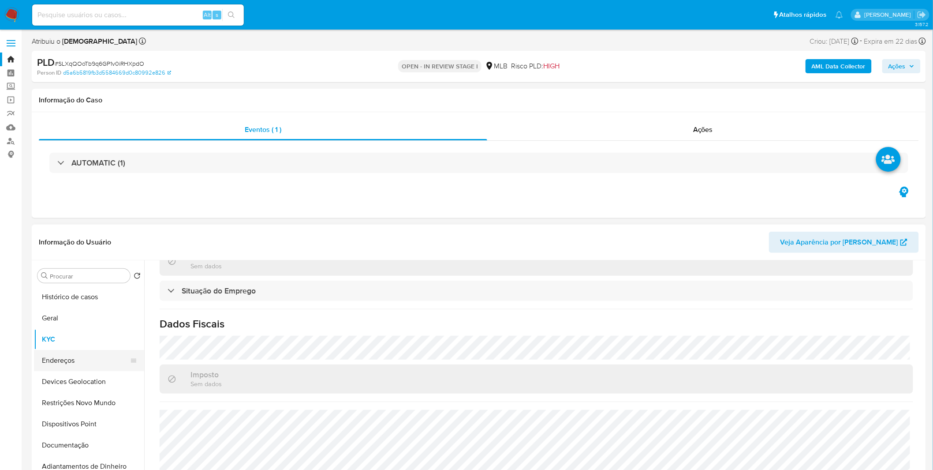
click at [109, 362] on button "Endereços" at bounding box center [85, 360] width 103 height 21
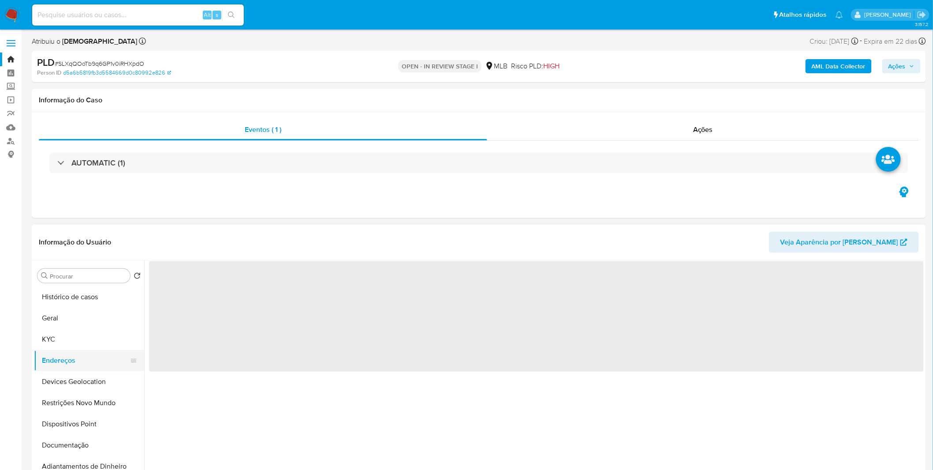
scroll to position [0, 0]
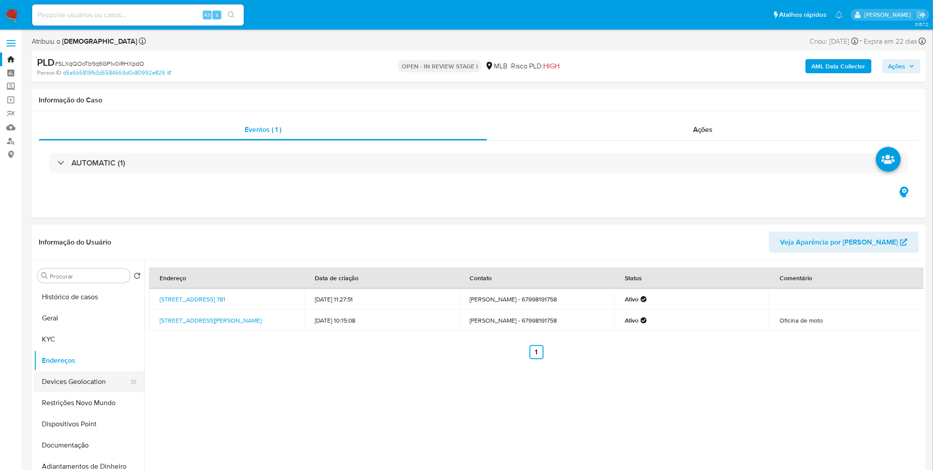
click at [55, 387] on button "Devices Geolocation" at bounding box center [85, 381] width 103 height 21
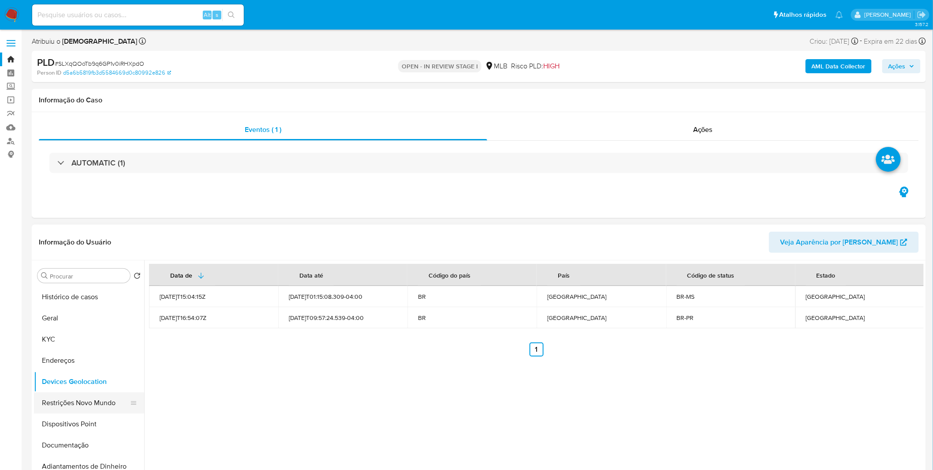
click at [82, 394] on button "Restrições Novo Mundo" at bounding box center [85, 402] width 103 height 21
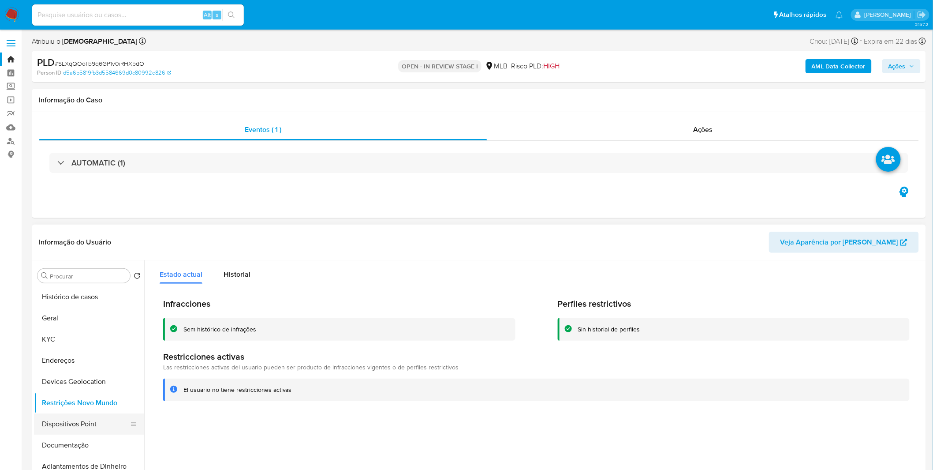
click at [109, 425] on button "Dispositivos Point" at bounding box center [85, 423] width 103 height 21
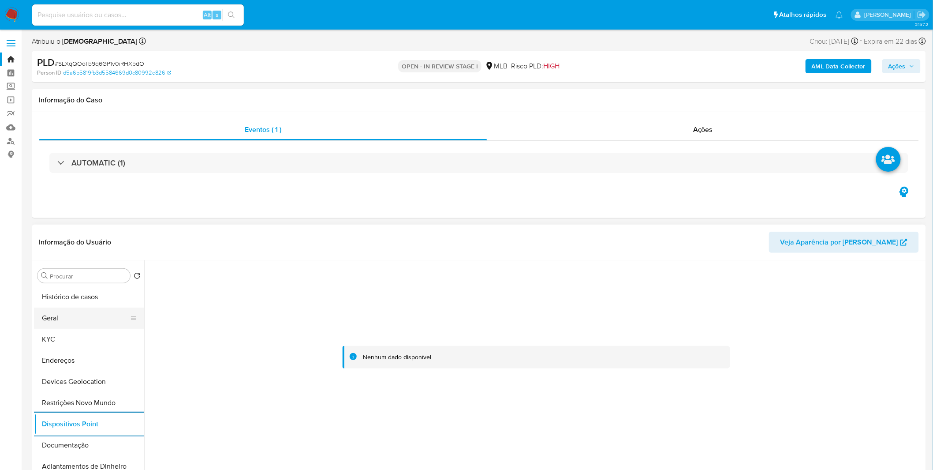
click at [86, 318] on button "Geral" at bounding box center [85, 317] width 103 height 21
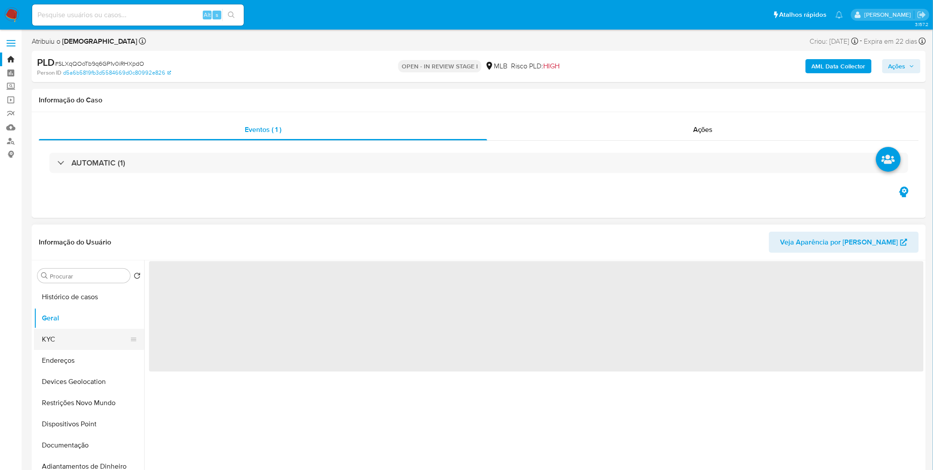
click at [87, 343] on button "KYC" at bounding box center [85, 339] width 103 height 21
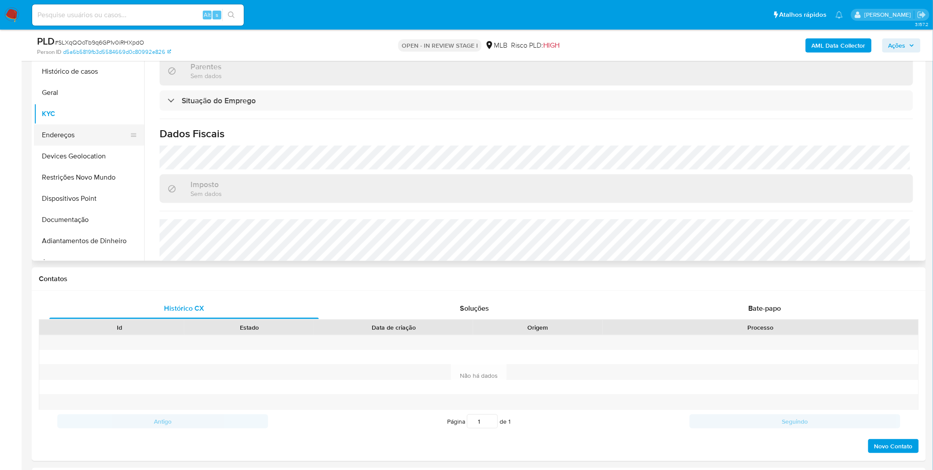
scroll to position [147, 0]
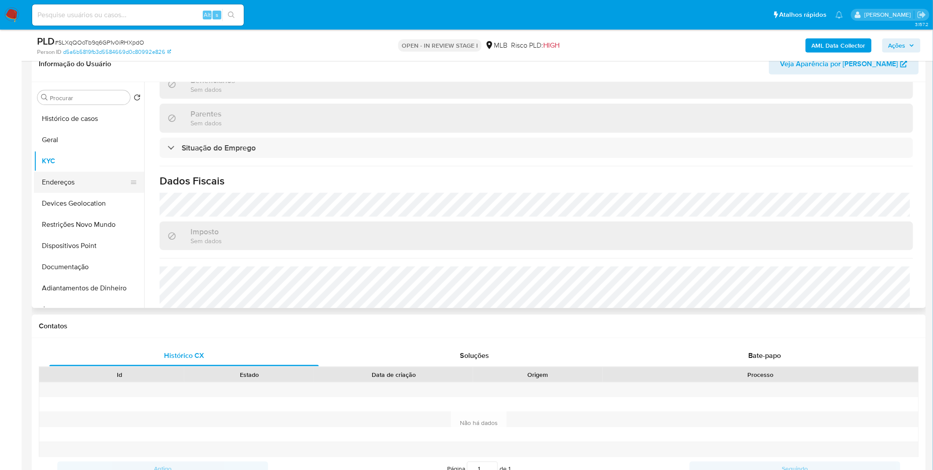
click at [82, 178] on button "Endereços" at bounding box center [85, 182] width 103 height 21
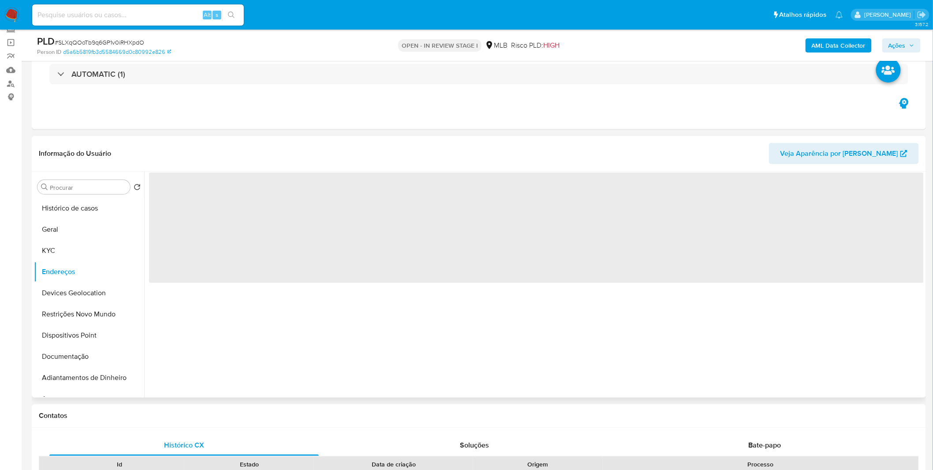
scroll to position [49, 0]
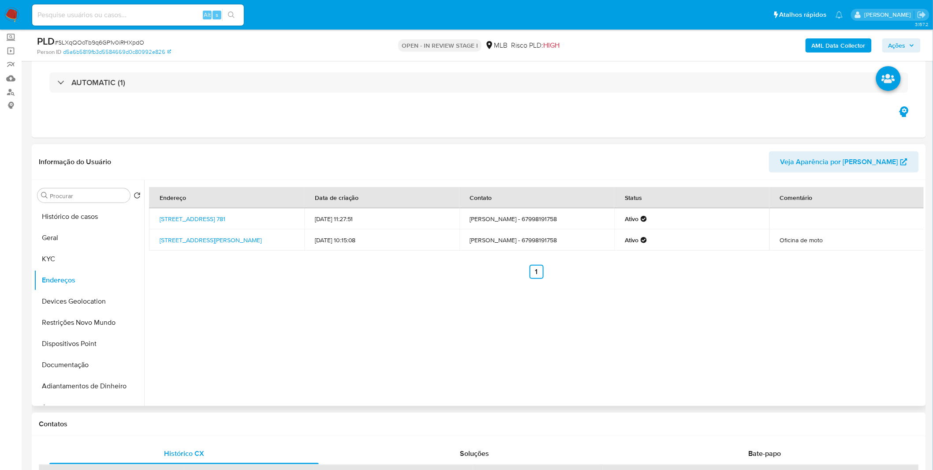
click at [285, 221] on td "[STREET_ADDRESS] 781" at bounding box center [226, 218] width 155 height 21
click at [225, 218] on link "[STREET_ADDRESS] 781" at bounding box center [193, 218] width 66 height 9
click at [100, 358] on button "Documentação" at bounding box center [85, 364] width 103 height 21
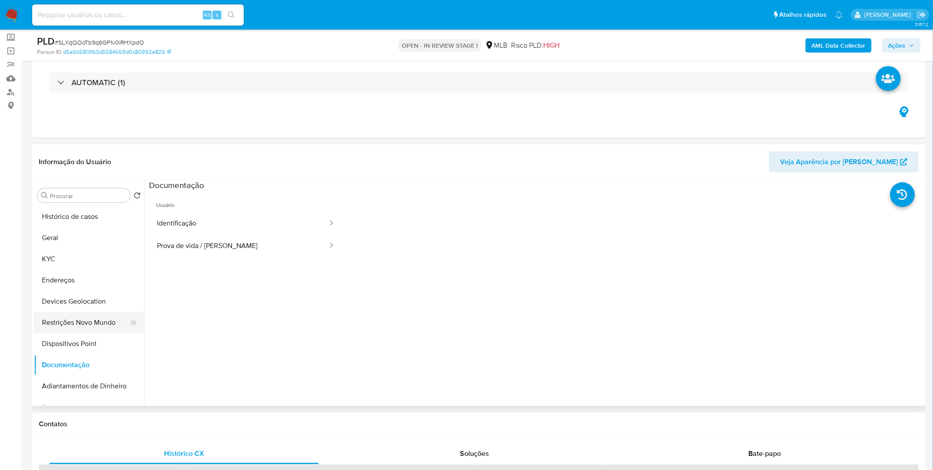
click at [104, 312] on button "Restrições Novo Mundo" at bounding box center [85, 322] width 103 height 21
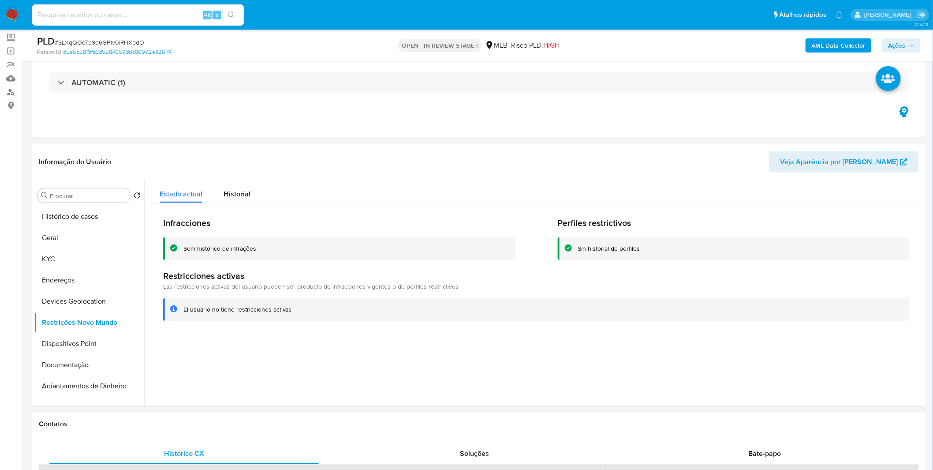
click at [121, 11] on input at bounding box center [138, 14] width 212 height 11
paste input "jigV6gSDgfXmKzf4ptMvCCdW"
type input "jigV6gSDgfXmKzf4ptMvCCdW"
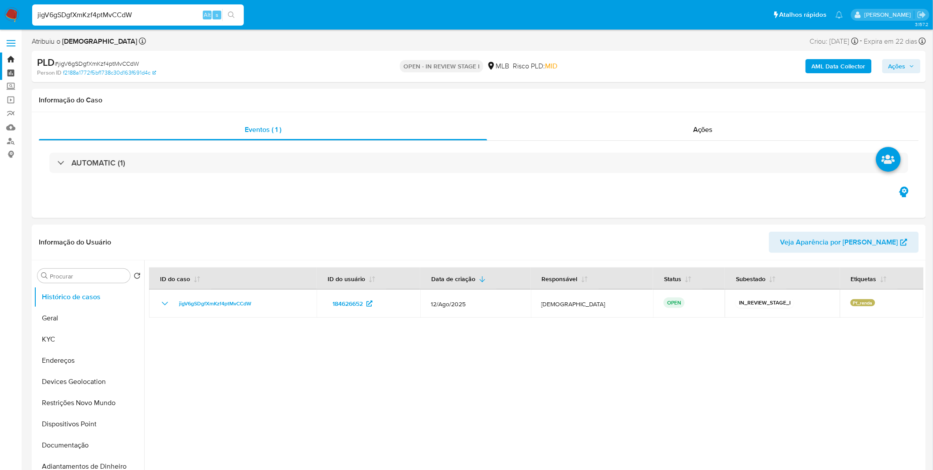
select select "10"
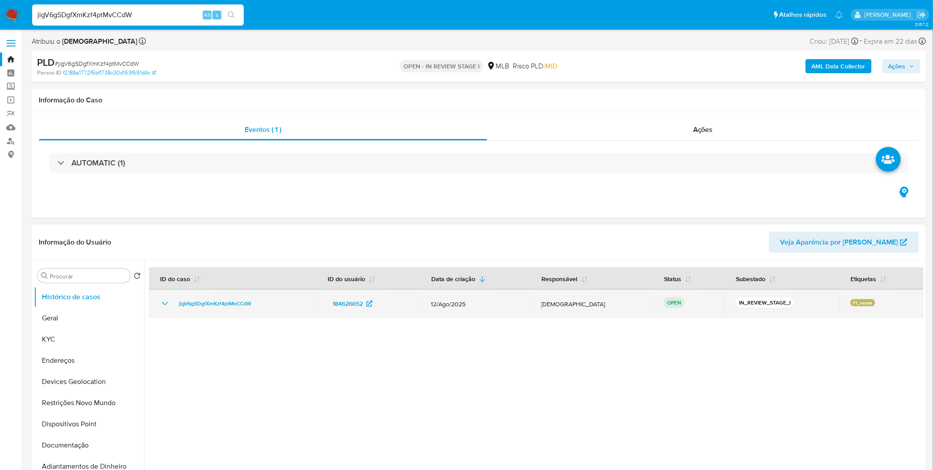
drag, startPoint x: 598, startPoint y: 307, endPoint x: 553, endPoint y: 310, distance: 45.1
click at [553, 310] on td "[DEMOGRAPHIC_DATA]" at bounding box center [592, 303] width 123 height 28
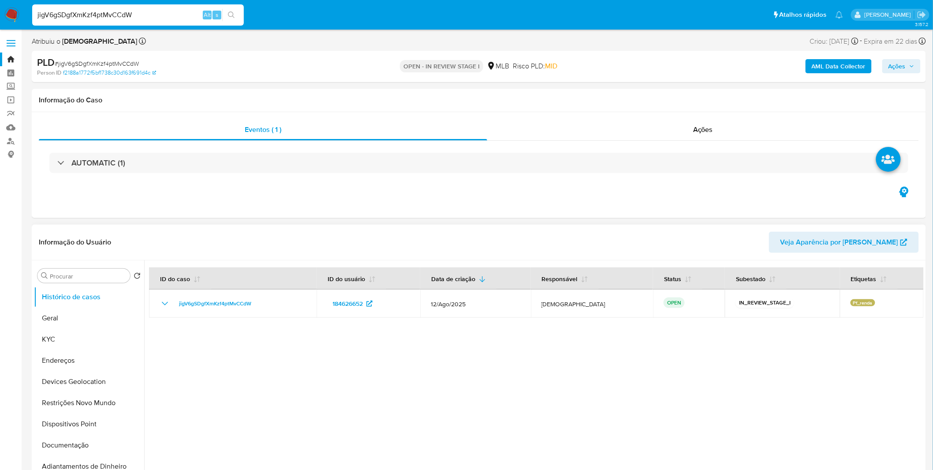
click at [589, 354] on div at bounding box center [534, 373] width 780 height 226
click at [89, 320] on button "Geral" at bounding box center [85, 317] width 103 height 21
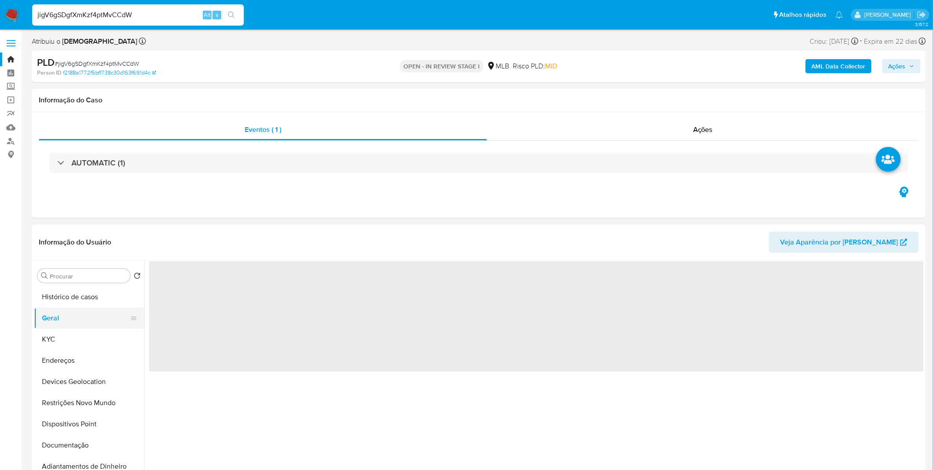
click at [89, 320] on button "Geral" at bounding box center [85, 317] width 103 height 21
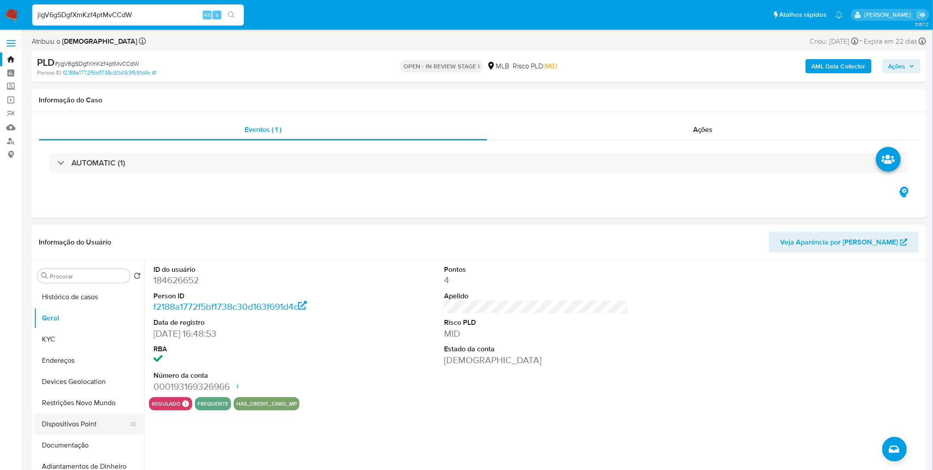
drag, startPoint x: 74, startPoint y: 446, endPoint x: 87, endPoint y: 427, distance: 23.7
click at [74, 446] on button "Documentação" at bounding box center [89, 445] width 110 height 21
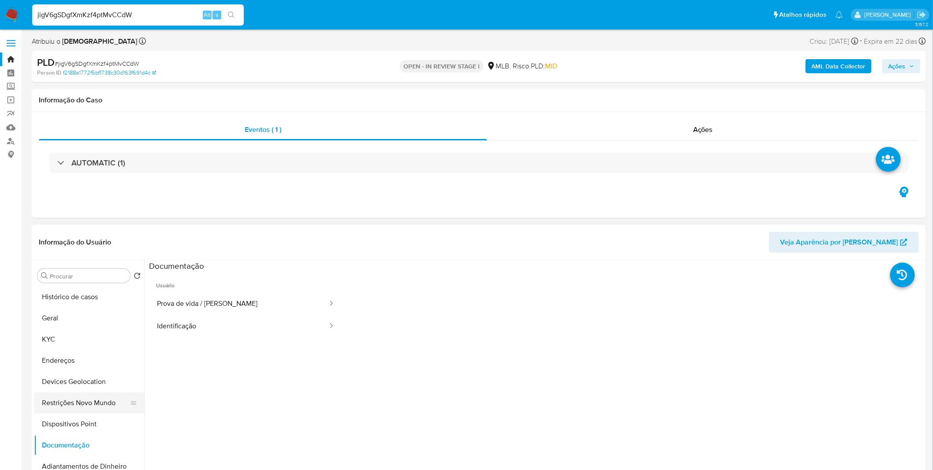
click at [87, 400] on button "Restrições Novo Mundo" at bounding box center [85, 402] width 103 height 21
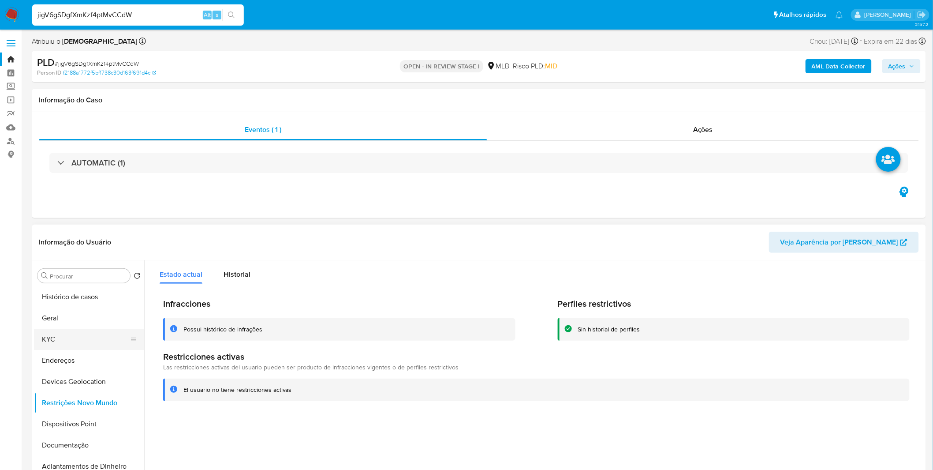
click at [91, 343] on button "KYC" at bounding box center [85, 339] width 103 height 21
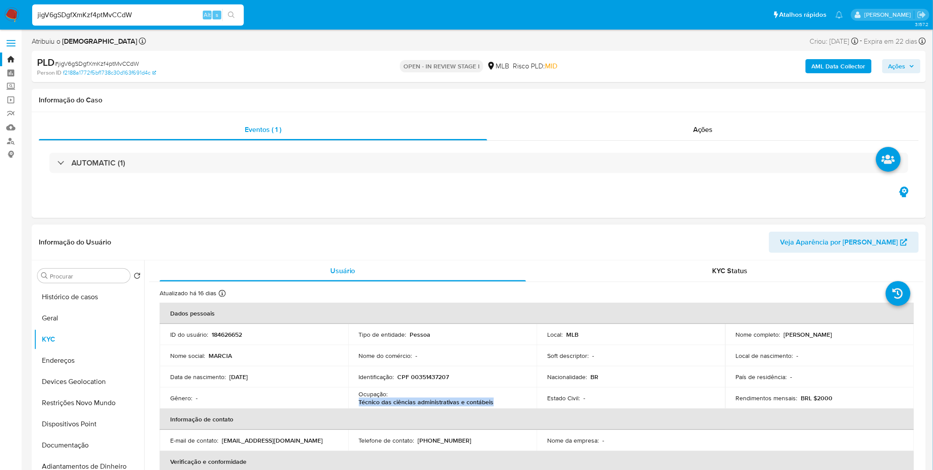
copy p "Técnico das ciências administrativas e contábeis"
drag, startPoint x: 495, startPoint y: 404, endPoint x: 352, endPoint y: 400, distance: 143.0
click at [352, 400] on td "Ocupação : Técnico das ciências administrativas e contábeis" at bounding box center [443, 397] width 189 height 21
click at [64, 313] on button "Geral" at bounding box center [85, 317] width 103 height 21
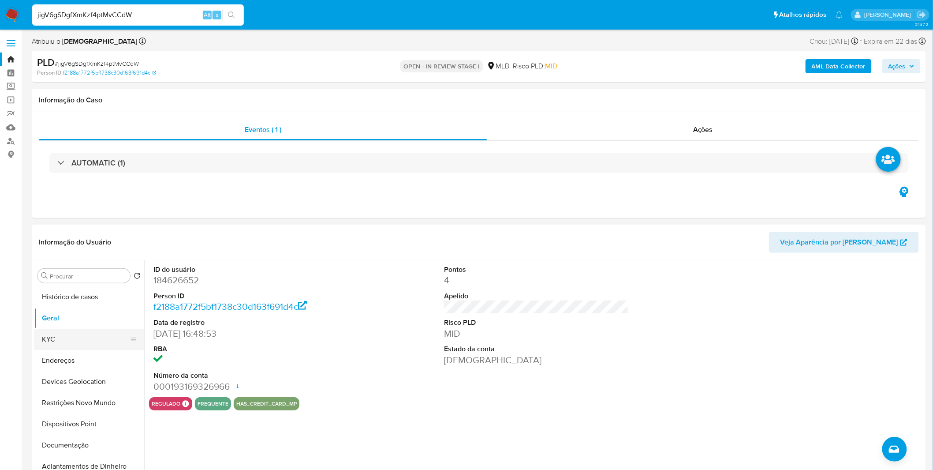
click at [80, 340] on button "KYC" at bounding box center [85, 339] width 103 height 21
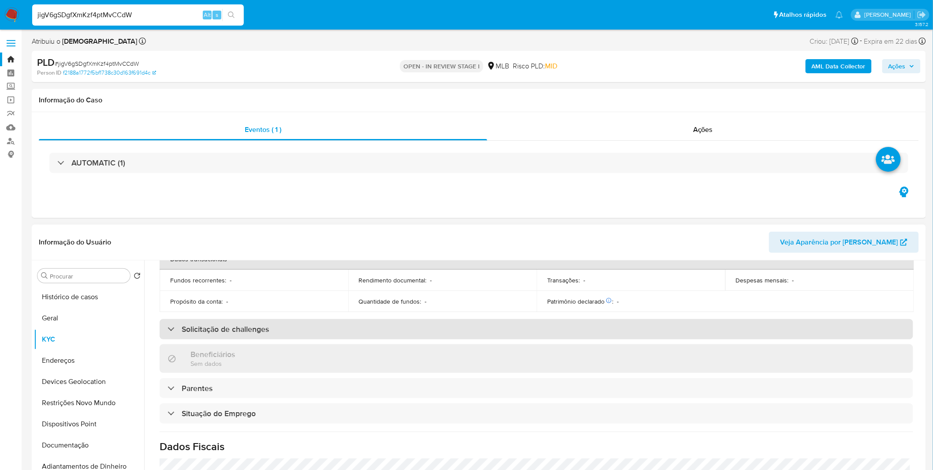
scroll to position [367, 0]
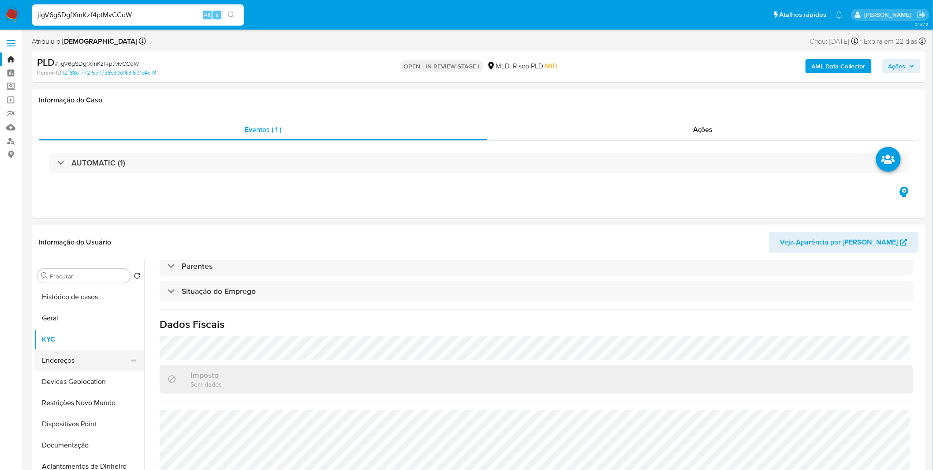
click at [86, 352] on button "Endereços" at bounding box center [85, 360] width 103 height 21
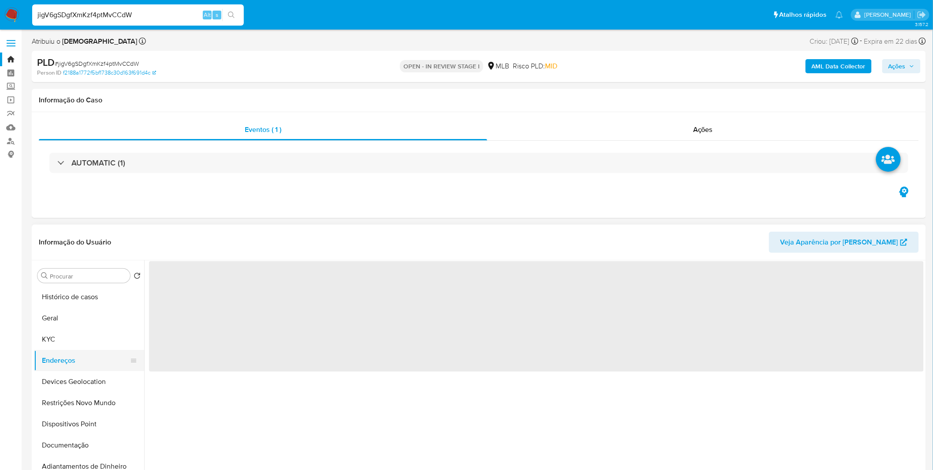
scroll to position [0, 0]
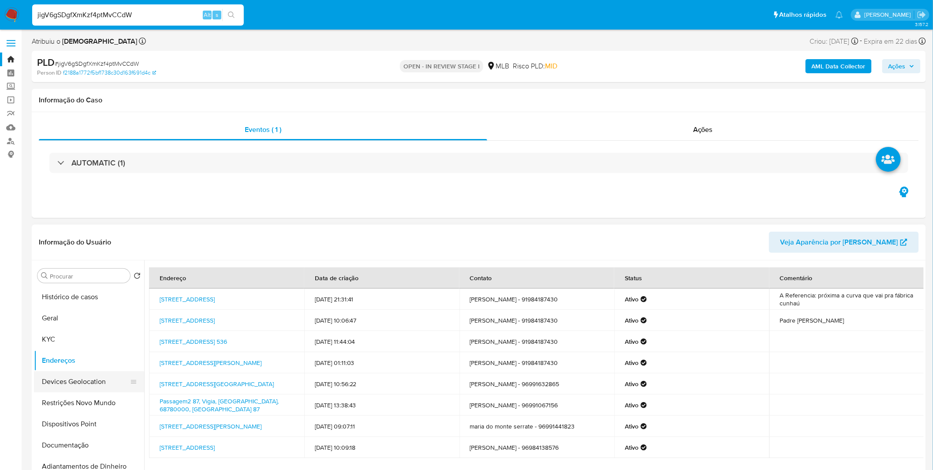
click at [89, 389] on button "Devices Geolocation" at bounding box center [85, 381] width 103 height 21
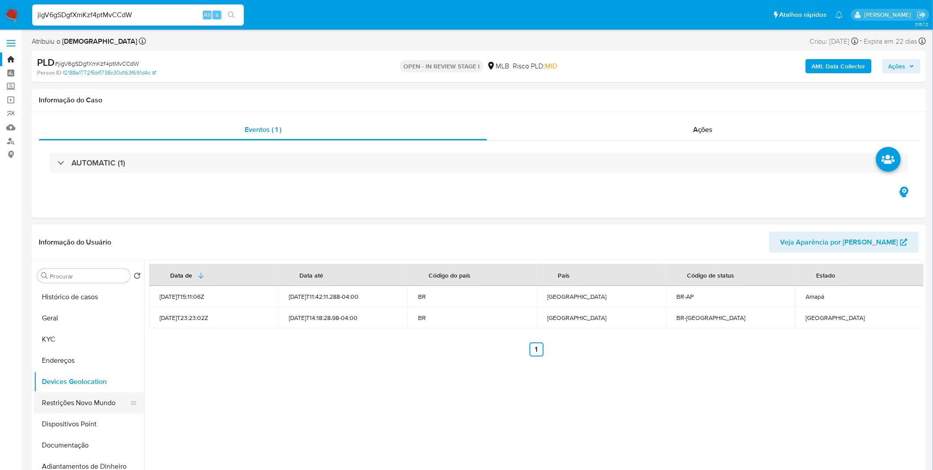
drag, startPoint x: 73, startPoint y: 391, endPoint x: 74, endPoint y: 398, distance: 7.1
click at [73, 391] on button "Devices Geolocation" at bounding box center [89, 381] width 110 height 21
click at [75, 405] on button "Restrições Novo Mundo" at bounding box center [85, 402] width 103 height 21
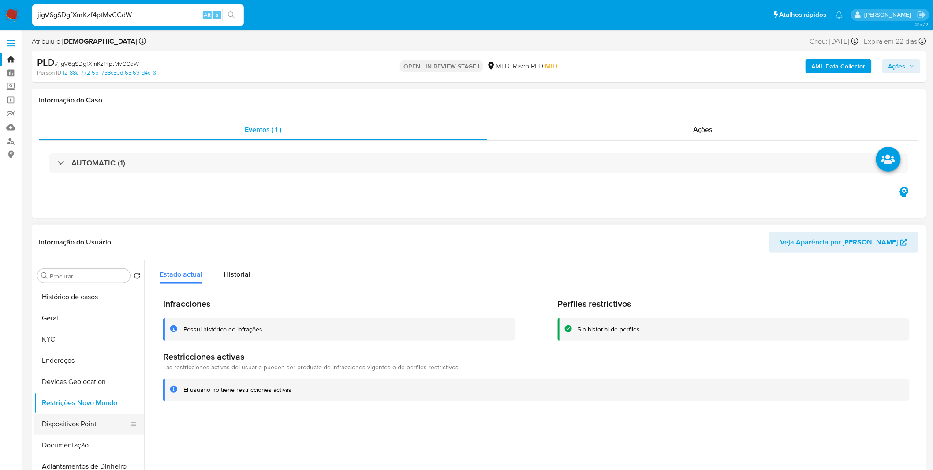
click at [100, 429] on button "Dispositivos Point" at bounding box center [85, 423] width 103 height 21
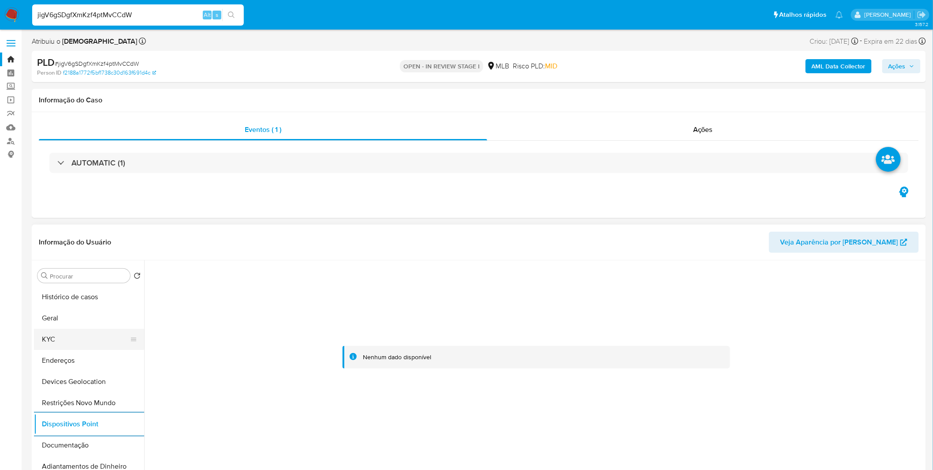
click at [99, 349] on button "KYC" at bounding box center [85, 339] width 103 height 21
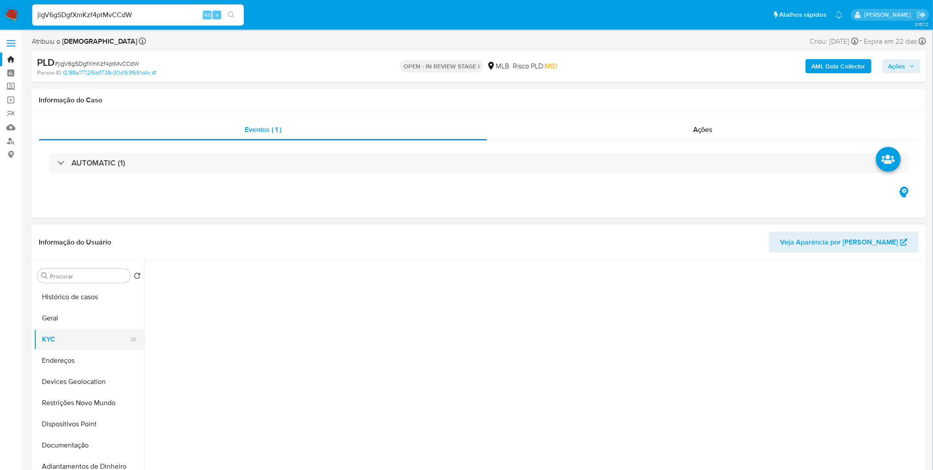
click at [99, 345] on button "KYC" at bounding box center [85, 339] width 103 height 21
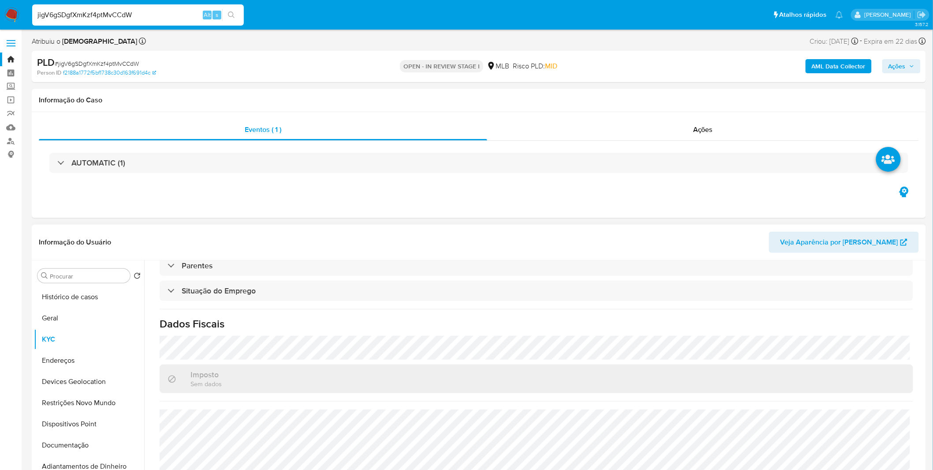
scroll to position [367, 0]
click at [87, 371] on ul "Histórico de casos Geral KYC Endereços Devices Geolocation Restrições Novo Mund…" at bounding box center [89, 385] width 110 height 199
click at [87, 360] on button "Endereços" at bounding box center [85, 360] width 103 height 21
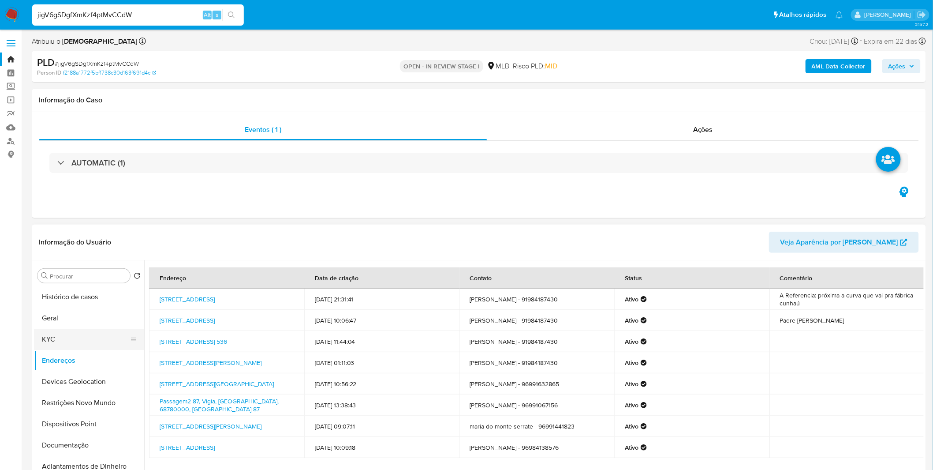
click at [94, 340] on button "KYC" at bounding box center [85, 339] width 103 height 21
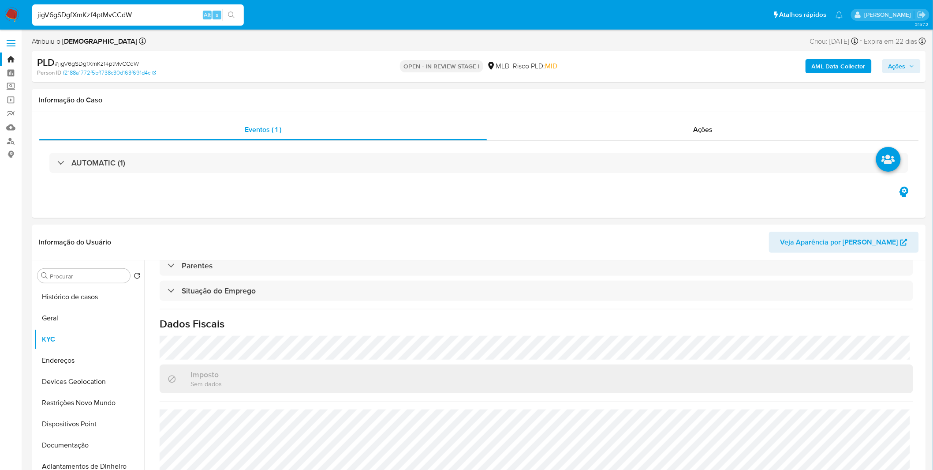
scroll to position [367, 0]
click at [100, 431] on button "Dispositivos Point" at bounding box center [85, 423] width 103 height 21
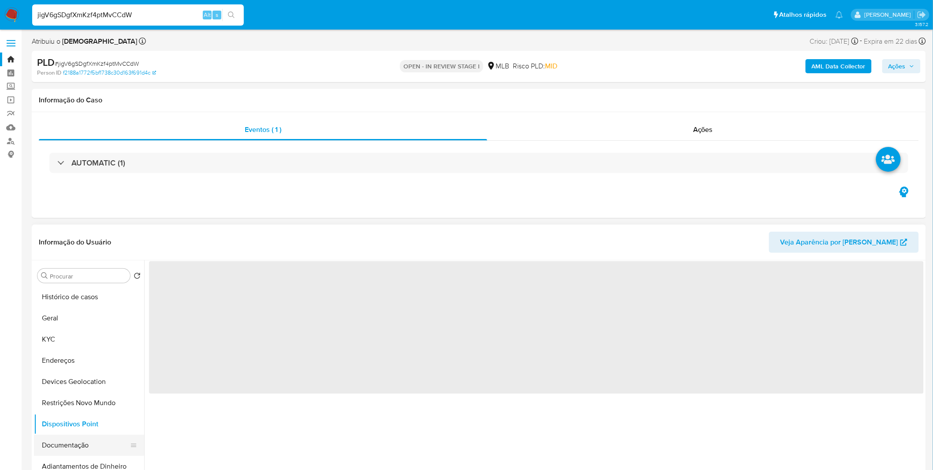
click at [98, 444] on button "Documentação" at bounding box center [85, 445] width 103 height 21
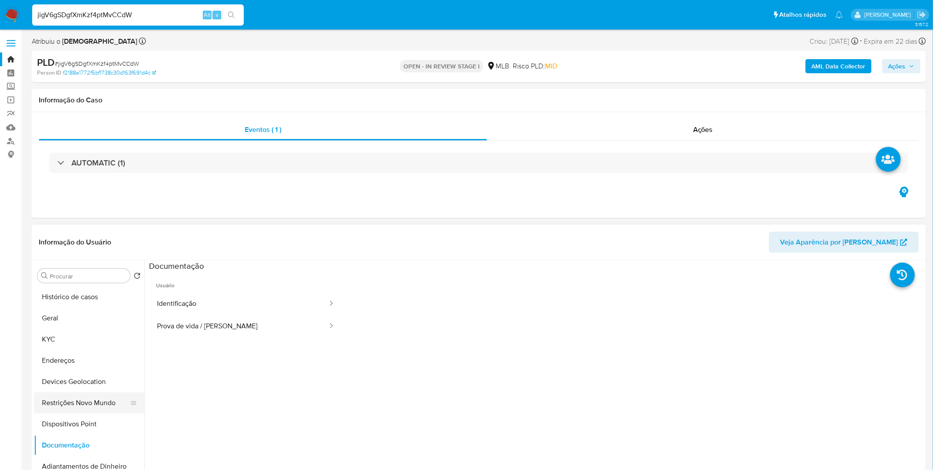
click at [84, 399] on button "Restrições Novo Mundo" at bounding box center [85, 402] width 103 height 21
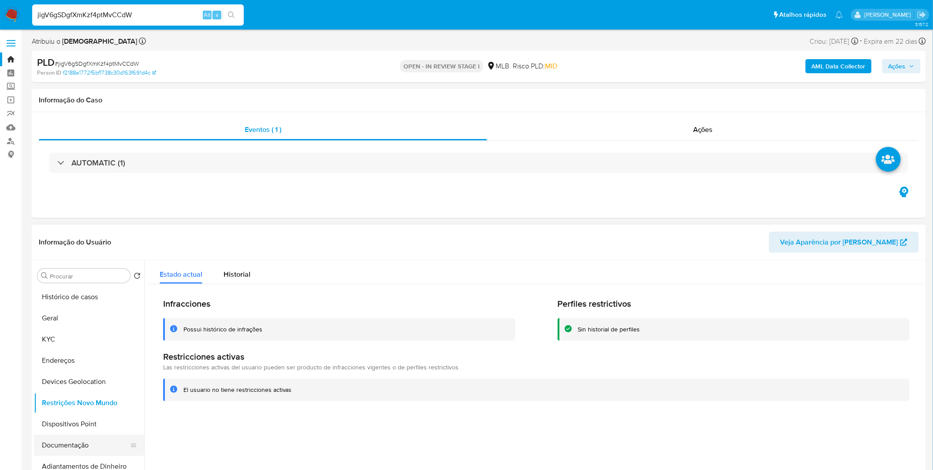
click at [86, 446] on button "Documentação" at bounding box center [85, 445] width 103 height 21
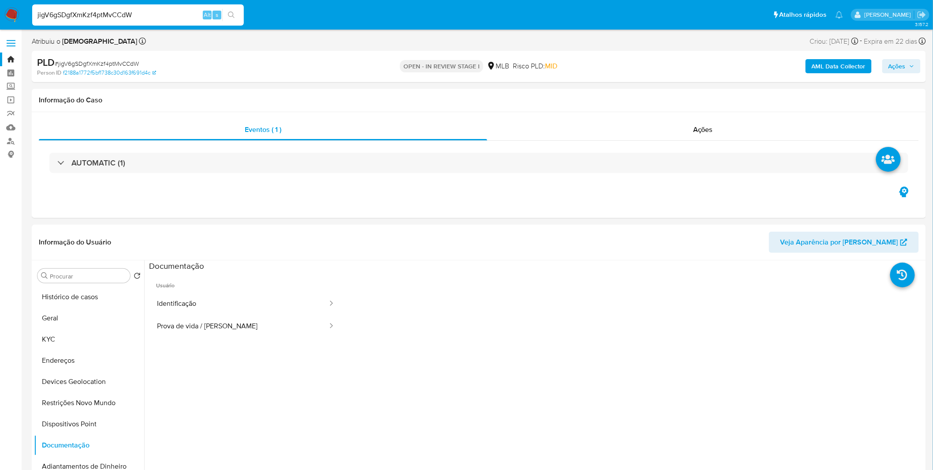
click at [138, 9] on input "jigV6gSDgfXmKzf4ptMvCCdW" at bounding box center [138, 14] width 212 height 11
paste input "p7RGoHG7SMzlWpcJgKpI0QTz"
type input "p7RGoHG7SMzlWpcJgKpI0QTz"
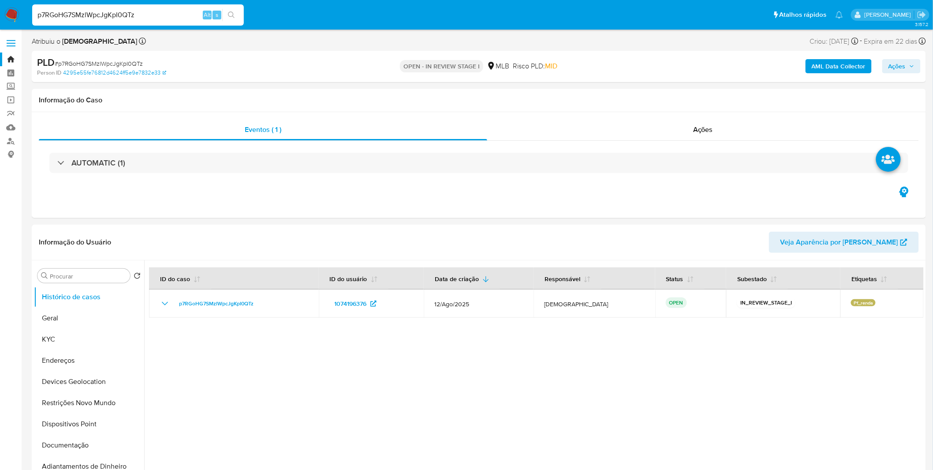
select select "10"
click at [45, 334] on button "KYC" at bounding box center [85, 339] width 103 height 21
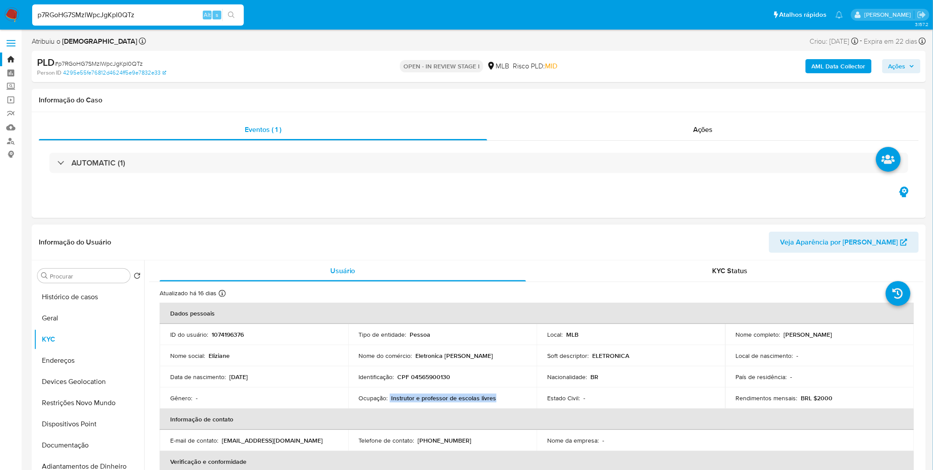
copy div "Instrutor e professor de escolas livres"
drag, startPoint x: 499, startPoint y: 399, endPoint x: 390, endPoint y: 398, distance: 109.9
click at [390, 398] on div "Ocupação : Instrutor e professor de escolas livres" at bounding box center [443, 398] width 168 height 8
click at [49, 317] on button "Geral" at bounding box center [85, 317] width 103 height 21
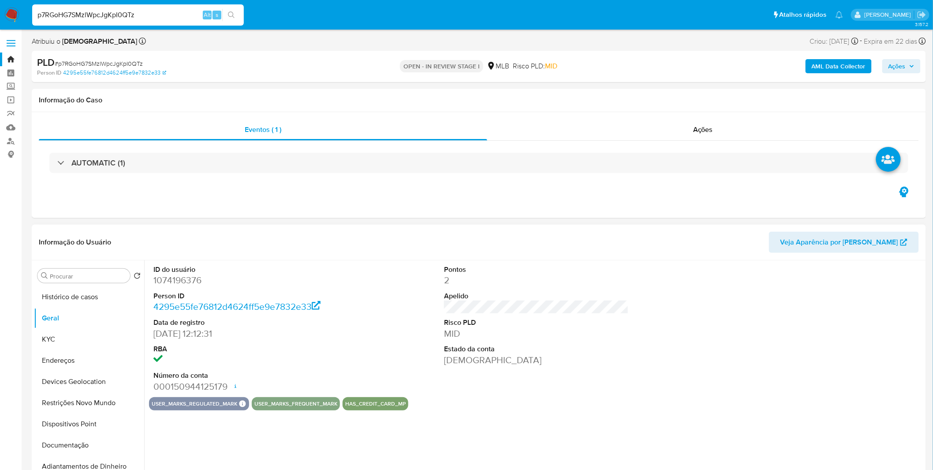
click at [306, 434] on div "ID do usuário 1074196376 Person ID 4295e55fe76812d4624ff5e9e7832e33 Data de reg…" at bounding box center [534, 373] width 780 height 226
click at [76, 337] on button "KYC" at bounding box center [85, 339] width 103 height 21
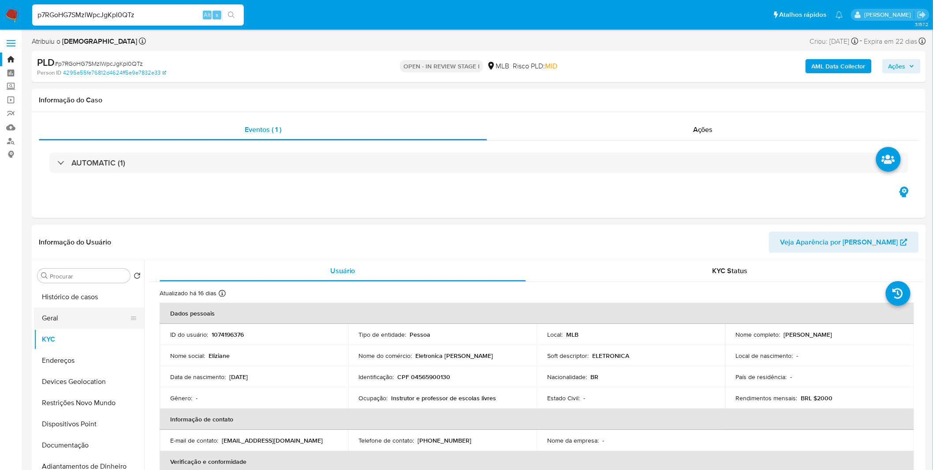
click at [44, 316] on button "Geral" at bounding box center [85, 317] width 103 height 21
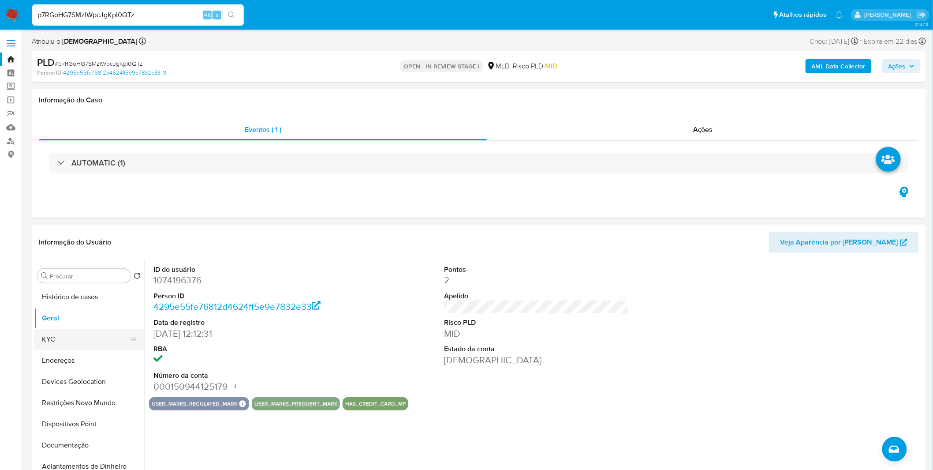
click at [80, 337] on button "KYC" at bounding box center [85, 339] width 103 height 21
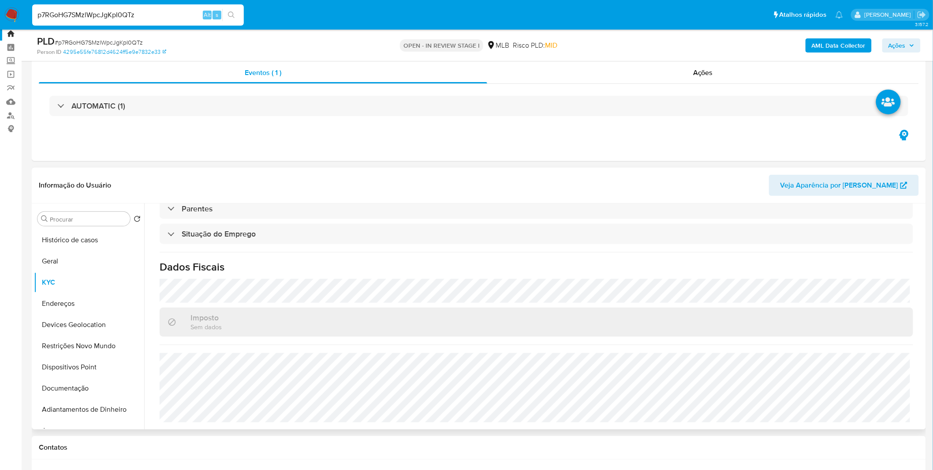
scroll to position [49, 0]
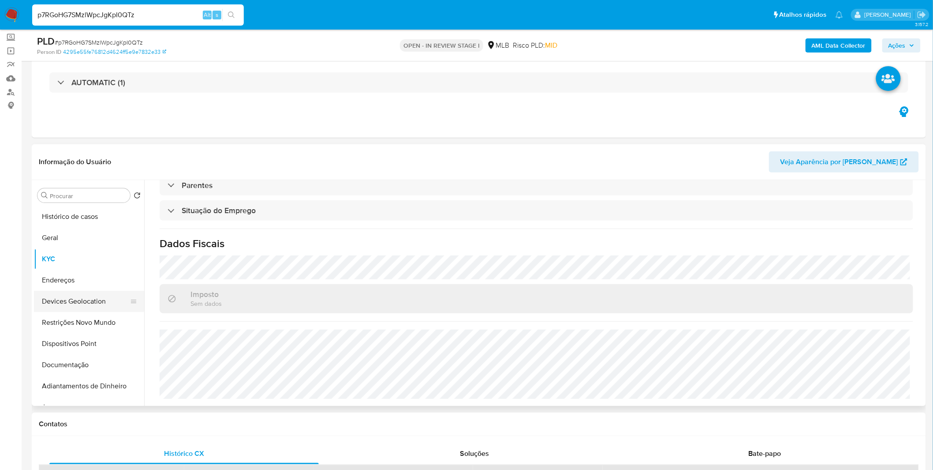
click at [118, 292] on button "Devices Geolocation" at bounding box center [85, 301] width 103 height 21
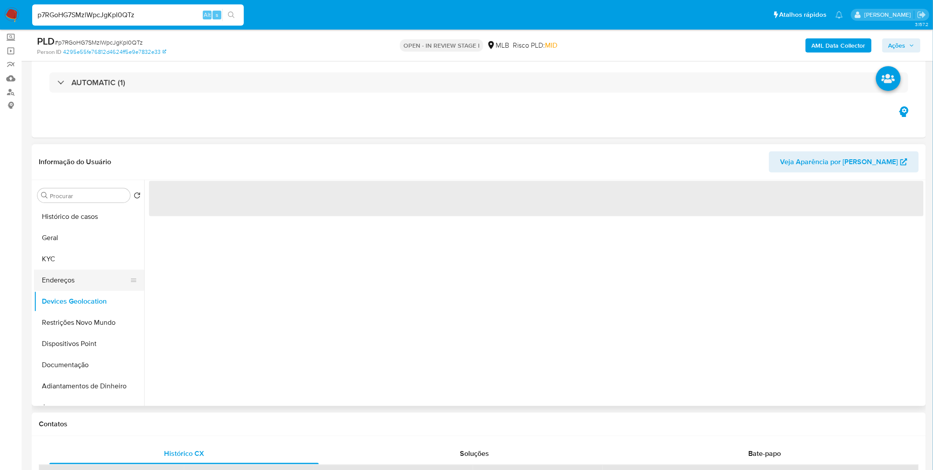
scroll to position [0, 0]
click at [109, 281] on button "Endereços" at bounding box center [85, 280] width 103 height 21
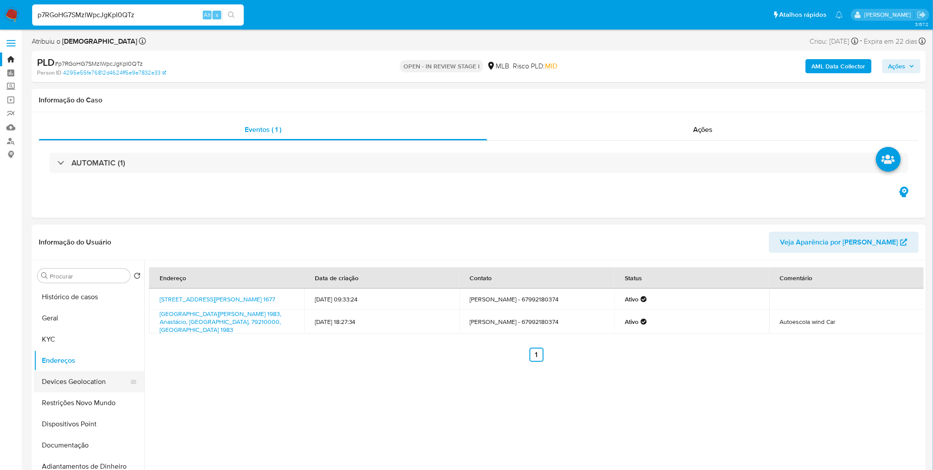
click at [64, 389] on button "Devices Geolocation" at bounding box center [85, 381] width 103 height 21
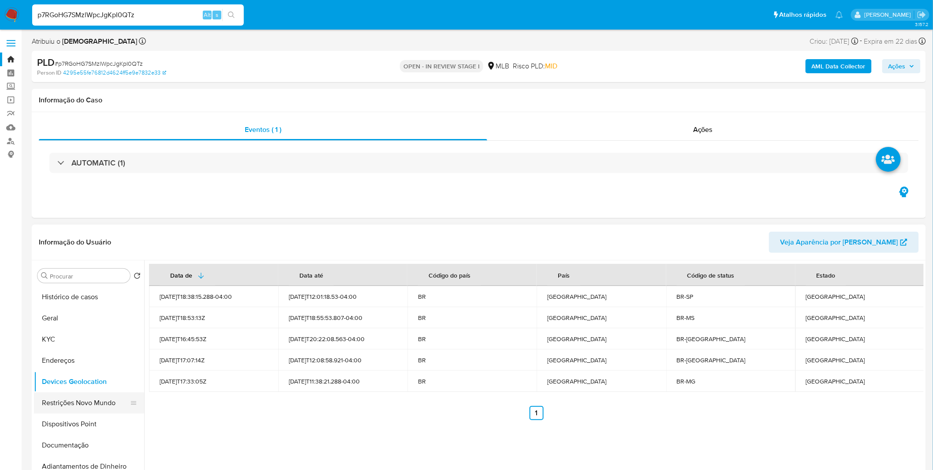
click at [63, 393] on button "Restrições Novo Mundo" at bounding box center [85, 402] width 103 height 21
click at [63, 394] on button "Restrições Novo Mundo" at bounding box center [85, 402] width 103 height 21
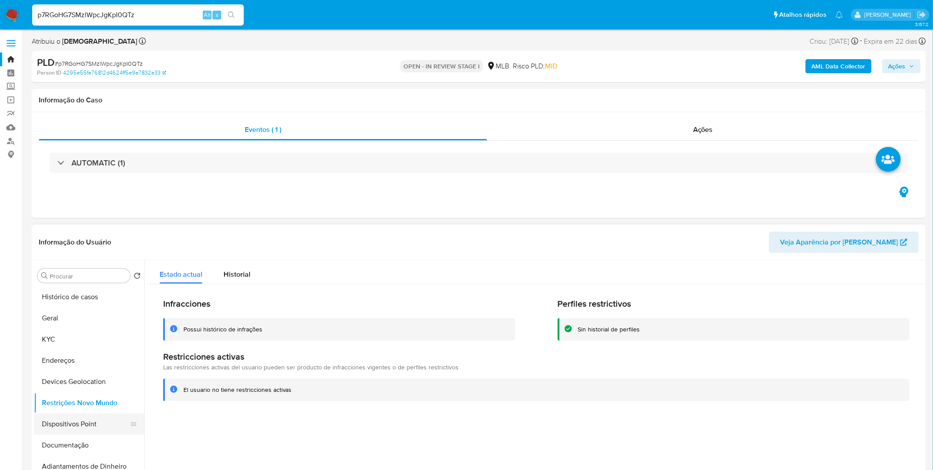
click at [38, 424] on button "Dispositivos Point" at bounding box center [85, 423] width 103 height 21
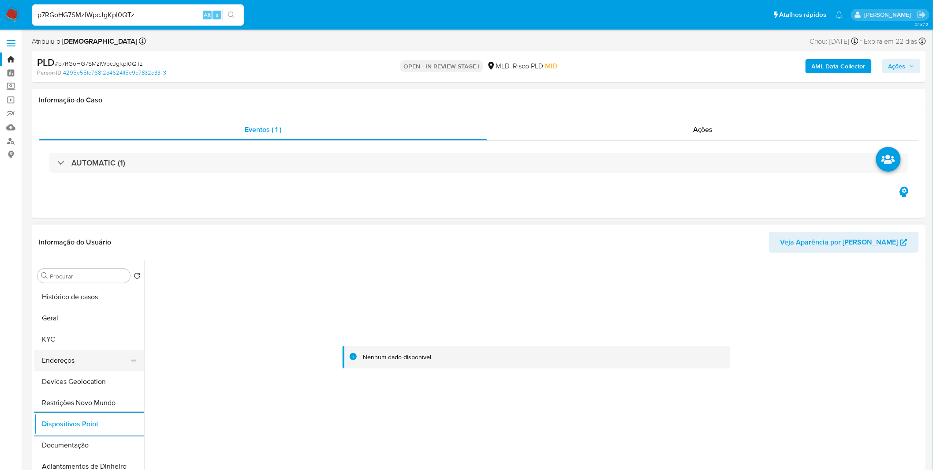
click at [83, 361] on button "Endereços" at bounding box center [85, 360] width 103 height 21
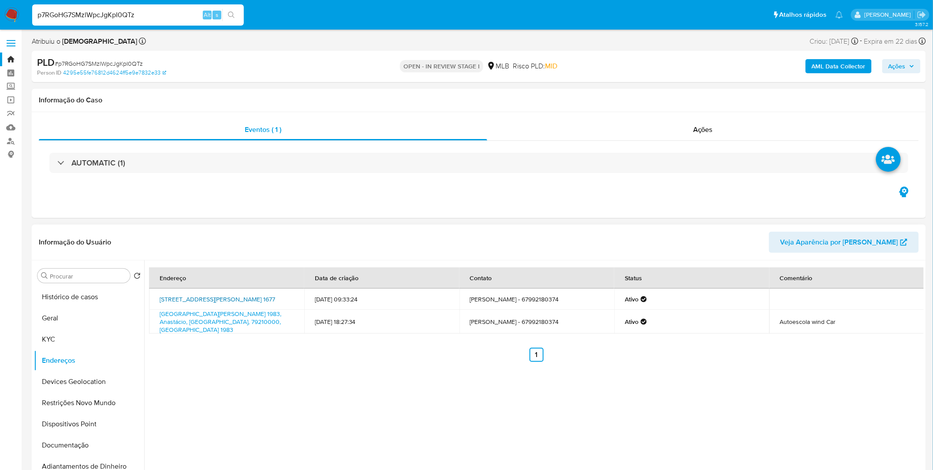
click at [225, 300] on link "Rua Bichara Salamene 1677, Aquidauana, Mato Grosso Do Sul, 79200000, Brasil 1677" at bounding box center [218, 299] width 116 height 9
click at [90, 443] on button "Documentação" at bounding box center [85, 445] width 103 height 21
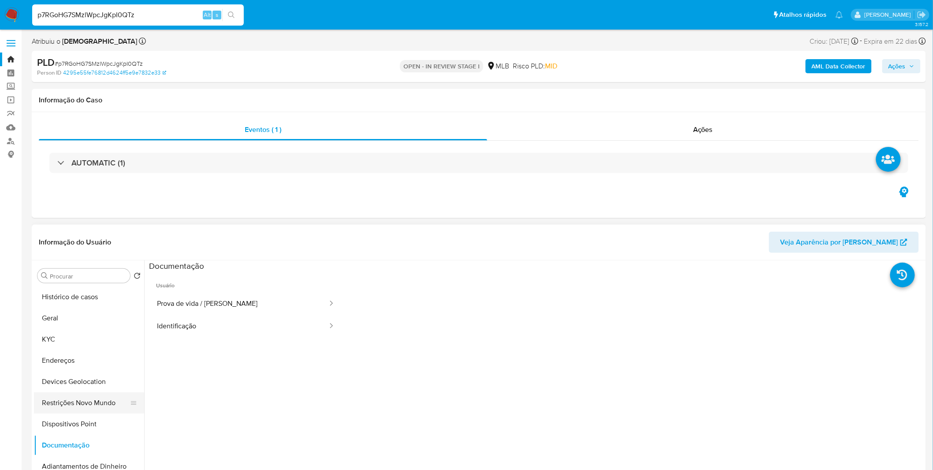
click at [93, 406] on button "Restrições Novo Mundo" at bounding box center [85, 402] width 103 height 21
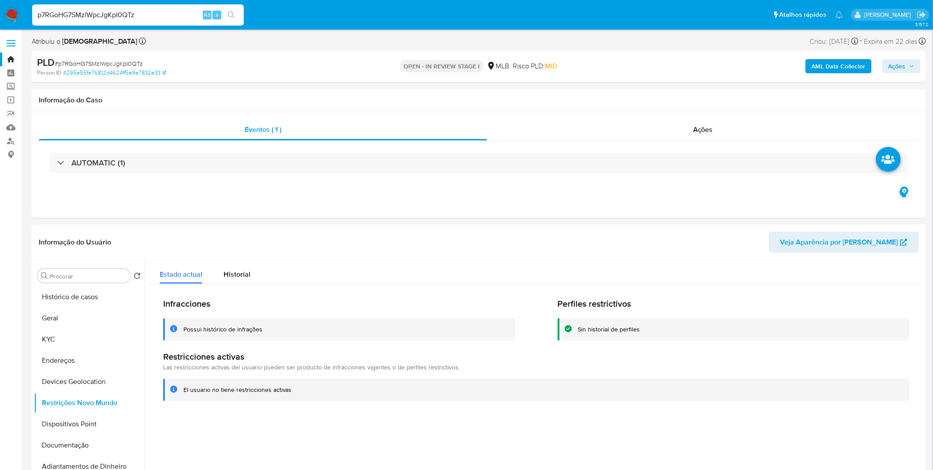
click at [101, 15] on input "p7RGoHG7SMzlWpcJgKpI0QTz" at bounding box center [138, 14] width 212 height 11
paste input "2R6FllJNa7hstg2GbZ0sV1R2"
type input "2R6FllJNa7hstg2GbZ0sV1R2"
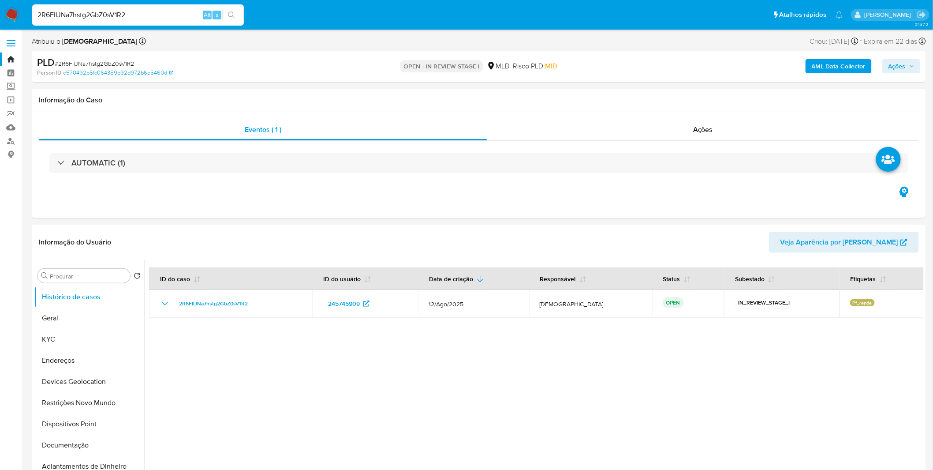
select select "10"
click at [69, 315] on button "Geral" at bounding box center [85, 317] width 103 height 21
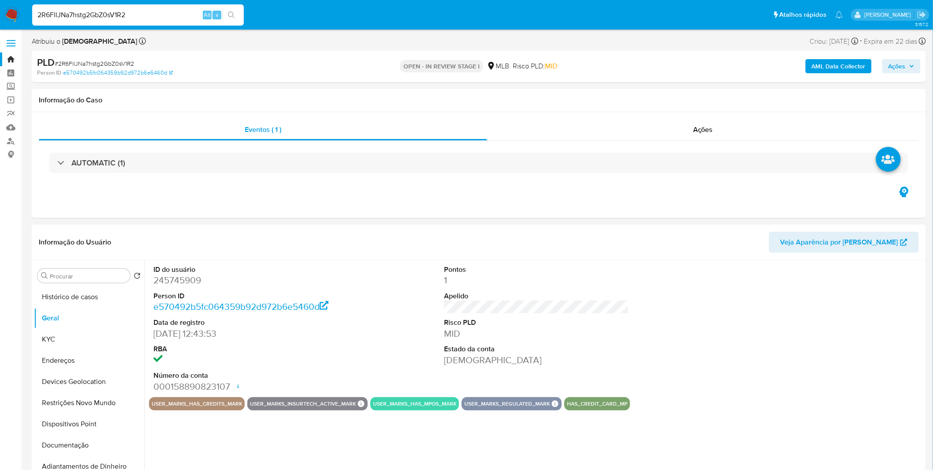
click at [215, 439] on div "ID do usuário 245745909 Person ID e570492b5fc064359b92d972b6e5460d Data de regi…" at bounding box center [534, 373] width 780 height 226
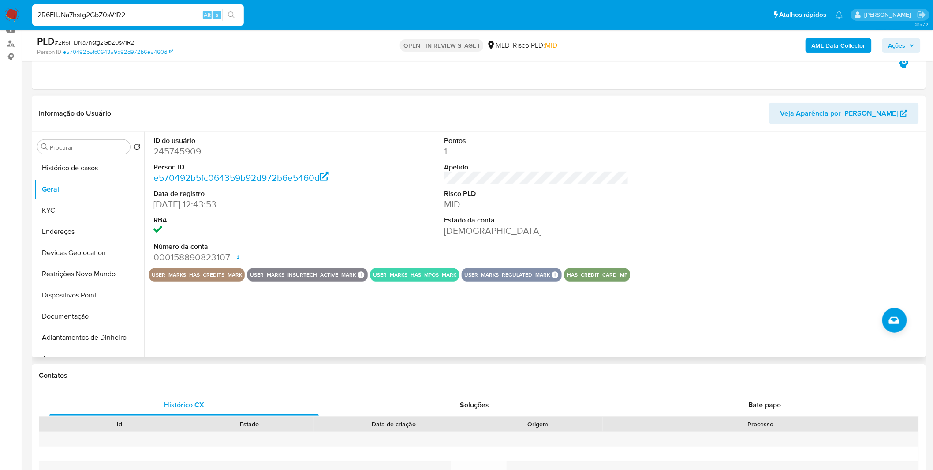
scroll to position [98, 0]
click at [50, 209] on button "KYC" at bounding box center [85, 209] width 103 height 21
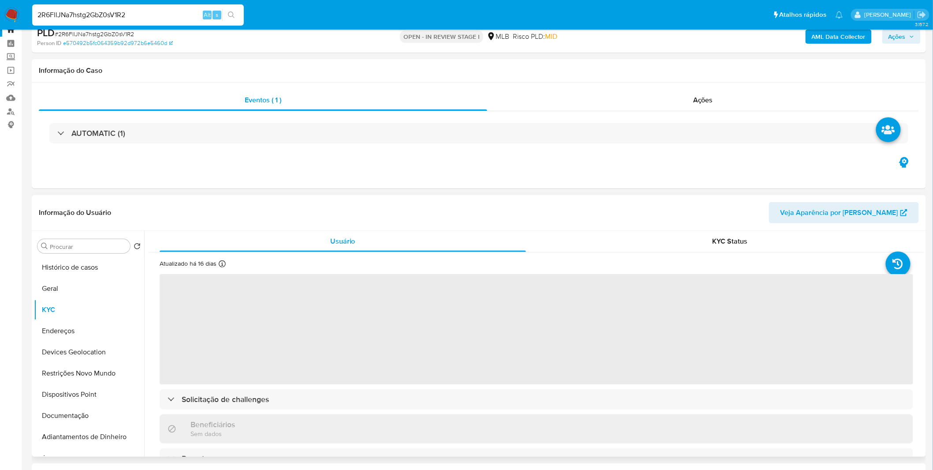
scroll to position [0, 0]
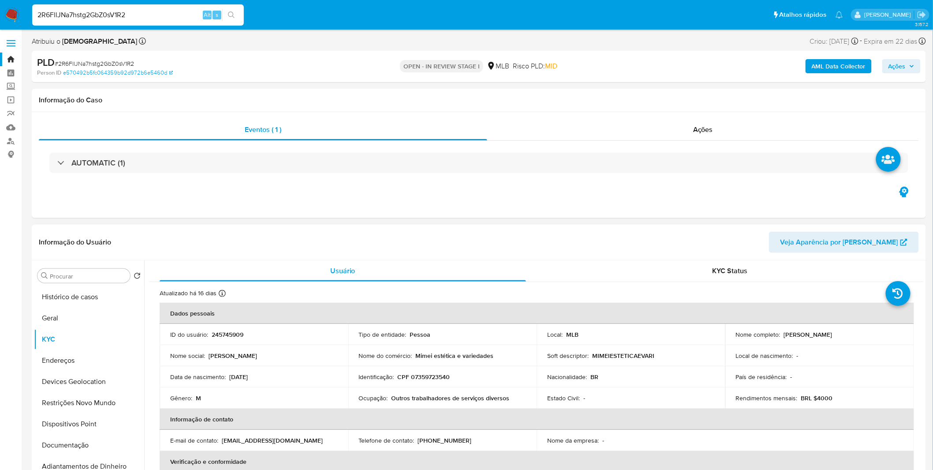
click at [514, 398] on div "Ocupação : Outros trabalhadores de serviços diversos" at bounding box center [443, 398] width 168 height 8
copy p "Outros trabalhadores de serviços diversos"
drag, startPoint x: 514, startPoint y: 398, endPoint x: 391, endPoint y: 400, distance: 122.6
click at [391, 400] on div "Ocupação : Outros trabalhadores de serviços diversos" at bounding box center [443, 398] width 168 height 8
copy p "07359723540"
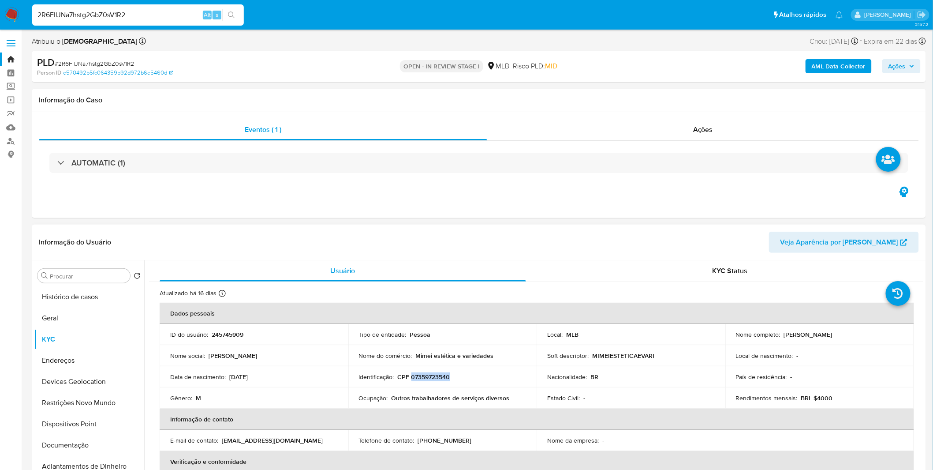
drag, startPoint x: 455, startPoint y: 378, endPoint x: 412, endPoint y: 377, distance: 43.2
click at [412, 377] on div "Identificação : CPF 07359723540" at bounding box center [443, 377] width 168 height 8
copy p "Mimei estética e variedades"
drag, startPoint x: 502, startPoint y: 360, endPoint x: 416, endPoint y: 358, distance: 85.6
click at [416, 358] on td "Nome do comércio : Mimei estética e variedades" at bounding box center [443, 355] width 189 height 21
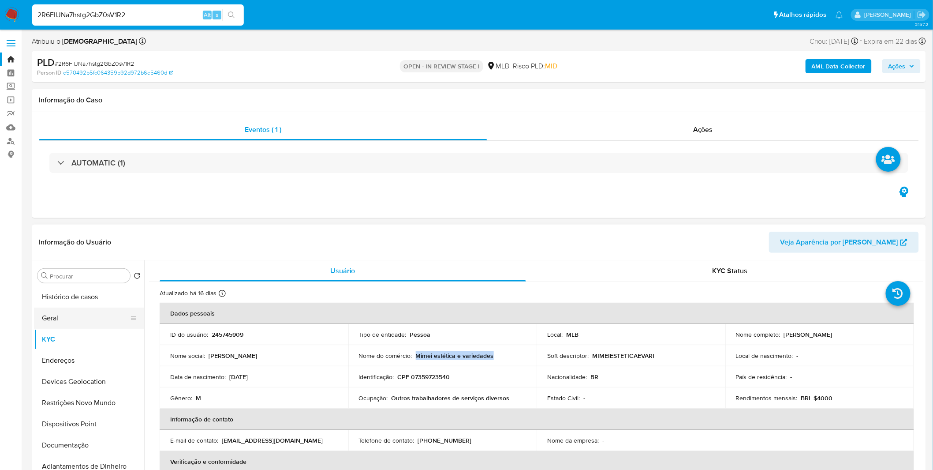
click at [107, 313] on button "Geral" at bounding box center [85, 317] width 103 height 21
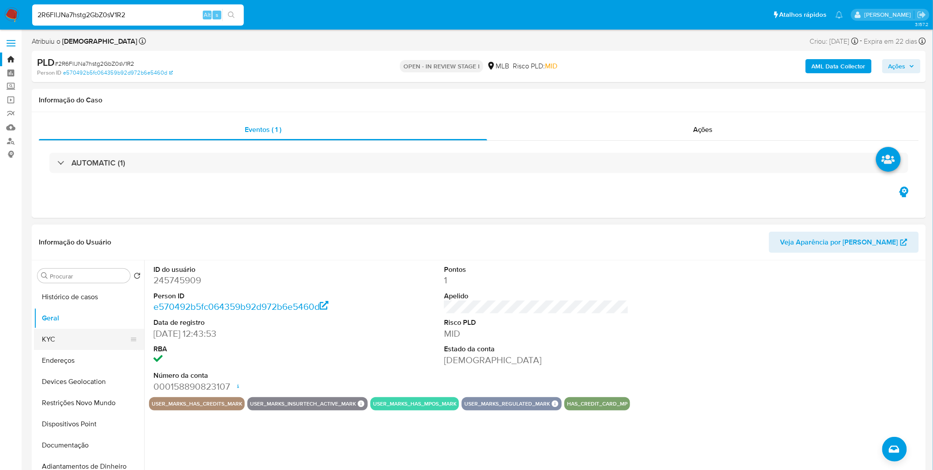
click at [53, 338] on button "KYC" at bounding box center [85, 339] width 103 height 21
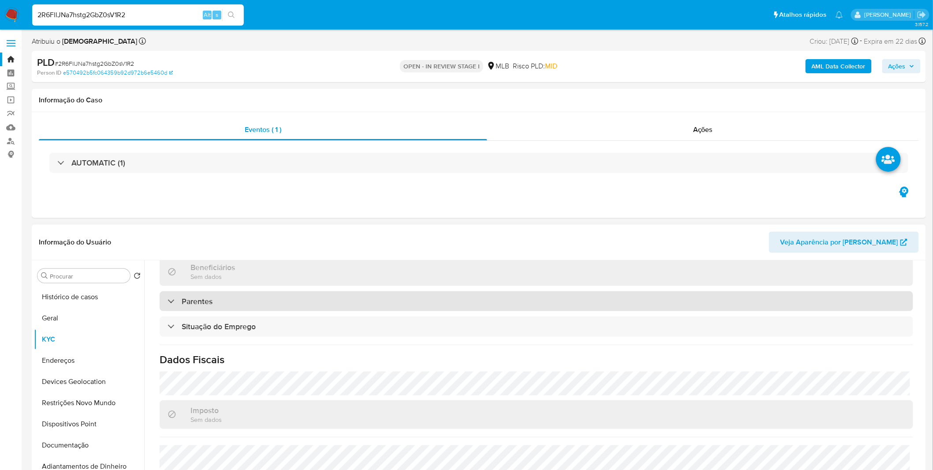
scroll to position [367, 0]
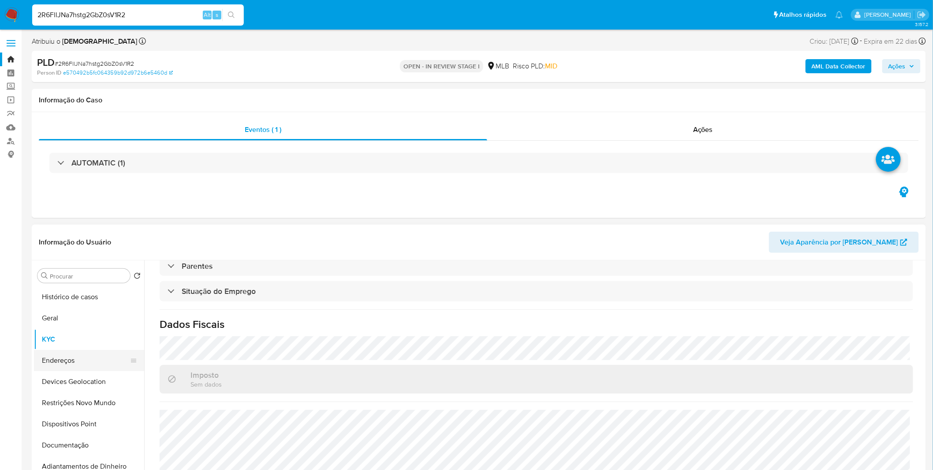
click at [72, 367] on button "Endereços" at bounding box center [85, 360] width 103 height 21
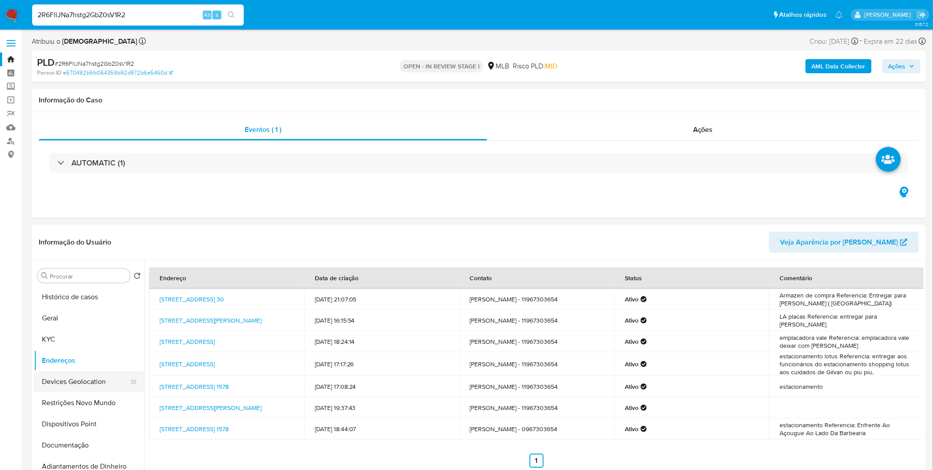
click at [68, 379] on button "Devices Geolocation" at bounding box center [85, 381] width 103 height 21
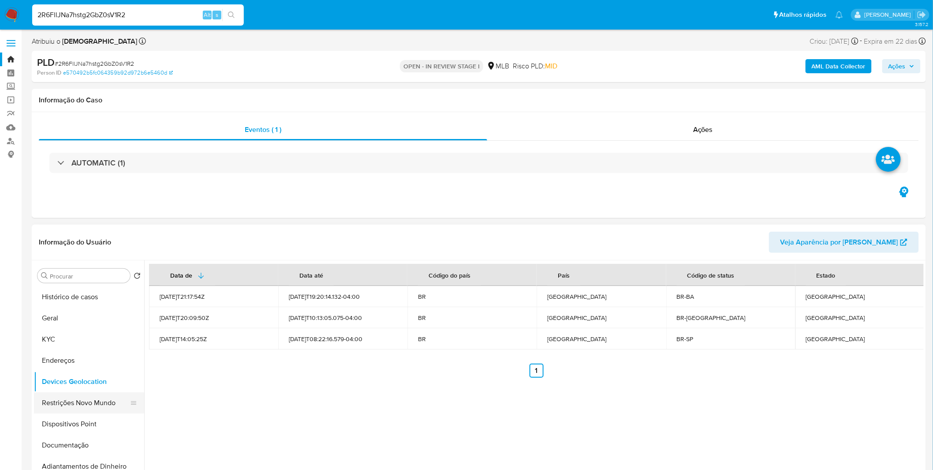
click at [64, 400] on button "Restrições Novo Mundo" at bounding box center [85, 402] width 103 height 21
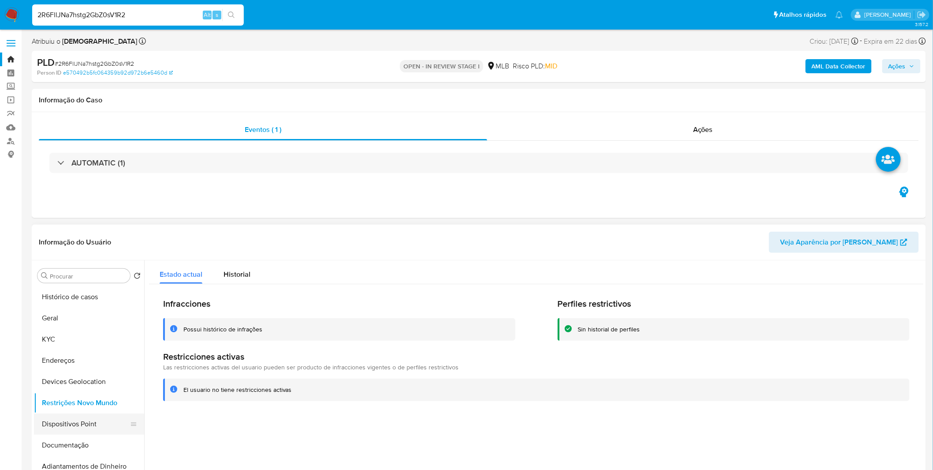
click at [59, 417] on button "Dispositivos Point" at bounding box center [85, 423] width 103 height 21
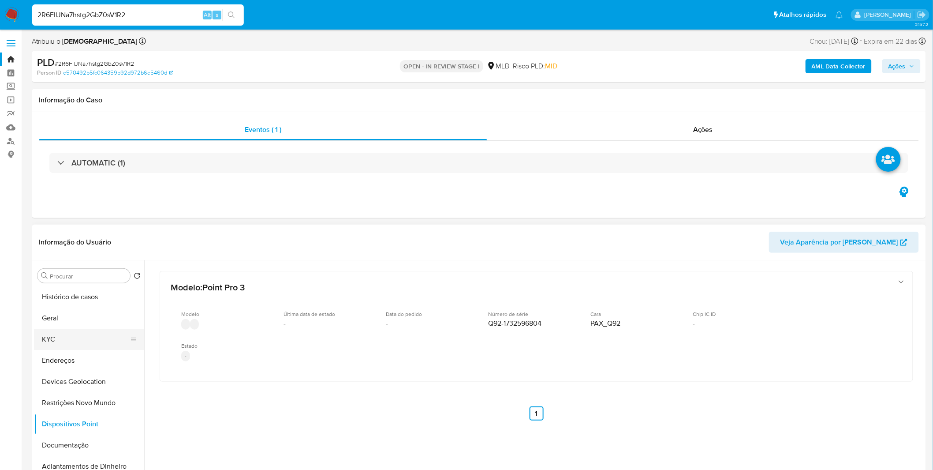
click at [97, 337] on button "KYC" at bounding box center [85, 339] width 103 height 21
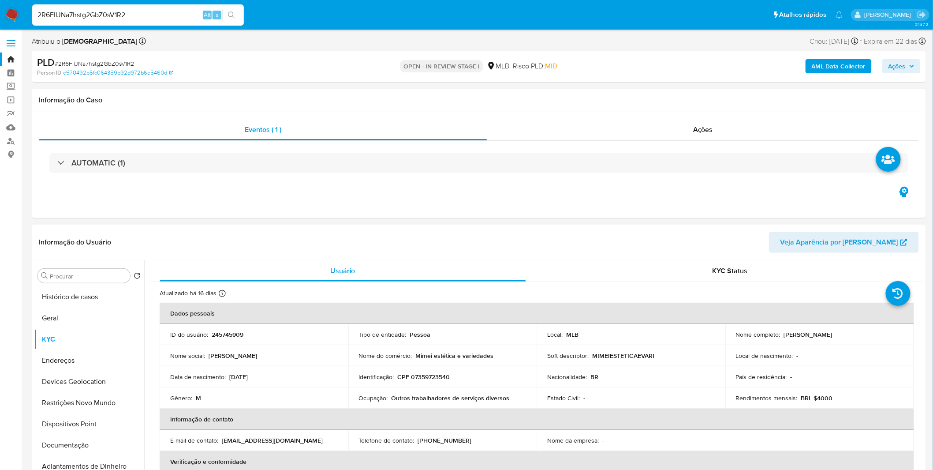
click at [435, 382] on td "Identificação : CPF 07359723540" at bounding box center [443, 376] width 189 height 21
click at [431, 379] on p "CPF 07359723540" at bounding box center [424, 377] width 52 height 8
copy p "07359723540"
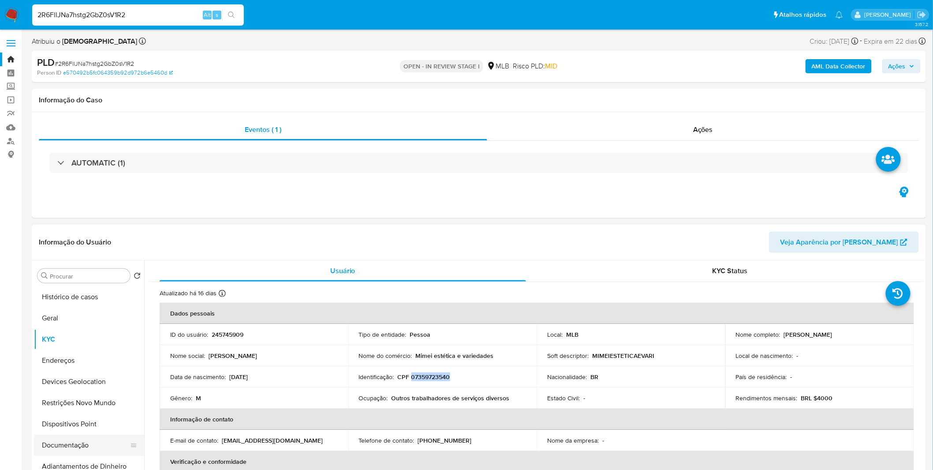
click at [67, 448] on button "Documentação" at bounding box center [85, 445] width 103 height 21
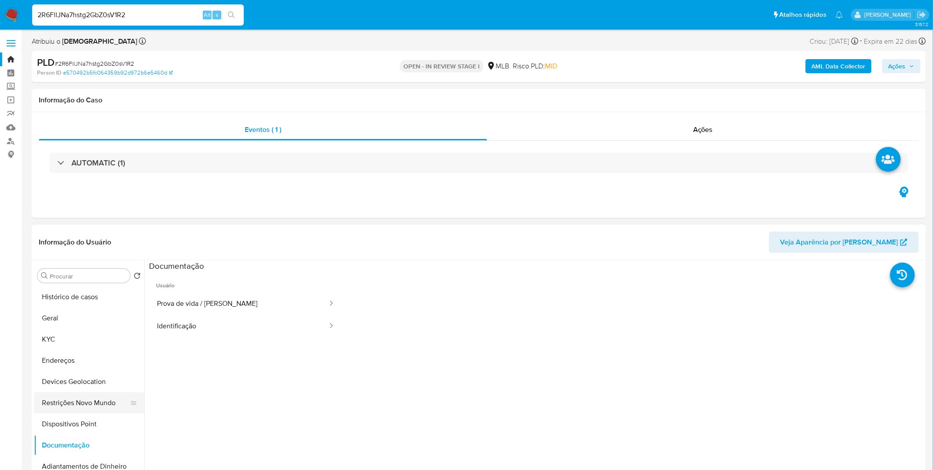
click at [75, 408] on button "Restrições Novo Mundo" at bounding box center [85, 402] width 103 height 21
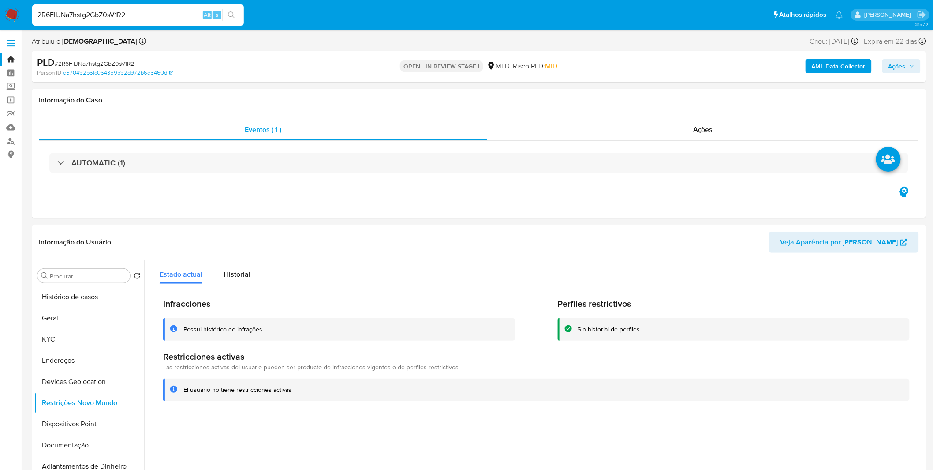
click at [60, 12] on input "2R6FllJNa7hstg2GbZ0sV1R2" at bounding box center [138, 14] width 212 height 11
paste input "4AIIMP5MSkis3ME2f9ngGcyq"
type input "4AIIMP5MSkis3ME2f9ngGcyq"
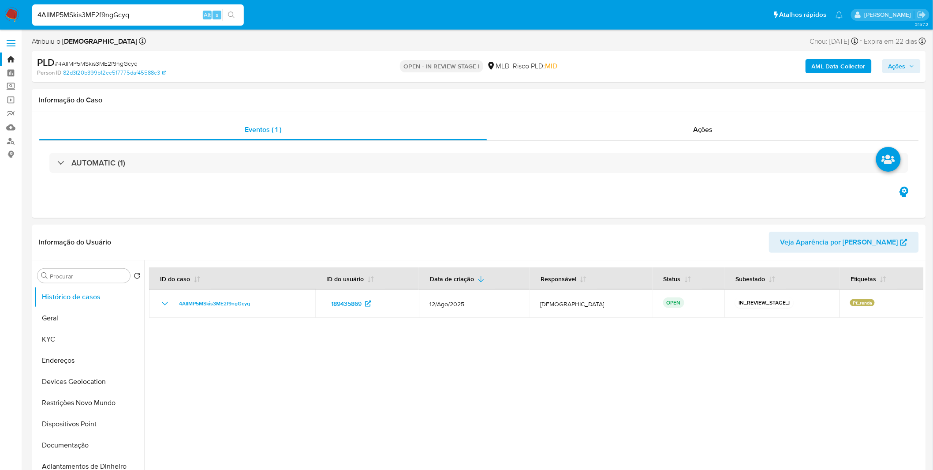
select select "10"
click at [86, 317] on button "Geral" at bounding box center [85, 317] width 103 height 21
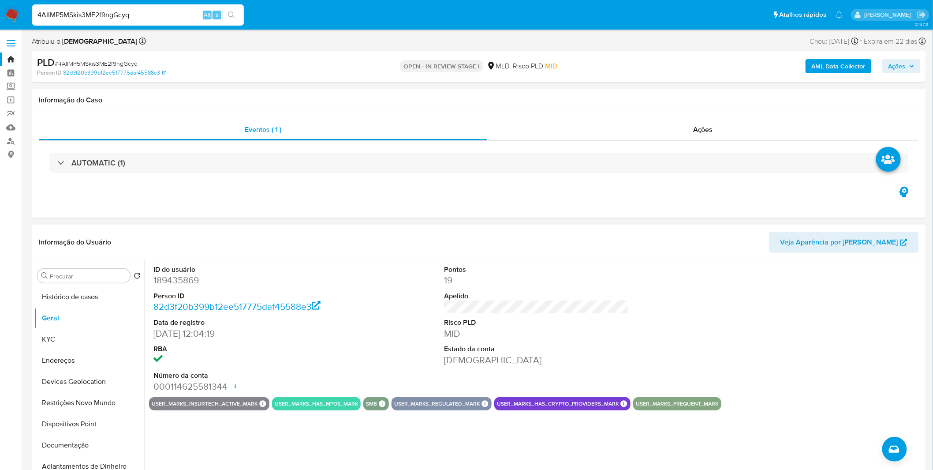
click at [319, 405] on button "user_marks_has_mpos_mark" at bounding box center [316, 404] width 83 height 4
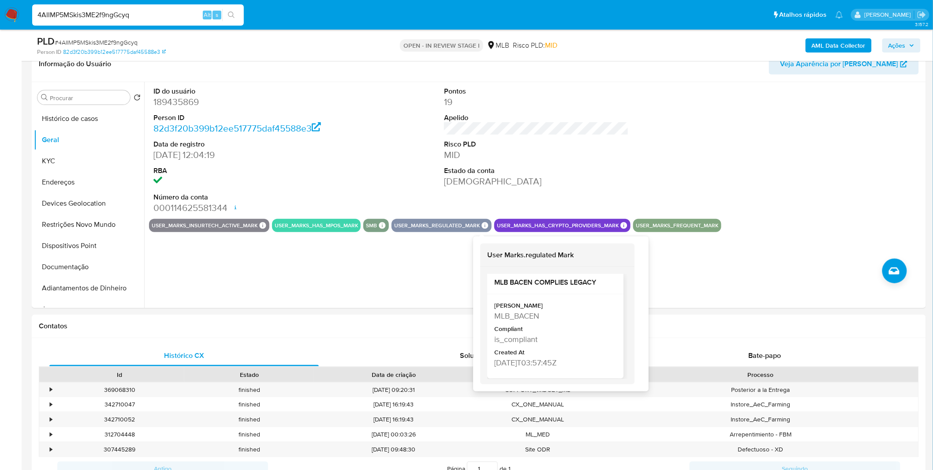
scroll to position [7, 0]
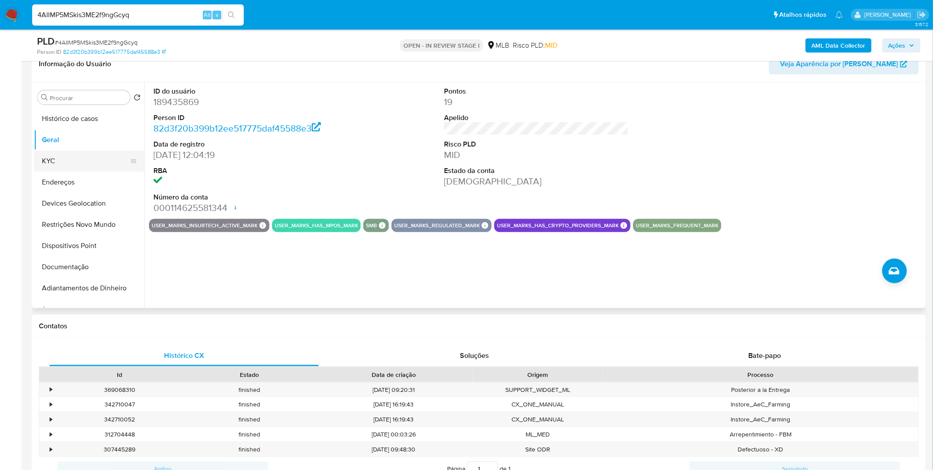
click at [103, 166] on button "KYC" at bounding box center [85, 160] width 103 height 21
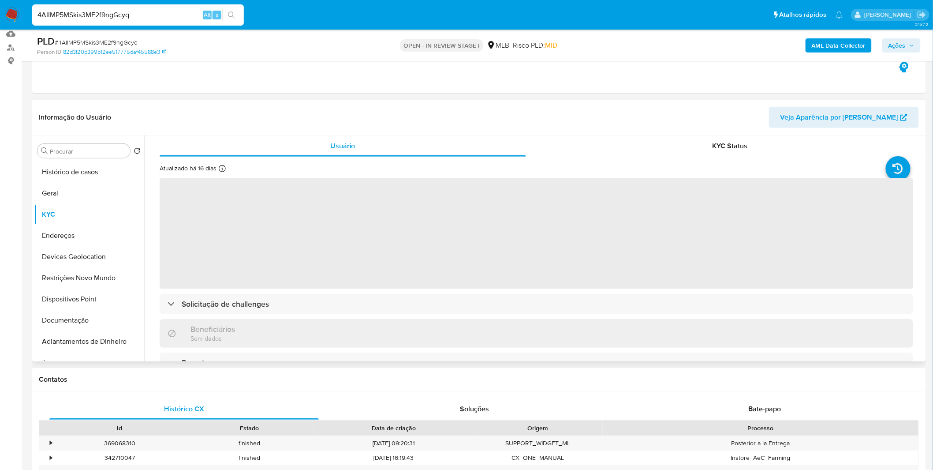
scroll to position [0, 0]
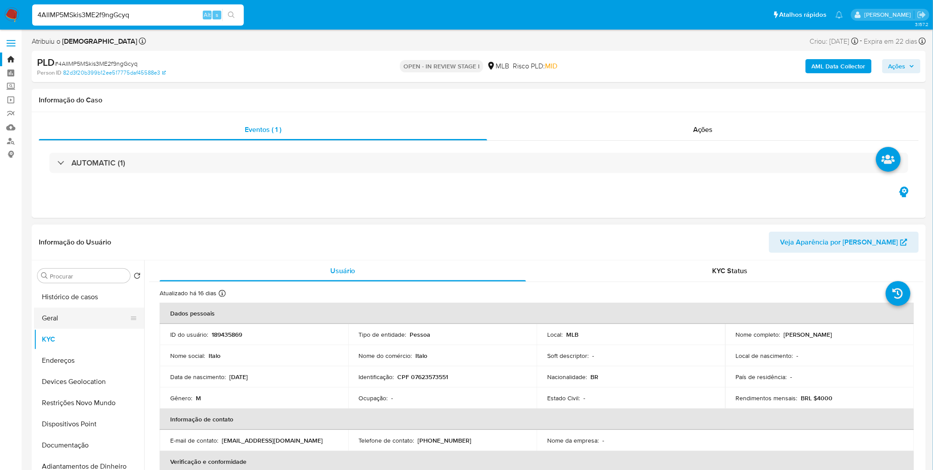
click at [56, 317] on button "Geral" at bounding box center [85, 317] width 103 height 21
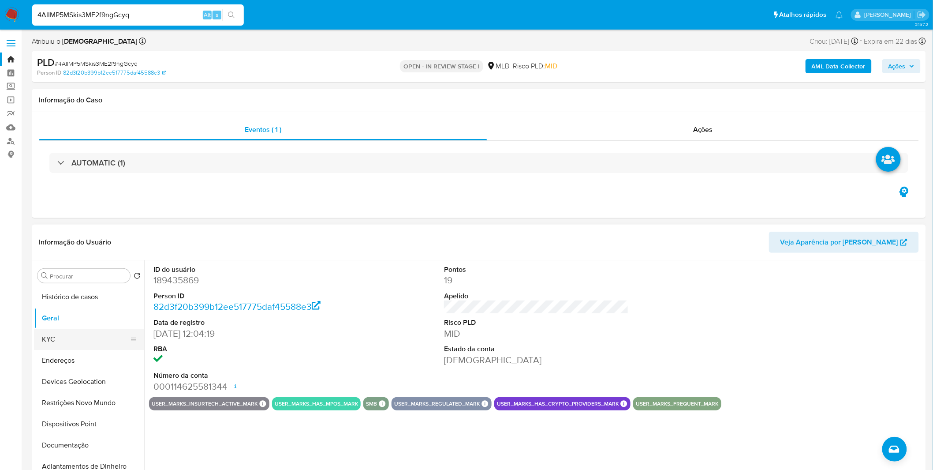
click at [78, 345] on button "KYC" at bounding box center [85, 339] width 103 height 21
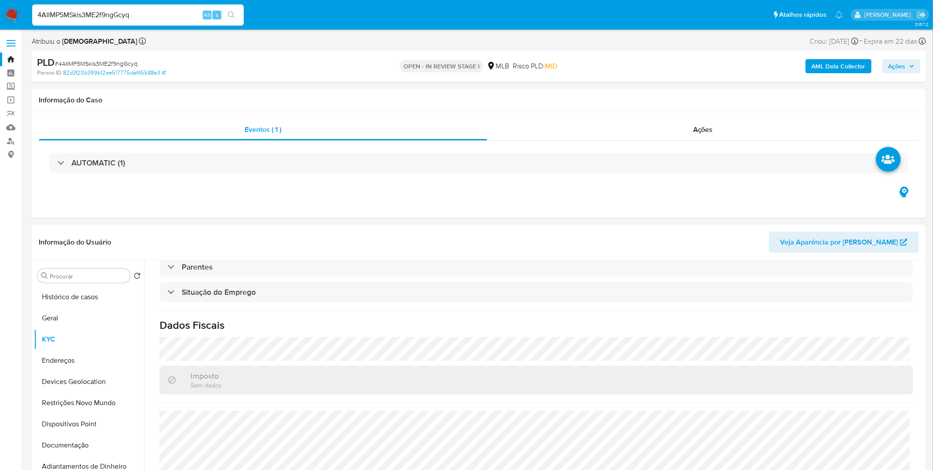
scroll to position [367, 0]
click at [75, 354] on button "Endereços" at bounding box center [85, 360] width 103 height 21
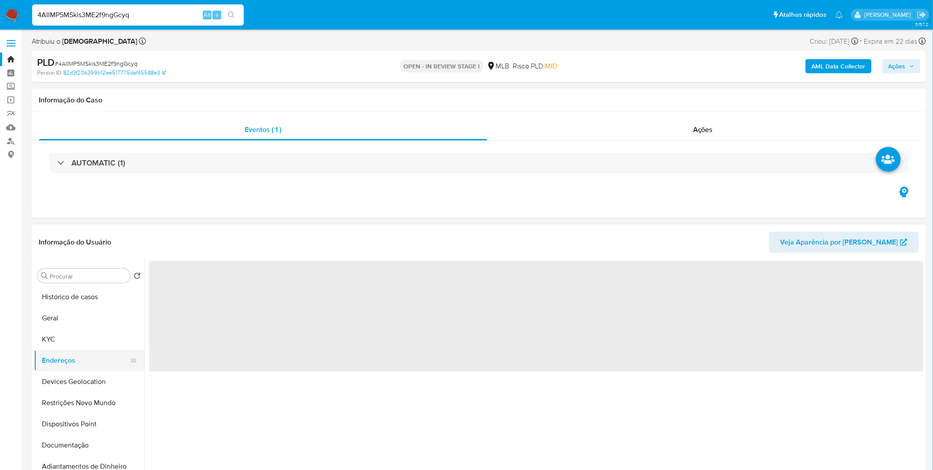
scroll to position [0, 0]
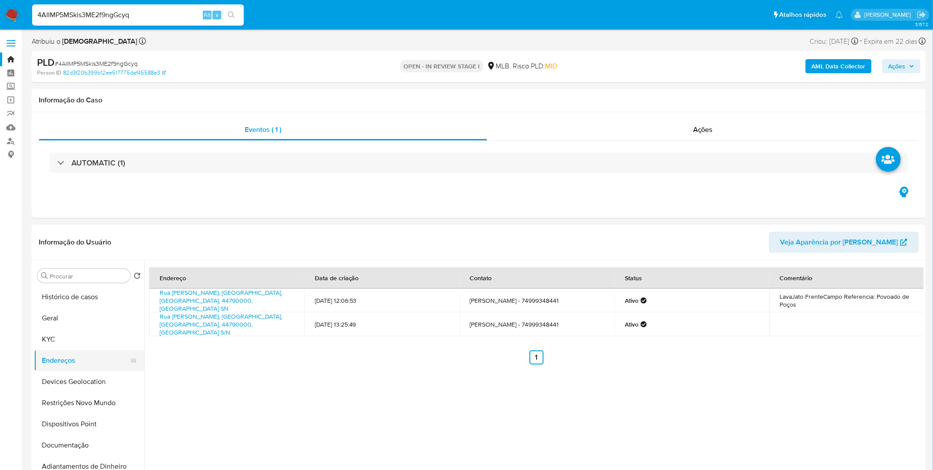
click at [80, 368] on button "Endereços" at bounding box center [85, 360] width 103 height 21
click at [82, 371] on button "Endereços" at bounding box center [85, 360] width 103 height 21
click at [83, 378] on button "Devices Geolocation" at bounding box center [85, 381] width 103 height 21
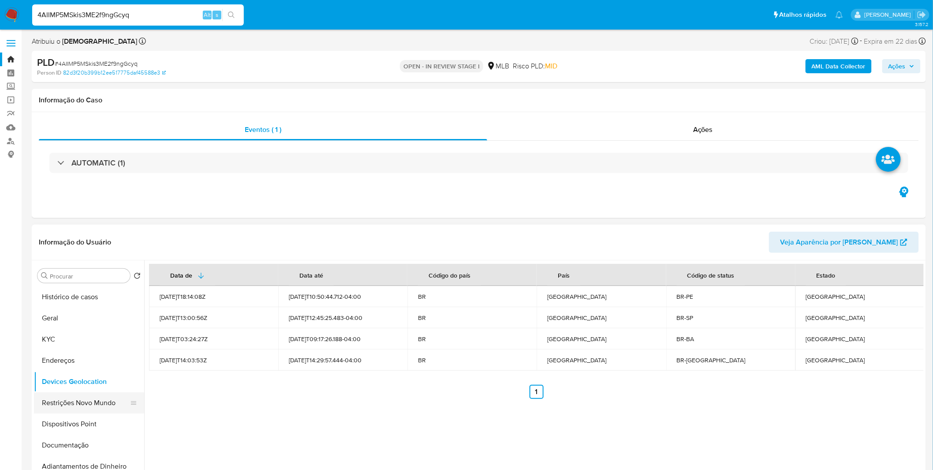
click at [91, 397] on button "Restrições Novo Mundo" at bounding box center [85, 402] width 103 height 21
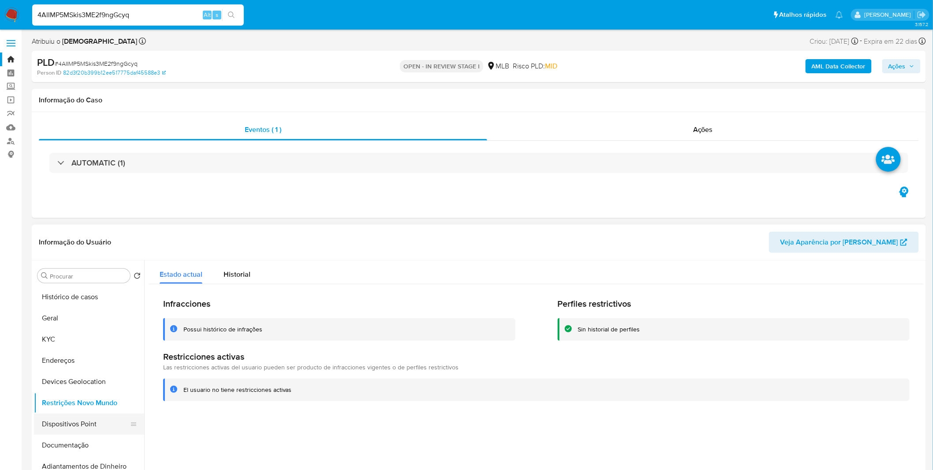
click at [90, 417] on button "Dispositivos Point" at bounding box center [85, 423] width 103 height 21
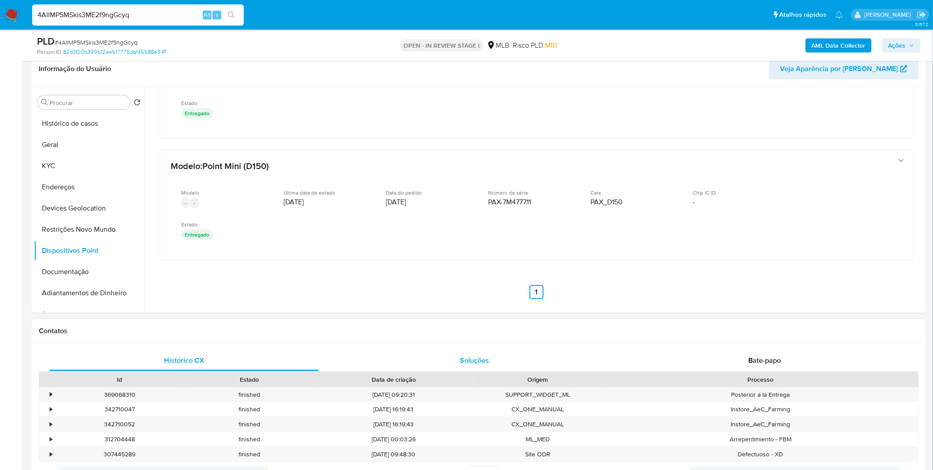
scroll to position [147, 0]
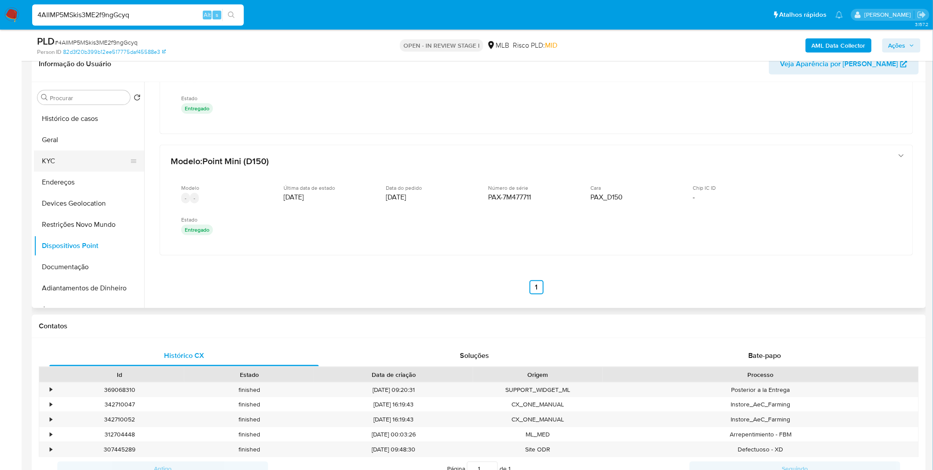
click at [77, 156] on button "KYC" at bounding box center [85, 160] width 103 height 21
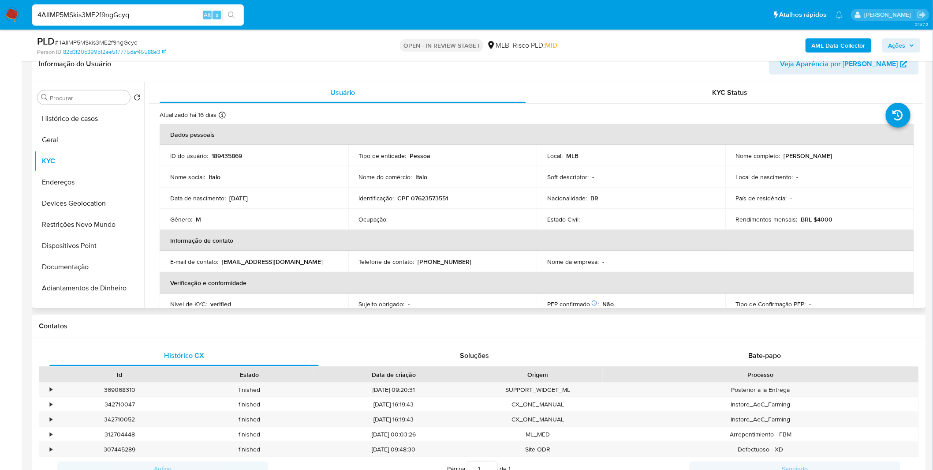
click at [434, 199] on p "CPF 07623573551" at bounding box center [423, 198] width 51 height 8
copy p "07623573551"
click at [431, 200] on p "CPF 07623573551" at bounding box center [423, 198] width 51 height 8
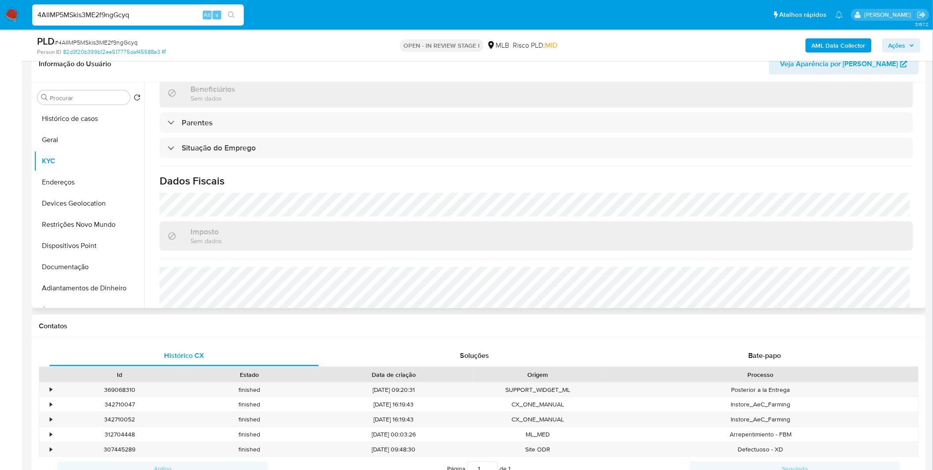
scroll to position [367, 0]
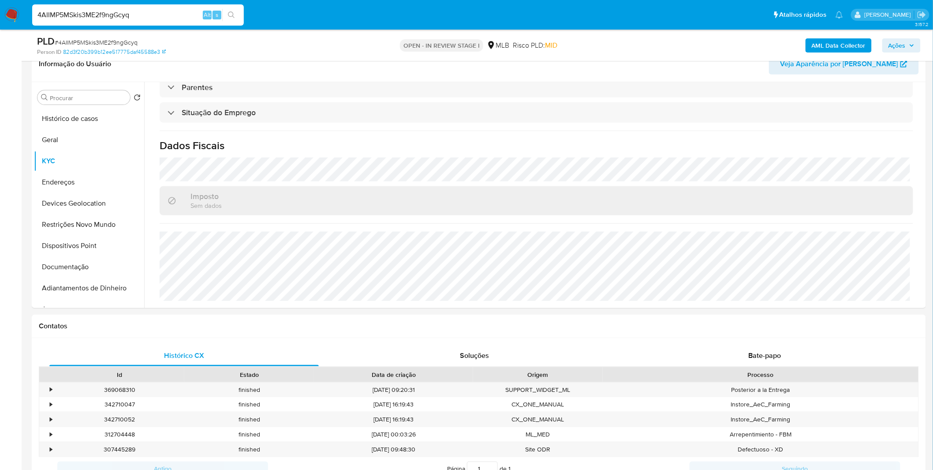
click at [112, 18] on input "4AIIMP5MSkis3ME2f9ngGcyq" at bounding box center [138, 14] width 212 height 11
paste input "s1b1hTPx0fgumhqVkHuFE94n"
type input "s1b1hTPx0fgumhqVkHuFE94n"
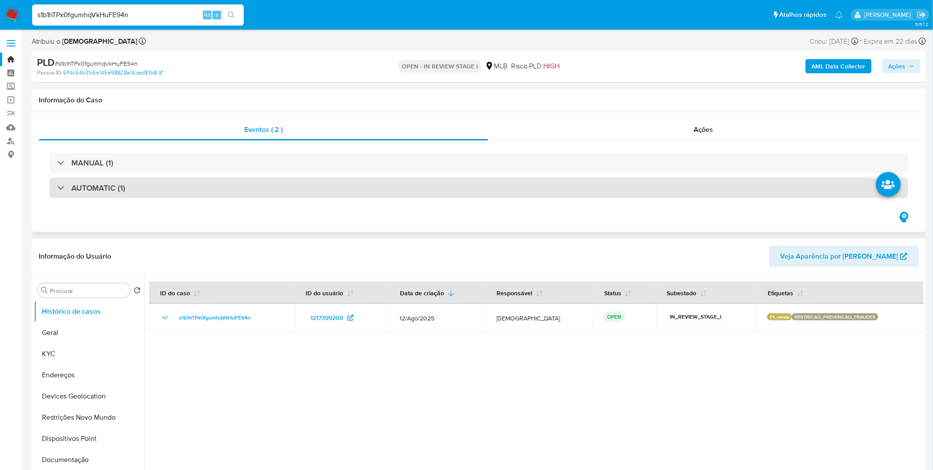
select select "10"
click at [109, 189] on h3 "AUTOMATIC (1)" at bounding box center [98, 188] width 54 height 10
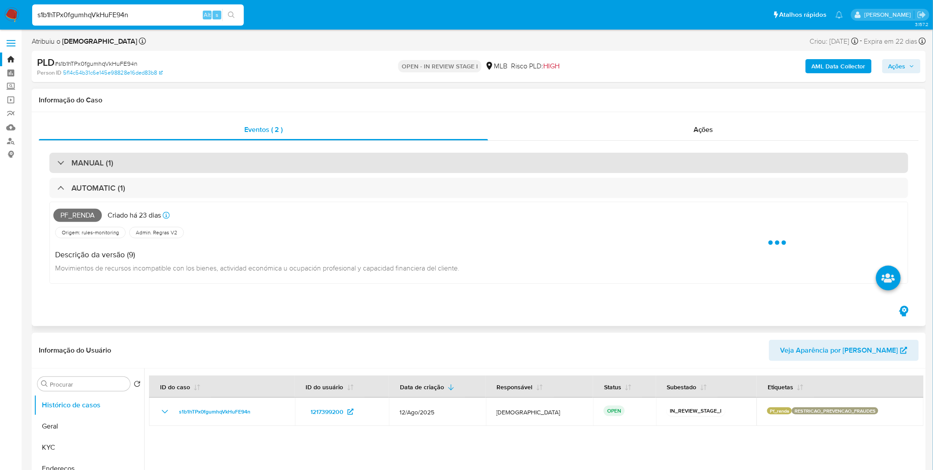
click at [102, 172] on div "MANUAL (1)" at bounding box center [478, 163] width 859 height 20
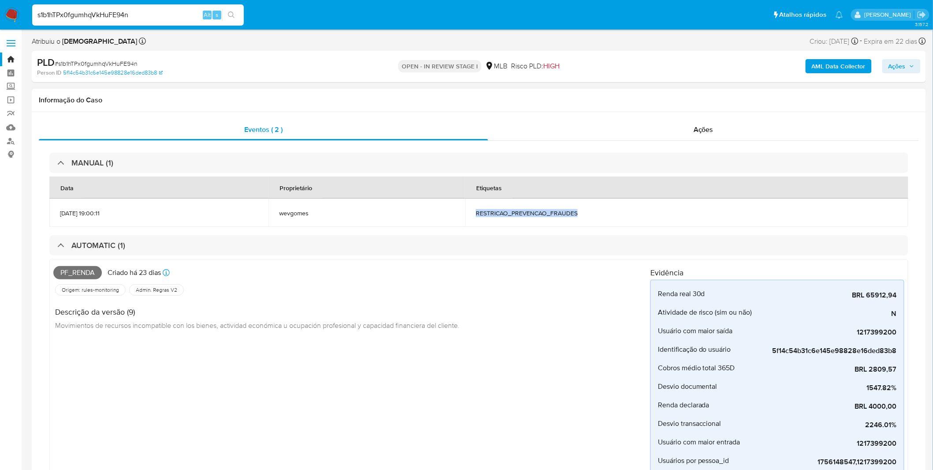
copy span "RESTRICAO_PREVENCAO_FRAUDES"
drag, startPoint x: 616, startPoint y: 215, endPoint x: 497, endPoint y: 214, distance: 119.1
click at [497, 214] on td "RESTRICAO_PREVENCAO_FRAUDES" at bounding box center [686, 213] width 443 height 28
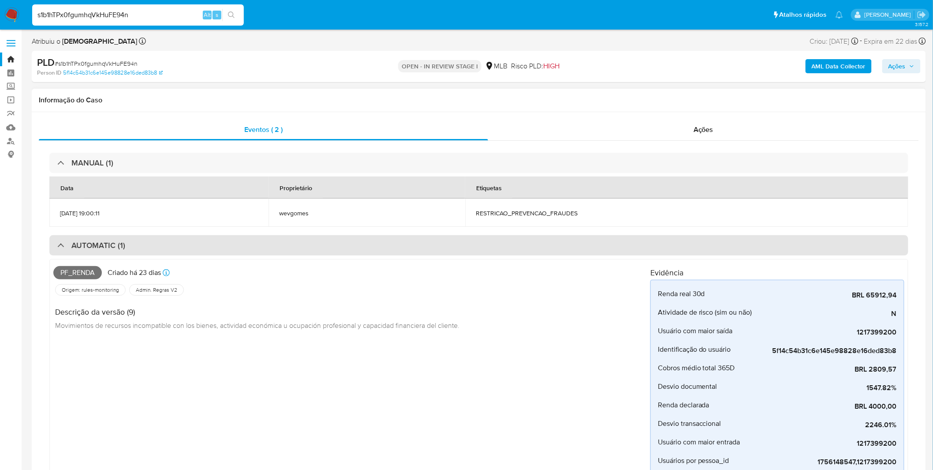
click at [57, 239] on div "AUTOMATIC (1)" at bounding box center [478, 245] width 859 height 20
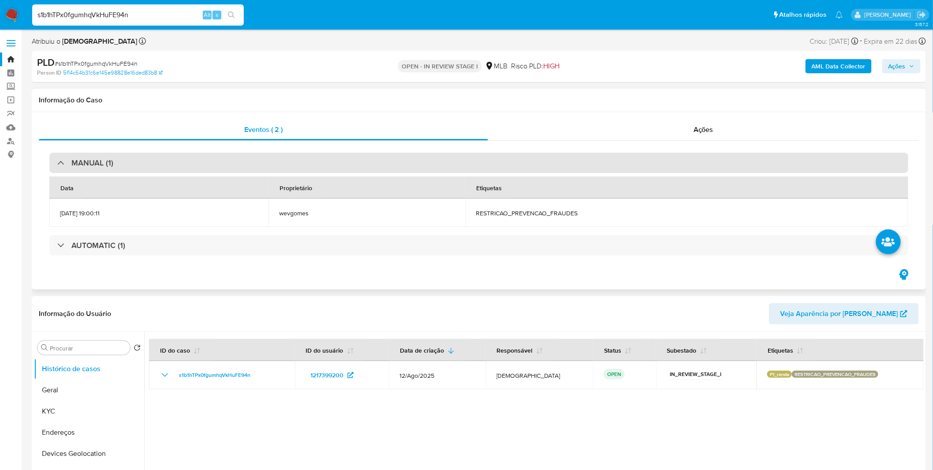
click at [63, 170] on div "MANUAL (1)" at bounding box center [478, 163] width 859 height 20
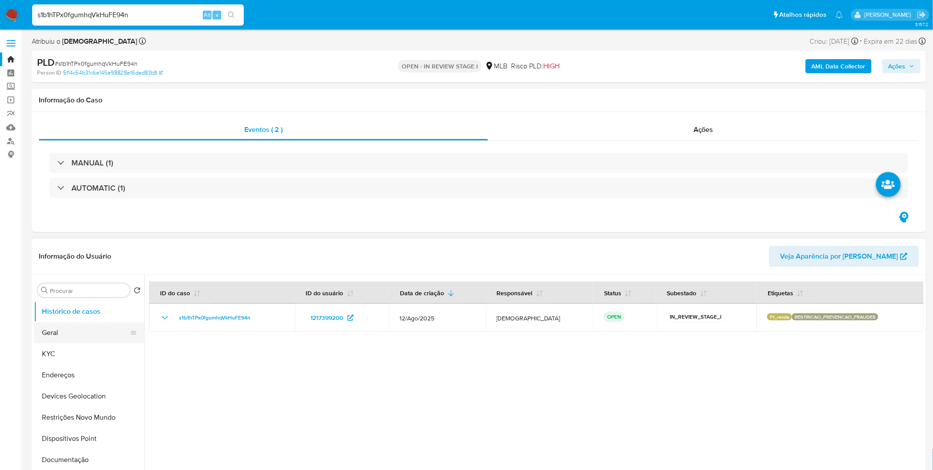
click at [102, 334] on button "Geral" at bounding box center [85, 332] width 103 height 21
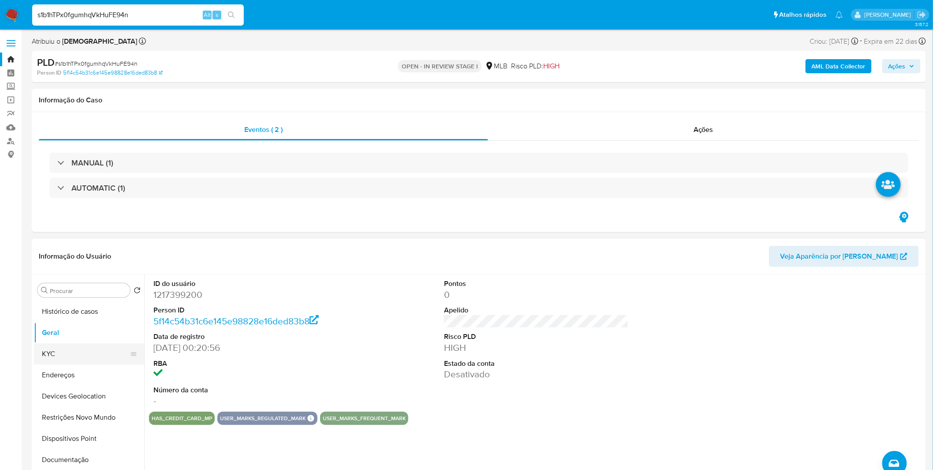
click at [71, 353] on button "KYC" at bounding box center [85, 353] width 103 height 21
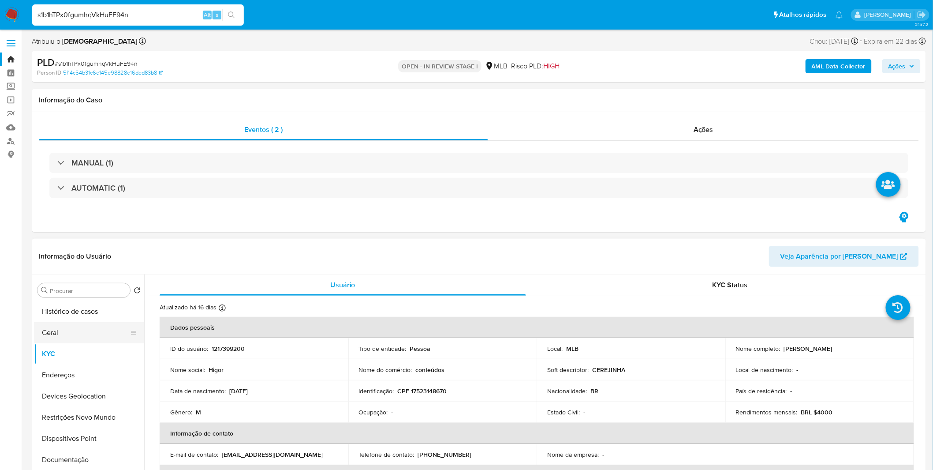
click at [89, 336] on button "Geral" at bounding box center [85, 332] width 103 height 21
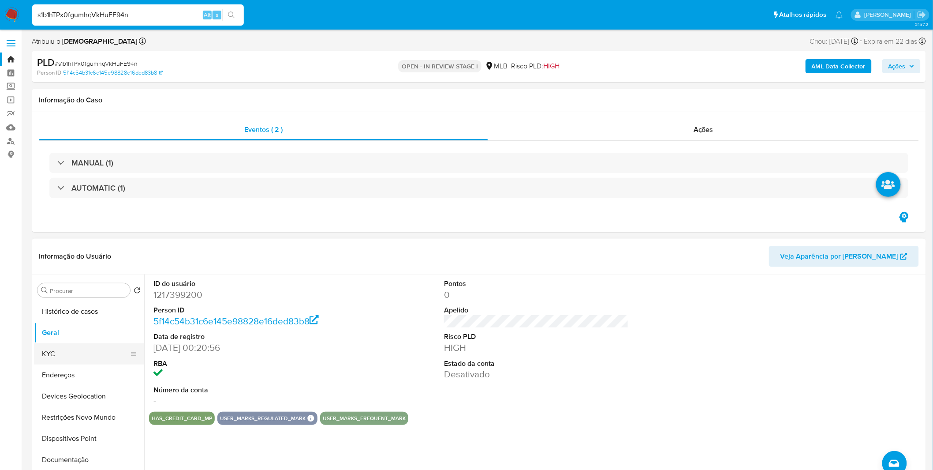
click at [104, 355] on button "KYC" at bounding box center [85, 353] width 103 height 21
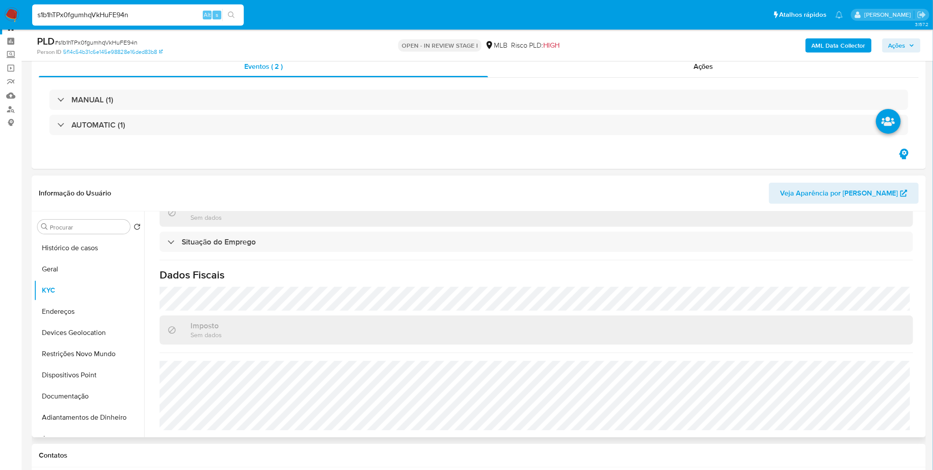
scroll to position [49, 0]
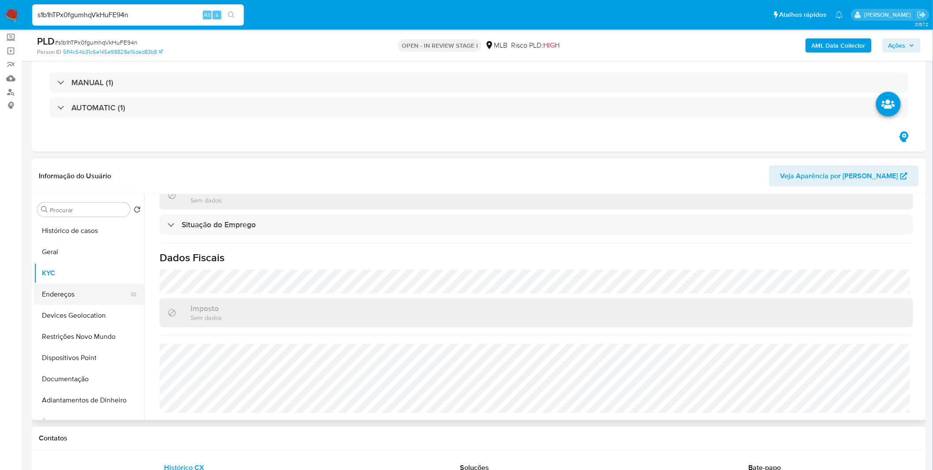
click at [85, 299] on button "Endereços" at bounding box center [85, 294] width 103 height 21
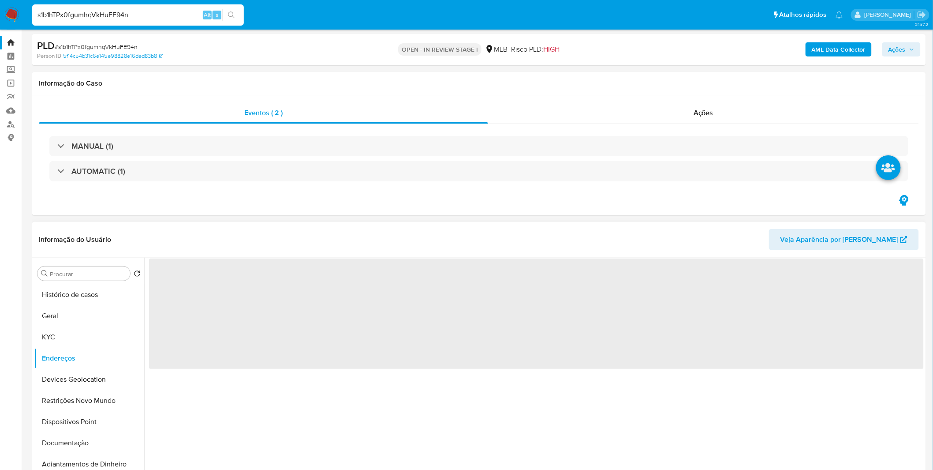
scroll to position [0, 0]
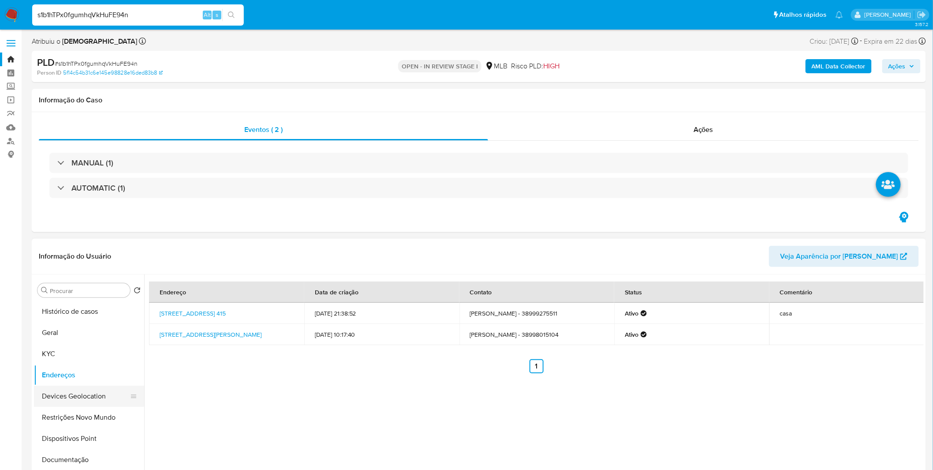
click at [71, 388] on button "Devices Geolocation" at bounding box center [85, 396] width 103 height 21
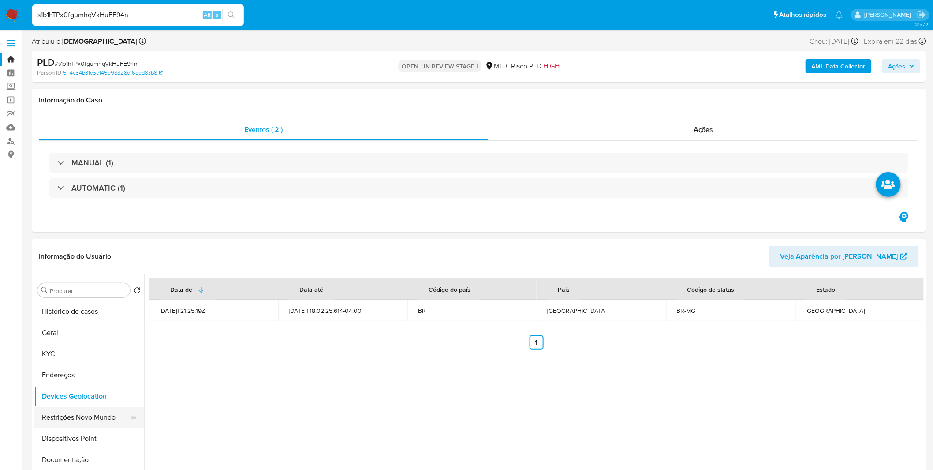
click at [72, 415] on button "Restrições Novo Mundo" at bounding box center [85, 417] width 103 height 21
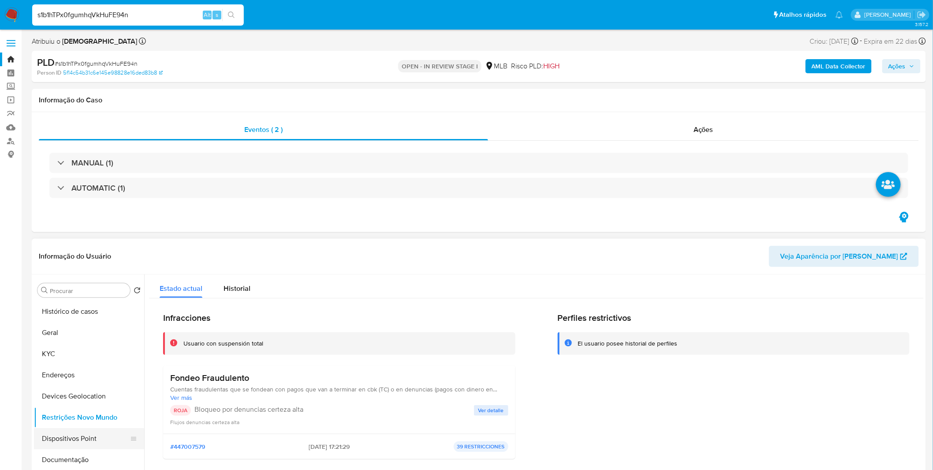
click at [53, 440] on button "Dispositivos Point" at bounding box center [85, 438] width 103 height 21
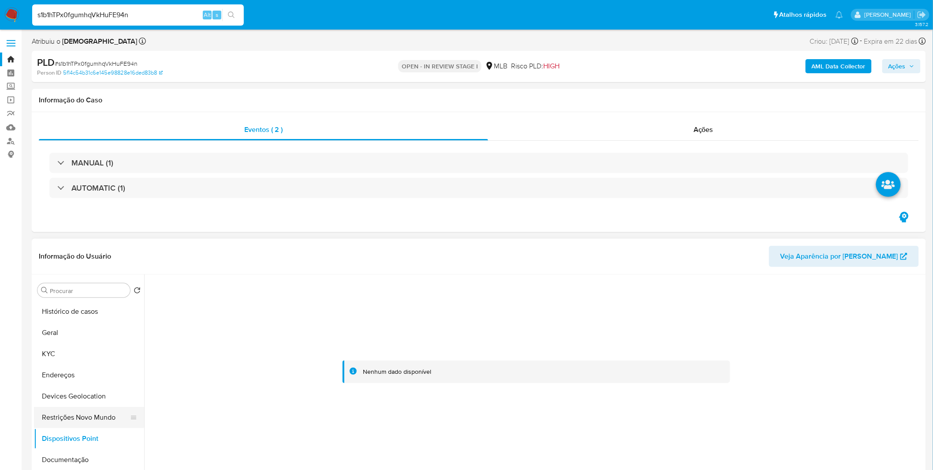
click at [73, 415] on button "Restrições Novo Mundo" at bounding box center [85, 417] width 103 height 21
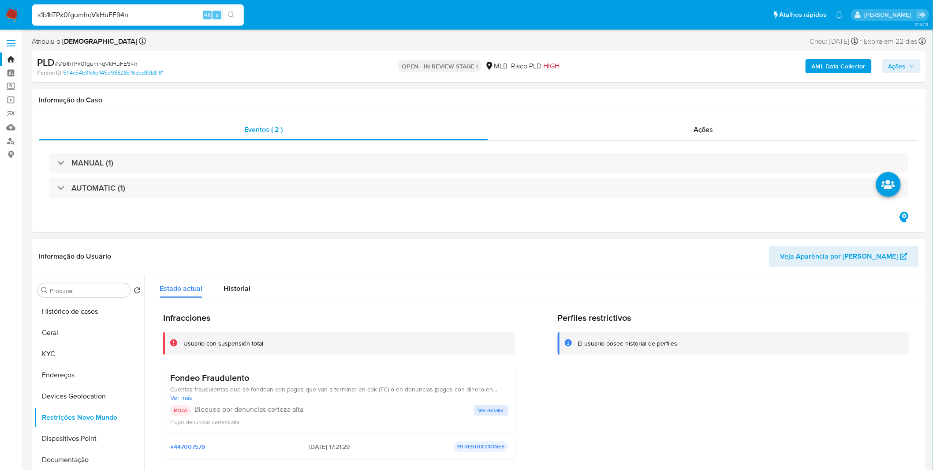
drag, startPoint x: 259, startPoint y: 377, endPoint x: 171, endPoint y: 381, distance: 87.4
click at [171, 381] on h3 "Fondeo Fraudulento" at bounding box center [339, 377] width 338 height 11
click at [309, 443] on span "2025-07-23 - 17:21:29" at bounding box center [329, 446] width 41 height 8
drag, startPoint x: 299, startPoint y: 443, endPoint x: 332, endPoint y: 445, distance: 33.6
click at [332, 445] on span "2025-07-23 - 17:21:29" at bounding box center [329, 446] width 41 height 8
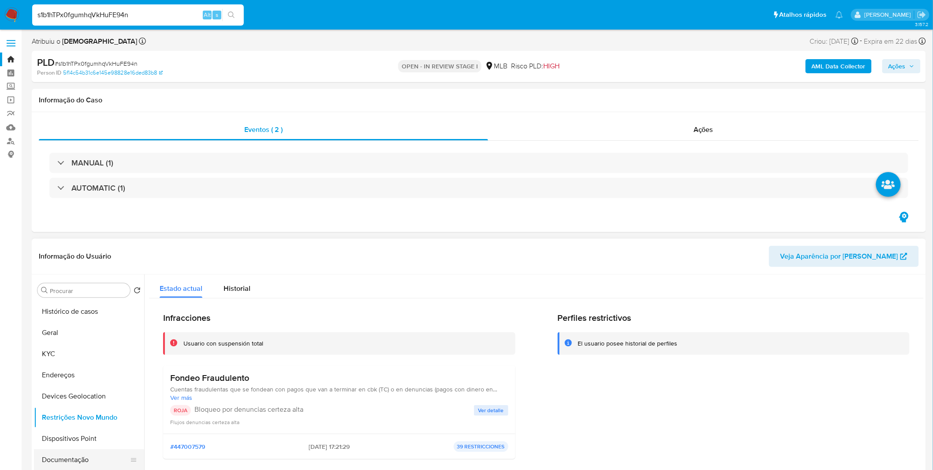
click at [77, 449] on button "Documentação" at bounding box center [85, 459] width 103 height 21
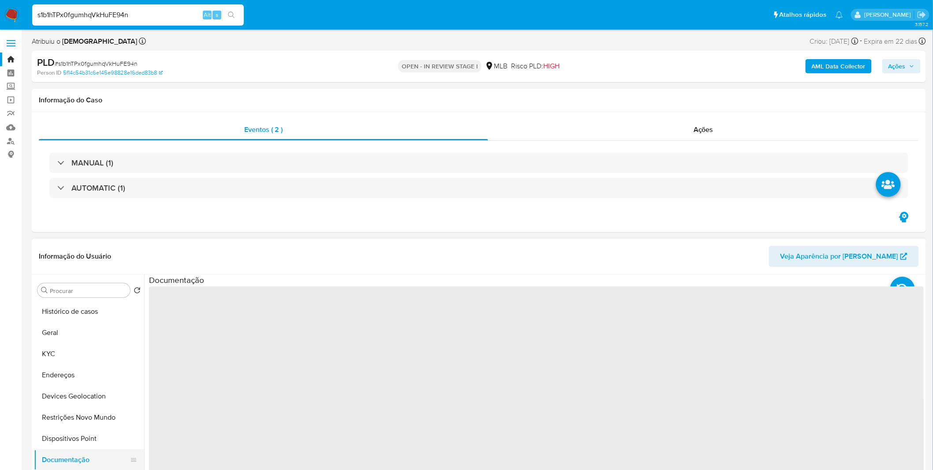
click at [73, 454] on button "Documentação" at bounding box center [85, 459] width 103 height 21
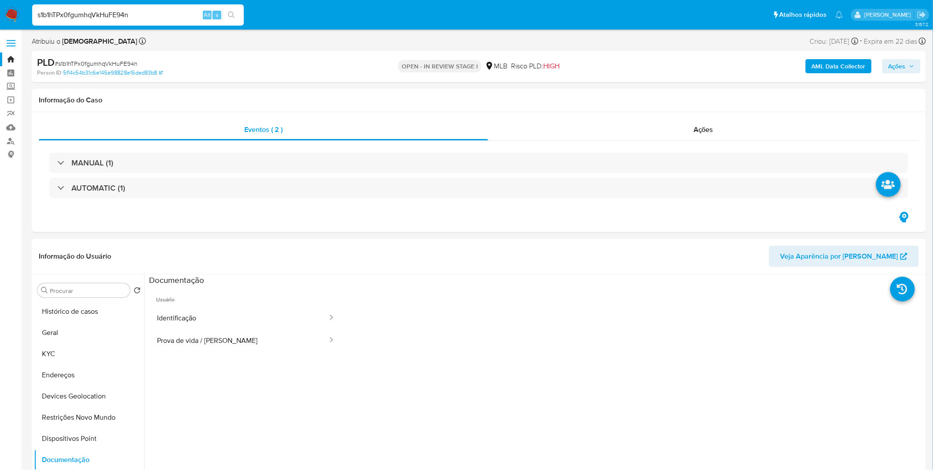
click at [103, 15] on input "s1b1hTPx0fgumhqVkHuFE94n" at bounding box center [138, 14] width 212 height 11
paste input "Djyk1rJzcv7n2oDaEVchINlW"
type input "Djyk1rJzcv7n2oDaEVchINlW"
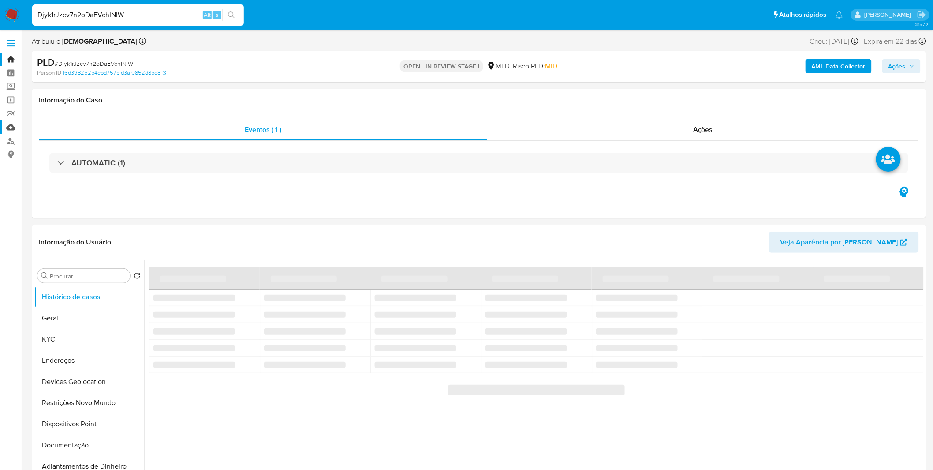
select select "10"
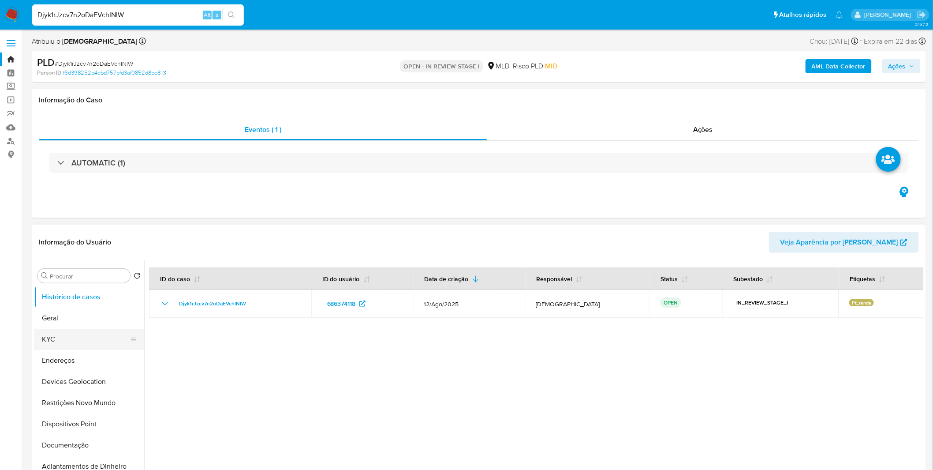
click at [75, 333] on button "KYC" at bounding box center [85, 339] width 103 height 21
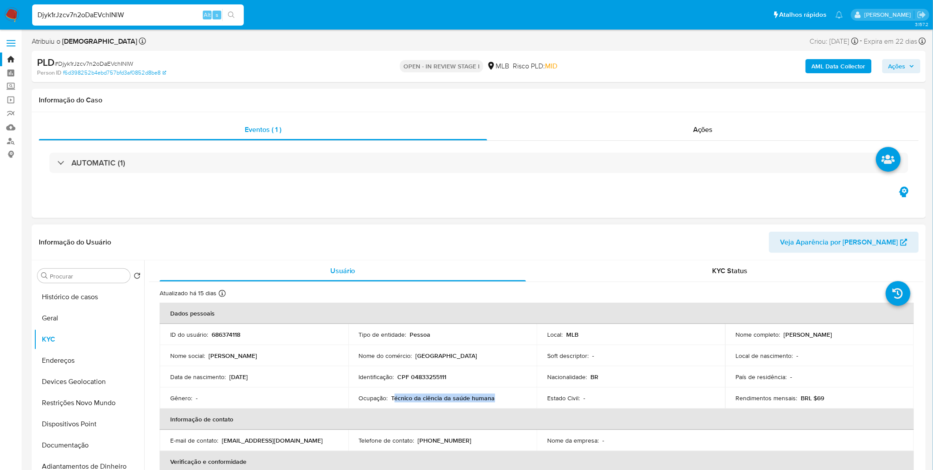
copy p "écnico da ciência da saúde humana"
copy p "Técnico da ciência da saúde humana"
drag, startPoint x: 499, startPoint y: 404, endPoint x: 391, endPoint y: 399, distance: 107.8
click at [391, 399] on td "Ocupação : Técnico da ciência da saúde humana" at bounding box center [443, 397] width 189 height 21
click at [92, 447] on button "Documentação" at bounding box center [85, 445] width 103 height 21
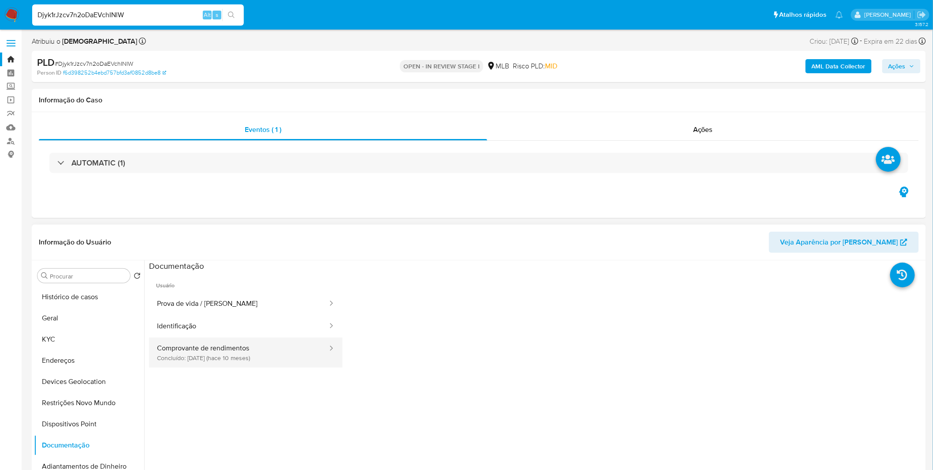
click at [206, 342] on button "Comprovante de rendimentos Concluído: 29/10/2024 (hace 10 meses)" at bounding box center [239, 352] width 180 height 30
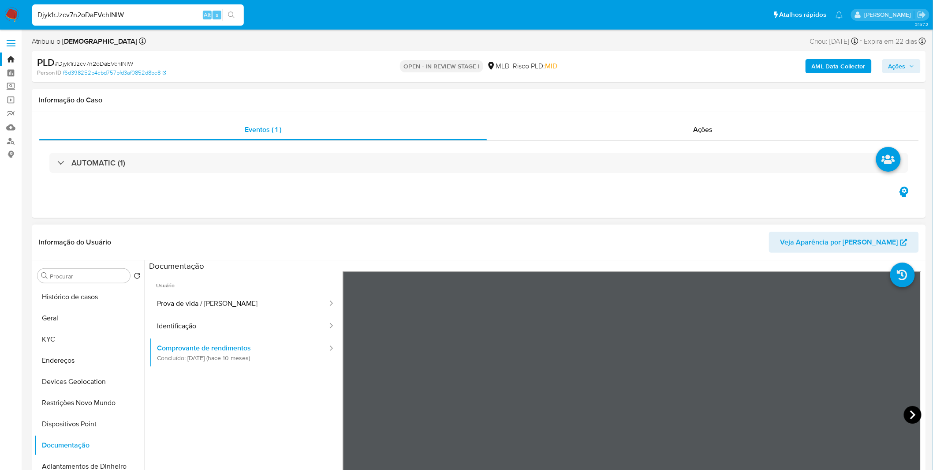
click at [907, 413] on icon at bounding box center [913, 415] width 18 height 18
click at [63, 346] on button "KYC" at bounding box center [85, 339] width 103 height 21
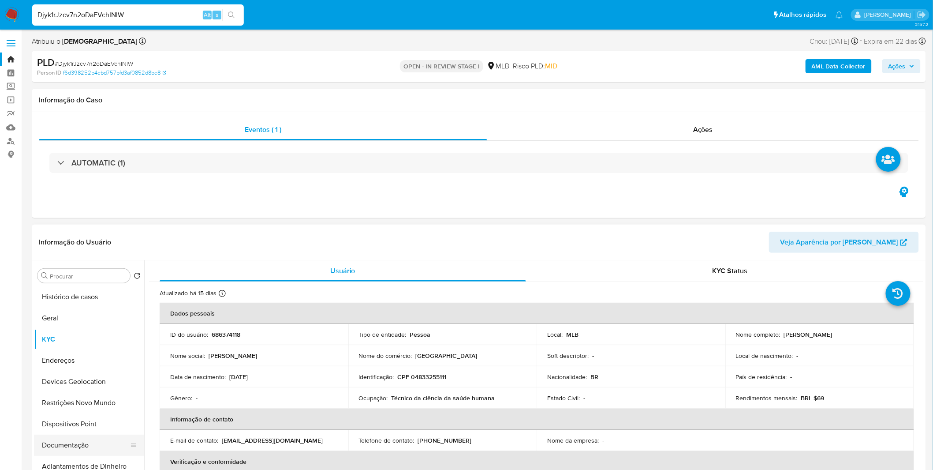
click at [87, 446] on button "Documentação" at bounding box center [85, 445] width 103 height 21
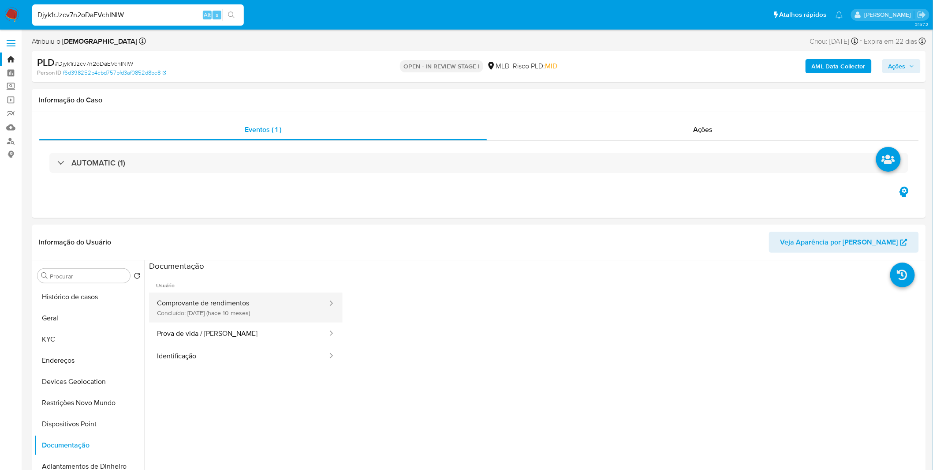
click at [267, 310] on button "Comprovante de rendimentos Concluído: 29/10/2024 (hace 10 meses)" at bounding box center [239, 307] width 180 height 30
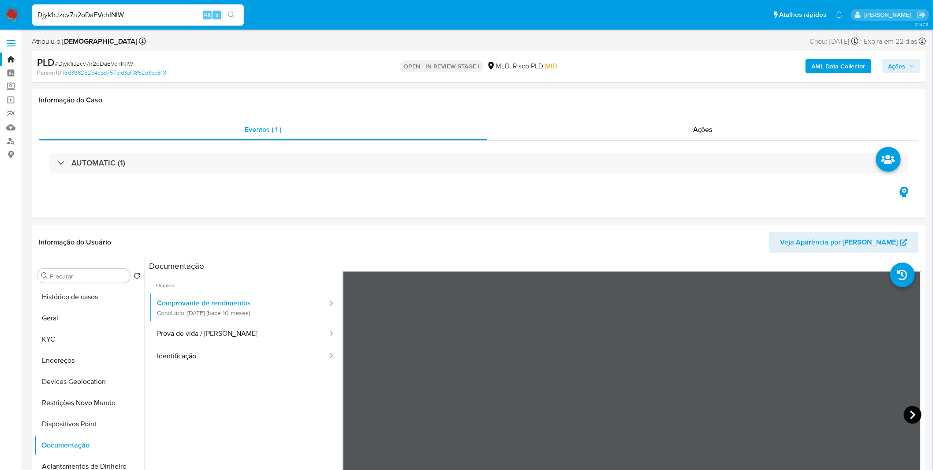
click at [913, 412] on icon at bounding box center [913, 415] width 18 height 18
click at [65, 320] on button "Geral" at bounding box center [85, 317] width 103 height 21
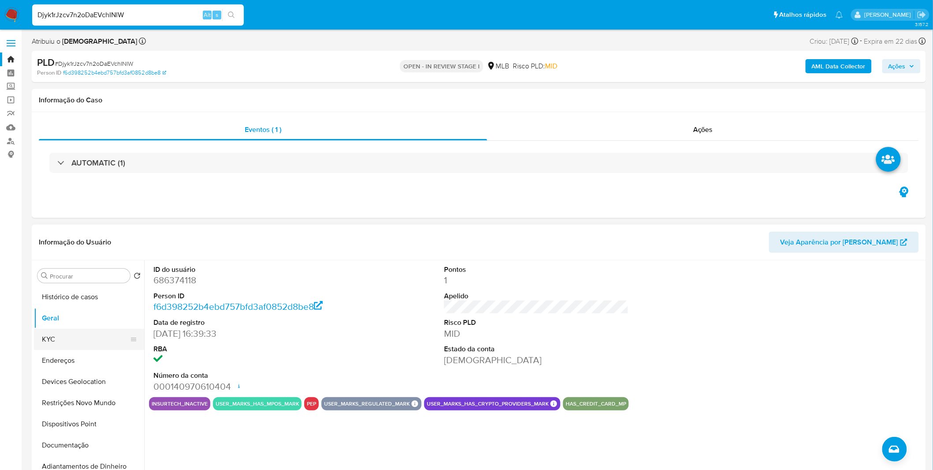
click at [100, 340] on button "KYC" at bounding box center [85, 339] width 103 height 21
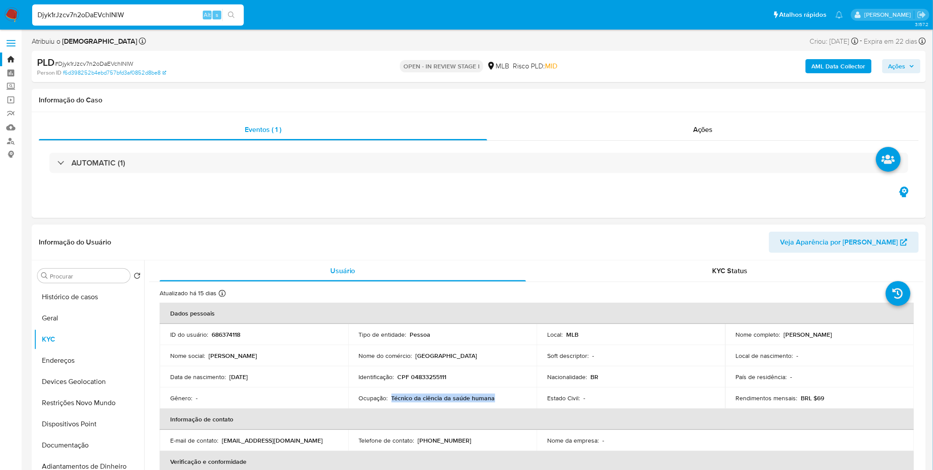
drag, startPoint x: 497, startPoint y: 394, endPoint x: 391, endPoint y: 397, distance: 105.9
click at [391, 397] on div "Ocupação : Técnico da ciência da saúde humana" at bounding box center [443, 398] width 168 height 8
click at [74, 321] on button "Geral" at bounding box center [85, 317] width 103 height 21
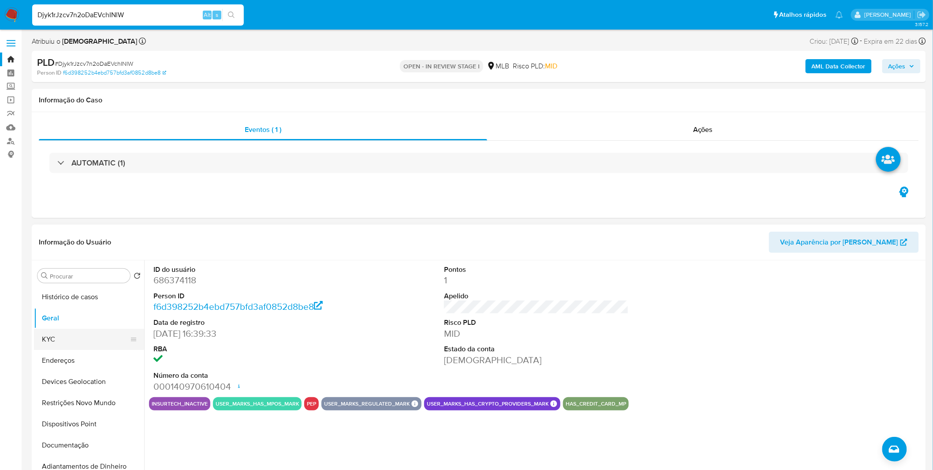
click at [91, 342] on button "KYC" at bounding box center [85, 339] width 103 height 21
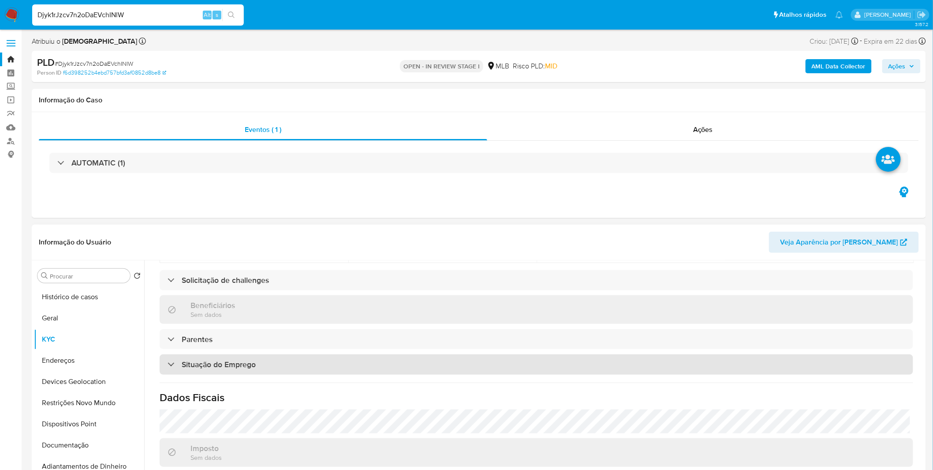
scroll to position [367, 0]
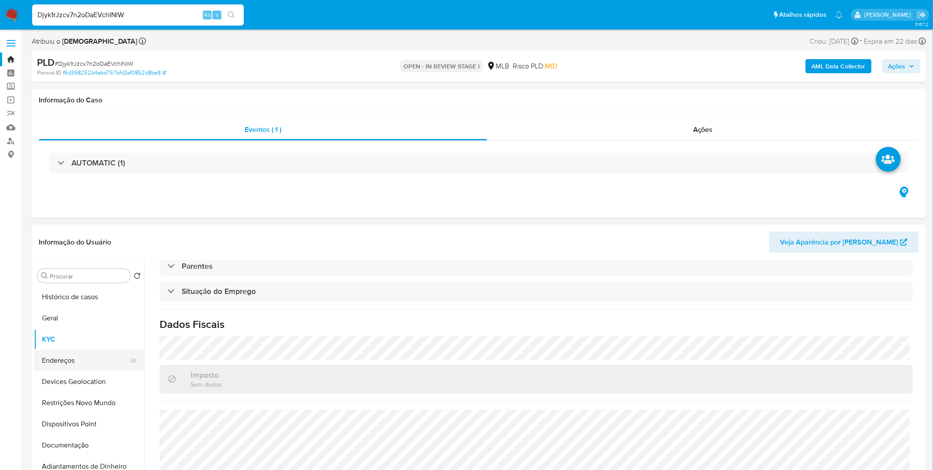
click at [68, 360] on button "Endereços" at bounding box center [85, 360] width 103 height 21
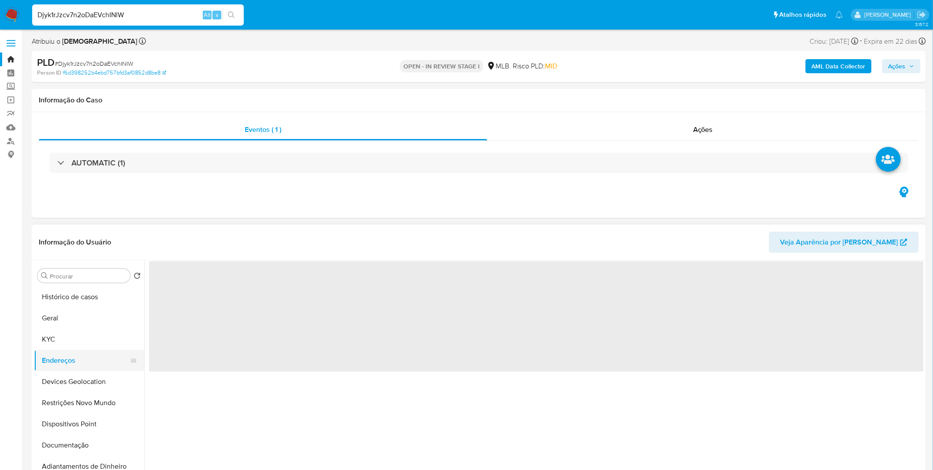
scroll to position [0, 0]
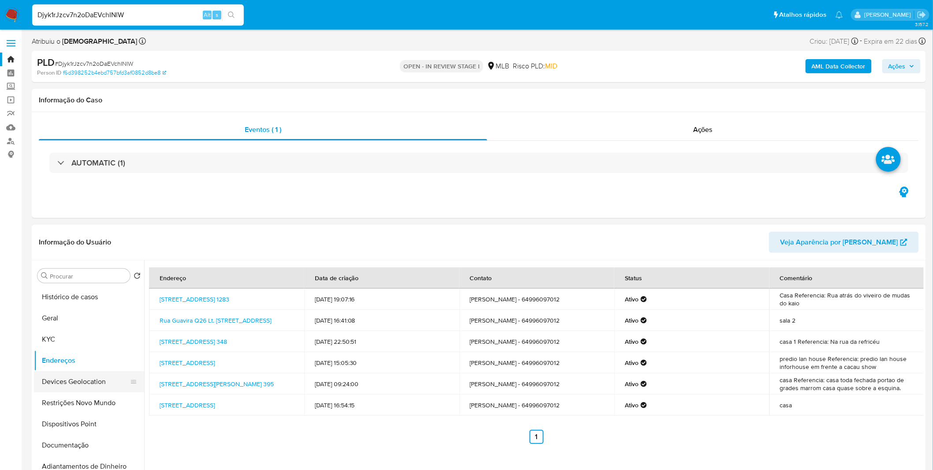
click at [102, 381] on button "Devices Geolocation" at bounding box center [85, 381] width 103 height 21
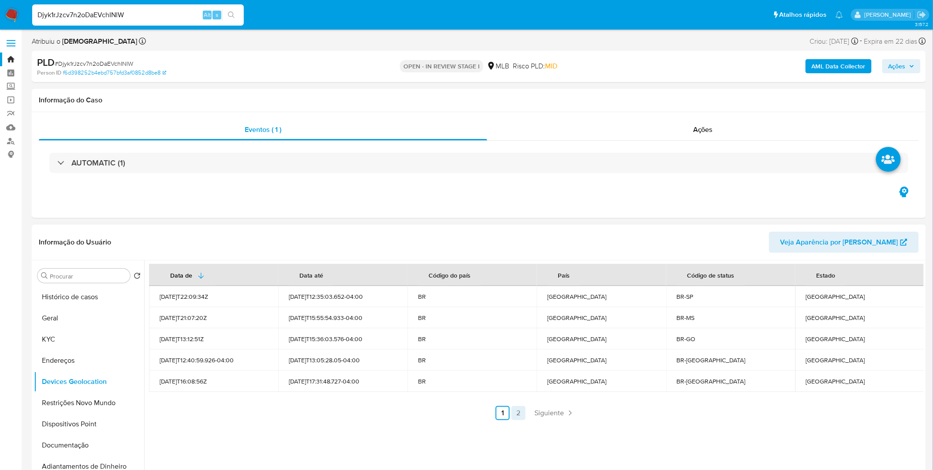
click at [517, 416] on link "2" at bounding box center [519, 413] width 14 height 14
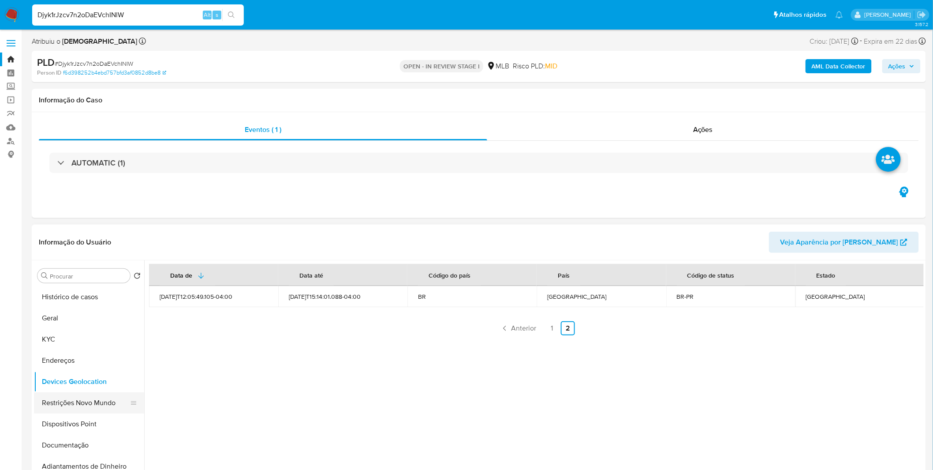
click at [89, 394] on button "Restrições Novo Mundo" at bounding box center [85, 402] width 103 height 21
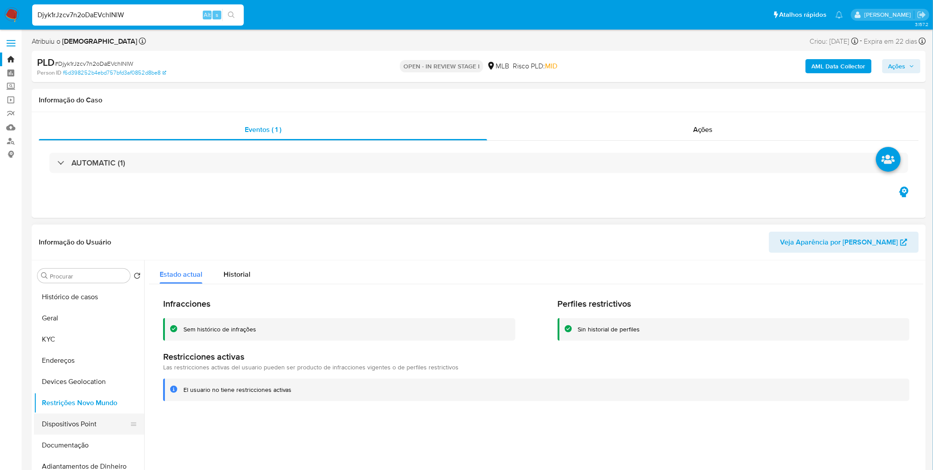
click at [82, 421] on button "Dispositivos Point" at bounding box center [85, 423] width 103 height 21
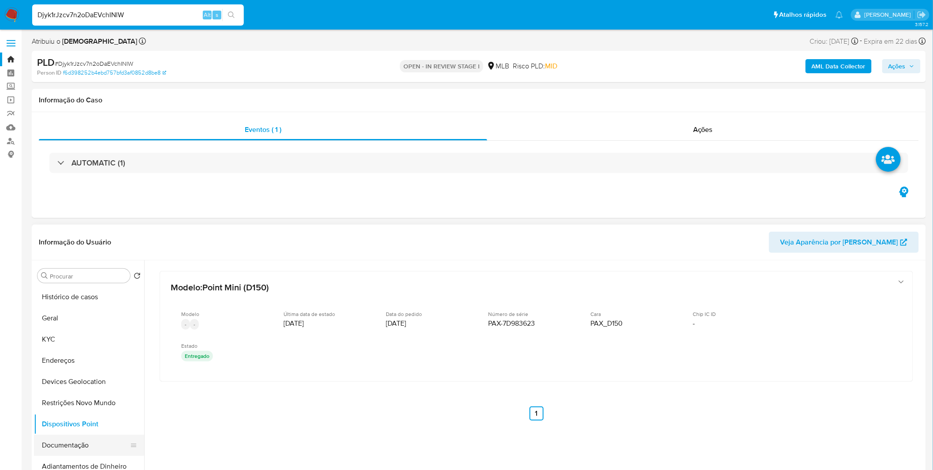
drag, startPoint x: 83, startPoint y: 454, endPoint x: 83, endPoint y: 442, distance: 11.9
click at [83, 454] on button "Documentação" at bounding box center [85, 445] width 103 height 21
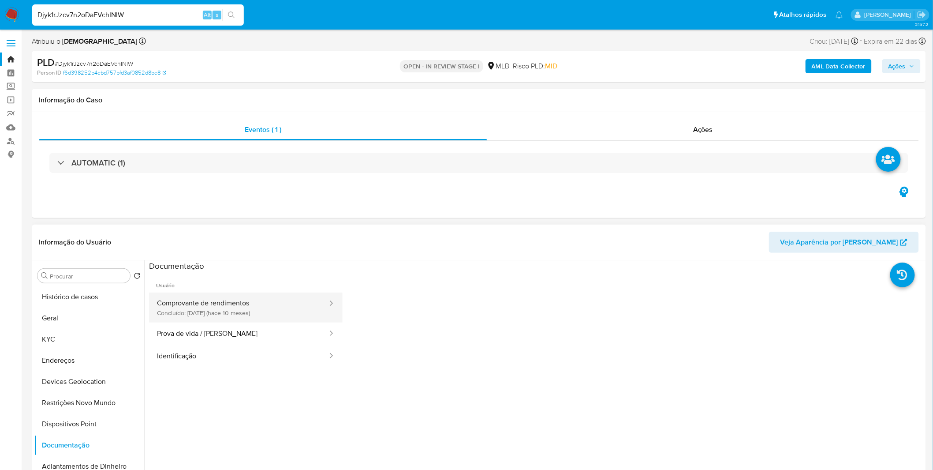
click at [259, 314] on button "Comprovante de rendimentos Concluído: 29/10/2024 (hace 10 meses)" at bounding box center [239, 307] width 180 height 30
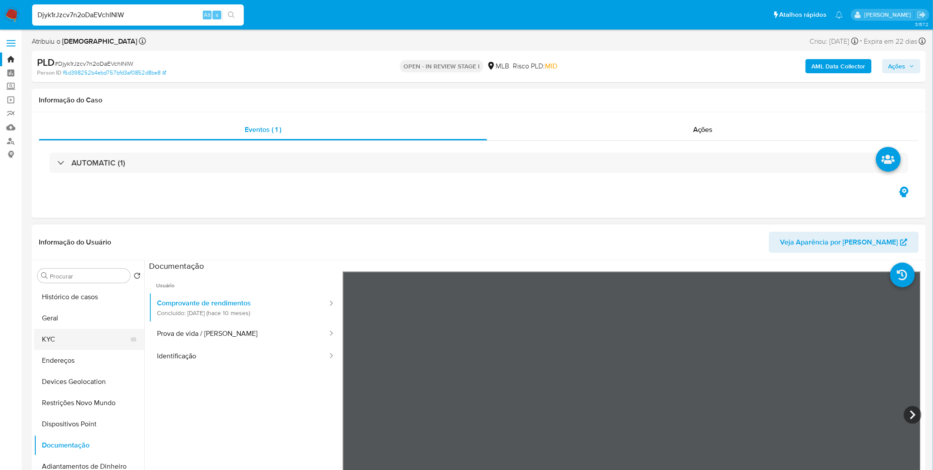
click at [63, 346] on button "KYC" at bounding box center [85, 339] width 103 height 21
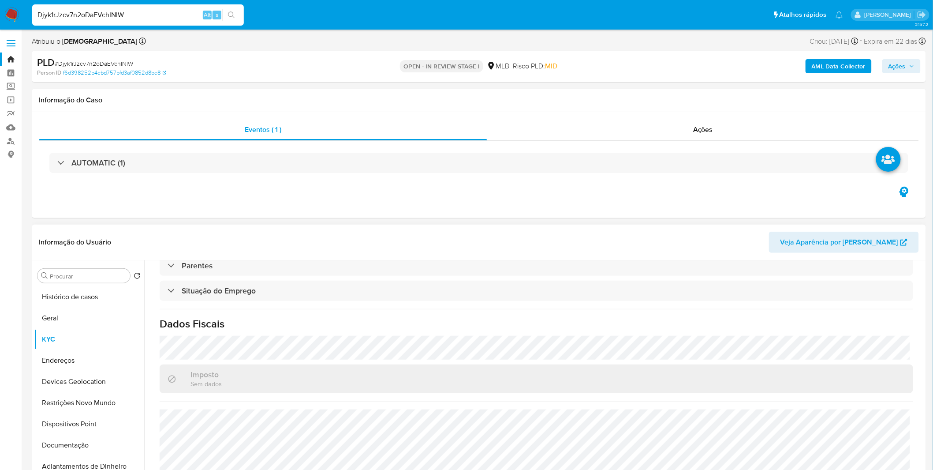
scroll to position [367, 0]
click at [76, 423] on button "Dispositivos Point" at bounding box center [85, 423] width 103 height 21
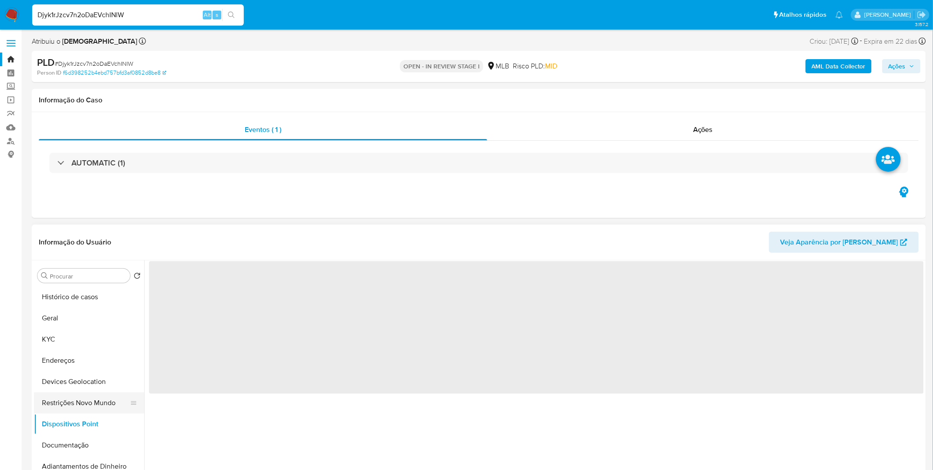
click at [100, 404] on button "Restrições Novo Mundo" at bounding box center [85, 402] width 103 height 21
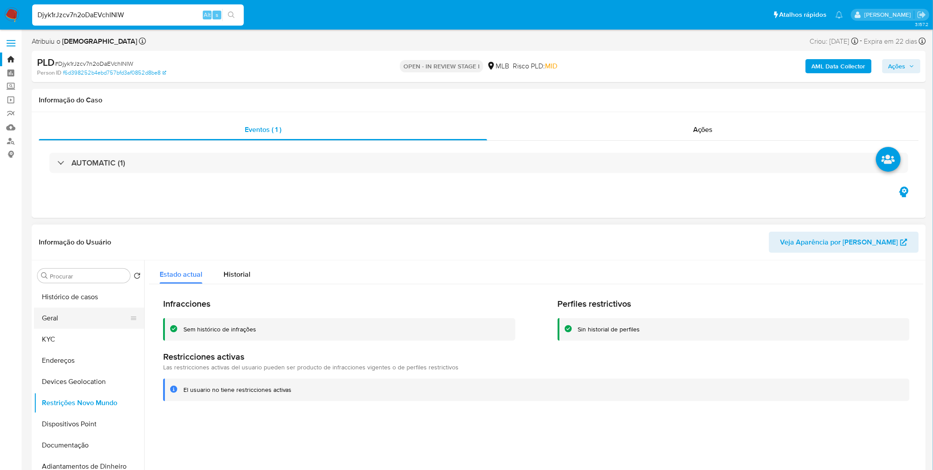
click at [112, 319] on button "Geral" at bounding box center [85, 317] width 103 height 21
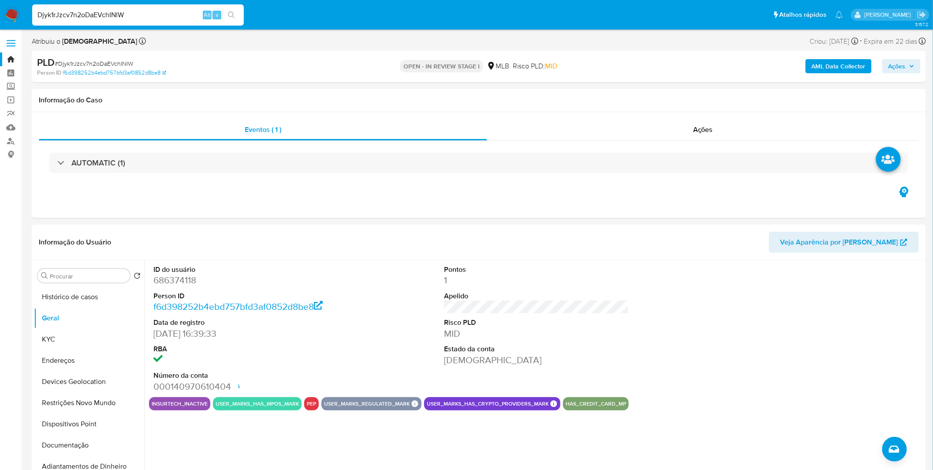
click at [131, 15] on input "Djyk1rJzcv7n2oDaEVchINlW" at bounding box center [138, 14] width 212 height 11
paste input "QNDsBLVUm3M5eGMdo3bpdj1o"
type input "QNDsBLVUm3M5eGMdo3bpdj1o"
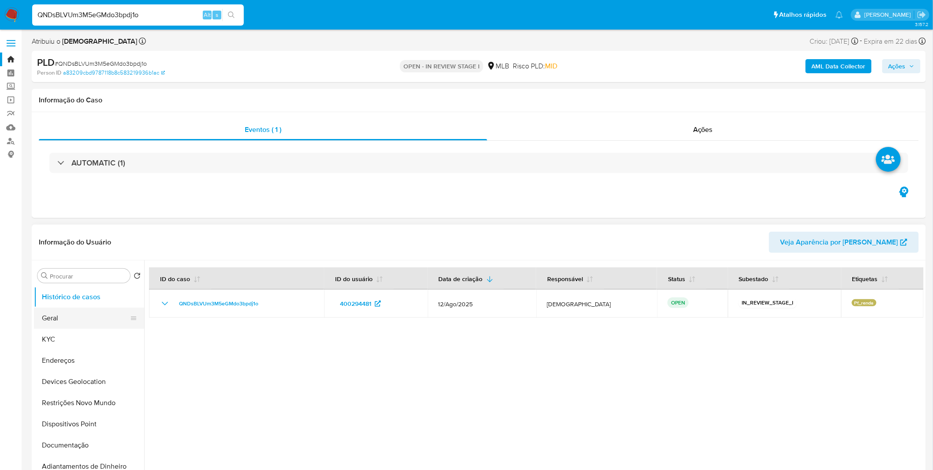
select select "10"
click at [89, 321] on button "Geral" at bounding box center [85, 317] width 103 height 21
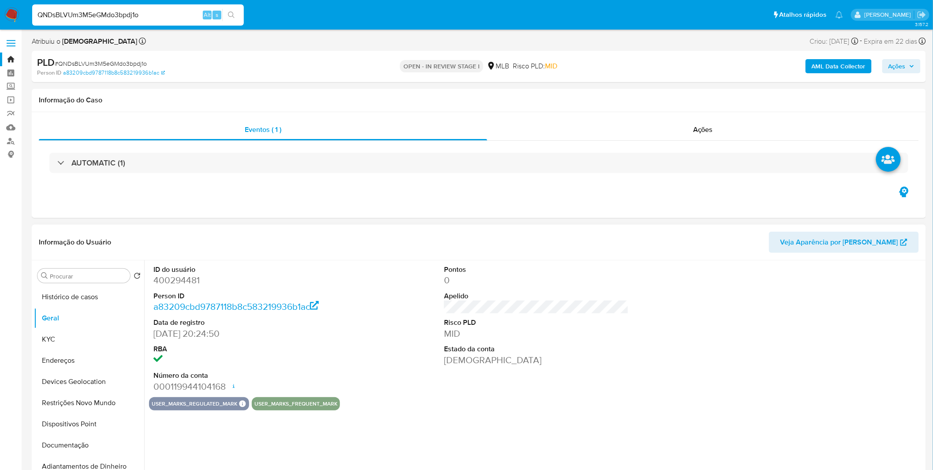
click at [217, 443] on div "ID do usuário 400294481 Person ID a83209cbd9787118b8c583219936b1ac Data de regi…" at bounding box center [534, 373] width 780 height 226
drag, startPoint x: 97, startPoint y: 346, endPoint x: 34, endPoint y: 349, distance: 63.6
click at [97, 346] on button "KYC" at bounding box center [85, 339] width 103 height 21
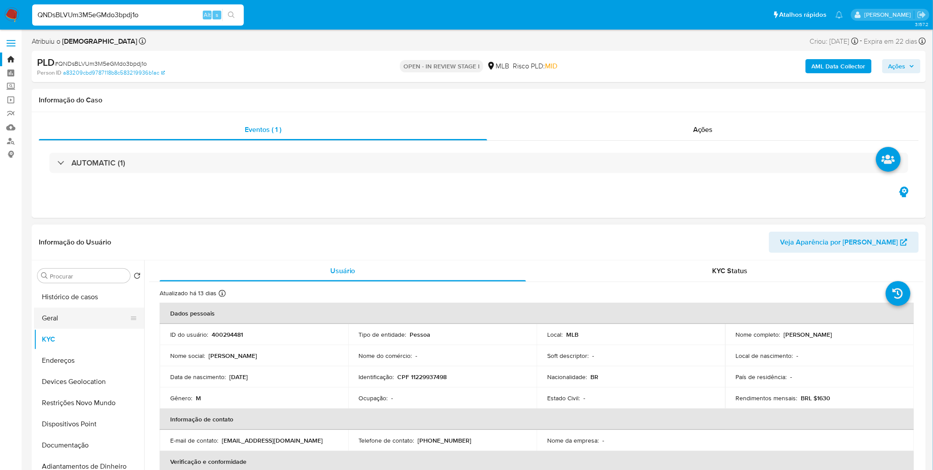
click at [82, 315] on button "Geral" at bounding box center [85, 317] width 103 height 21
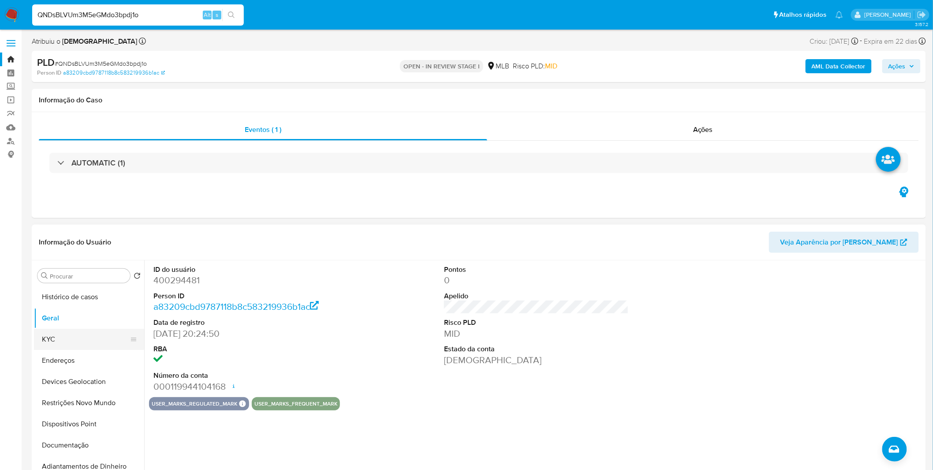
click at [51, 334] on button "KYC" at bounding box center [85, 339] width 103 height 21
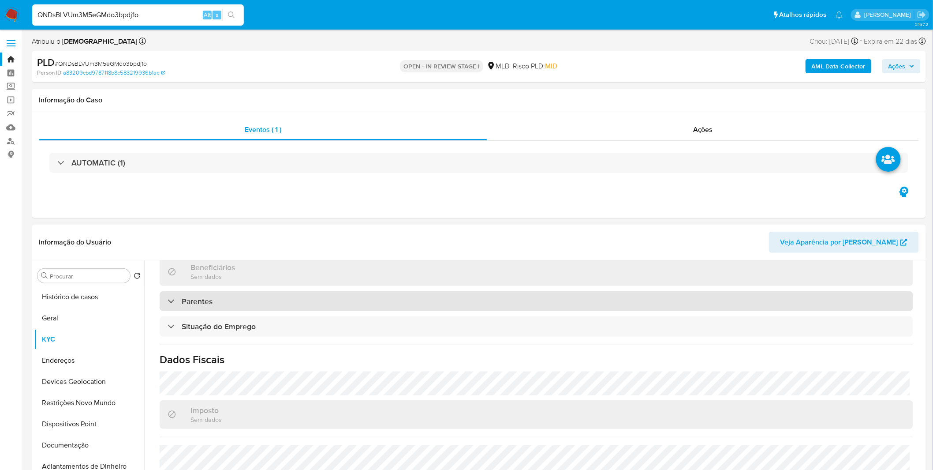
scroll to position [367, 0]
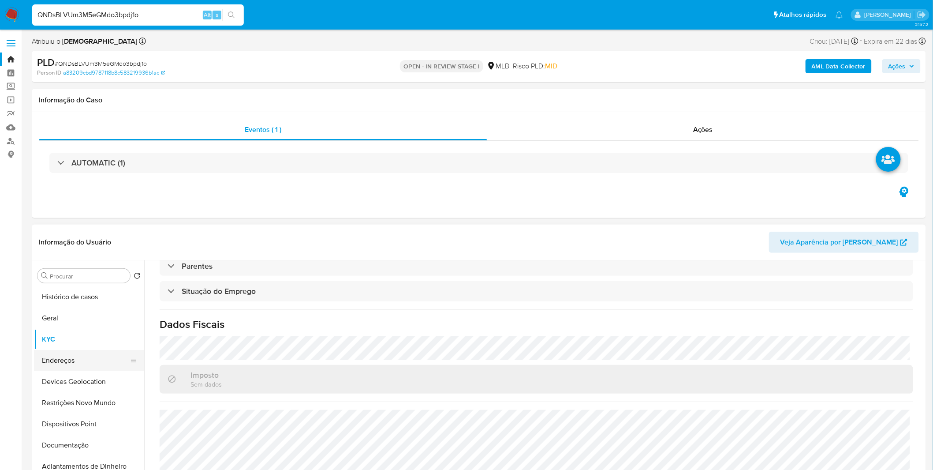
click at [72, 363] on button "Endereços" at bounding box center [85, 360] width 103 height 21
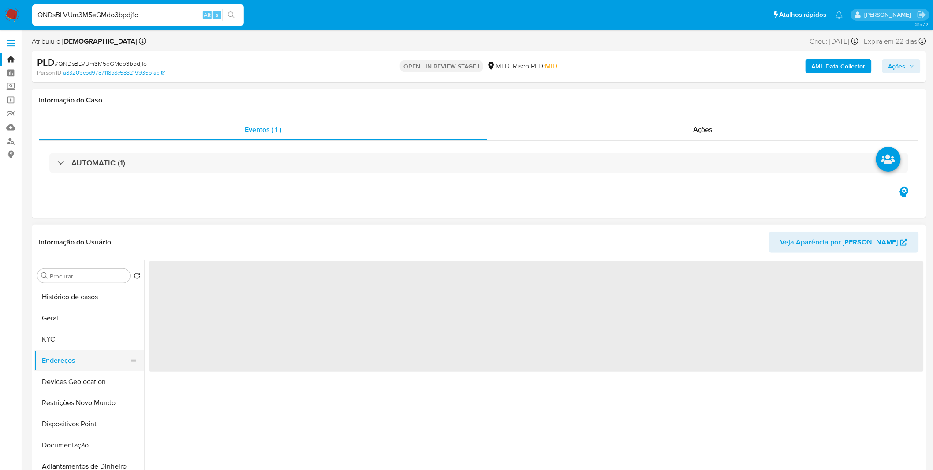
scroll to position [0, 0]
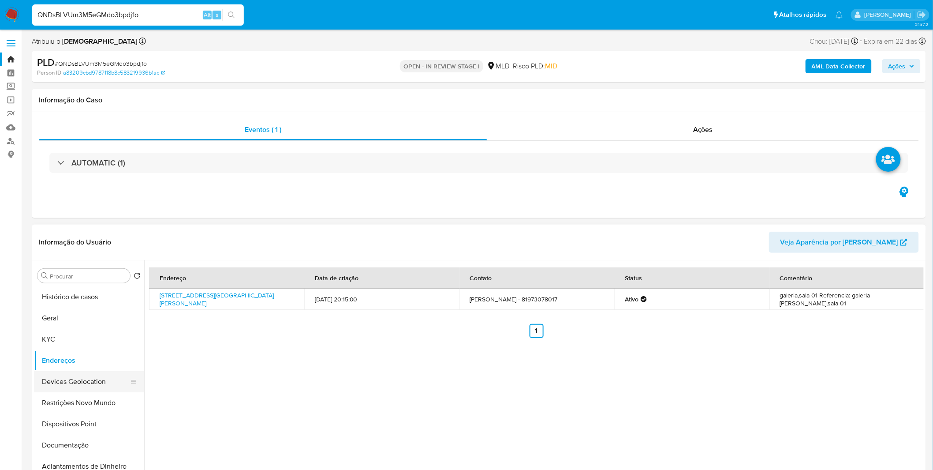
click at [130, 382] on icon at bounding box center [133, 381] width 7 height 7
click at [105, 390] on button "Devices Geolocation" at bounding box center [85, 381] width 103 height 21
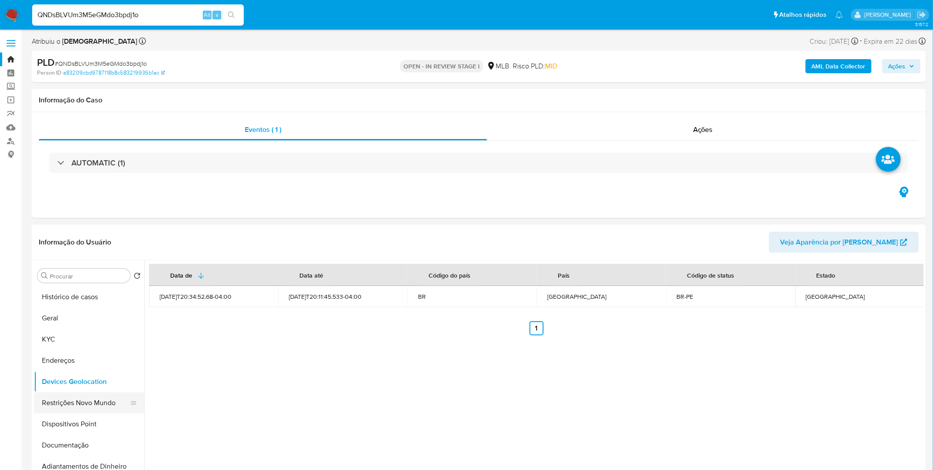
click at [72, 399] on button "Restrições Novo Mundo" at bounding box center [85, 402] width 103 height 21
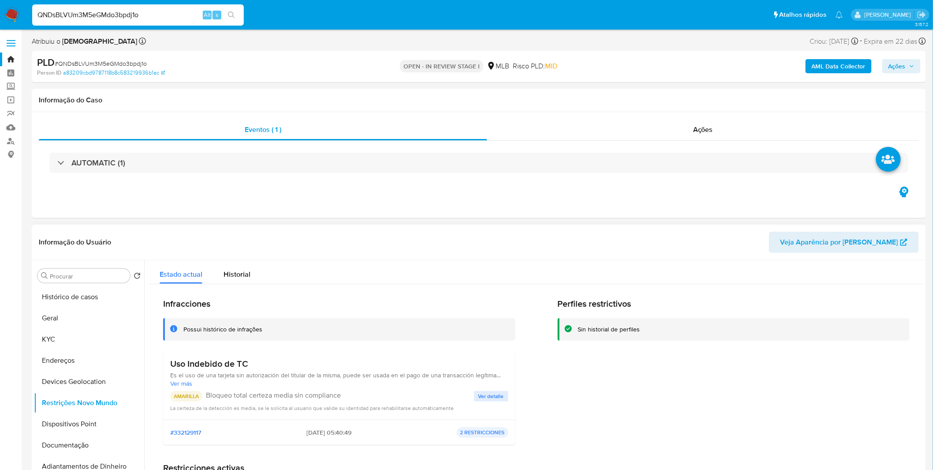
drag, startPoint x: 255, startPoint y: 363, endPoint x: 173, endPoint y: 367, distance: 82.2
click at [173, 367] on h3 "Uso Indebido de TC" at bounding box center [339, 363] width 338 height 11
drag, startPoint x: 290, startPoint y: 434, endPoint x: 328, endPoint y: 434, distance: 37.9
click at [328, 434] on div "#332129117 2024-02-12 - 05:40:49 2 RESTRICCIONES" at bounding box center [339, 432] width 338 height 11
click at [84, 429] on button "Dispositivos Point" at bounding box center [85, 423] width 103 height 21
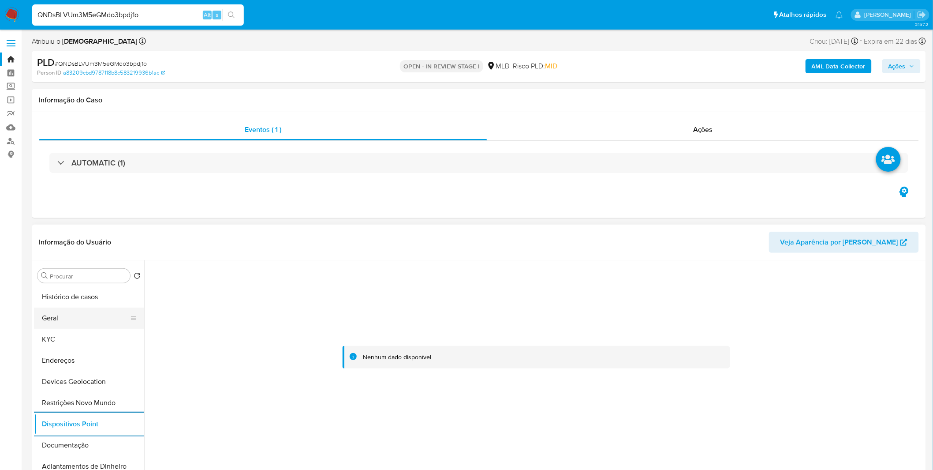
click at [63, 321] on button "Geral" at bounding box center [85, 317] width 103 height 21
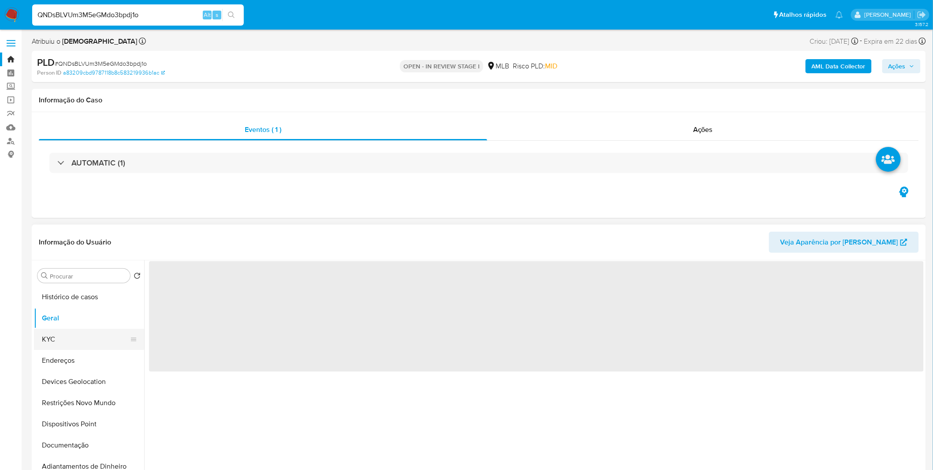
click at [62, 332] on button "KYC" at bounding box center [85, 339] width 103 height 21
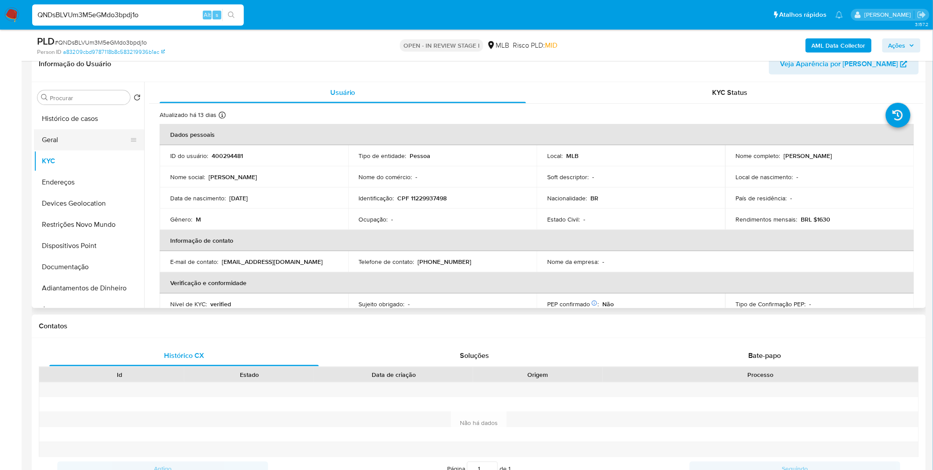
click at [81, 142] on button "Geral" at bounding box center [85, 139] width 103 height 21
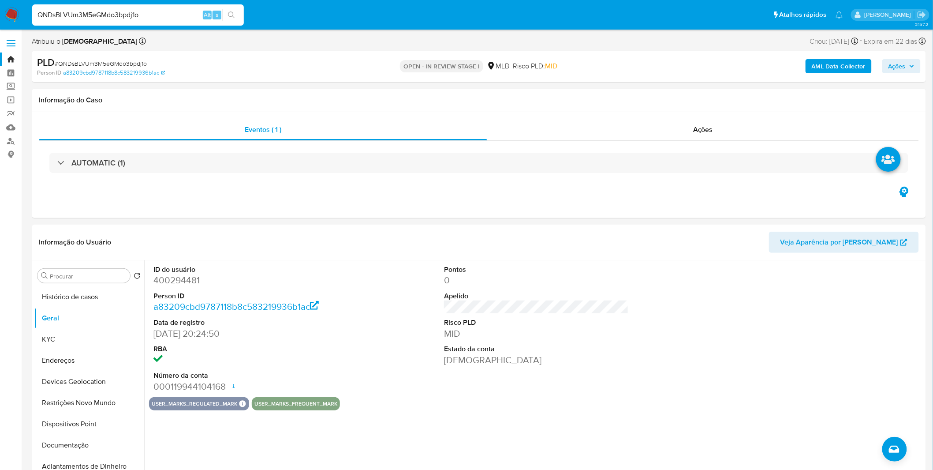
click at [142, 22] on div "QNDsBLVUm3M5eGMdo3bpdj1o Alt s" at bounding box center [138, 14] width 212 height 21
click at [143, 17] on input "QNDsBLVUm3M5eGMdo3bpdj1o" at bounding box center [138, 14] width 212 height 11
paste input "pemY9qfnUgV4wSiWJfMtEp2J"
type input "pemY9qfnUgV4wSiWJfMtEp2J"
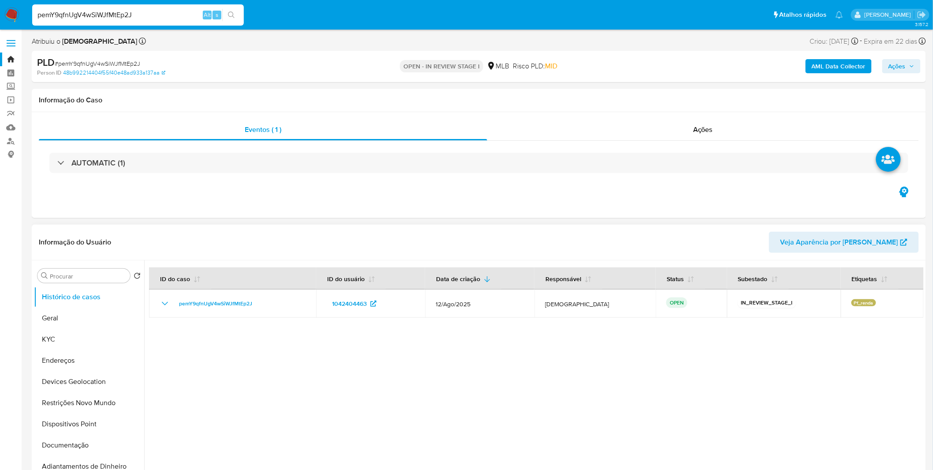
select select "10"
click at [87, 312] on button "Geral" at bounding box center [85, 317] width 103 height 21
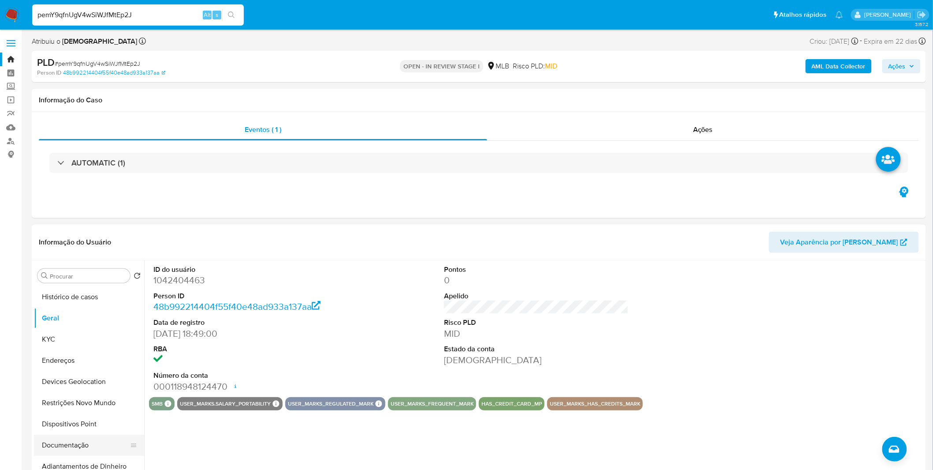
drag, startPoint x: 97, startPoint y: 446, endPoint x: 101, endPoint y: 442, distance: 5.8
click at [97, 446] on button "Documentação" at bounding box center [85, 445] width 103 height 21
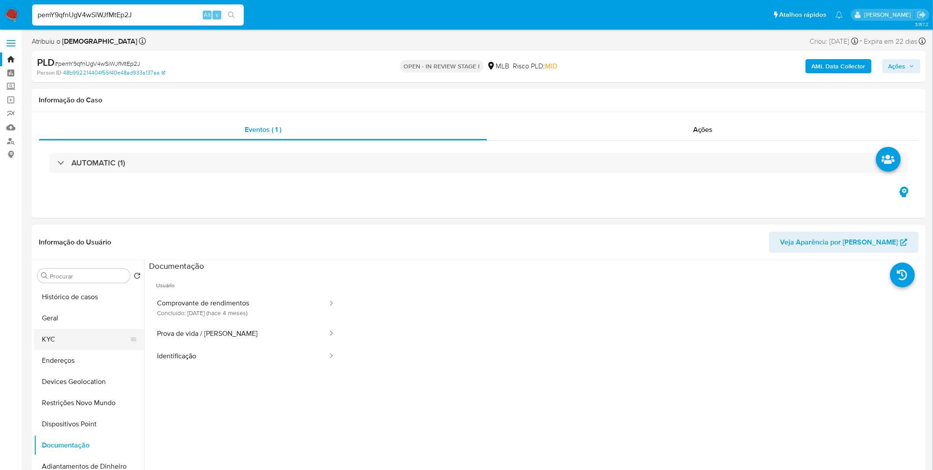
click at [94, 339] on button "KYC" at bounding box center [85, 339] width 103 height 21
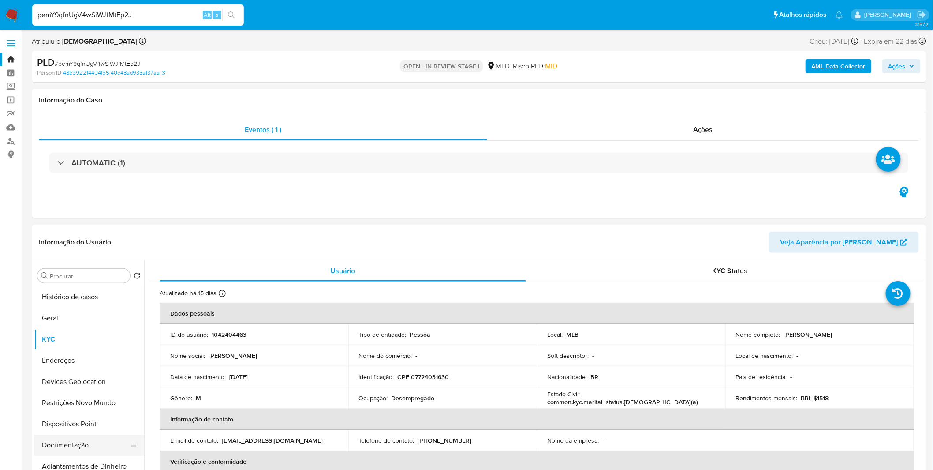
click at [78, 450] on button "Documentação" at bounding box center [85, 445] width 103 height 21
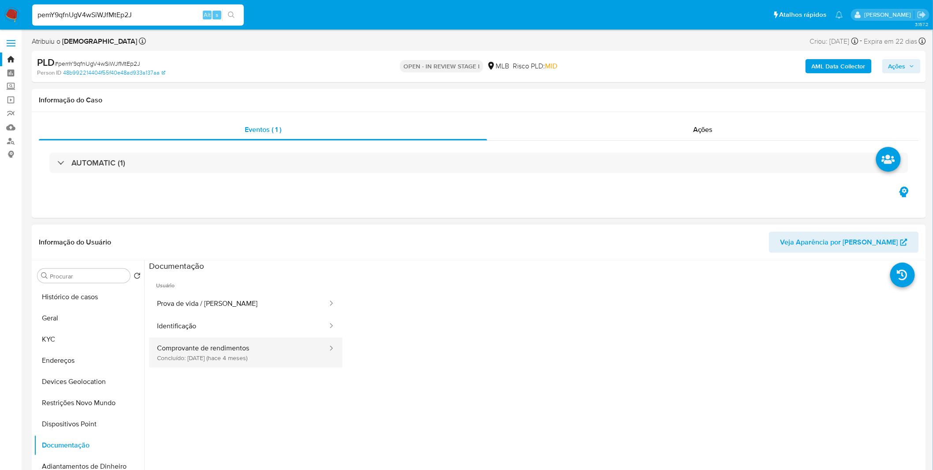
click at [199, 355] on button "Comprovante de rendimentos Concluído: 22/04/2025 (hace 4 meses)" at bounding box center [239, 352] width 180 height 30
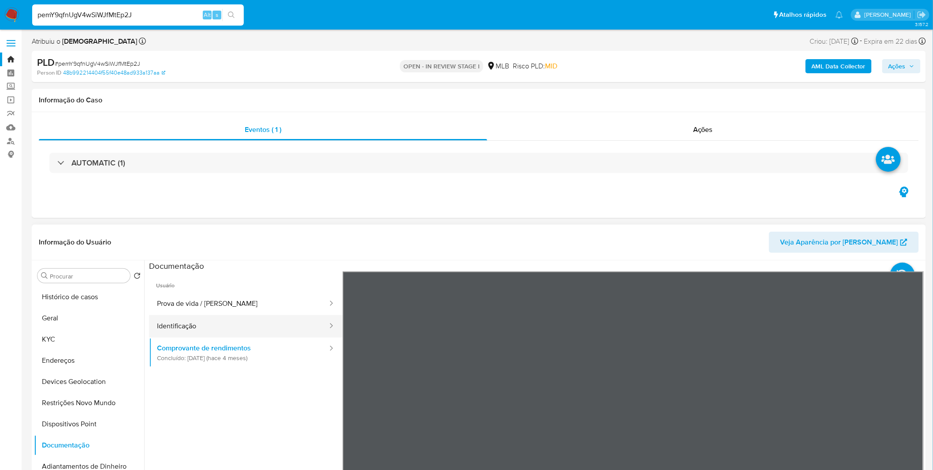
click at [262, 323] on button "Identificação" at bounding box center [239, 326] width 180 height 22
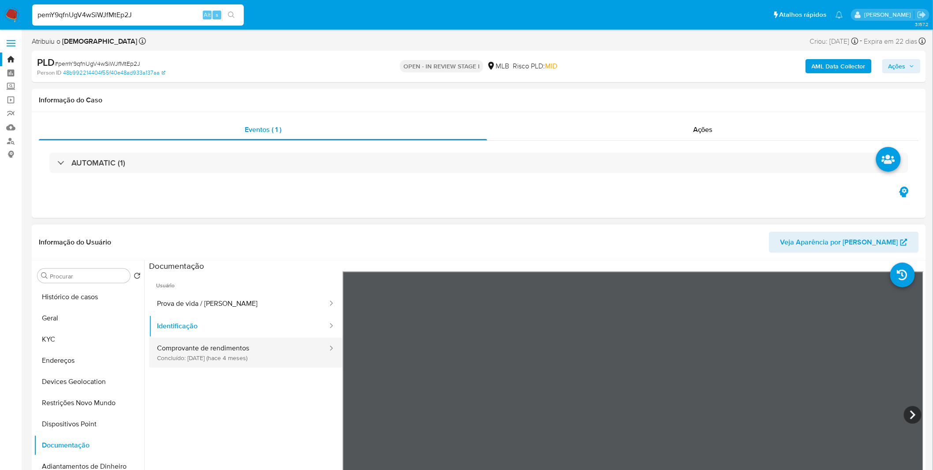
click at [262, 363] on button "Comprovante de rendimentos Concluído: 22/04/2025 (hace 4 meses)" at bounding box center [239, 352] width 180 height 30
click at [513, 265] on section at bounding box center [536, 406] width 775 height 293
click at [125, 341] on button "KYC" at bounding box center [85, 339] width 103 height 21
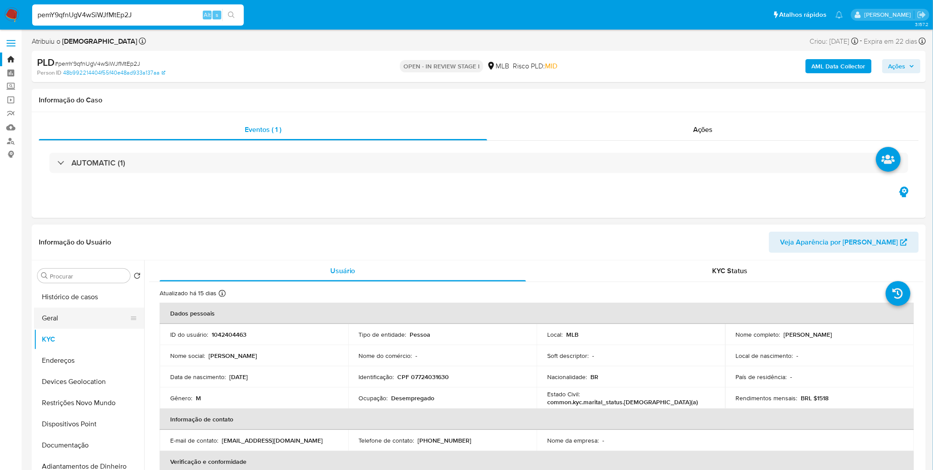
click at [83, 313] on button "Geral" at bounding box center [85, 317] width 103 height 21
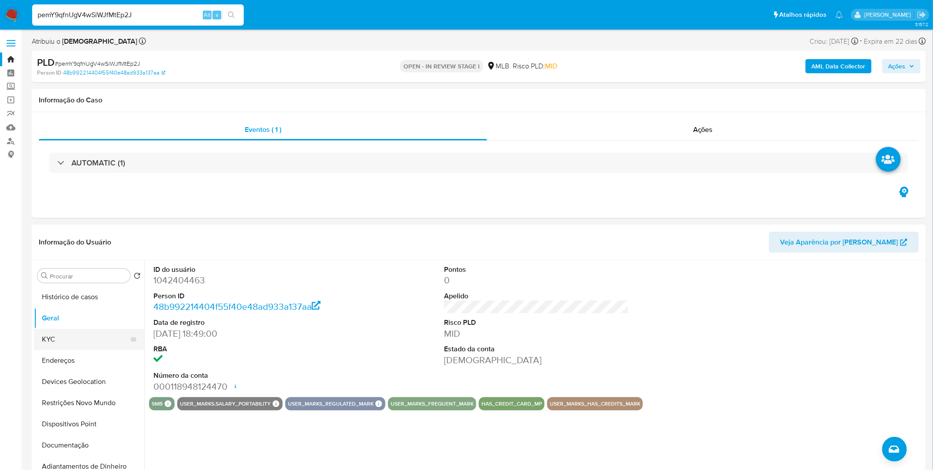
click at [108, 349] on button "KYC" at bounding box center [85, 339] width 103 height 21
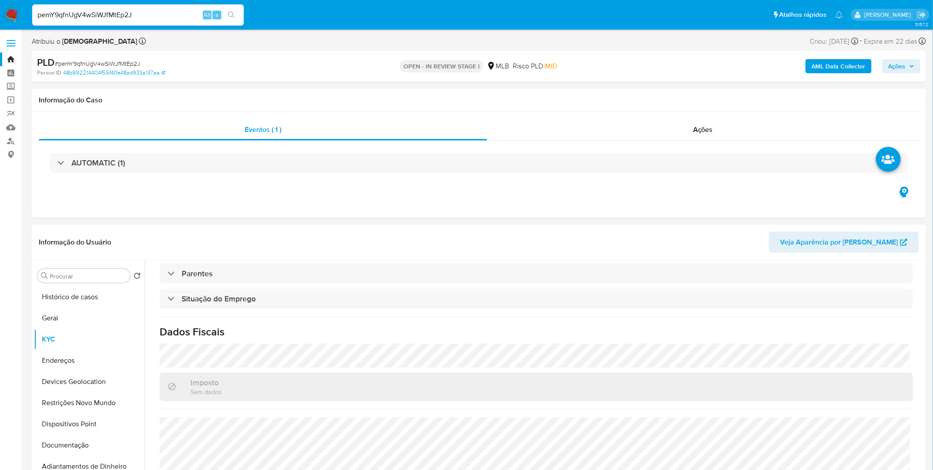
scroll to position [367, 0]
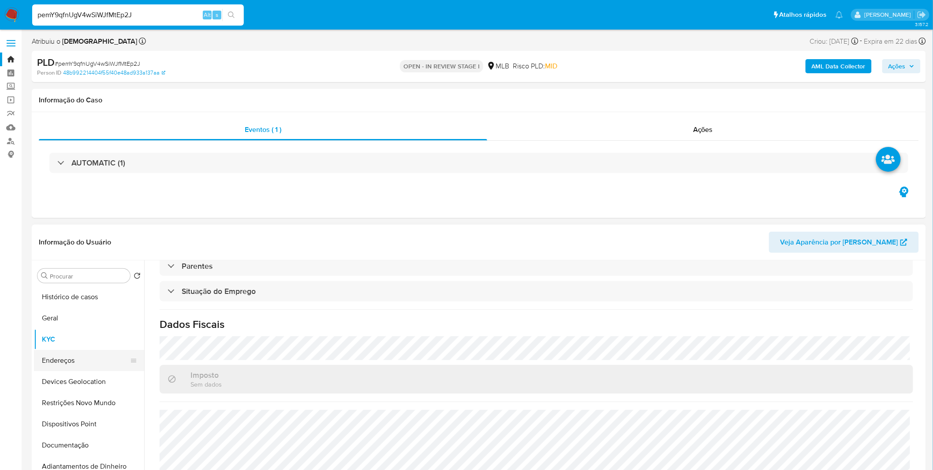
click at [69, 367] on button "Endereços" at bounding box center [85, 360] width 103 height 21
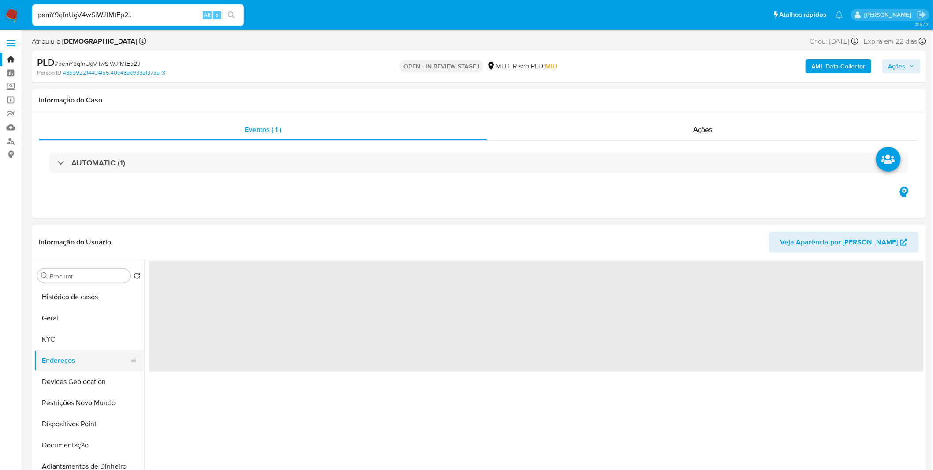
scroll to position [0, 0]
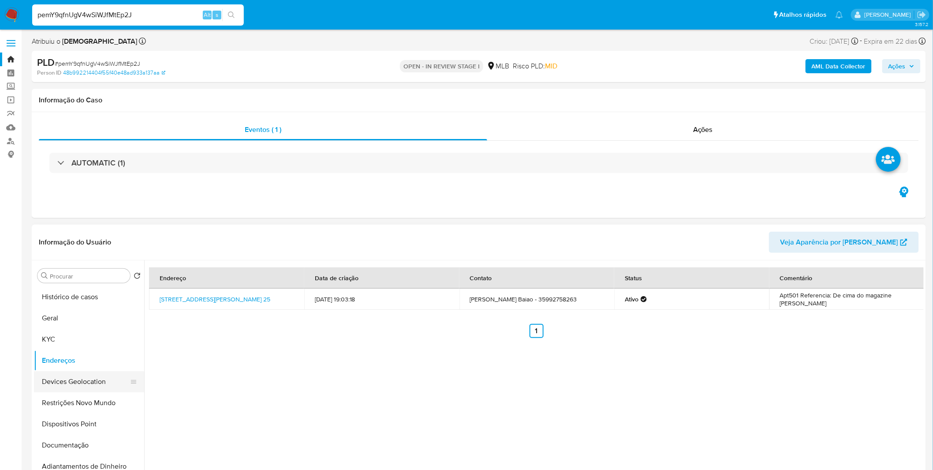
click at [45, 385] on button "Devices Geolocation" at bounding box center [85, 381] width 103 height 21
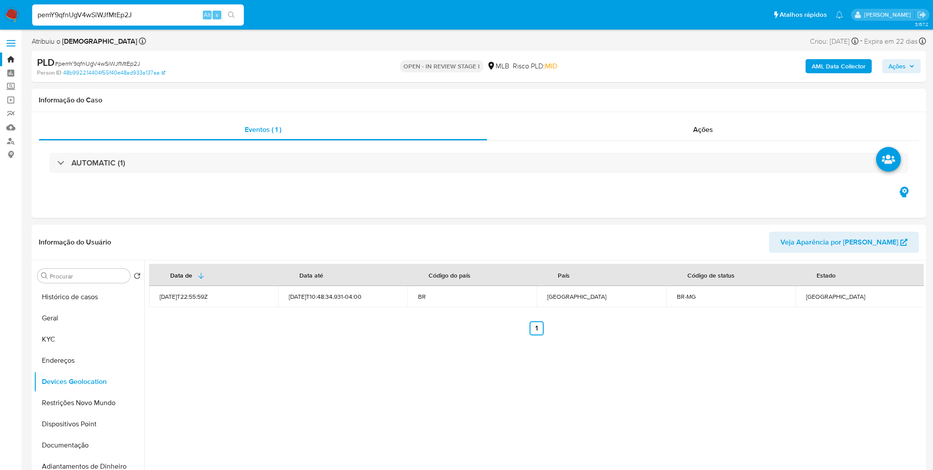
select select "10"
click at [75, 409] on button "Restrições Novo Mundo" at bounding box center [85, 402] width 103 height 21
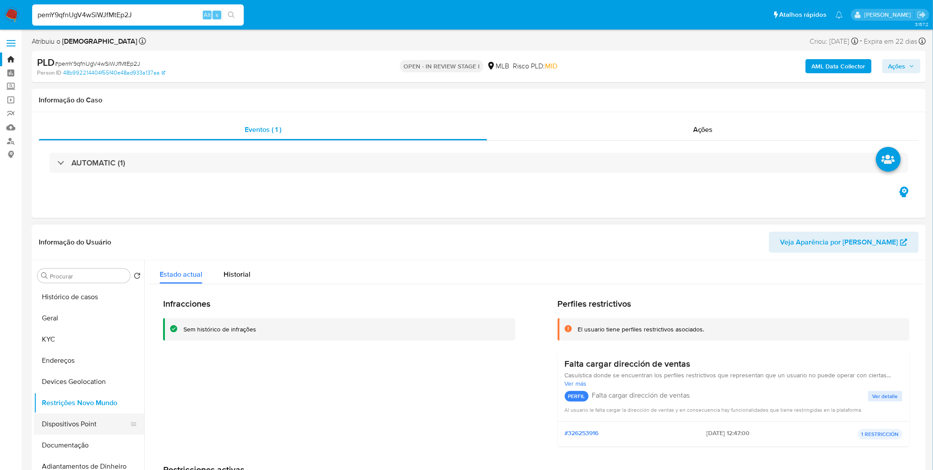
click at [86, 418] on button "Dispositivos Point" at bounding box center [85, 423] width 103 height 21
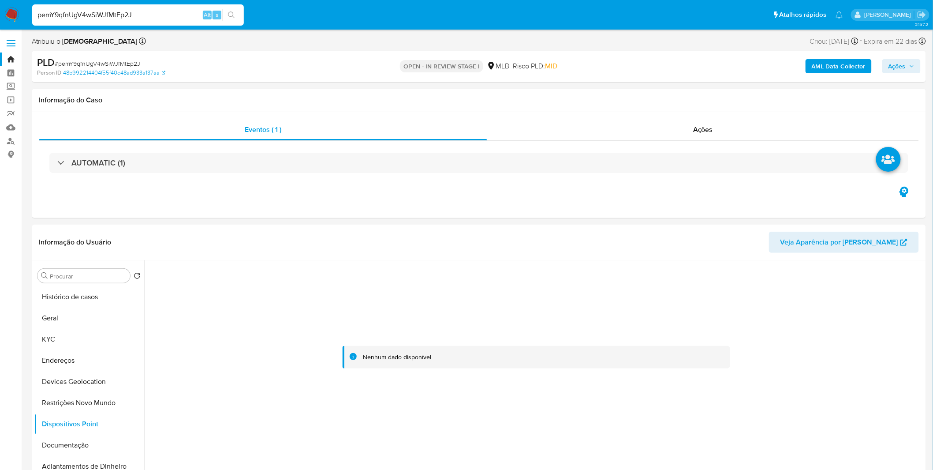
click at [22, 8] on nav "Pausado Ver notificaciones pemY9qfnUgV4wSiWJfMtEp2J Alt s Atalhos rápidos Presi…" at bounding box center [466, 15] width 933 height 30
click at [13, 10] on img at bounding box center [11, 14] width 15 height 15
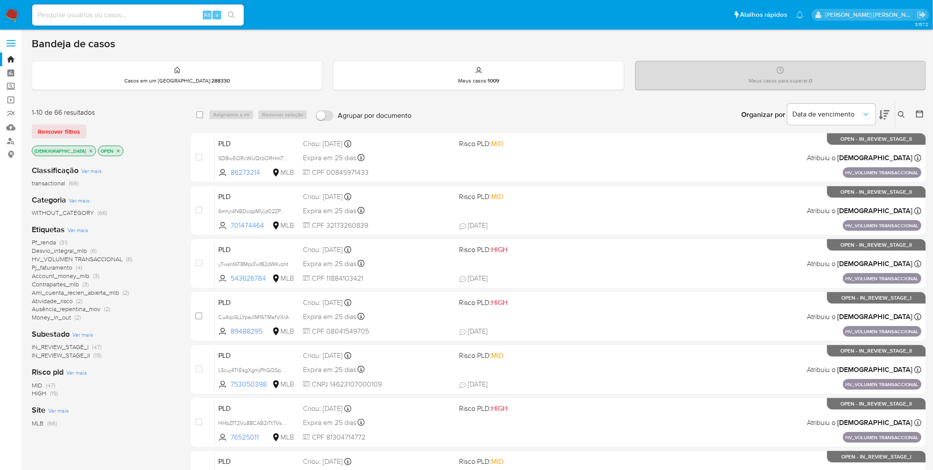
click at [89, 10] on input at bounding box center [138, 14] width 212 height 11
paste input "Q7ej8lfyWbjyv2TTbcVIAVLl"
type input "Q7ej8lfyWbjyv2TTbcVIAVLl"
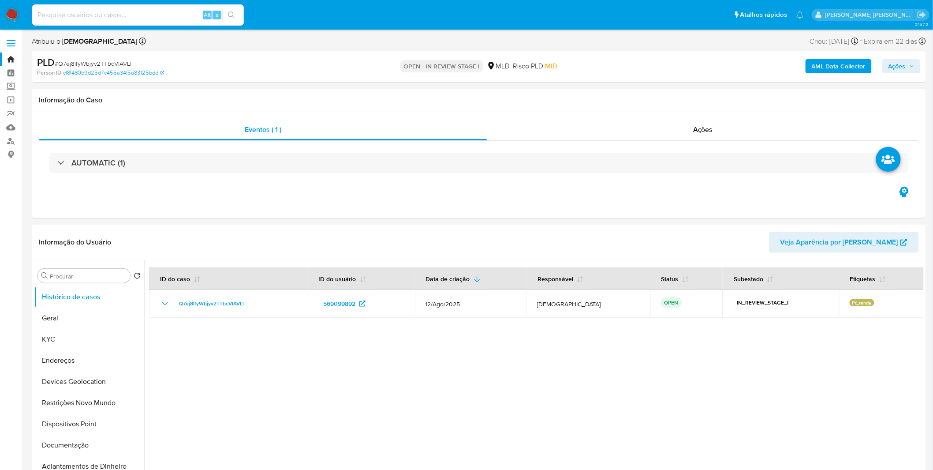
select select "10"
click at [116, 318] on button "Geral" at bounding box center [85, 317] width 103 height 21
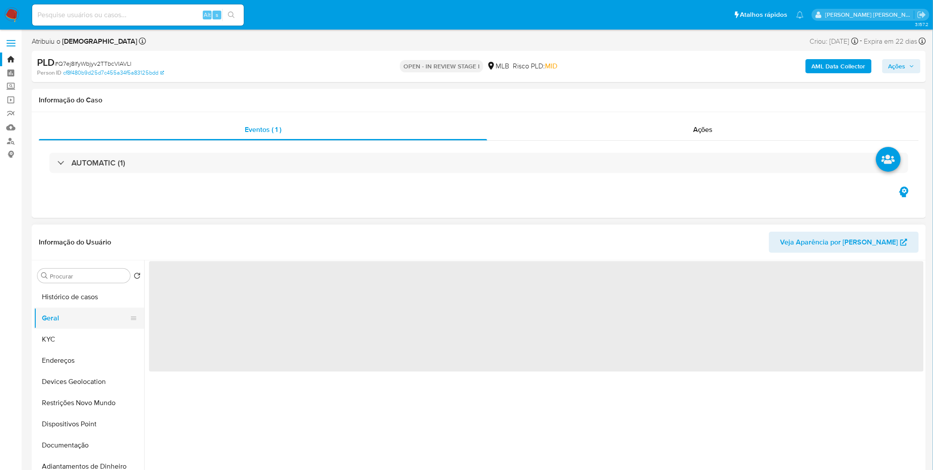
click at [116, 318] on button "Geral" at bounding box center [85, 317] width 103 height 21
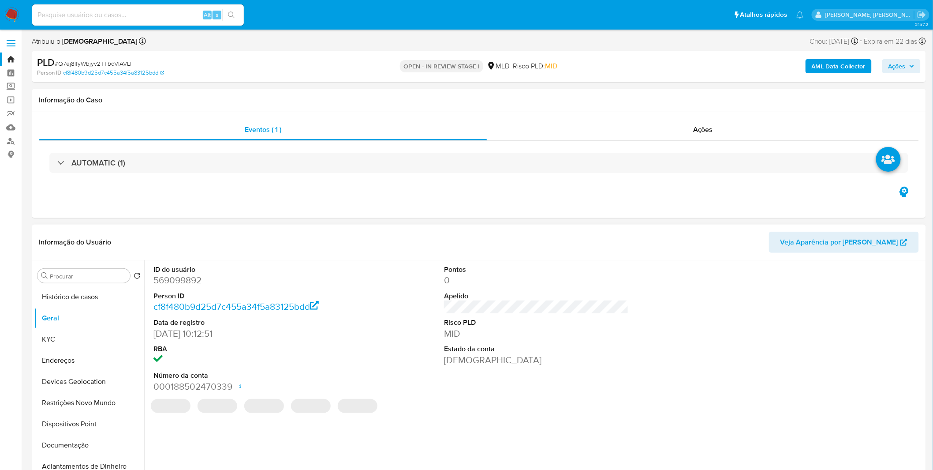
click at [274, 451] on div "ID do usuário 569099892 Person ID cf8f480b9d25d7c455a34f5a83125bdd Data de regi…" at bounding box center [534, 373] width 780 height 226
click at [116, 433] on button "Dispositivos Point" at bounding box center [85, 423] width 103 height 21
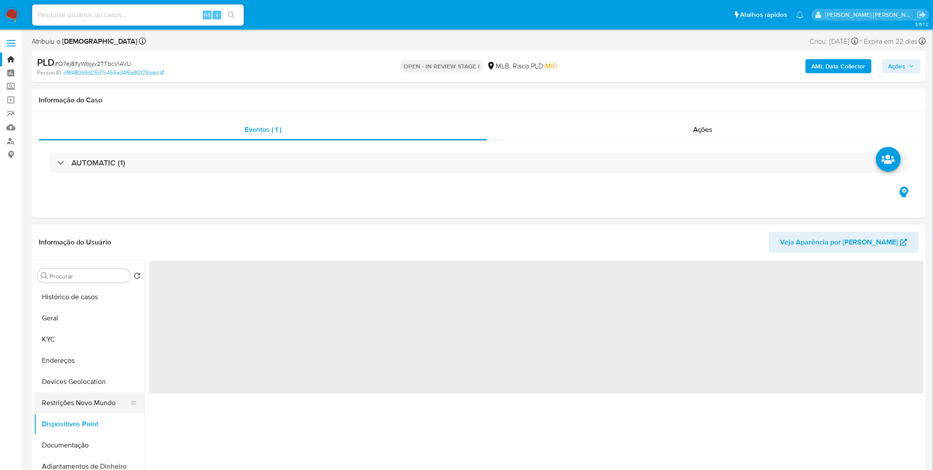
click at [109, 400] on button "Restrições Novo Mundo" at bounding box center [85, 402] width 103 height 21
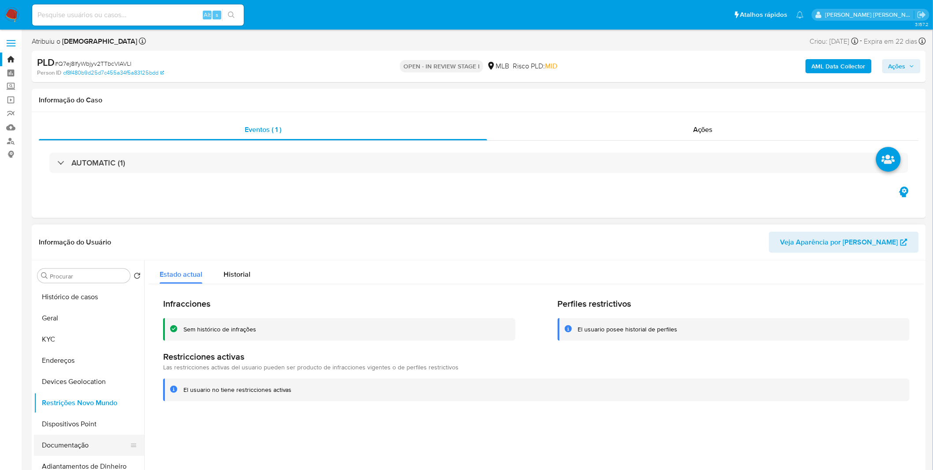
click at [81, 450] on button "Documentação" at bounding box center [85, 445] width 103 height 21
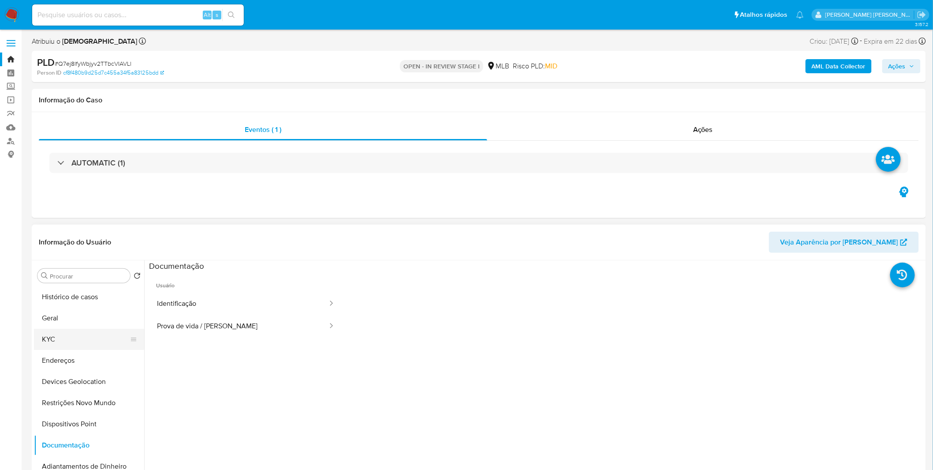
click at [79, 336] on button "KYC" at bounding box center [85, 339] width 103 height 21
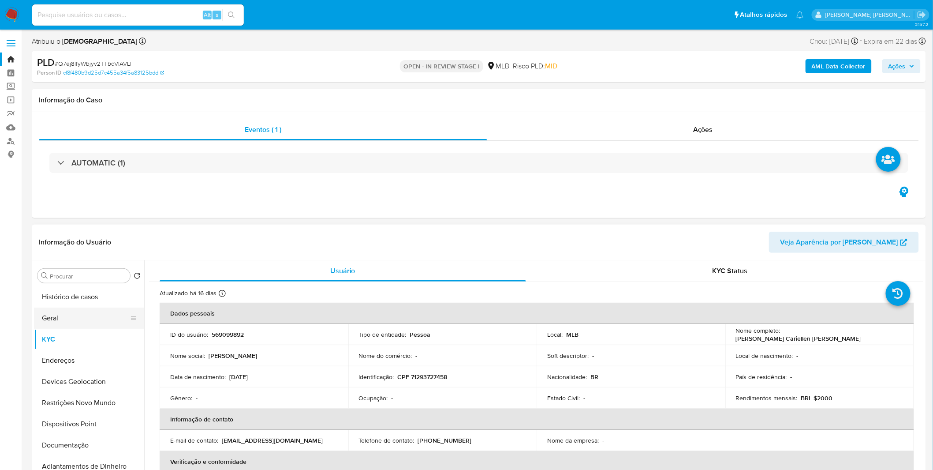
click at [99, 318] on button "Geral" at bounding box center [85, 317] width 103 height 21
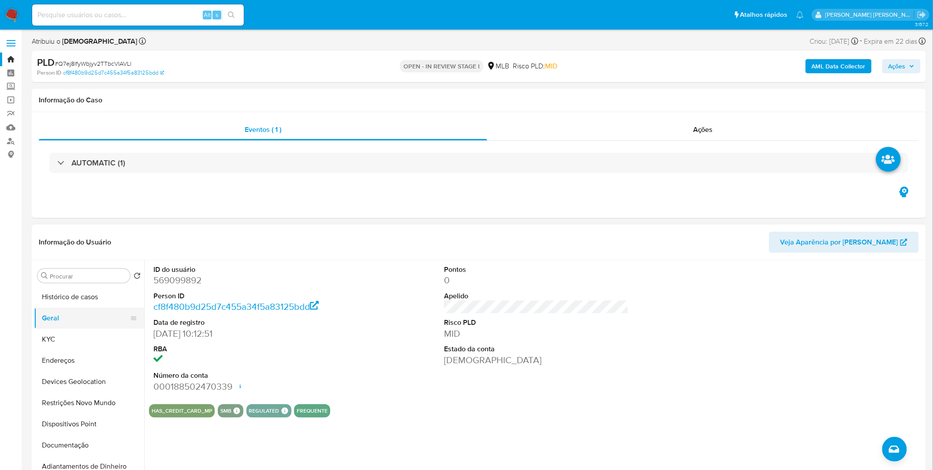
click at [99, 319] on button "Geral" at bounding box center [85, 317] width 103 height 21
click at [84, 333] on button "KYC" at bounding box center [85, 339] width 103 height 21
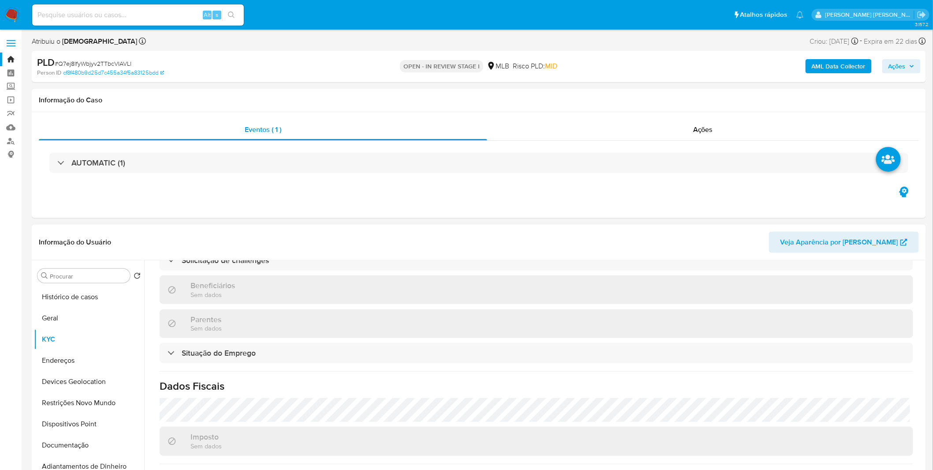
scroll to position [376, 0]
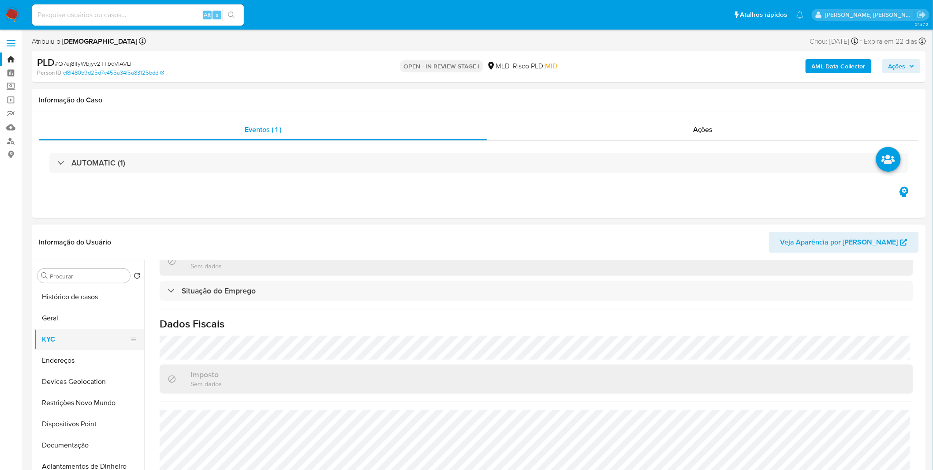
click at [97, 349] on button "KYC" at bounding box center [85, 339] width 103 height 21
click at [106, 373] on button "Devices Geolocation" at bounding box center [85, 381] width 103 height 21
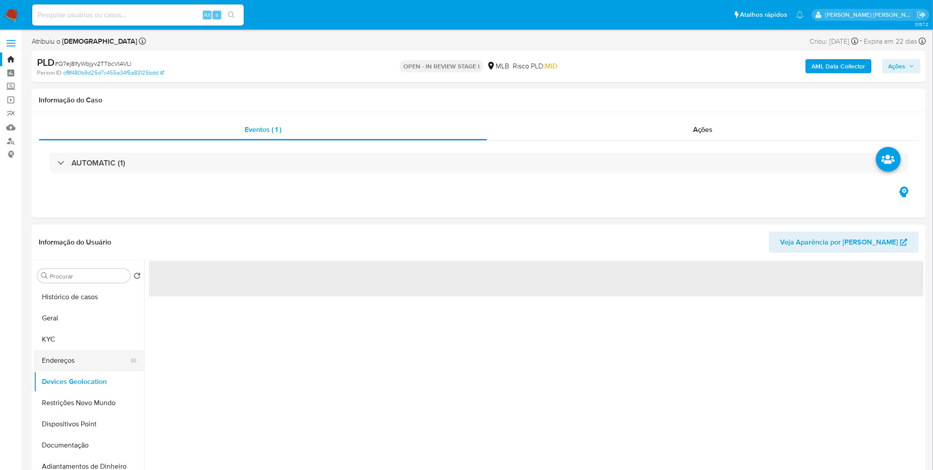
scroll to position [0, 0]
click at [108, 370] on button "Endereços" at bounding box center [85, 360] width 103 height 21
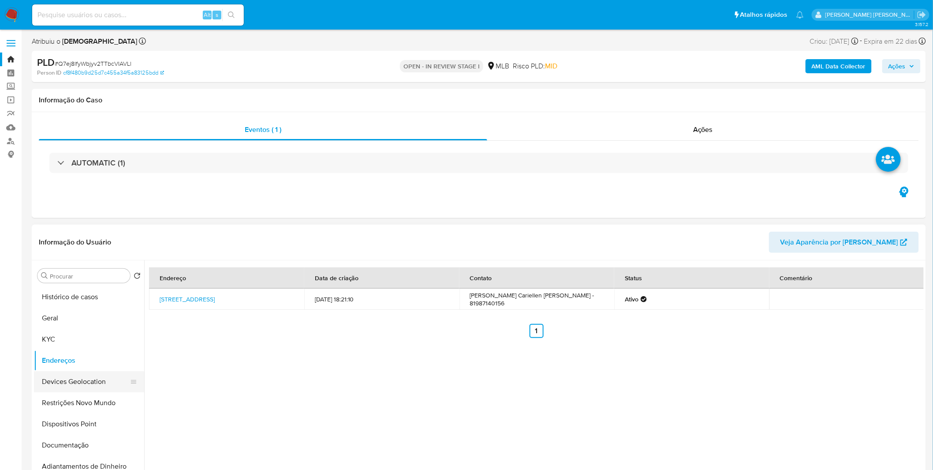
click at [91, 386] on button "Devices Geolocation" at bounding box center [85, 381] width 103 height 21
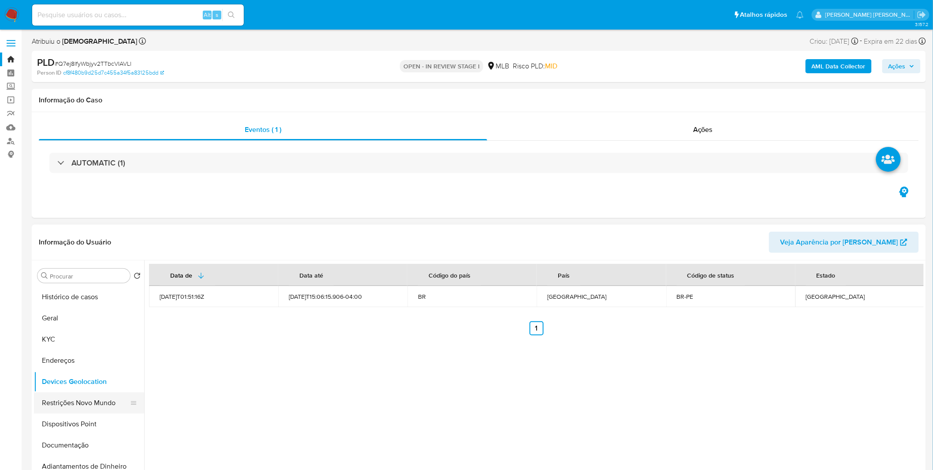
click at [67, 398] on button "Restrições Novo Mundo" at bounding box center [85, 402] width 103 height 21
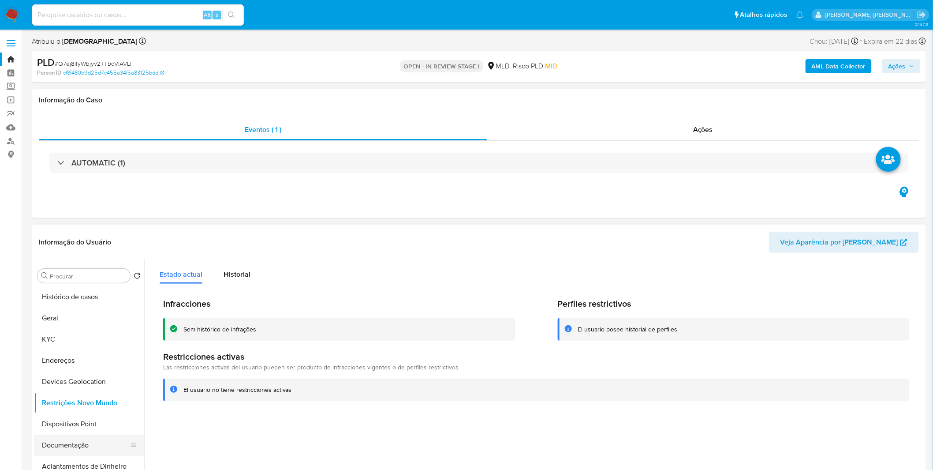
click at [86, 435] on button "Documentação" at bounding box center [85, 445] width 103 height 21
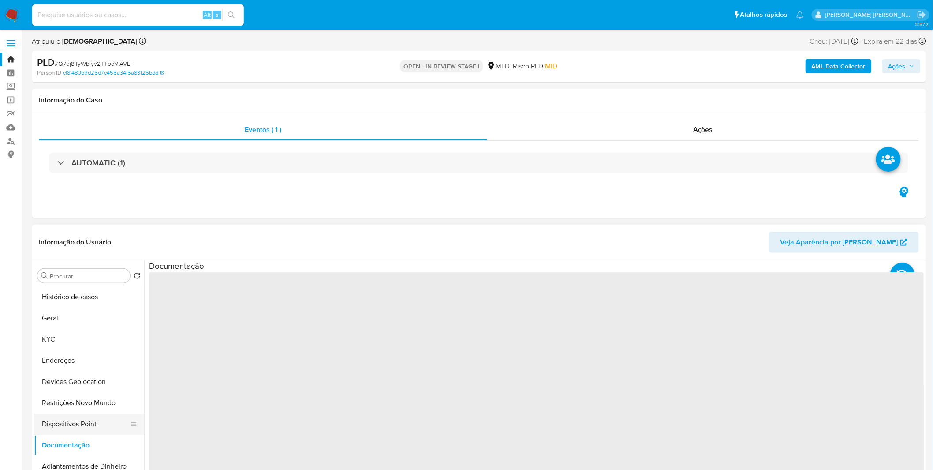
click at [86, 431] on button "Dispositivos Point" at bounding box center [85, 423] width 103 height 21
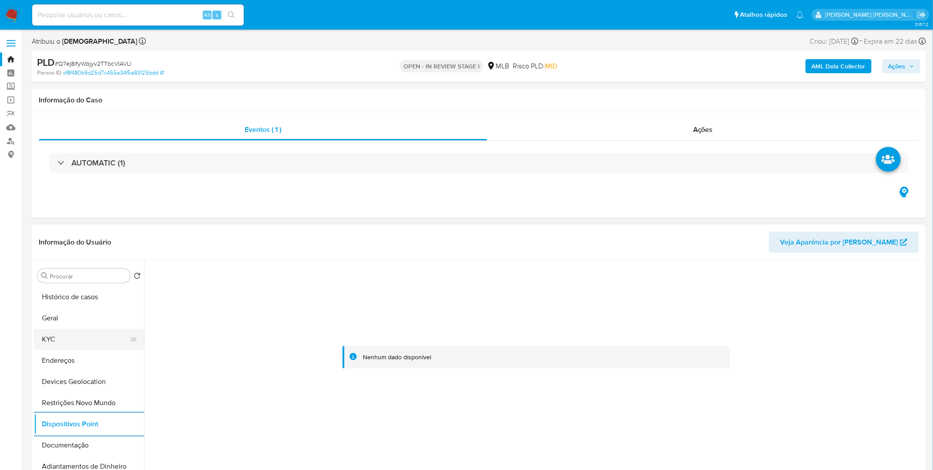
click at [78, 339] on button "KYC" at bounding box center [85, 339] width 103 height 21
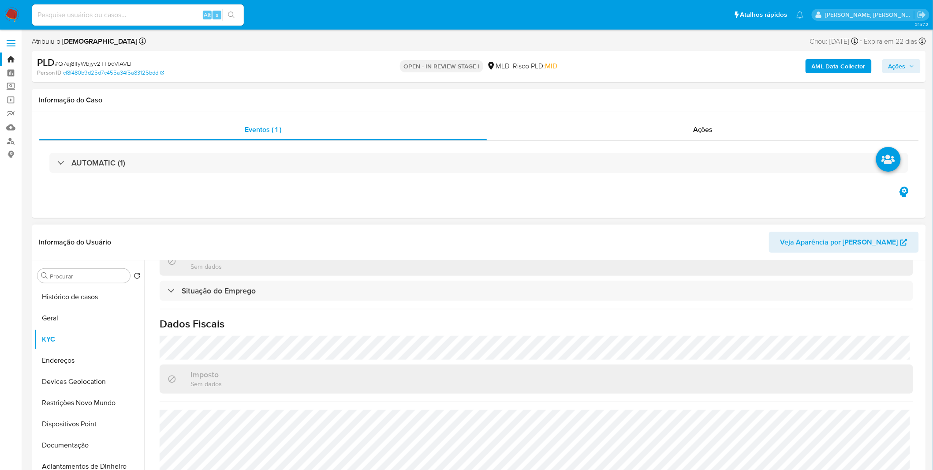
scroll to position [376, 0]
click at [48, 364] on button "Endereços" at bounding box center [85, 360] width 103 height 21
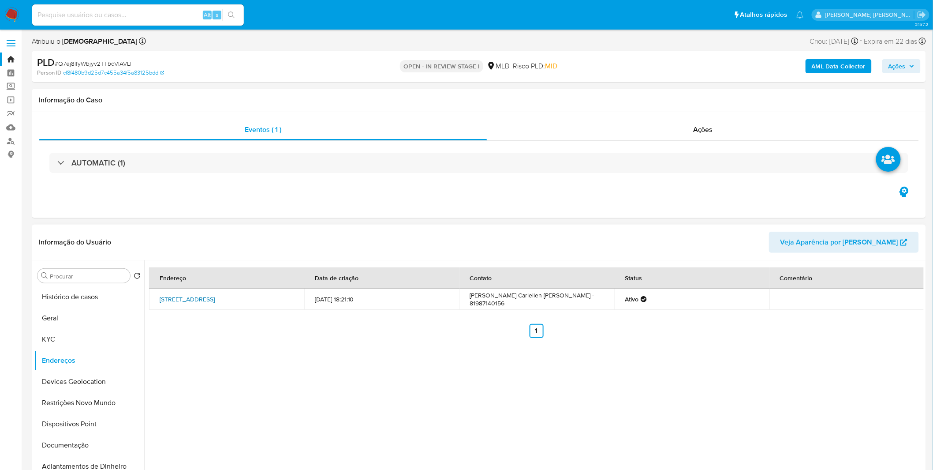
click at [215, 295] on link "[STREET_ADDRESS]" at bounding box center [187, 299] width 55 height 9
click at [36, 329] on button "KYC" at bounding box center [85, 339] width 103 height 21
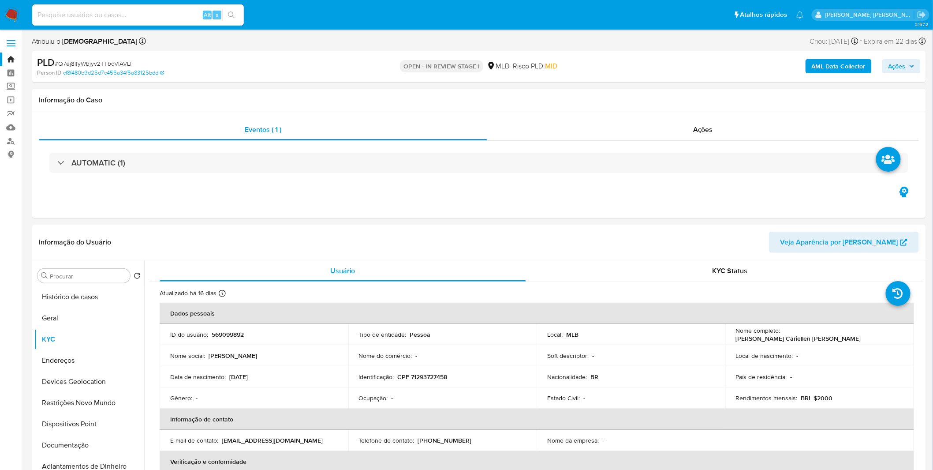
click at [134, 20] on div "Alt s" at bounding box center [138, 14] width 212 height 21
click at [139, 16] on input at bounding box center [138, 14] width 212 height 11
paste input "LLFG2pSl1odv1nK8zyhFEGNa"
type input "LLFG2pSl1odv1nK8zyhFEGNa"
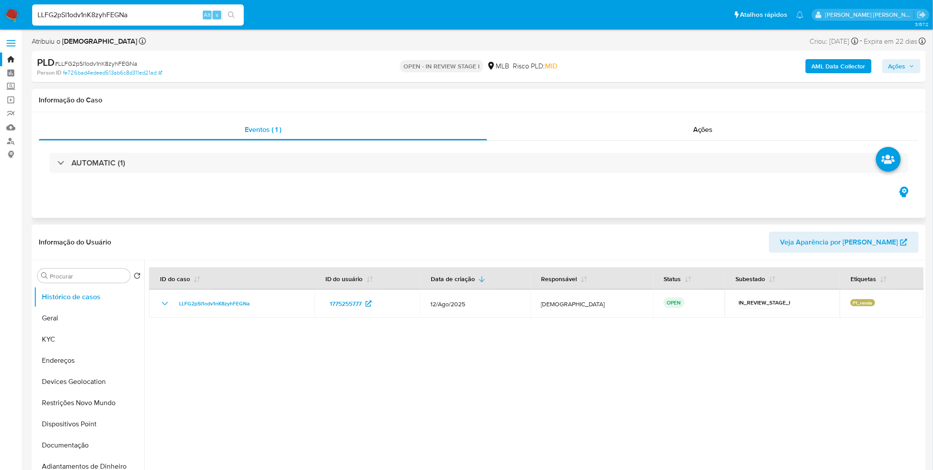
select select "10"
click at [89, 329] on button "KYC" at bounding box center [85, 339] width 103 height 21
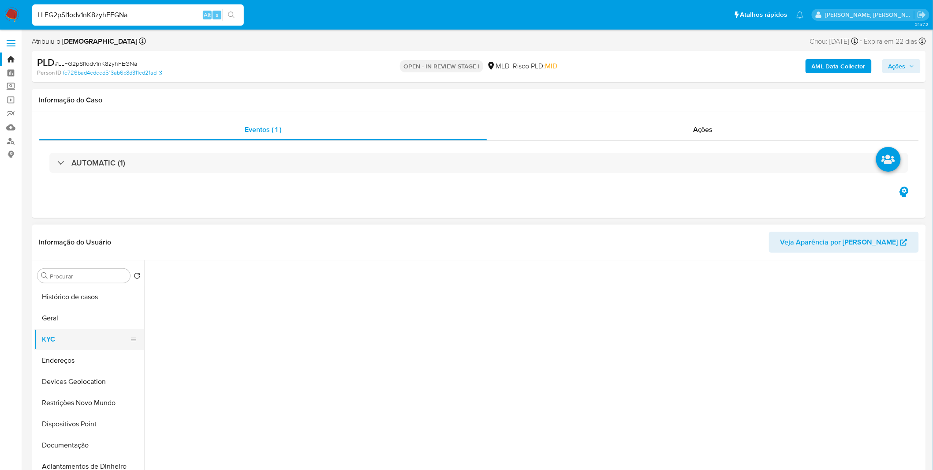
click at [87, 329] on button "KYC" at bounding box center [85, 339] width 103 height 21
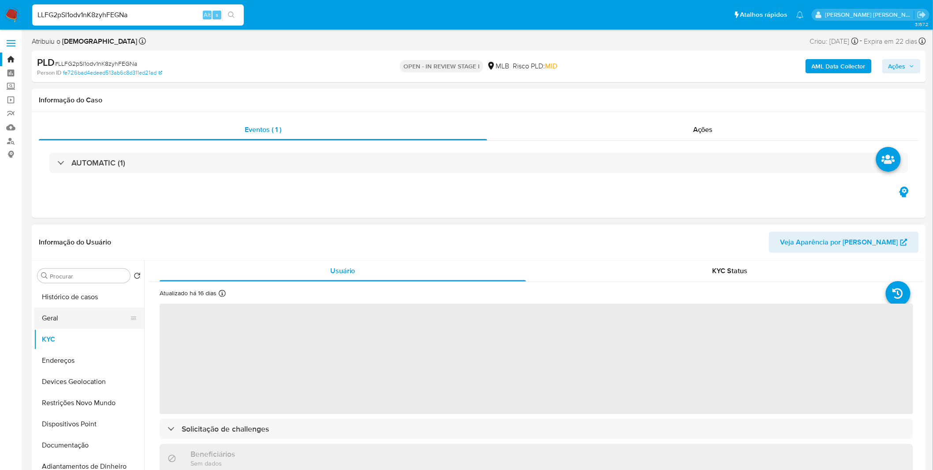
click at [90, 320] on button "Geral" at bounding box center [85, 317] width 103 height 21
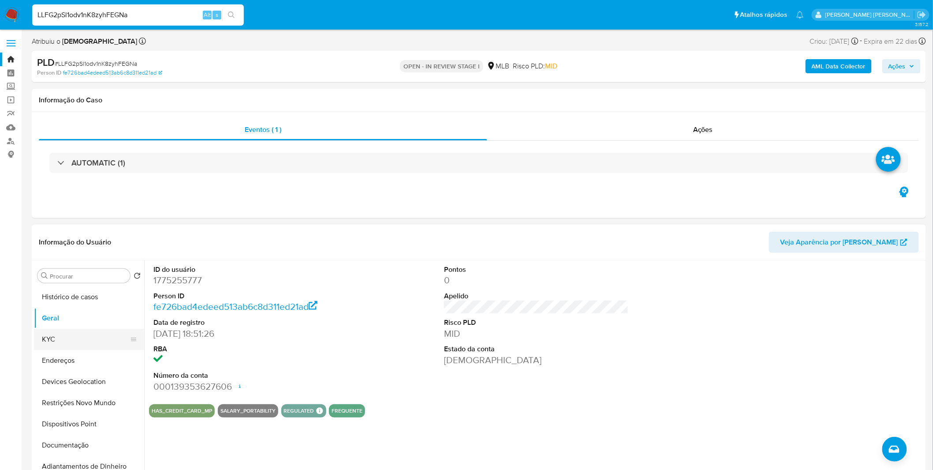
click at [102, 333] on button "KYC" at bounding box center [85, 339] width 103 height 21
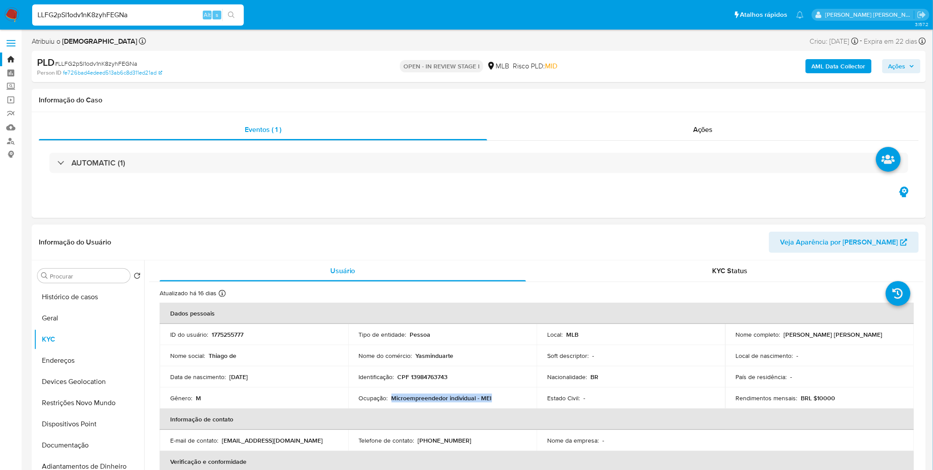
copy p "Microempreendedor individual - MEI"
drag, startPoint x: 495, startPoint y: 396, endPoint x: 393, endPoint y: 399, distance: 102.0
click at [393, 399] on div "Ocupação : Microempreendedor individual - MEI" at bounding box center [443, 398] width 168 height 8
click at [90, 330] on button "KYC" at bounding box center [85, 339] width 103 height 21
click at [102, 323] on button "Geral" at bounding box center [85, 317] width 103 height 21
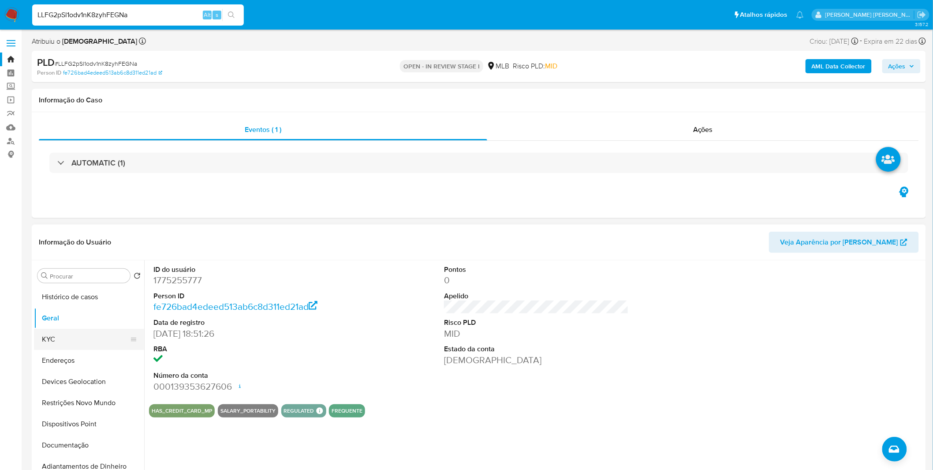
click at [64, 330] on button "KYC" at bounding box center [85, 339] width 103 height 21
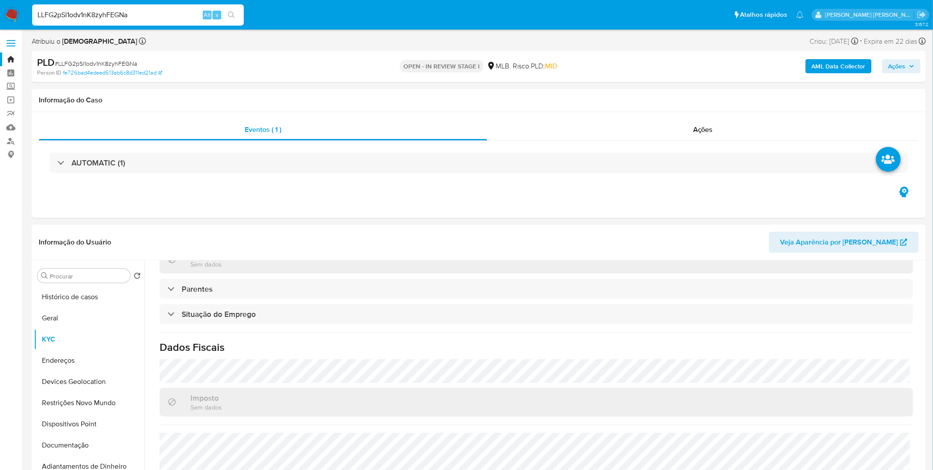
scroll to position [367, 0]
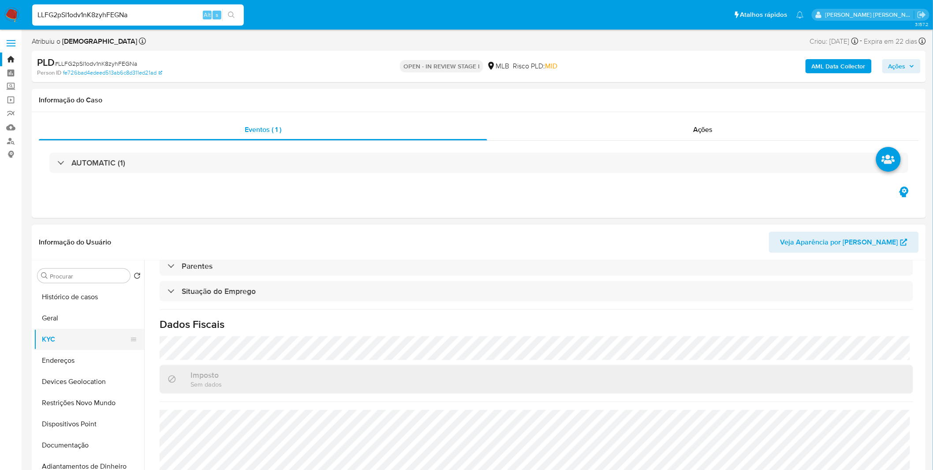
drag, startPoint x: 78, startPoint y: 341, endPoint x: 78, endPoint y: 346, distance: 4.4
click at [78, 342] on button "KYC" at bounding box center [85, 339] width 103 height 21
click at [78, 361] on button "Endereços" at bounding box center [85, 360] width 103 height 21
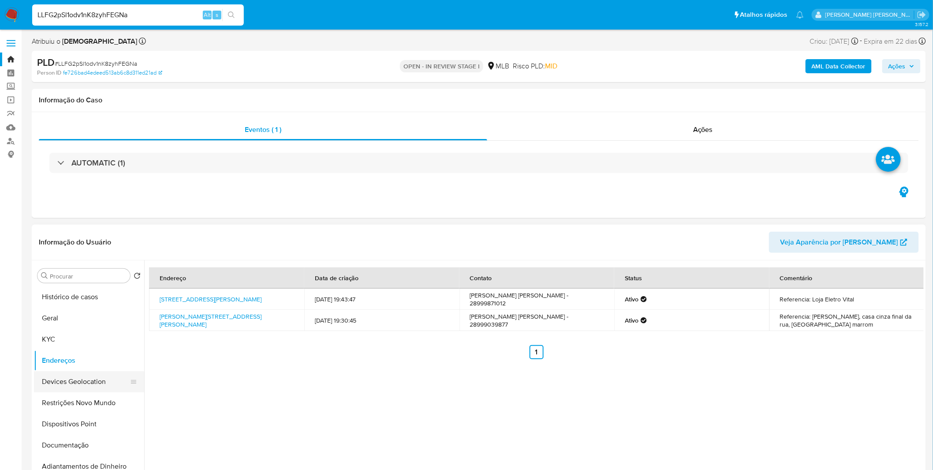
click at [89, 382] on button "Devices Geolocation" at bounding box center [85, 381] width 103 height 21
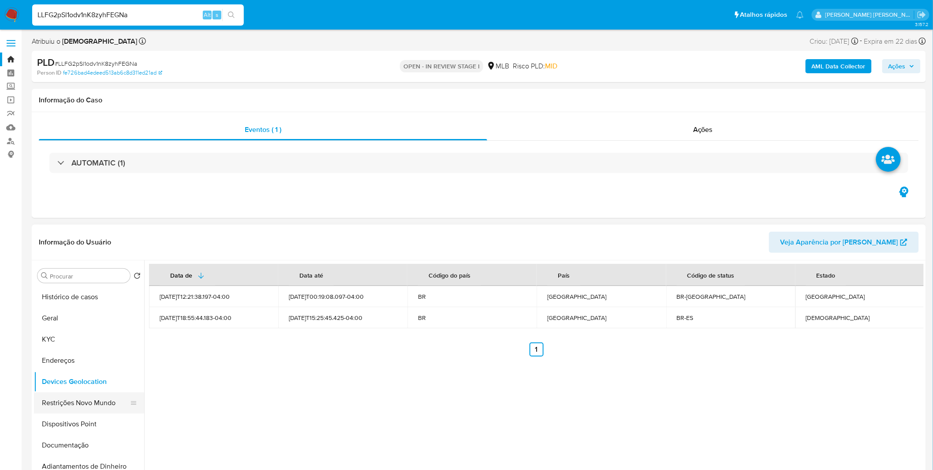
click at [88, 403] on button "Restrições Novo Mundo" at bounding box center [85, 402] width 103 height 21
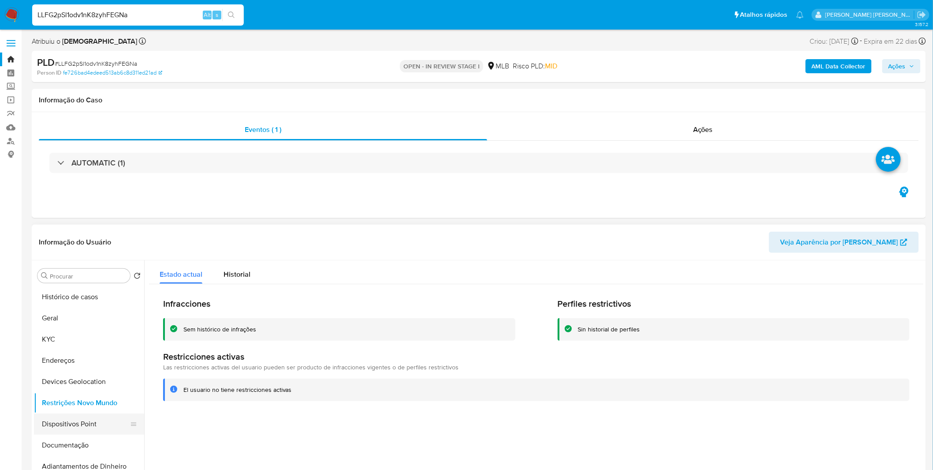
click at [74, 430] on button "Dispositivos Point" at bounding box center [85, 423] width 103 height 21
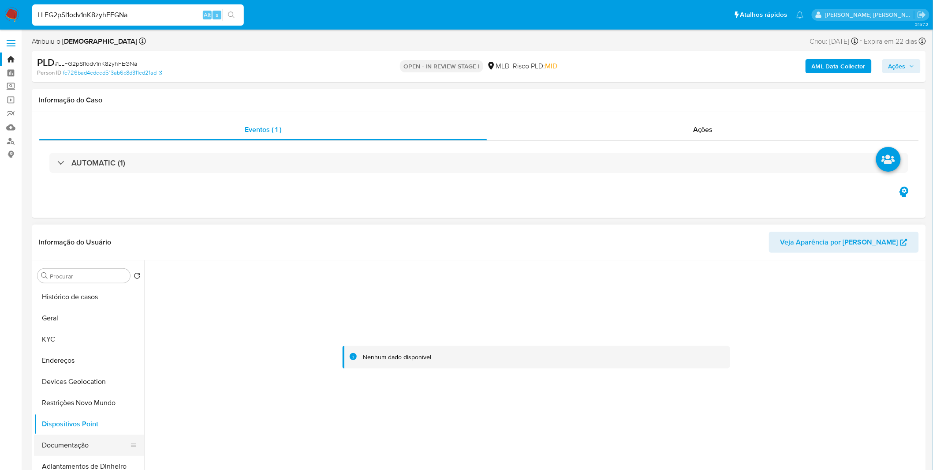
click at [49, 448] on button "Documentação" at bounding box center [85, 445] width 103 height 21
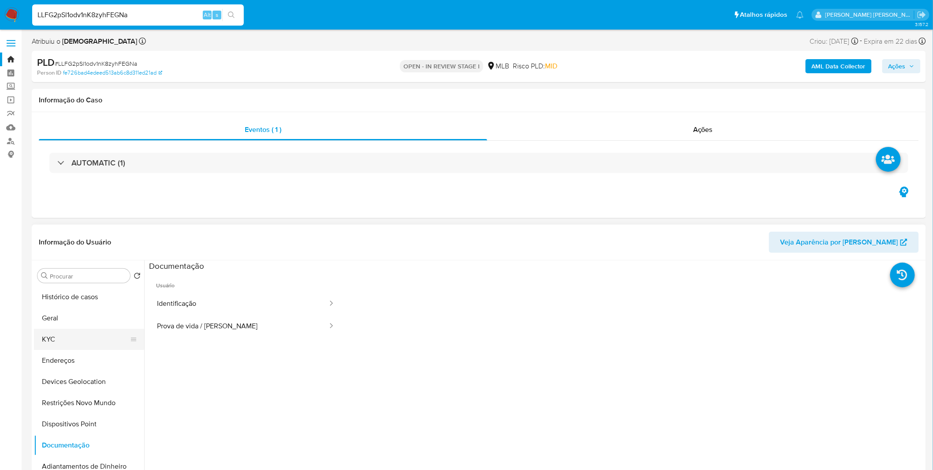
click at [90, 341] on button "KYC" at bounding box center [85, 339] width 103 height 21
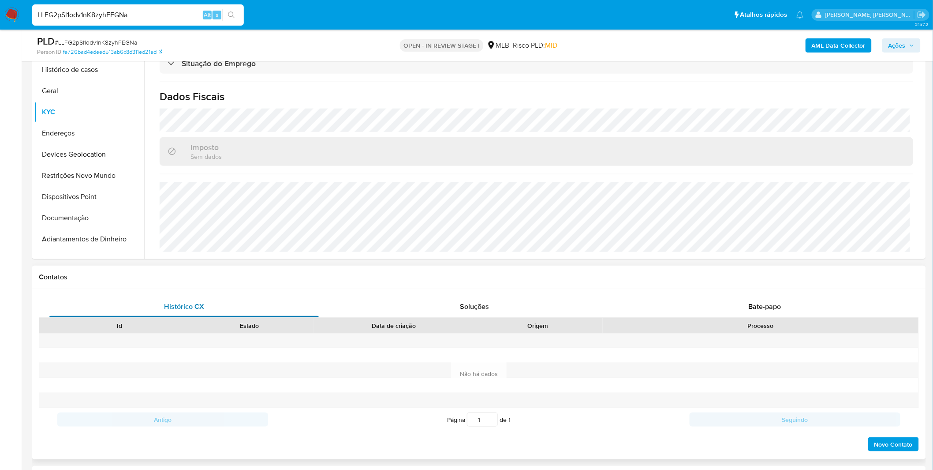
scroll to position [367, 0]
click at [90, 138] on button "Endereços" at bounding box center [85, 133] width 103 height 21
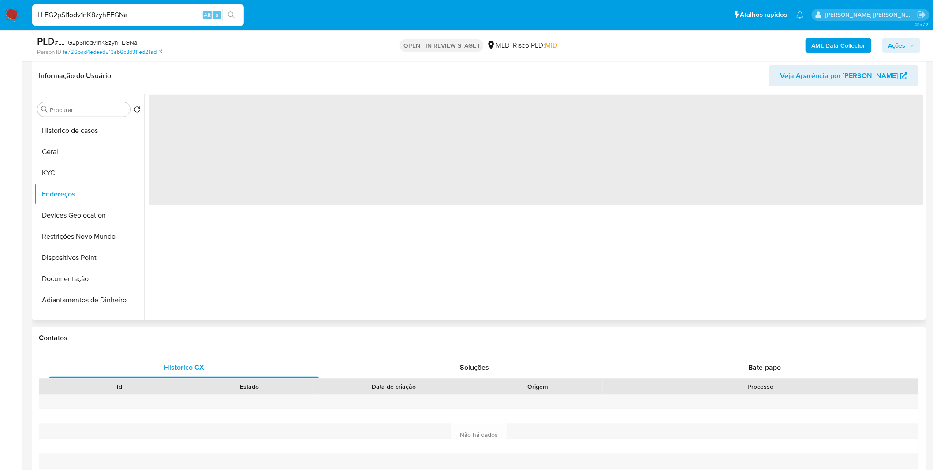
scroll to position [49, 0]
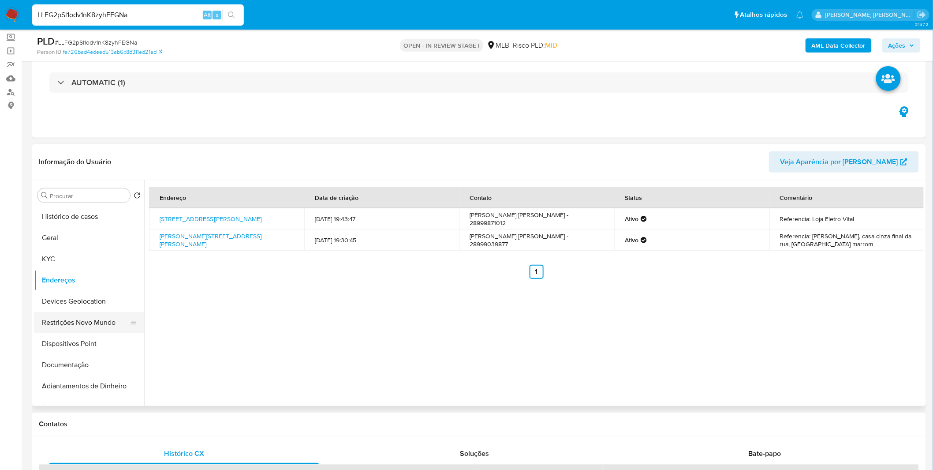
click at [86, 325] on button "Restrições Novo Mundo" at bounding box center [85, 322] width 103 height 21
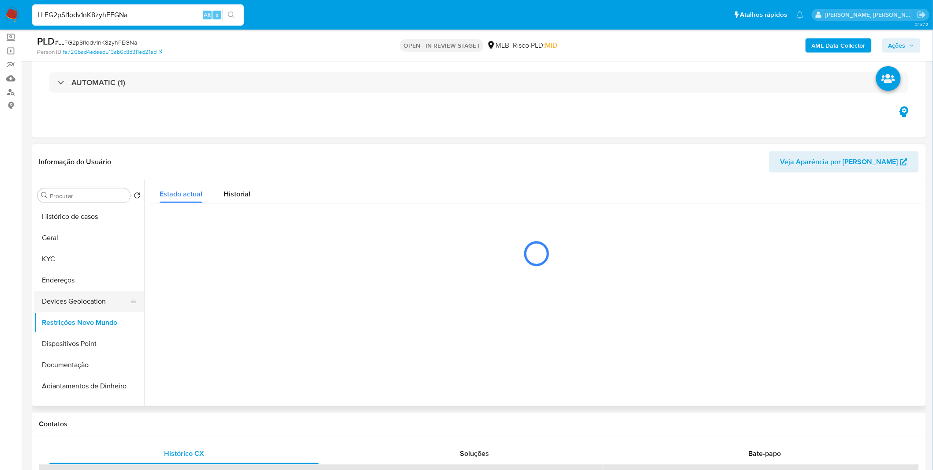
drag, startPoint x: 75, startPoint y: 289, endPoint x: 76, endPoint y: 298, distance: 9.4
click at [74, 290] on ul "Histórico de casos Geral KYC Endereços Devices Geolocation Restrições Novo Mund…" at bounding box center [89, 305] width 110 height 199
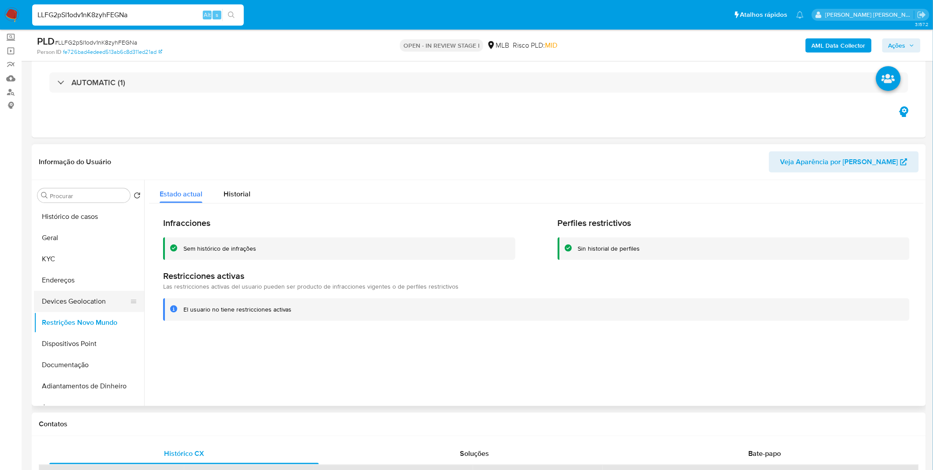
click at [78, 301] on button "Devices Geolocation" at bounding box center [85, 301] width 103 height 21
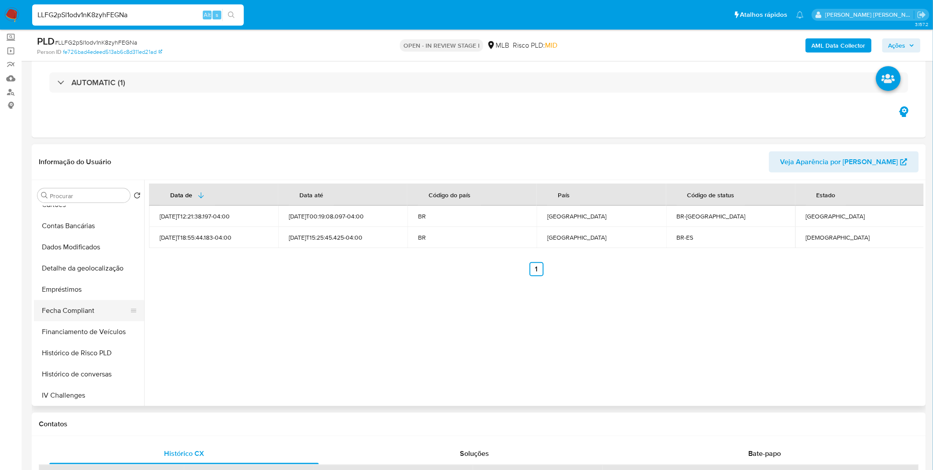
scroll to position [244, 0]
click at [81, 266] on button "Detalhe da geolocalização" at bounding box center [85, 268] width 103 height 21
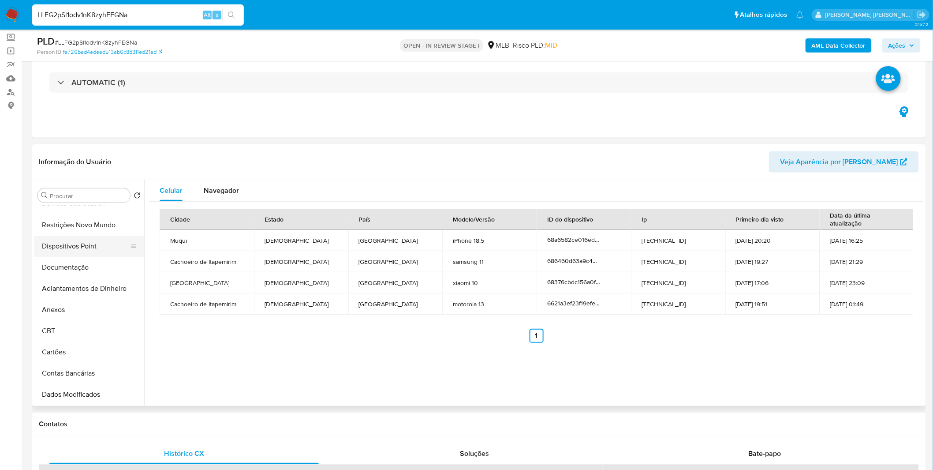
scroll to position [49, 0]
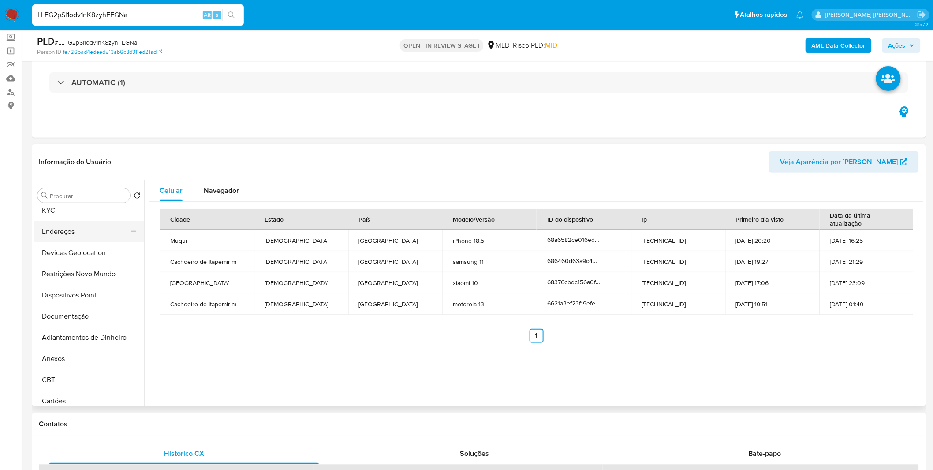
click at [90, 235] on button "Endereços" at bounding box center [85, 231] width 103 height 21
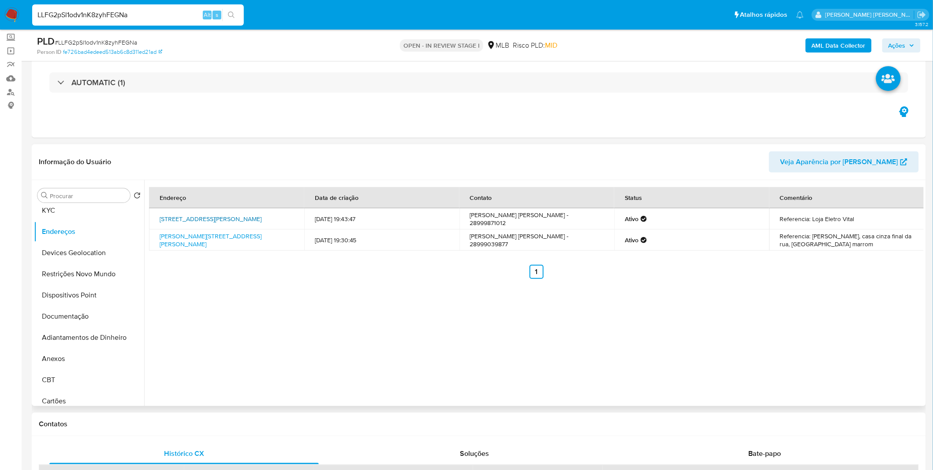
click at [240, 223] on link "Avenida Frederico Augusto Coser 7, Cachoeiro De Itapemirim, Espírito Santo, 293…" at bounding box center [211, 218] width 102 height 9
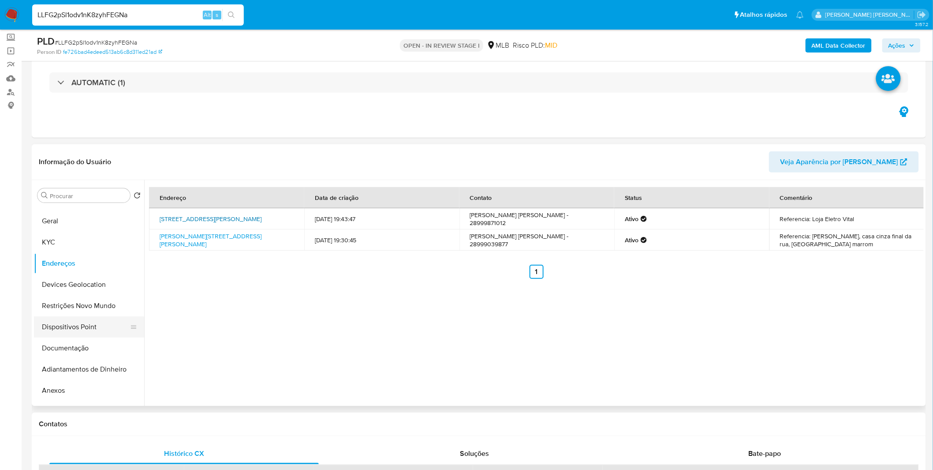
scroll to position [0, 0]
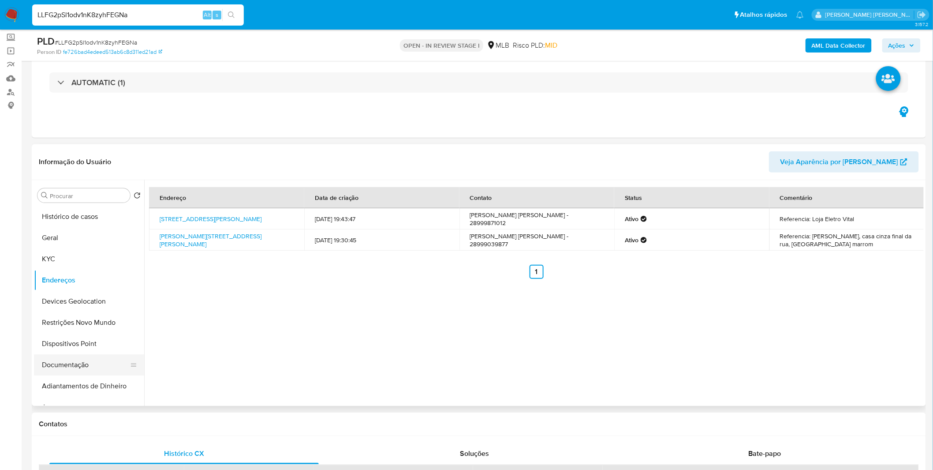
click at [86, 356] on button "Documentação" at bounding box center [85, 364] width 103 height 21
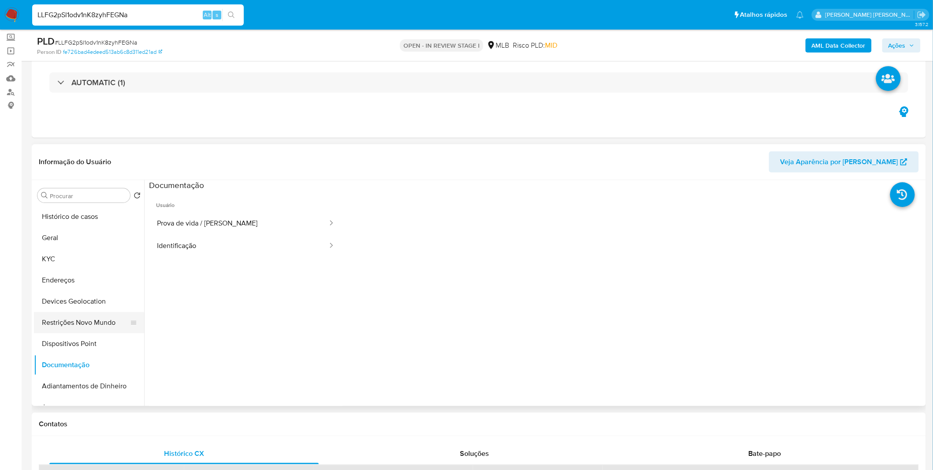
click at [90, 327] on button "Restrições Novo Mundo" at bounding box center [85, 322] width 103 height 21
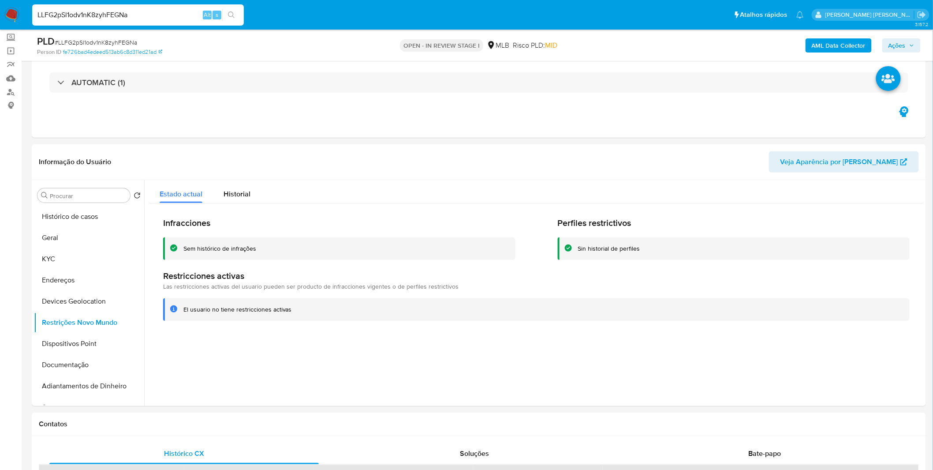
click at [177, 13] on input "LLFG2pSl1odv1nK8zyhFEGNa" at bounding box center [138, 14] width 212 height 11
paste input "yHA16hcg8F6GJWI5Xd7tkyjQ"
type input "yHA16hcg8F6GJWI5Xd7tkyjQ"
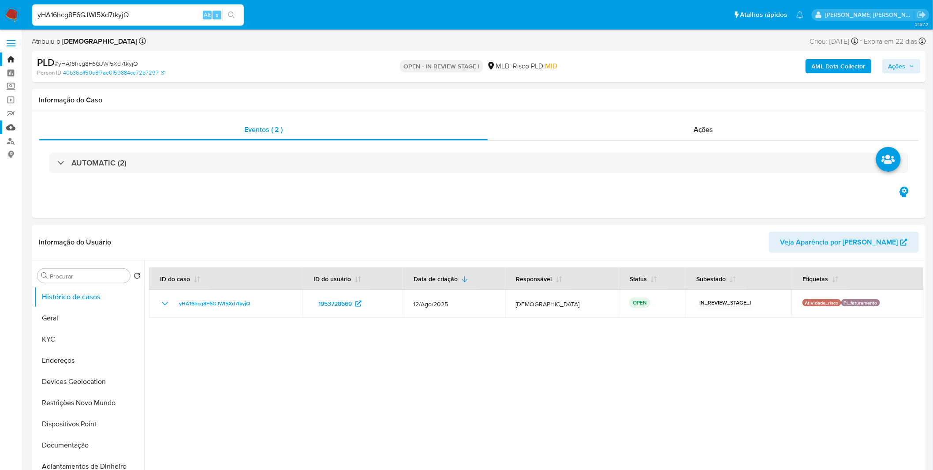
select select "10"
click at [79, 336] on button "KYC" at bounding box center [85, 339] width 103 height 21
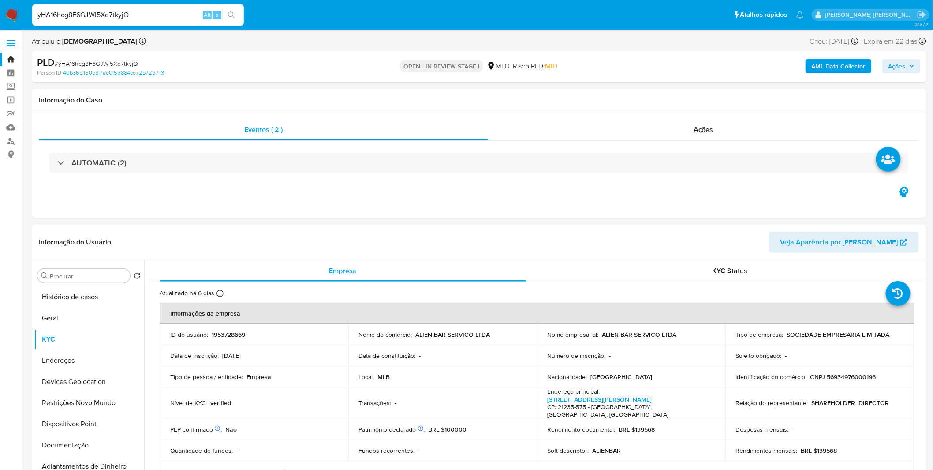
click at [828, 63] on b "AML Data Collector" at bounding box center [839, 66] width 54 height 14
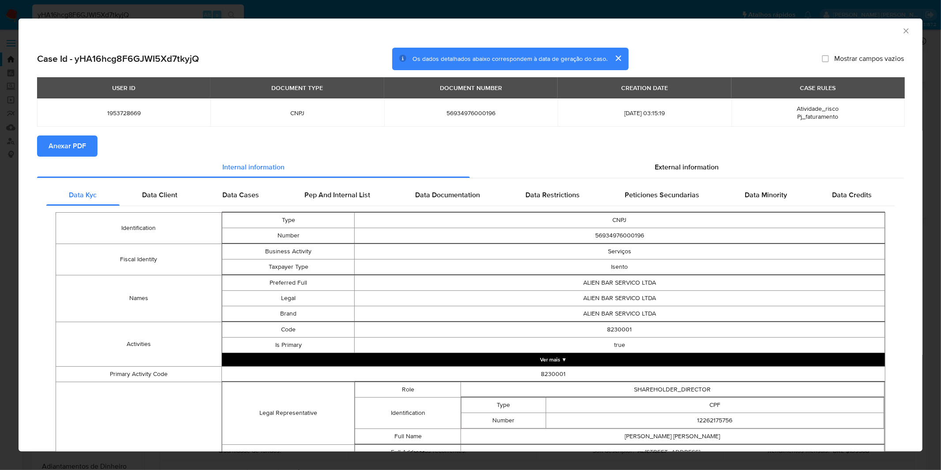
click at [87, 141] on button "Anexar PDF" at bounding box center [67, 145] width 60 height 21
click at [306, 12] on div "AML Data Collector Case Id - yHA16hcg8F6GJWI5Xd7tkyjQ Os dados detalhados abaix…" at bounding box center [470, 235] width 941 height 470
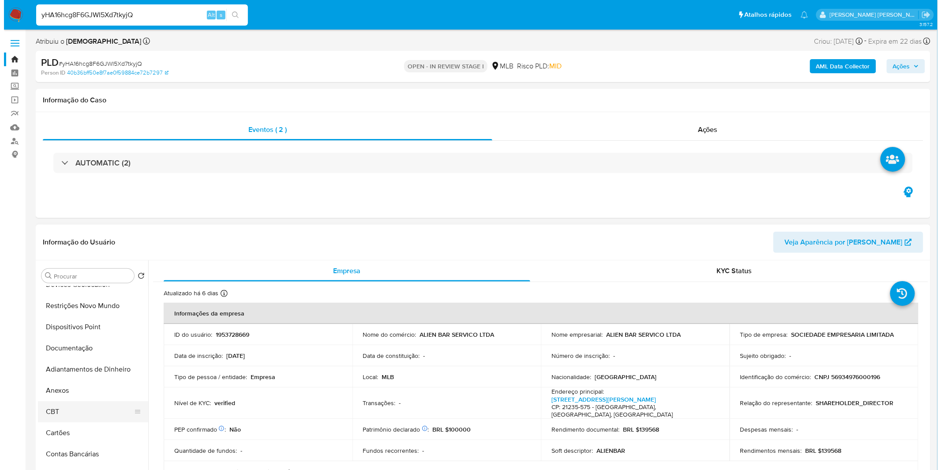
scroll to position [98, 0]
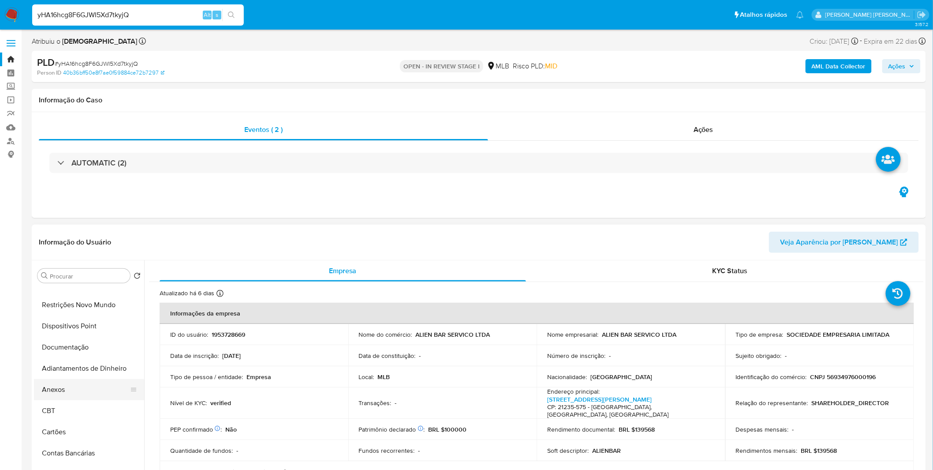
click at [70, 391] on button "Anexos" at bounding box center [85, 389] width 103 height 21
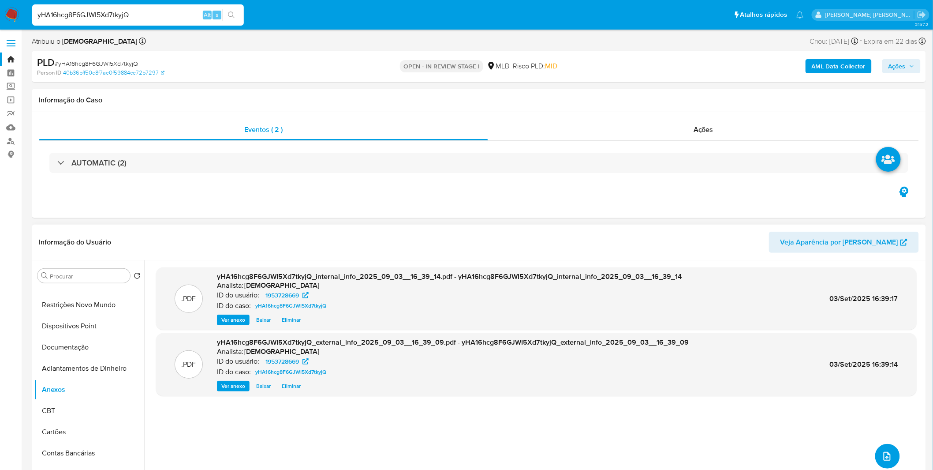
click at [892, 455] on button "upload-file" at bounding box center [888, 456] width 25 height 25
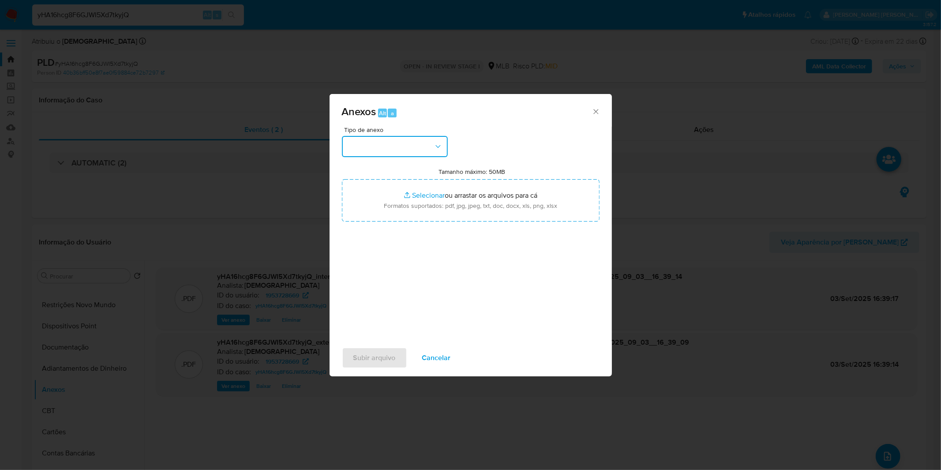
click at [421, 144] on button "button" at bounding box center [395, 146] width 106 height 21
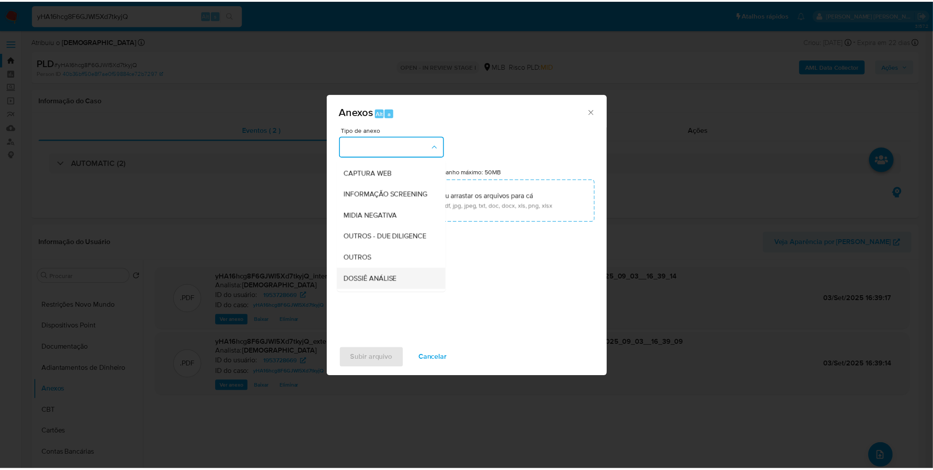
scroll to position [135, 0]
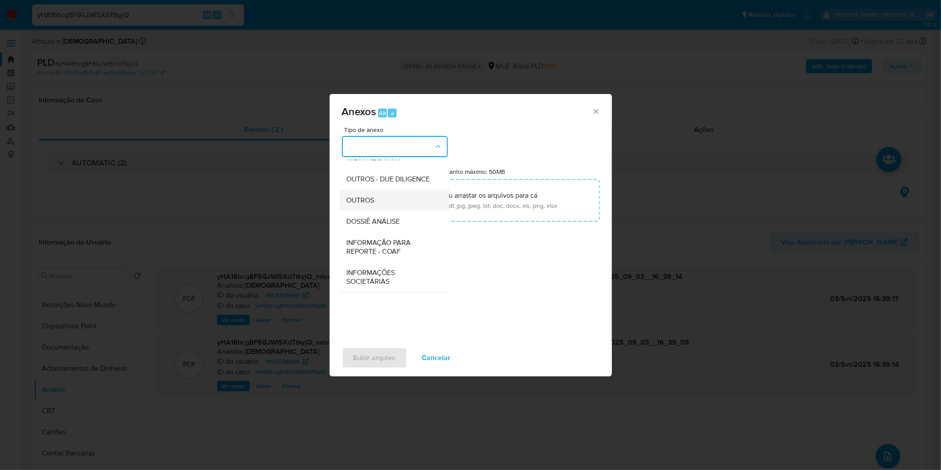
click at [386, 205] on div "OUTROS" at bounding box center [392, 200] width 90 height 21
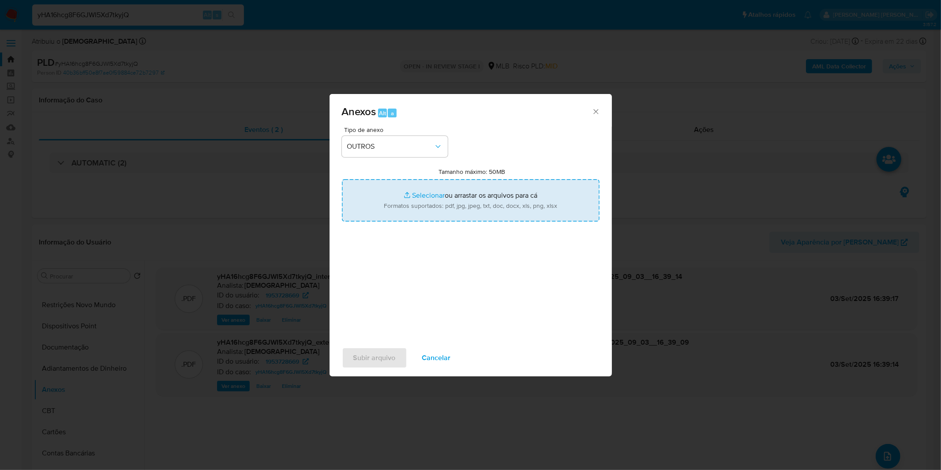
click at [391, 199] on input "Tamanho máximo: 50MB Selecionar arquivos" at bounding box center [471, 200] width 258 height 42
type input "C:\fakepath\Mulan 1953728669_2025_08_27_08_03_06.xlsx"
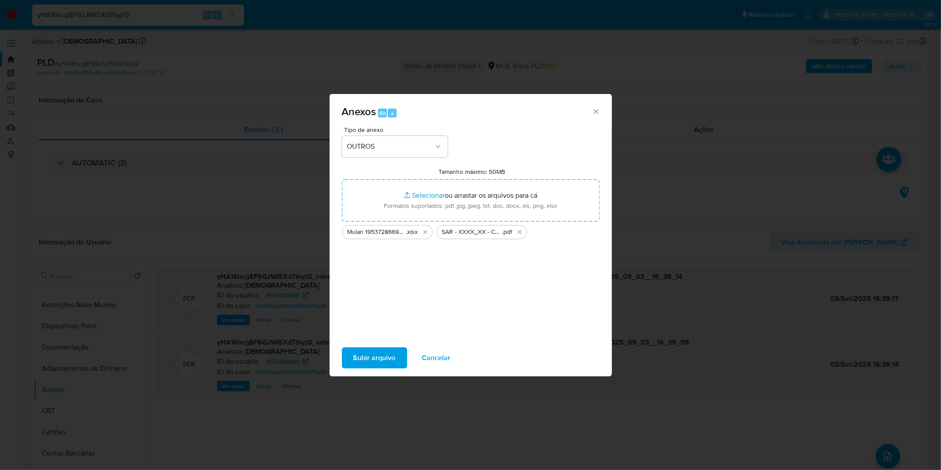
click at [387, 350] on span "Subir arquivo" at bounding box center [374, 357] width 42 height 19
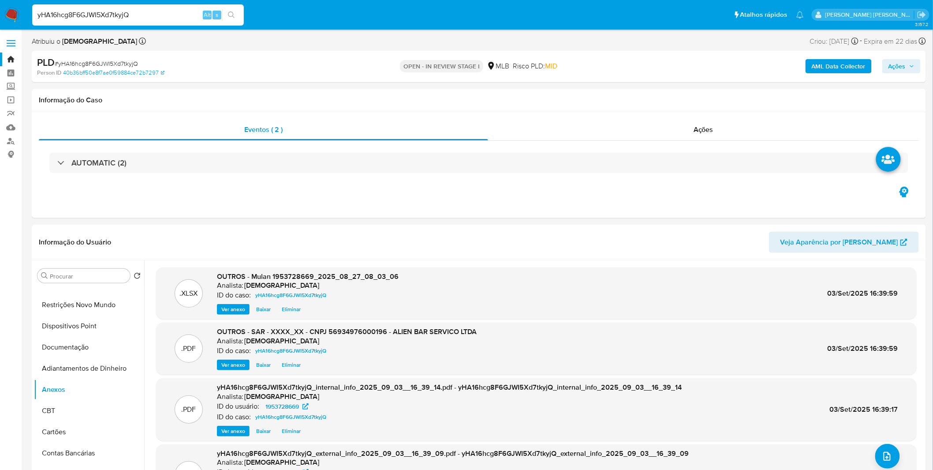
click at [915, 67] on button "Ações" at bounding box center [902, 66] width 38 height 14
drag, startPoint x: 637, startPoint y: 100, endPoint x: 632, endPoint y: 110, distance: 11.2
click at [636, 100] on div "Resolução do caso Alt r" at bounding box center [656, 94] width 81 height 23
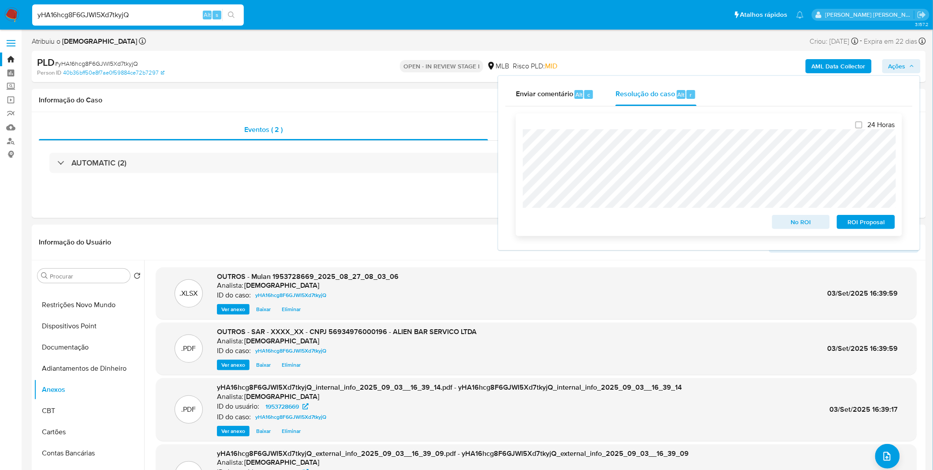
click at [881, 218] on span "ROI Proposal" at bounding box center [866, 222] width 46 height 12
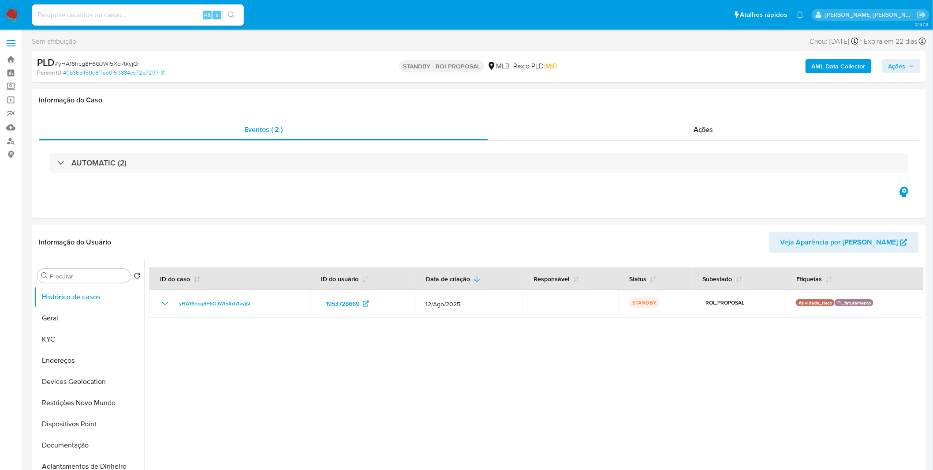
select select "10"
click at [17, 11] on img at bounding box center [11, 14] width 15 height 15
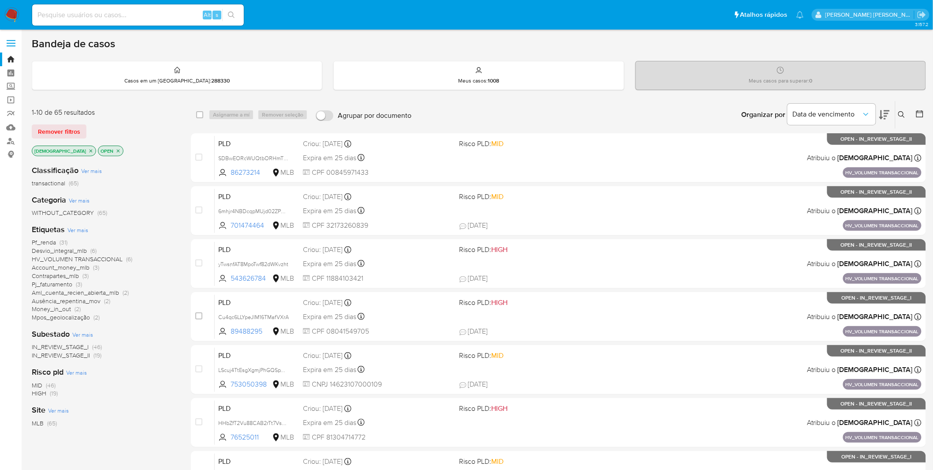
click at [153, 11] on input at bounding box center [138, 14] width 212 height 11
paste input "vV4v8YJ9LQvkaf3aoFEGbVa7"
type input "vV4v8YJ9LQvkaf3aoFEGbVa7"
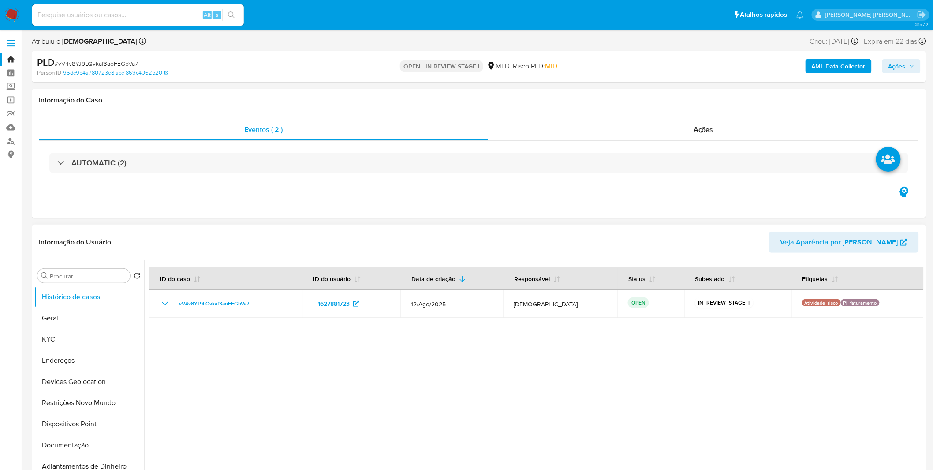
select select "10"
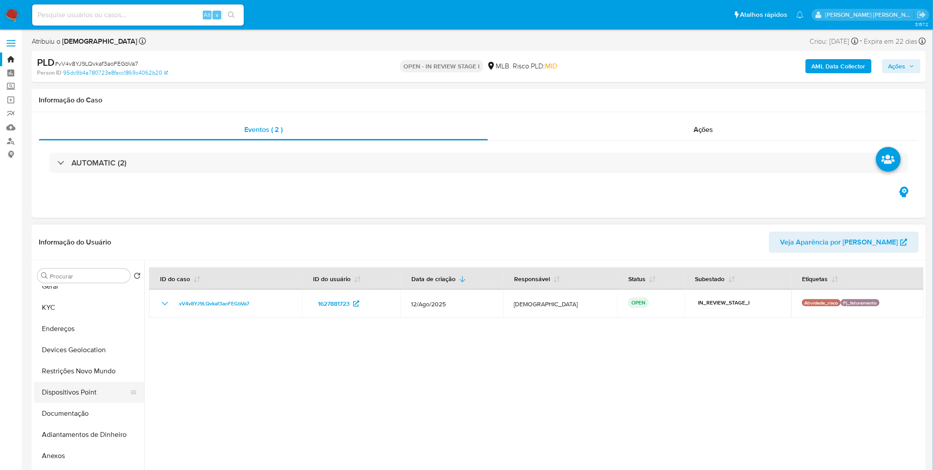
scroll to position [49, 0]
click at [73, 295] on button "KYC" at bounding box center [85, 290] width 103 height 21
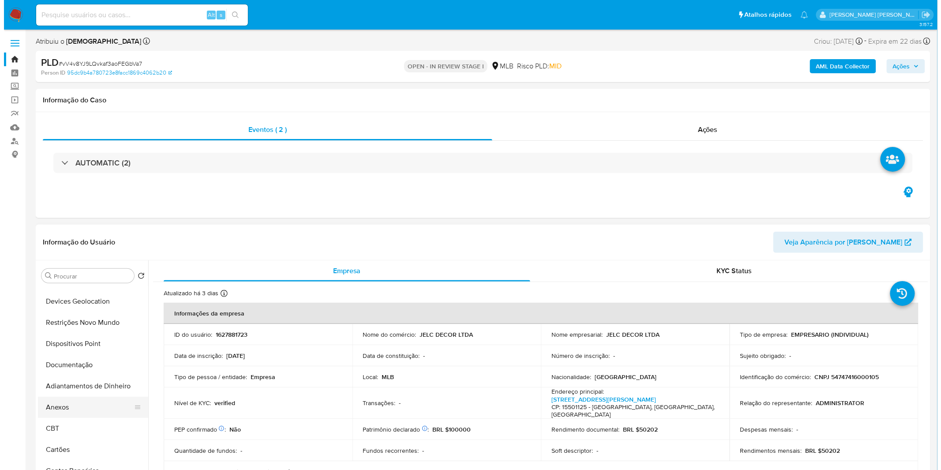
scroll to position [98, 0]
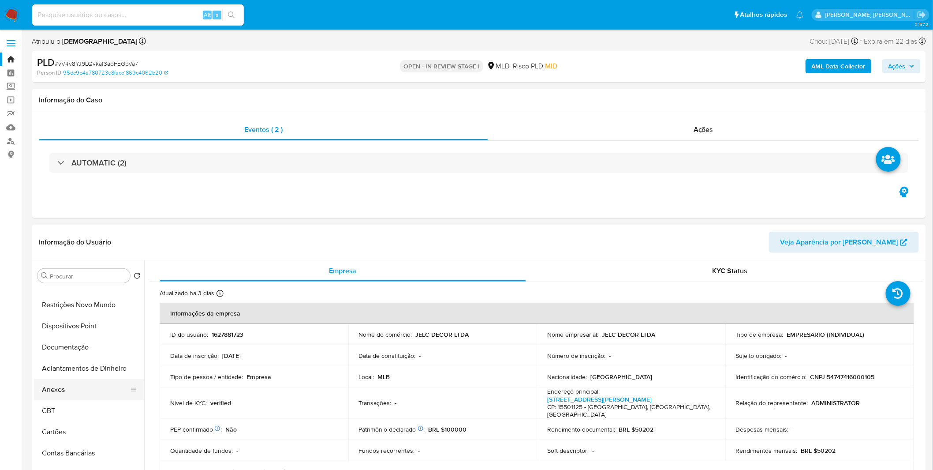
click at [83, 380] on button "Anexos" at bounding box center [85, 389] width 103 height 21
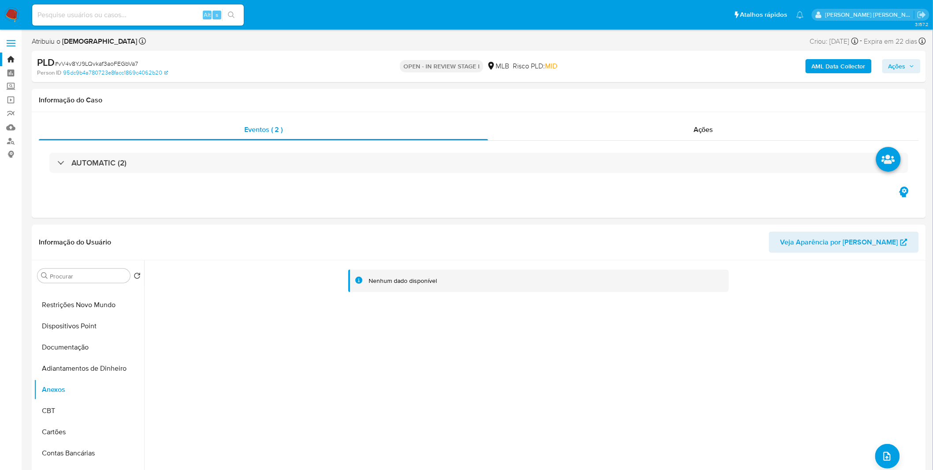
click at [852, 68] on b "AML Data Collector" at bounding box center [839, 66] width 54 height 14
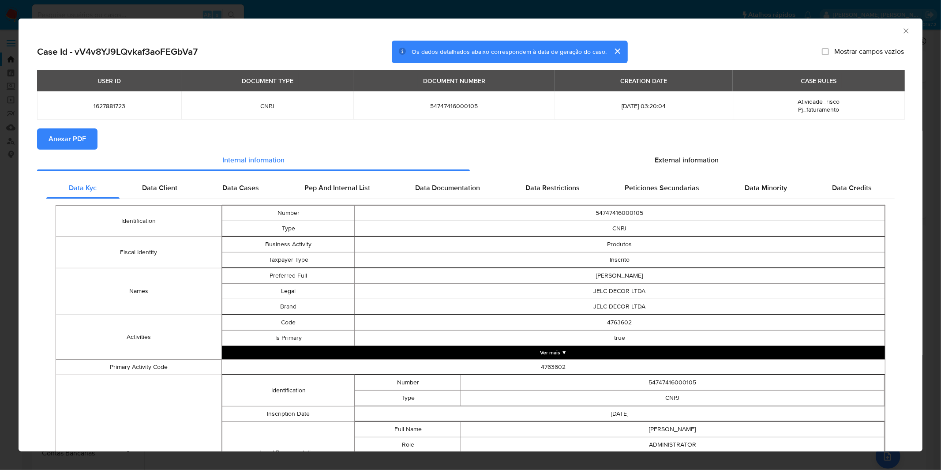
click at [60, 135] on span "Anexar PDF" at bounding box center [67, 138] width 37 height 19
click at [465, 10] on div "AML Data Collector Case Id - vV4v8YJ9LQvkaf3aoFEGbVa7 Os dados detalhados abaix…" at bounding box center [470, 235] width 941 height 470
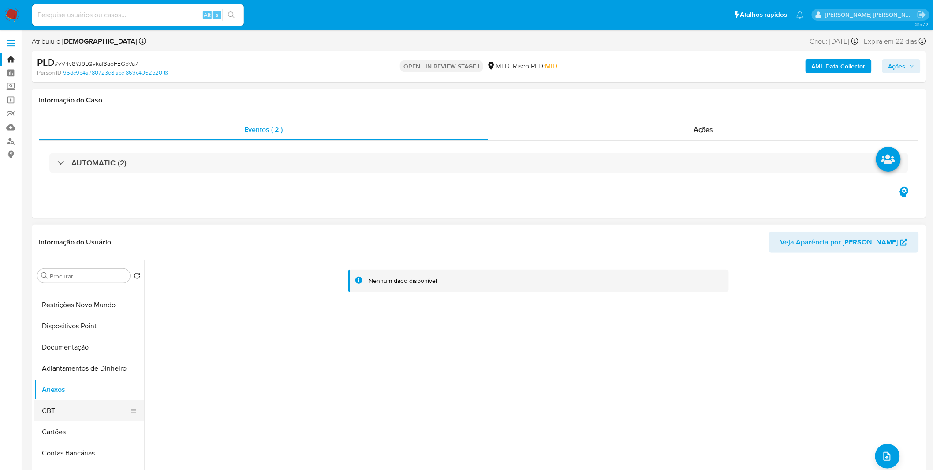
click at [60, 403] on button "CBT" at bounding box center [85, 410] width 103 height 21
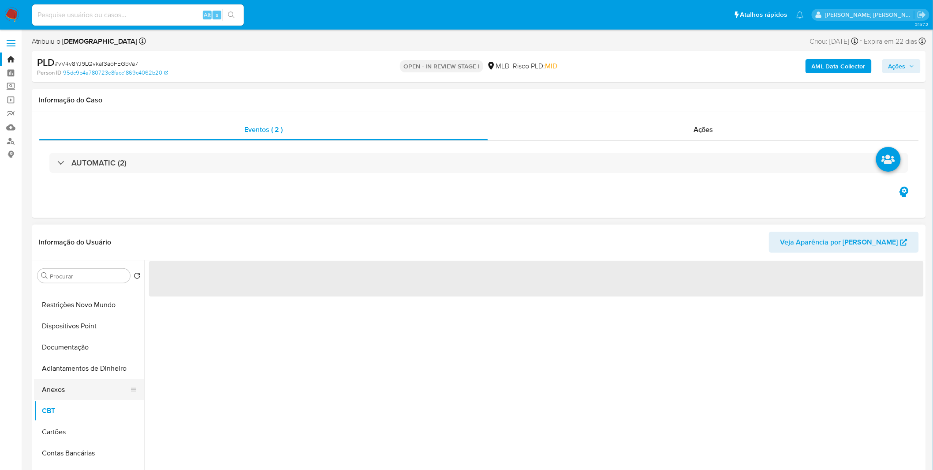
click at [59, 389] on button "Anexos" at bounding box center [85, 389] width 103 height 21
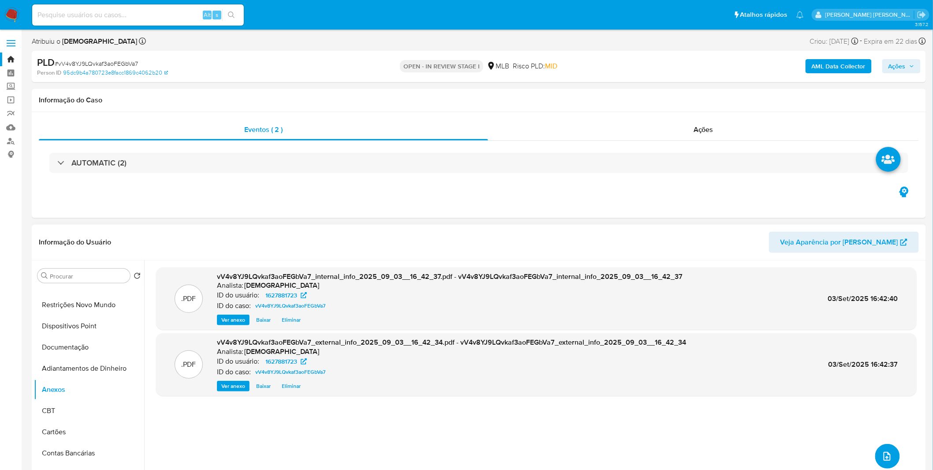
click at [878, 454] on button "upload-file" at bounding box center [888, 456] width 25 height 25
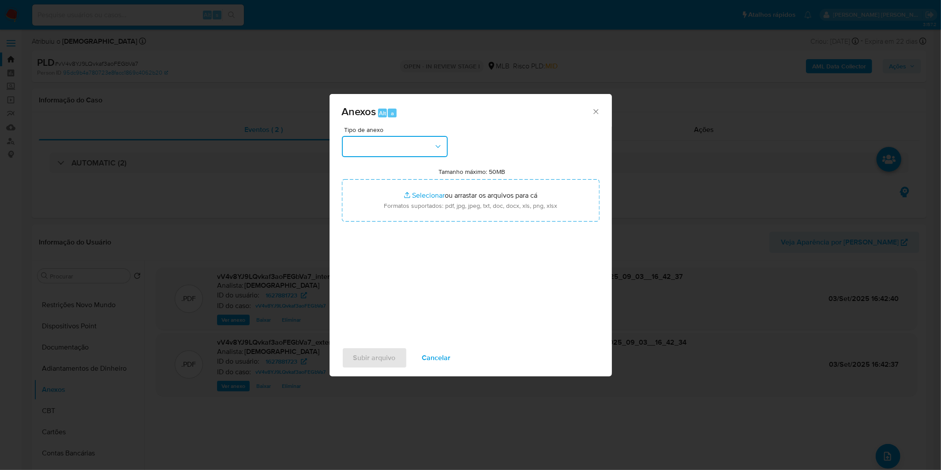
click at [419, 137] on button "button" at bounding box center [395, 146] width 106 height 21
click at [369, 225] on span "OUTROS" at bounding box center [361, 220] width 28 height 9
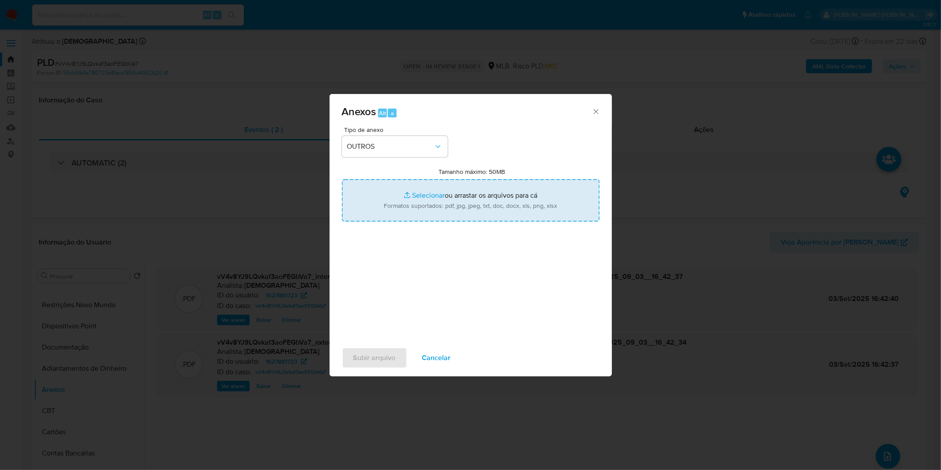
click at [380, 195] on input "Tamanho máximo: 50MB Selecionar arquivos" at bounding box center [471, 200] width 258 height 42
type input "C:\fakepath\Mulan 1627881723_2025_08_27_08_16_52.xlsx"
click at [377, 354] on span "Subir arquivo" at bounding box center [374, 357] width 42 height 19
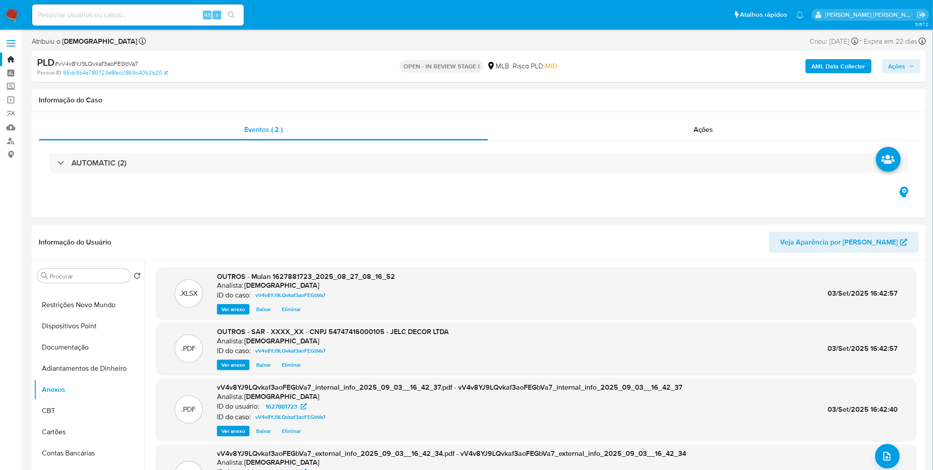
click at [893, 69] on span "Ações" at bounding box center [897, 66] width 17 height 14
click at [674, 106] on div "Enviar" at bounding box center [710, 164] width 408 height 116
click at [673, 98] on span "Resolução do caso" at bounding box center [646, 94] width 60 height 10
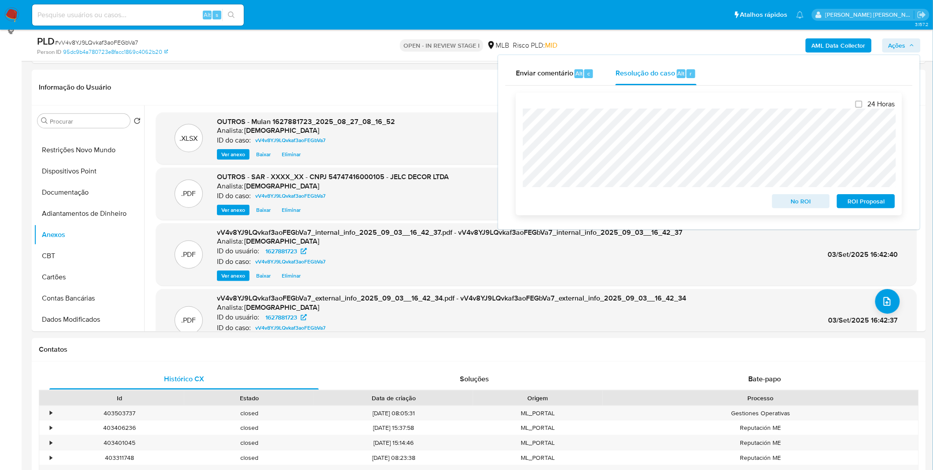
scroll to position [147, 0]
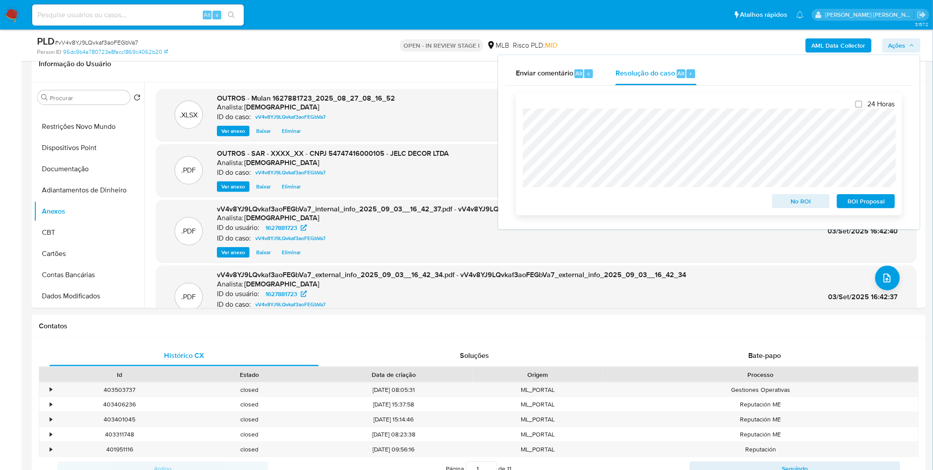
click at [852, 203] on span "ROI Proposal" at bounding box center [866, 201] width 46 height 12
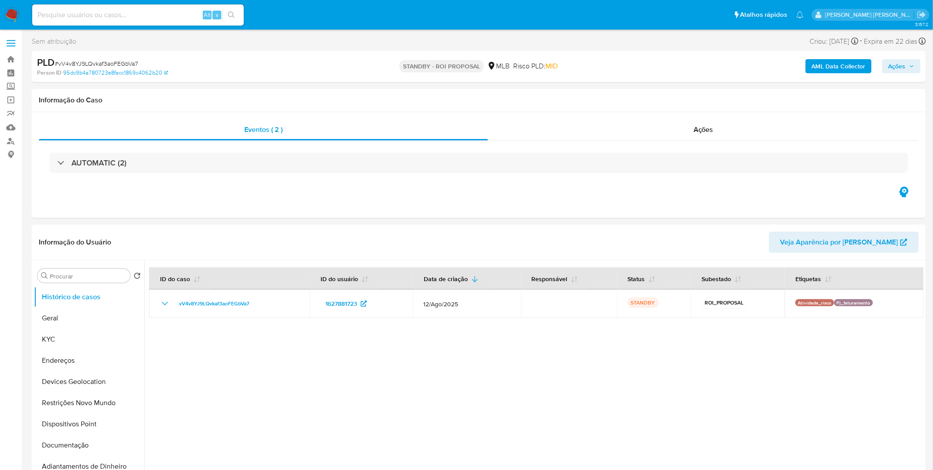
select select "10"
click at [15, 11] on img at bounding box center [11, 14] width 15 height 15
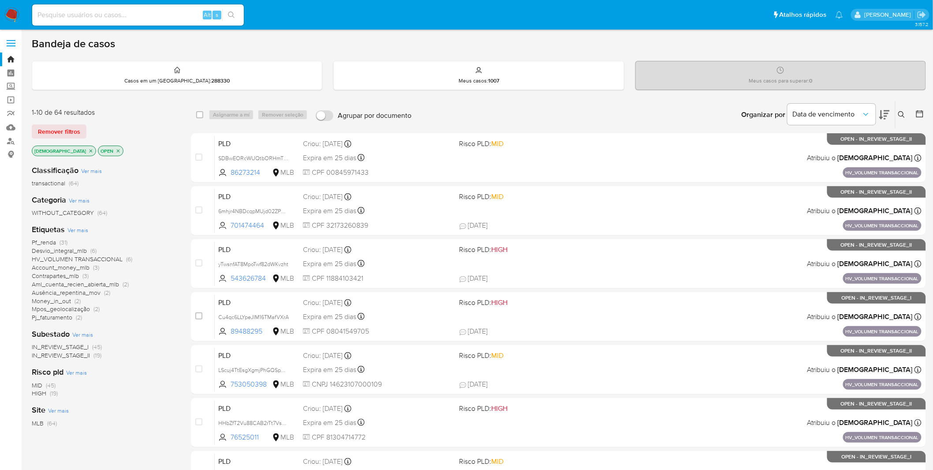
click at [139, 14] on input at bounding box center [138, 14] width 212 height 11
paste input "uuAKlkMB6I7yLdfs6GCU95yR"
type input "uuAKlkMB6I7yLdfs6GCU95yR"
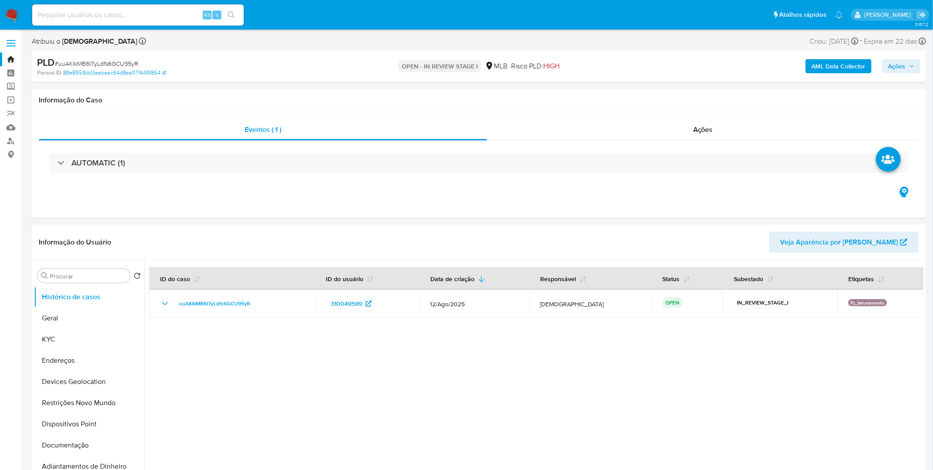
select select "10"
click at [86, 337] on button "KYC" at bounding box center [85, 339] width 103 height 21
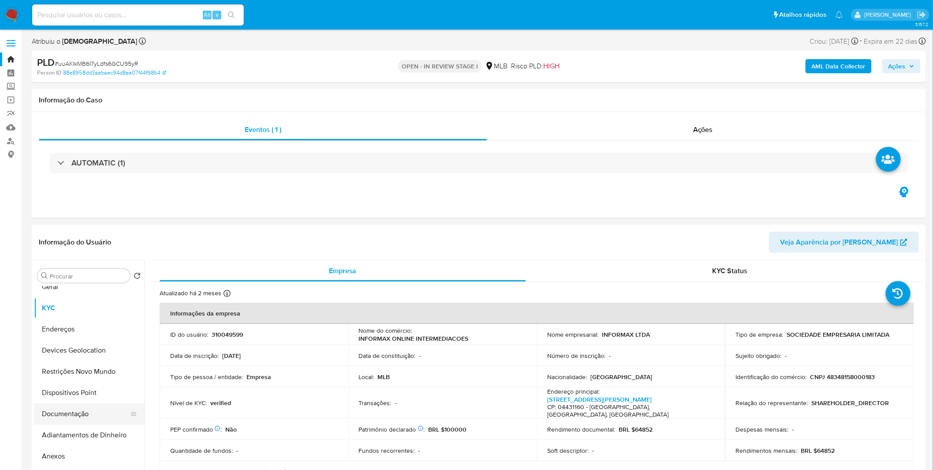
scroll to position [49, 0]
click at [77, 443] on button "Anexos" at bounding box center [85, 438] width 103 height 21
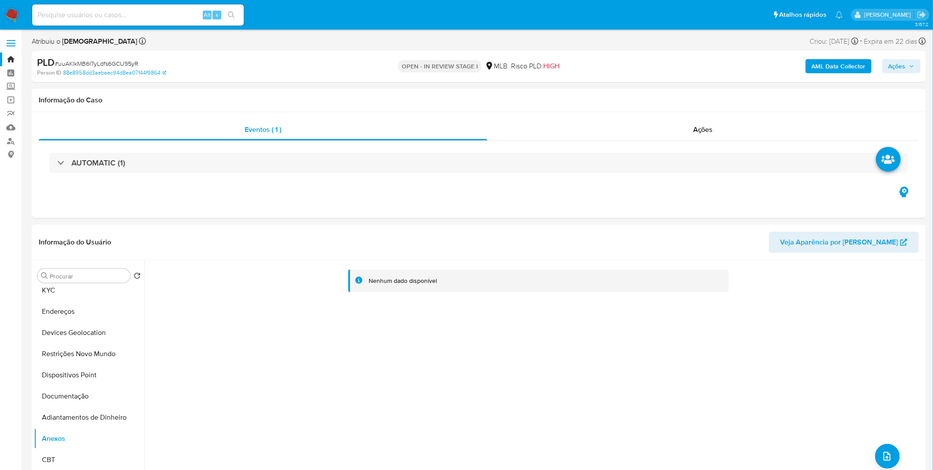
click at [824, 67] on b "AML Data Collector" at bounding box center [839, 66] width 54 height 14
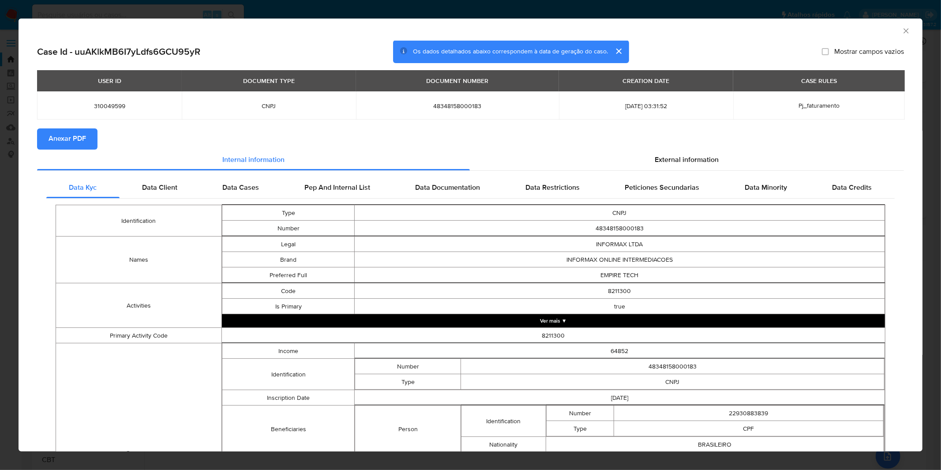
click at [75, 135] on span "Anexar PDF" at bounding box center [67, 138] width 37 height 19
click at [294, 6] on div "AML Data Collector Case Id - uuAKlkMB6I7yLdfs6GCU95yR Os dados detalhados abaix…" at bounding box center [470, 235] width 941 height 470
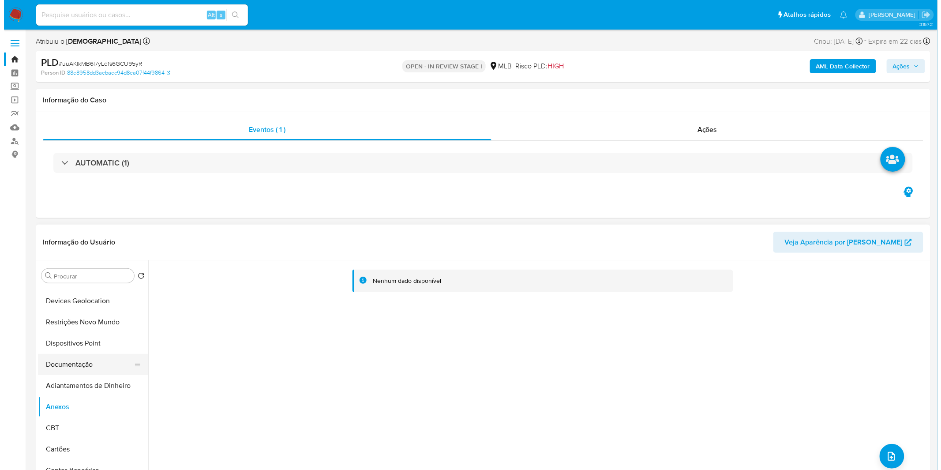
scroll to position [98, 0]
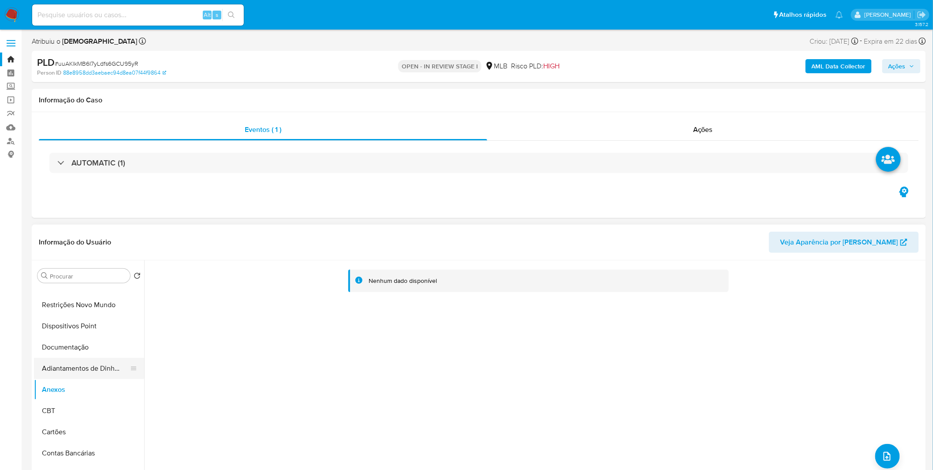
click at [100, 371] on button "Adiantamentos de Dinheiro" at bounding box center [85, 368] width 103 height 21
click at [93, 386] on button "Anexos" at bounding box center [85, 389] width 103 height 21
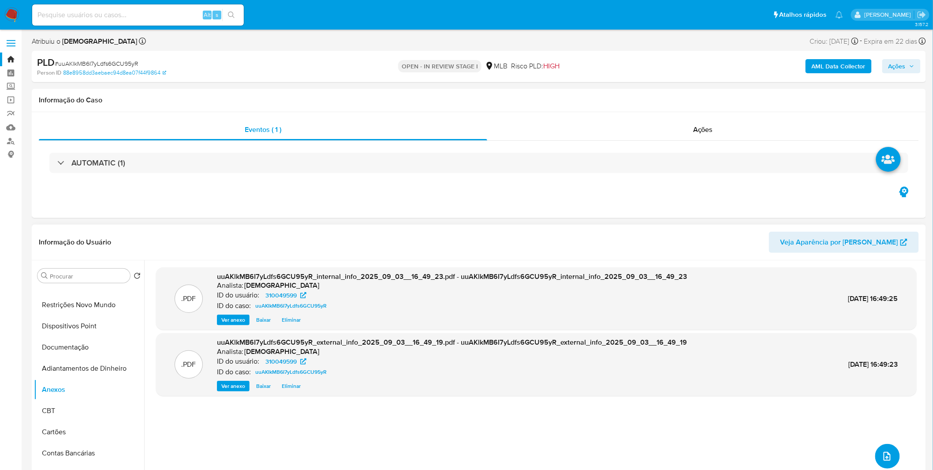
click at [884, 454] on icon "upload-file" at bounding box center [887, 456] width 11 height 11
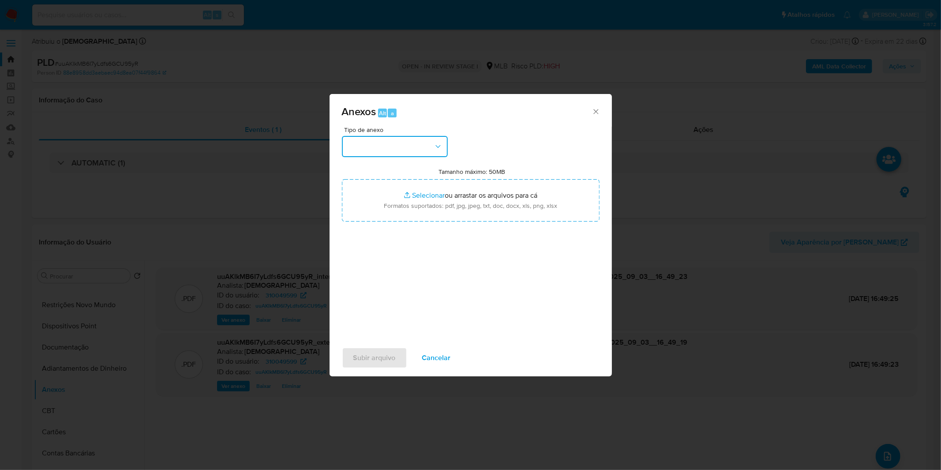
click at [419, 139] on button "button" at bounding box center [395, 146] width 106 height 21
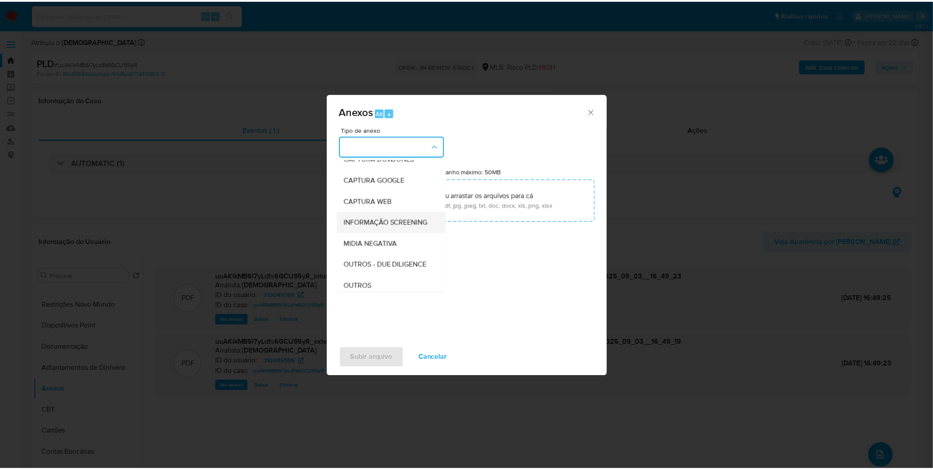
scroll to position [49, 0]
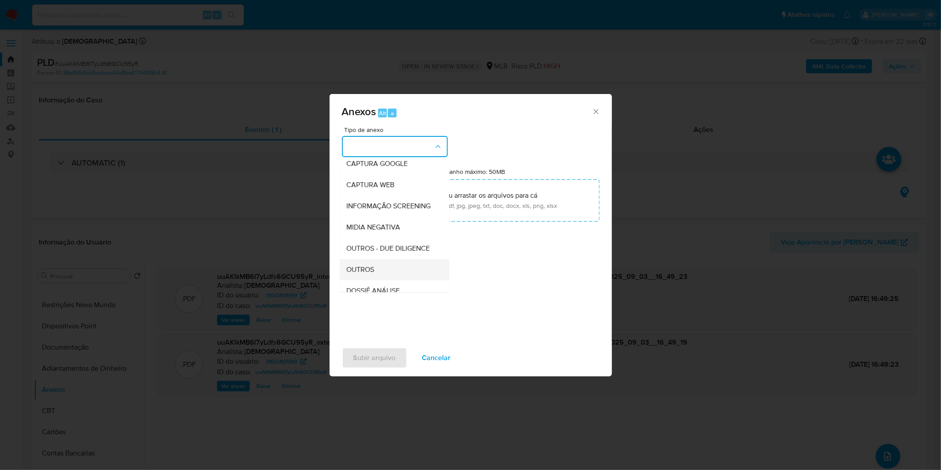
click at [376, 280] on div "OUTROS" at bounding box center [392, 269] width 90 height 21
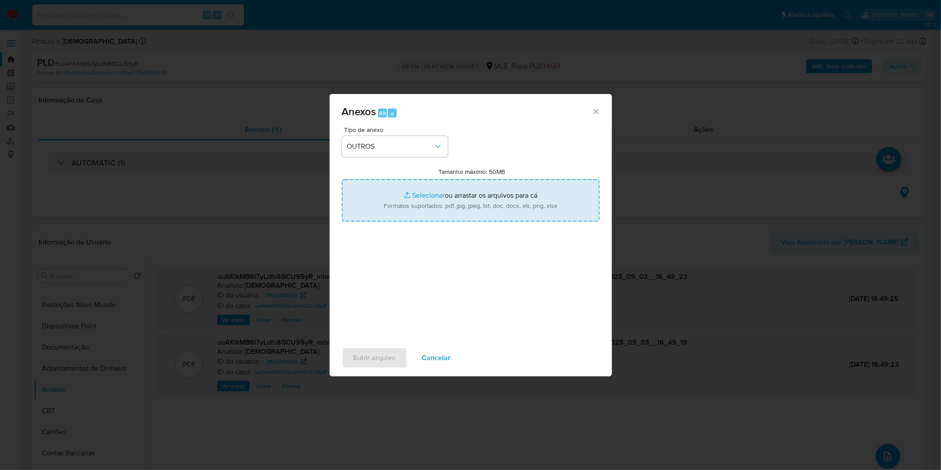
click at [407, 205] on input "Tamanho máximo: 50MB Selecionar arquivos" at bounding box center [471, 200] width 258 height 42
type input "C:\fakepath\Mulan 310049599_2025_08_27_08_47_45.xlsx"
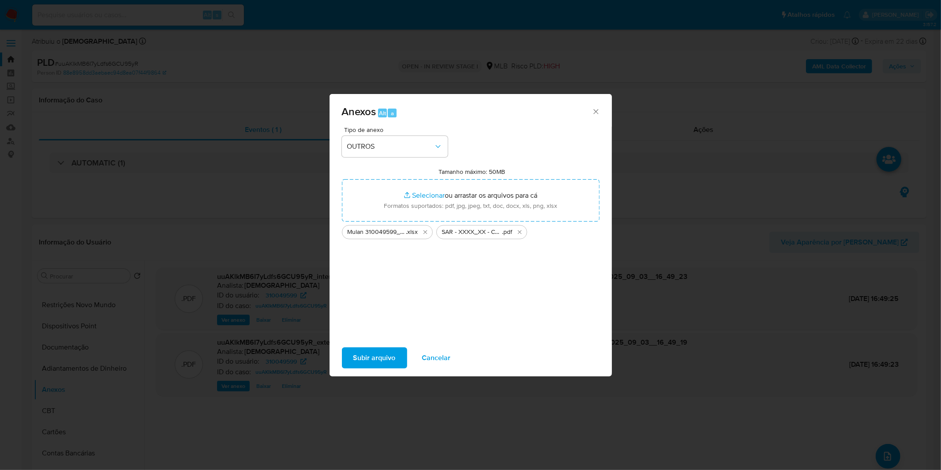
click at [391, 354] on span "Subir arquivo" at bounding box center [374, 357] width 42 height 19
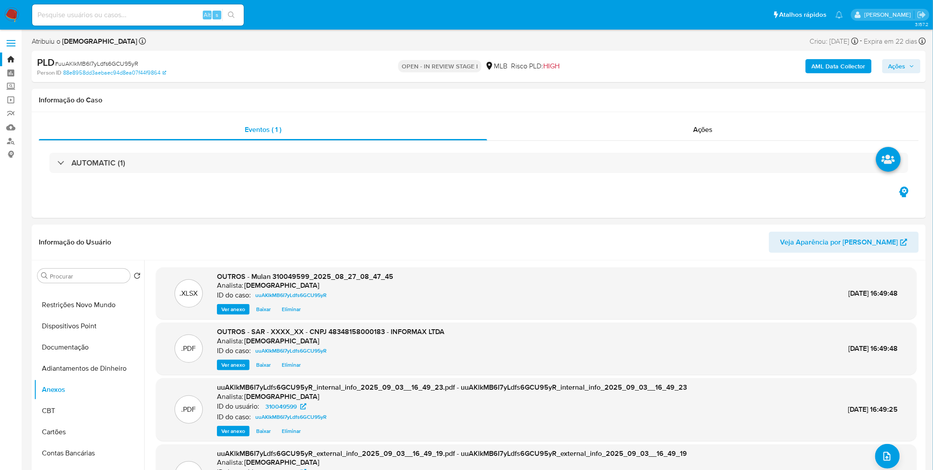
click at [908, 71] on span "Ações" at bounding box center [902, 66] width 26 height 12
click at [629, 105] on div "Resolução do caso Alt r" at bounding box center [656, 94] width 81 height 23
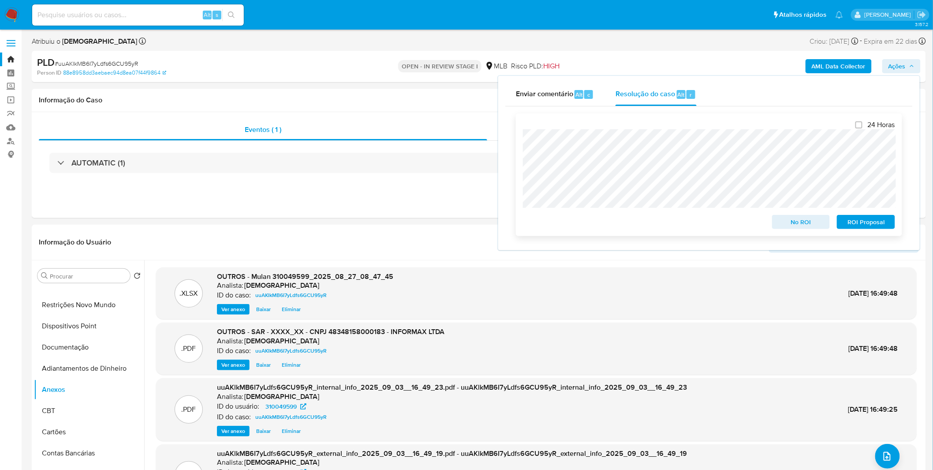
click at [885, 218] on span "ROI Proposal" at bounding box center [866, 222] width 46 height 12
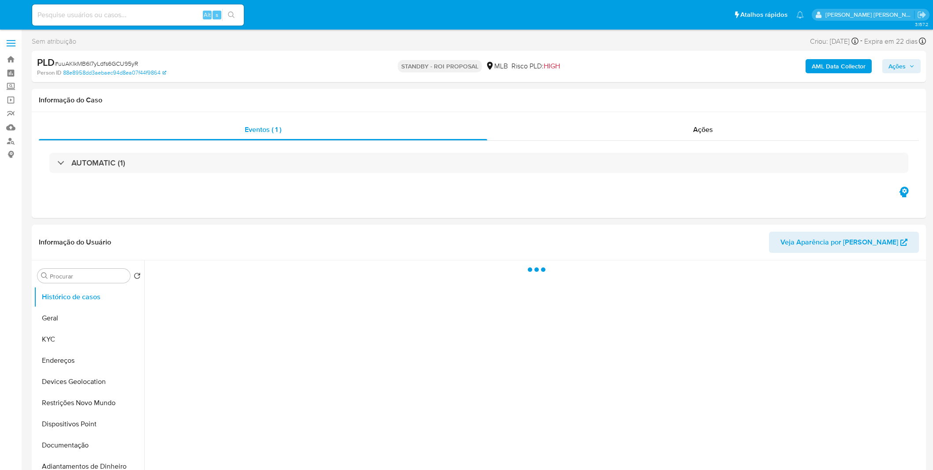
select select "10"
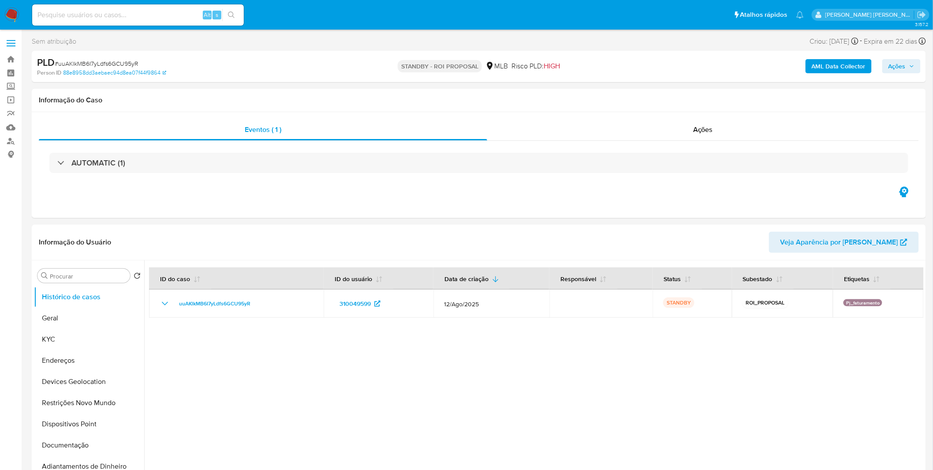
click at [18, 16] on img at bounding box center [11, 14] width 15 height 15
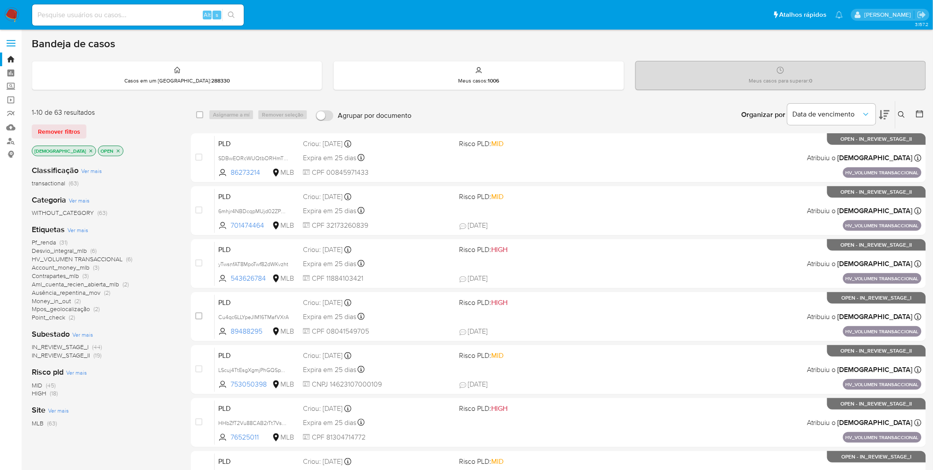
click at [72, 150] on div "[DEMOGRAPHIC_DATA]" at bounding box center [64, 151] width 64 height 11
click at [64, 154] on p "[DEMOGRAPHIC_DATA]" at bounding box center [64, 151] width 64 height 10
click at [68, 146] on p "[DEMOGRAPHIC_DATA]" at bounding box center [64, 151] width 64 height 10
click at [66, 147] on p "[DEMOGRAPHIC_DATA]" at bounding box center [64, 151] width 64 height 10
click at [88, 151] on icon "close-filter" at bounding box center [90, 150] width 5 height 5
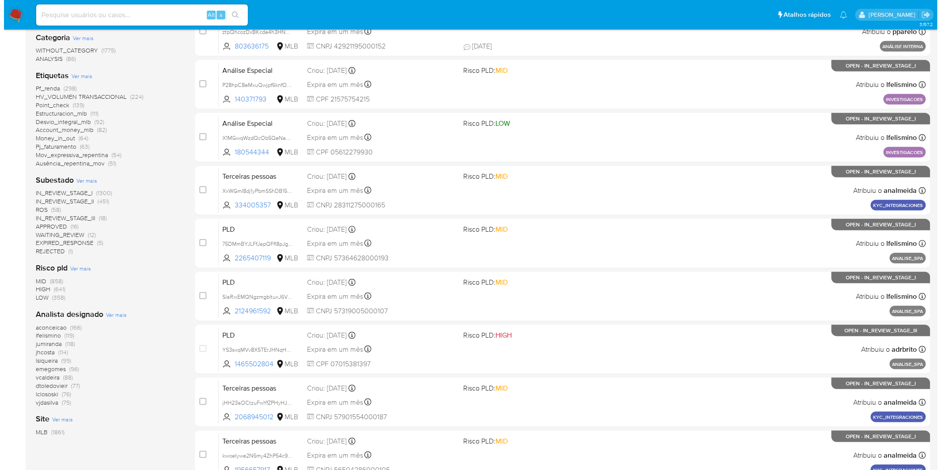
scroll to position [226, 0]
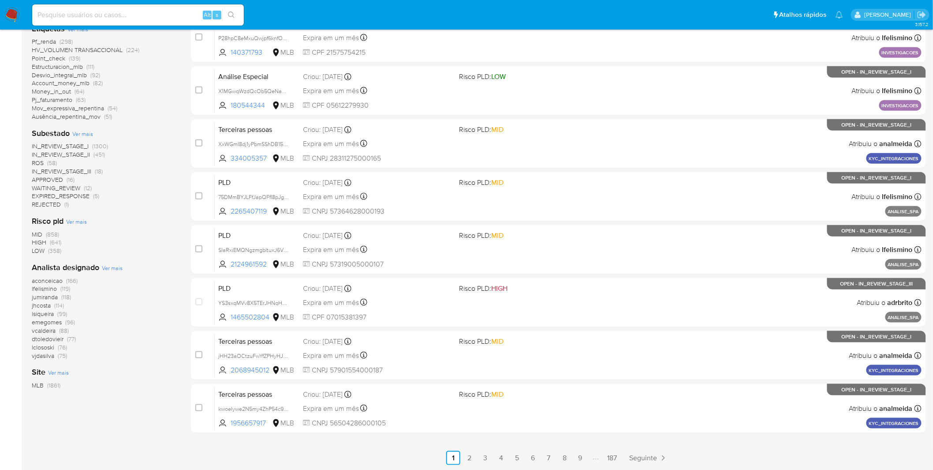
click at [109, 266] on span "Ver mais" at bounding box center [112, 268] width 21 height 8
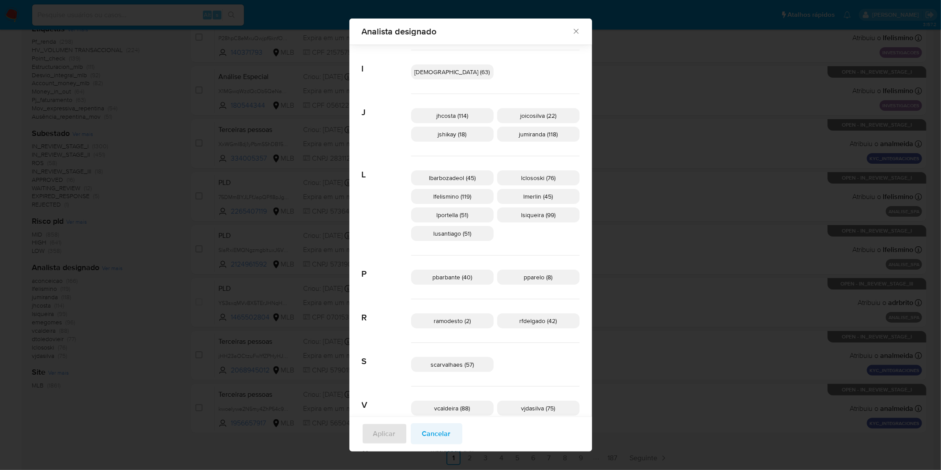
scroll to position [273, 0]
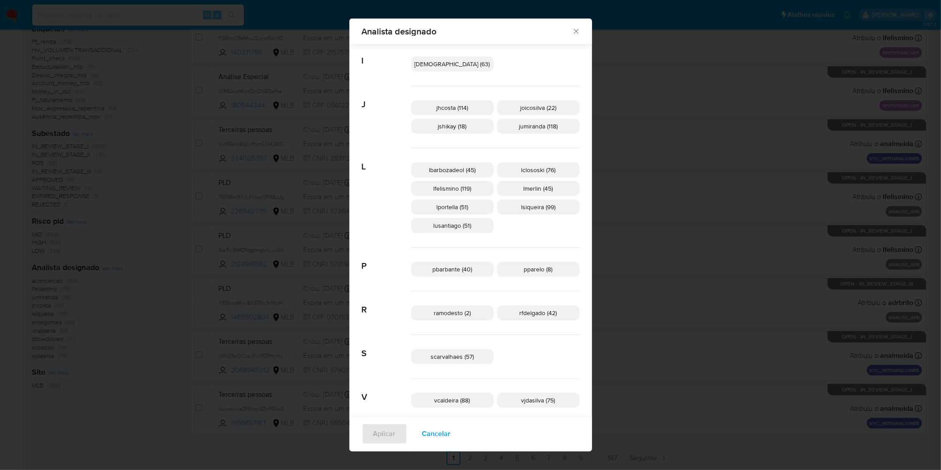
click at [462, 438] on button "Cancelar" at bounding box center [437, 433] width 52 height 21
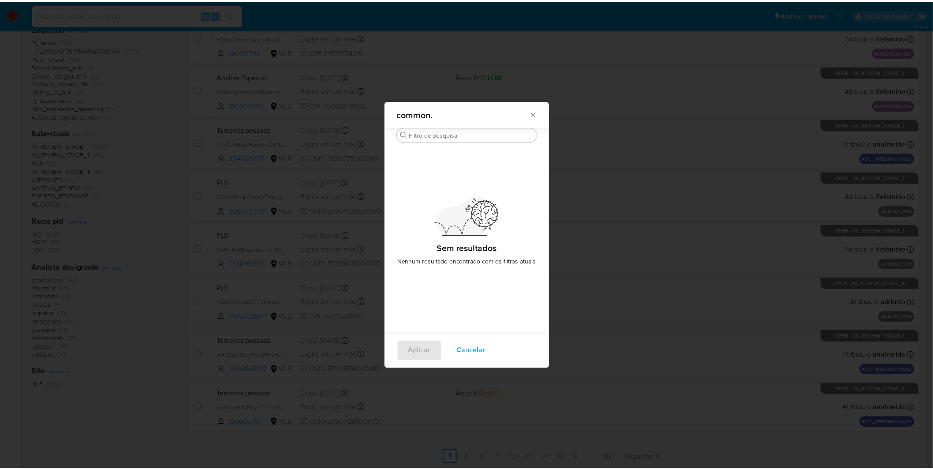
scroll to position [0, 0]
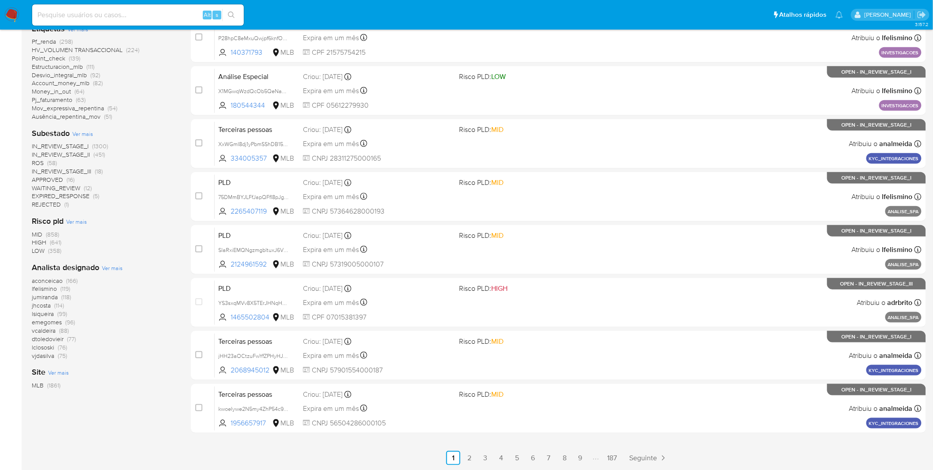
click at [21, 15] on nav "Pausado Ver notificaciones Alt s Atalhos rápidos Presiona las siguientes teclas…" at bounding box center [466, 15] width 933 height 30
click at [19, 11] on img at bounding box center [11, 14] width 15 height 15
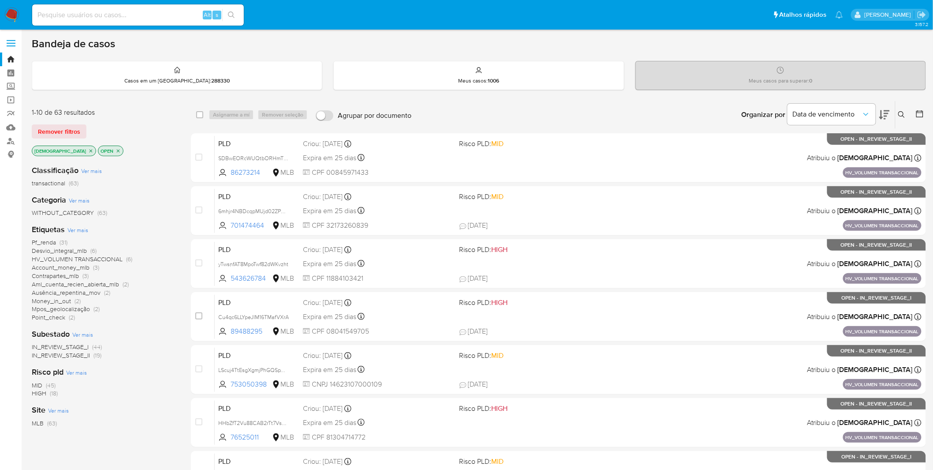
click at [19, 16] on nav "Pausado Ver notificaciones Alt s Atalhos rápidos Presiona las siguientes teclas…" at bounding box center [466, 15] width 933 height 30
click at [9, 15] on img at bounding box center [11, 14] width 15 height 15
click at [88, 148] on icon "close-filter" at bounding box center [90, 150] width 5 height 5
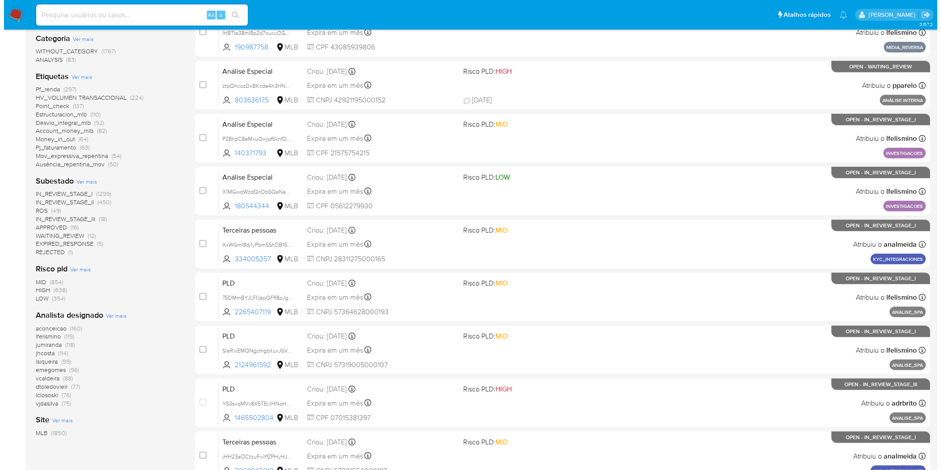
scroll to position [196, 0]
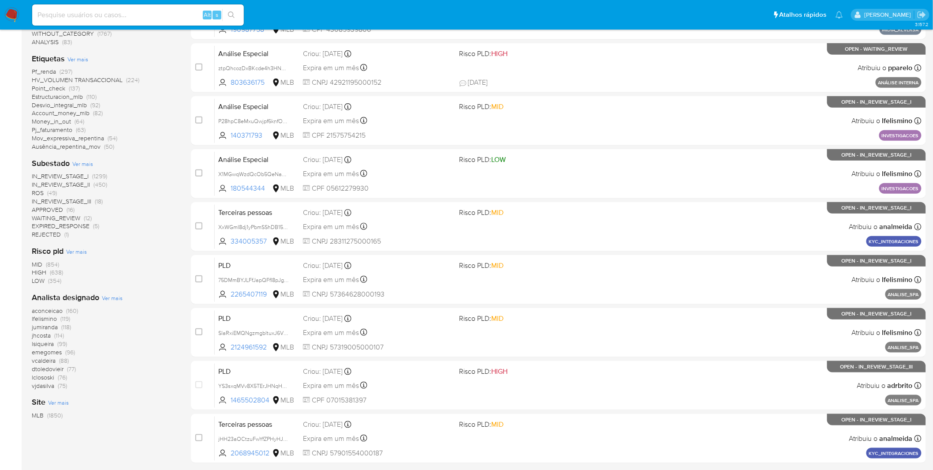
click at [111, 296] on span "Ver mais" at bounding box center [112, 298] width 21 height 8
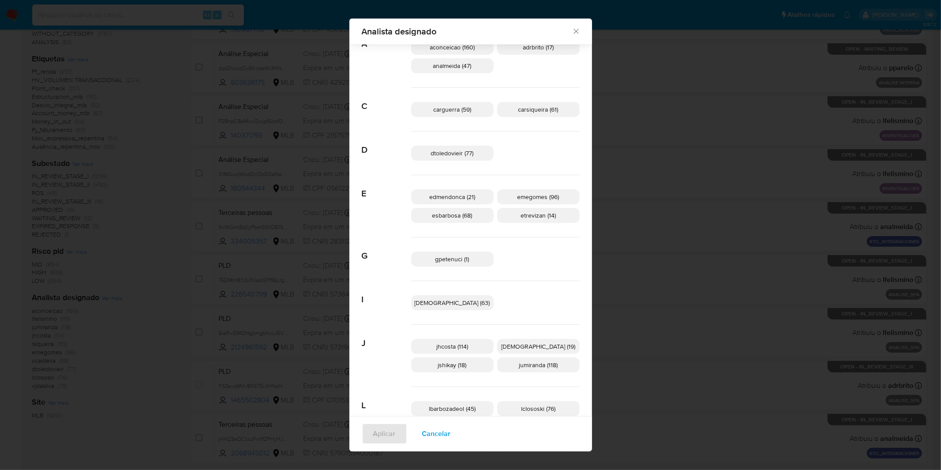
scroll to position [28, 0]
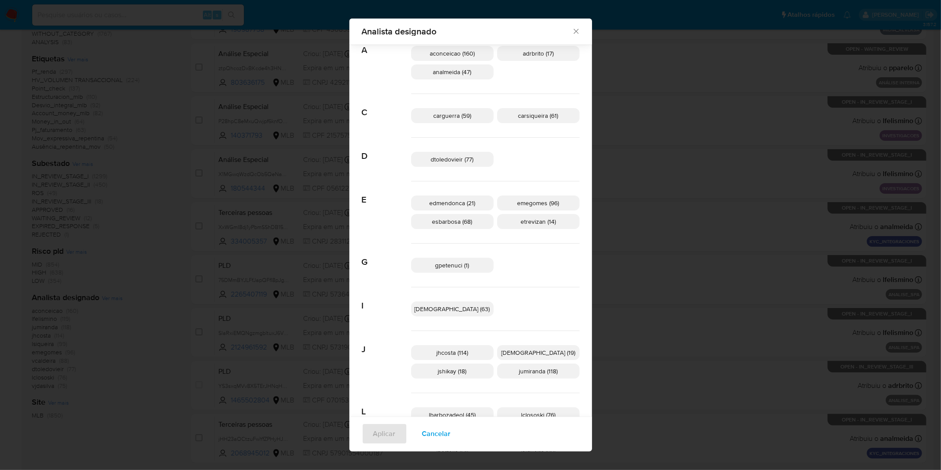
click at [460, 263] on span "gpetenuci (1)" at bounding box center [452, 265] width 34 height 9
click at [396, 428] on span "Aplicar" at bounding box center [384, 433] width 22 height 19
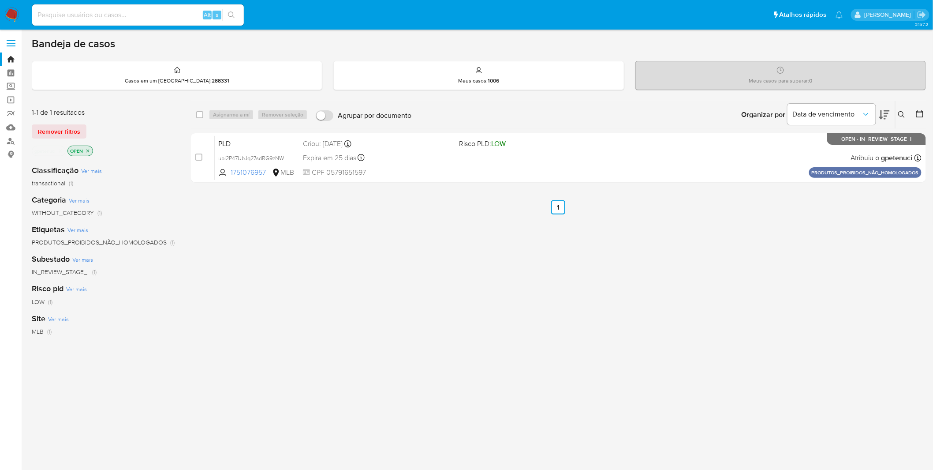
click at [10, 15] on img at bounding box center [11, 14] width 15 height 15
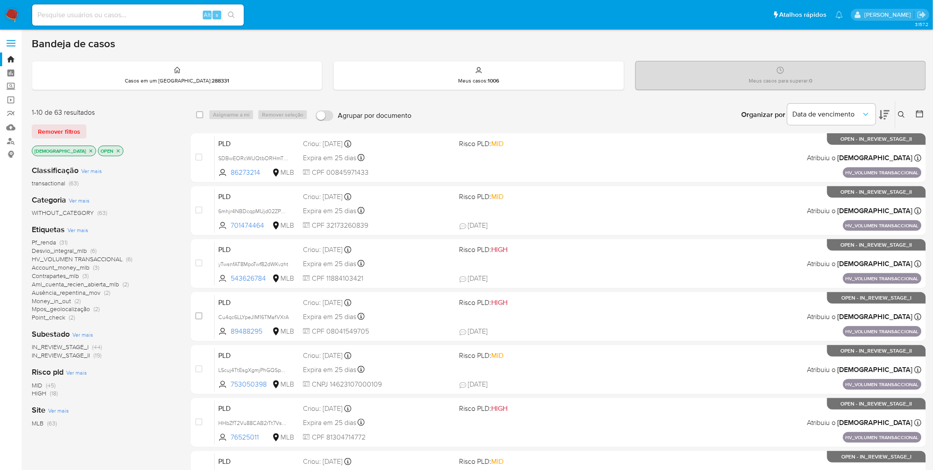
click at [167, 125] on div "Remover filtros" at bounding box center [102, 131] width 141 height 14
click at [78, 225] on div "Etiquetas Ver mais Pf_renda (31) Desvio_integral_mlb (6) HV_VOLUMEN TRANSACCION…" at bounding box center [104, 272] width 145 height 97
click at [73, 223] on div "Classificação Ver mais transactional (63) Categoria Ver mais WITHOUT_CATEGORY (…" at bounding box center [104, 308] width 145 height 300
click at [82, 230] on span "Ver mais" at bounding box center [77, 230] width 21 height 8
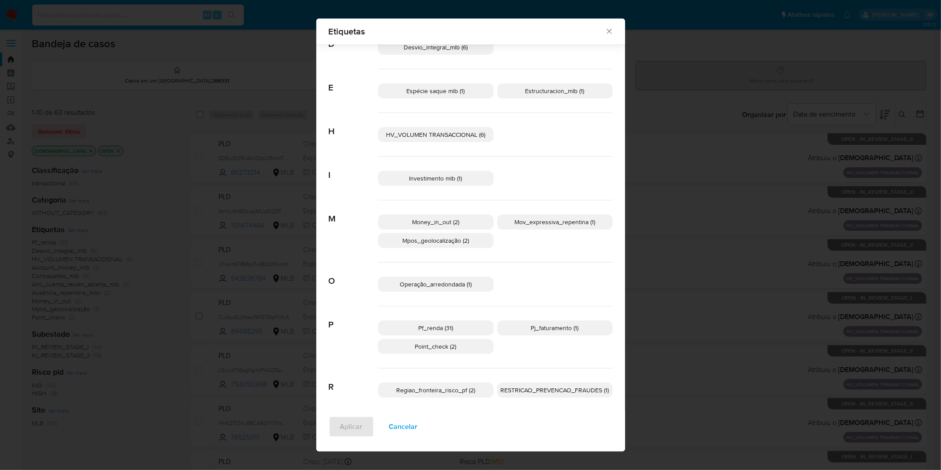
scroll to position [191, 0]
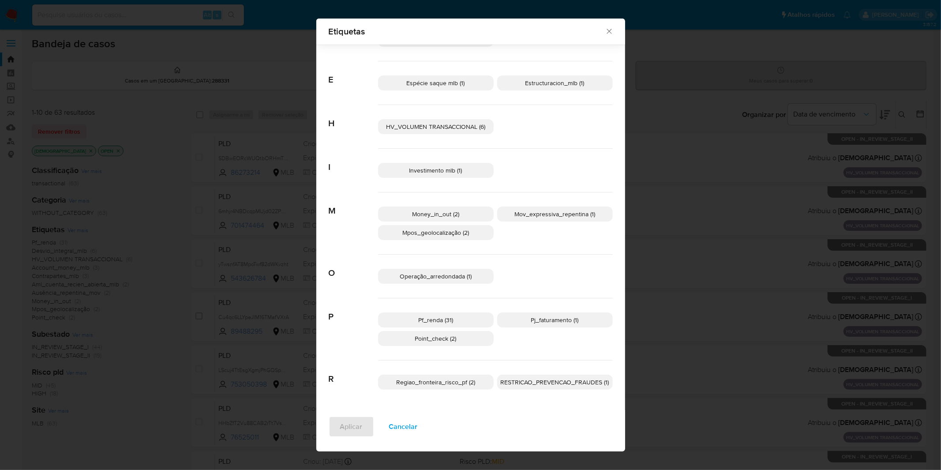
click at [403, 425] on span "Cancelar" at bounding box center [403, 426] width 29 height 19
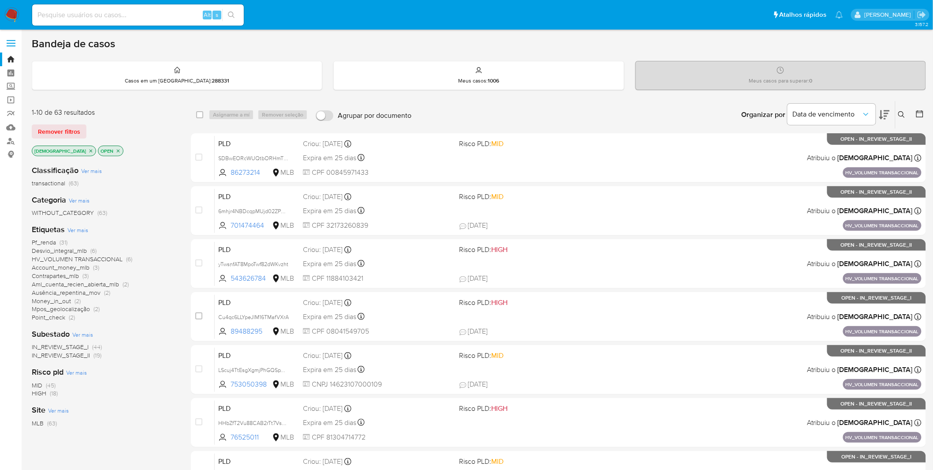
click at [75, 228] on span "Ver mais" at bounding box center [77, 230] width 21 height 8
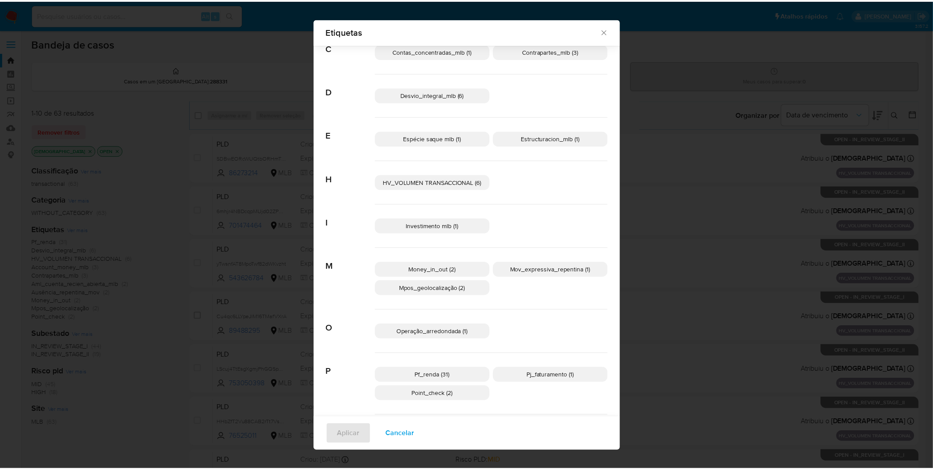
scroll to position [184, 0]
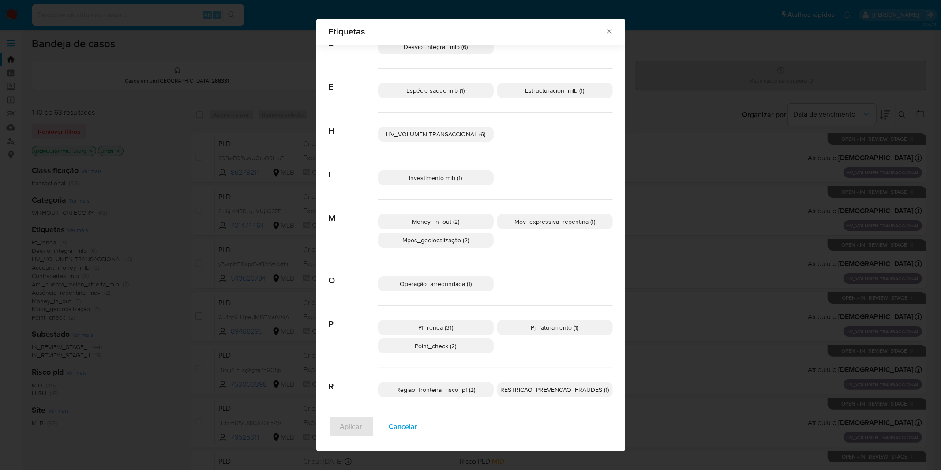
click at [401, 388] on span "Regiao_fronteira_risco_pf (2)" at bounding box center [435, 389] width 79 height 9
click at [352, 424] on span "Aplicar" at bounding box center [351, 426] width 22 height 19
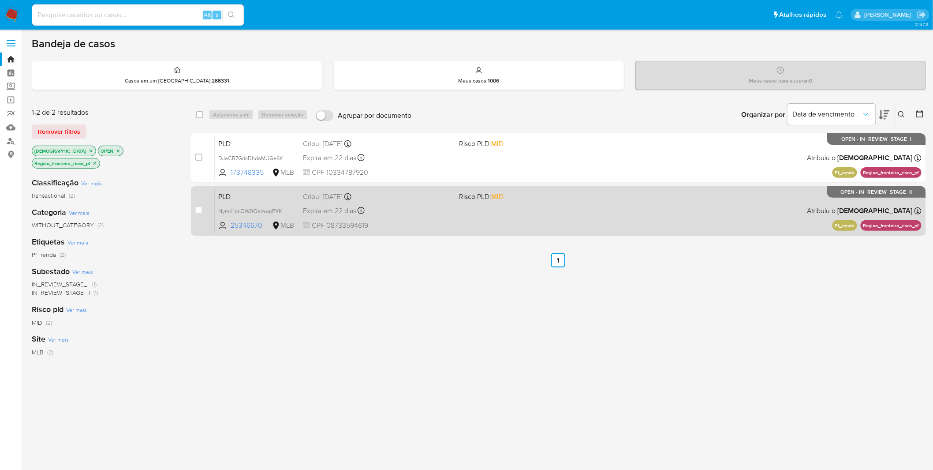
drag, startPoint x: 371, startPoint y: 224, endPoint x: 327, endPoint y: 227, distance: 44.3
click at [327, 227] on span "CPF 08733594619" at bounding box center [378, 226] width 150 height 10
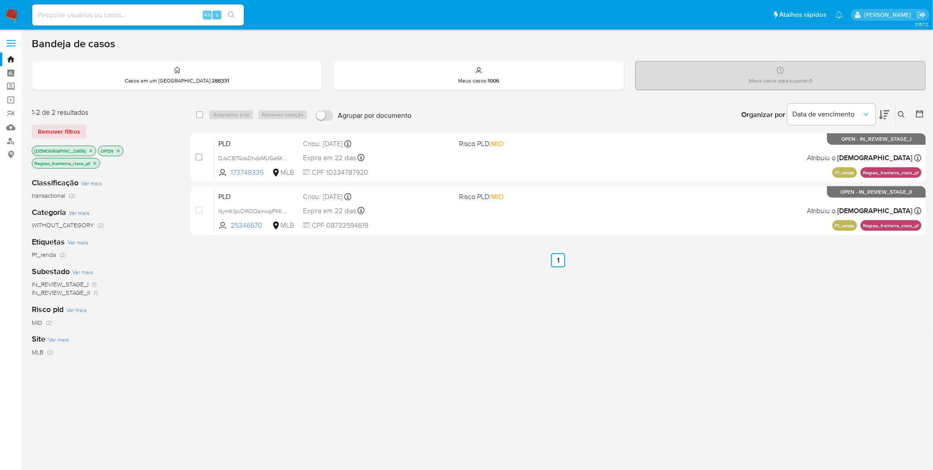
click at [7, 9] on img at bounding box center [11, 14] width 15 height 15
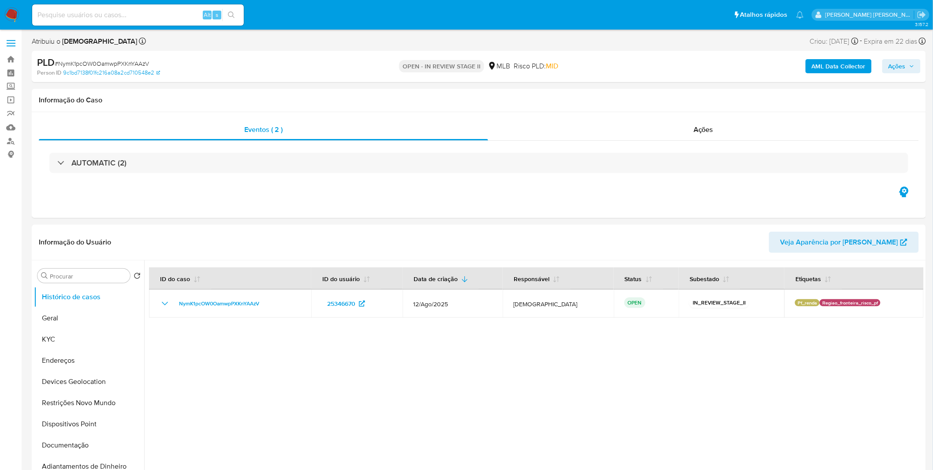
select select "10"
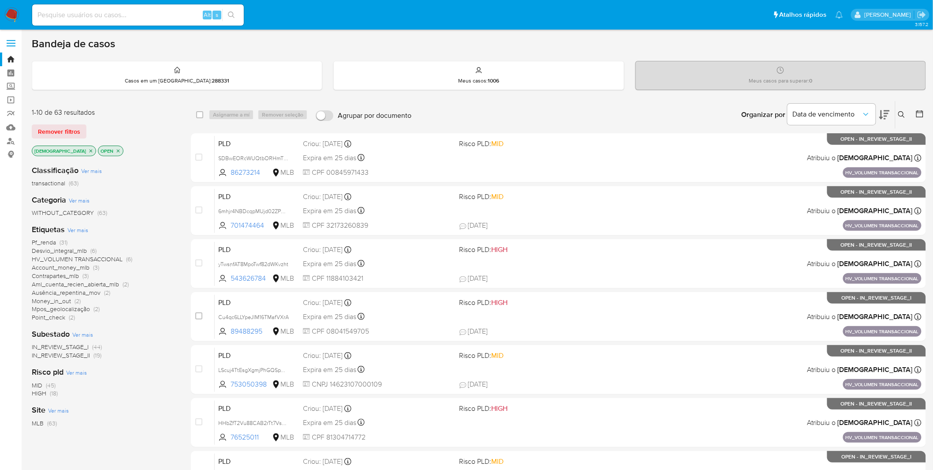
click at [82, 360] on div "Classificação Ver mais transactional (63) Categoria Ver mais WITHOUT_CATEGORY (…" at bounding box center [104, 308] width 145 height 300
click at [78, 356] on span "IN_REVIEW_STAGE_II" at bounding box center [61, 355] width 58 height 9
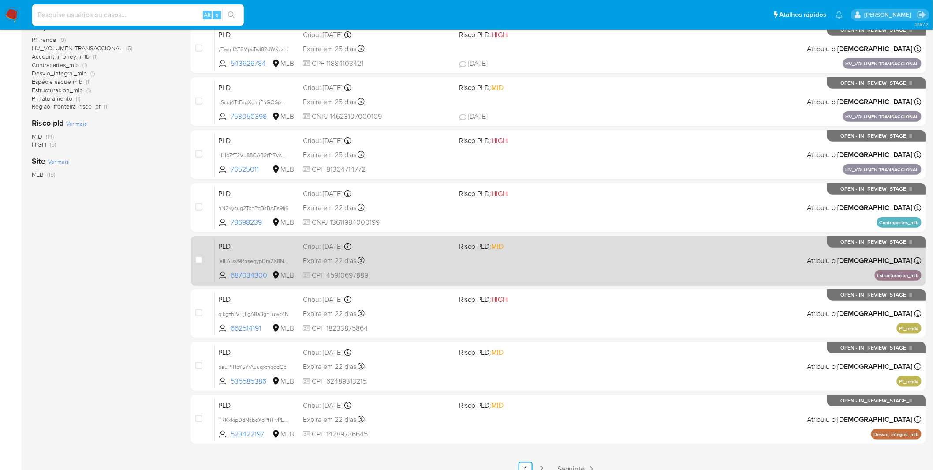
scroll to position [226, 0]
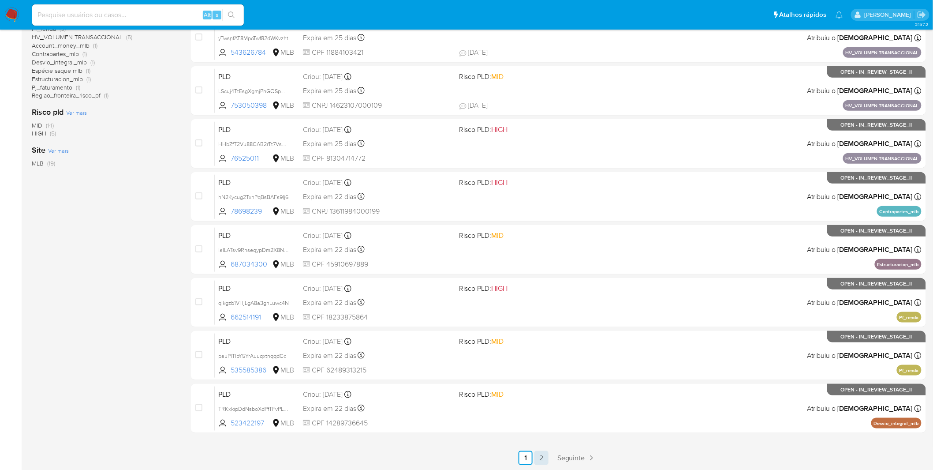
click at [547, 457] on link "2" at bounding box center [542, 458] width 14 height 14
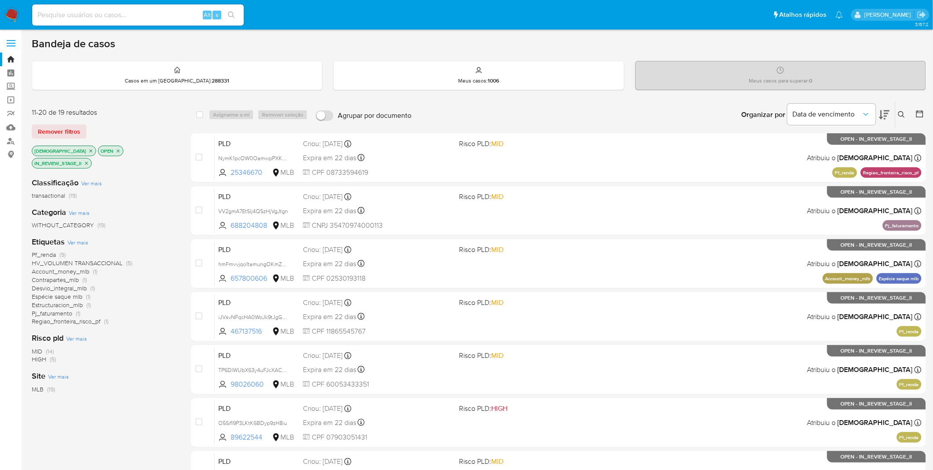
click at [17, 11] on img at bounding box center [11, 14] width 15 height 15
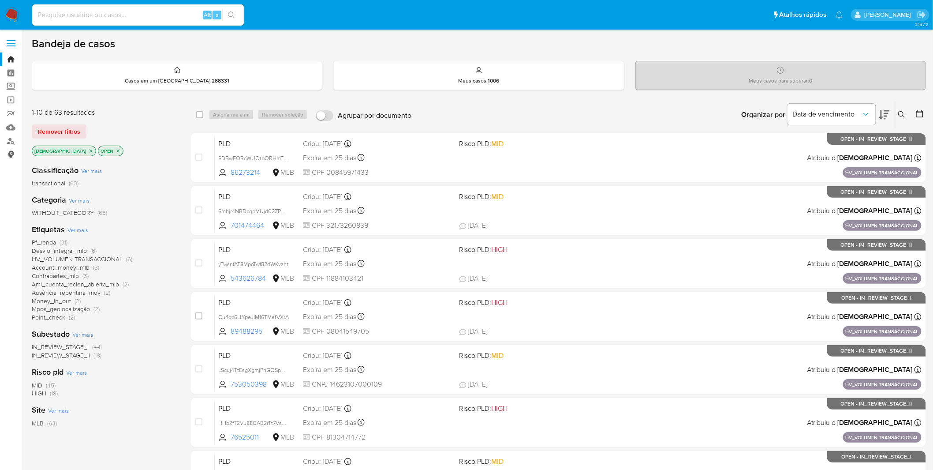
click at [15, 149] on link "Consolidado" at bounding box center [52, 155] width 105 height 14
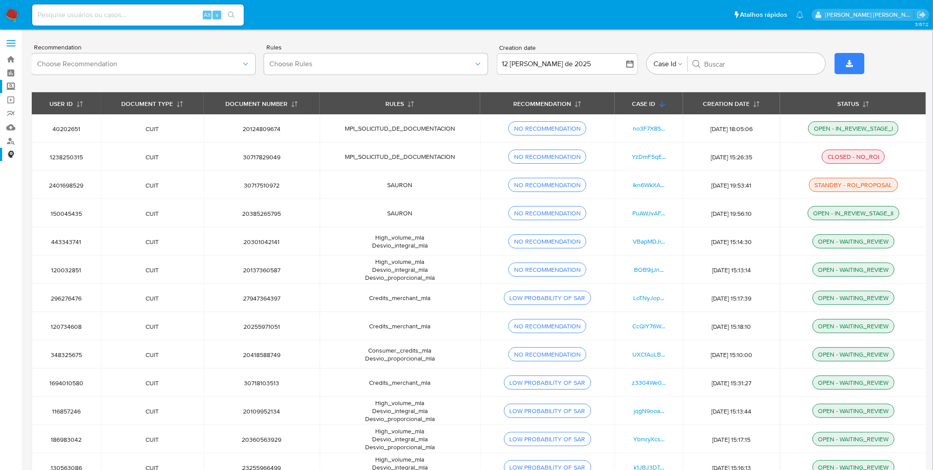
click at [12, 85] on label "Screening" at bounding box center [52, 87] width 105 height 14
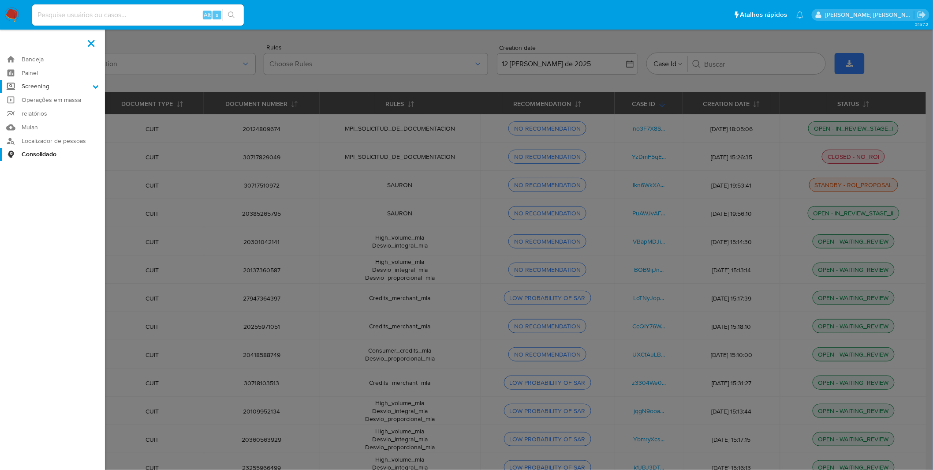
click at [0, 0] on input "Screening" at bounding box center [0, 0] width 0 height 0
click at [21, 130] on link "Operações em massa" at bounding box center [52, 134] width 105 height 14
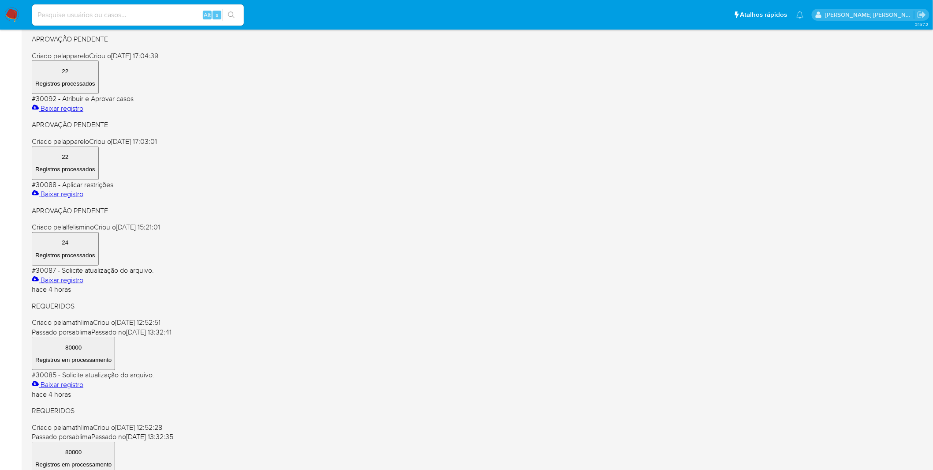
scroll to position [288, 0]
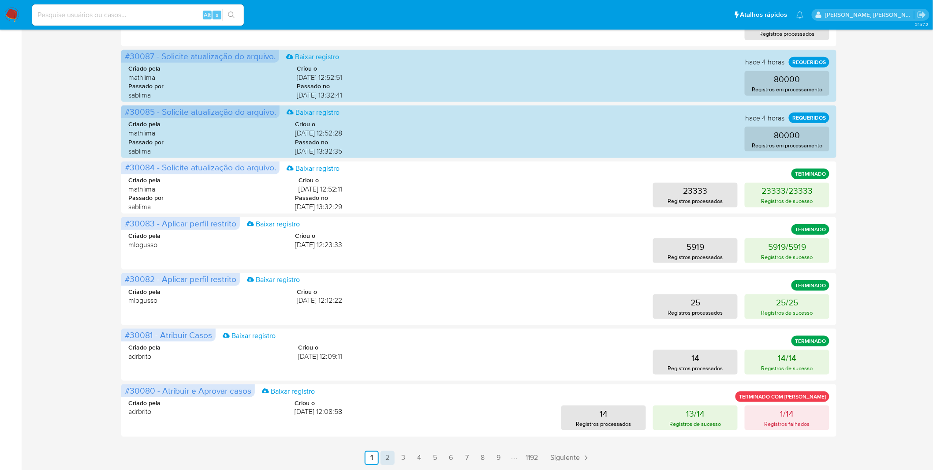
click at [385, 457] on link "2" at bounding box center [388, 458] width 14 height 14
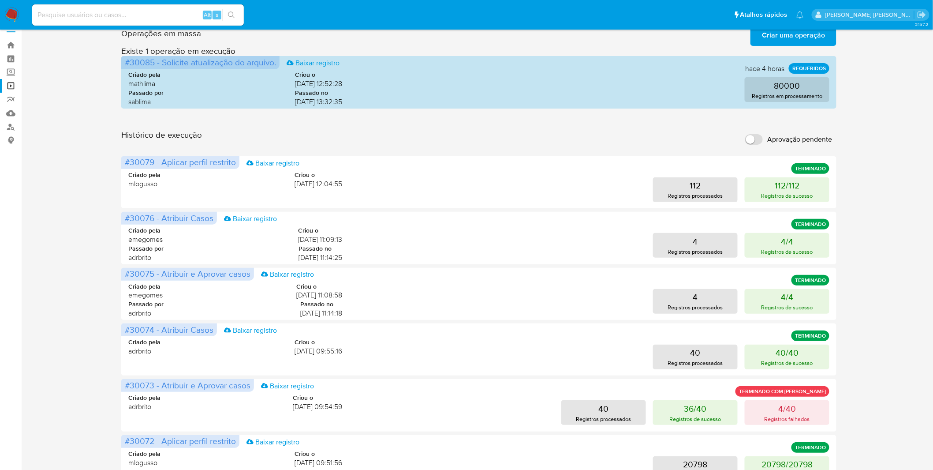
scroll to position [0, 0]
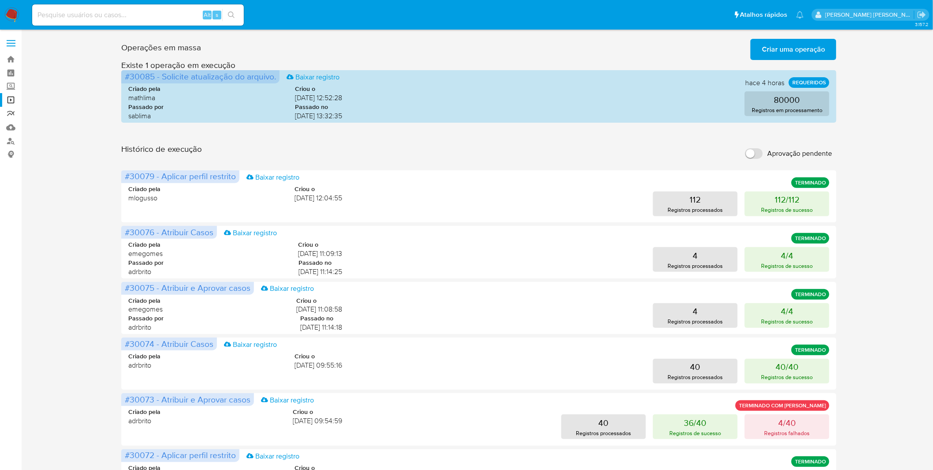
click at [9, 113] on link "relatórios" at bounding box center [52, 114] width 105 height 14
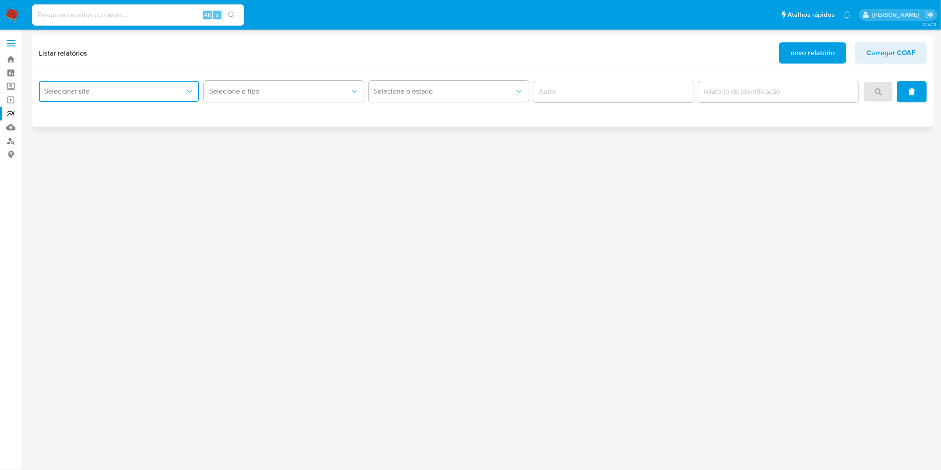
click at [109, 84] on button "Selecionar site" at bounding box center [119, 91] width 160 height 21
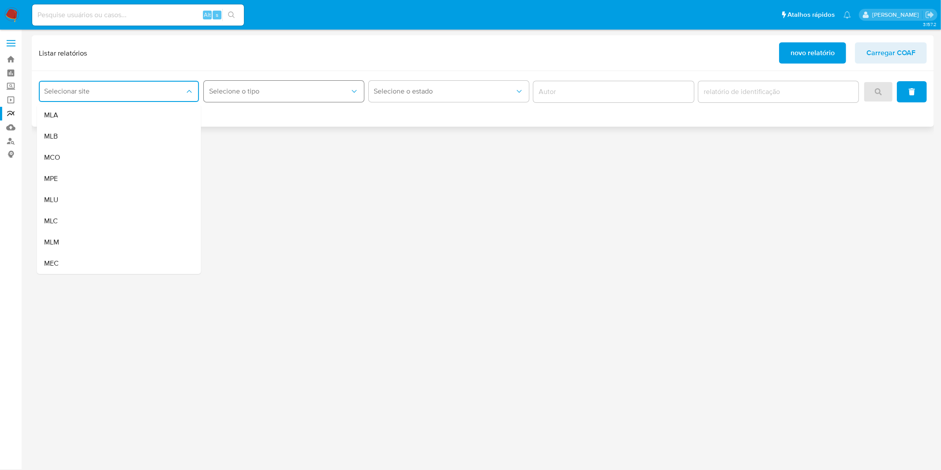
click at [237, 89] on span "Selecione o tipo" at bounding box center [279, 91] width 141 height 9
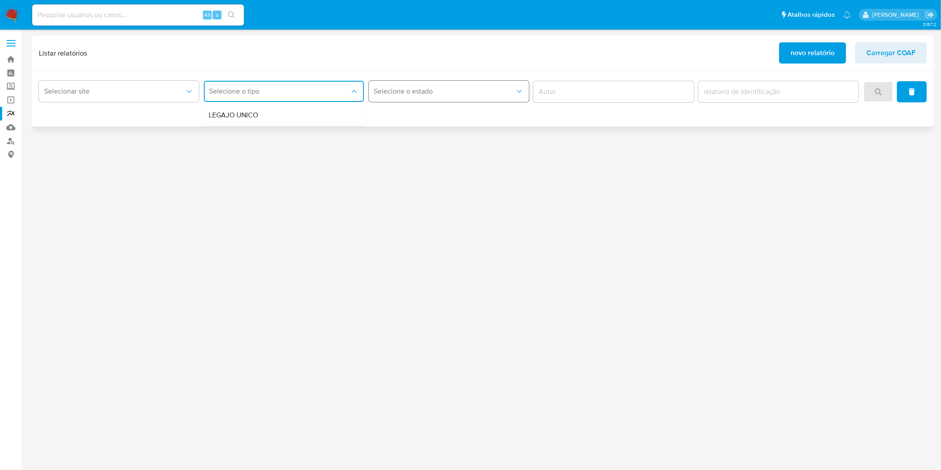
click at [378, 85] on button "Selecione o estado" at bounding box center [449, 91] width 160 height 21
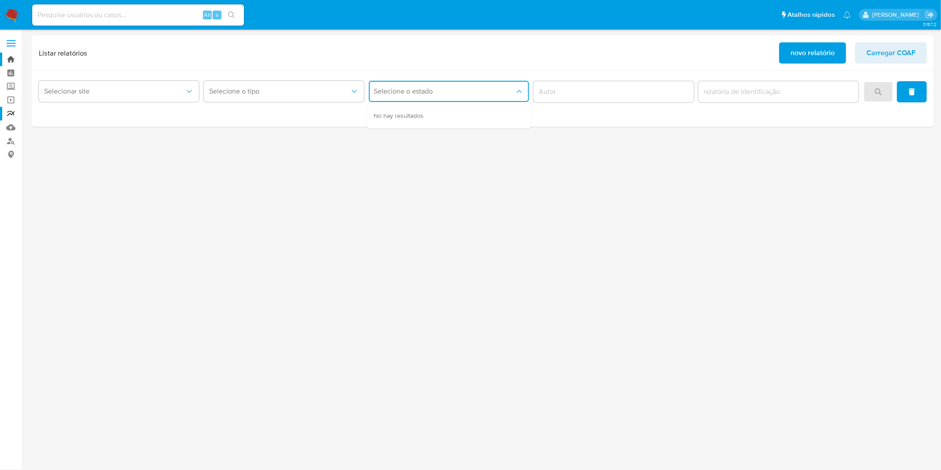
click at [14, 60] on link "Bandeja" at bounding box center [52, 59] width 105 height 14
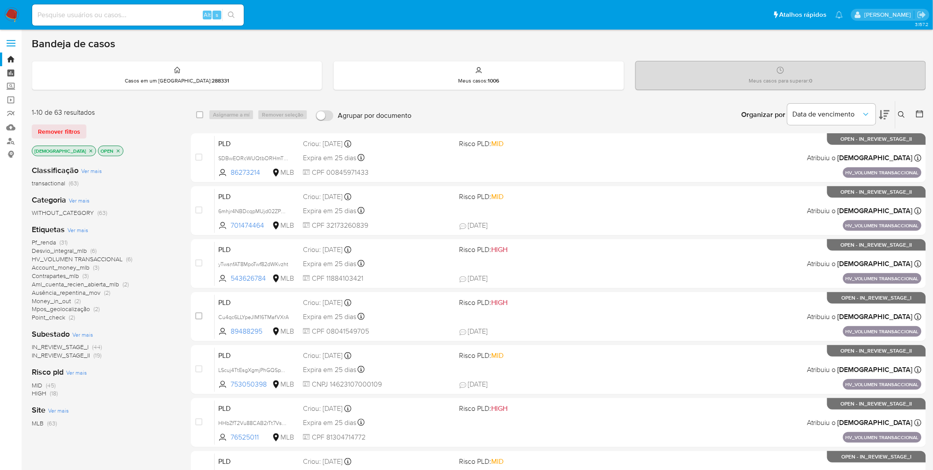
click at [11, 71] on link "Painel" at bounding box center [52, 73] width 105 height 14
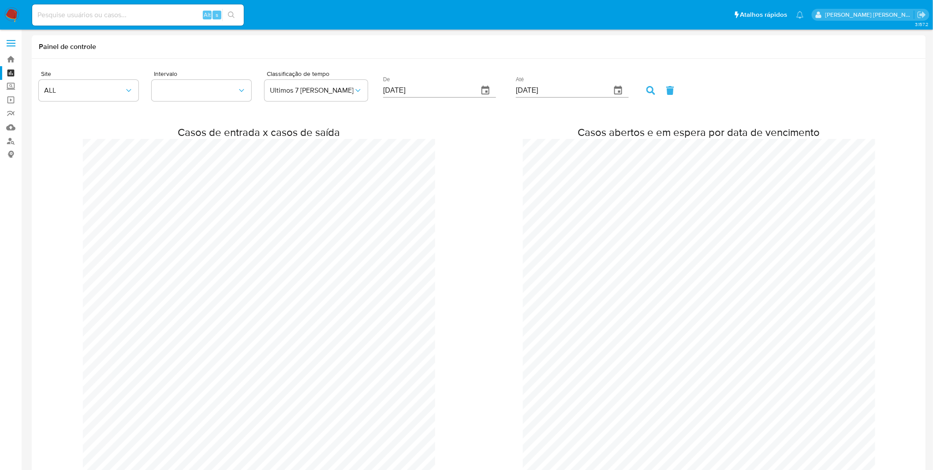
click at [14, 13] on img at bounding box center [11, 14] width 15 height 15
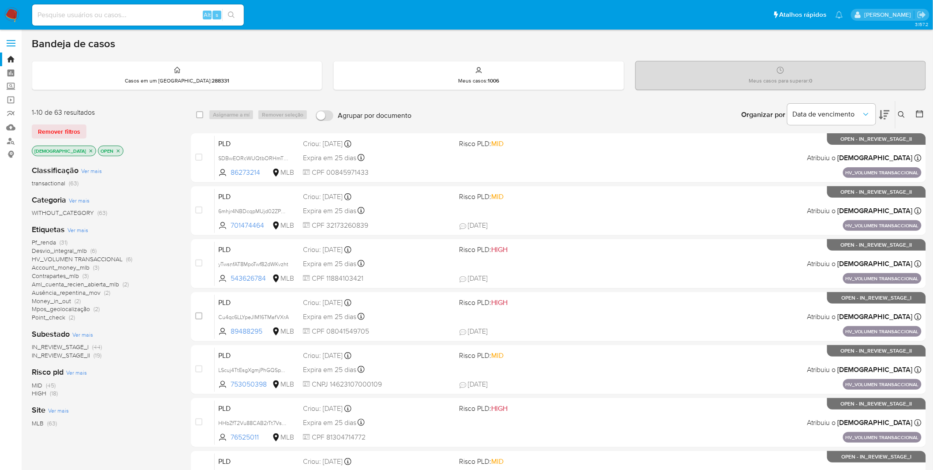
click at [9, 19] on img at bounding box center [11, 14] width 15 height 15
click at [5, 4] on nav "Pausado Ver notificaciones Alt s Atalhos rápidos Presiona las siguientes teclas…" at bounding box center [466, 15] width 933 height 30
click at [18, 10] on img at bounding box center [11, 14] width 15 height 15
